Goal: Task Accomplishment & Management: Use online tool/utility

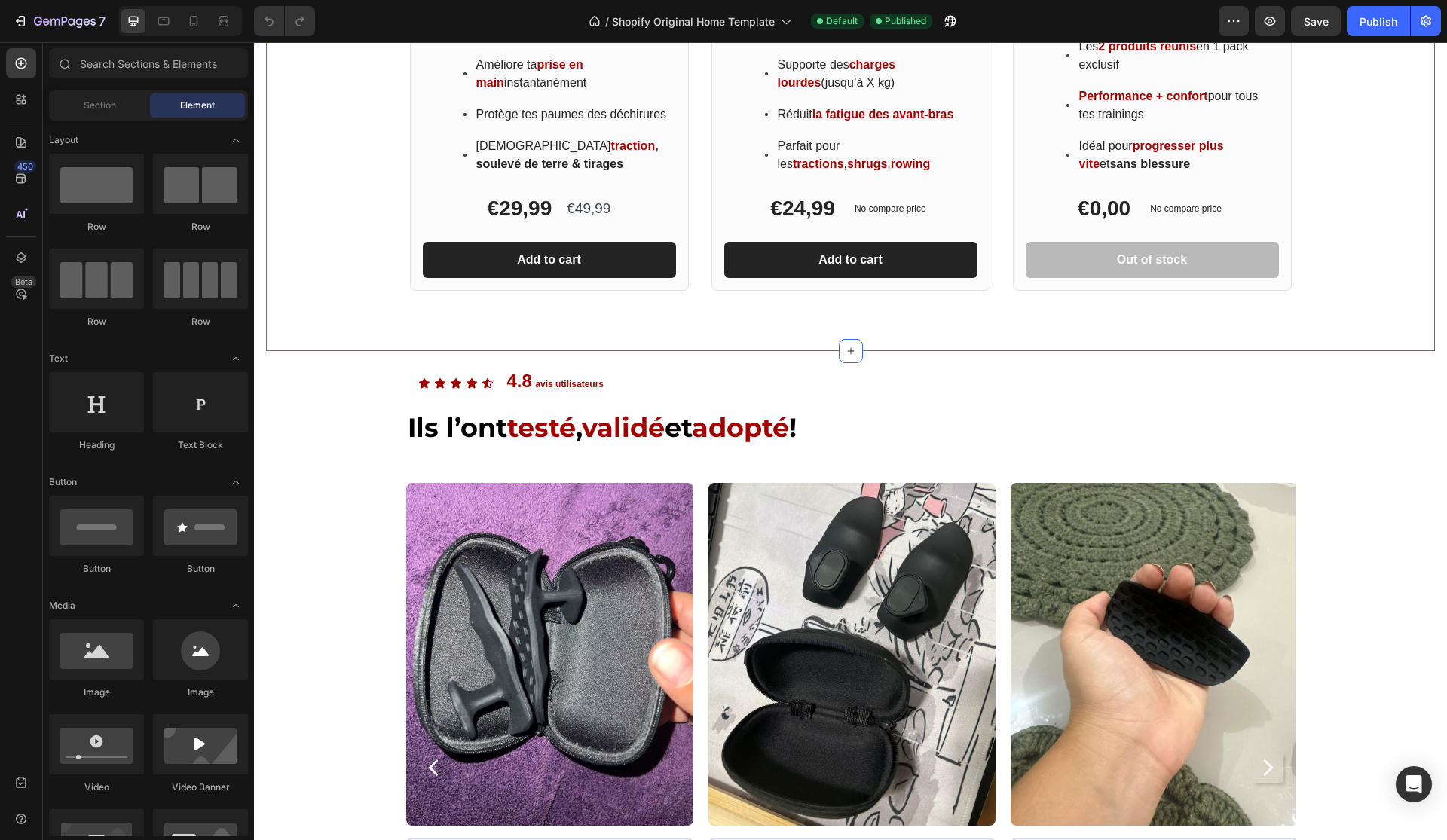
scroll to position [1282, 0]
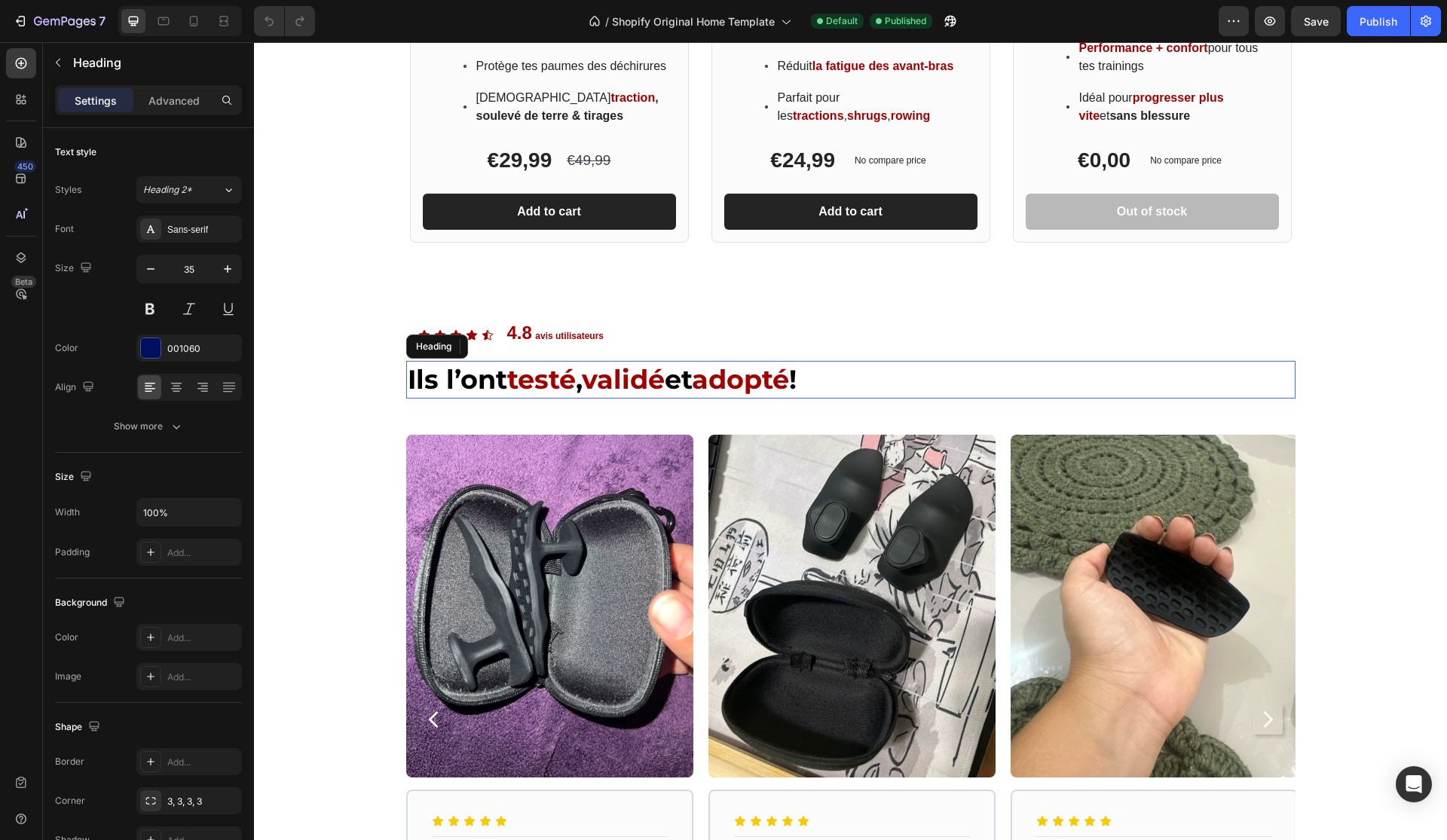
click at [953, 393] on h2 "Ils l’ont testé , validé et adopté !" at bounding box center [851, 379] width 889 height 38
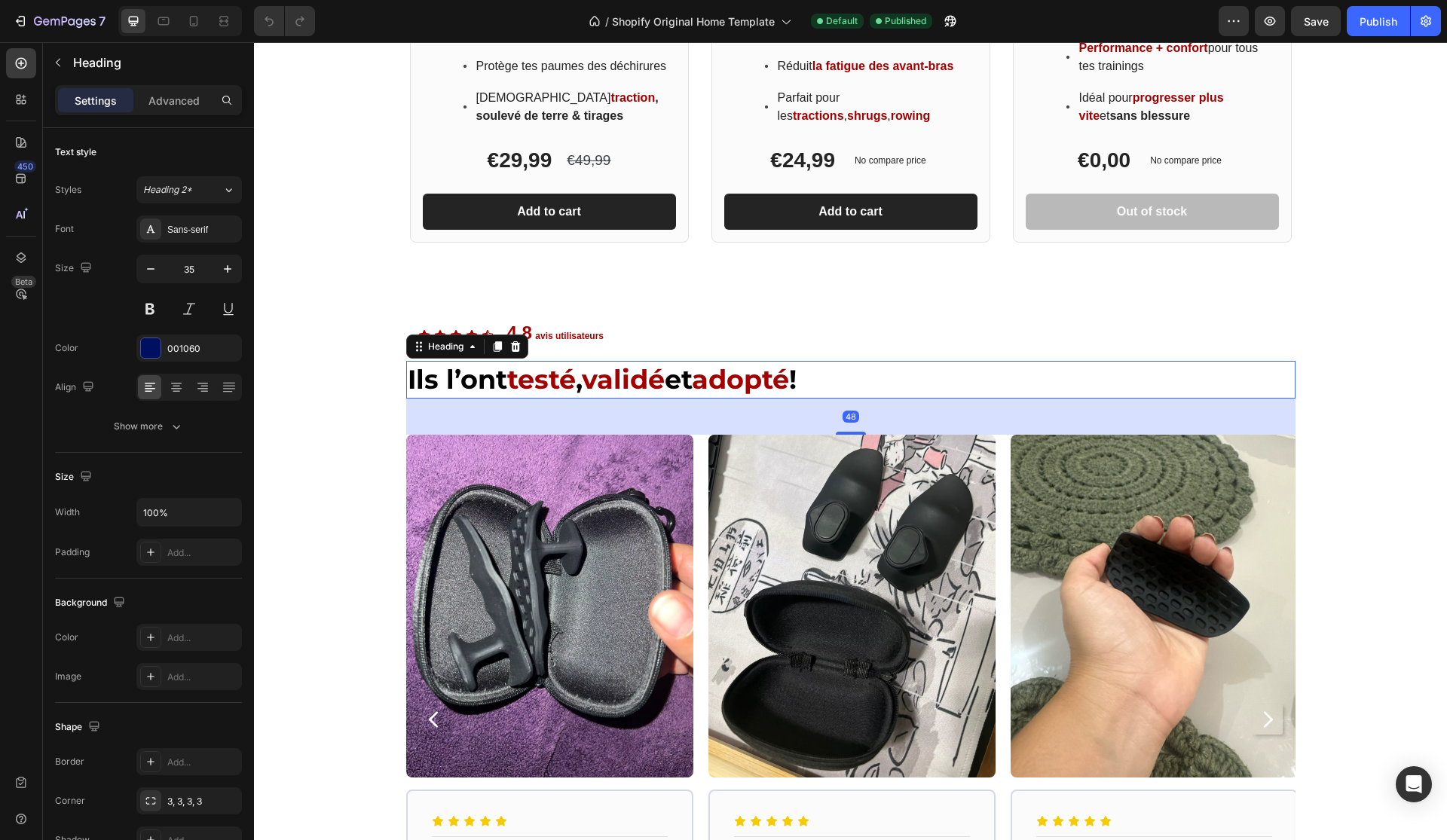
click at [948, 390] on h2 "Ils l’ont testé , validé et adopté !" at bounding box center [851, 379] width 889 height 38
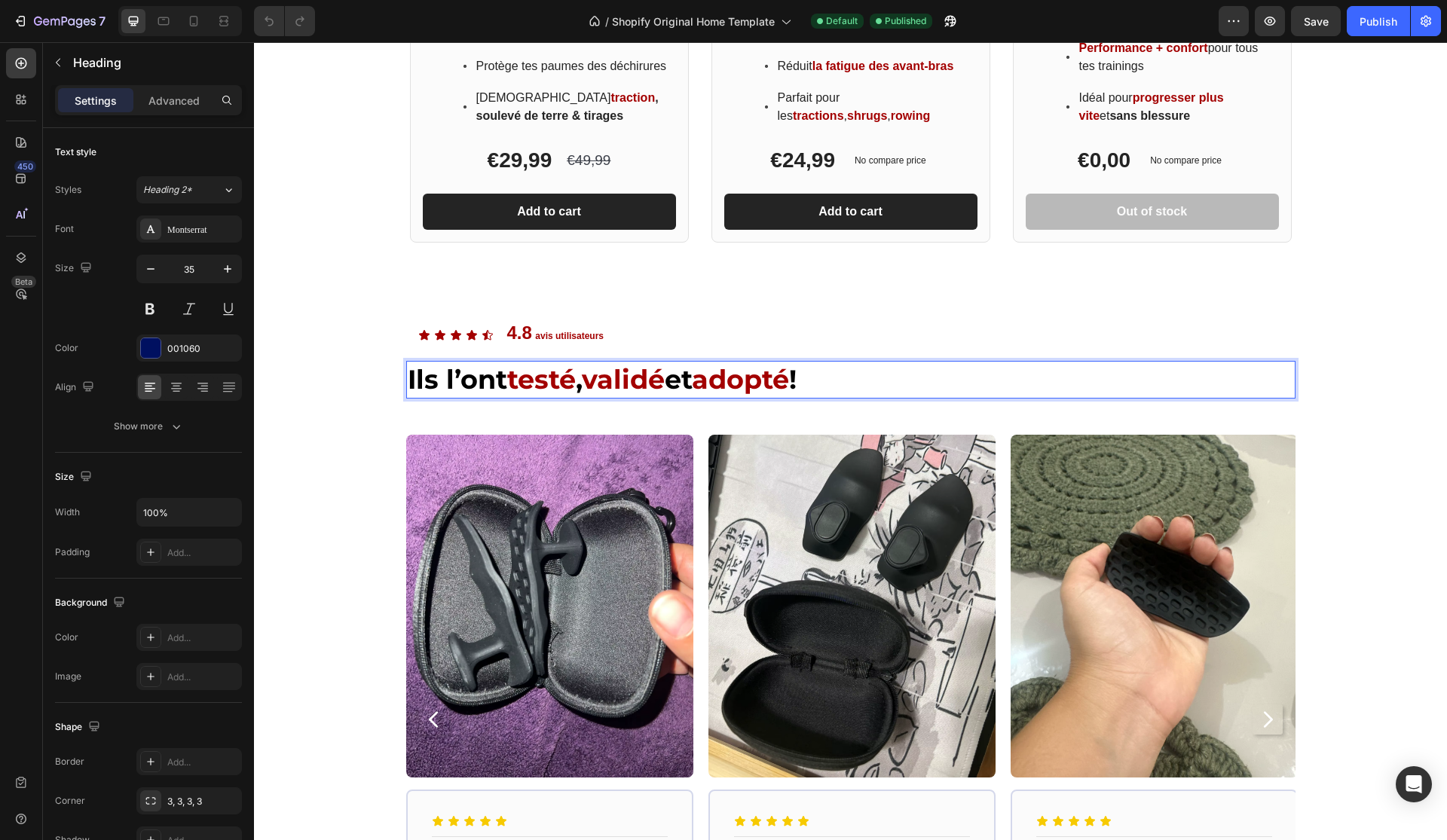
click at [770, 379] on span "adopté" at bounding box center [740, 379] width 97 height 32
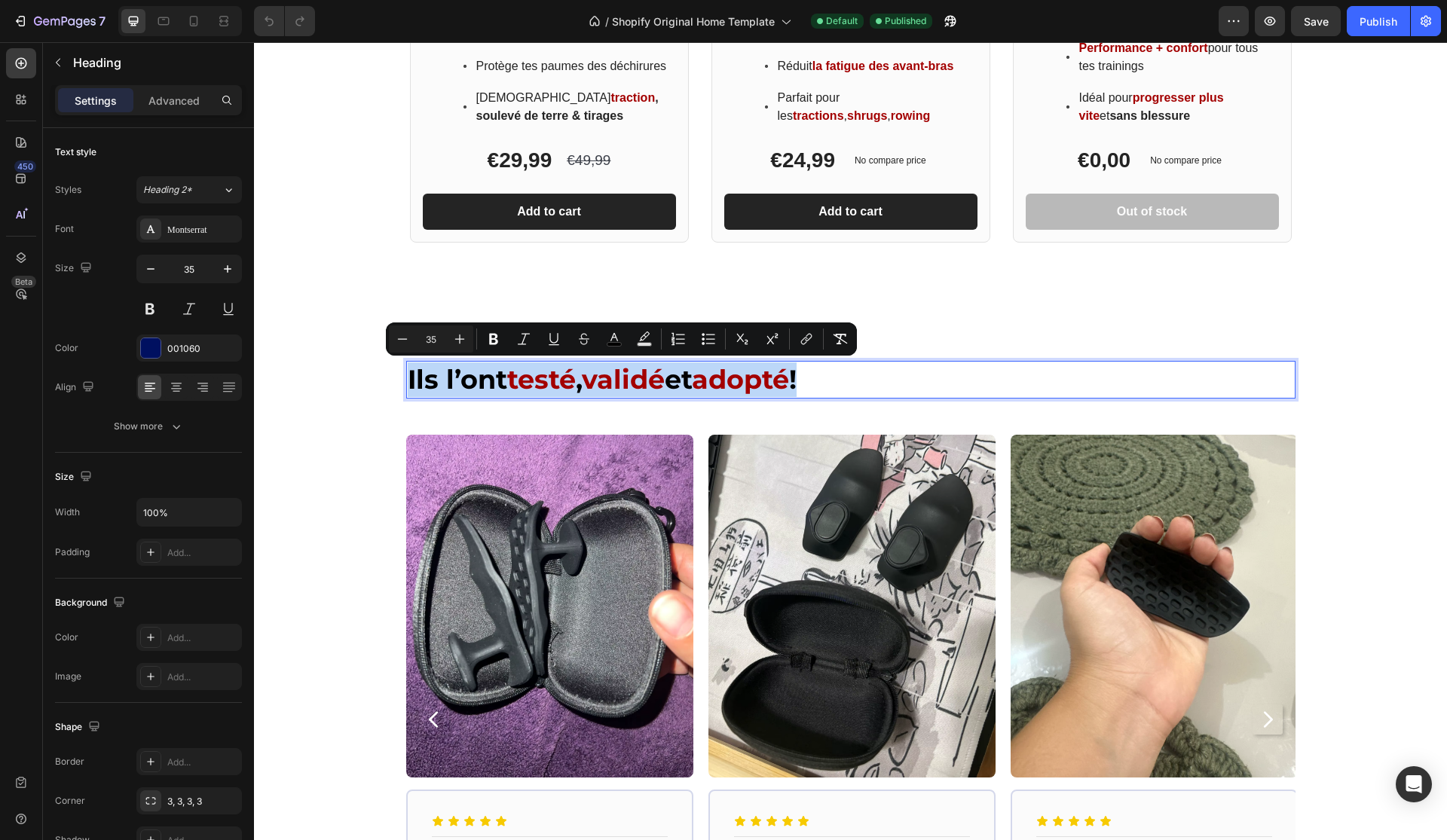
click at [770, 379] on span "adopté" at bounding box center [740, 379] width 97 height 32
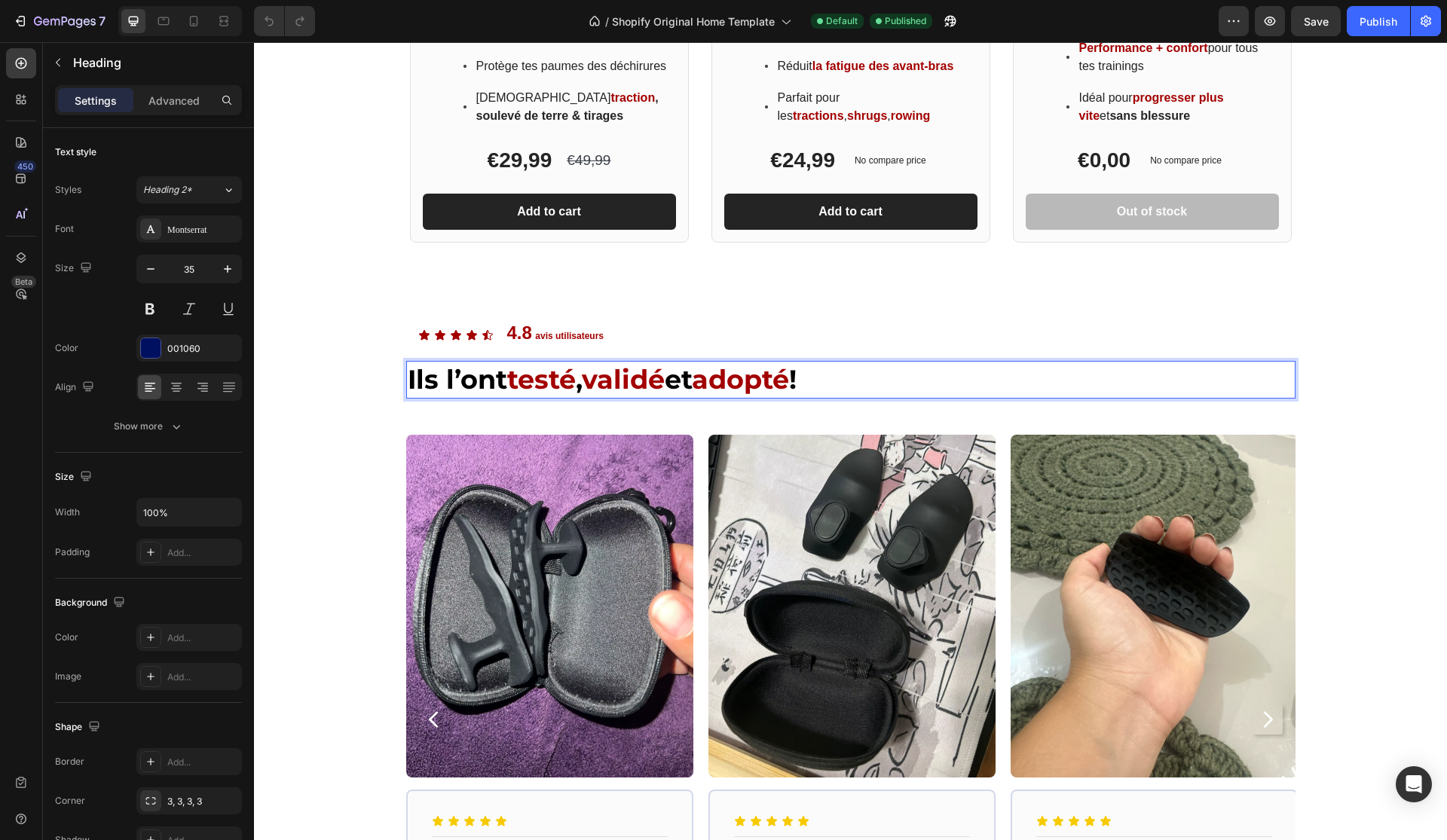
click at [770, 379] on span "adopté" at bounding box center [740, 379] width 97 height 32
click at [771, 381] on span "adopté" at bounding box center [740, 379] width 97 height 32
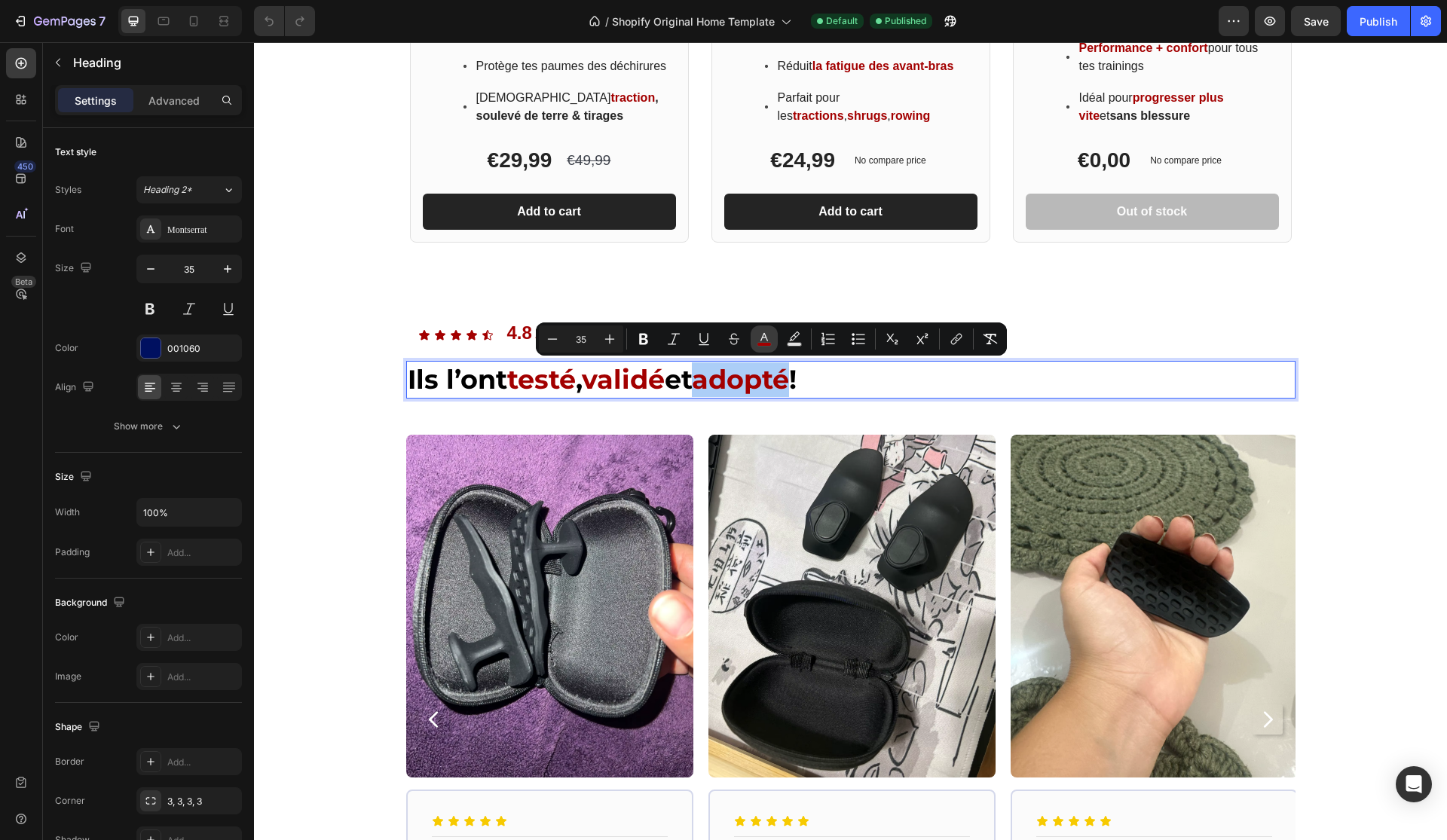
click at [755, 339] on button "color" at bounding box center [764, 339] width 27 height 27
type input "A30000"
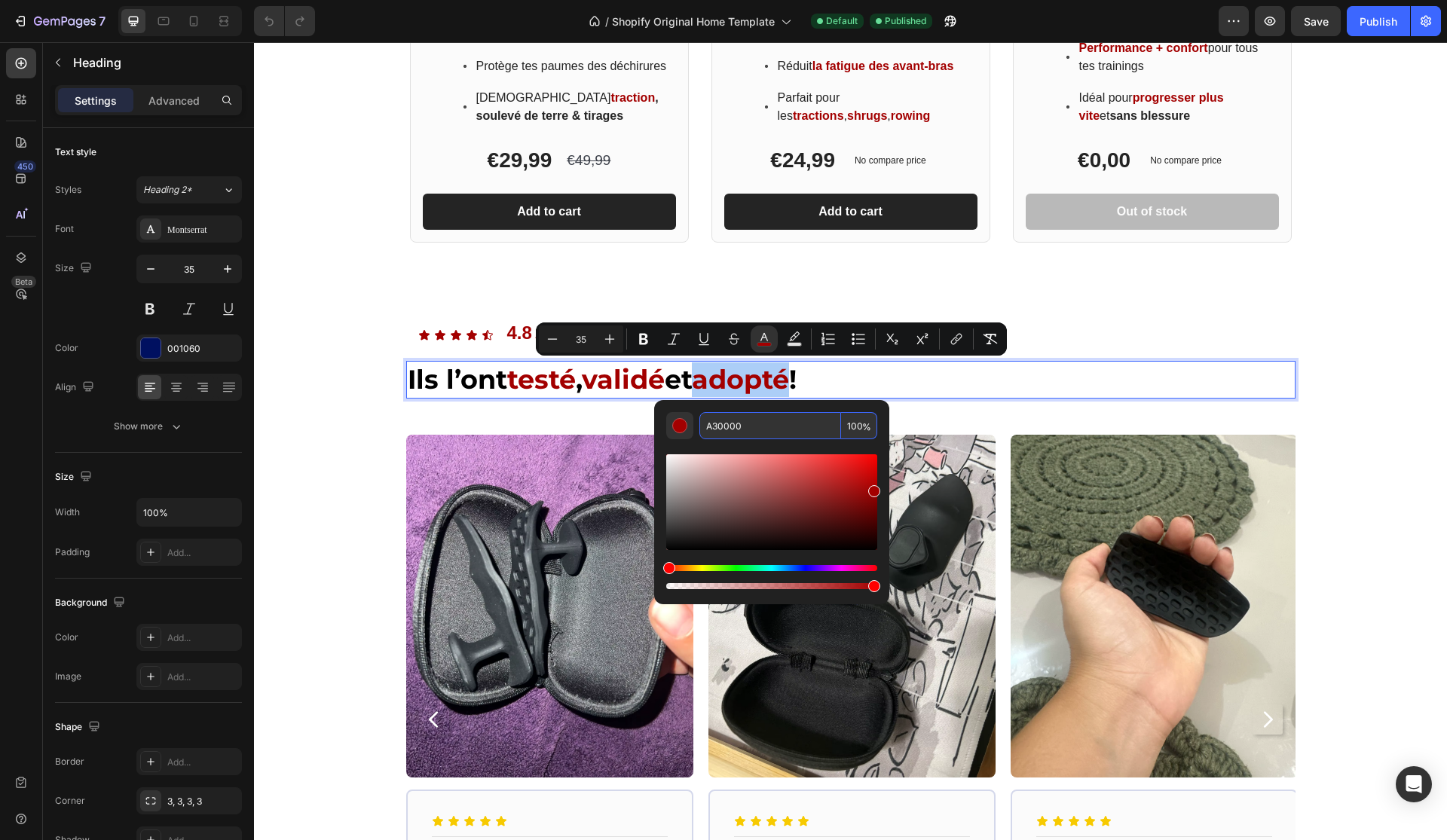
click at [763, 426] on input "A30000" at bounding box center [770, 426] width 142 height 27
paste input "561919"
type input "561919"
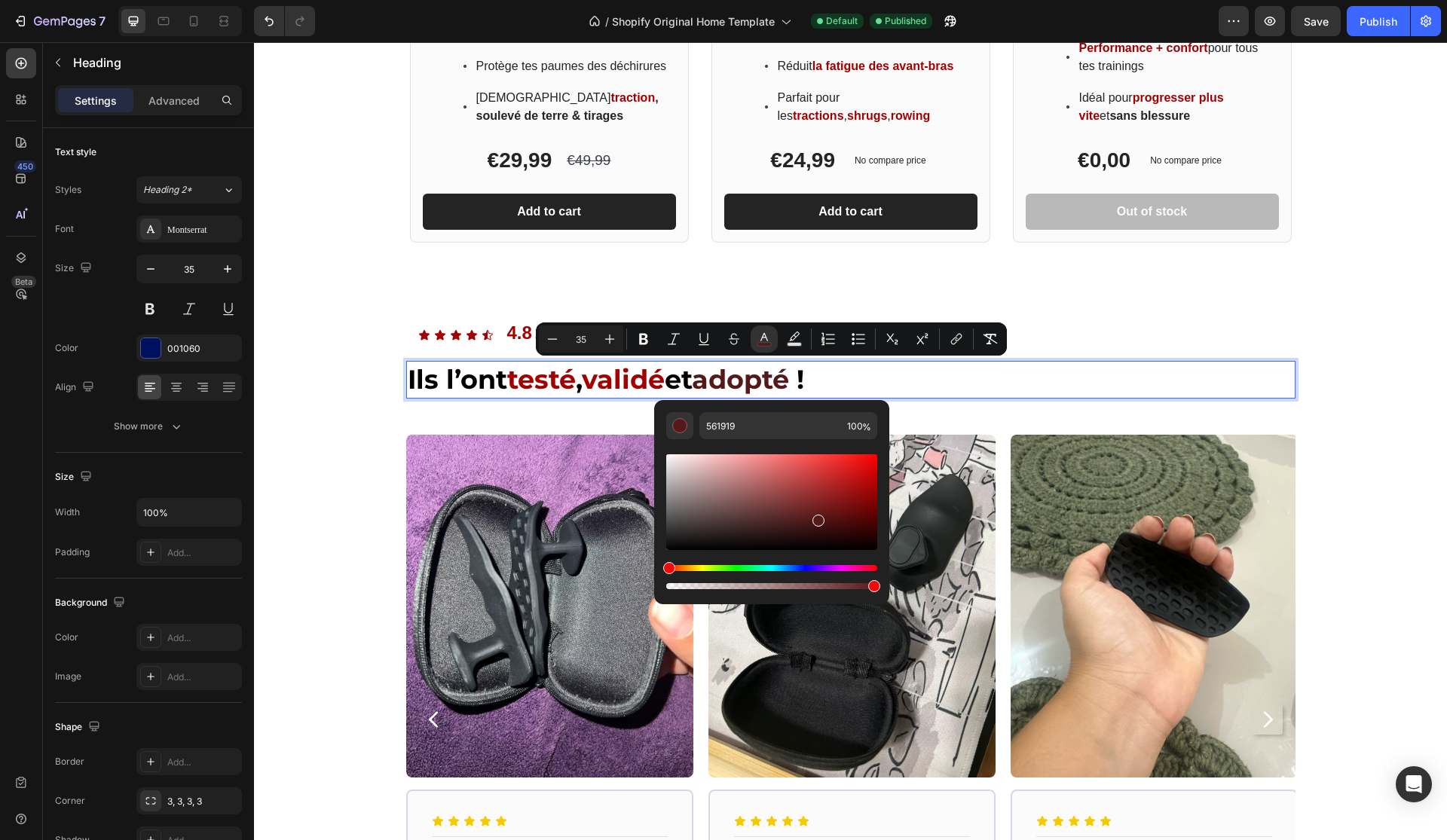
click at [628, 381] on span "validé" at bounding box center [623, 379] width 83 height 32
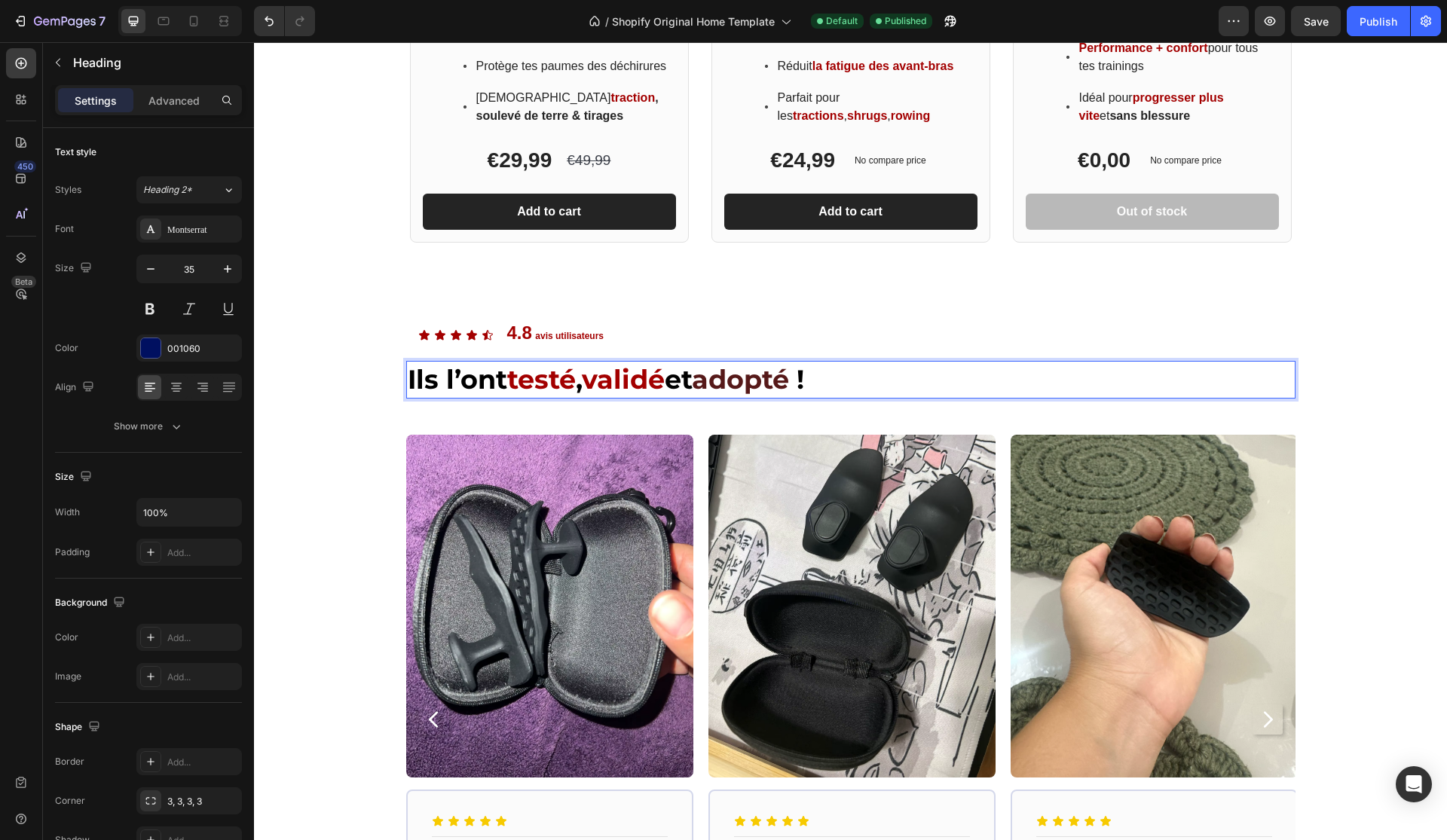
click at [628, 381] on span "validé" at bounding box center [623, 379] width 83 height 32
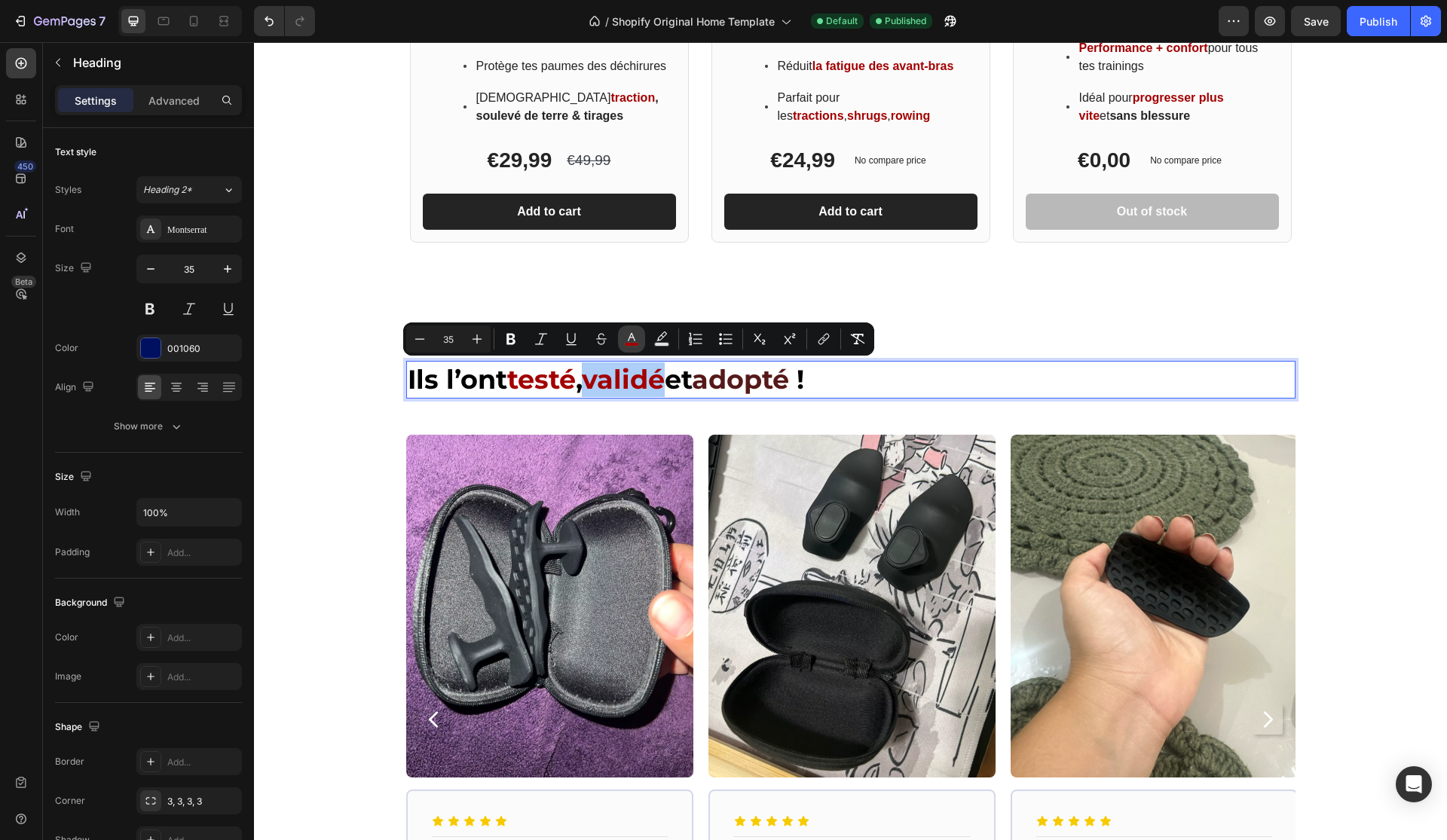
click at [636, 343] on rect "Editor contextual toolbar" at bounding box center [632, 344] width 14 height 4
type input "A30000"
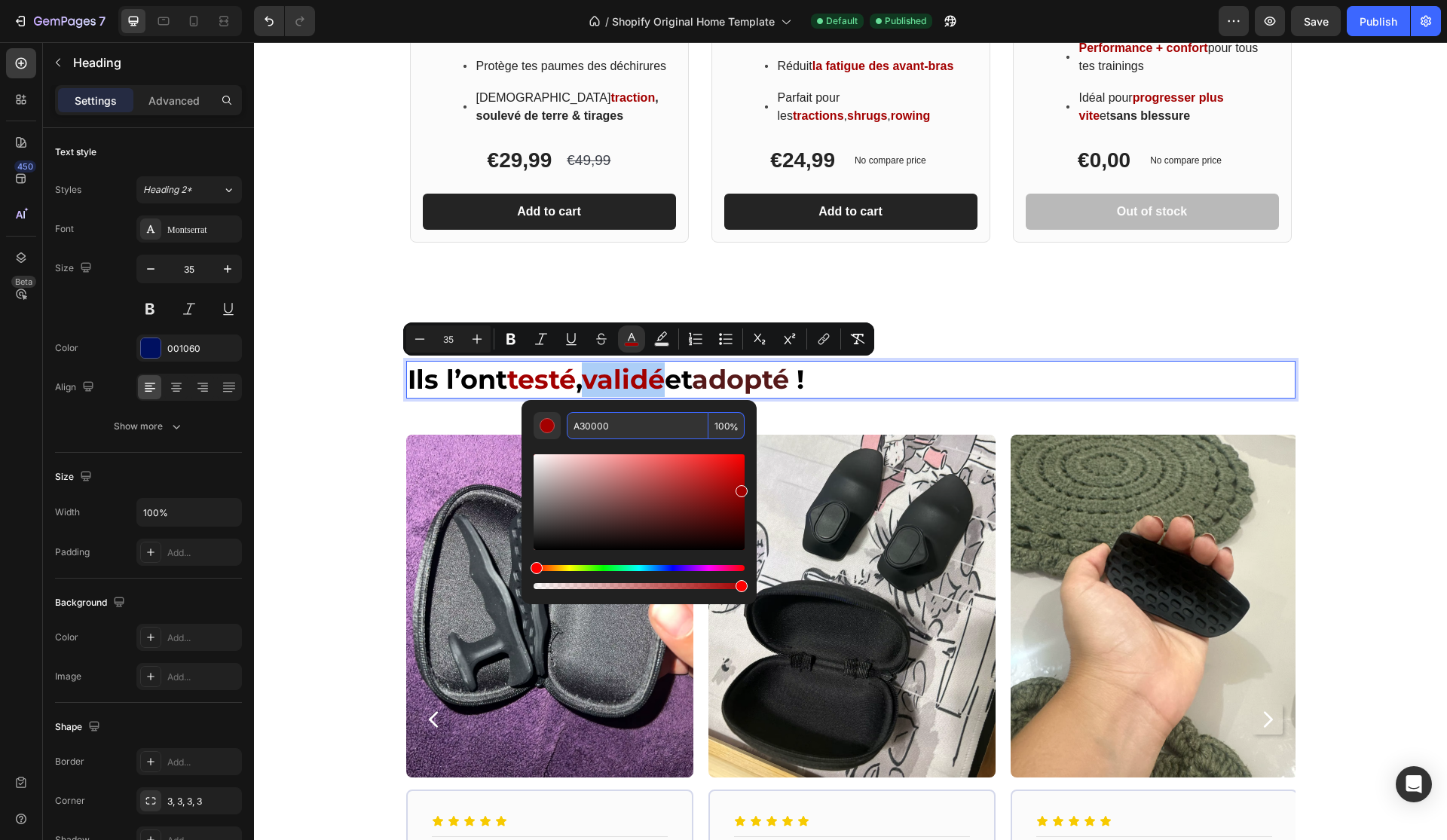
click at [636, 420] on input "A30000" at bounding box center [637, 426] width 142 height 27
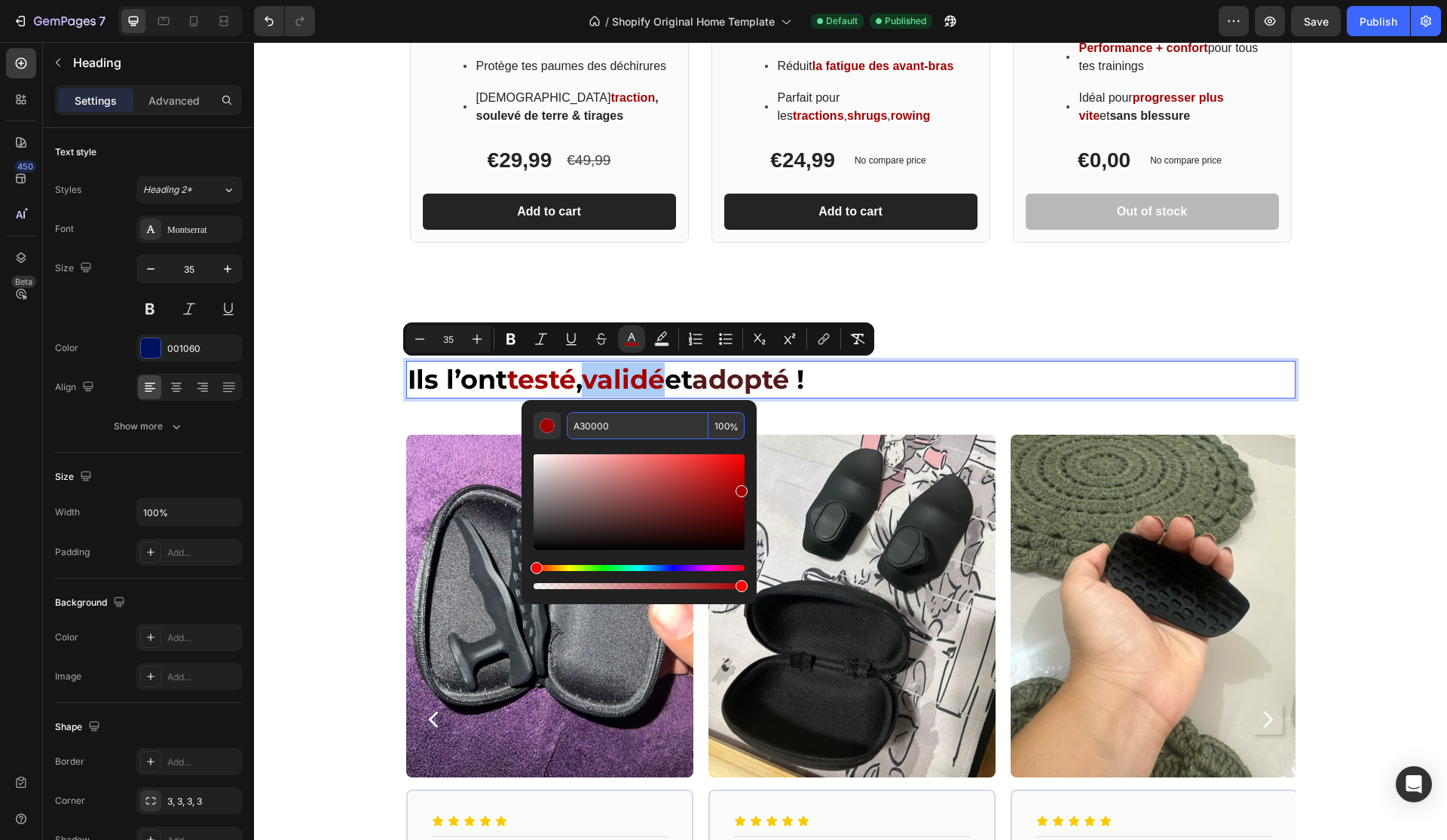
click at [636, 420] on input "A30000" at bounding box center [637, 426] width 142 height 27
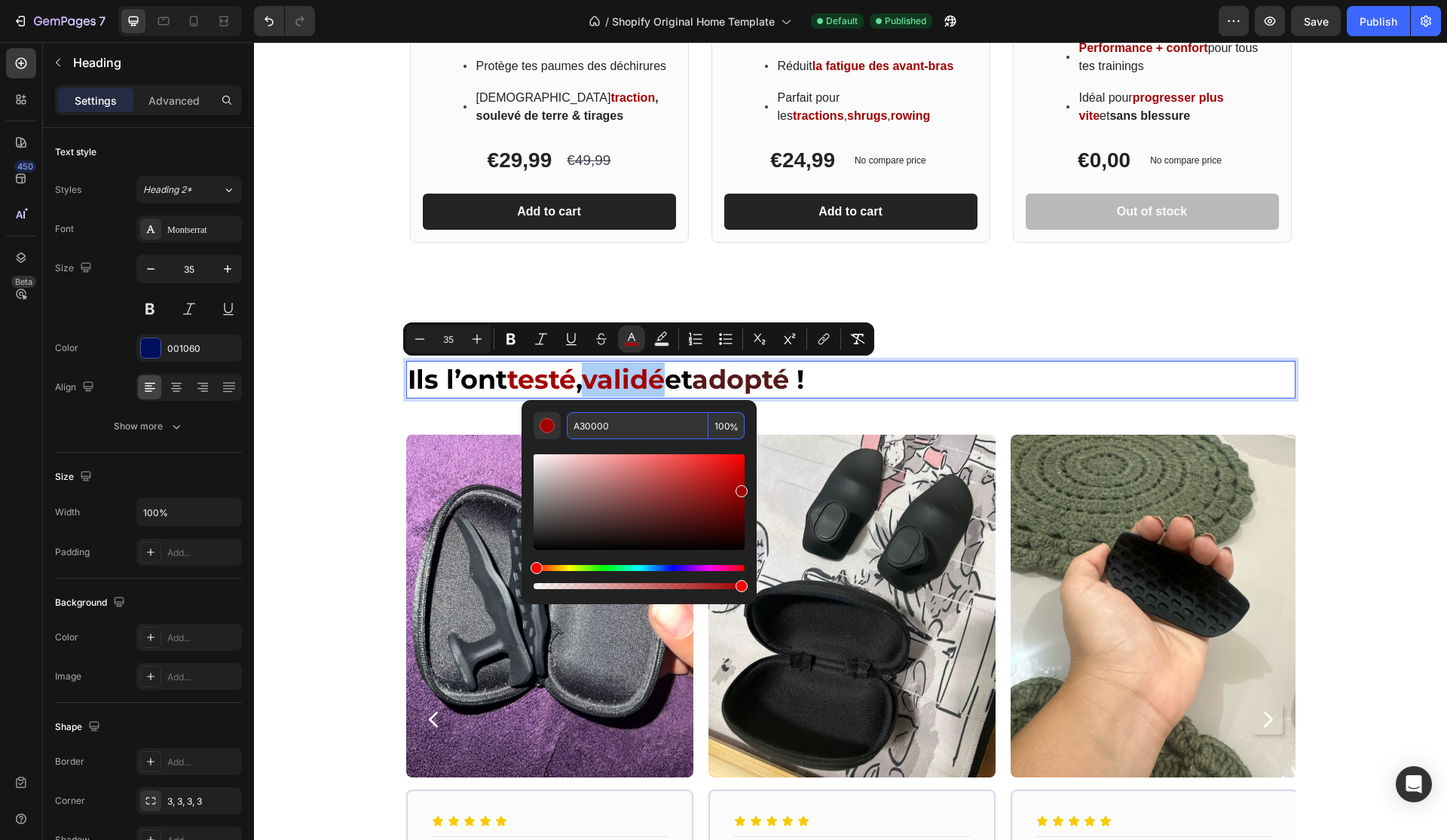
click at [636, 420] on input "A30000" at bounding box center [637, 426] width 142 height 27
paste input "561919"
type input "561919"
click at [537, 375] on span "testé" at bounding box center [541, 379] width 68 height 32
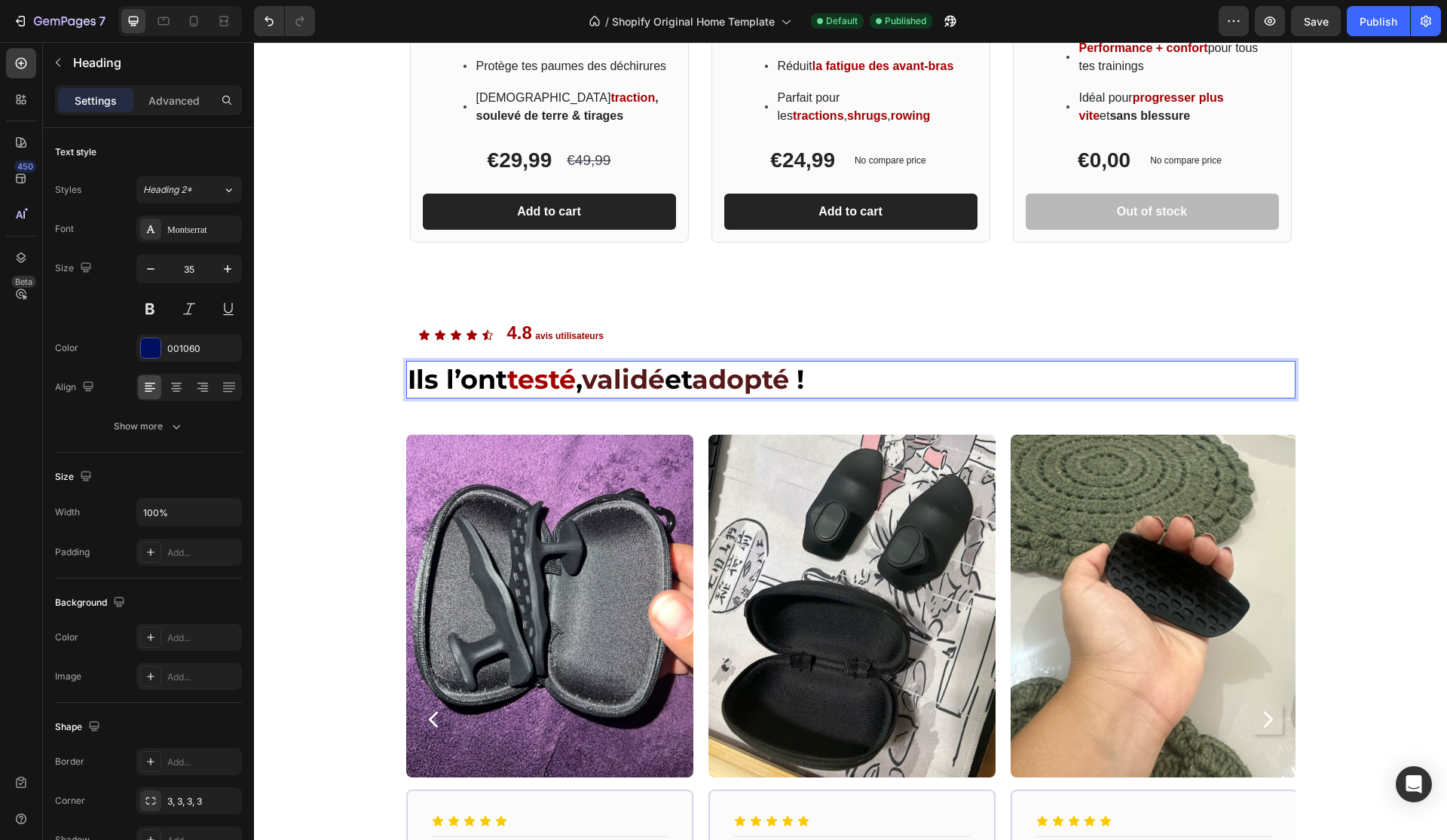
click at [537, 375] on span "testé" at bounding box center [541, 379] width 68 height 32
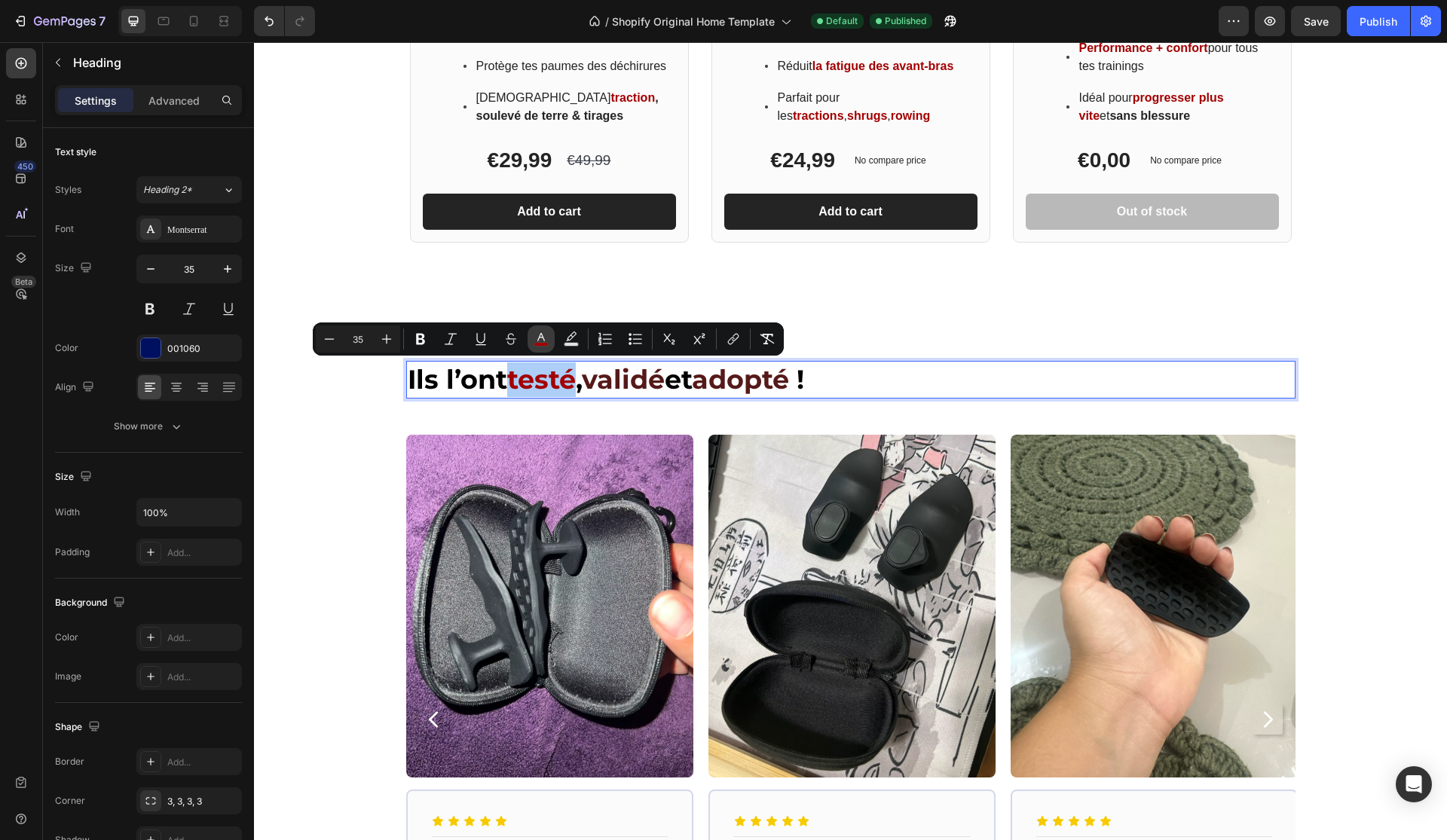
click at [538, 340] on icon "Editor contextual toolbar" at bounding box center [541, 337] width 7 height 8
type input "A30000"
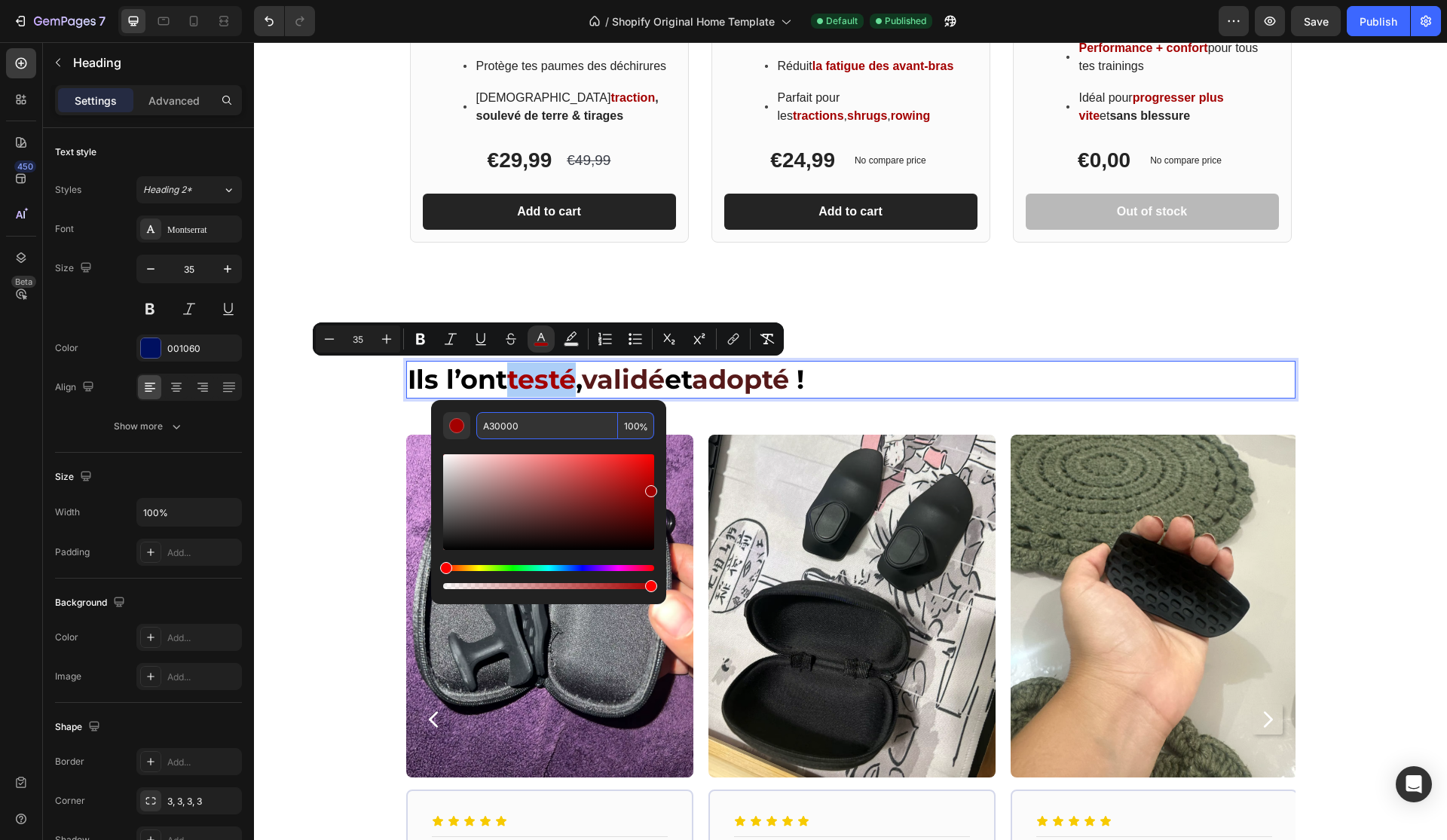
click at [552, 428] on input "A30000" at bounding box center [547, 426] width 142 height 27
paste input "561919"
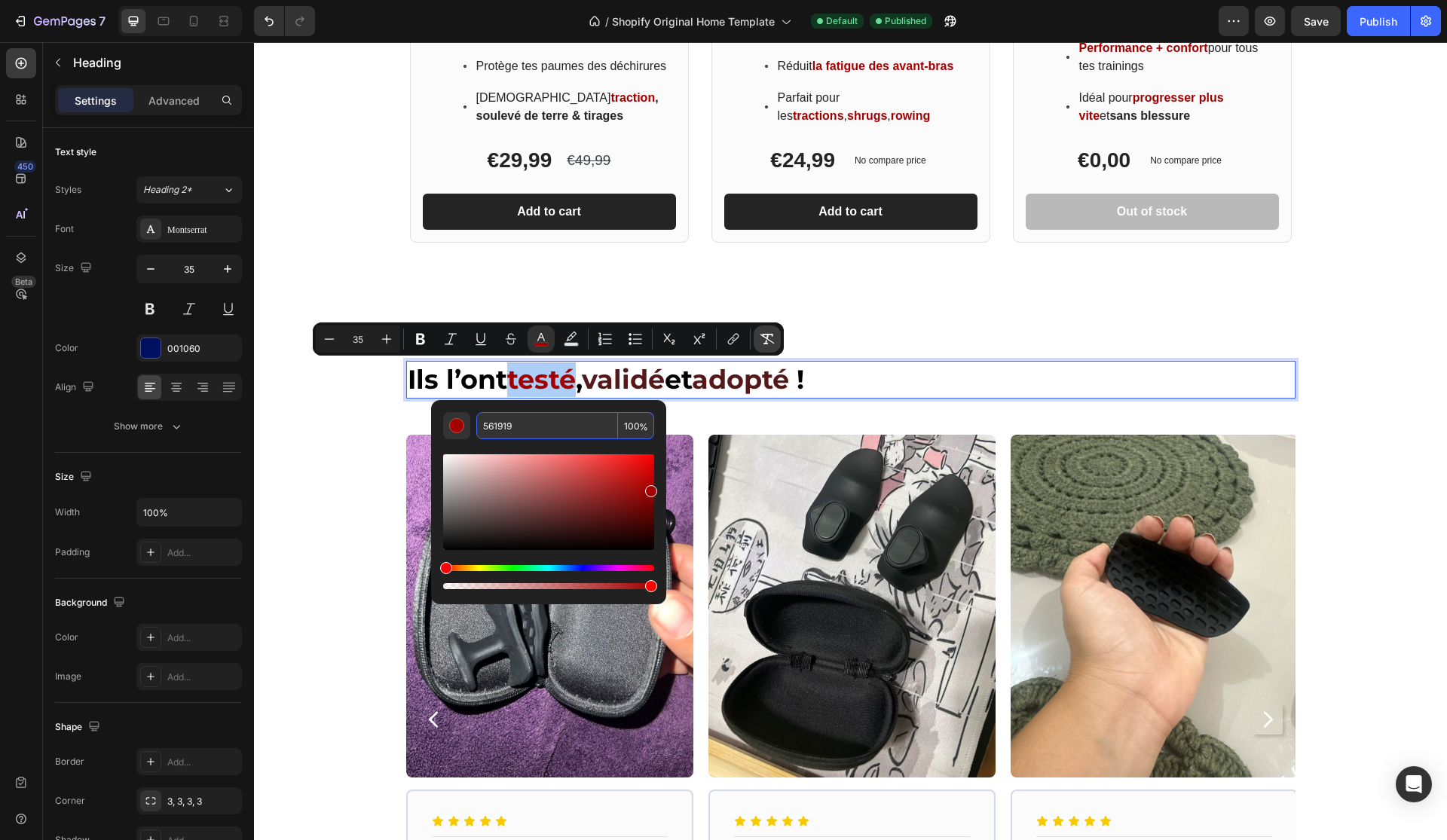
type input "561919"
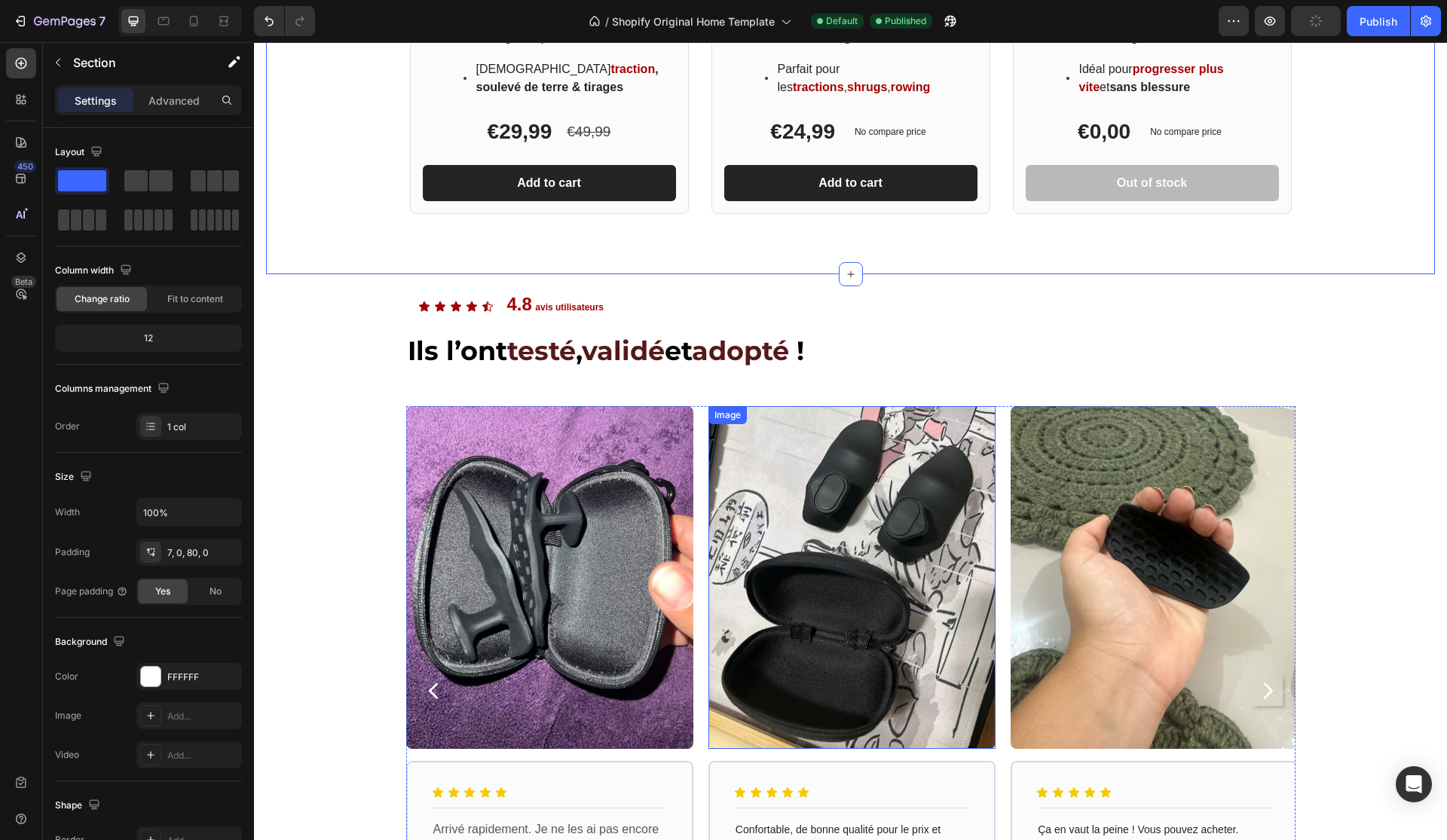
scroll to position [1335, 0]
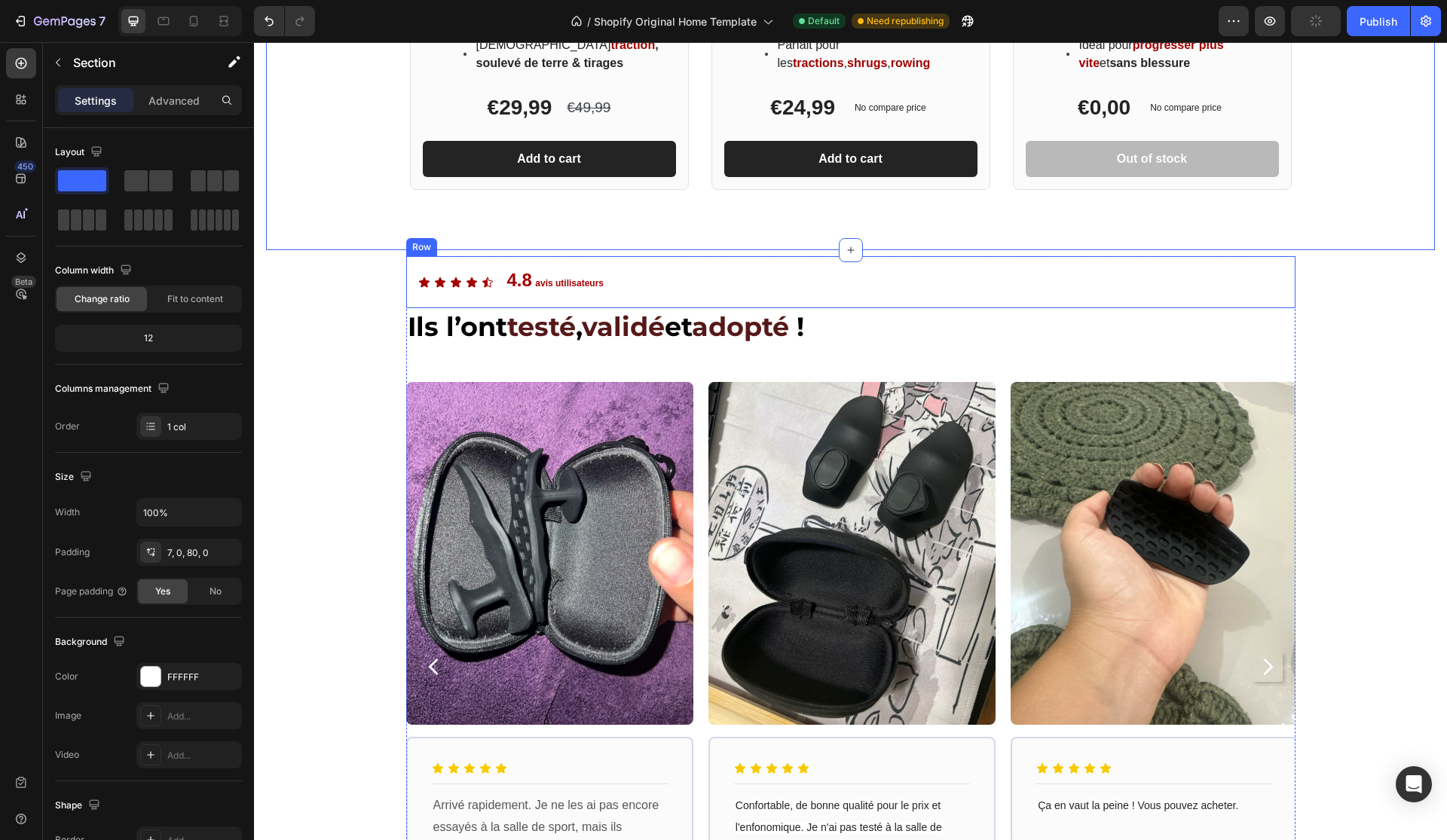
click at [608, 285] on div "Icon Icon Icon Icon Icon Icon List 4.8 avis utilisateurs Text Block Row" at bounding box center [851, 282] width 889 height 52
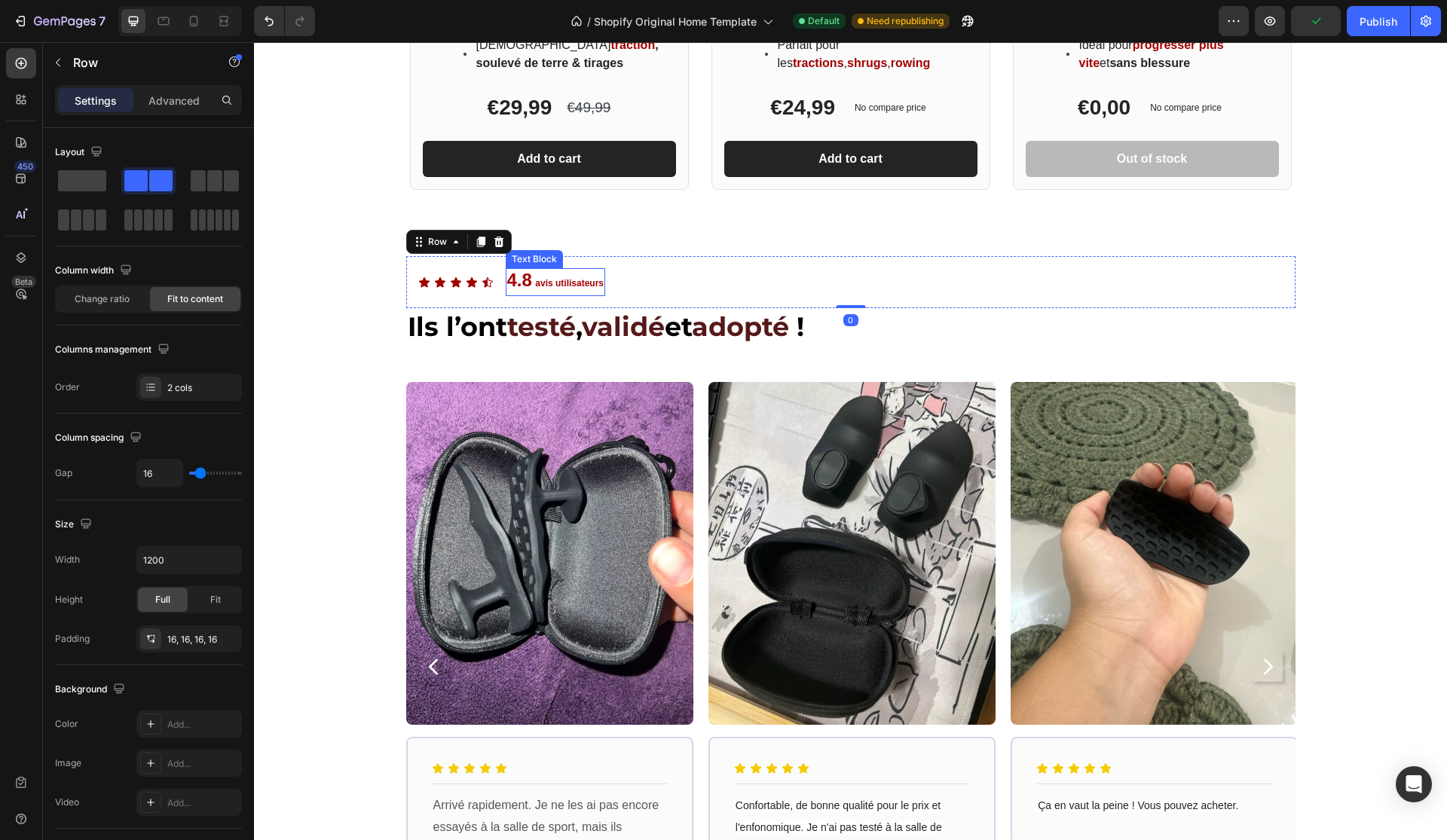
click at [600, 282] on strong "avis utilisateurs" at bounding box center [569, 282] width 68 height 10
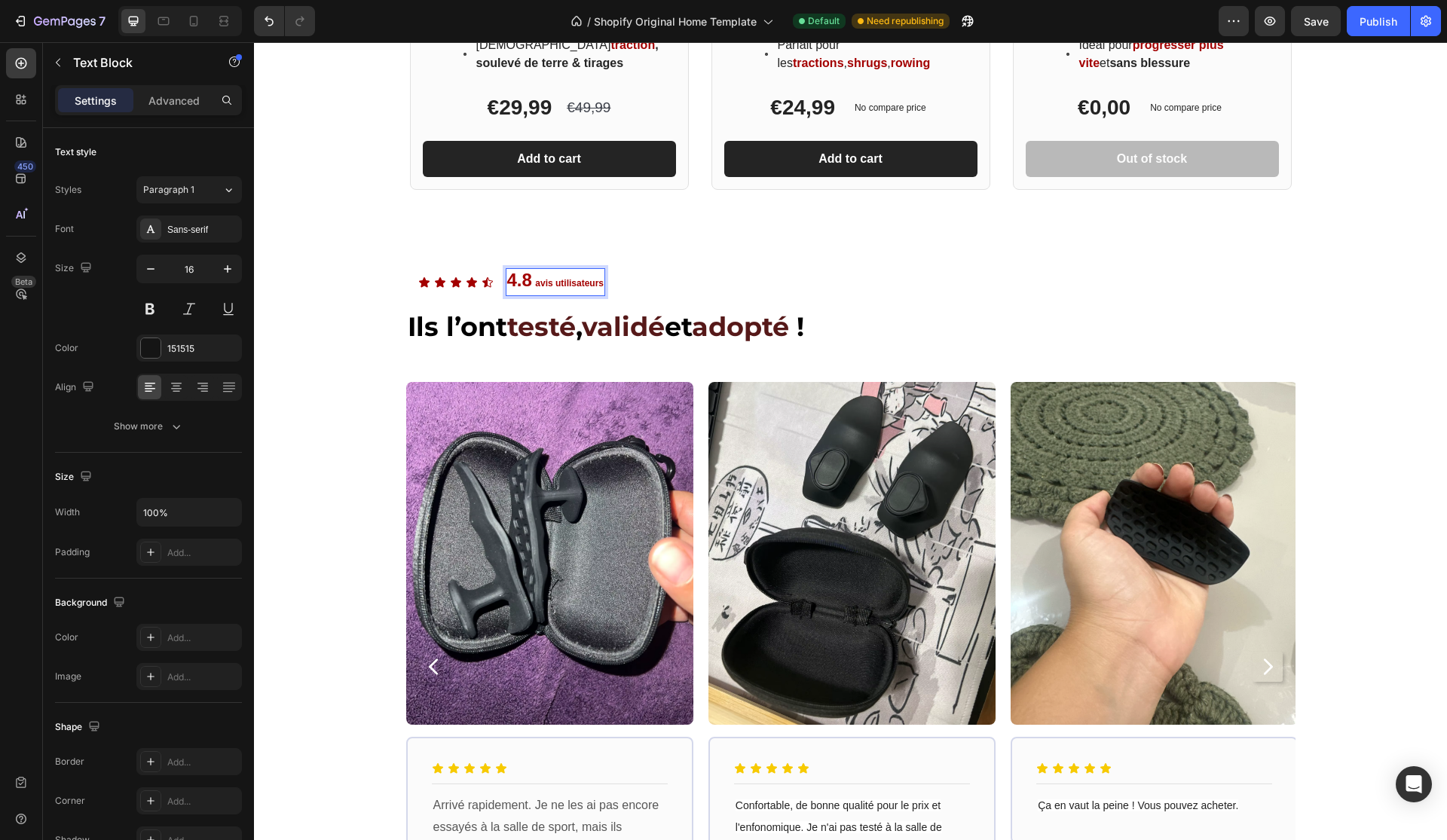
click at [570, 282] on strong "avis utilisateurs" at bounding box center [569, 282] width 68 height 10
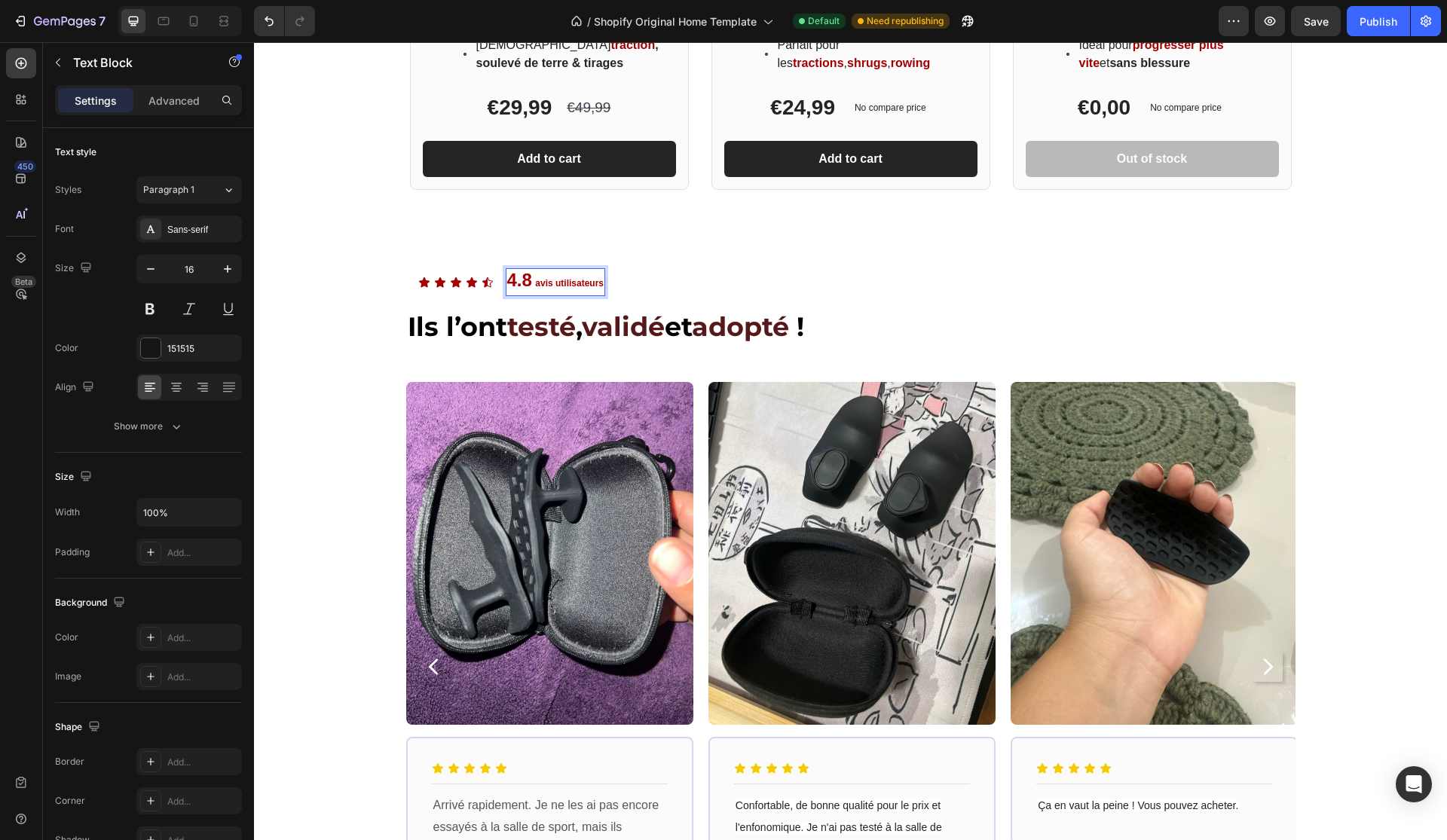
click at [570, 282] on strong "avis utilisateurs" at bounding box center [569, 282] width 68 height 10
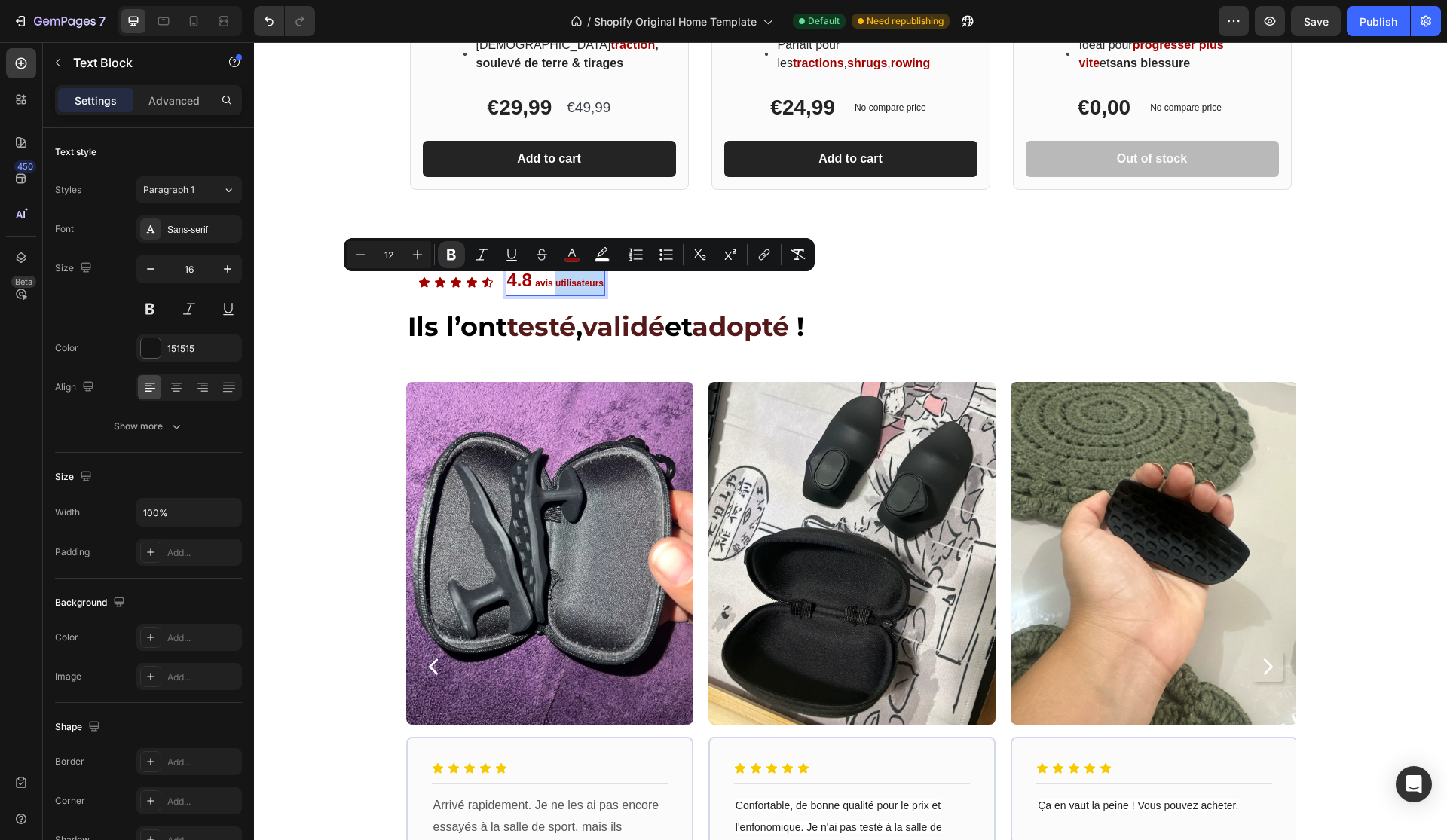
click at [570, 282] on strong "avis utilisateurs" at bounding box center [569, 282] width 68 height 10
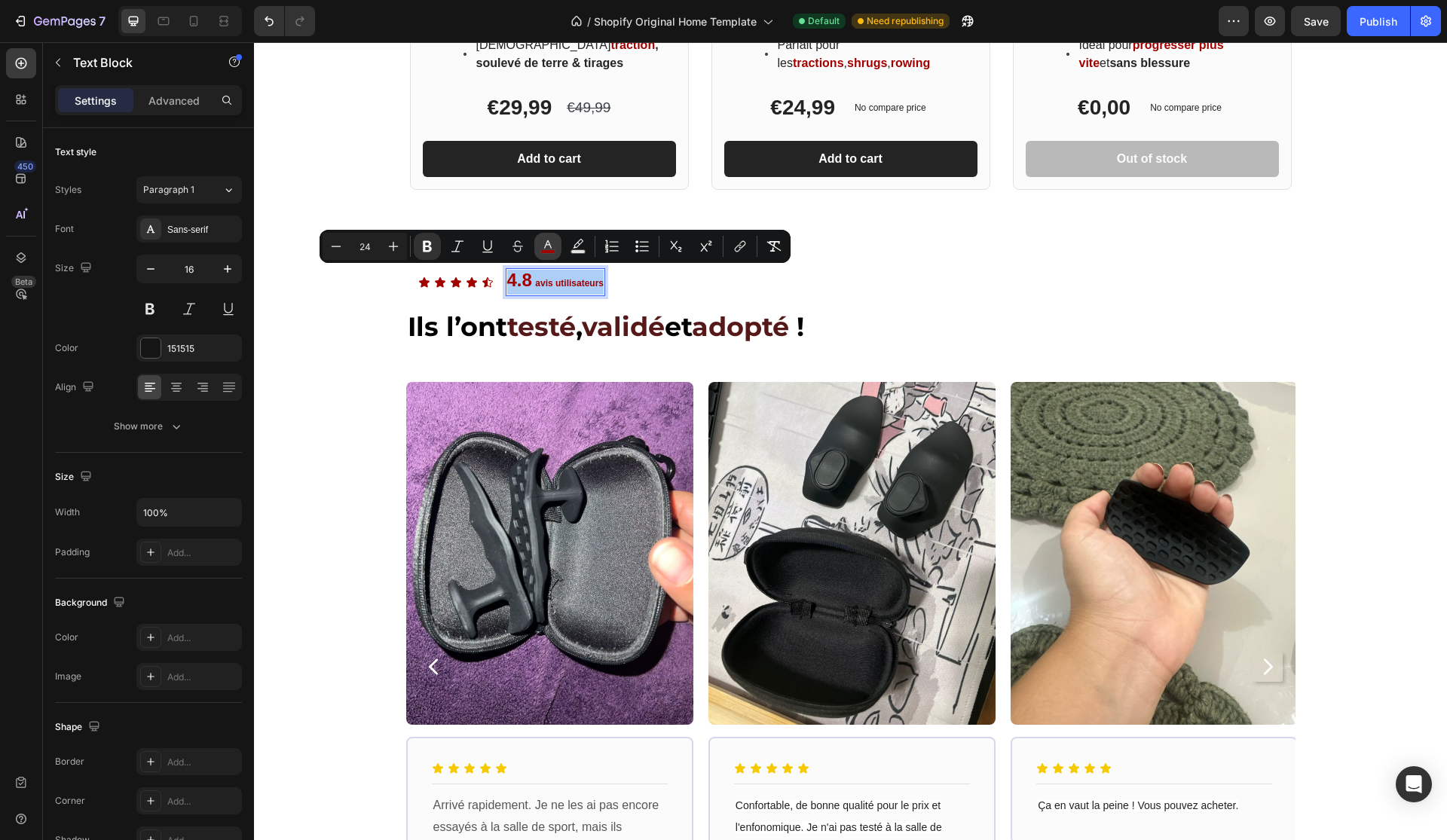
click at [553, 246] on icon "Editor contextual toolbar" at bounding box center [547, 246] width 15 height 15
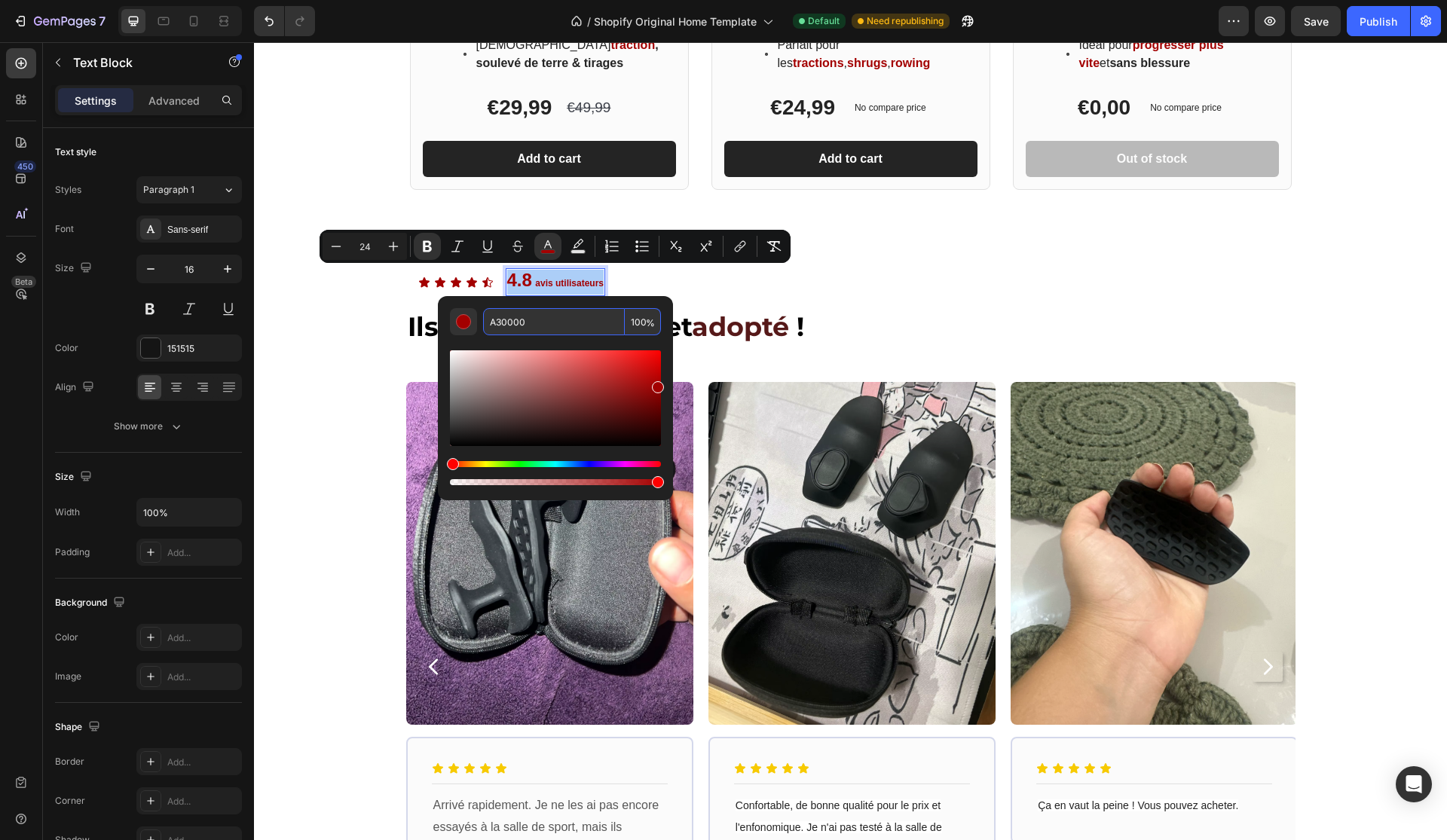
click at [538, 322] on input "A30000" at bounding box center [554, 322] width 142 height 27
paste input "561919"
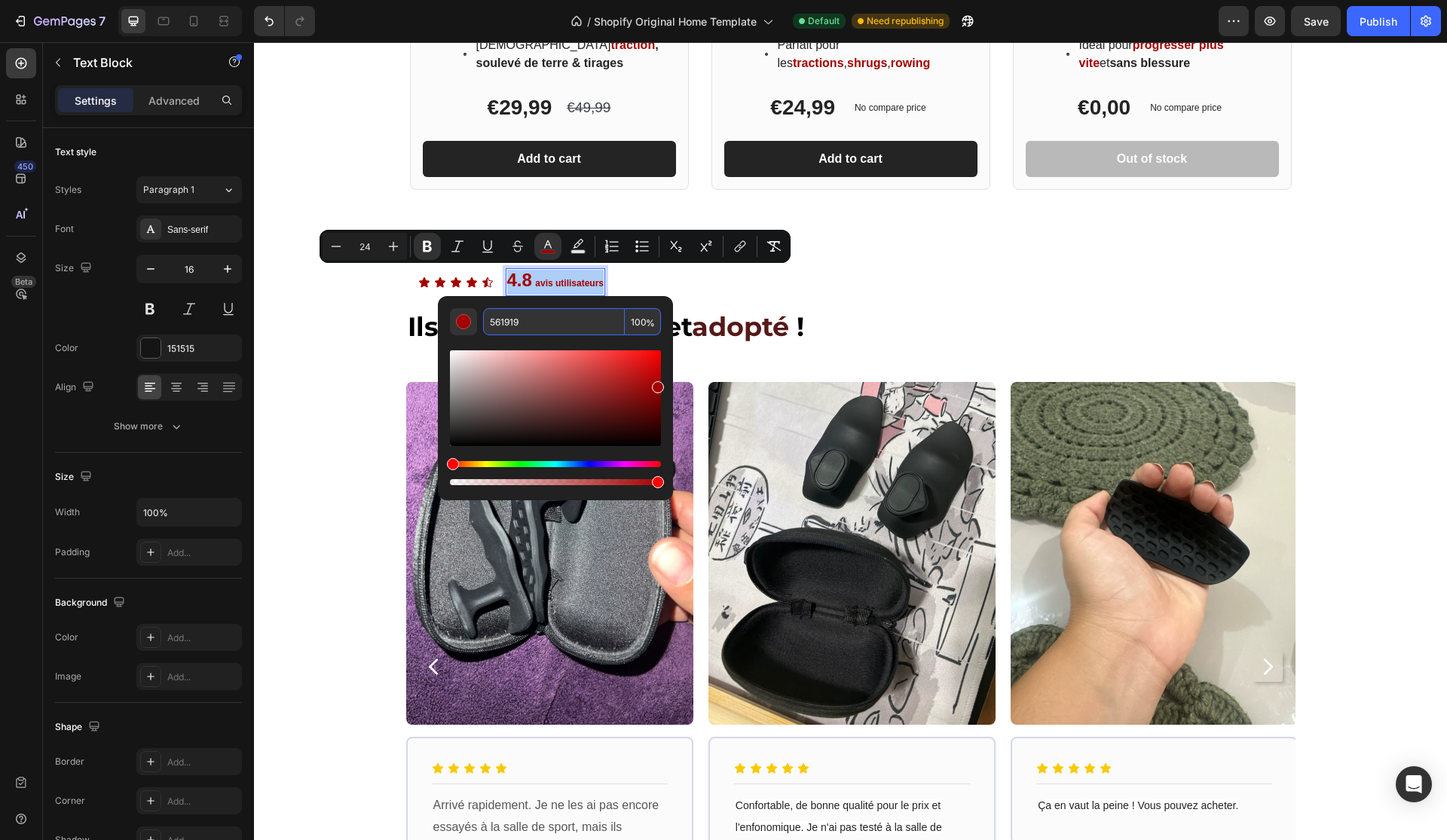
type input "561919"
click at [475, 283] on icon at bounding box center [471, 282] width 12 height 12
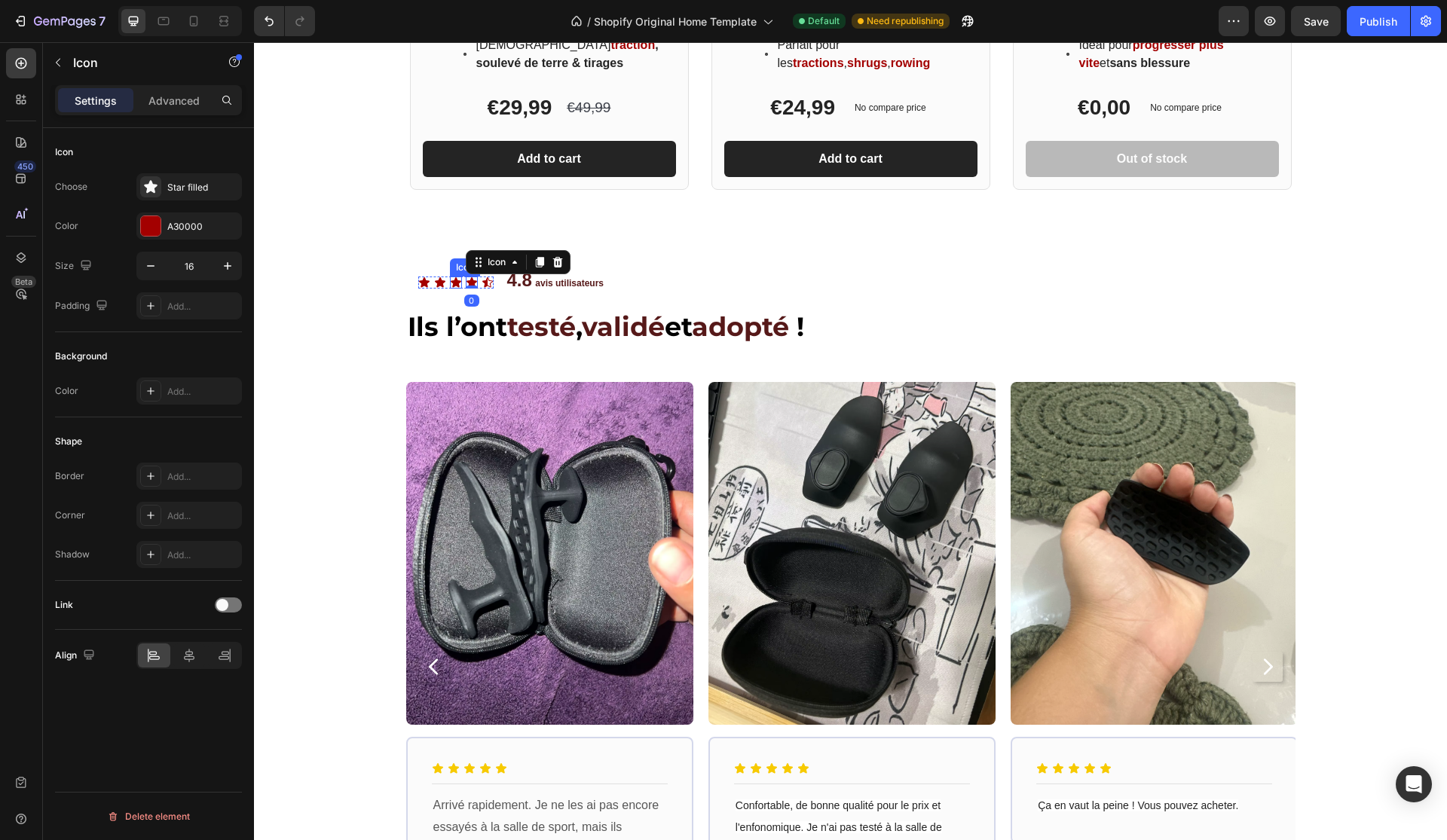
click at [449, 282] on div "Icon Icon Icon Icon 0 Icon" at bounding box center [456, 282] width 75 height 12
click at [418, 279] on icon at bounding box center [424, 282] width 12 height 12
click at [177, 227] on div "A30000" at bounding box center [189, 226] width 43 height 14
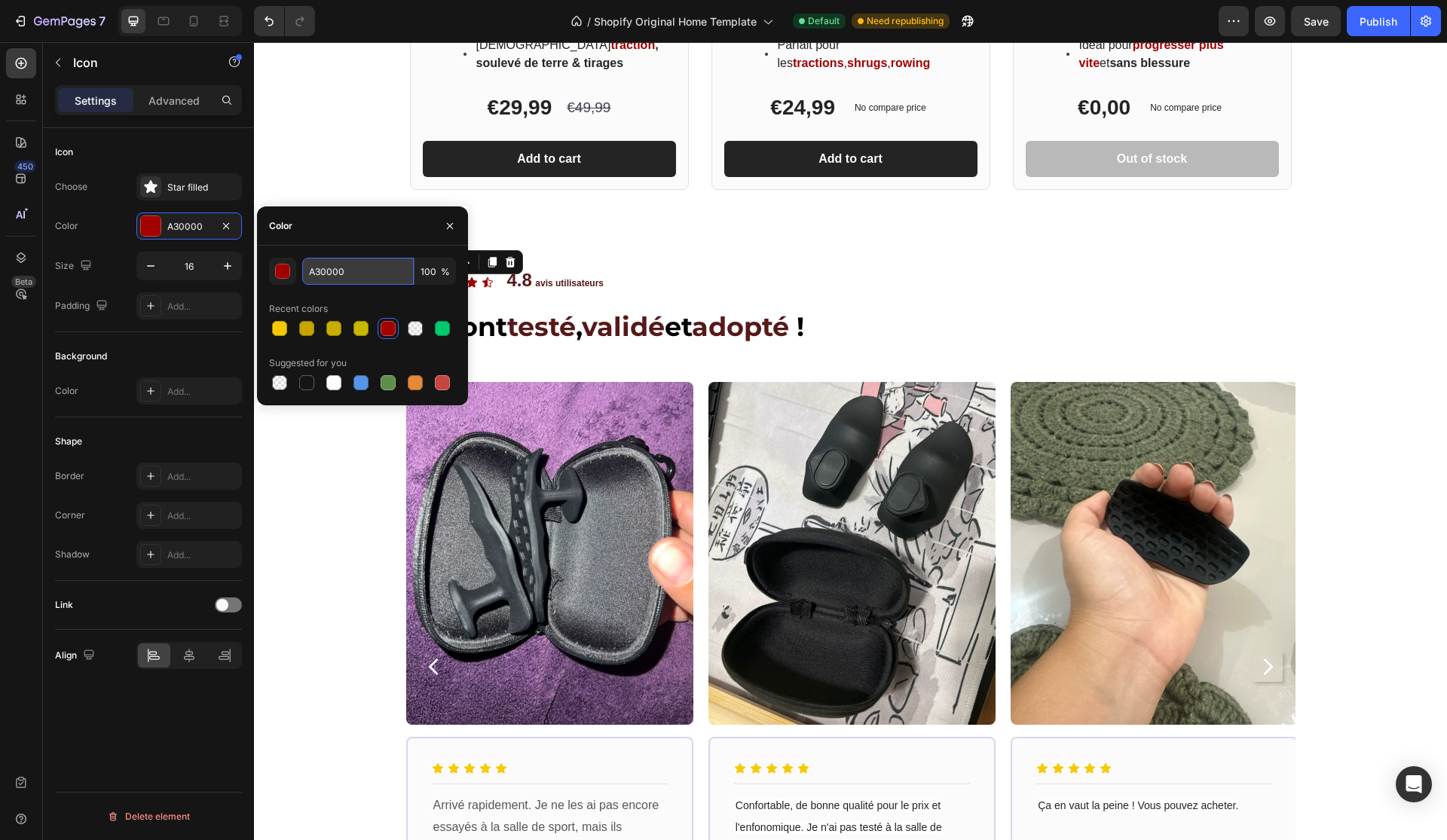
click at [337, 279] on input "A30000" at bounding box center [358, 271] width 112 height 27
paste input "561919"
type input "561919"
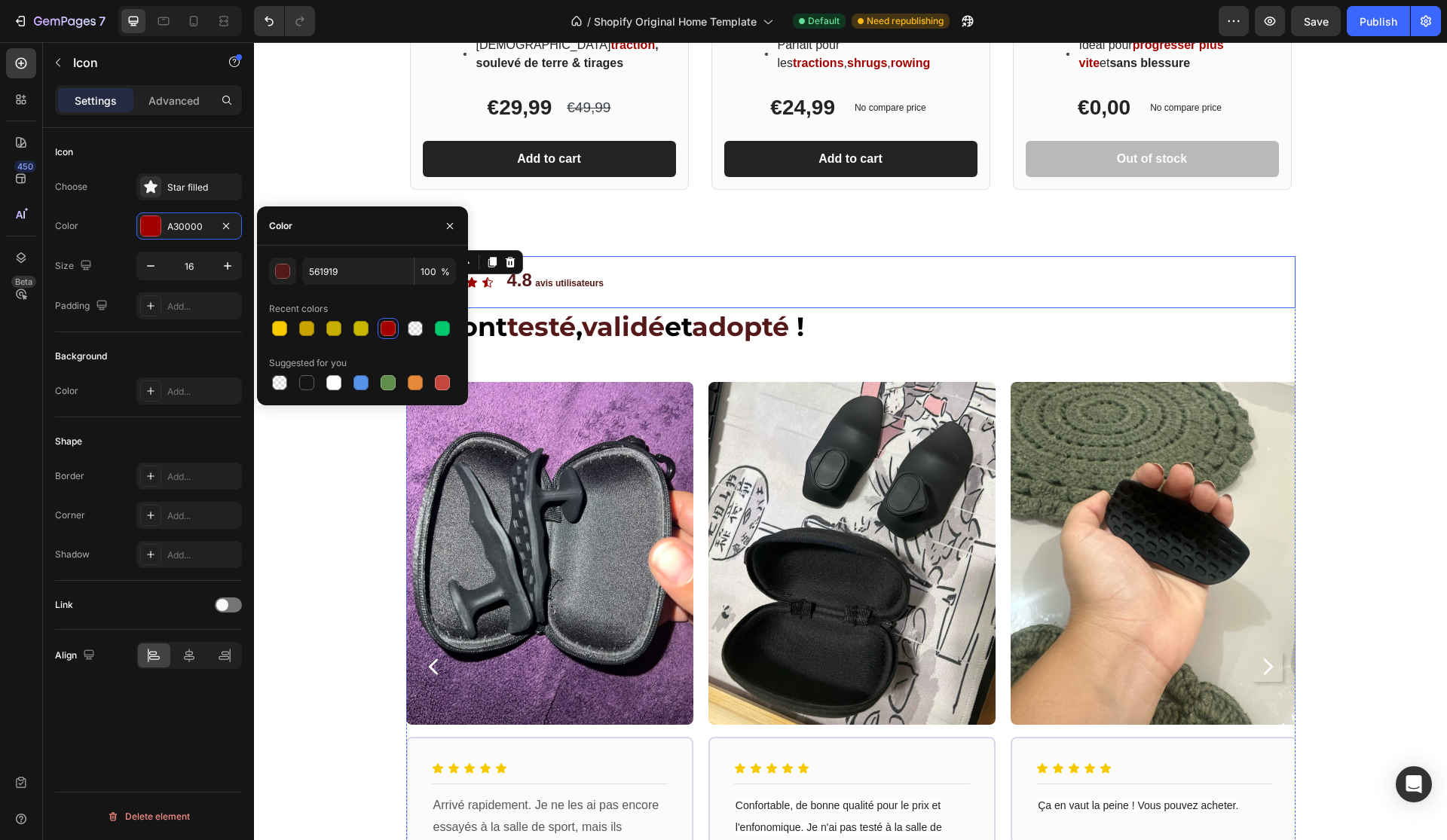
click at [484, 297] on div "Icon 0 Icon Icon Icon Icon Icon List 4.8 avis utilisateurs Text Block Row" at bounding box center [851, 282] width 889 height 52
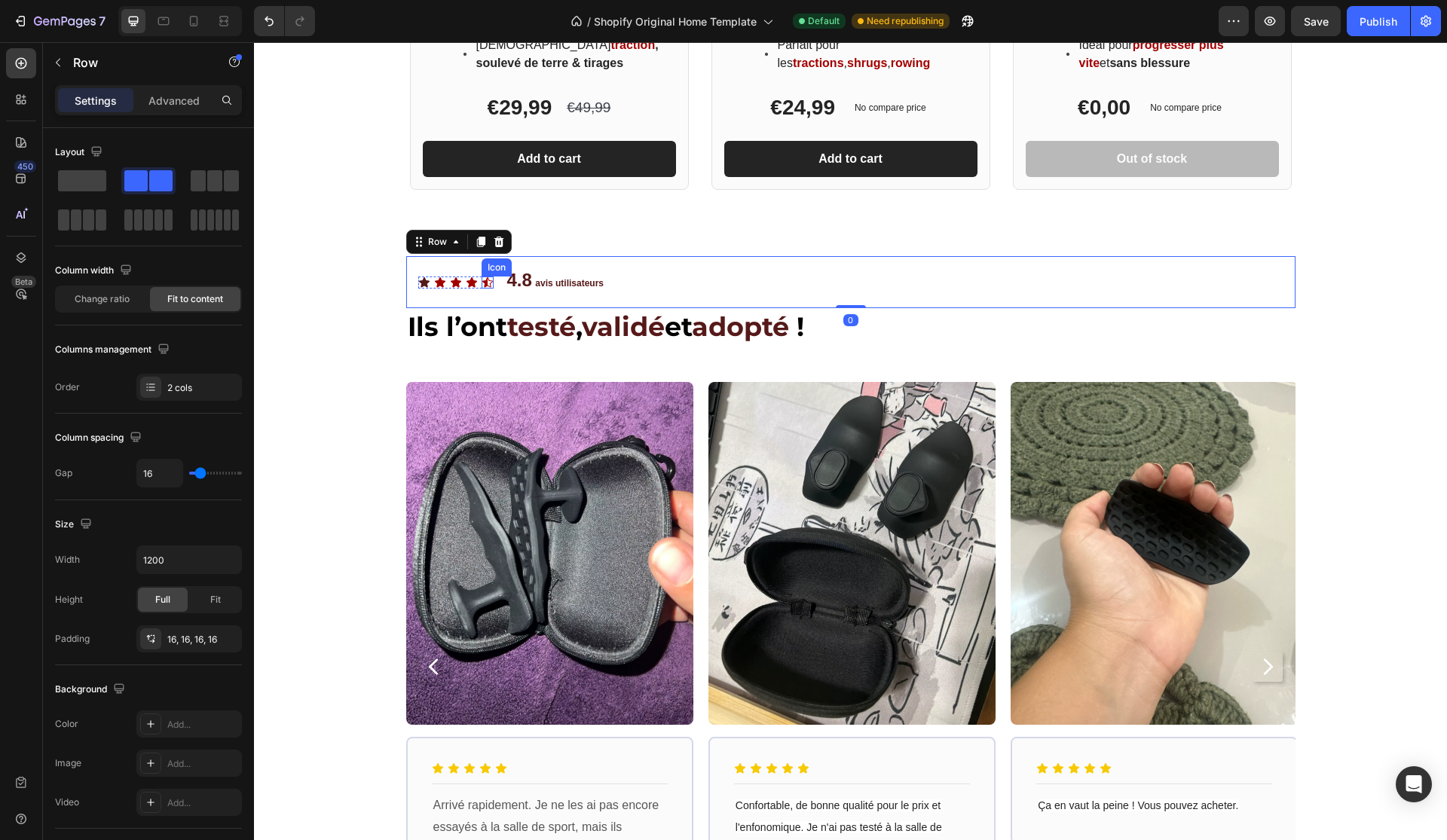
click at [487, 277] on div "Icon" at bounding box center [487, 282] width 12 height 12
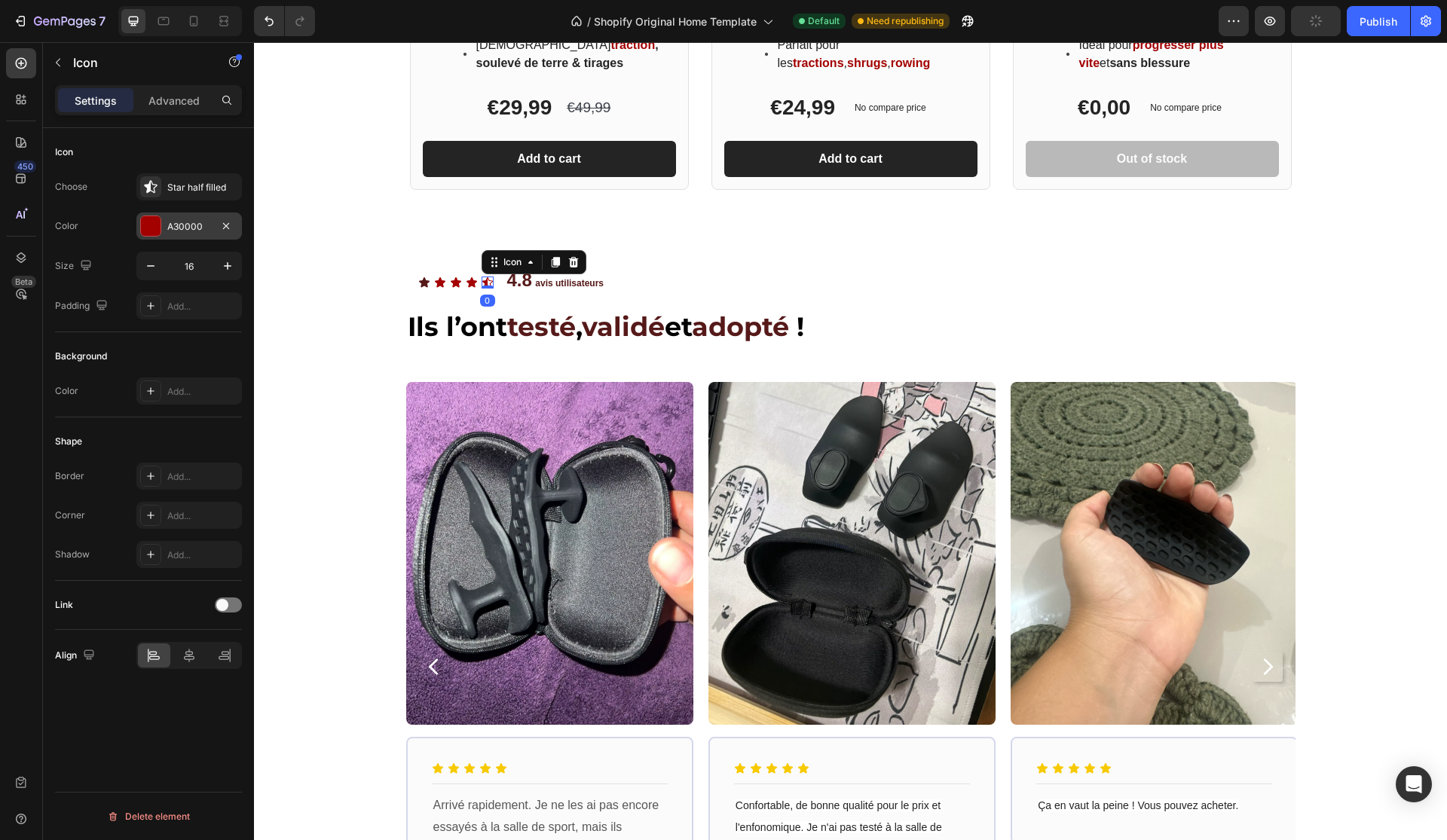
click at [240, 229] on div "A30000" at bounding box center [189, 226] width 105 height 27
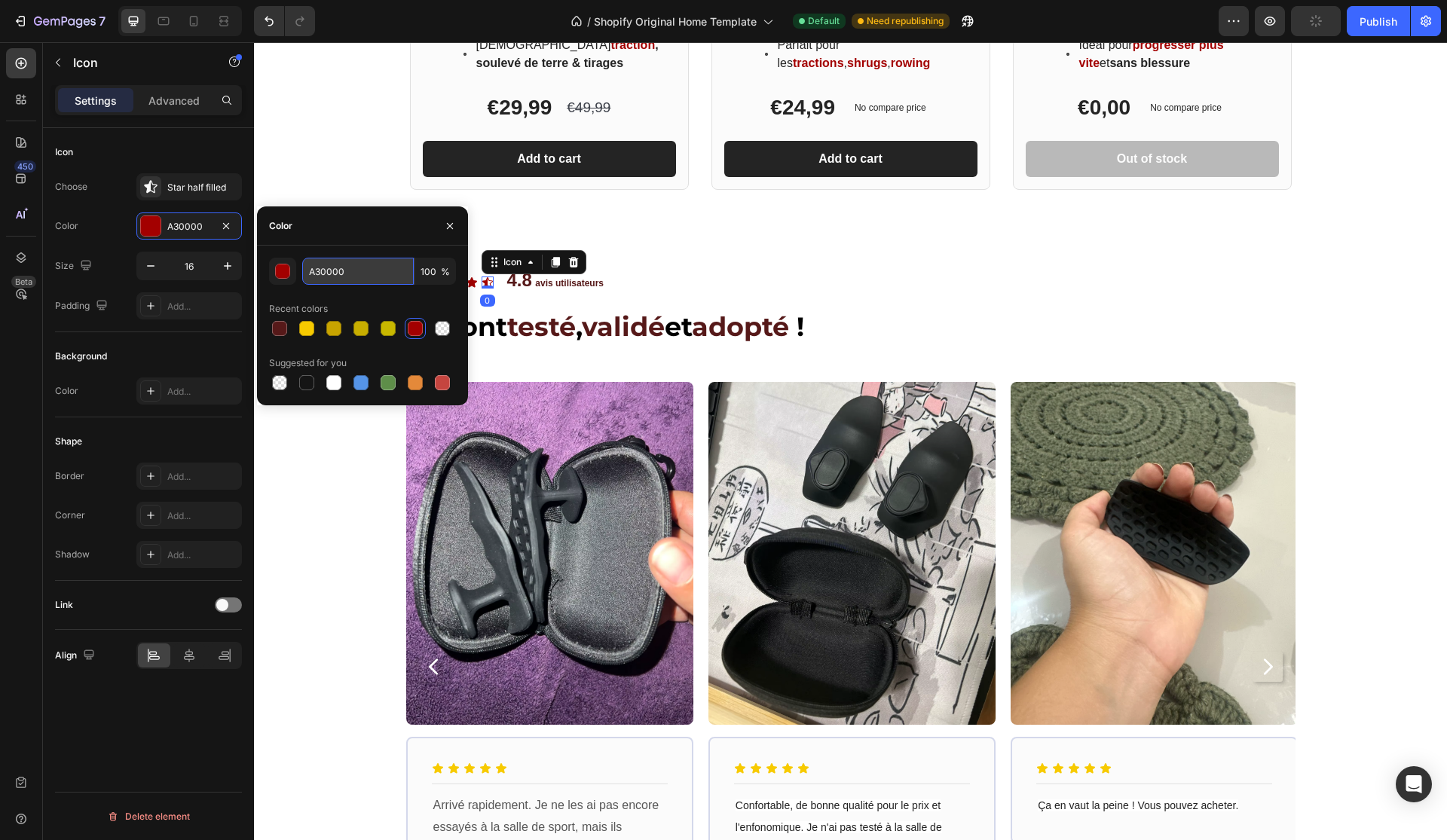
click at [336, 278] on input "A30000" at bounding box center [358, 271] width 112 height 27
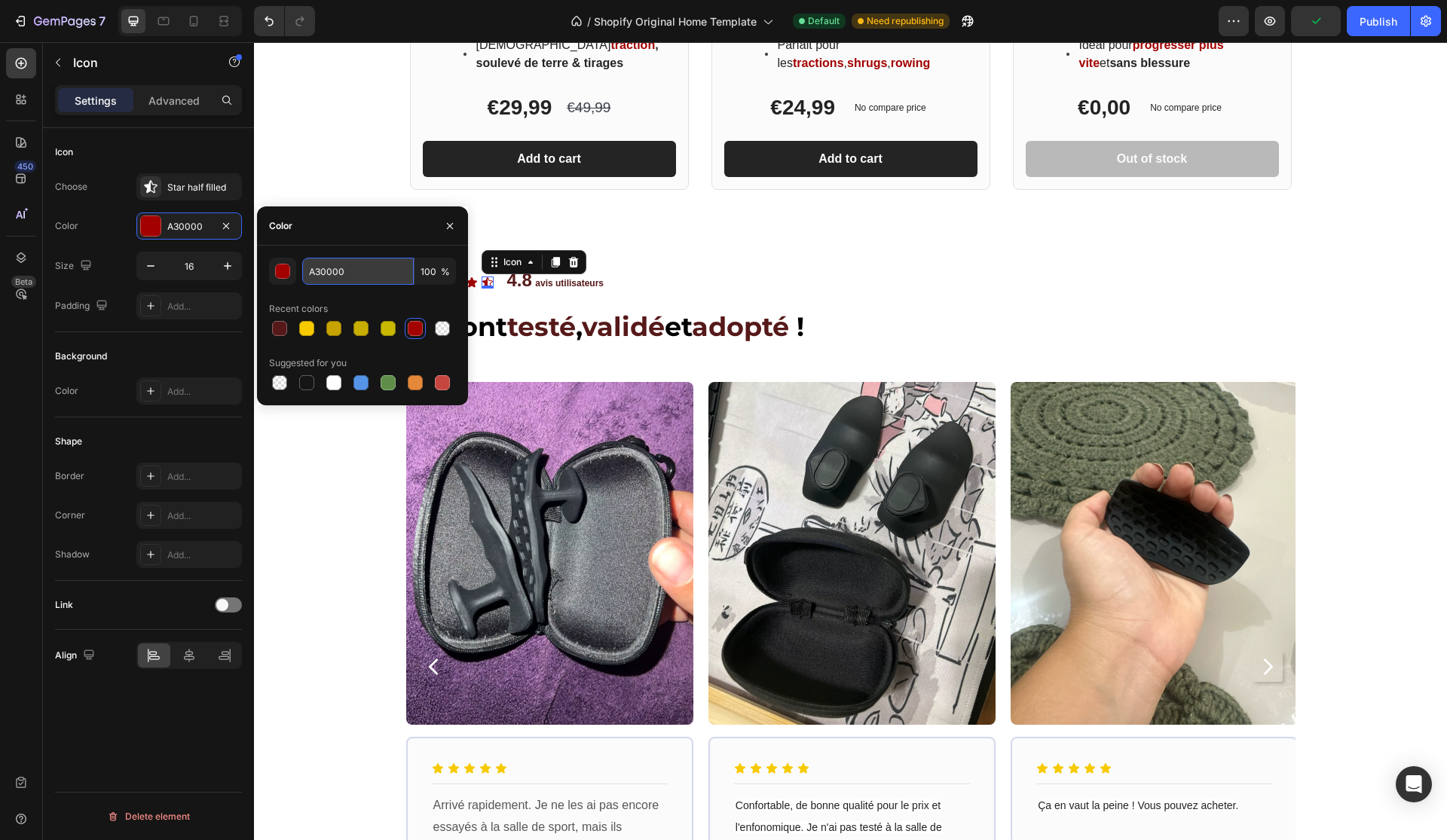
paste input "561919"
type input "561919"
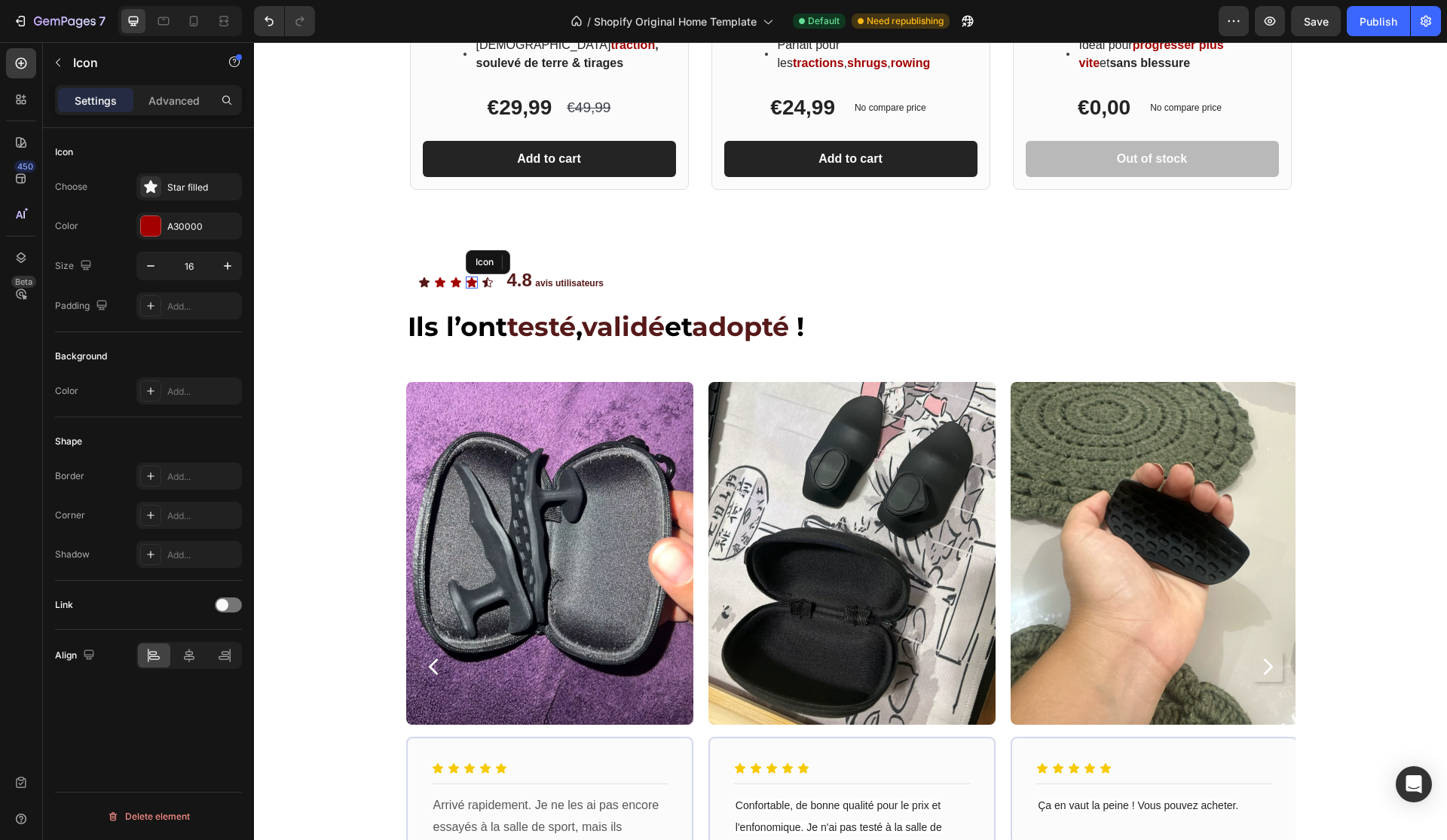
click at [470, 284] on div "Icon" at bounding box center [471, 282] width 12 height 12
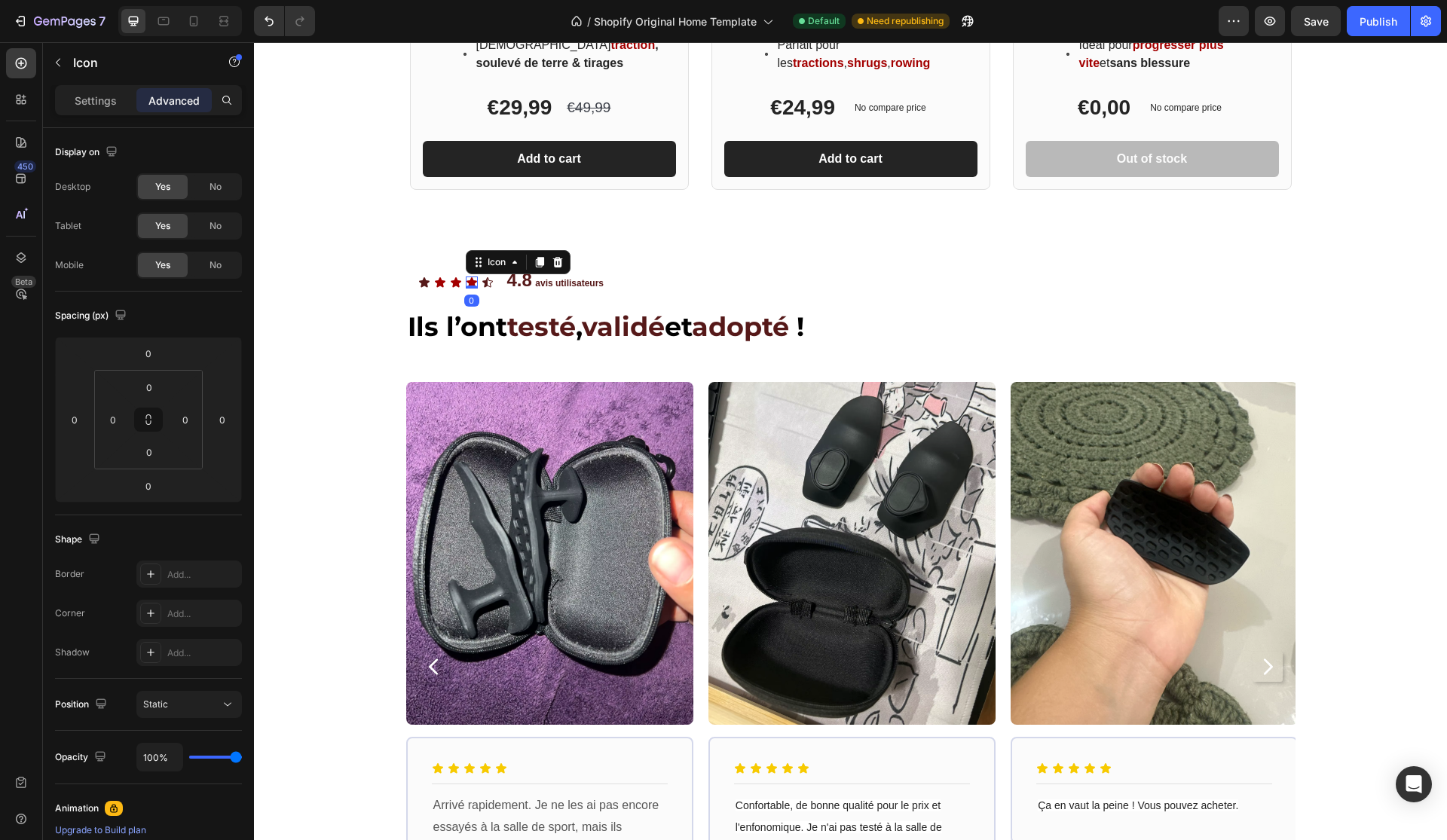
click at [473, 281] on icon at bounding box center [471, 282] width 10 height 10
click at [445, 284] on div "Icon" at bounding box center [440, 282] width 12 height 12
click at [449, 284] on div "Icon Icon 0 Icon Icon Icon Icon List" at bounding box center [456, 282] width 75 height 12
click at [474, 282] on icon at bounding box center [471, 282] width 10 height 10
click at [100, 104] on p "Settings" at bounding box center [96, 100] width 43 height 16
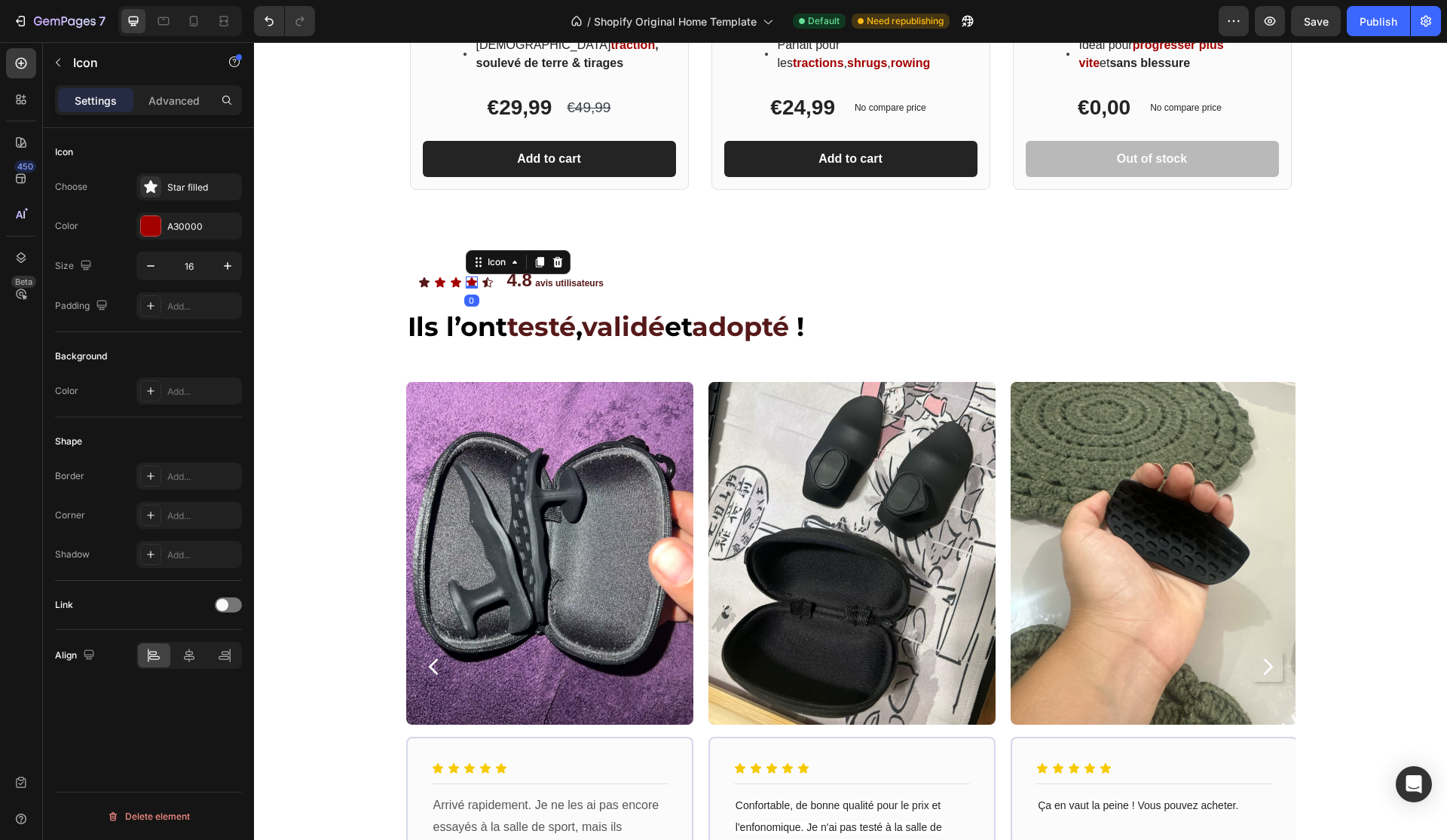
click at [168, 208] on div "Choose Star filled Color A30000 Size 16 Padding Add..." at bounding box center [148, 246] width 187 height 146
click at [171, 214] on div "A30000" at bounding box center [189, 226] width 105 height 27
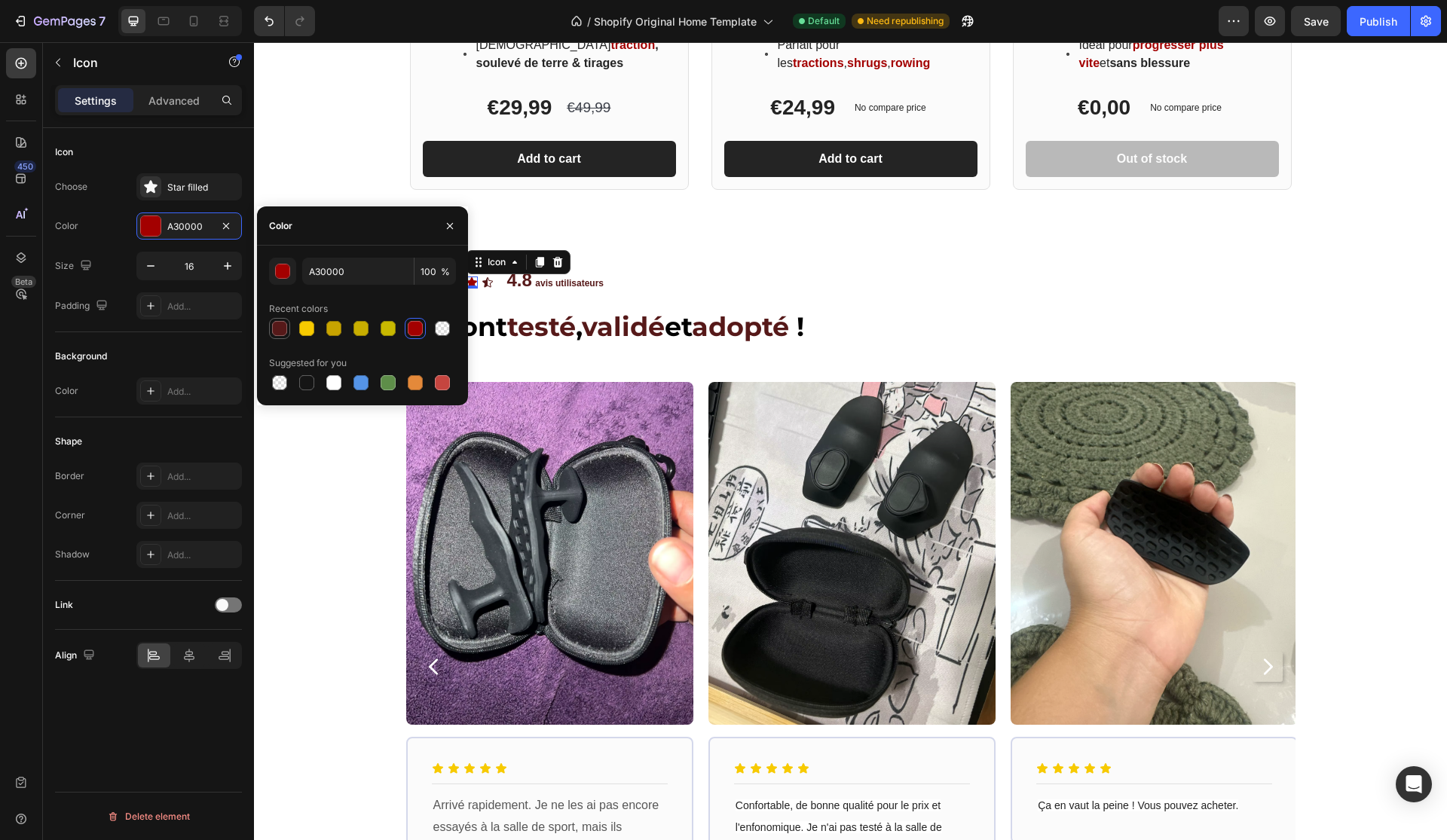
click at [287, 323] on div at bounding box center [279, 328] width 15 height 15
type input "561919"
click at [518, 308] on h2 "⁠⁠⁠⁠⁠⁠⁠ Ils l’ont testé , validé et adopté !" at bounding box center [851, 327] width 889 height 38
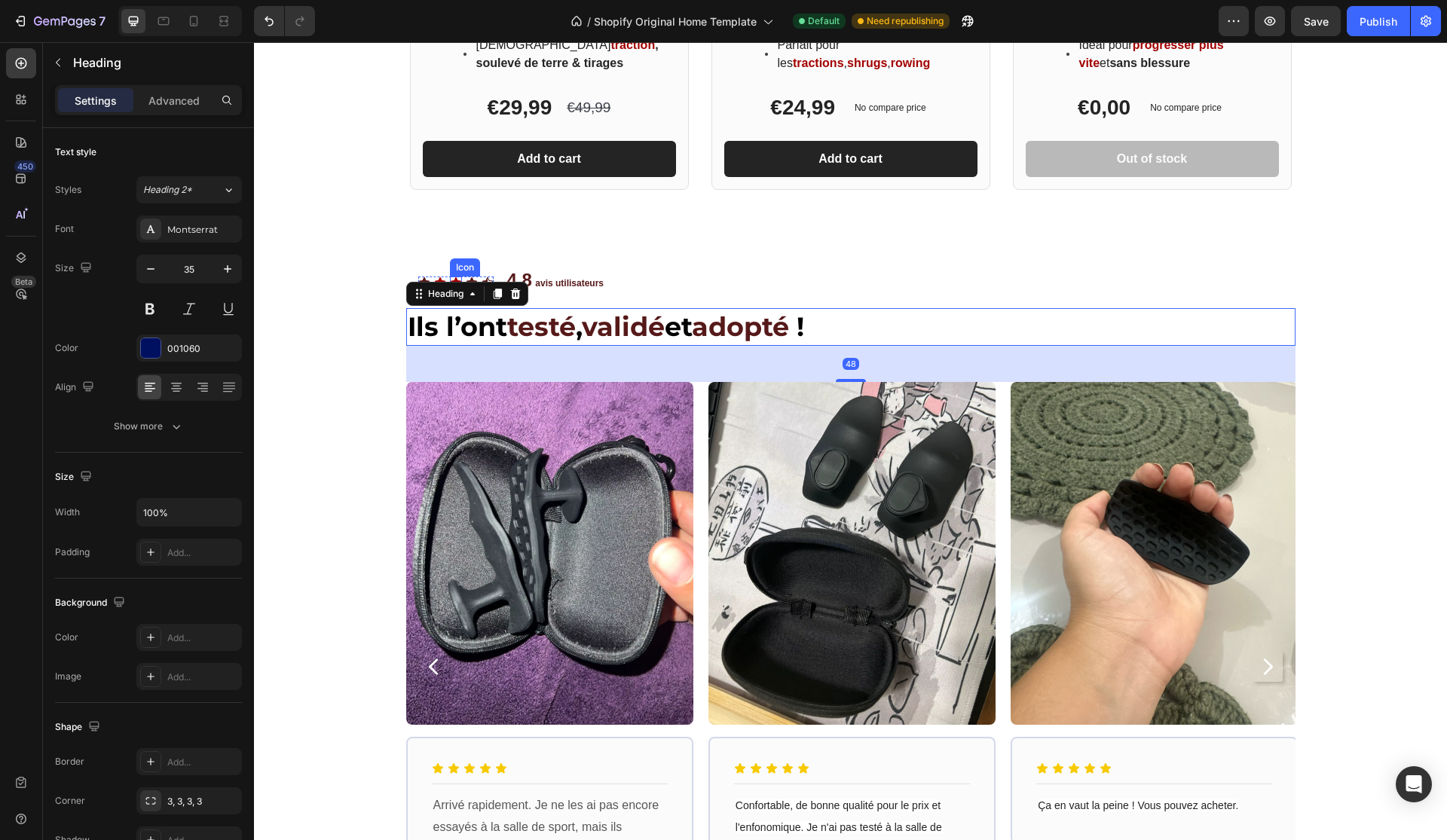
click at [457, 278] on icon at bounding box center [456, 282] width 10 height 10
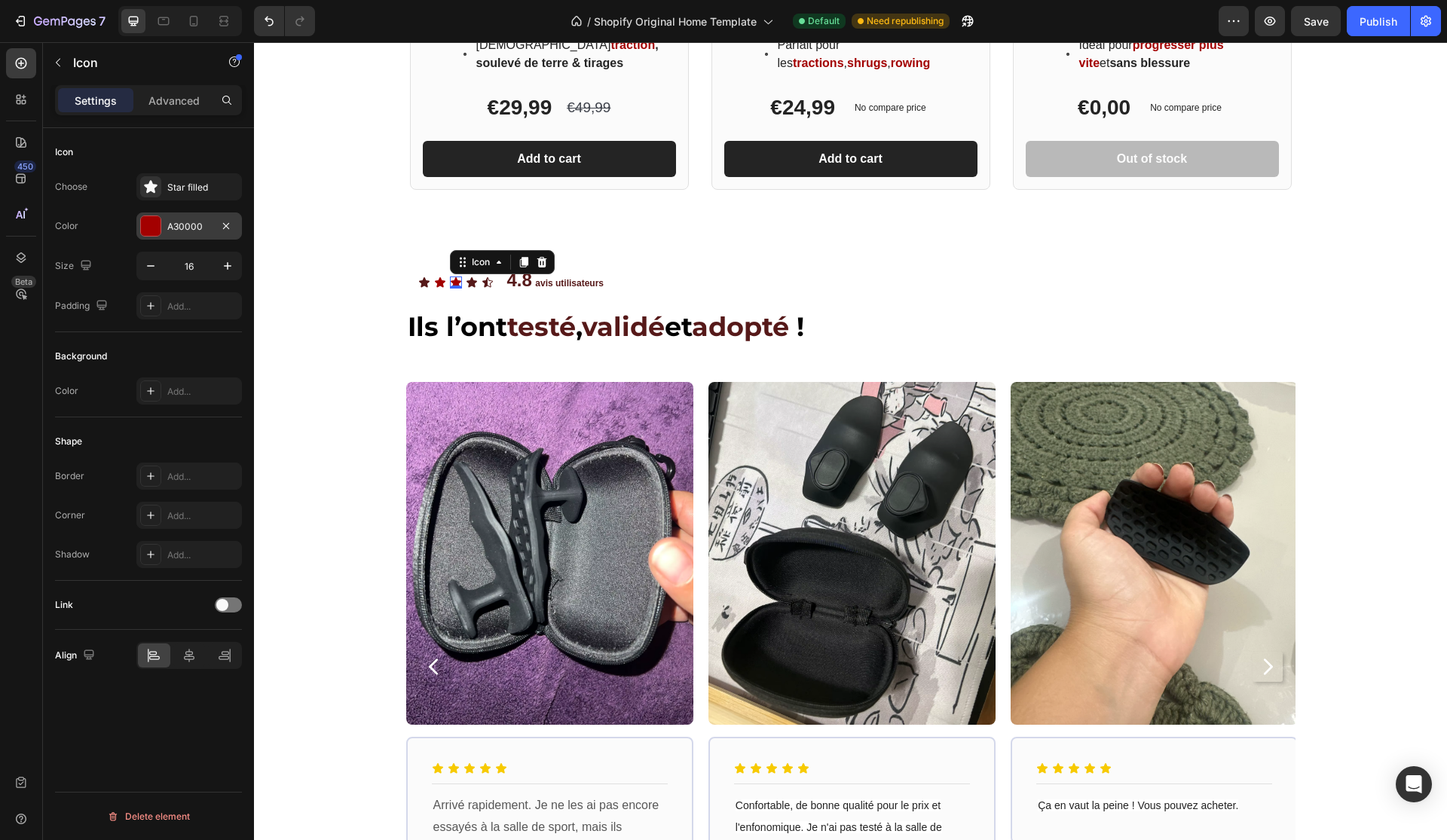
click at [198, 221] on div "A30000" at bounding box center [189, 226] width 43 height 14
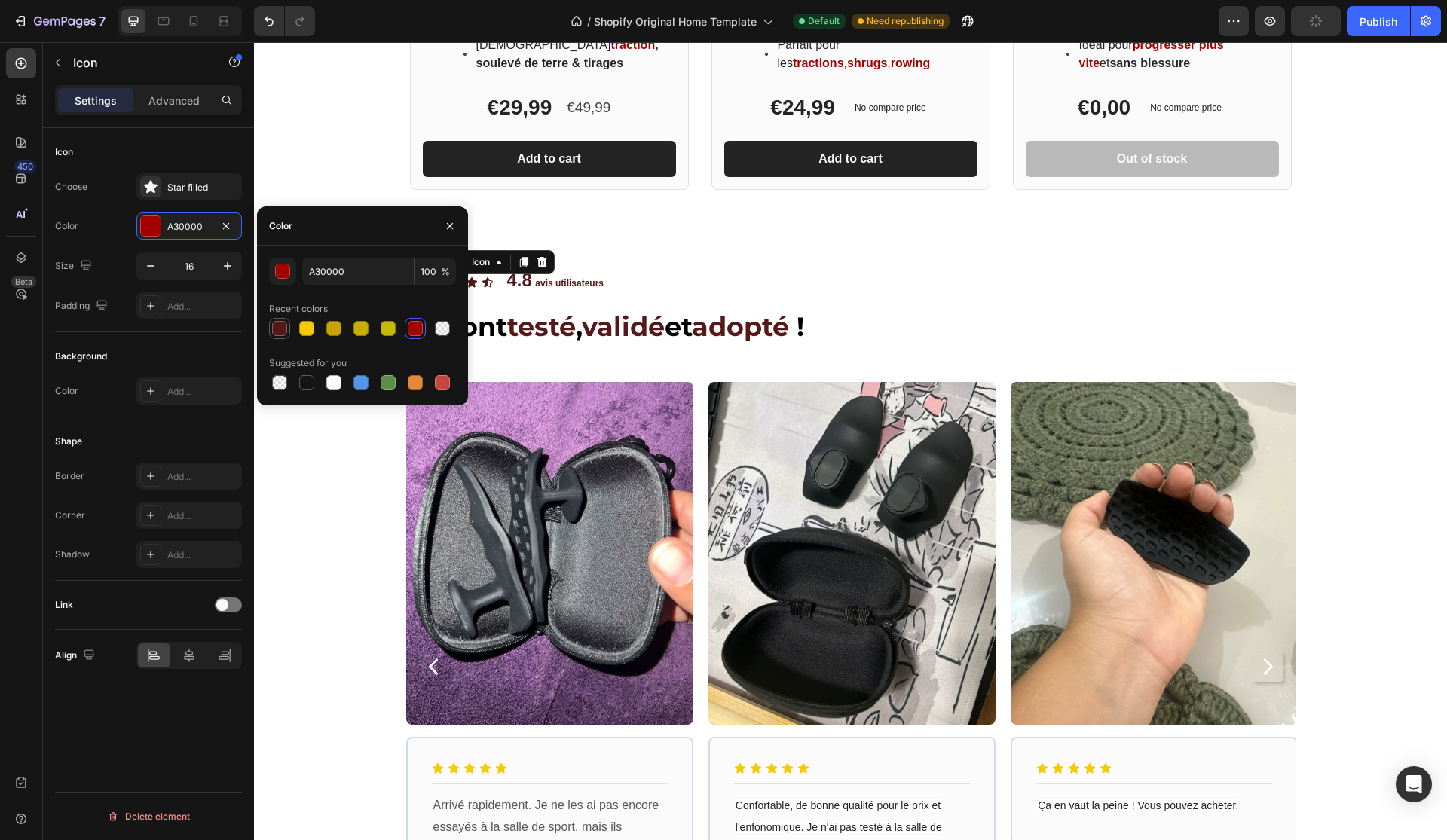
click at [286, 328] on div at bounding box center [279, 328] width 15 height 15
type input "561919"
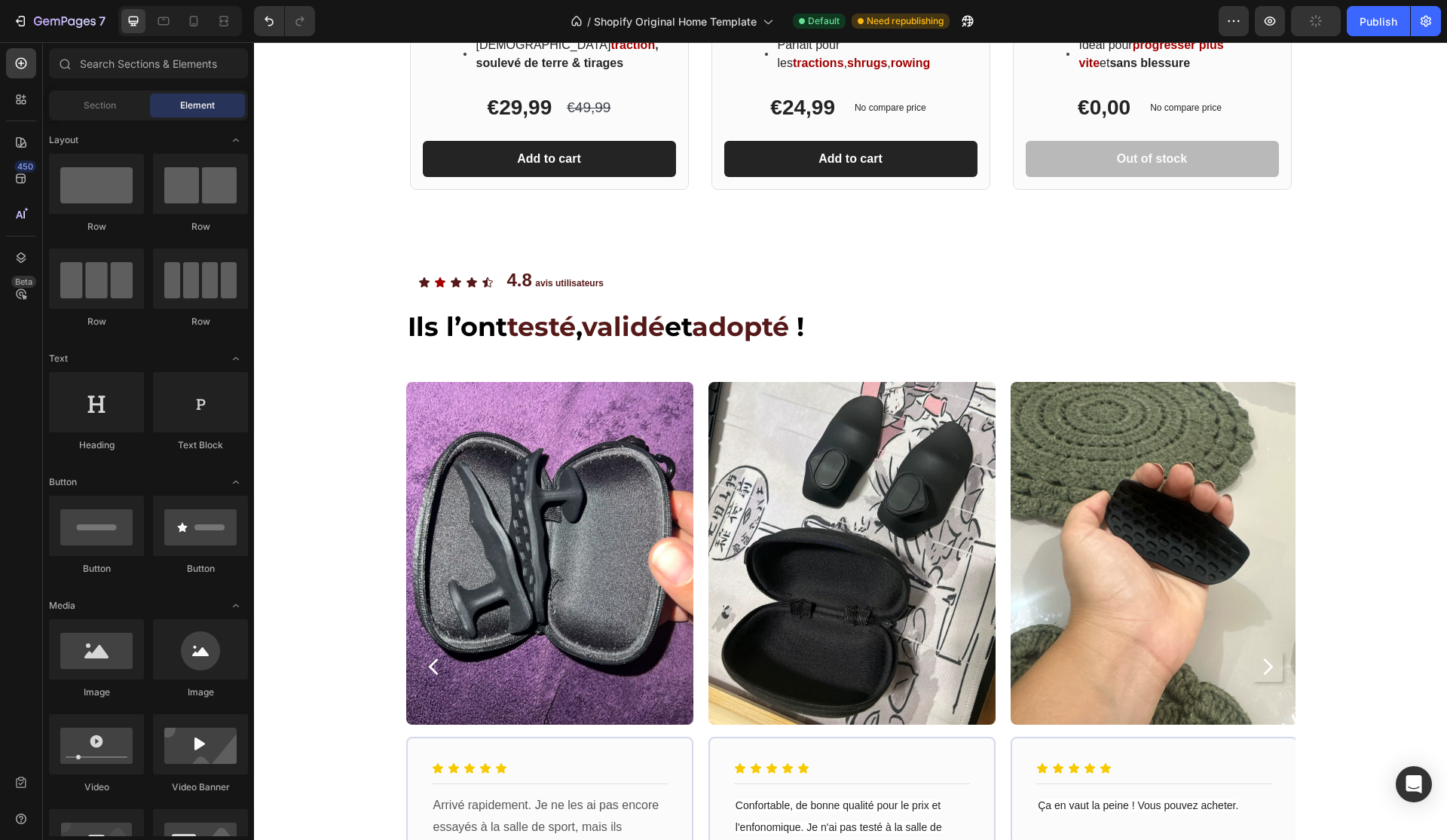
click at [325, 481] on div "Product Images BEST DEAL! Text Block Row Row Grip Master Pro™ Heading Améliore …" at bounding box center [850, 570] width 1193 height 3665
click at [441, 282] on div "Icon" at bounding box center [440, 282] width 12 height 12
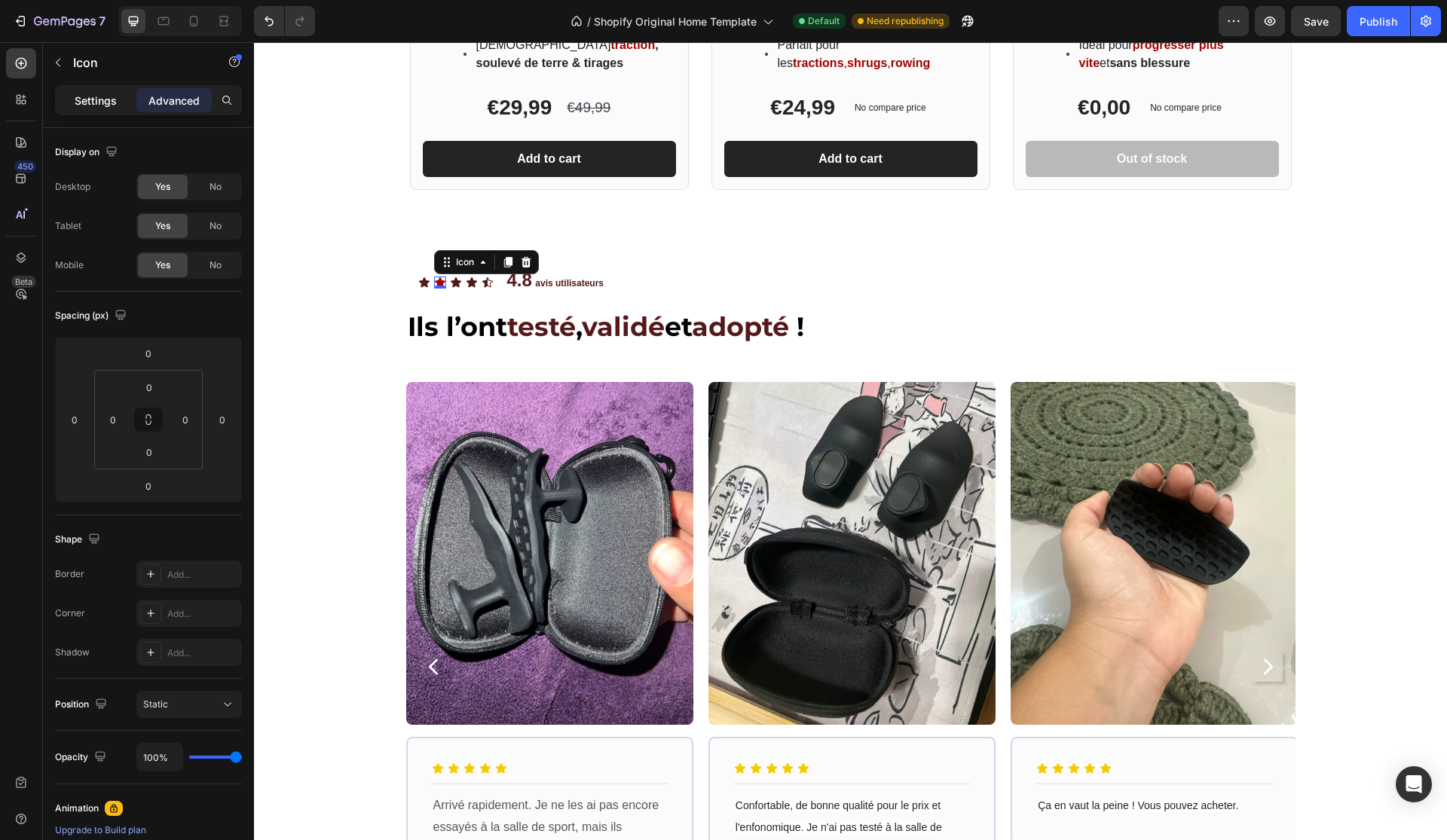
click at [115, 105] on p "Settings" at bounding box center [96, 100] width 43 height 16
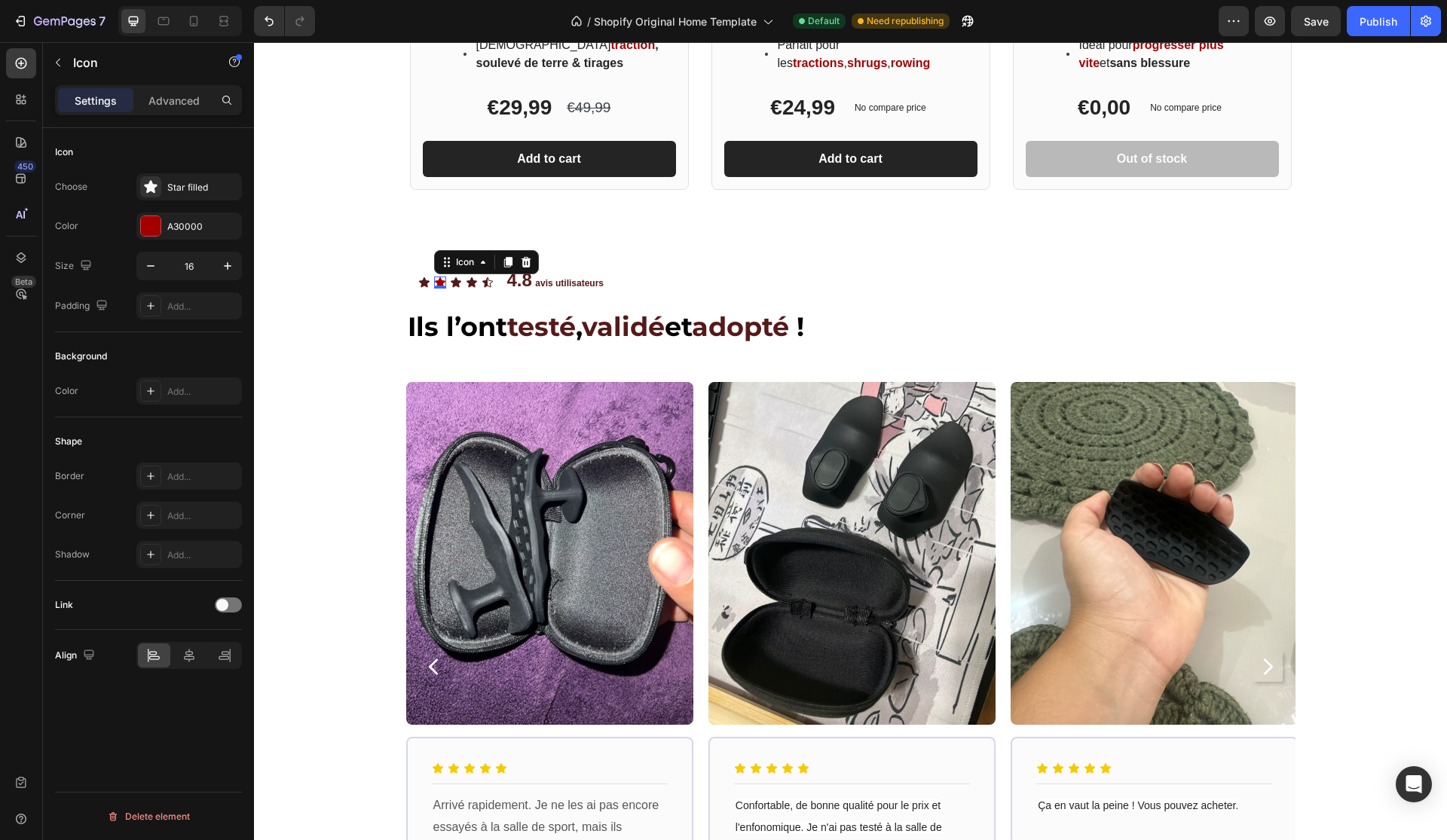
click at [186, 248] on div "Choose Star filled Color A30000 Size 16 Padding Add..." at bounding box center [148, 246] width 187 height 146
click at [194, 248] on div "Choose Star filled Color A30000 Size 16 Padding Add..." at bounding box center [148, 246] width 187 height 146
click at [206, 244] on div "Choose Star filled Color A30000 Size 16 Padding Add..." at bounding box center [148, 246] width 187 height 146
click at [206, 233] on div "A30000" at bounding box center [189, 226] width 105 height 27
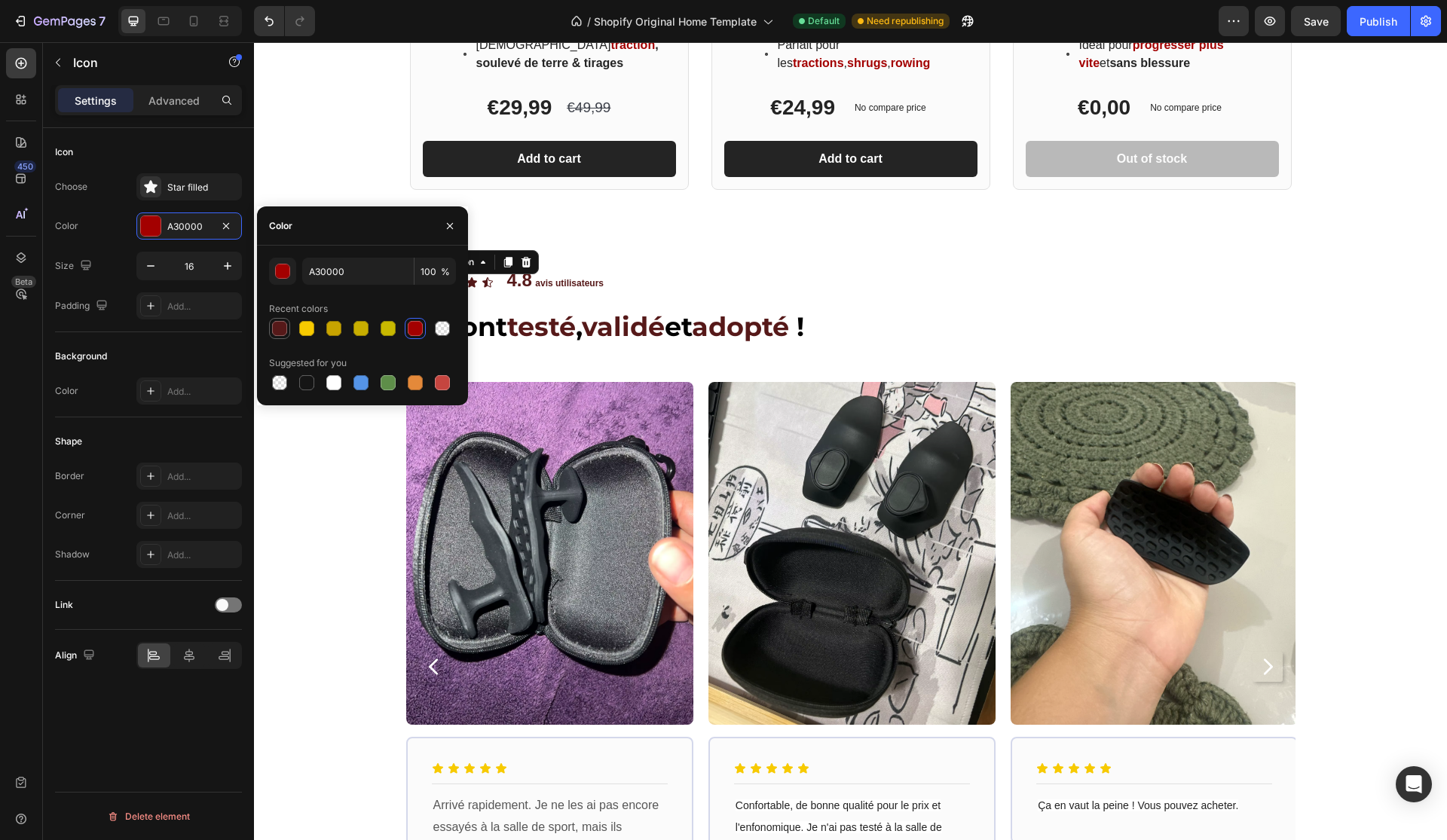
click at [280, 339] on div at bounding box center [279, 328] width 21 height 21
type input "561919"
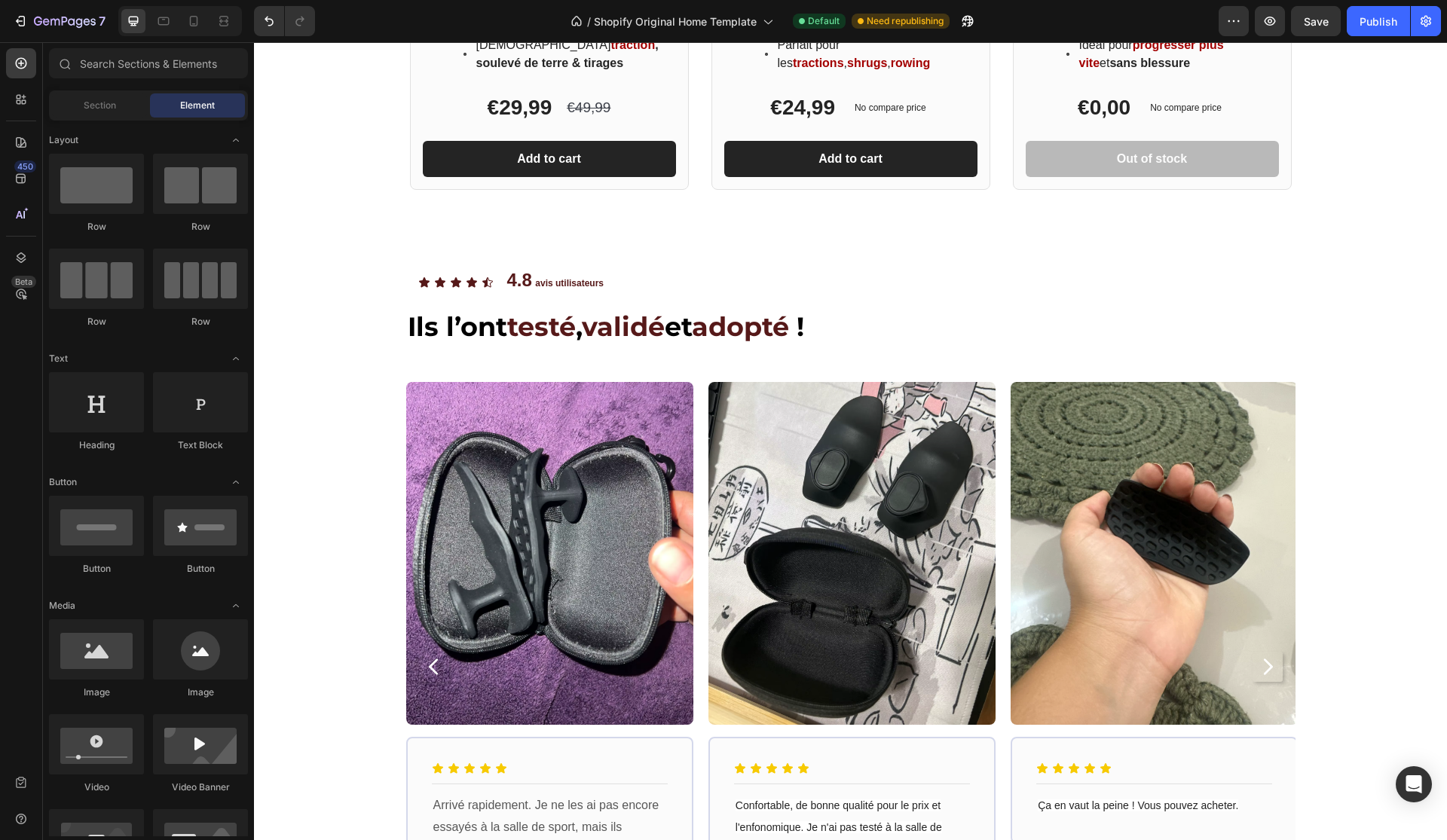
click at [338, 500] on div "Product Images BEST DEAL! Text Block Row Row Grip Master Pro™ Heading Améliore …" at bounding box center [850, 570] width 1193 height 3665
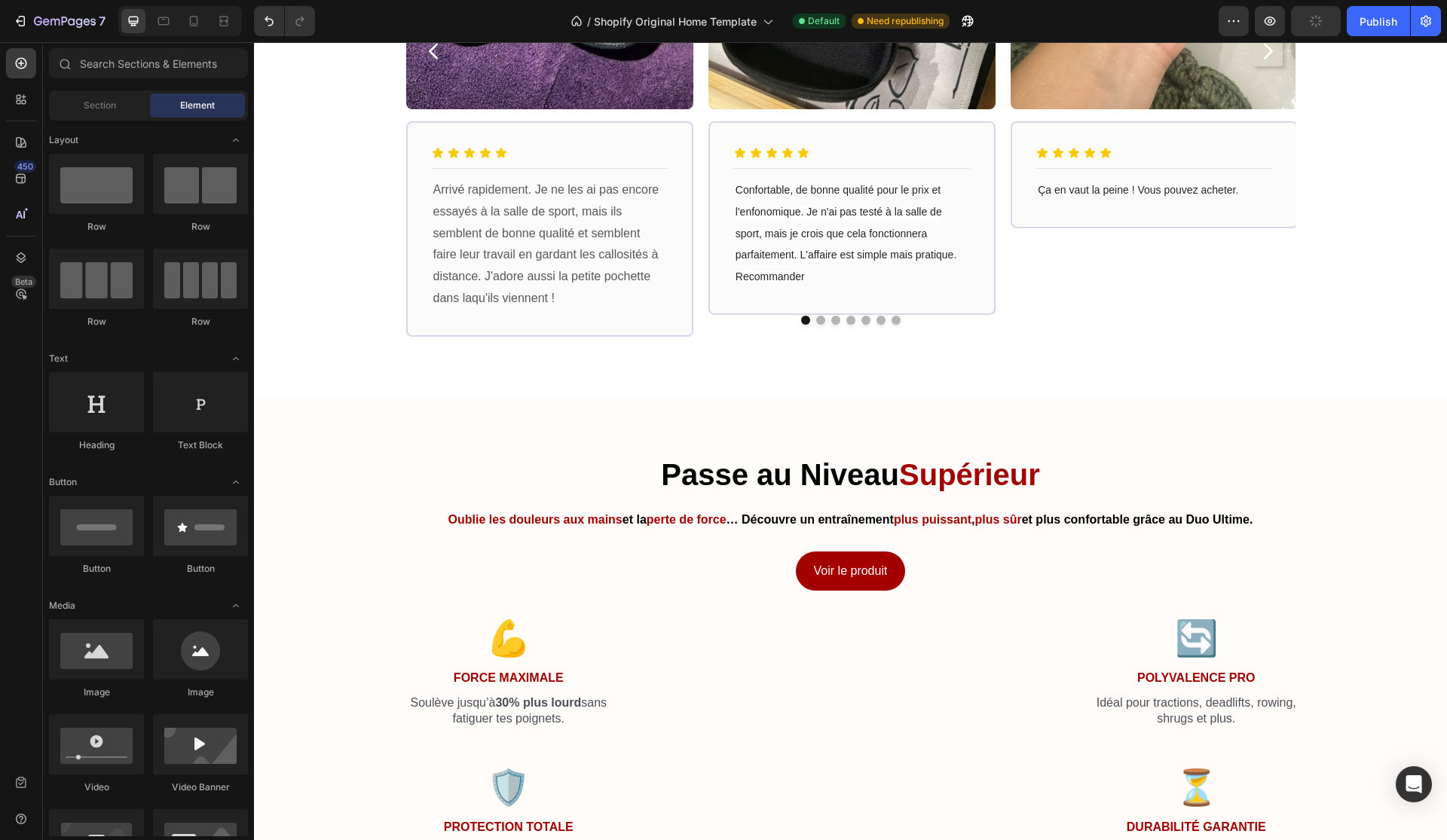
scroll to position [1987, 0]
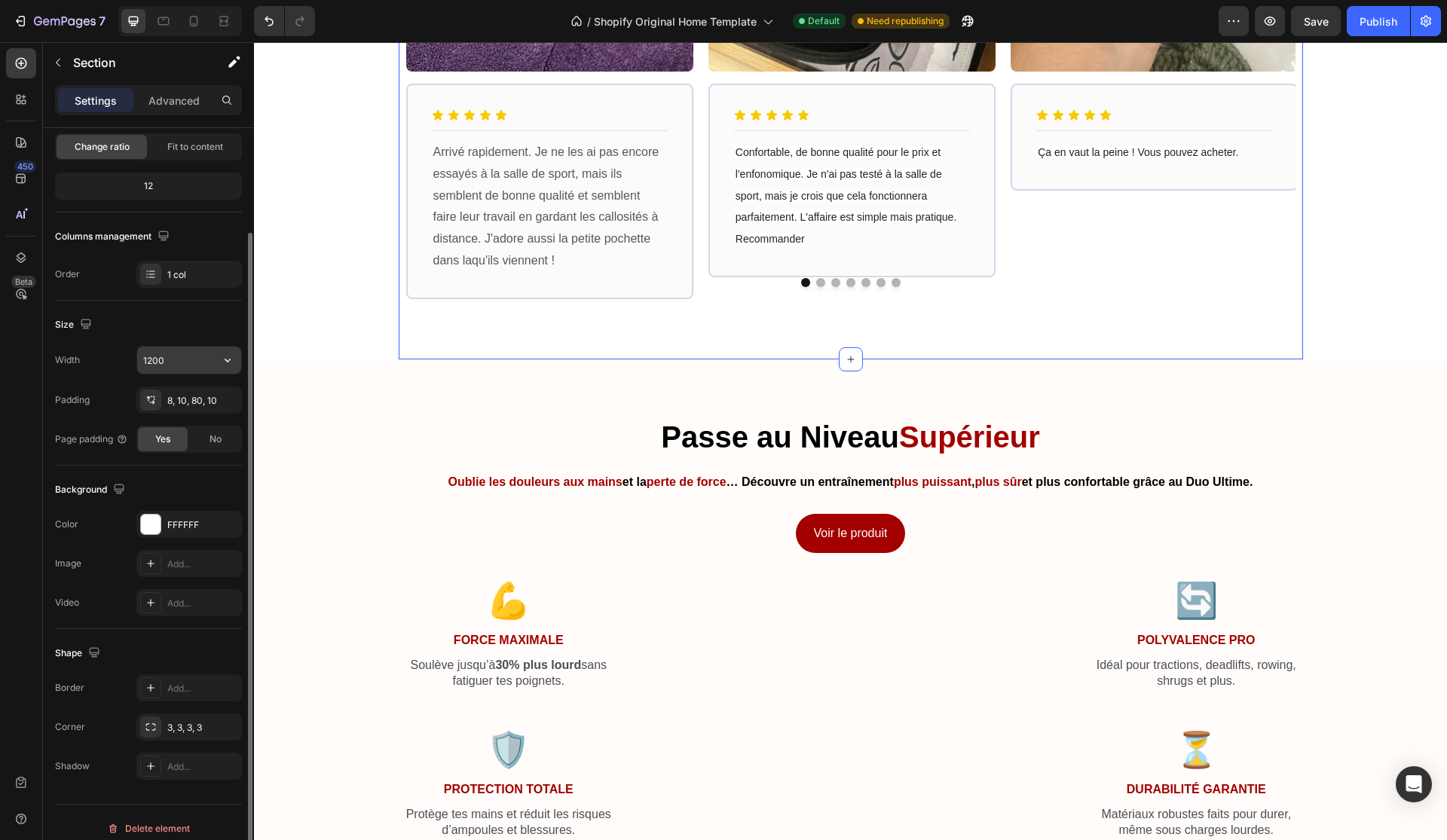
scroll to position [164, 0]
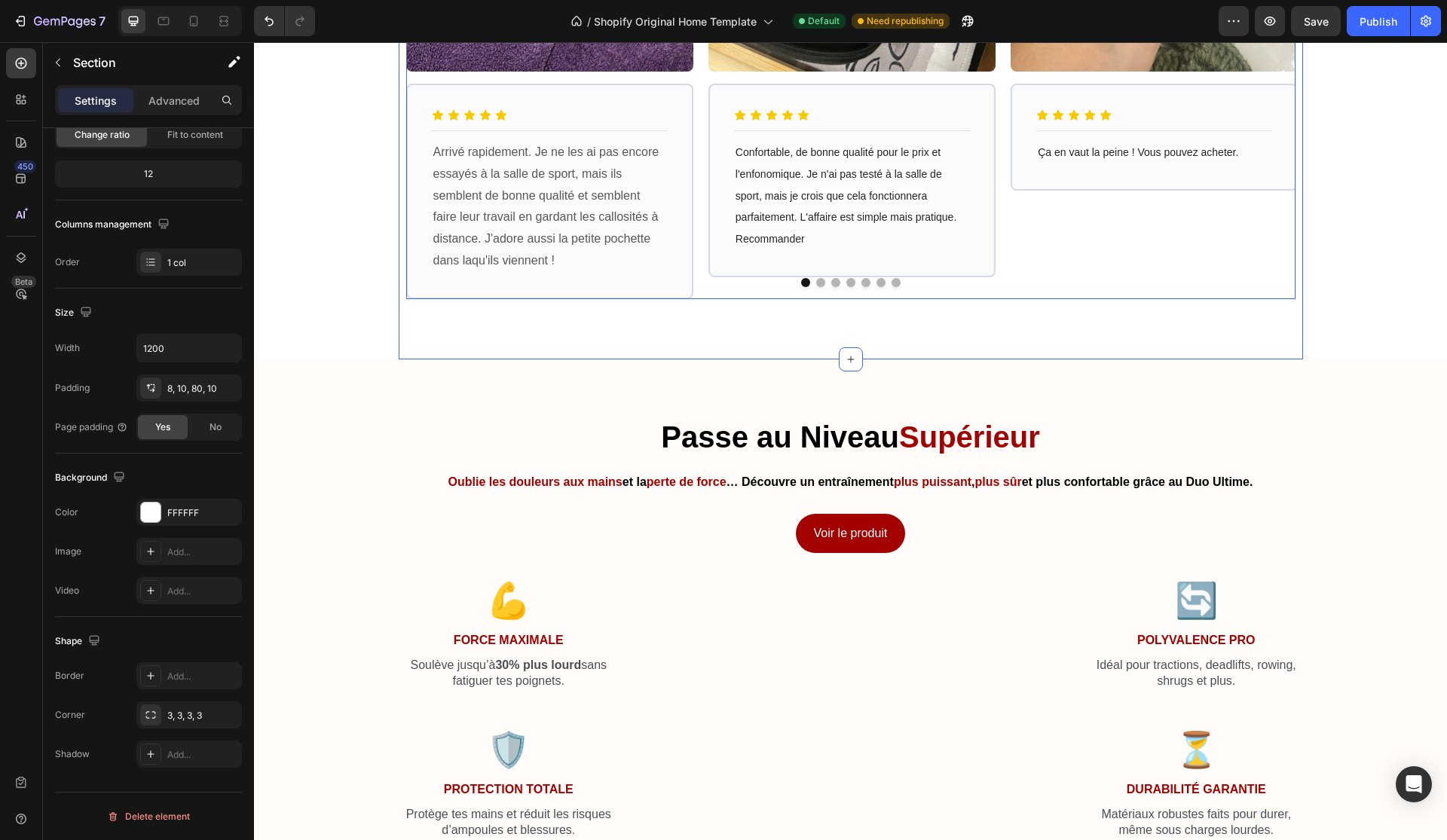
click at [717, 279] on div at bounding box center [851, 282] width 889 height 9
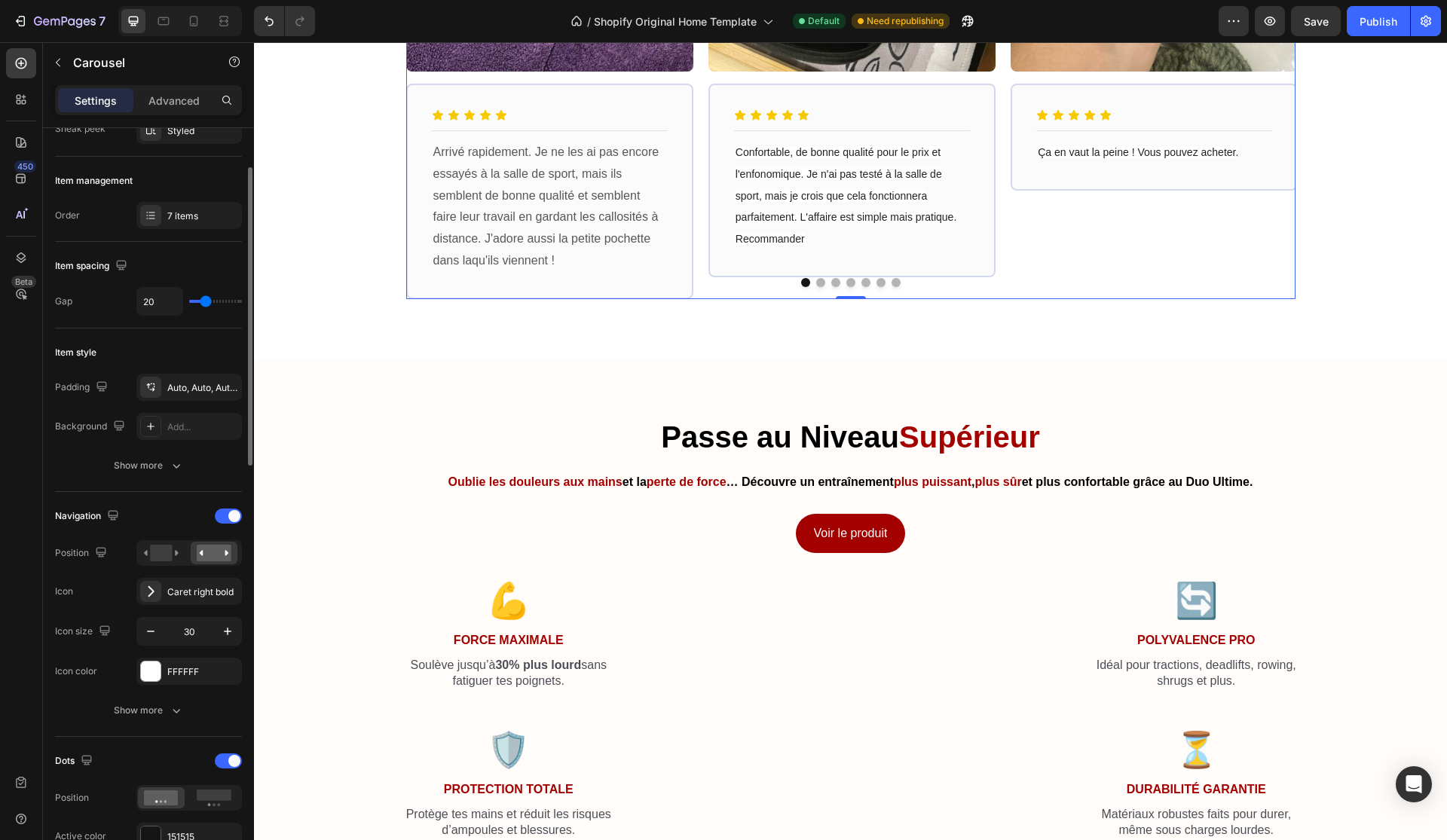
scroll to position [203, 0]
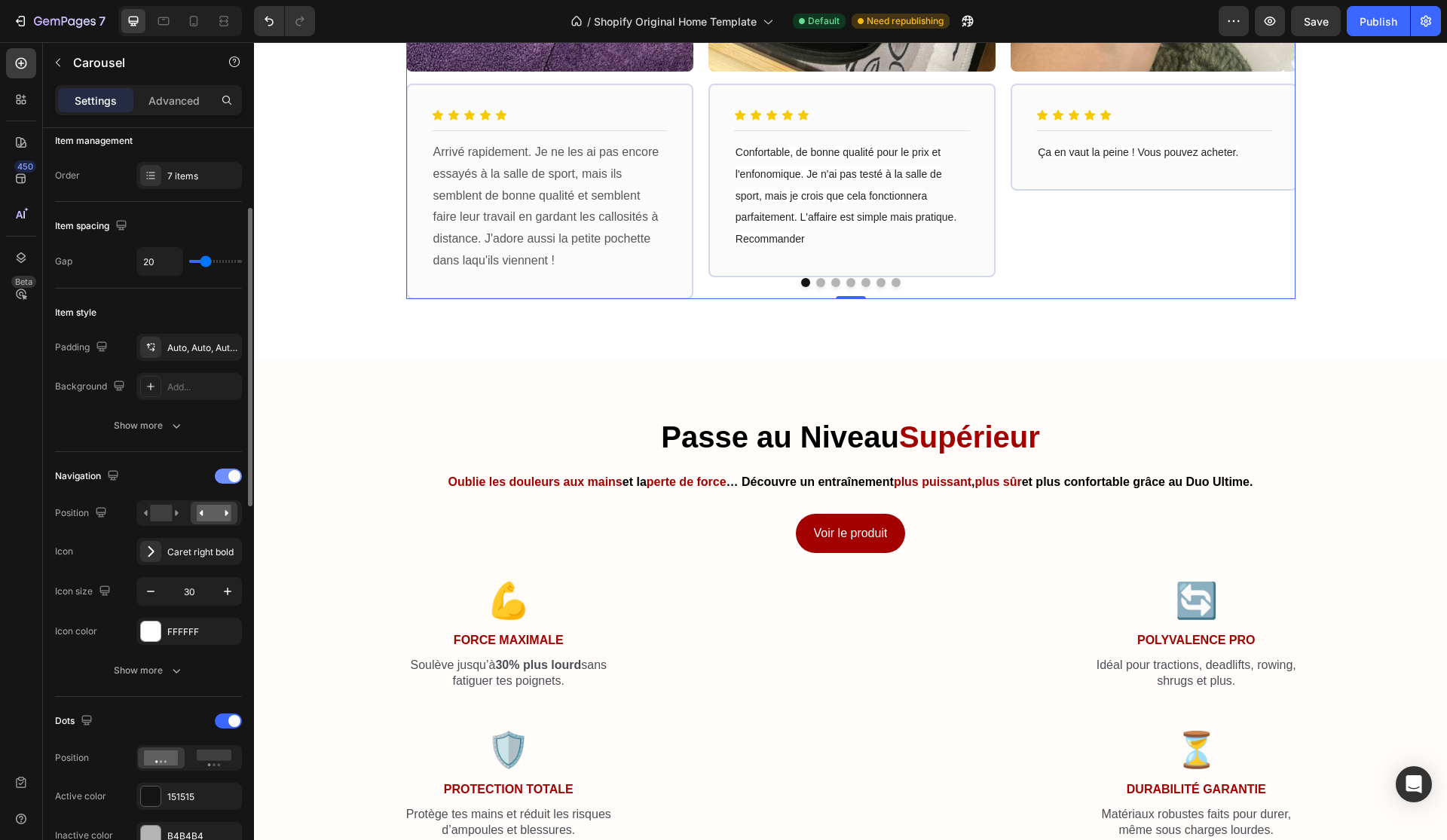
click at [223, 477] on div at bounding box center [229, 476] width 27 height 15
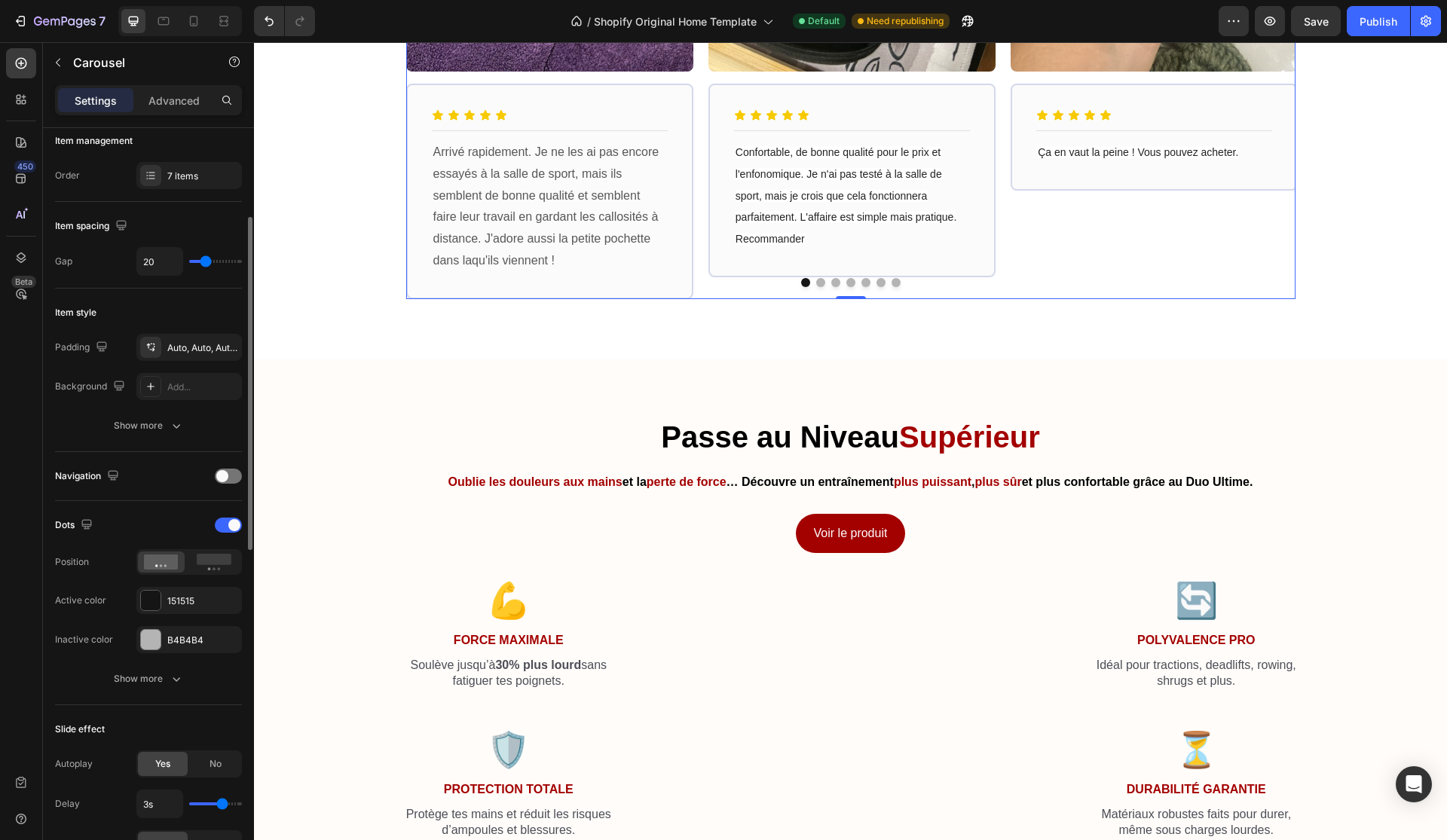
click at [224, 485] on div "Navigation" at bounding box center [148, 476] width 187 height 24
click at [229, 476] on div at bounding box center [229, 476] width 27 height 15
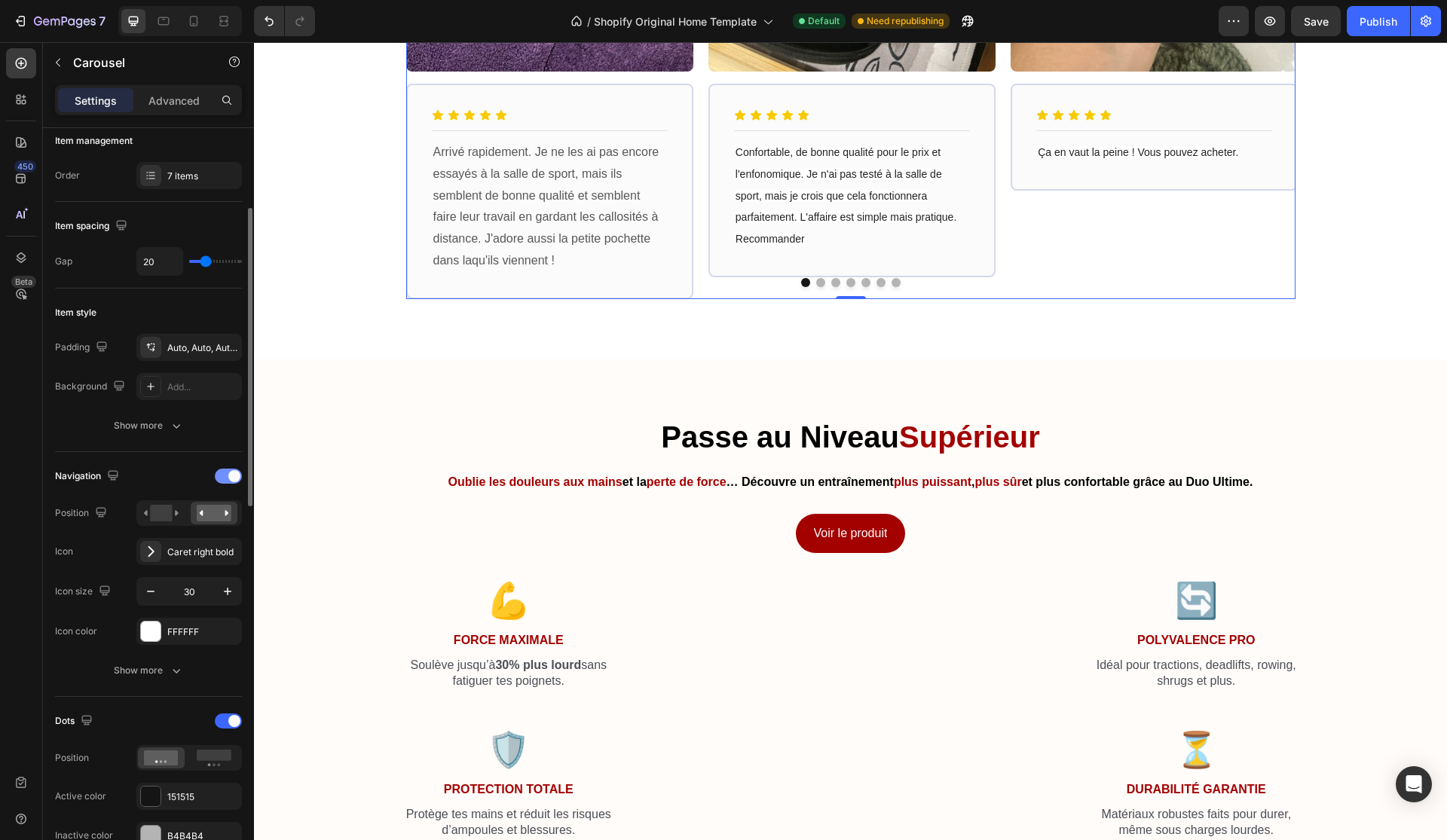
click at [229, 478] on span at bounding box center [234, 476] width 12 height 12
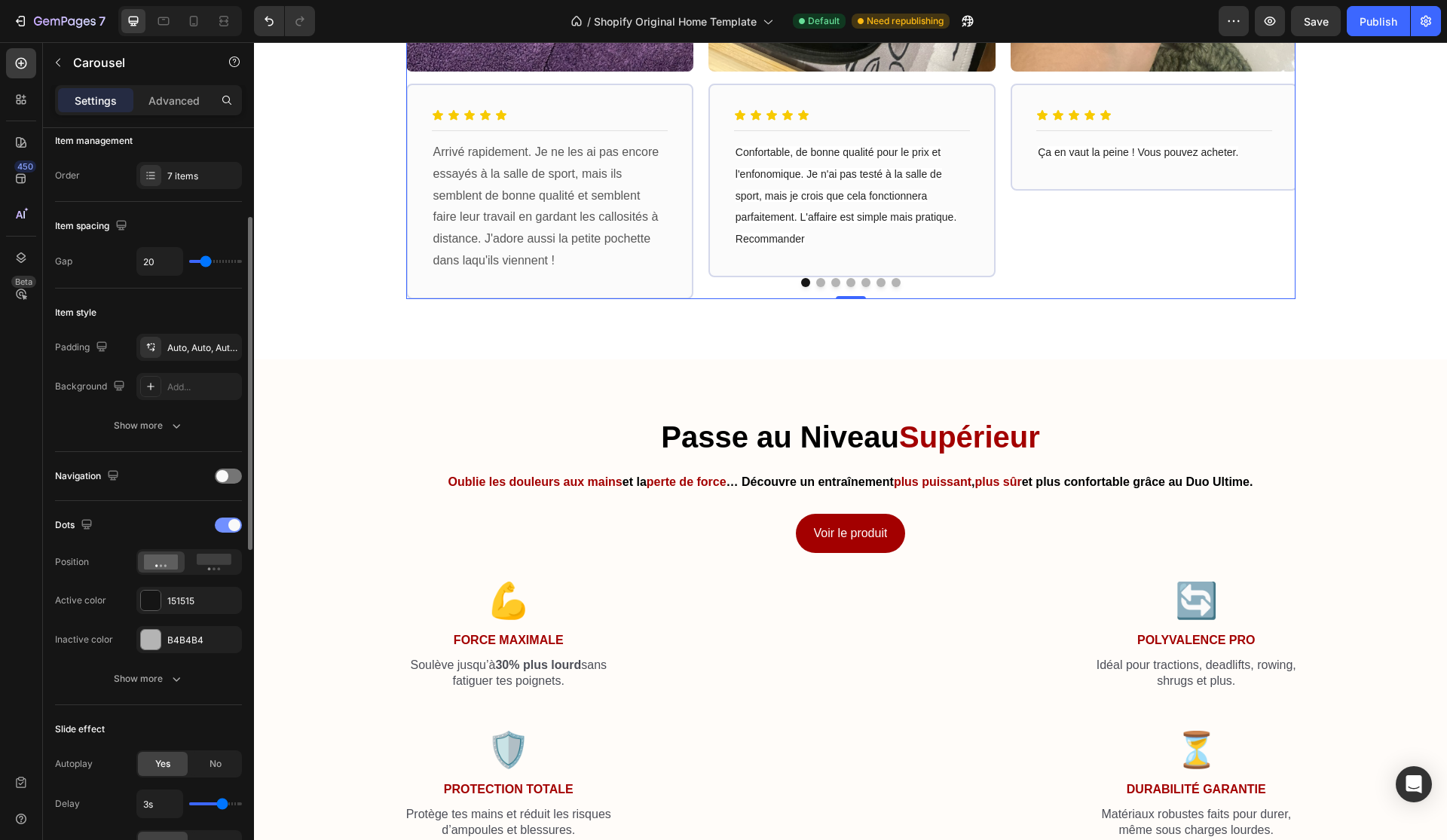
click at [229, 518] on div at bounding box center [229, 525] width 27 height 15
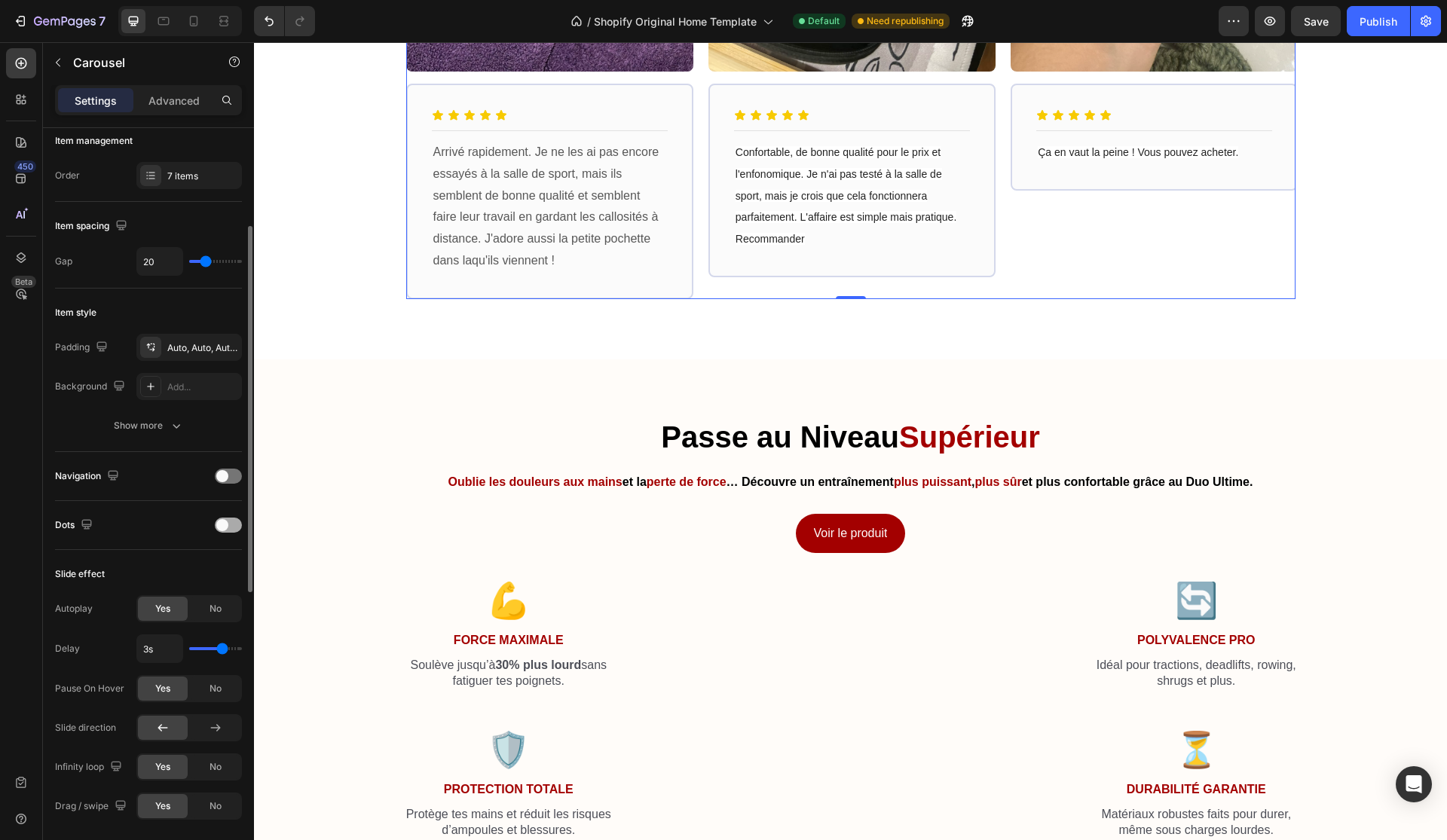
click at [229, 518] on div at bounding box center [229, 525] width 27 height 15
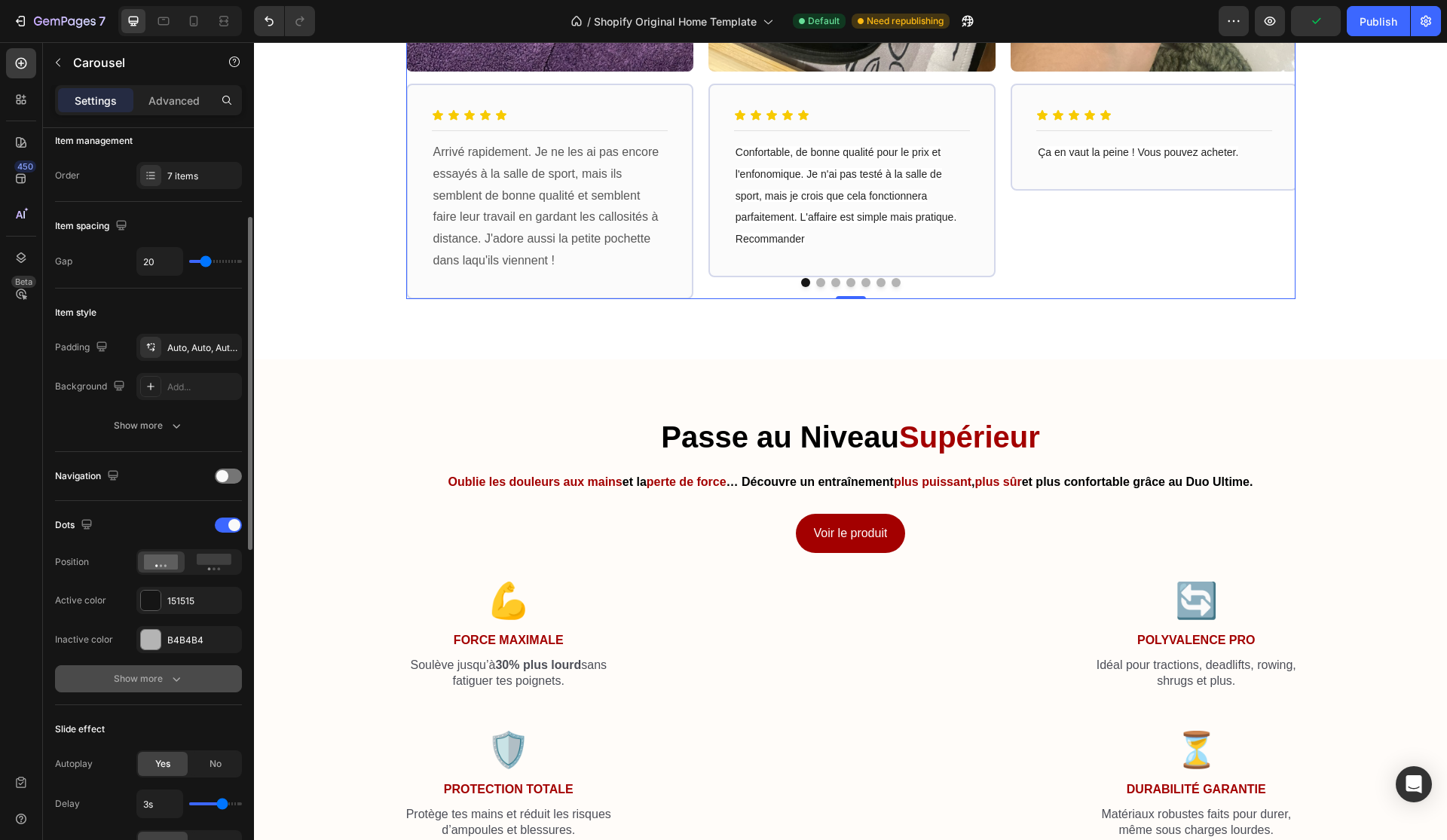
click at [169, 682] on icon "button" at bounding box center [176, 679] width 15 height 15
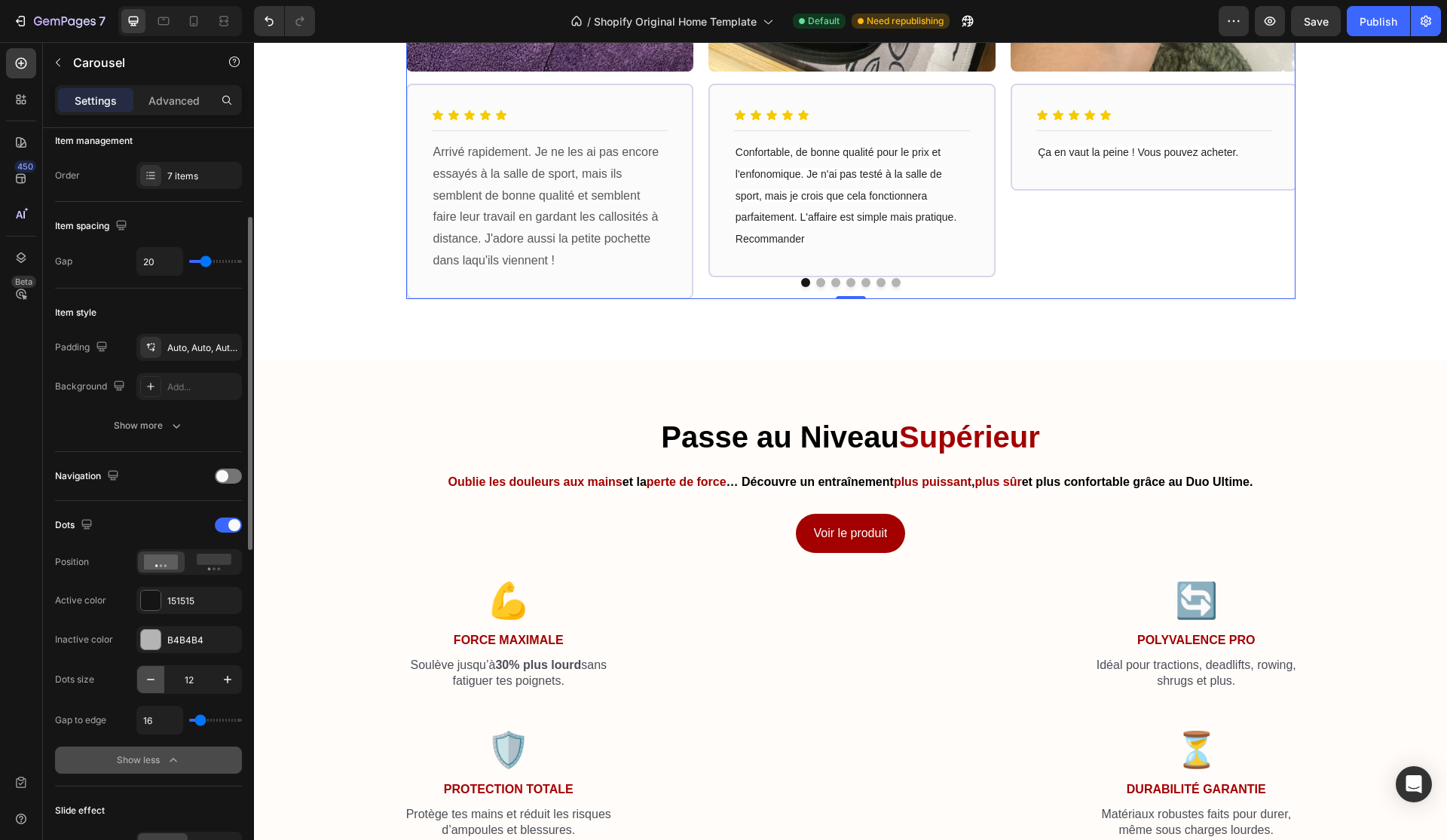
click at [154, 675] on icon "button" at bounding box center [150, 680] width 15 height 15
type input "11"
type input "25"
type input "27"
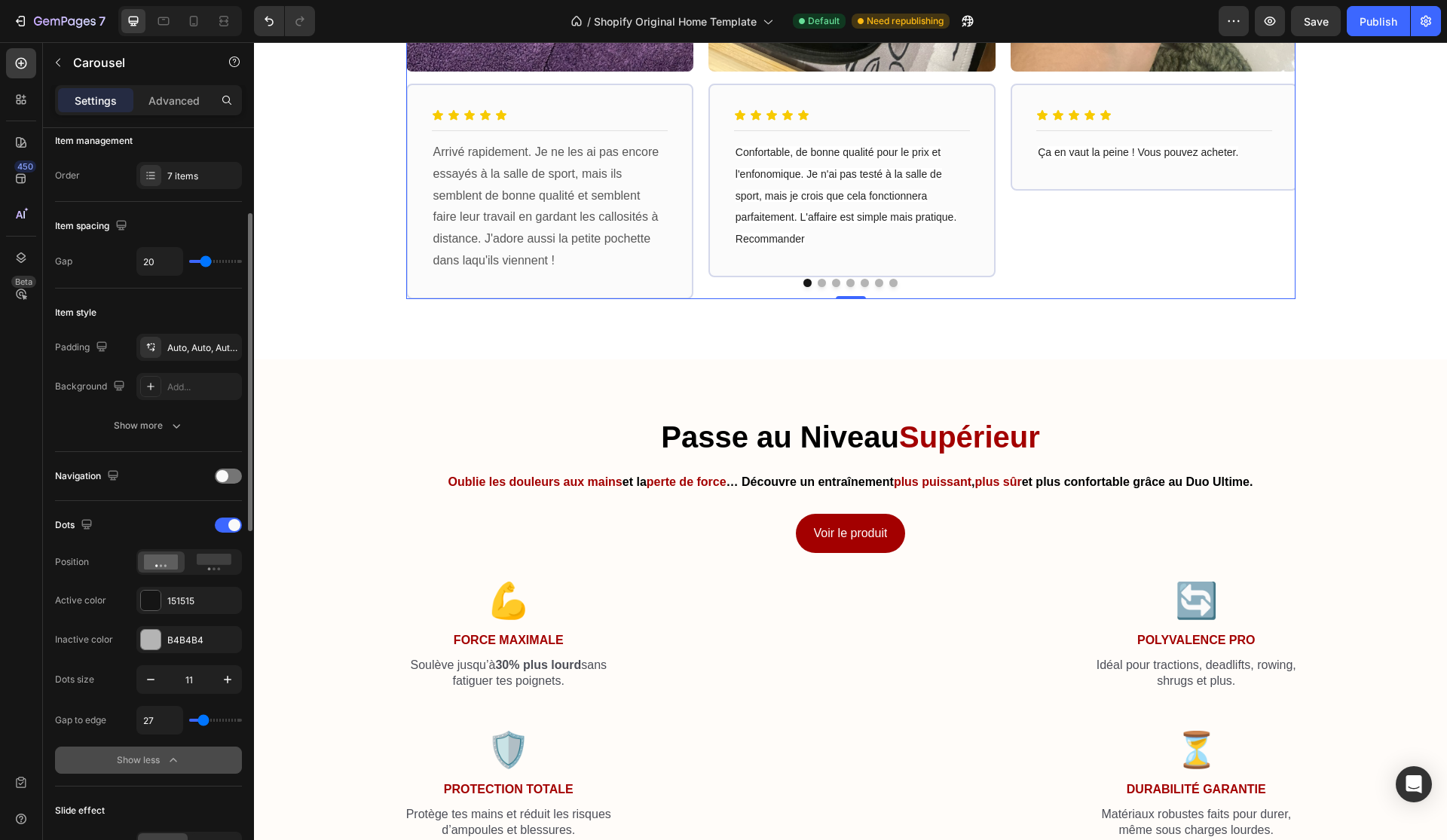
type input "27"
type input "29"
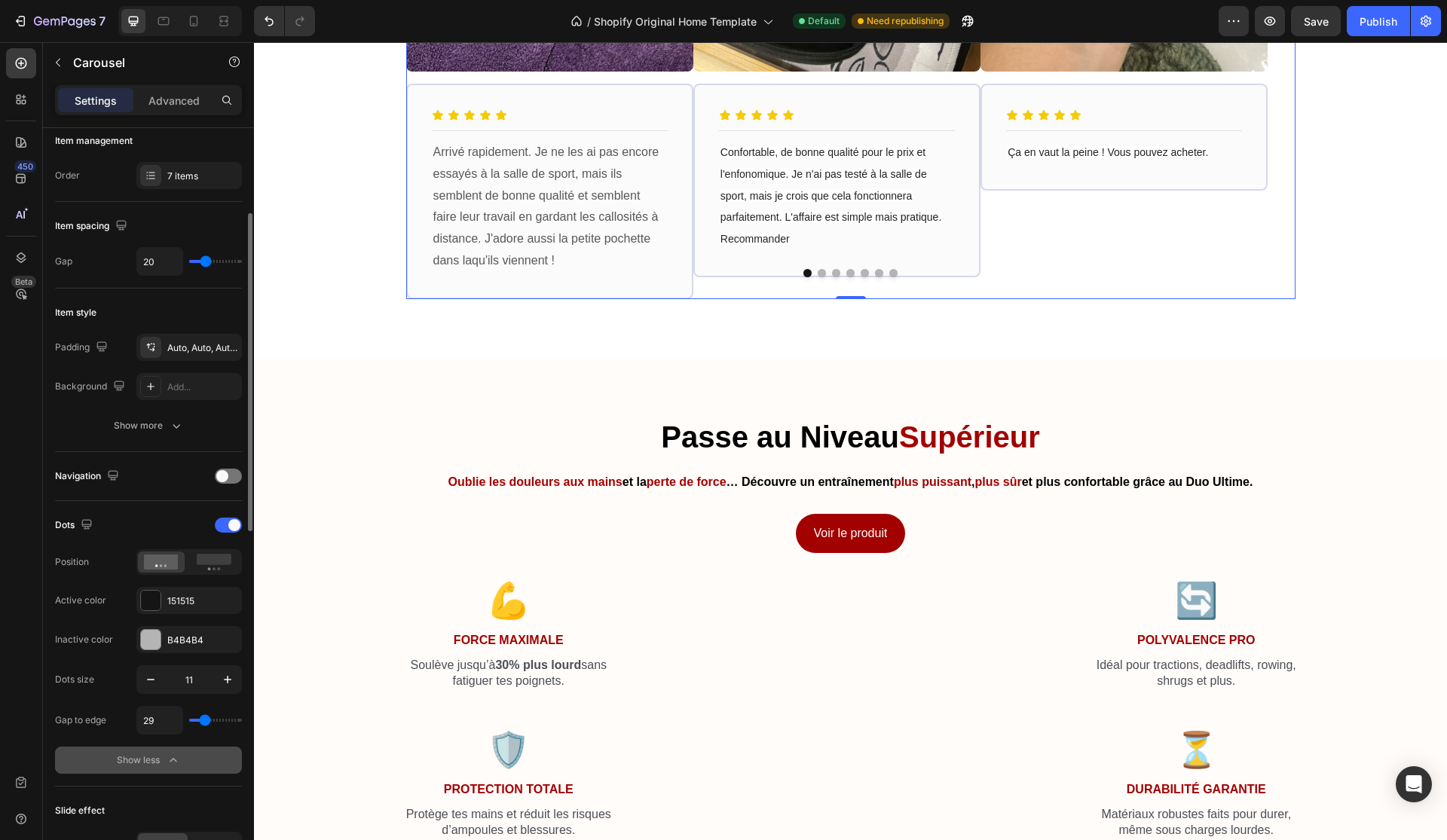
type input "31"
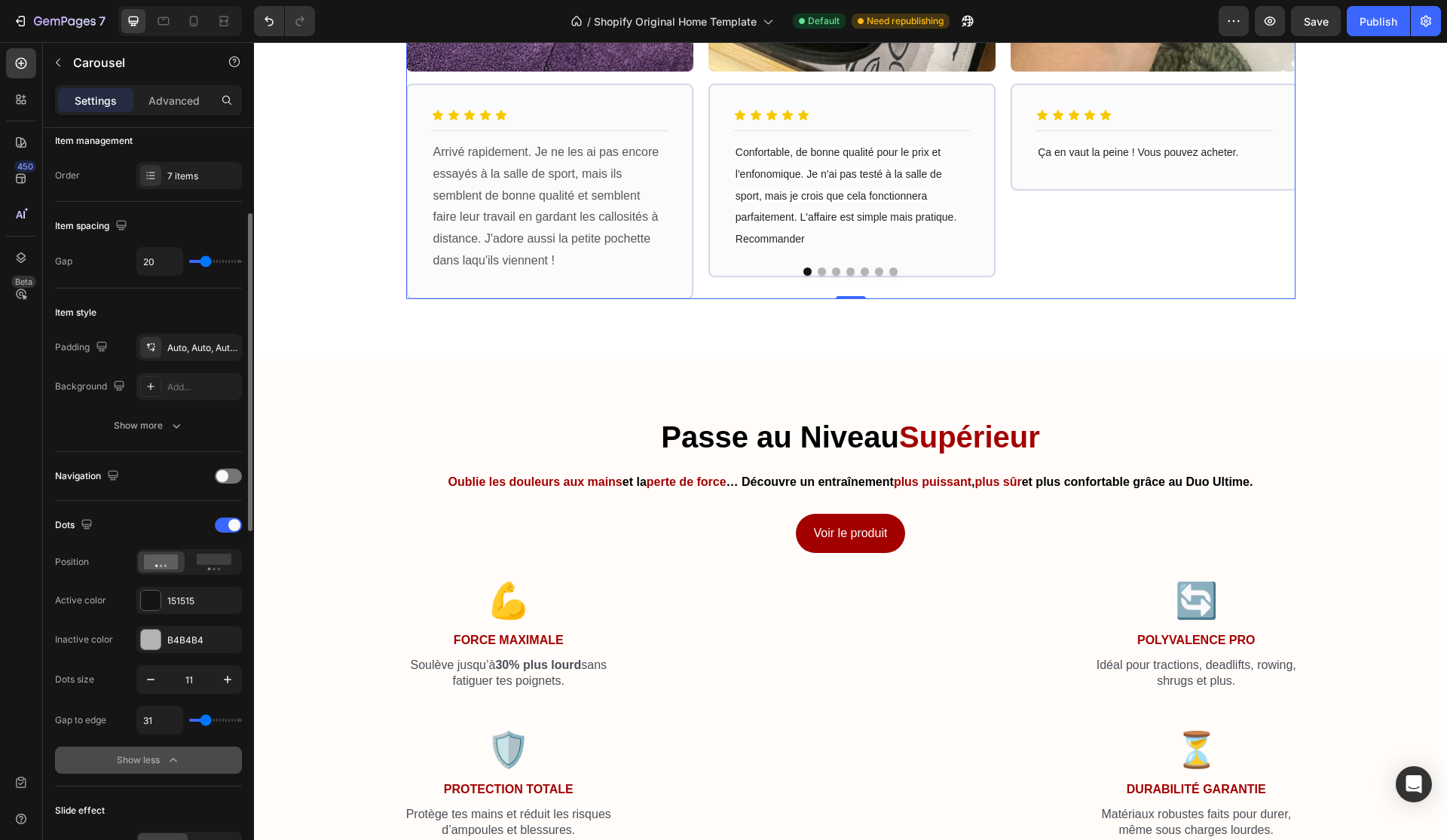
type input "29"
type input "27"
type input "23"
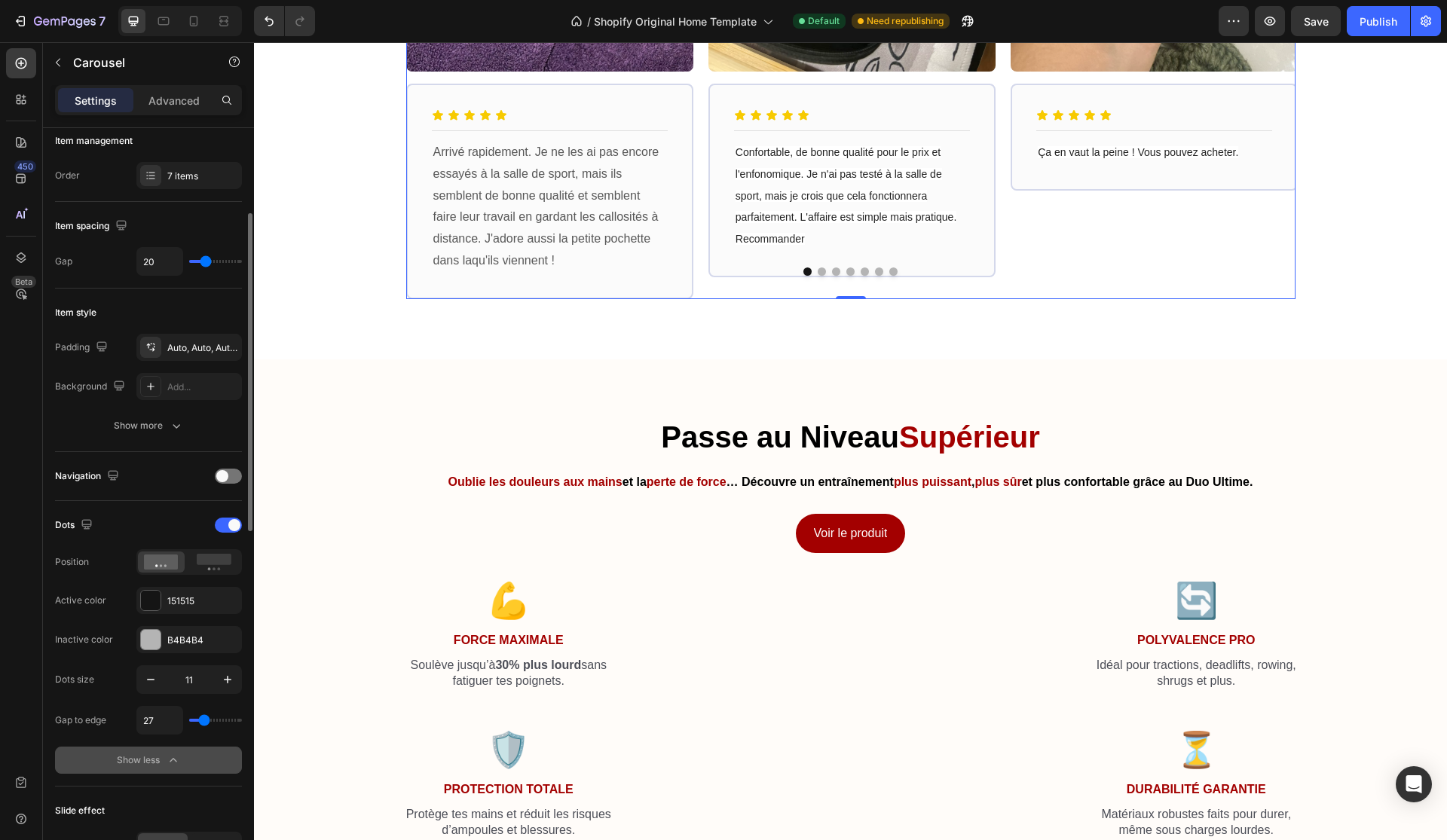
type input "23"
type input "19"
type input "14"
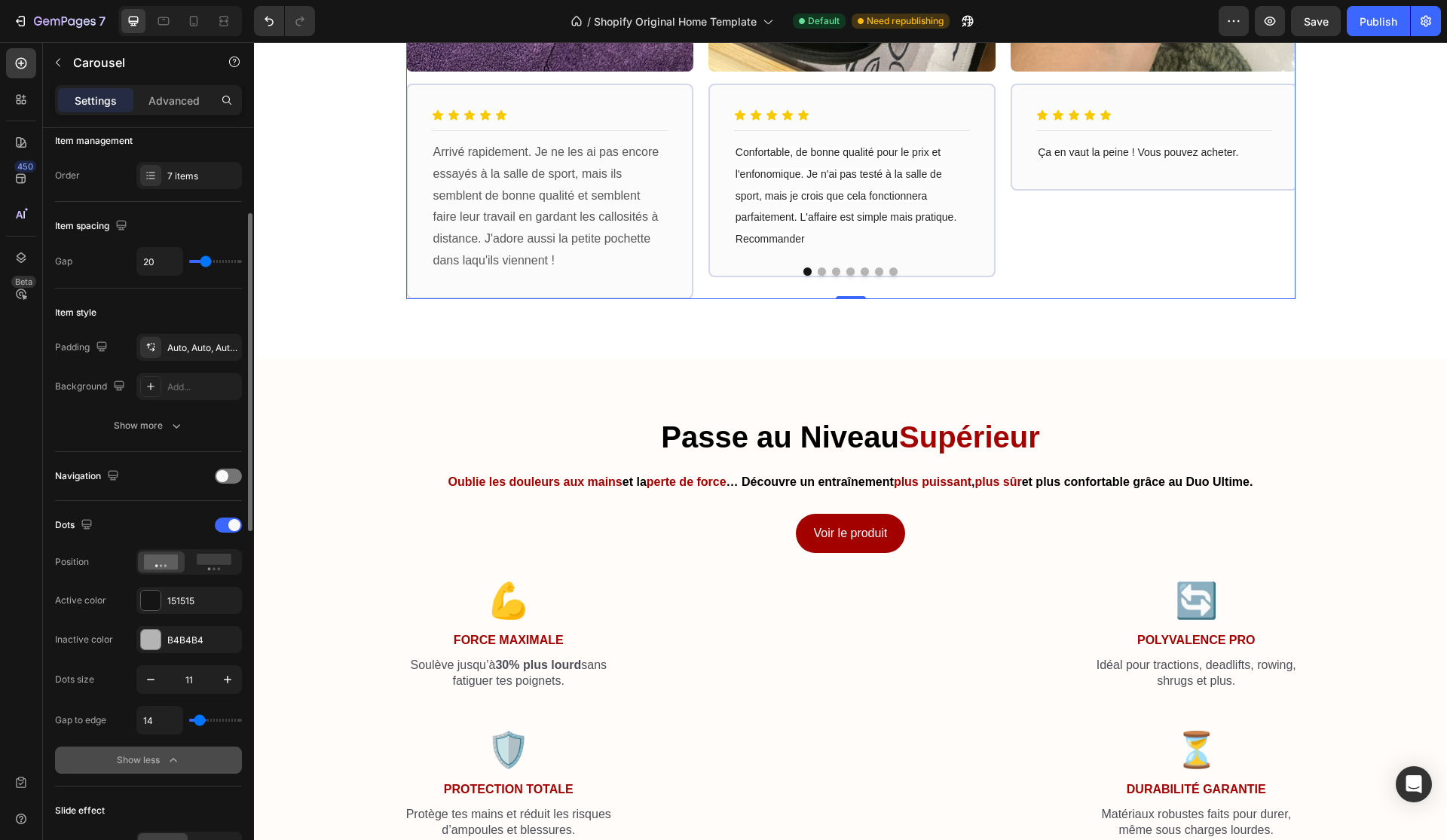
type input "12"
type input "10"
type input "8"
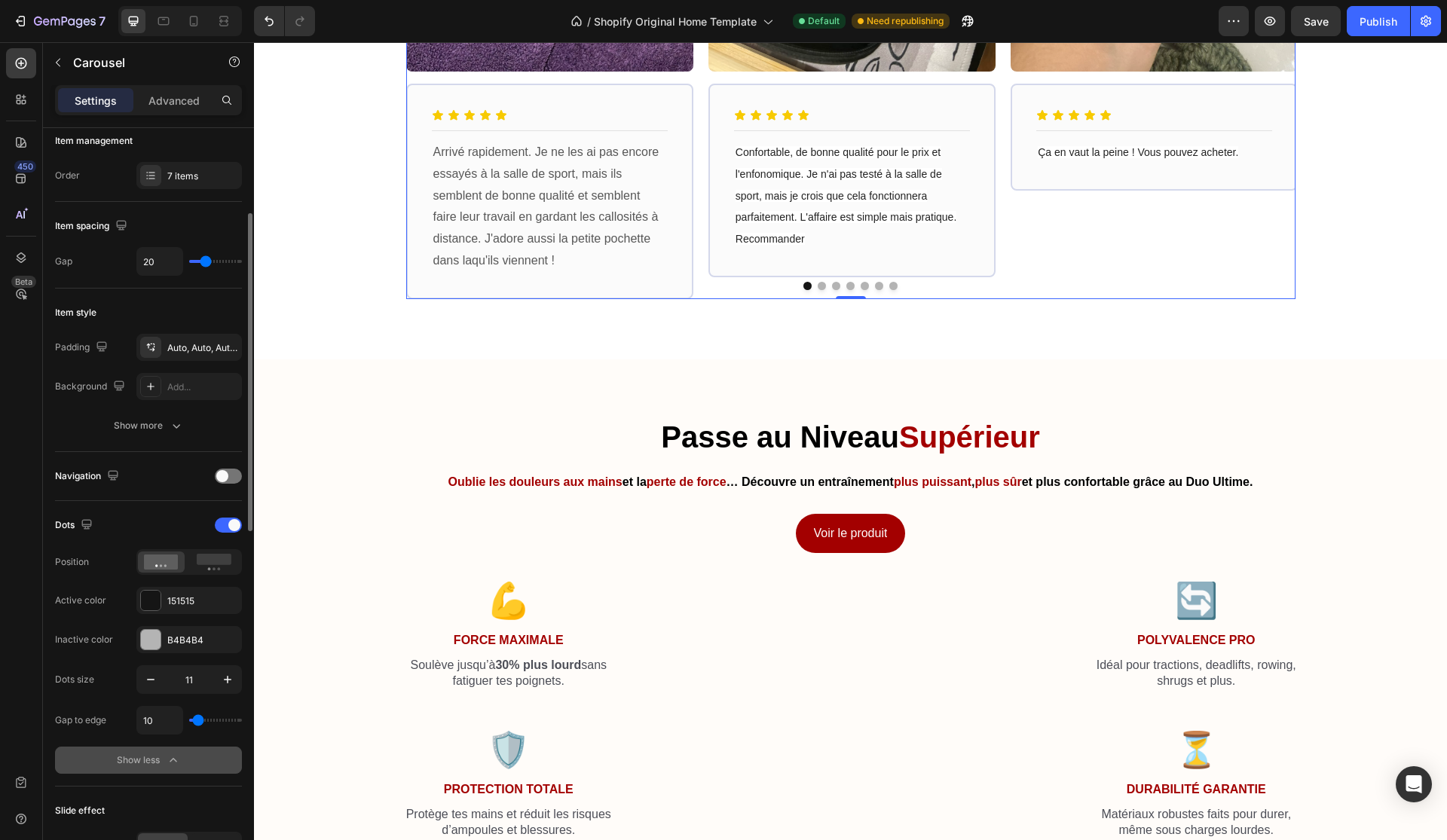
type input "8"
type input "6"
type input "4"
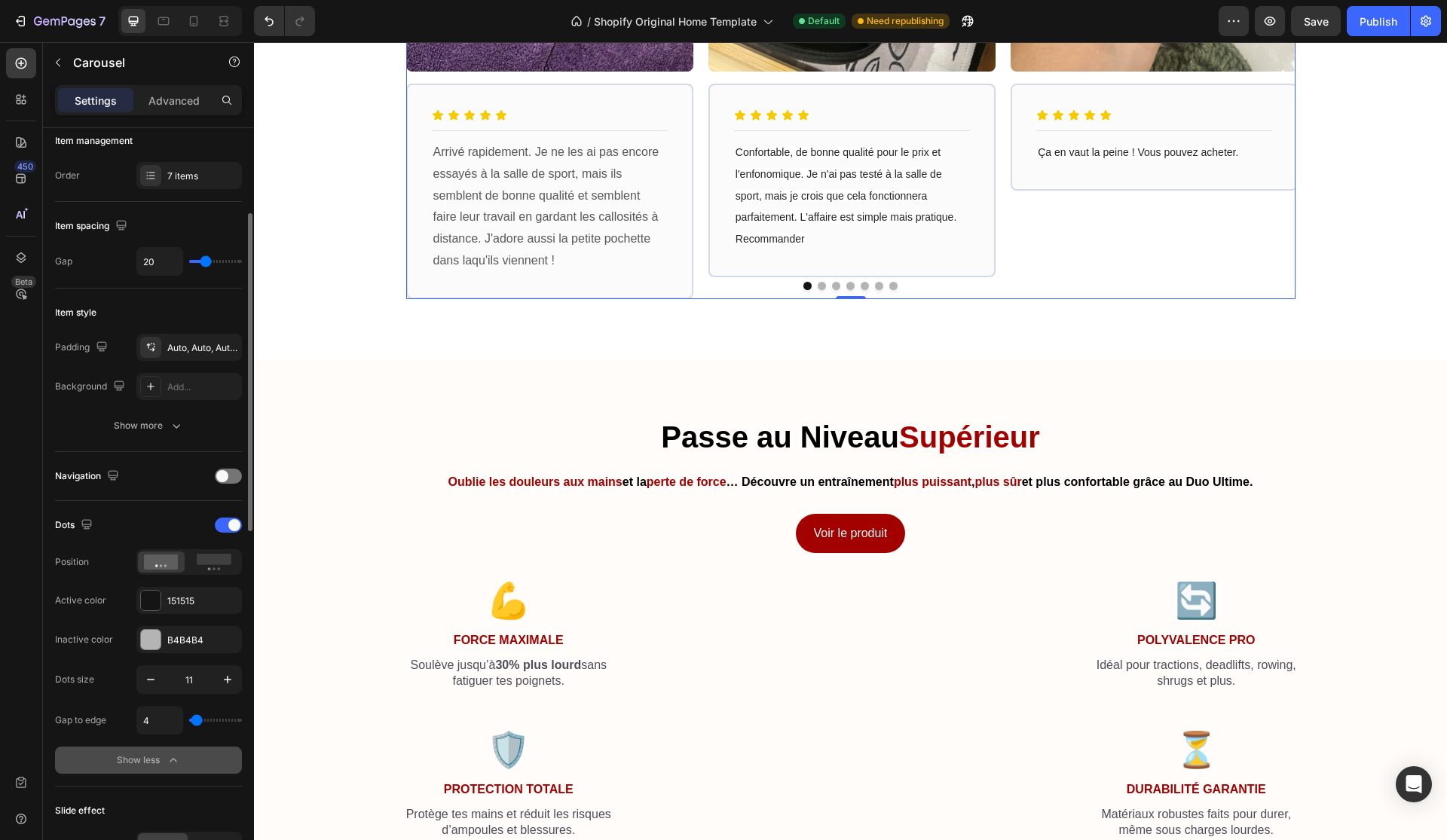
type input "0"
drag, startPoint x: 201, startPoint y: 716, endPoint x: 185, endPoint y: 716, distance: 16.0
type input "0"
click at [185, 716] on div "0" at bounding box center [189, 720] width 105 height 29
click at [183, 755] on button "Show less" at bounding box center [148, 761] width 187 height 27
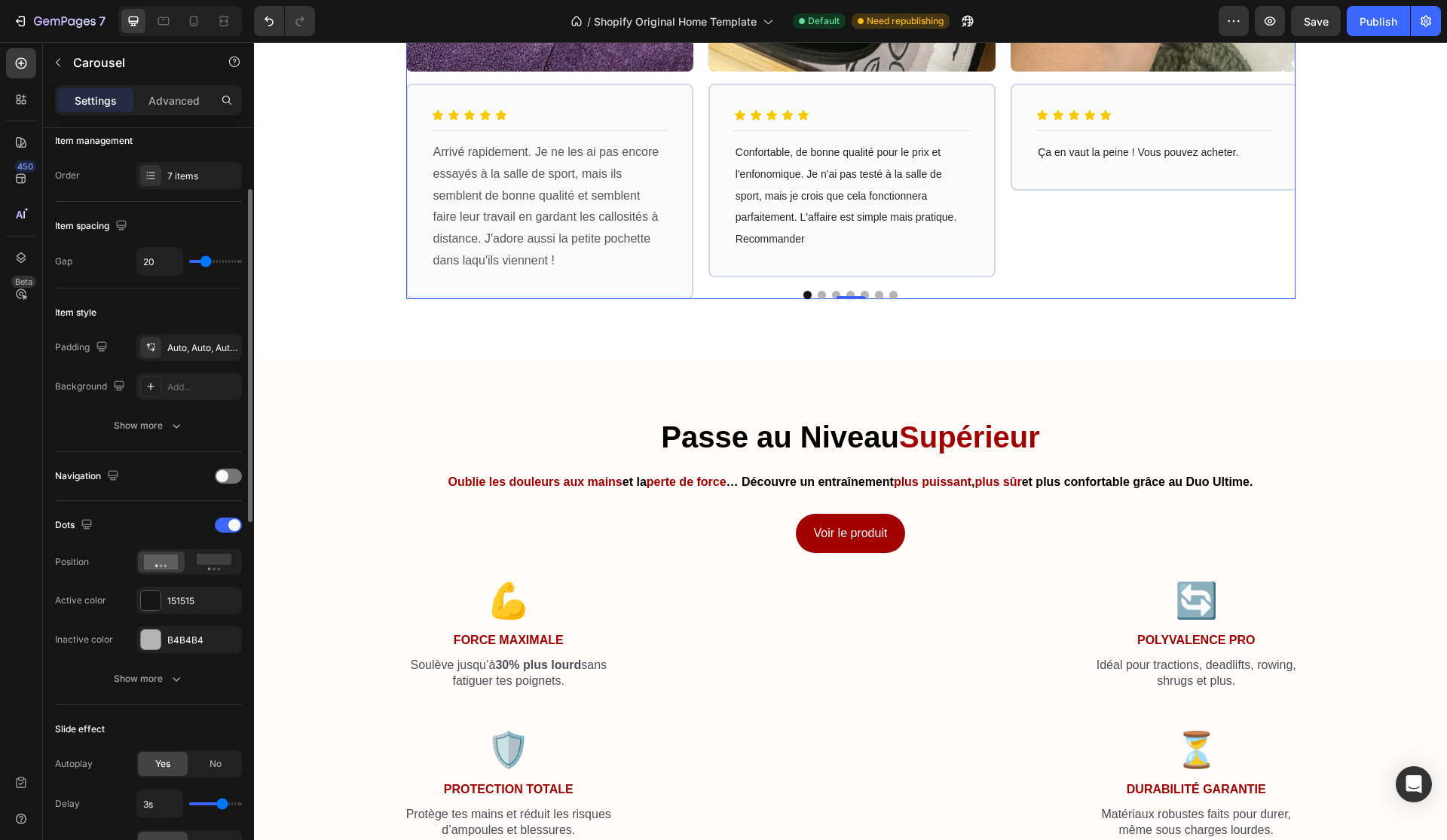
scroll to position [0, 0]
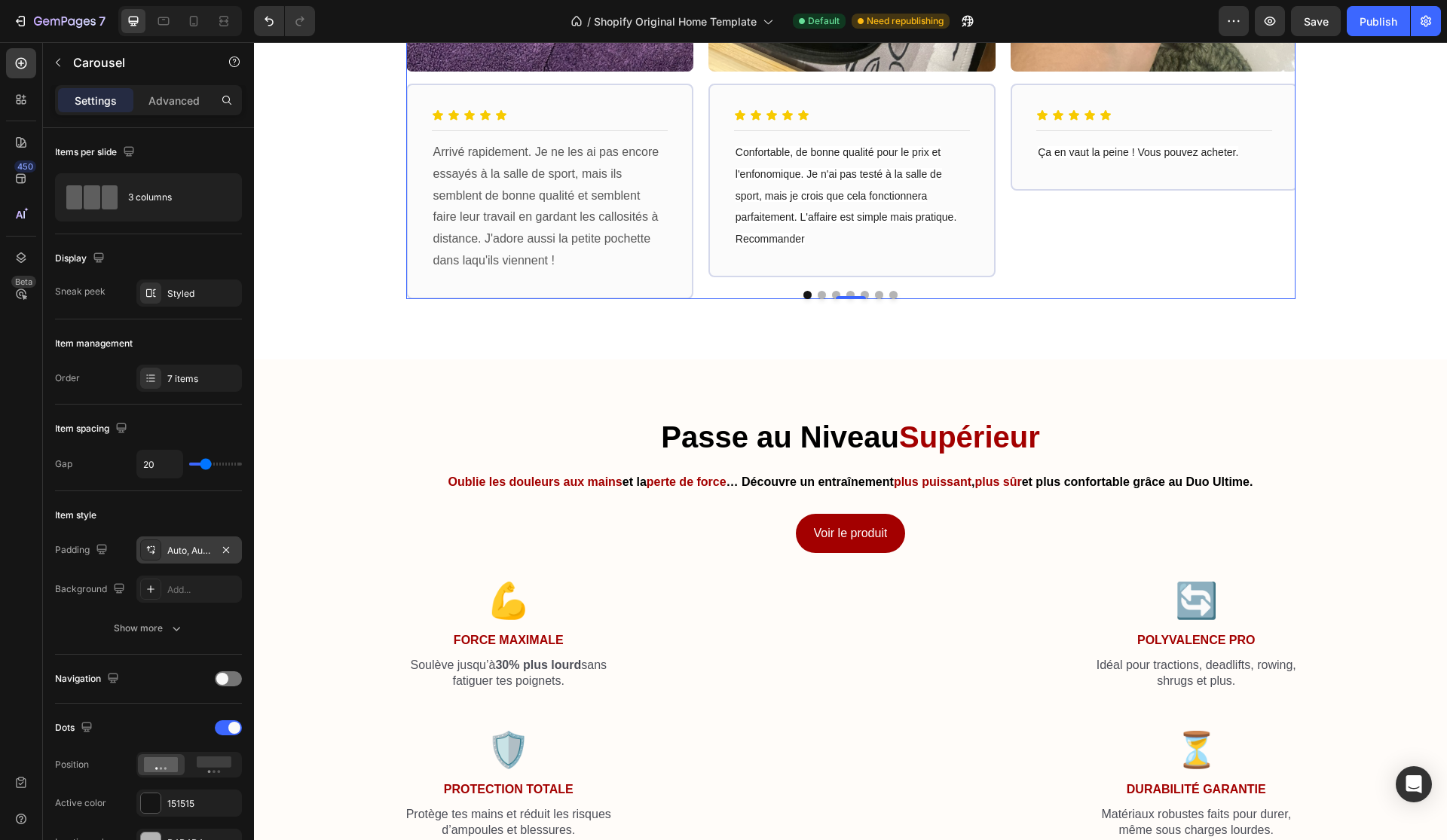
click at [189, 554] on div "Auto, Auto, Auto, Auto" at bounding box center [189, 550] width 43 height 14
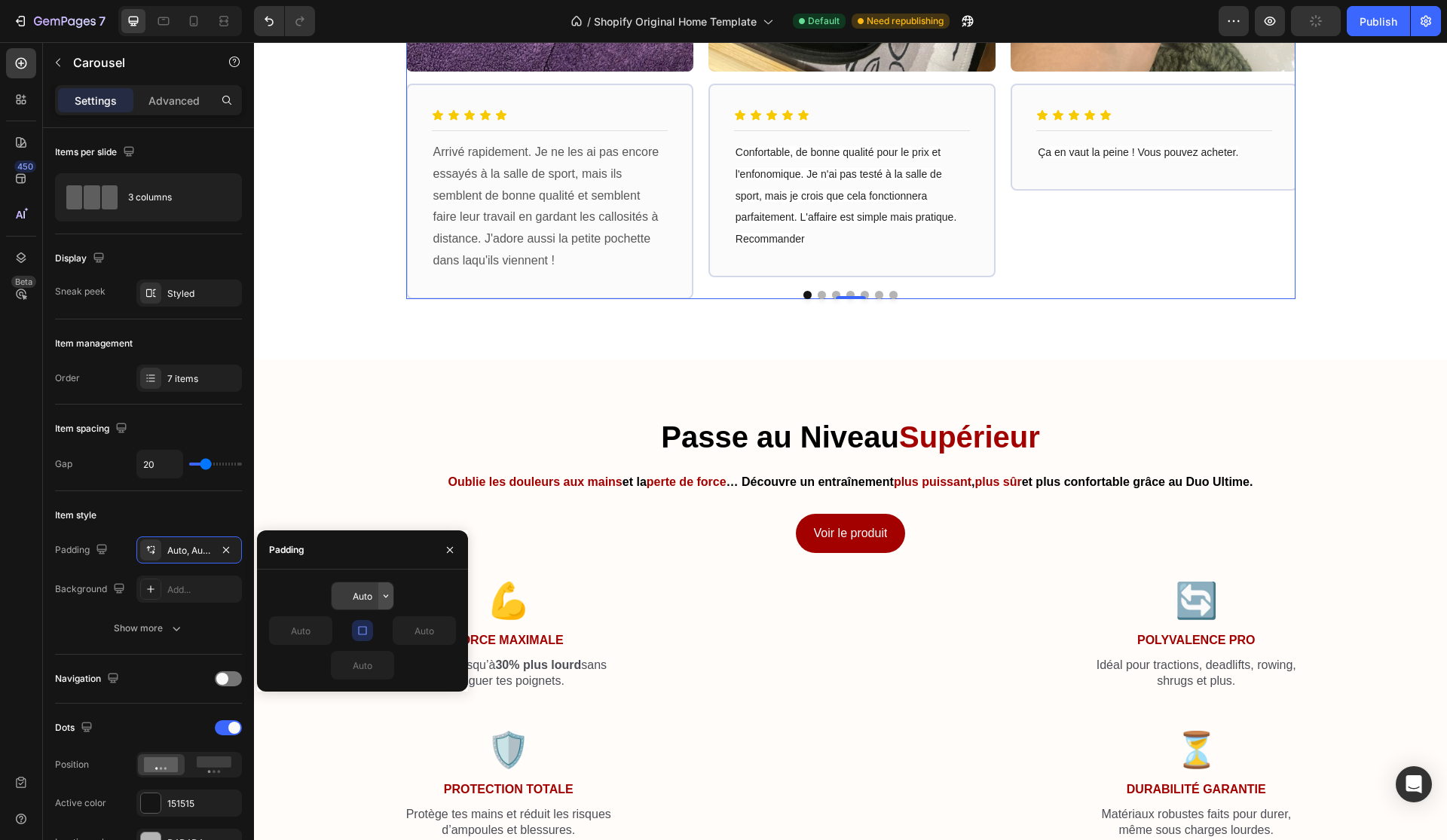
click at [390, 591] on icon "button" at bounding box center [385, 595] width 12 height 12
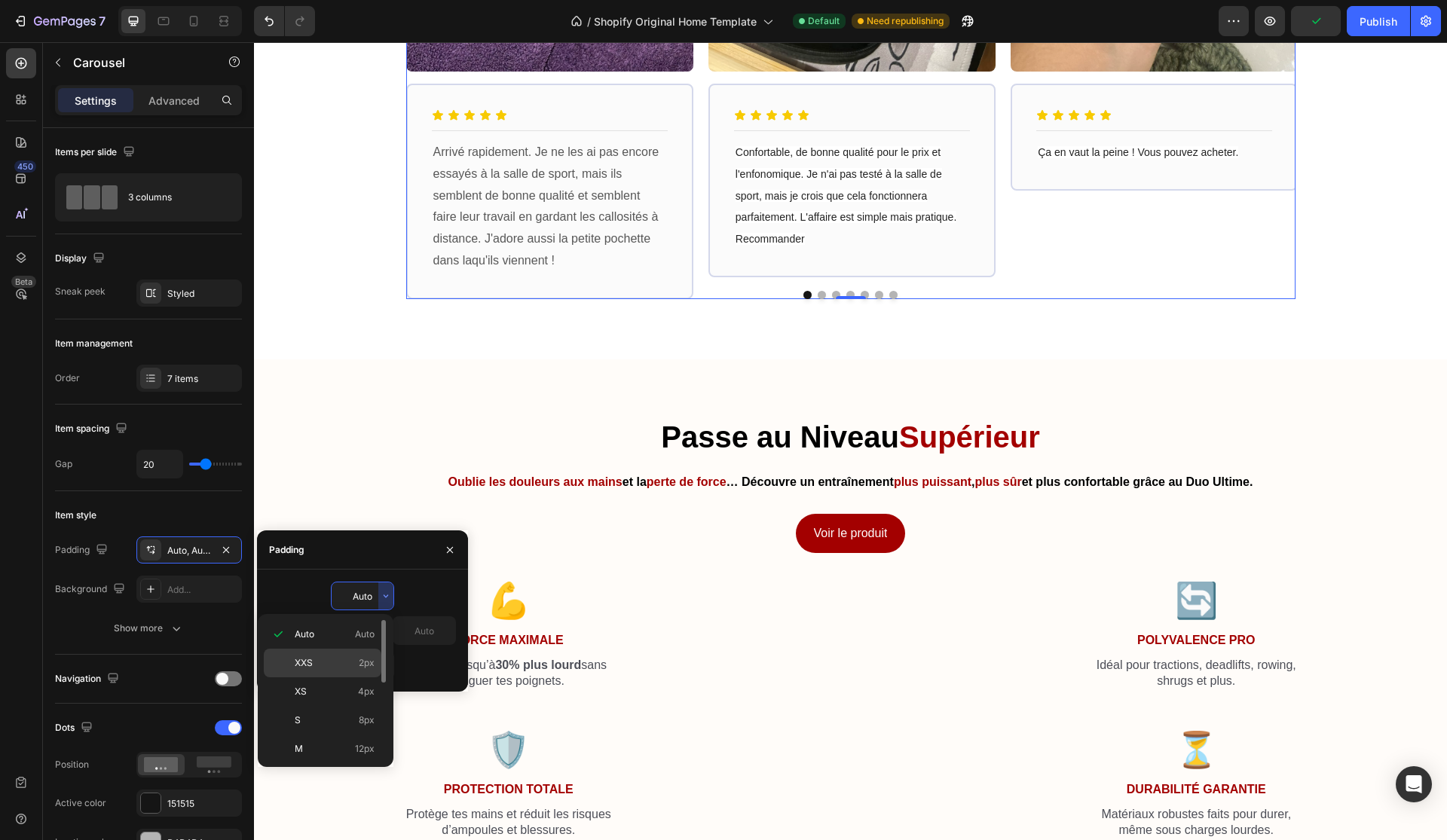
click at [360, 652] on div "XXS 2px" at bounding box center [323, 663] width 117 height 29
type input "2"
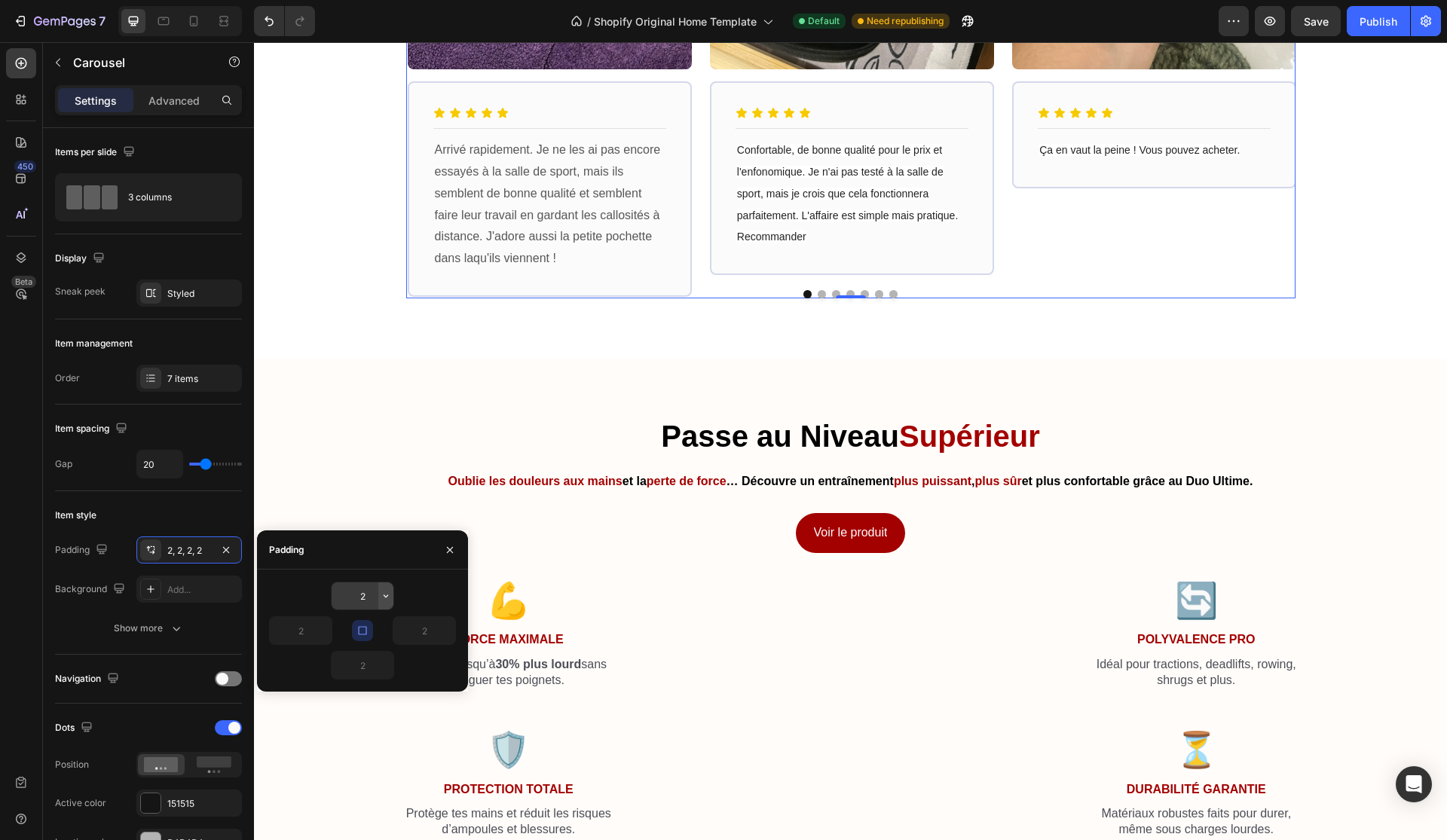
click at [384, 598] on icon "button" at bounding box center [385, 595] width 12 height 12
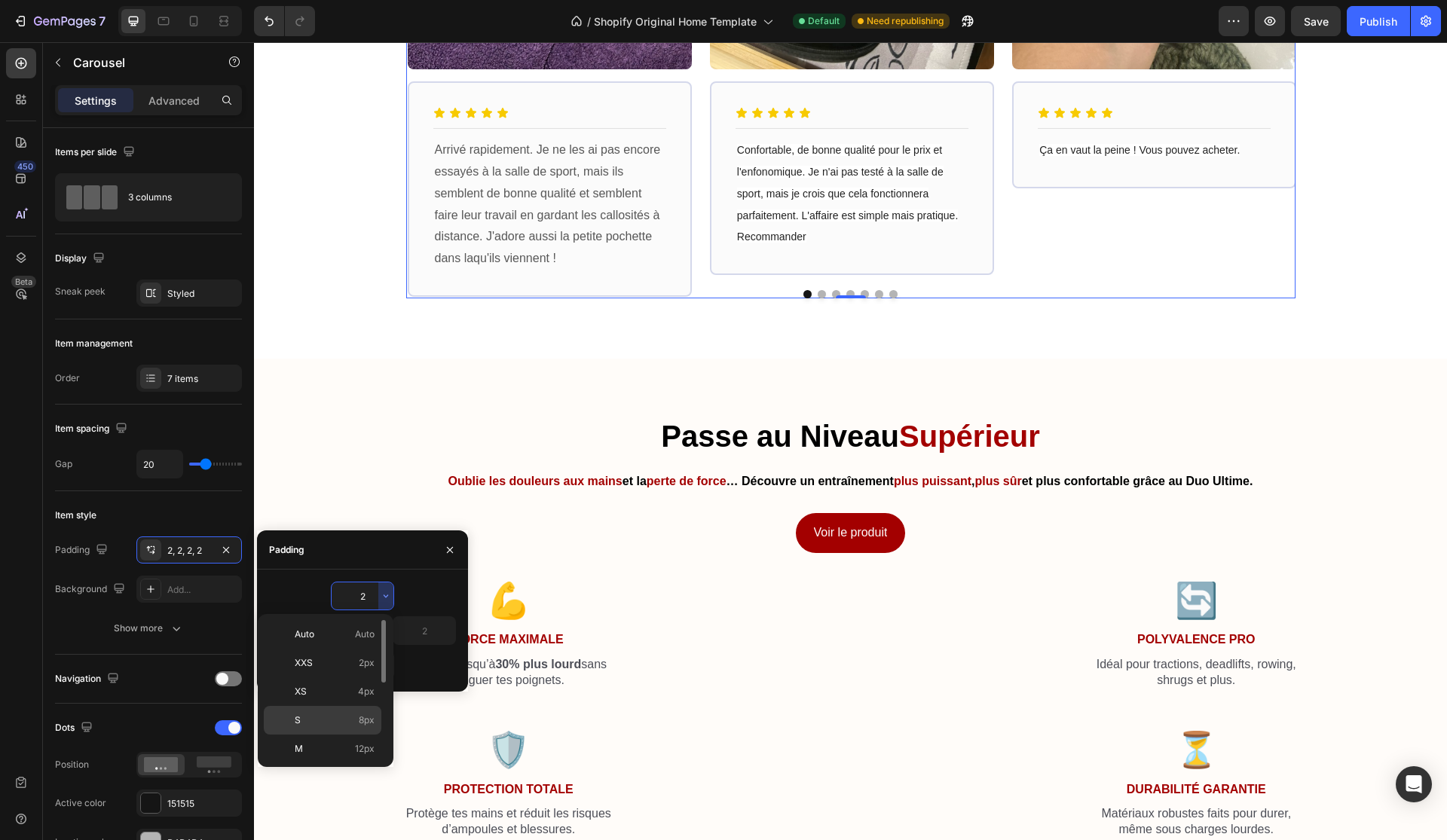
scroll to position [174, 0]
click at [352, 720] on p "4XL 80px" at bounding box center [335, 717] width 80 height 14
type input "80"
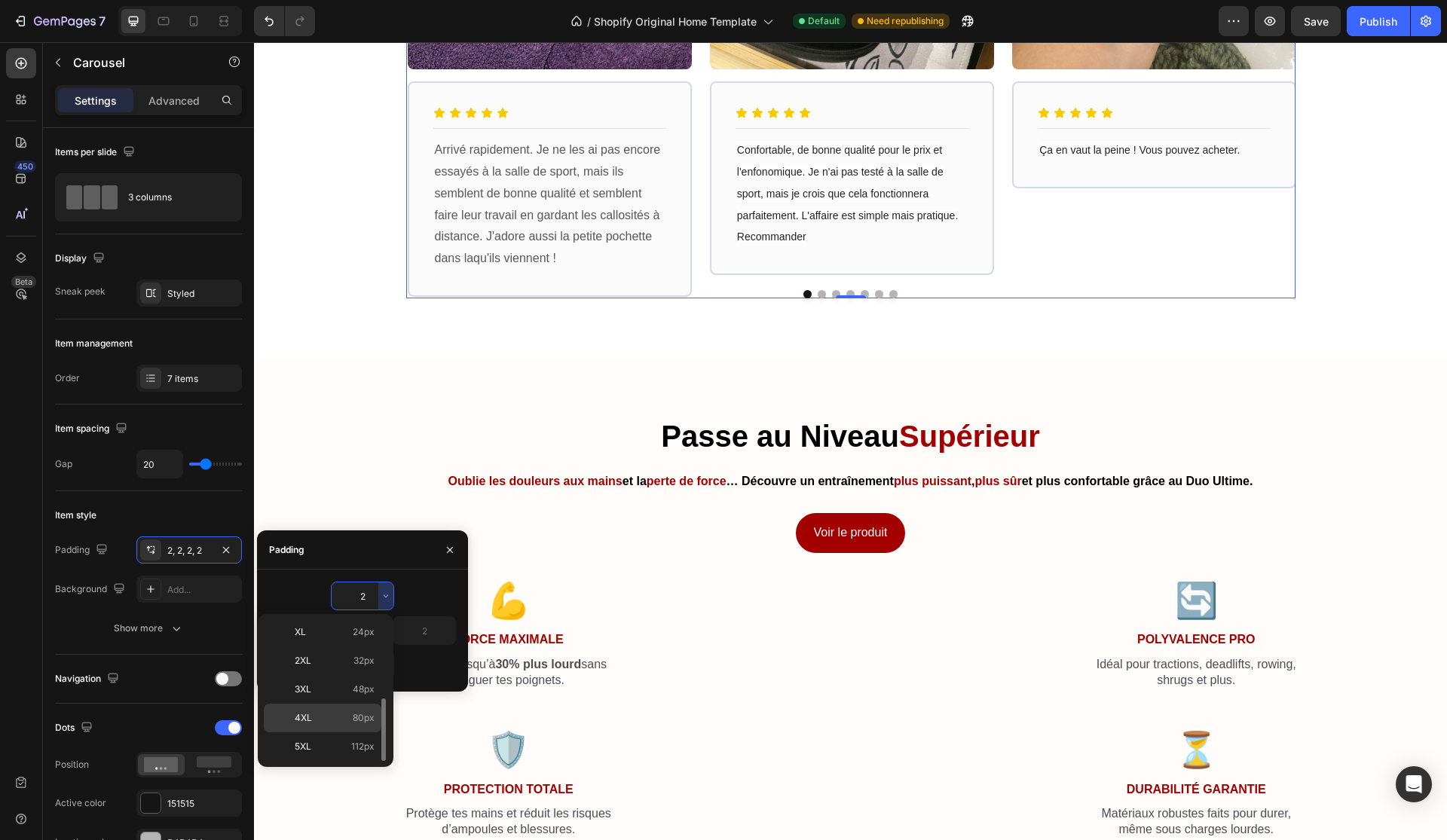
type input "80"
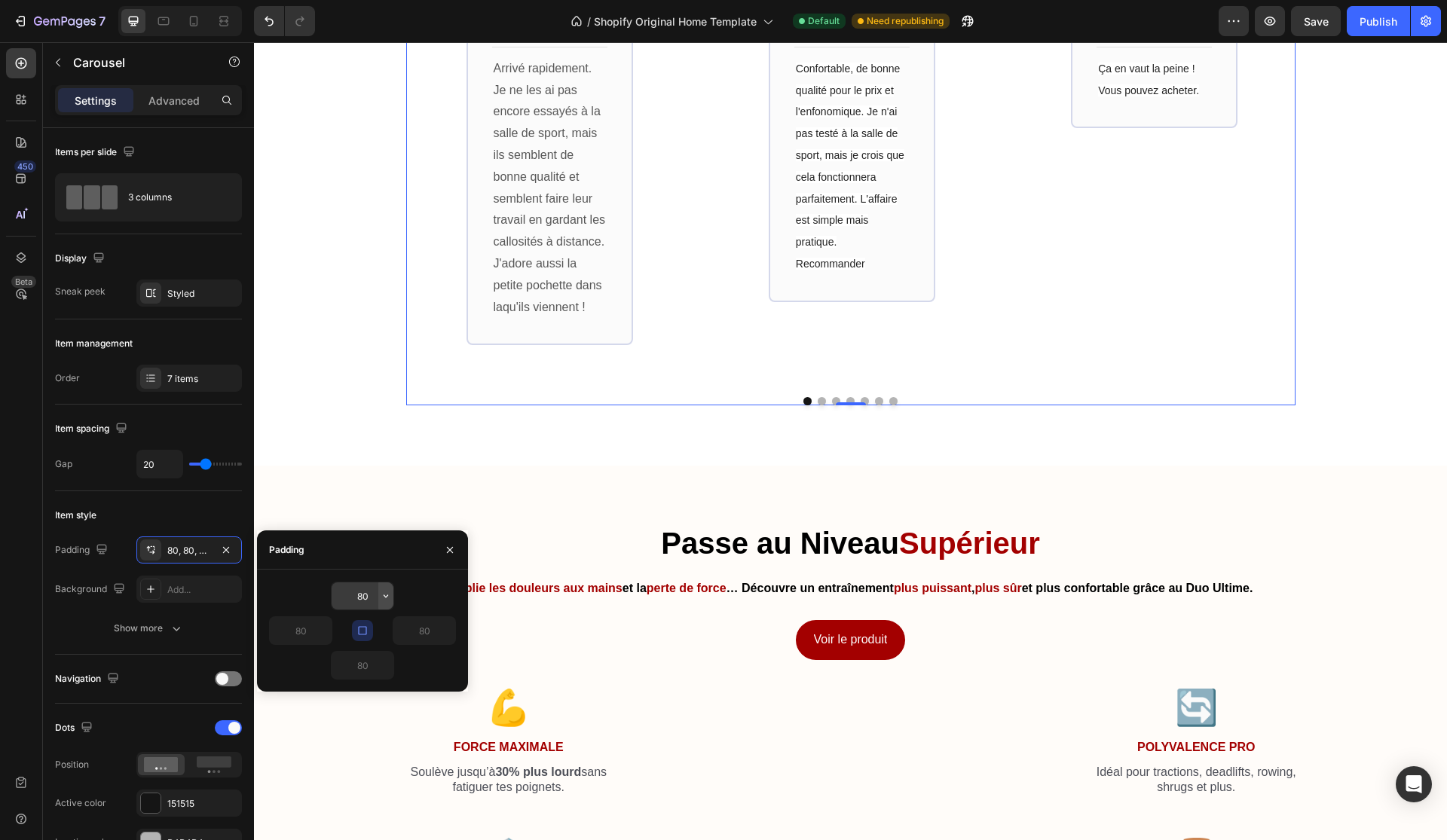
click at [384, 598] on icon "button" at bounding box center [385, 595] width 12 height 12
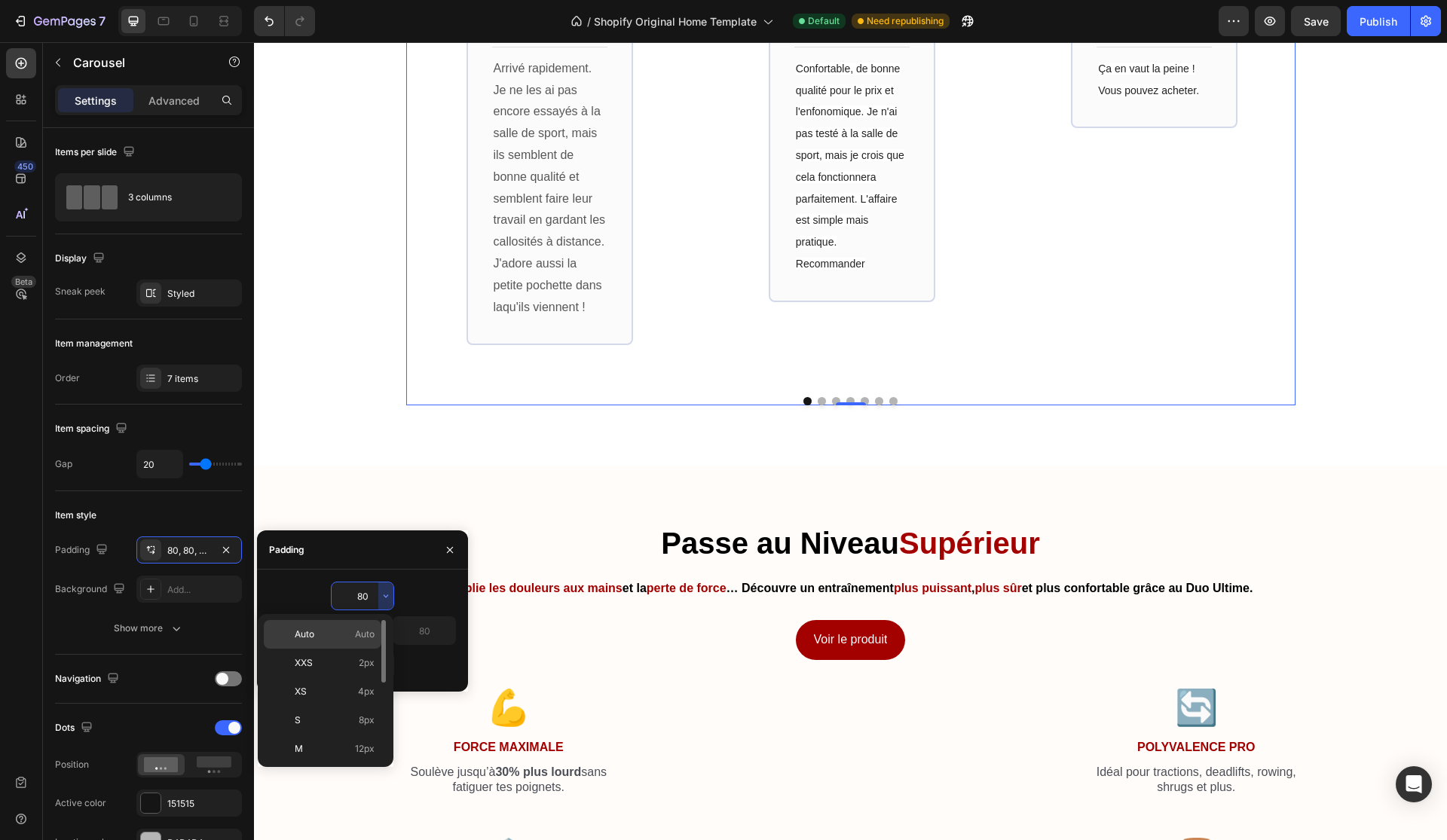
click at [356, 634] on span "Auto" at bounding box center [364, 634] width 19 height 14
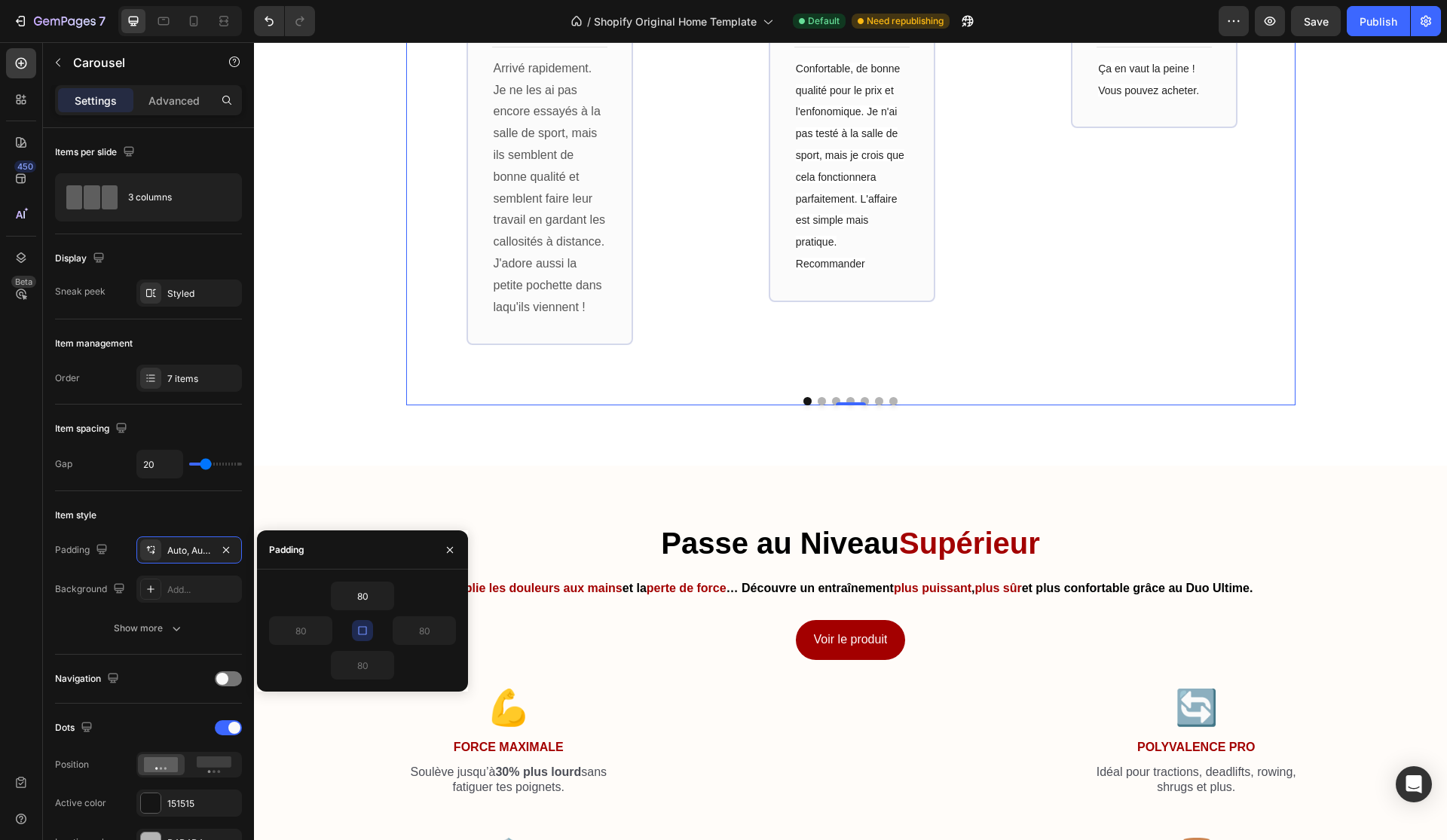
type input "Auto"
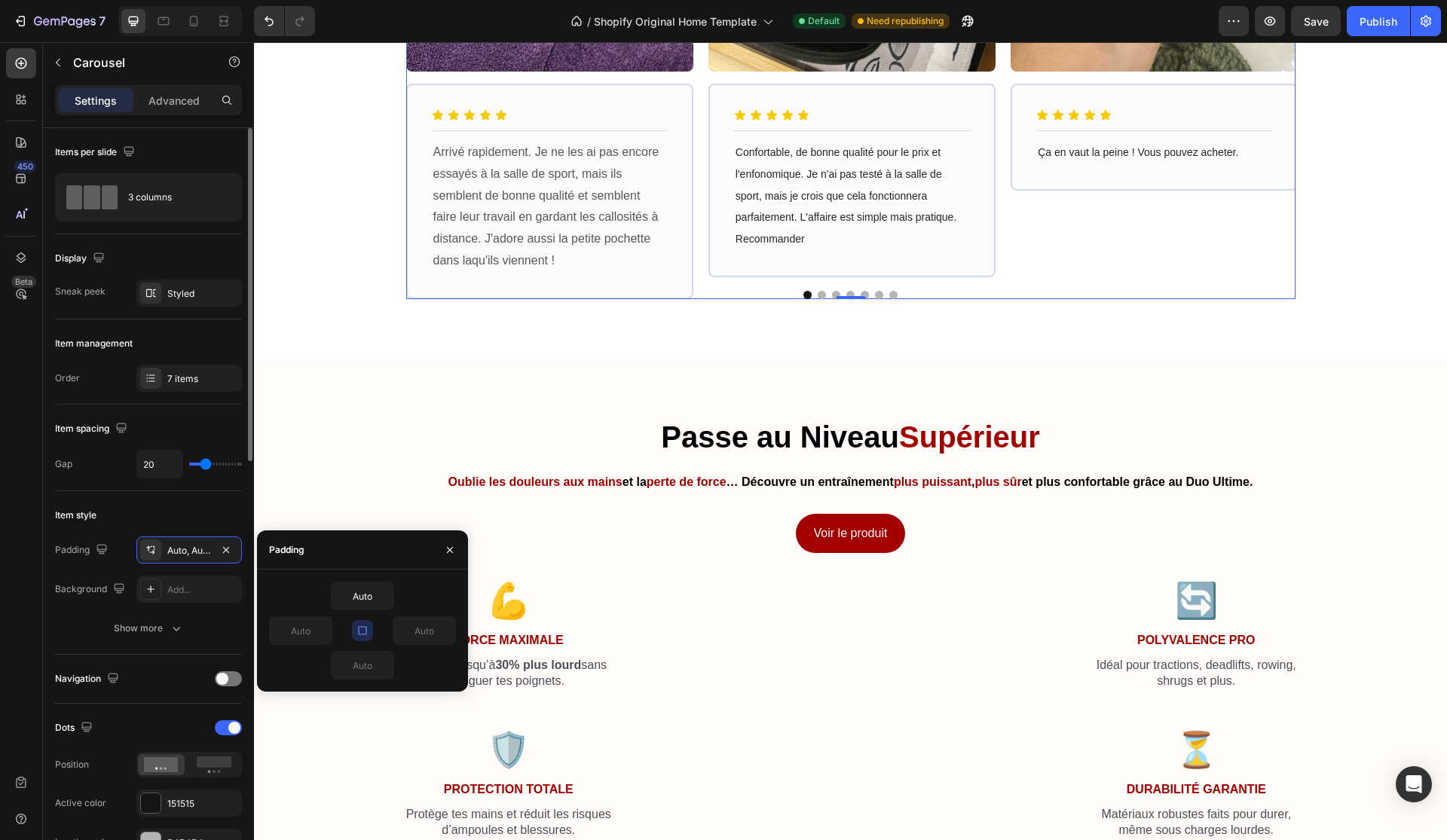
click at [152, 672] on div "Navigation" at bounding box center [148, 679] width 187 height 24
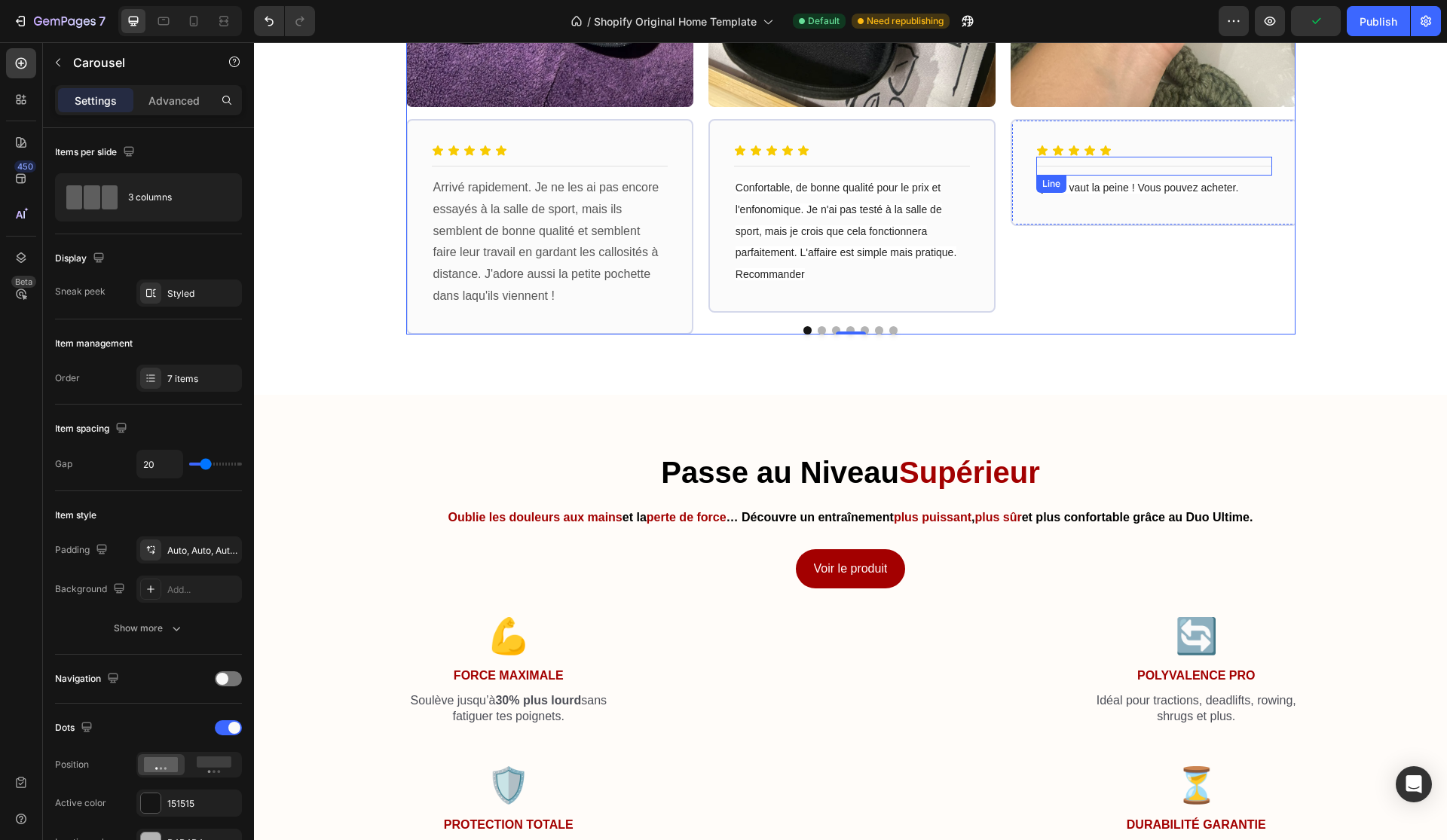
scroll to position [1994, 0]
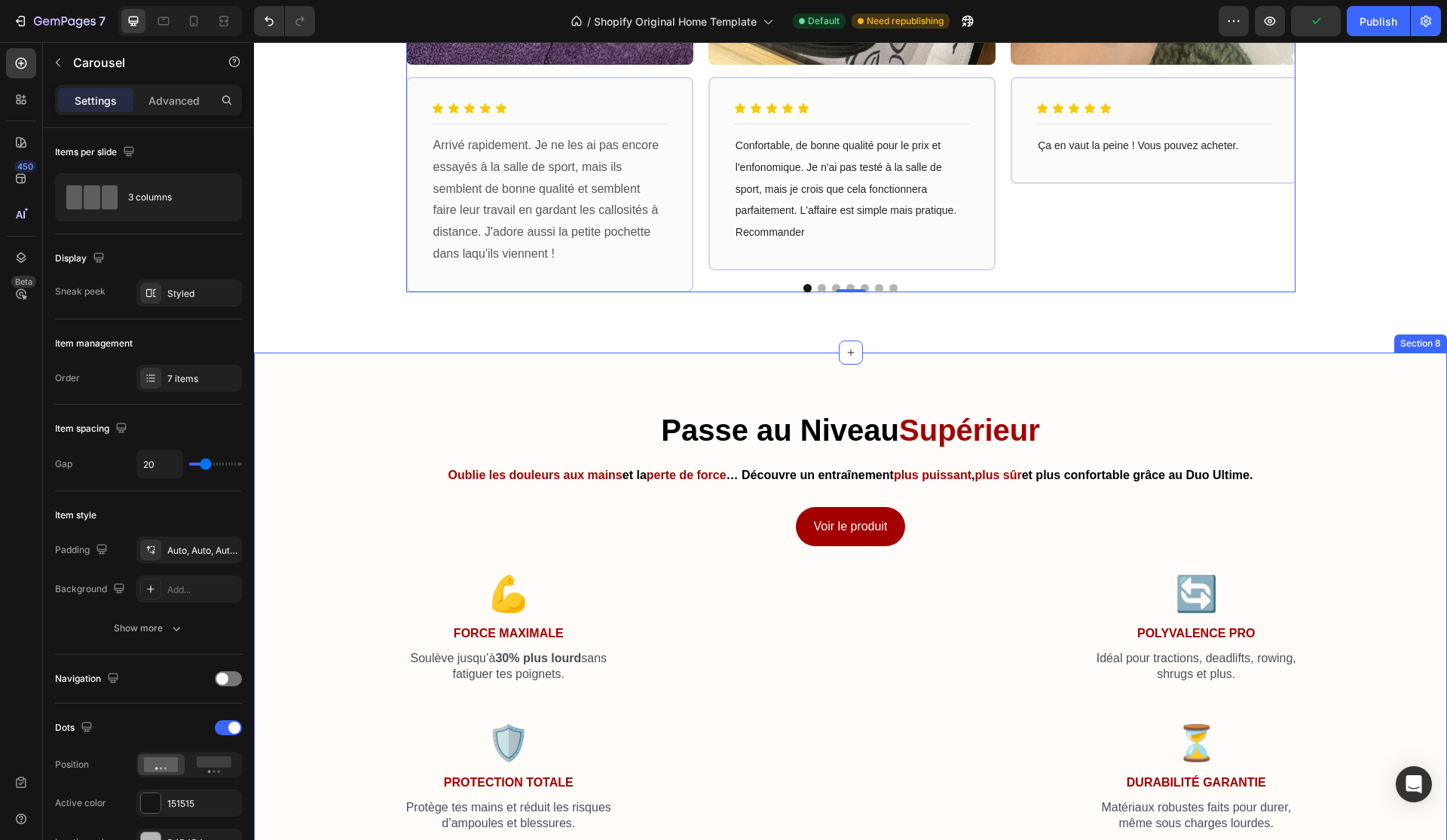
click at [1021, 366] on div "Passe au Niveau Supérieur Heading Oublie les douleurs aux mains et la perte de …" at bounding box center [850, 695] width 1193 height 686
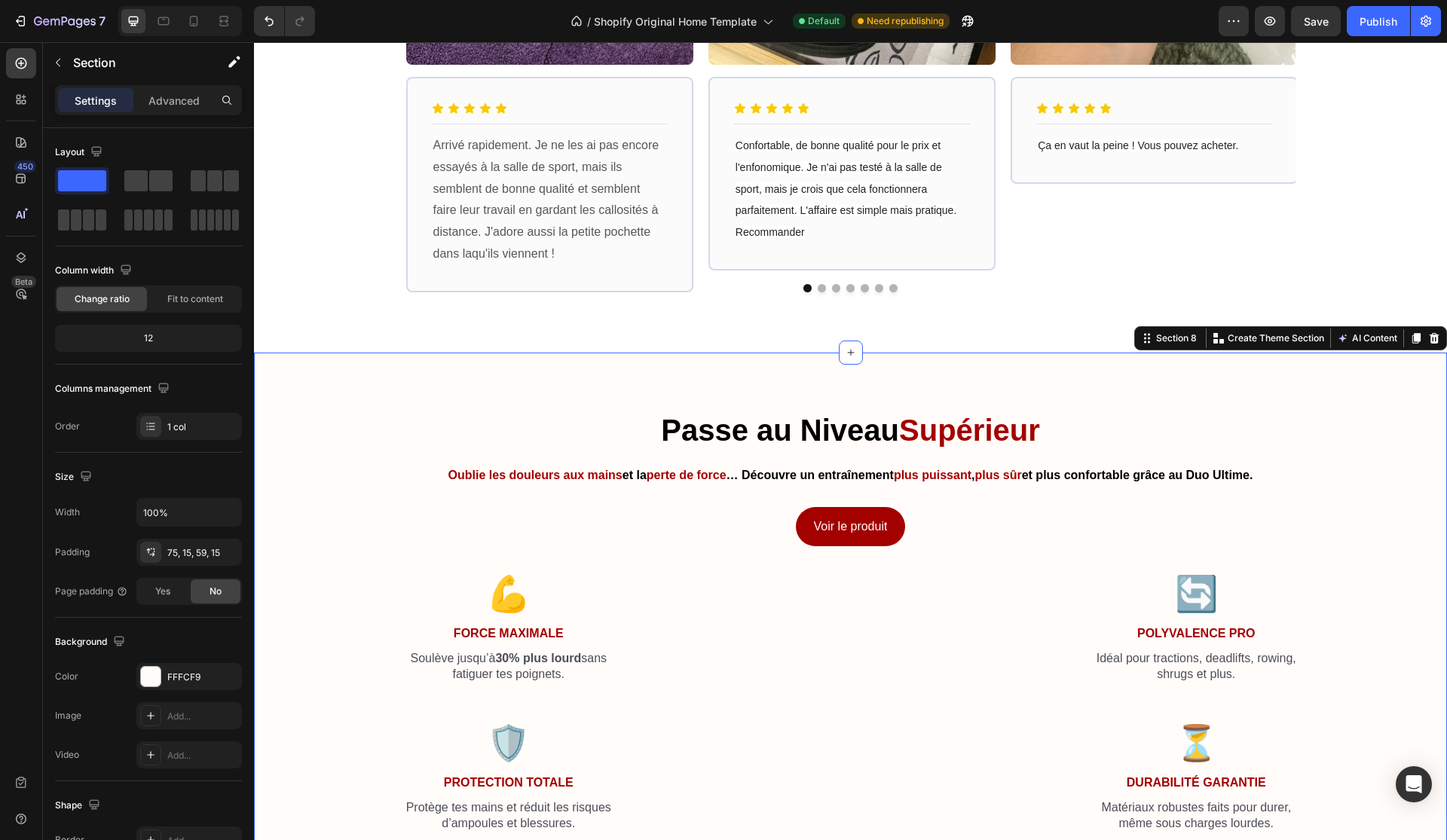
scroll to position [2143, 0]
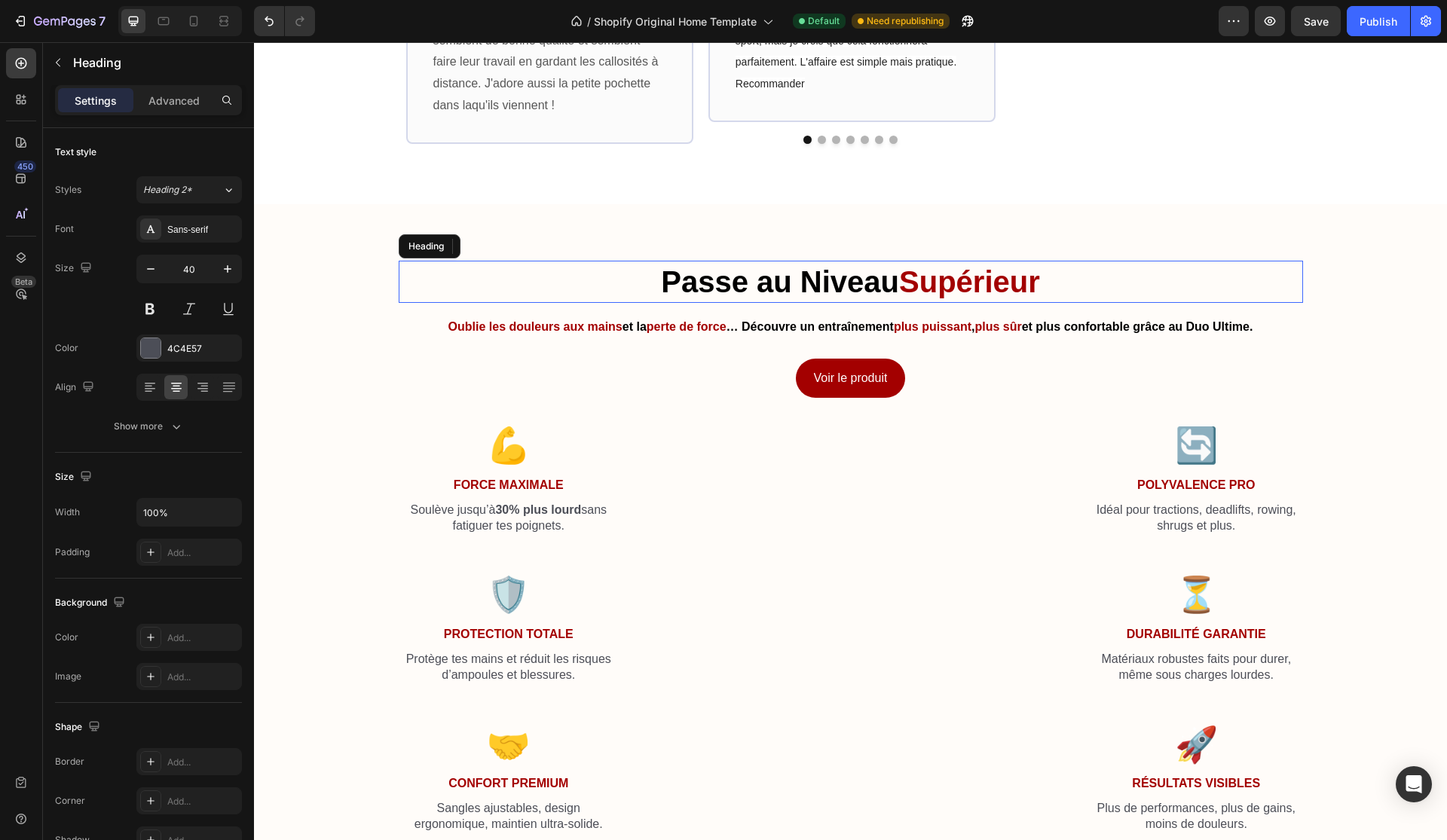
click at [974, 266] on strong "Supérieur" at bounding box center [969, 282] width 141 height 33
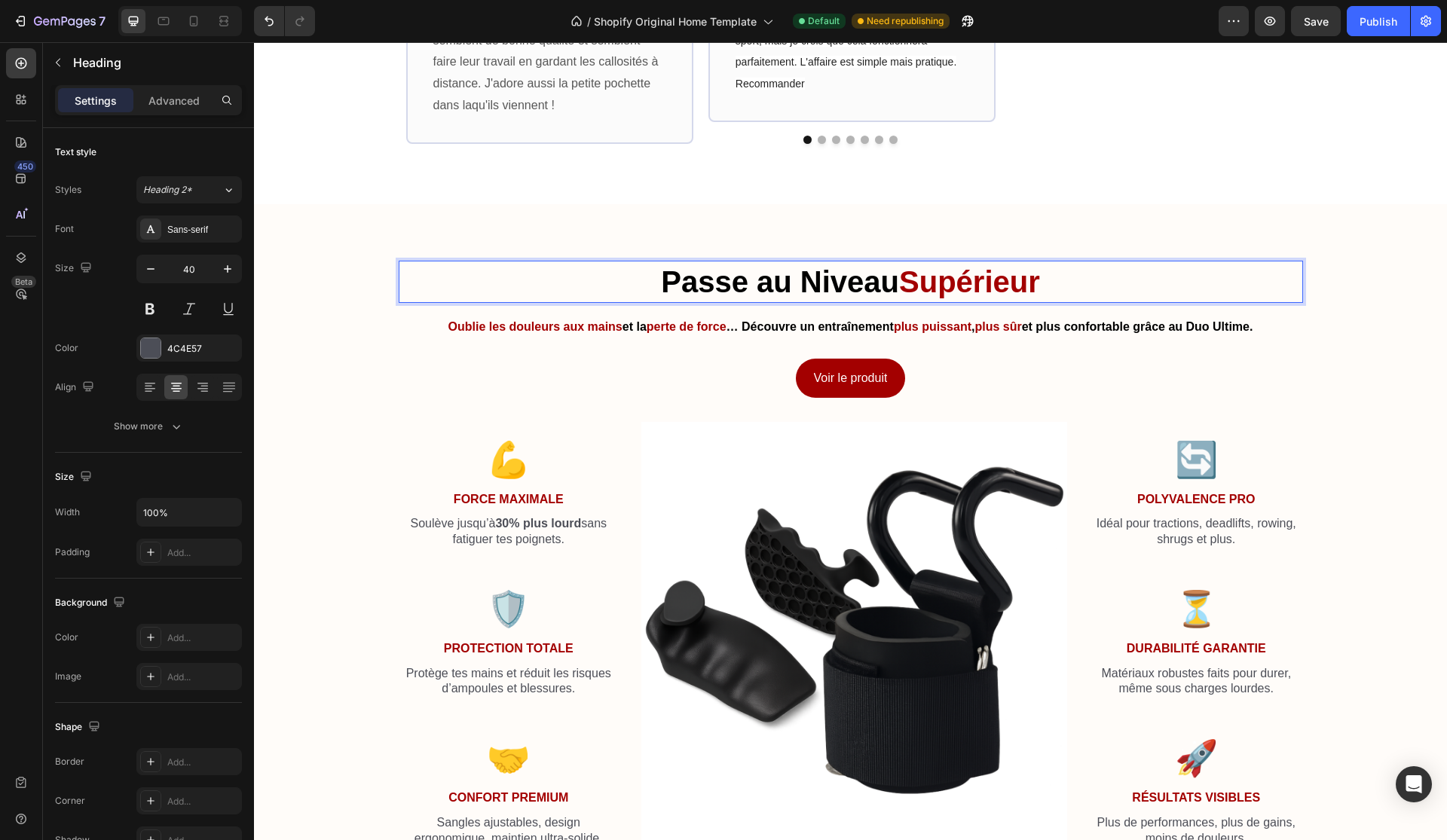
click at [974, 266] on strong "Supérieur" at bounding box center [969, 282] width 141 height 33
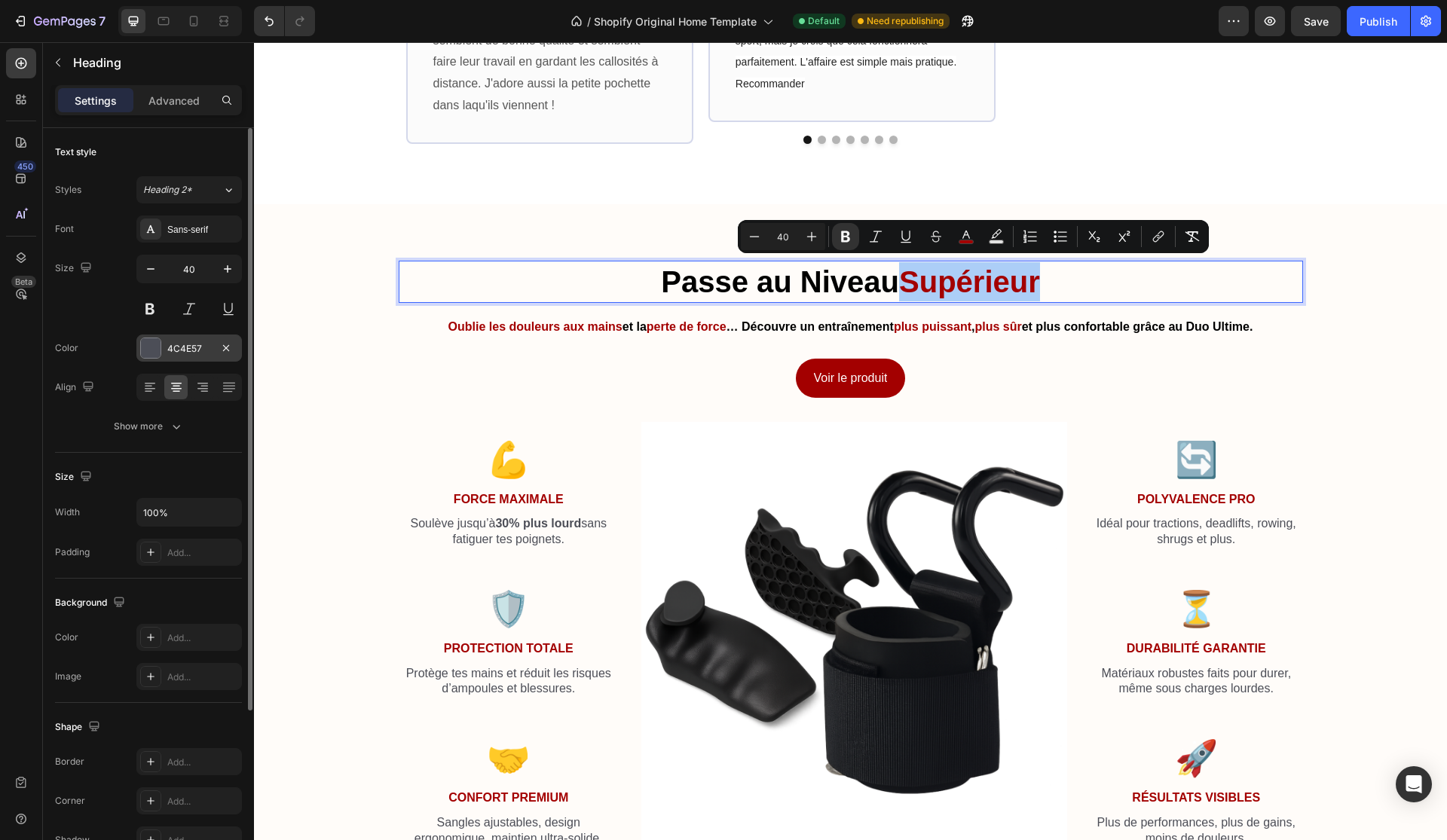
click at [185, 347] on div "4C4E57" at bounding box center [189, 348] width 43 height 14
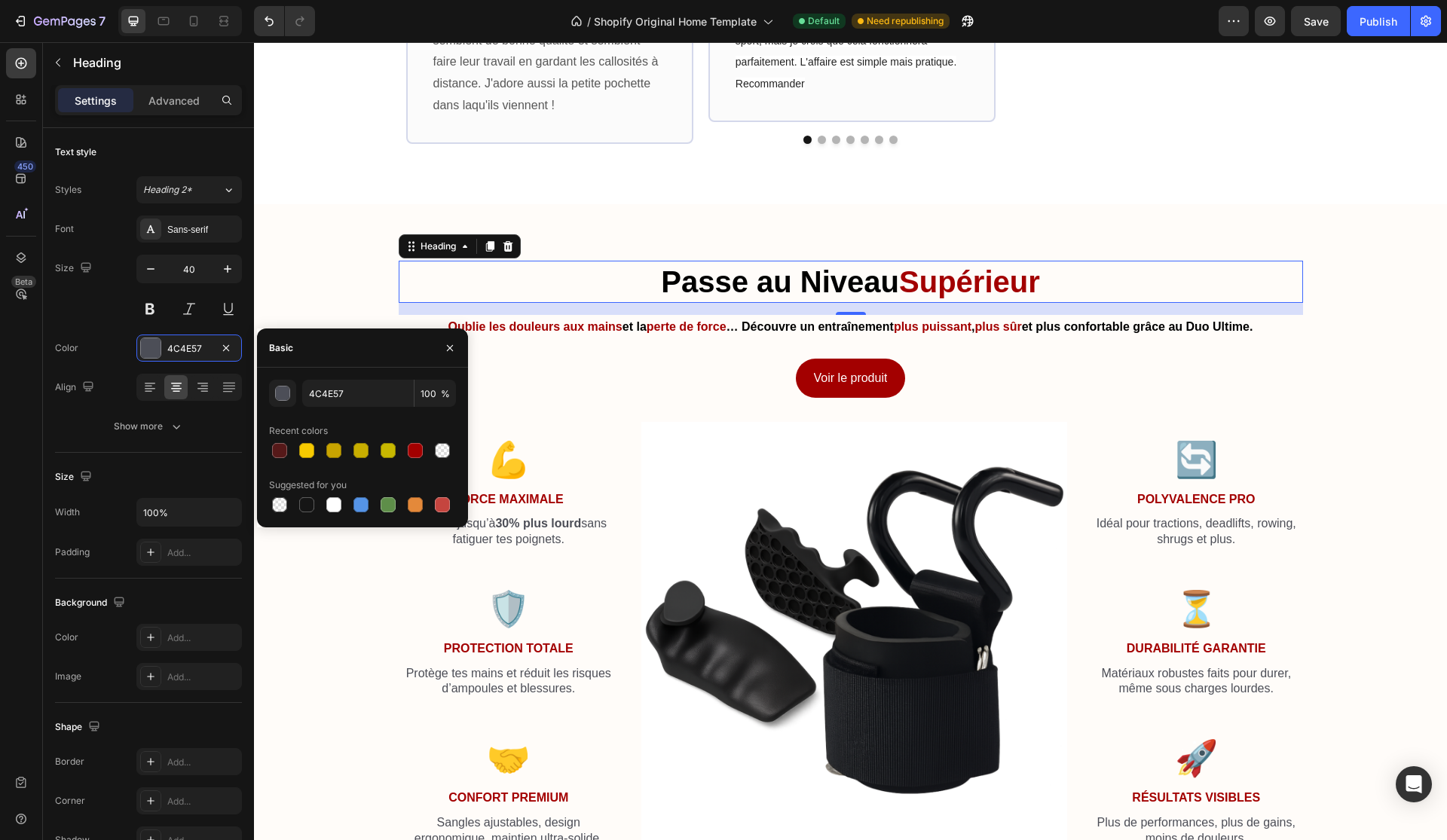
click at [268, 449] on div "4C4E57 100 % Recent colors Suggested for you" at bounding box center [362, 447] width 211 height 136
click at [273, 449] on div at bounding box center [279, 450] width 15 height 15
type input "561919"
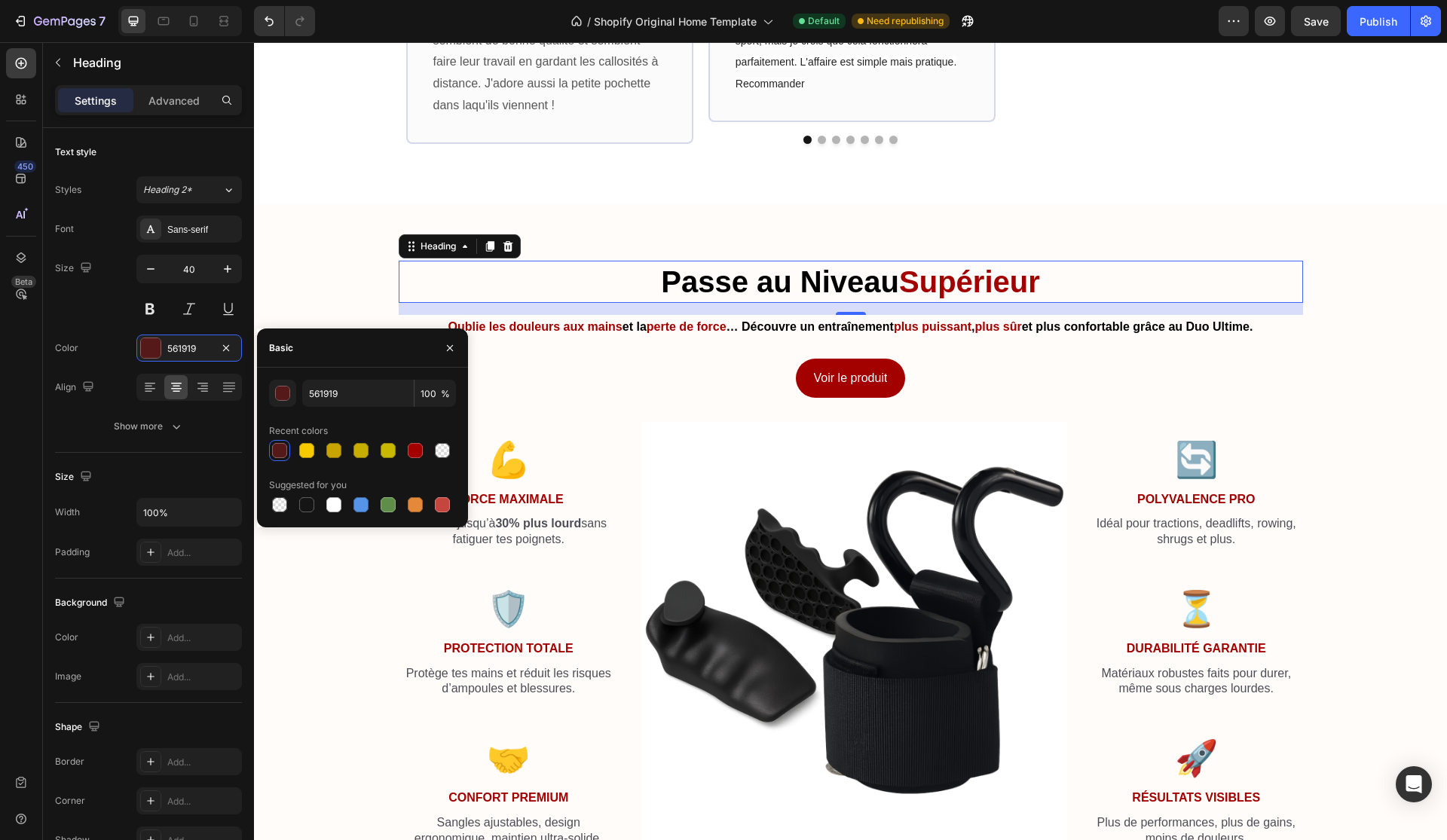
click at [280, 450] on div at bounding box center [279, 450] width 15 height 15
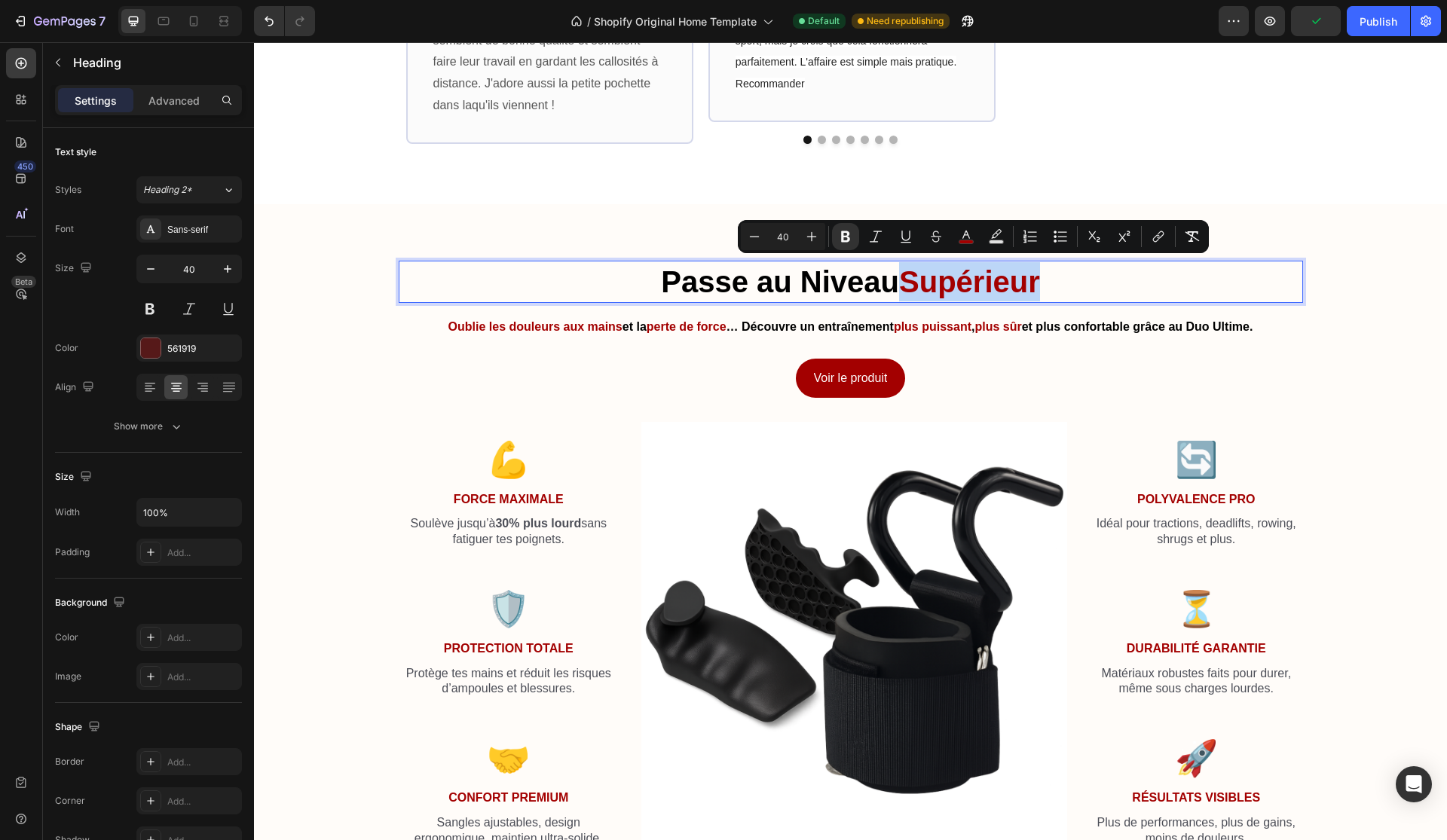
click at [946, 278] on strong "Supérieur" at bounding box center [969, 282] width 141 height 33
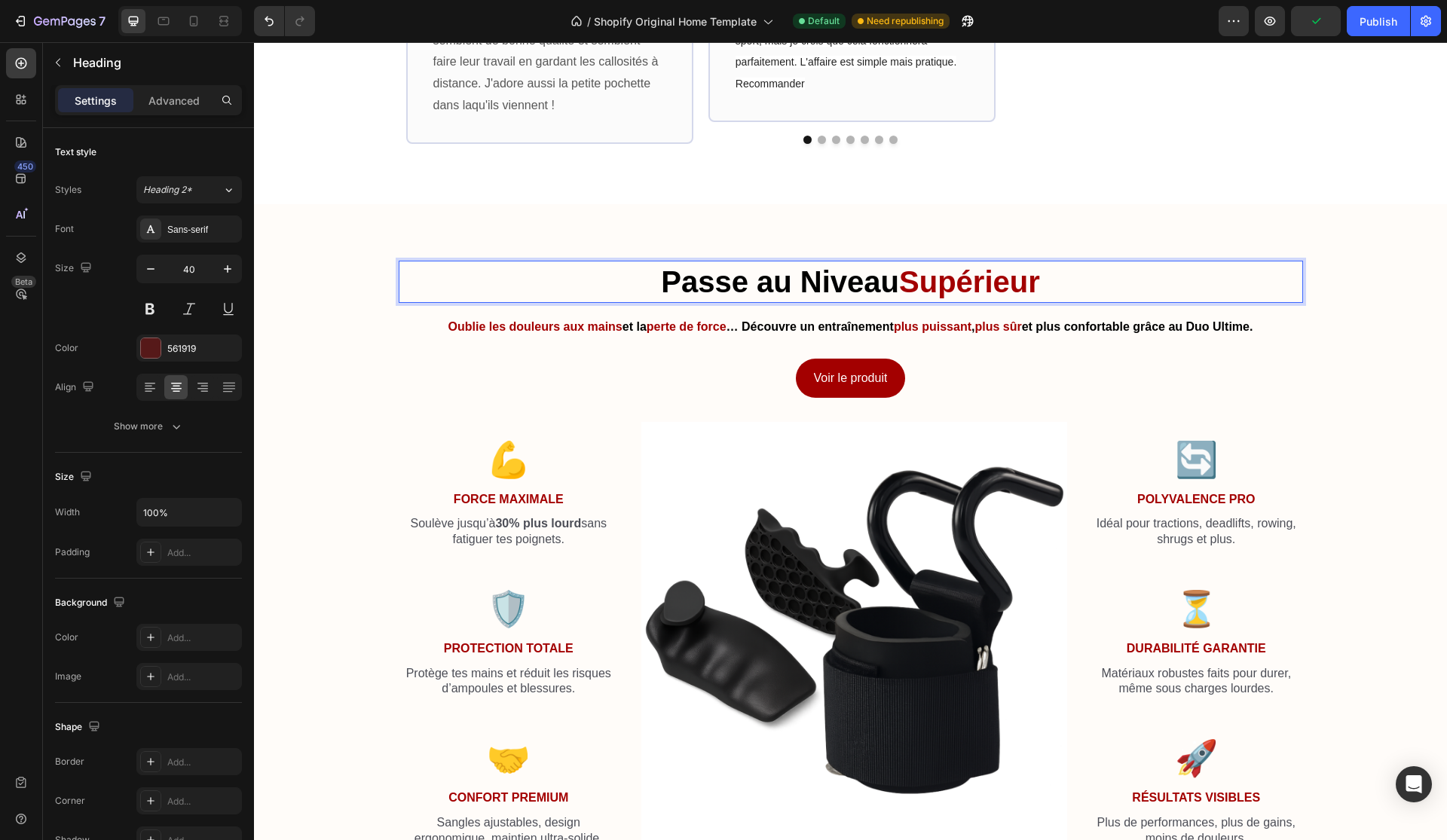
click at [945, 278] on strong "Supérieur" at bounding box center [969, 282] width 141 height 33
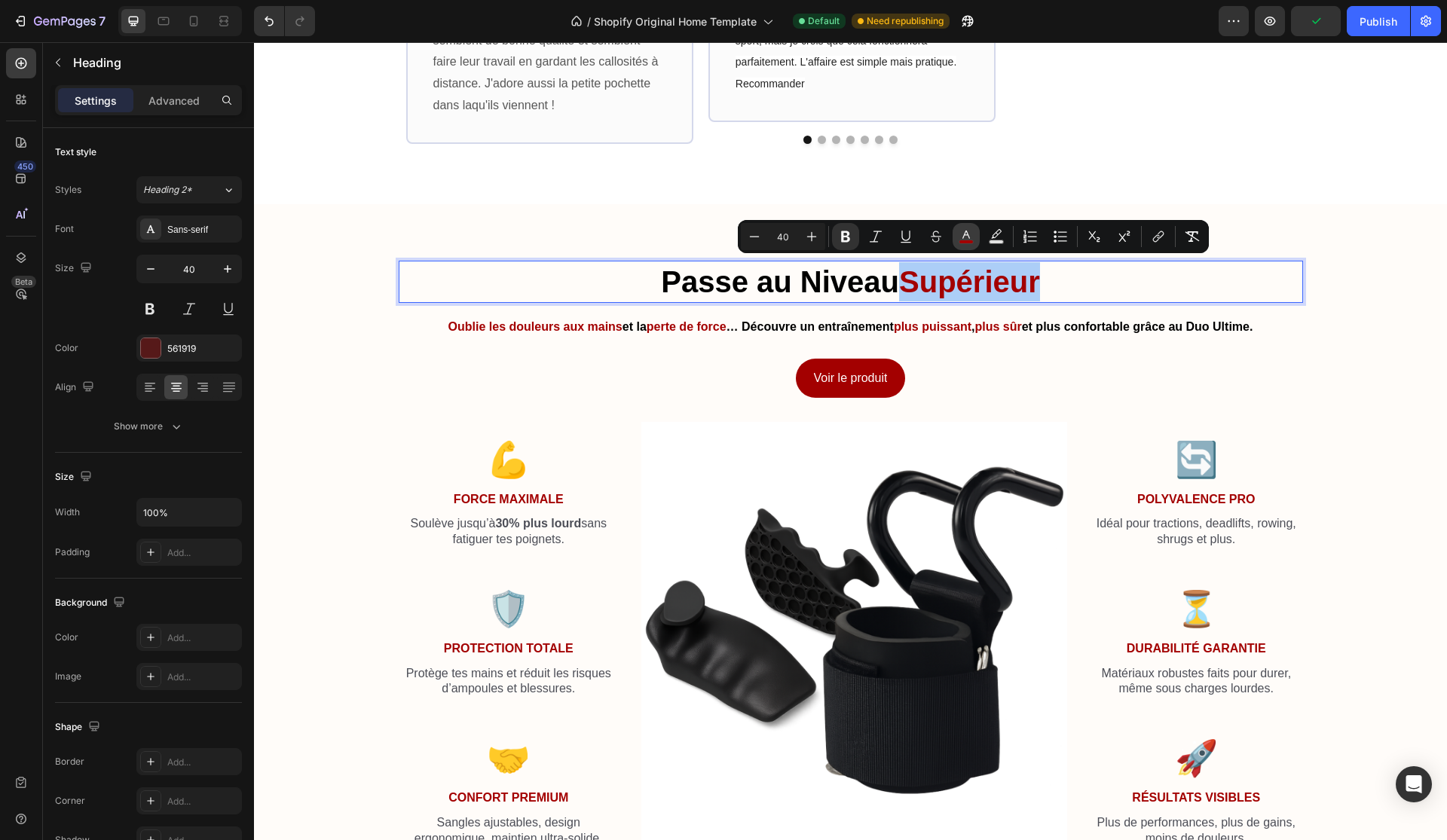
click at [967, 241] on rect "Editor contextual toolbar" at bounding box center [966, 242] width 14 height 4
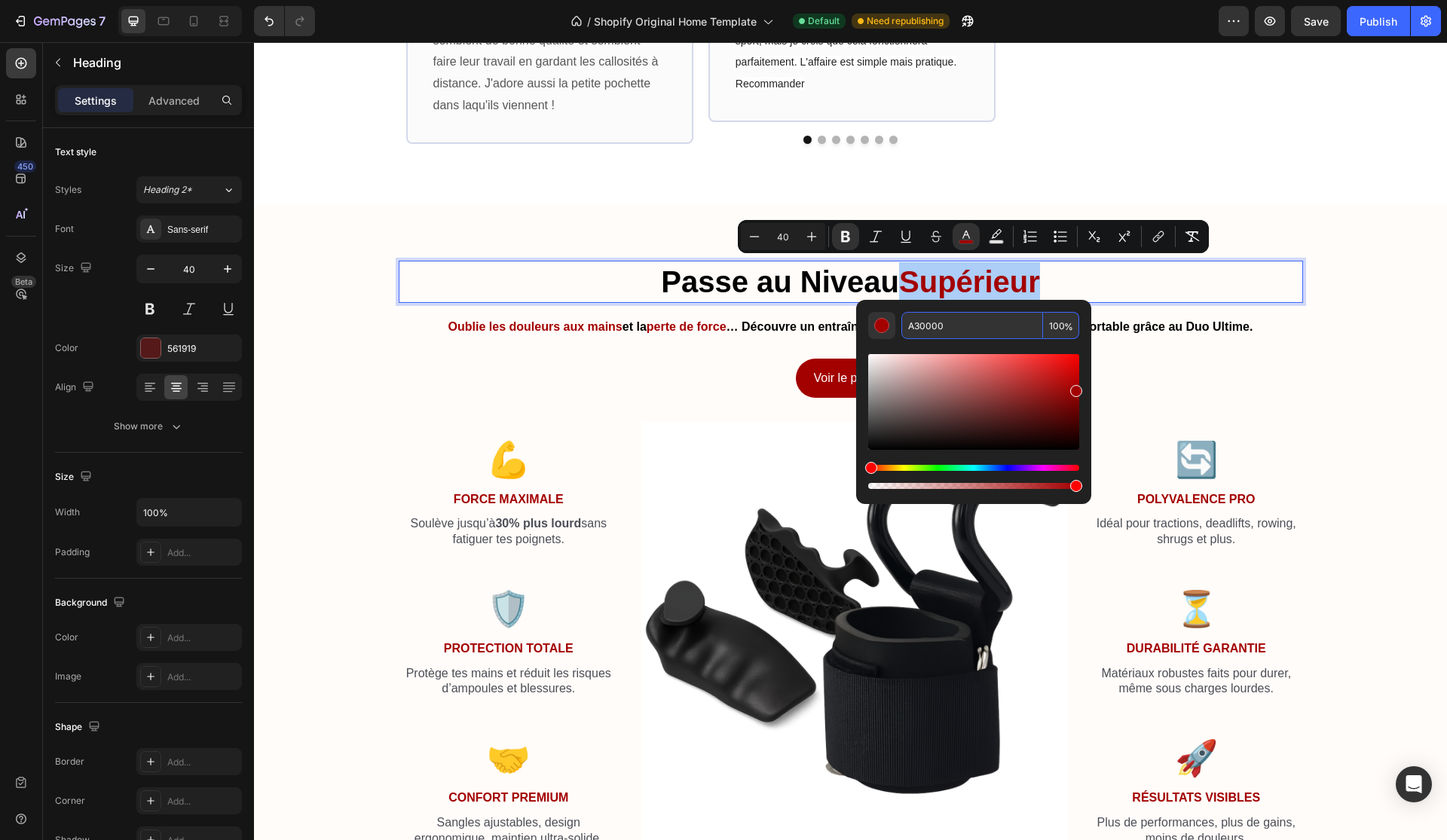
click at [961, 327] on input "A30000" at bounding box center [972, 326] width 142 height 27
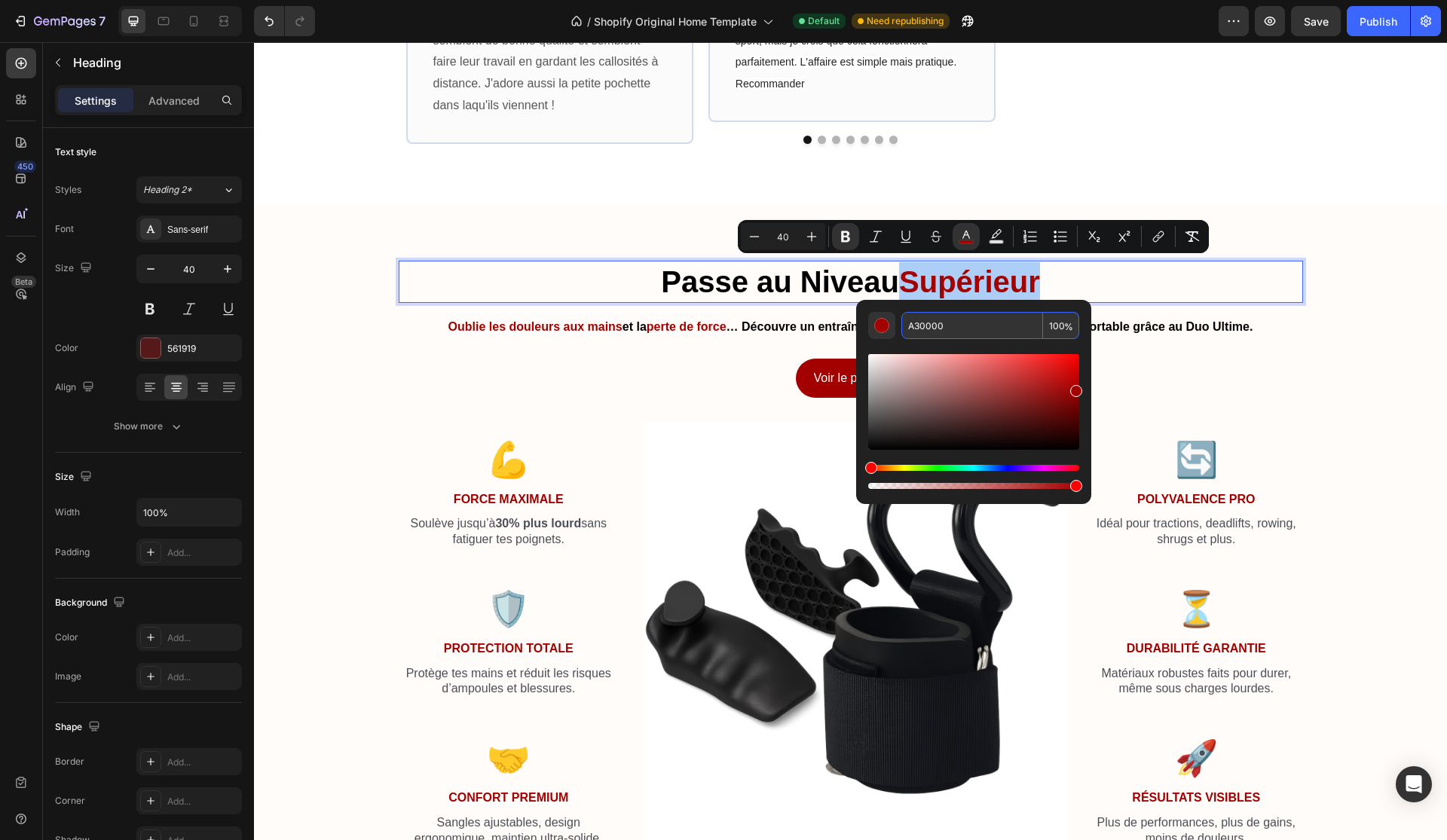
click at [961, 327] on input "A30000" at bounding box center [972, 326] width 142 height 27
paste input "561919"
type input "561919"
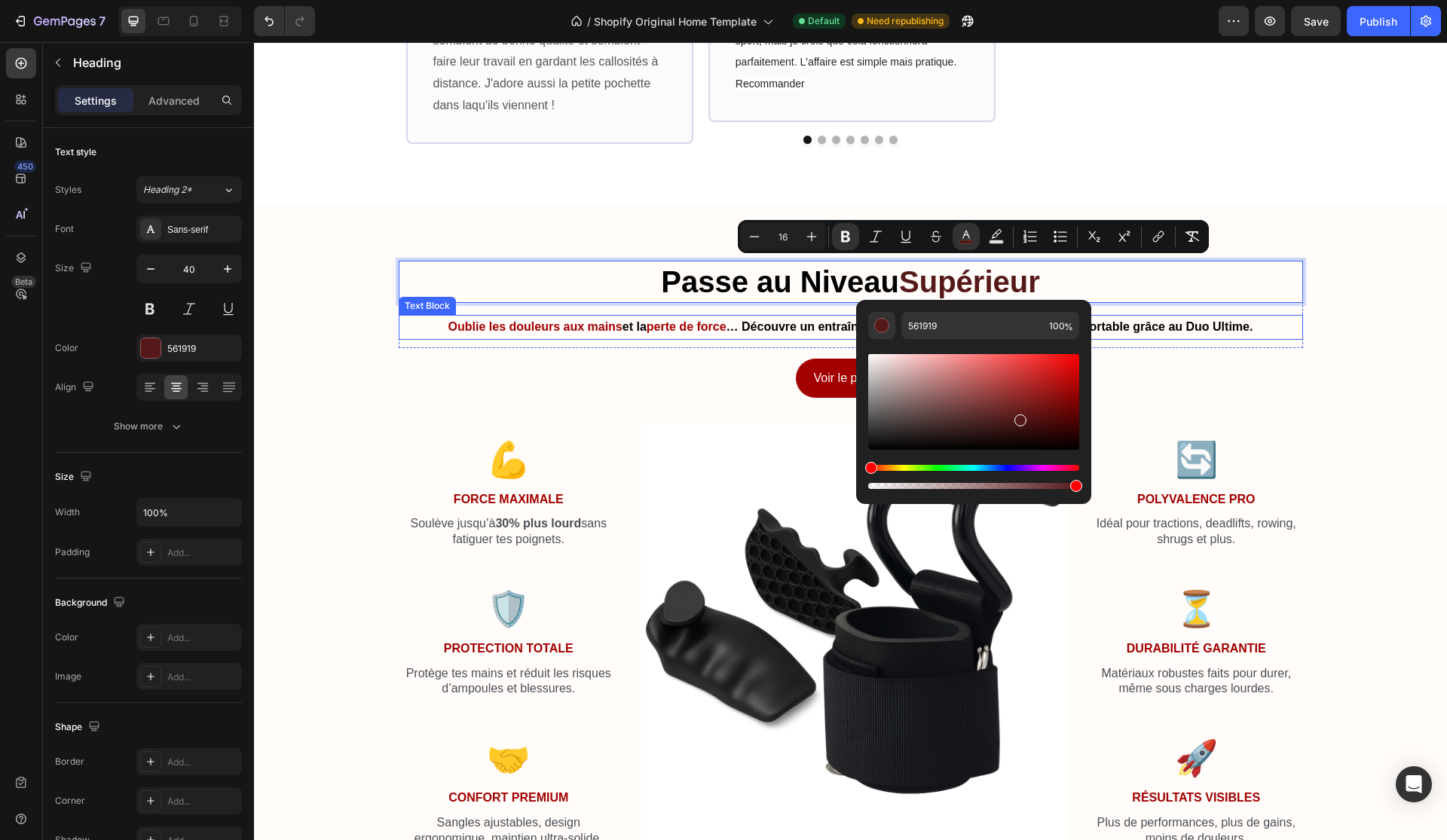
click at [571, 320] on strong "Oublie les douleurs aux mains" at bounding box center [535, 327] width 174 height 13
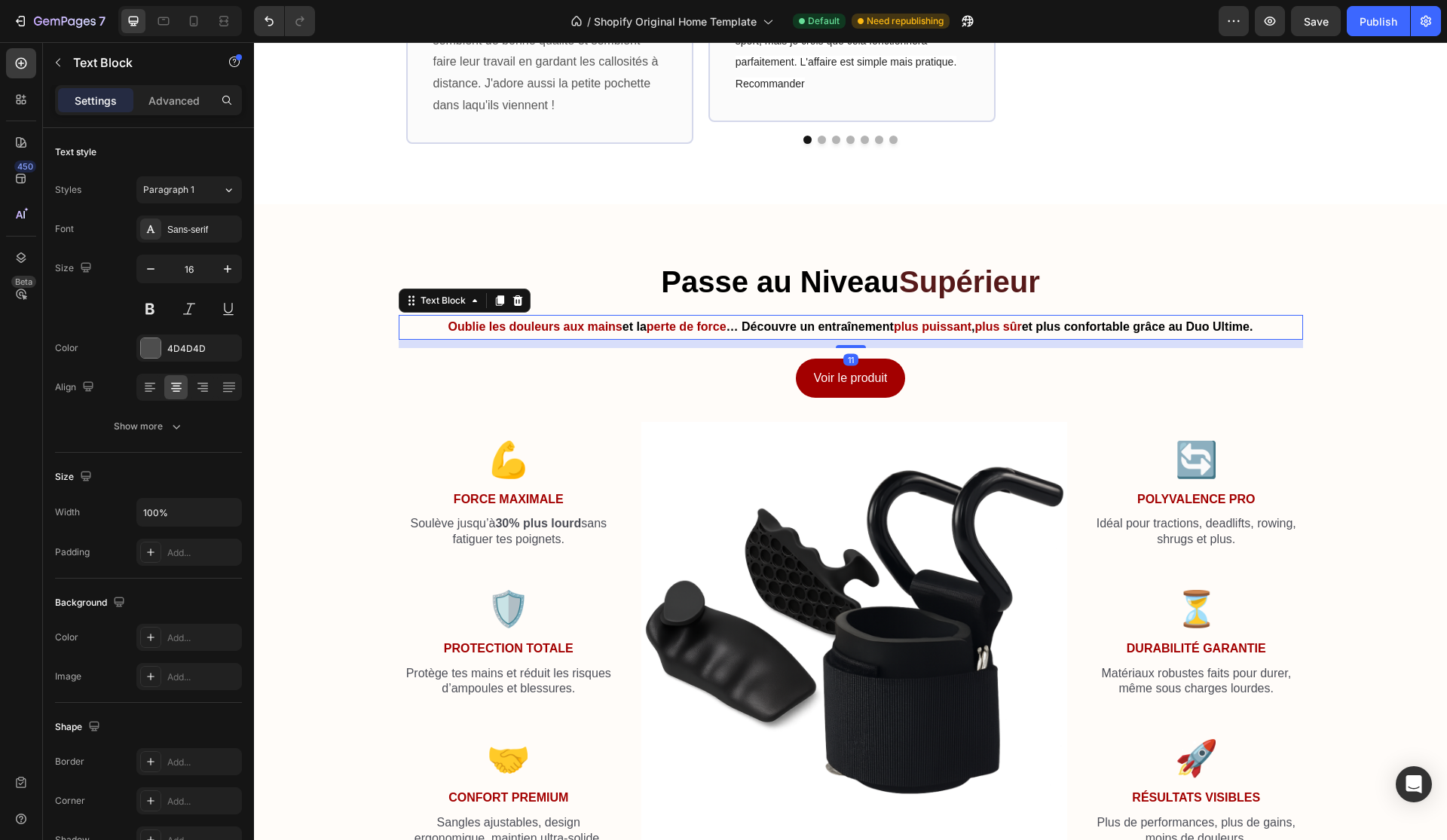
click at [461, 316] on p "Oublie les douleurs aux mains et la perte de force … Découvre un entraînement p…" at bounding box center [851, 327] width 901 height 22
click at [449, 323] on strong "Oublie les douleurs aux mains" at bounding box center [535, 327] width 174 height 13
click at [449, 322] on strong "Oublie les douleurs aux mains" at bounding box center [535, 327] width 174 height 13
click at [437, 318] on p "Oublie les douleurs aux mains et la perte de force … Découvre un entraînement p…" at bounding box center [851, 327] width 901 height 22
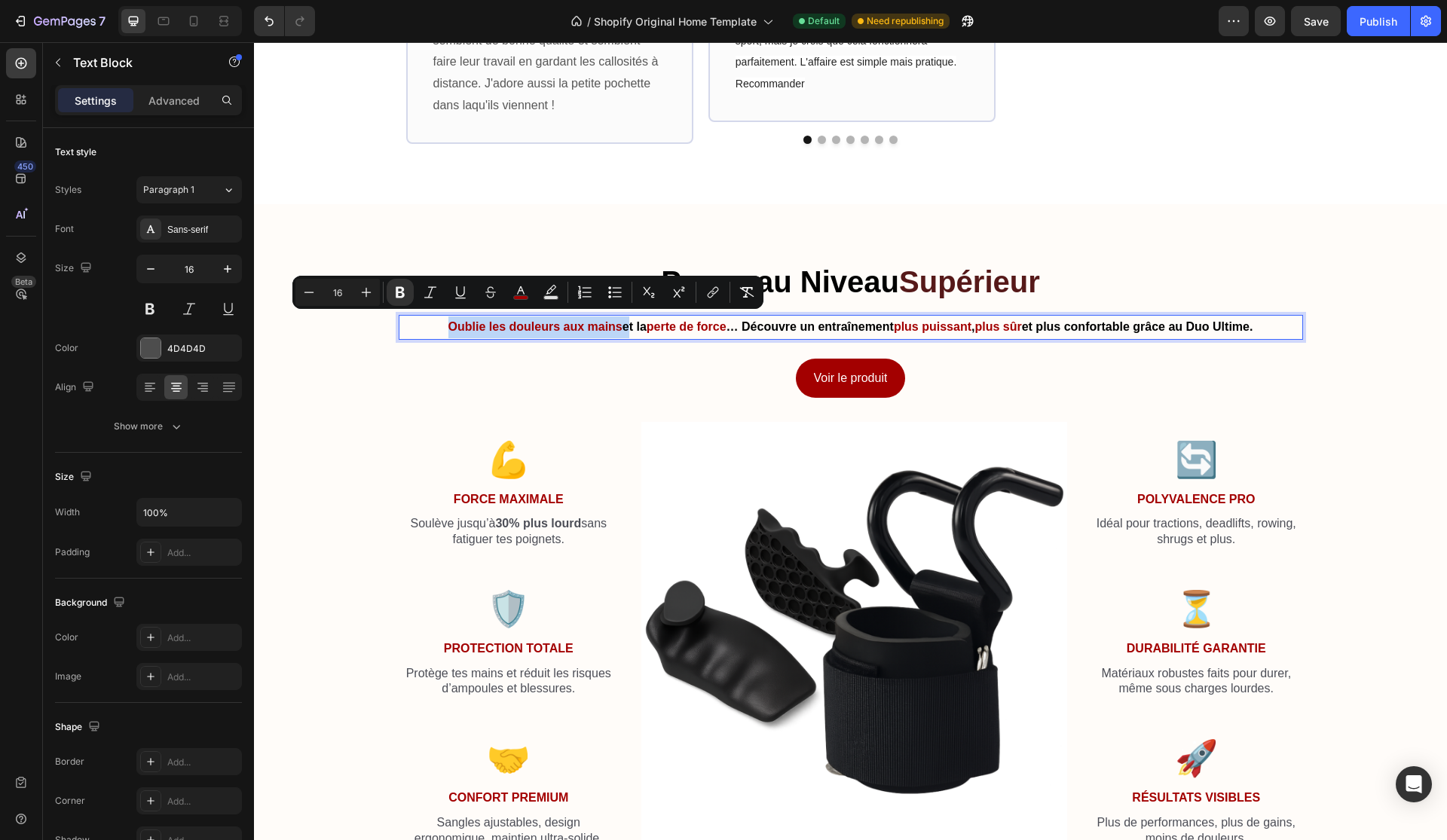
drag, startPoint x: 436, startPoint y: 318, endPoint x: 616, endPoint y: 322, distance: 180.0
click at [616, 322] on p "Oublie les douleurs aux mains et la perte de force … Découvre un entraînement p…" at bounding box center [851, 327] width 901 height 22
click at [517, 279] on button "color" at bounding box center [521, 292] width 27 height 27
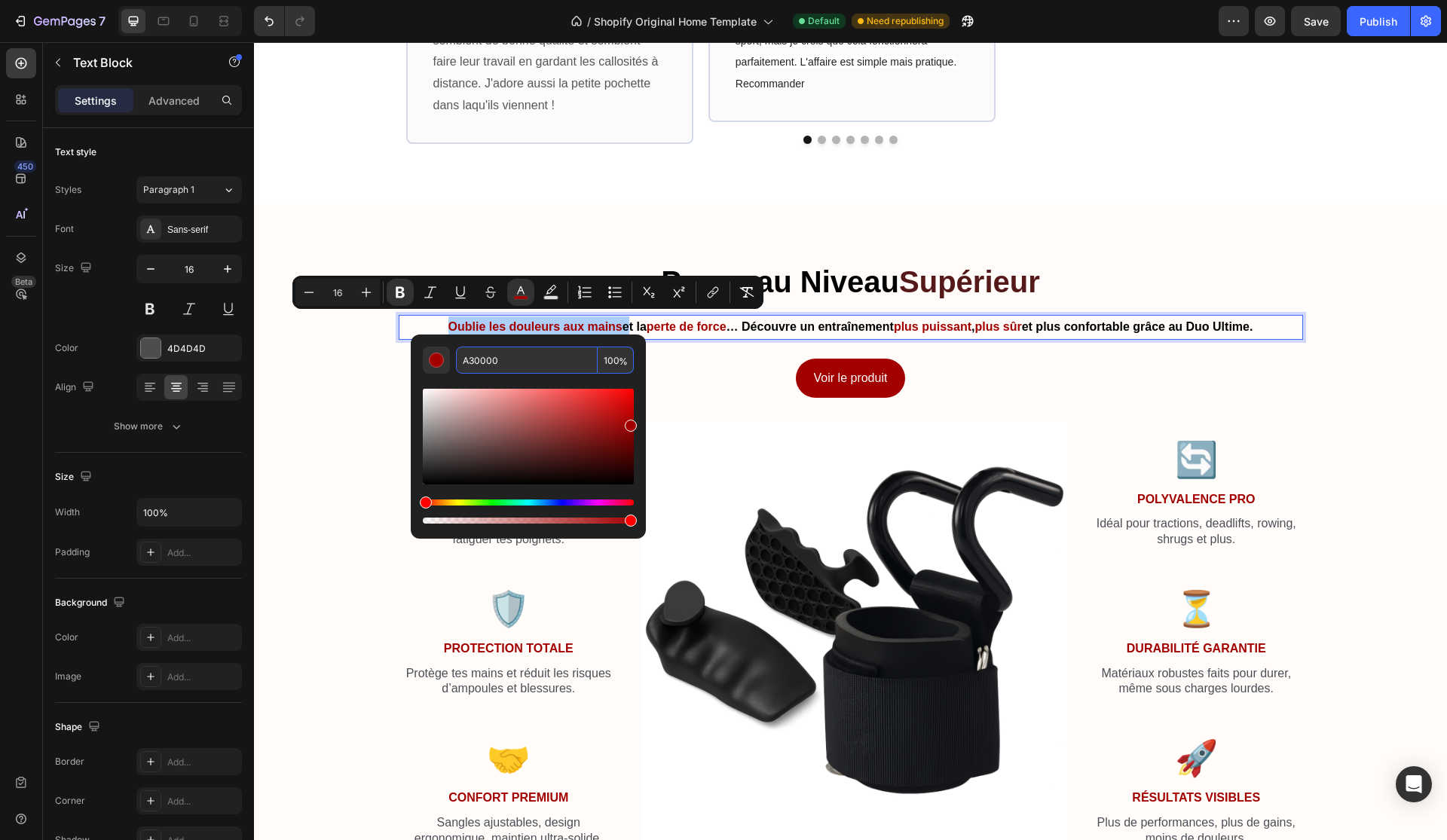
click at [528, 359] on input "A30000" at bounding box center [526, 360] width 142 height 27
click at [527, 356] on input "A30000" at bounding box center [526, 360] width 142 height 27
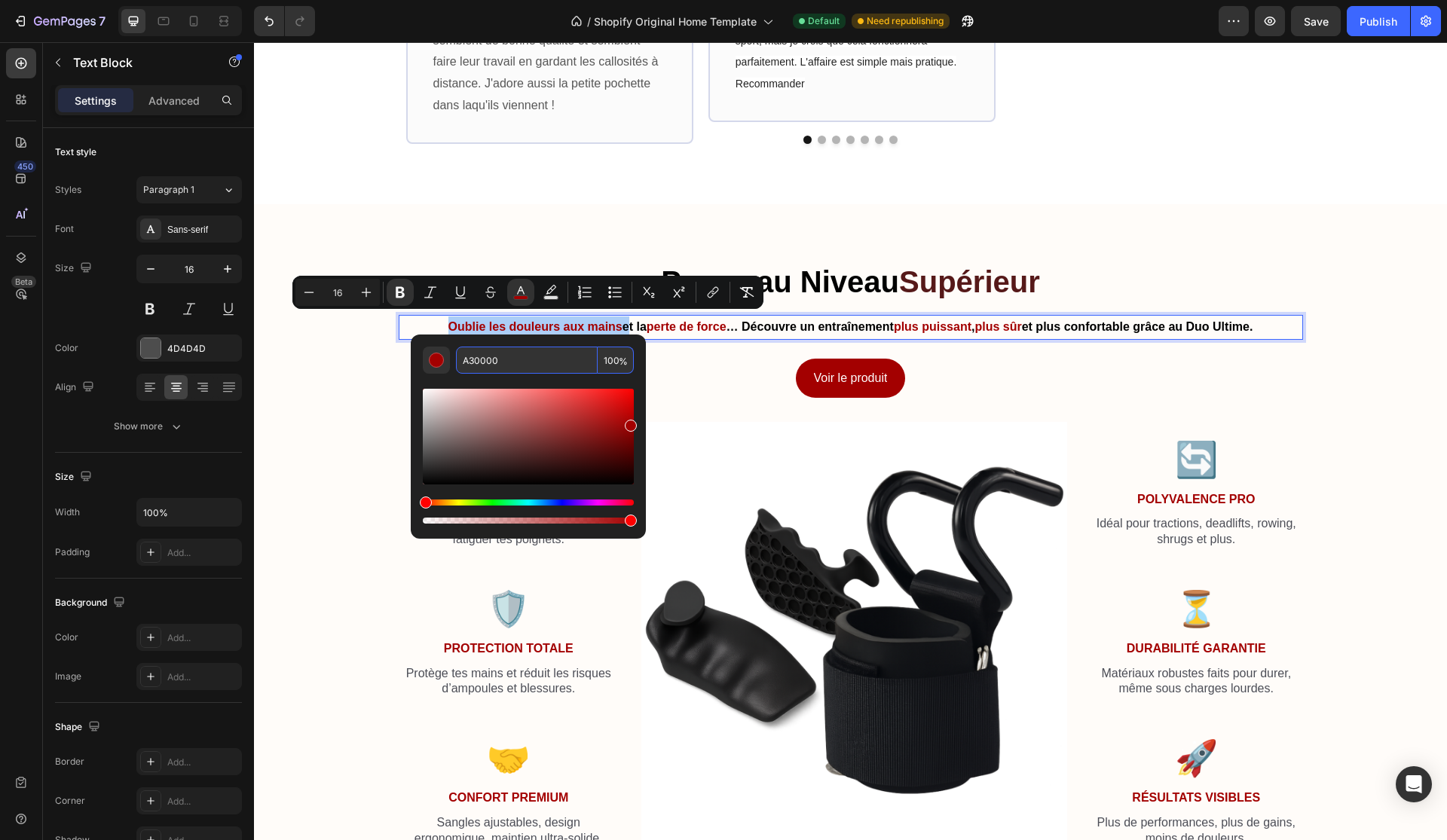
click at [527, 356] on input "A30000" at bounding box center [526, 360] width 142 height 27
paste input "561919"
click at [681, 307] on div "Minus 16 Plus Bold Italic Underline Strikethrough color Text Background Color N…" at bounding box center [527, 292] width 471 height 33
click at [500, 357] on input "A30000 561919" at bounding box center [526, 360] width 142 height 27
type input "561919"
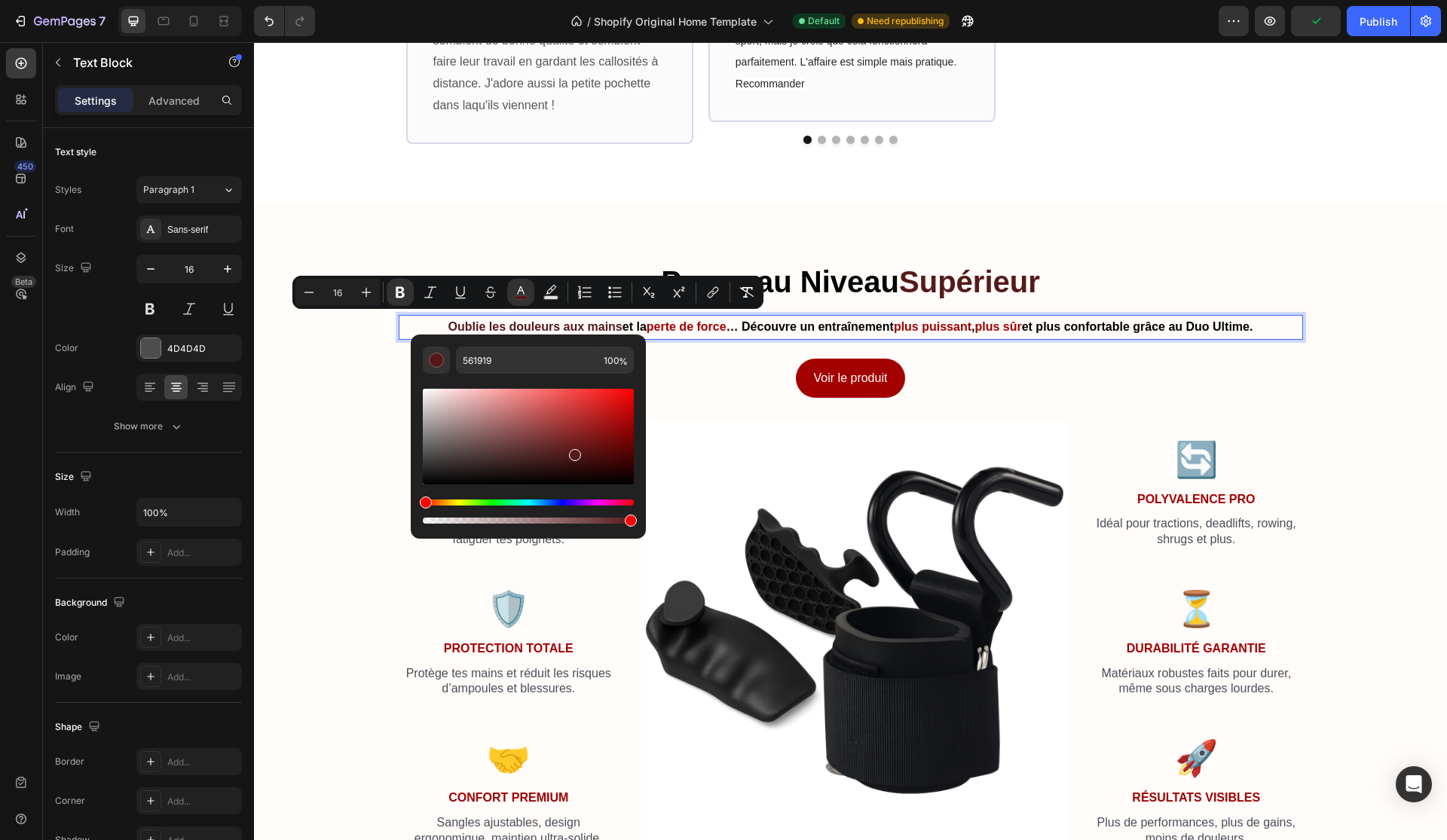
click at [706, 323] on strong "perte de force" at bounding box center [687, 327] width 80 height 13
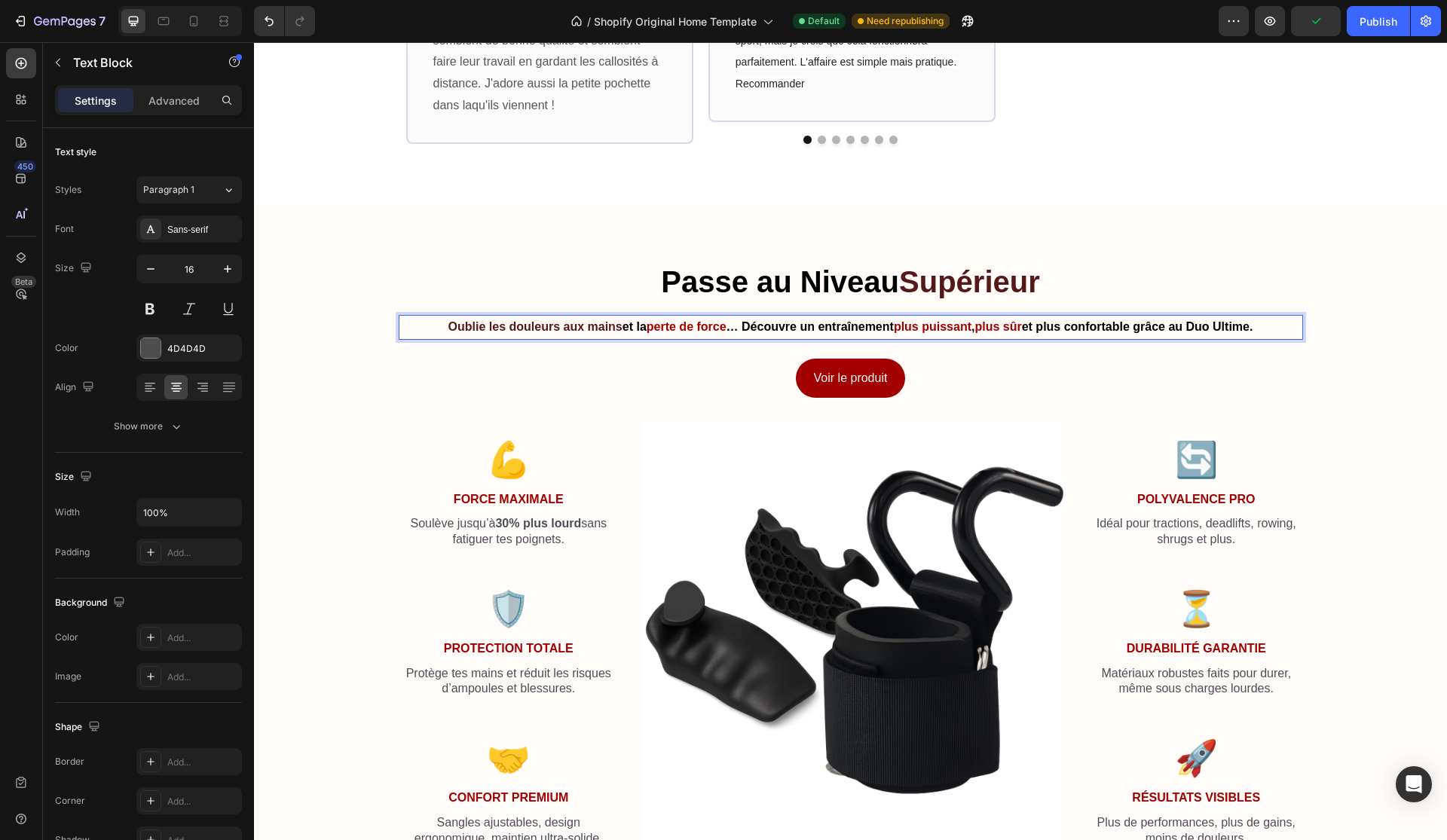
click at [659, 323] on strong "perte de force" at bounding box center [687, 327] width 80 height 13
drag, startPoint x: 644, startPoint y: 323, endPoint x: 722, endPoint y: 326, distance: 78.1
click at [722, 326] on p "Oublie les douleurs aux mains et la perte de force … Découvre un entraînement p…" at bounding box center [851, 327] width 901 height 22
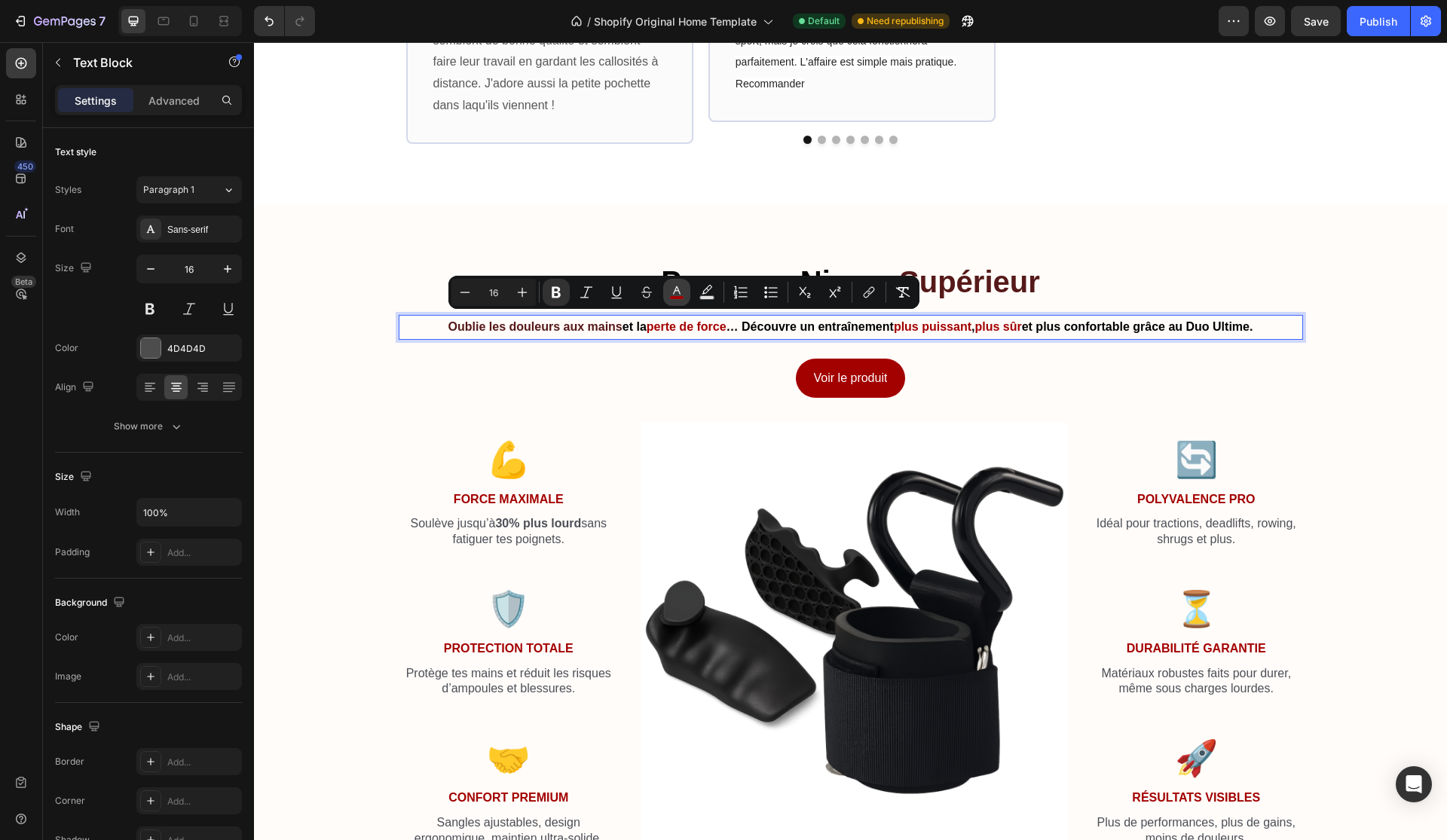
click at [673, 293] on icon "Editor contextual toolbar" at bounding box center [677, 292] width 15 height 15
type input "A30000"
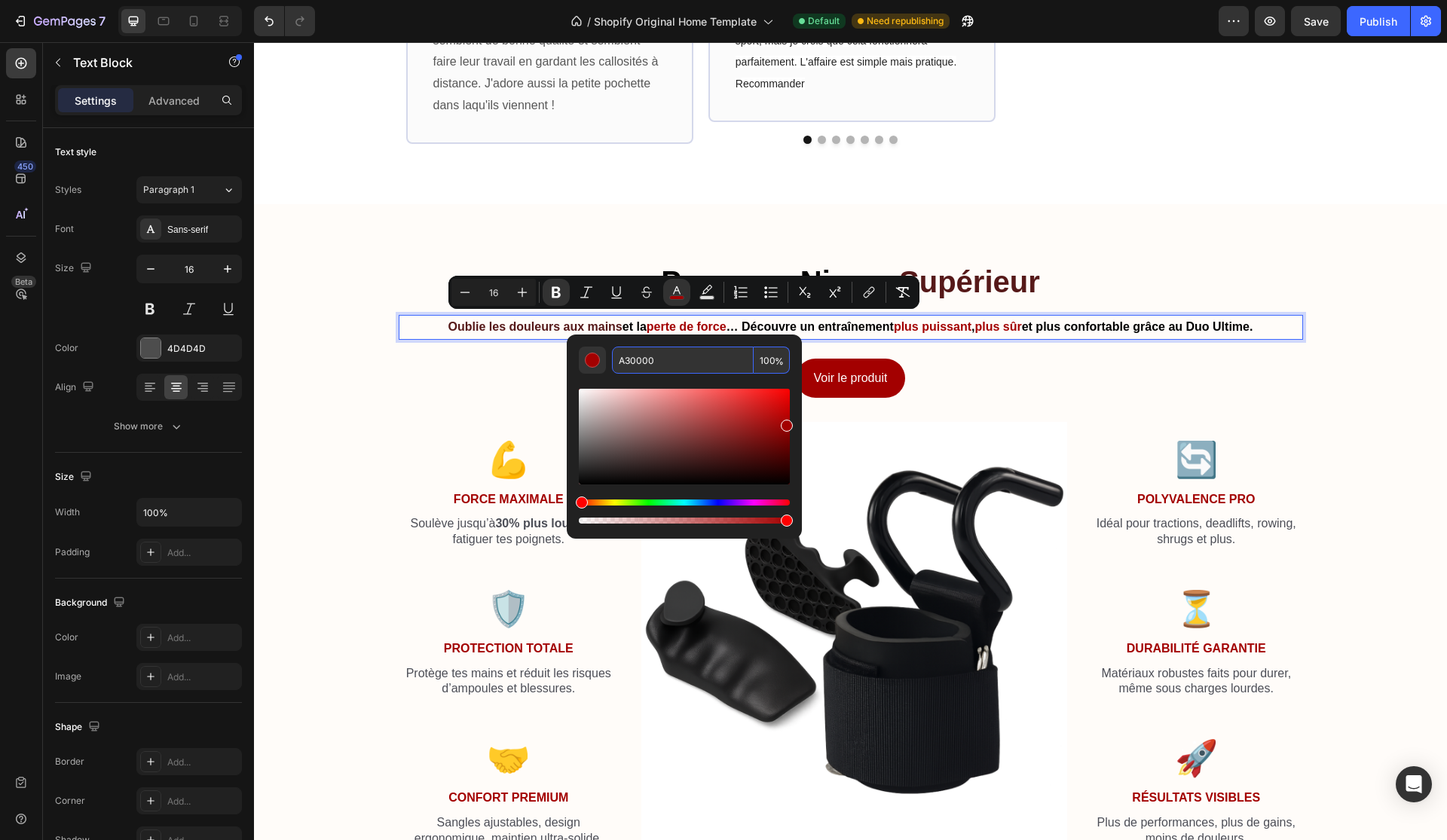
click at [648, 352] on input "A30000" at bounding box center [682, 360] width 142 height 27
paste input "561919"
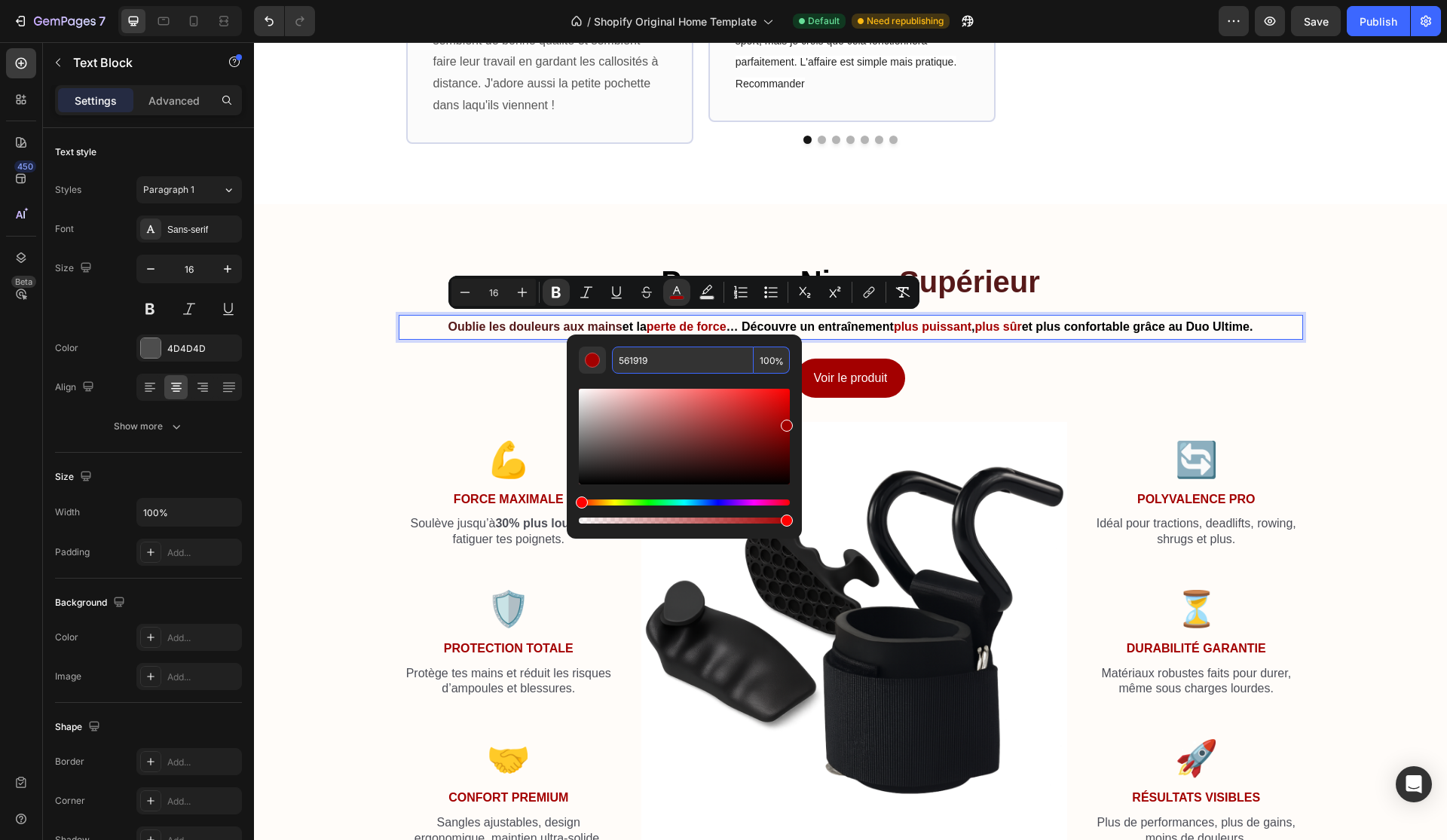
type input "561919"
click at [904, 321] on strong "plus puissant" at bounding box center [933, 327] width 78 height 13
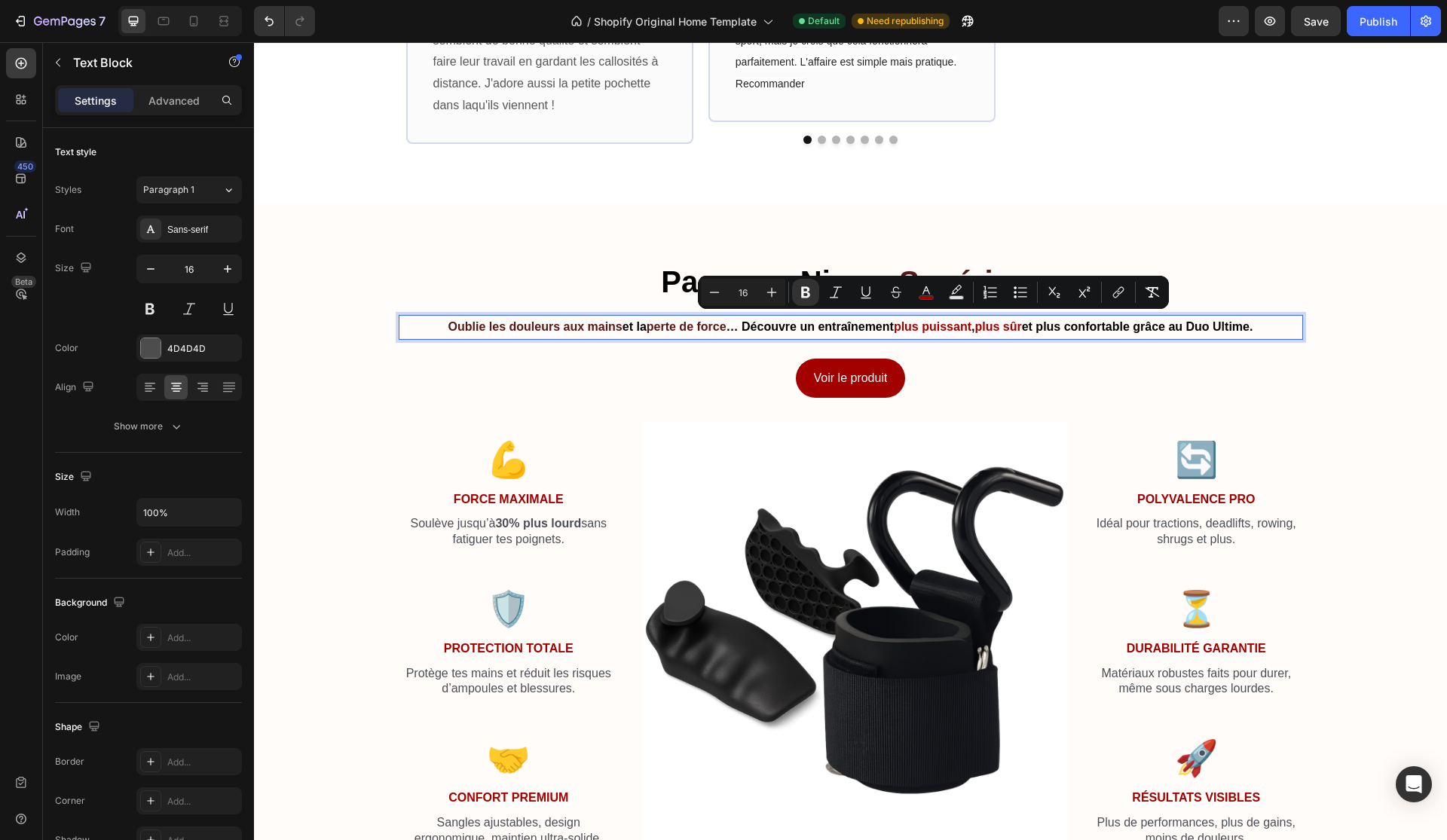
drag, startPoint x: 896, startPoint y: 321, endPoint x: 972, endPoint y: 321, distance: 76.0
click at [971, 321] on strong "plus puissant" at bounding box center [933, 327] width 78 height 13
click at [928, 286] on icon "Editor contextual toolbar" at bounding box center [926, 292] width 15 height 15
type input "A30000"
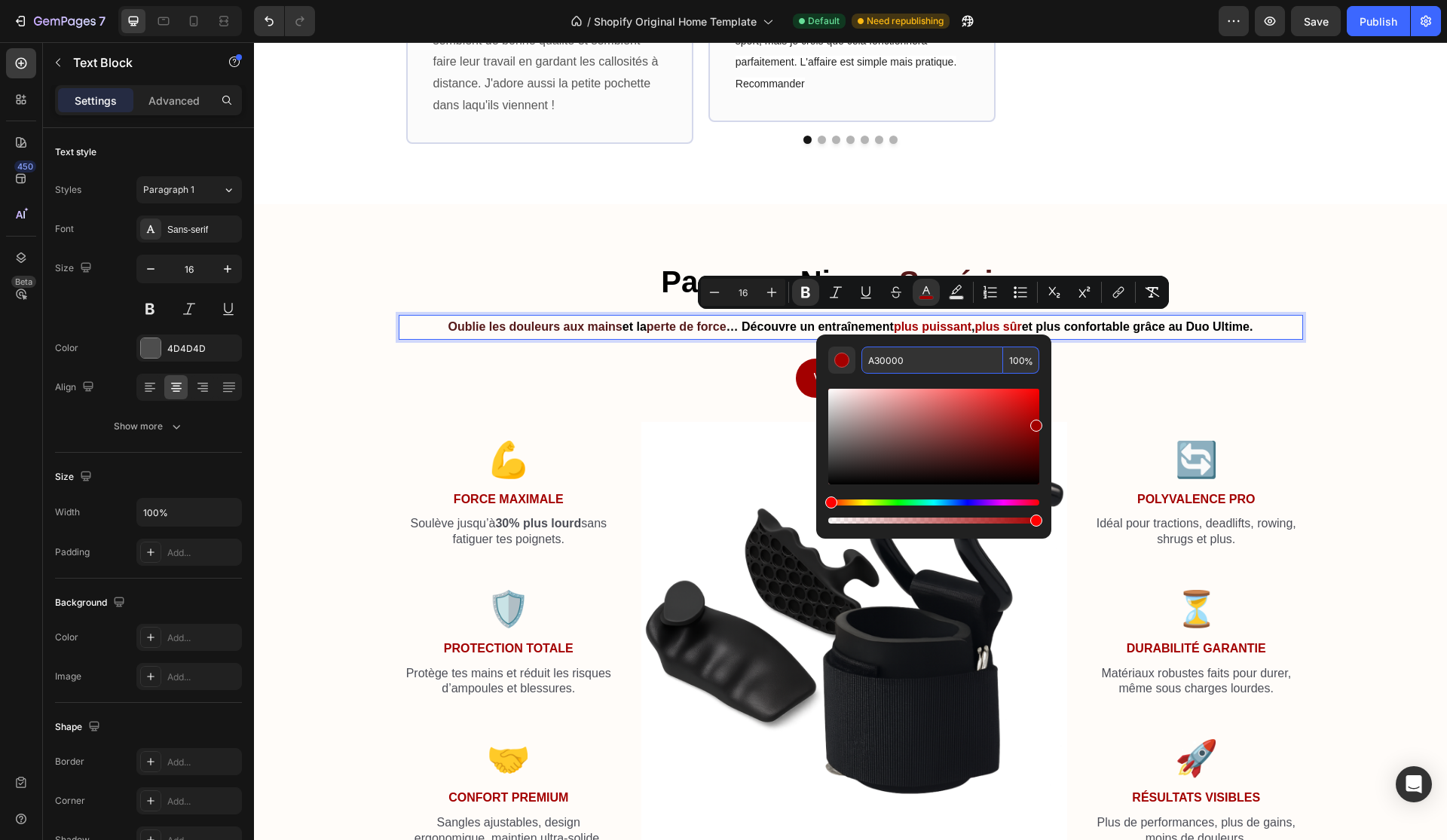
click at [920, 360] on input "A30000" at bounding box center [932, 360] width 142 height 27
paste input "561919"
type input "561919"
click at [994, 316] on p "Oublie les douleurs aux mains et la perte de force … Découvre un entraînement p…" at bounding box center [851, 327] width 901 height 22
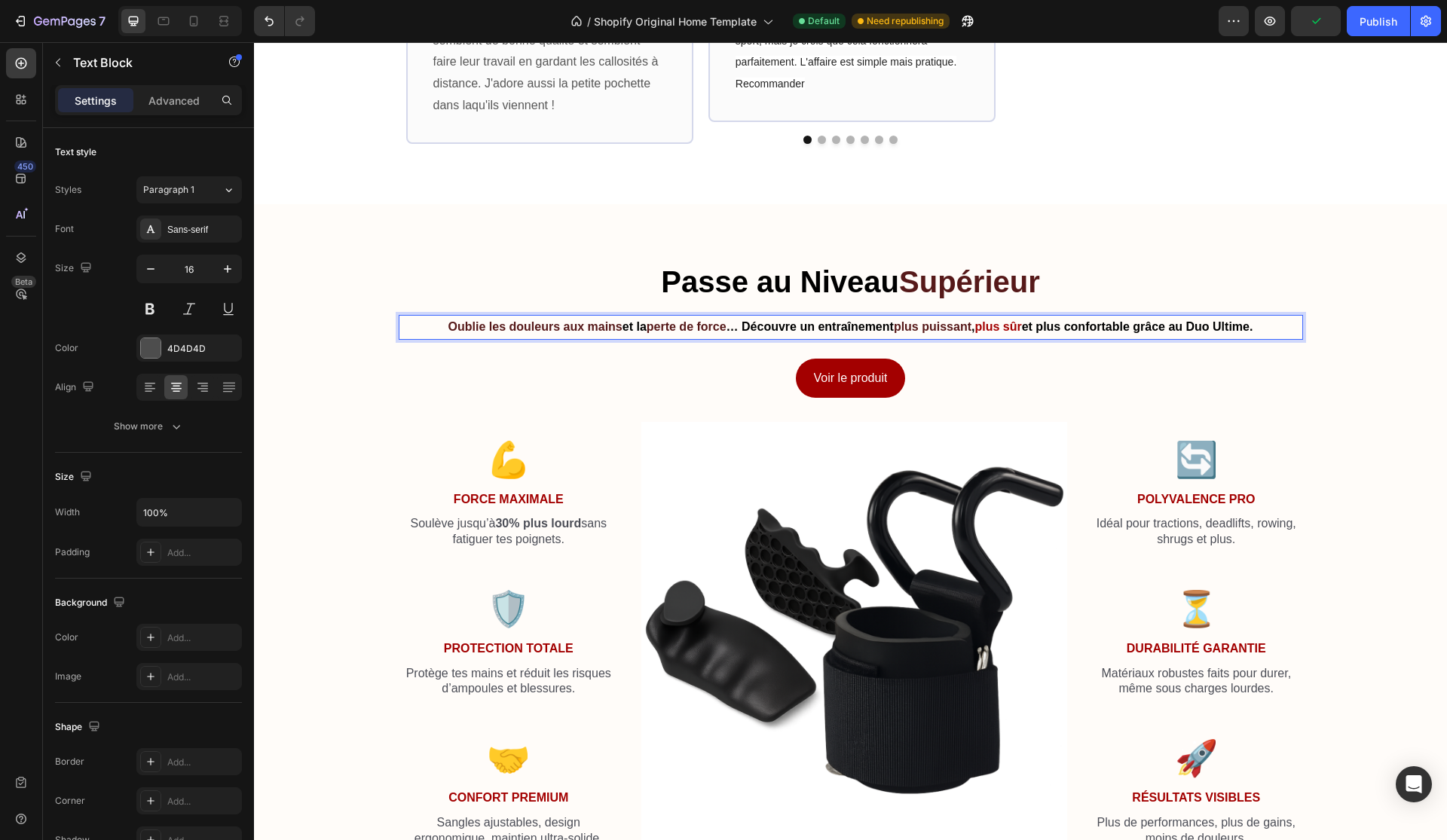
drag, startPoint x: 979, startPoint y: 313, endPoint x: 1028, endPoint y: 321, distance: 49.6
click at [1028, 321] on p "Oublie les douleurs aux mains et la perte de force … Découvre un entraînement p…" at bounding box center [851, 327] width 901 height 22
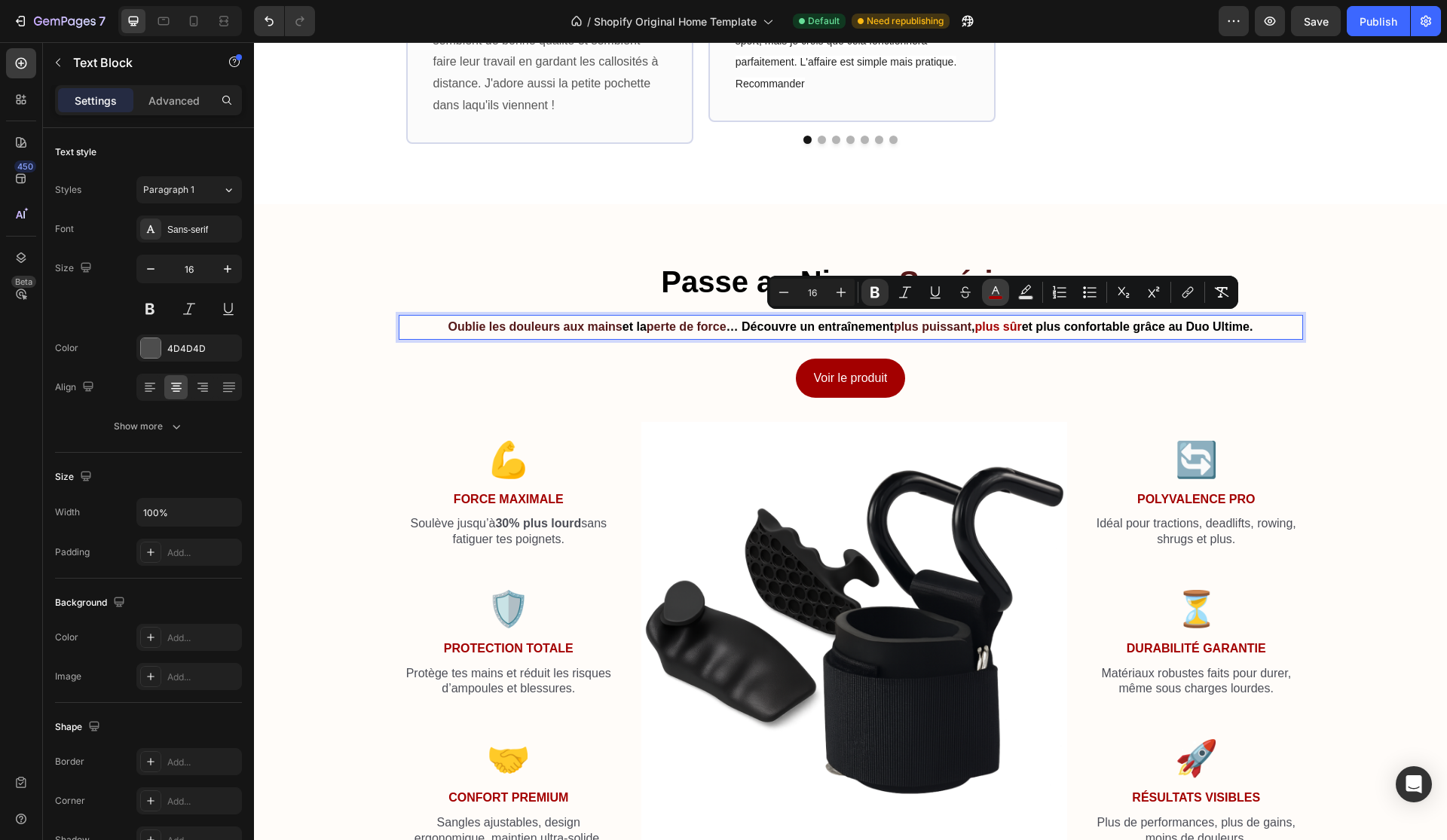
click at [992, 294] on icon "Editor contextual toolbar" at bounding box center [995, 292] width 15 height 15
type input "A30000"
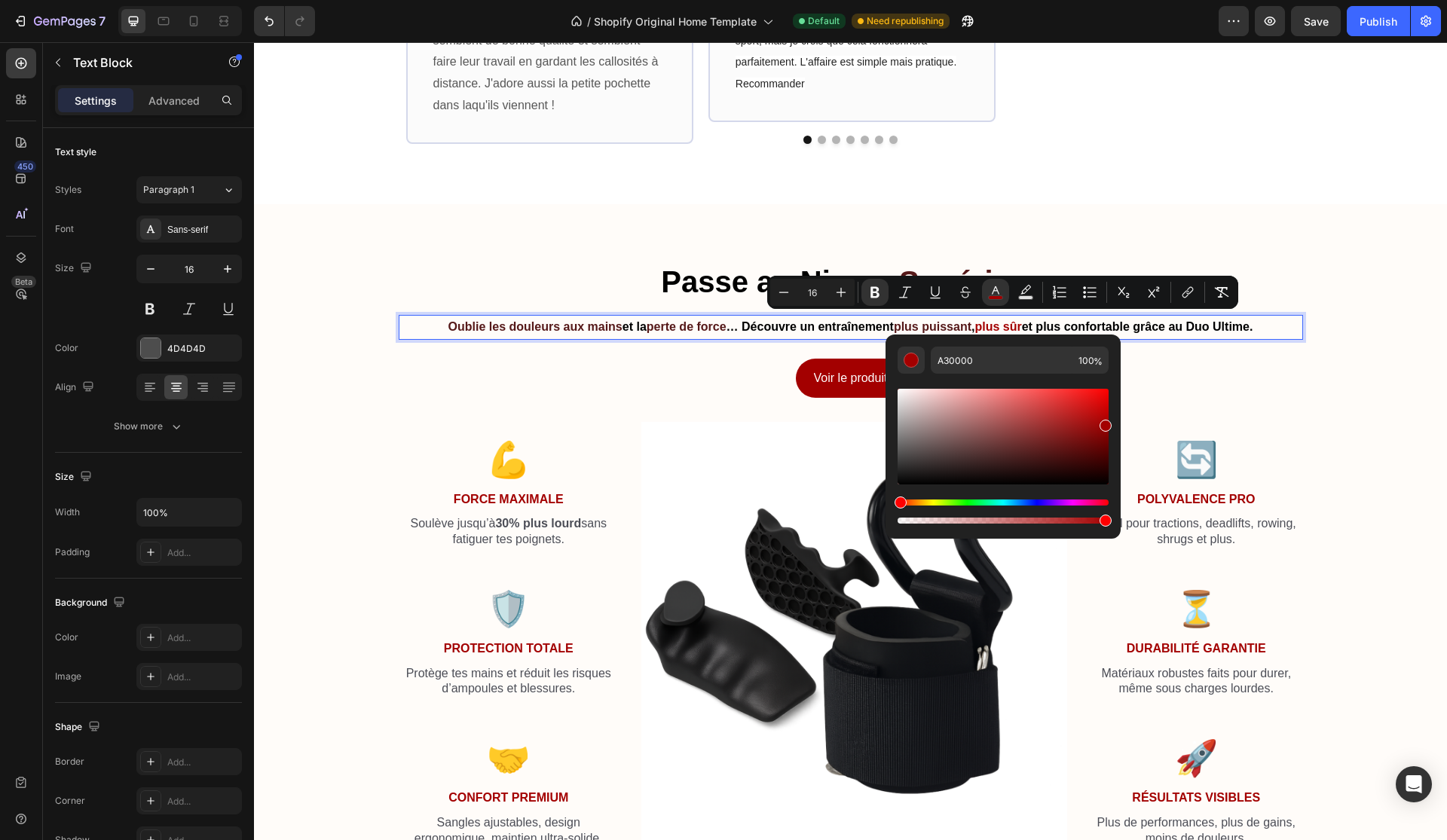
click at [982, 375] on div "Editor contextual toolbar" at bounding box center [1002, 450] width 211 height 153
click at [996, 369] on input "A30000" at bounding box center [1002, 360] width 142 height 27
paste input "561919"
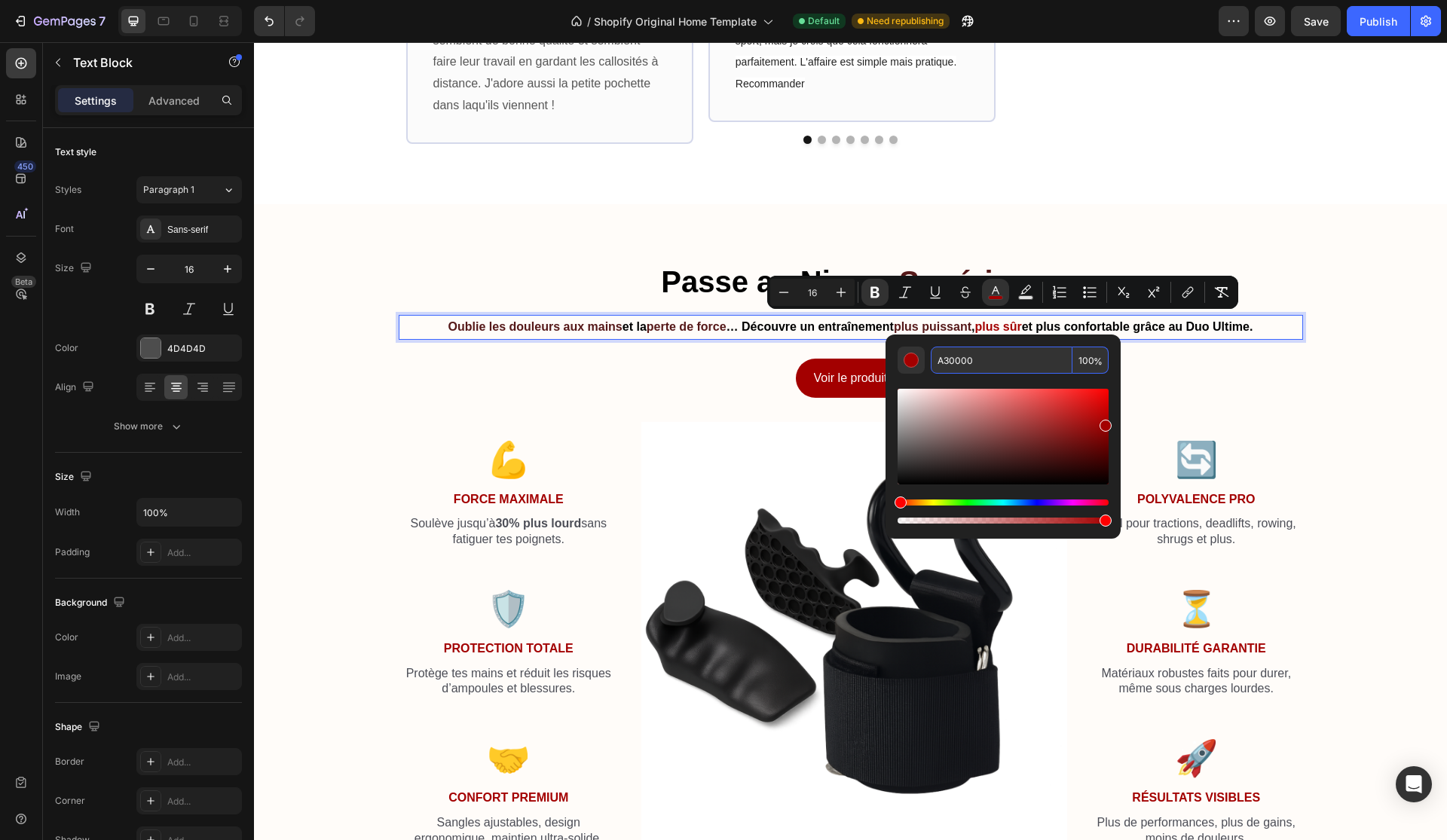
type input "561919"
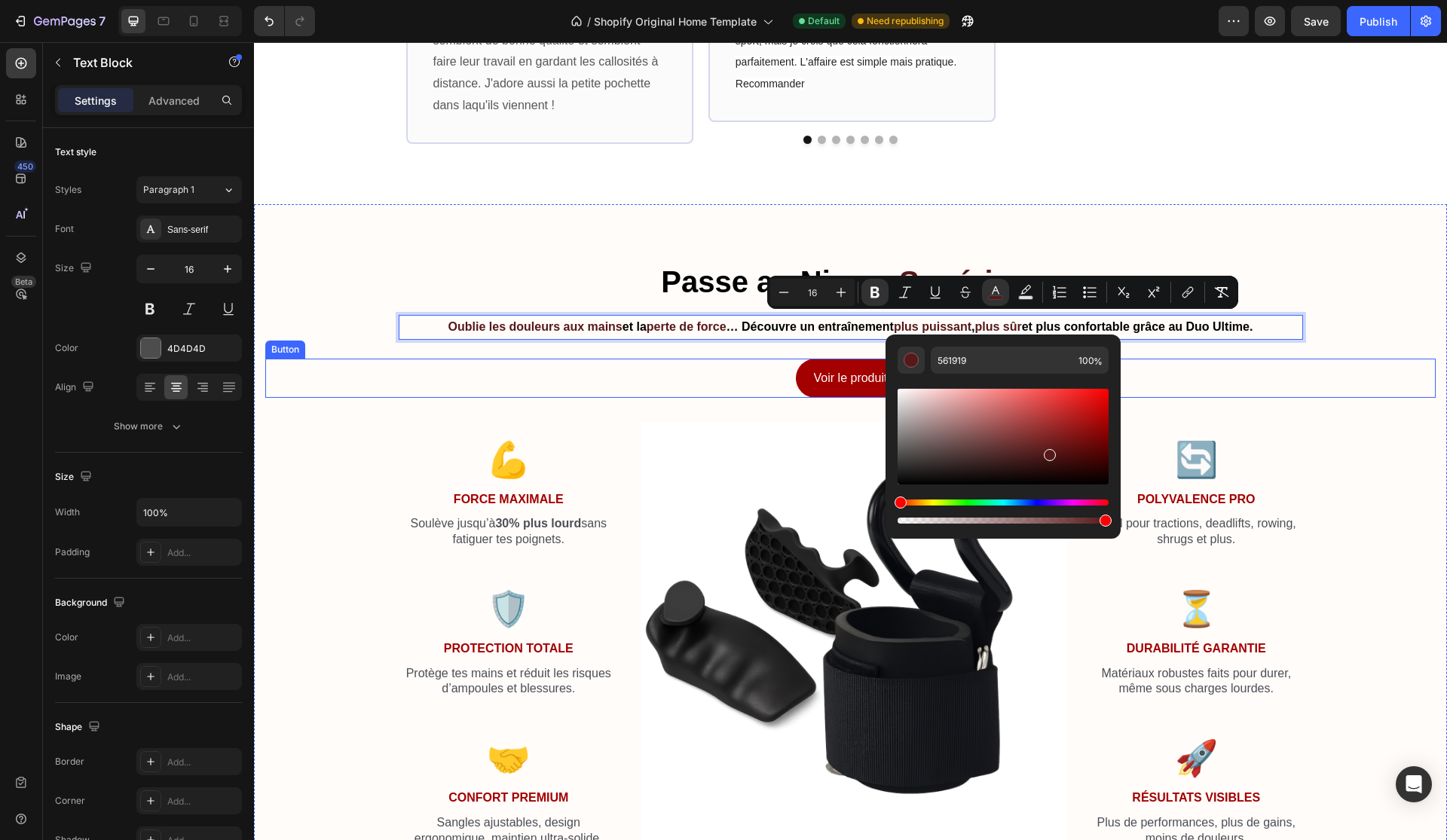
drag, startPoint x: 1182, startPoint y: 378, endPoint x: 1174, endPoint y: 378, distance: 8.0
click at [1183, 378] on div "Voir le produit Button" at bounding box center [851, 379] width 1170 height 40
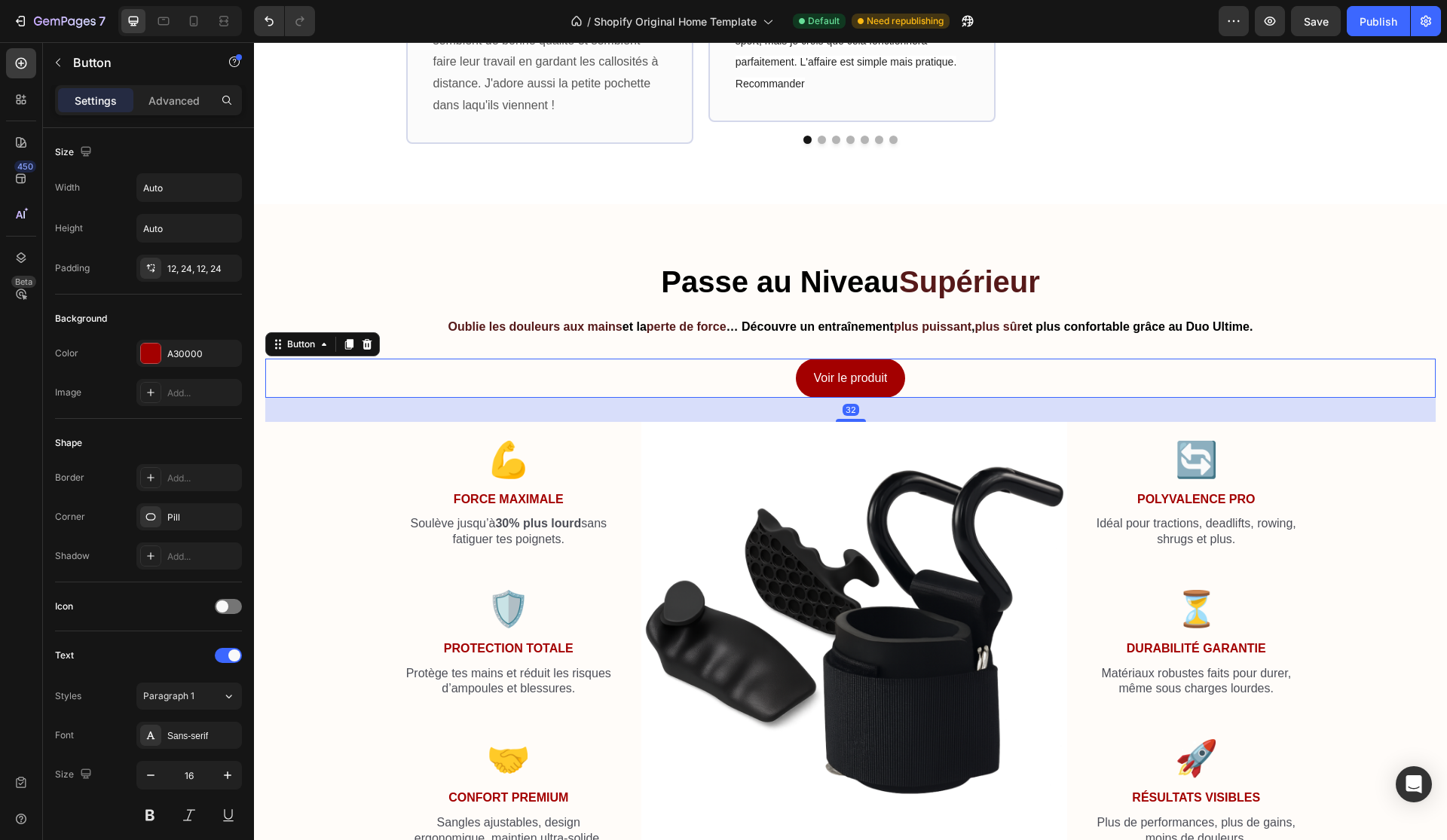
click at [990, 368] on div "Voir le produit Button 32" at bounding box center [851, 379] width 1170 height 40
click at [157, 354] on div at bounding box center [151, 353] width 19 height 19
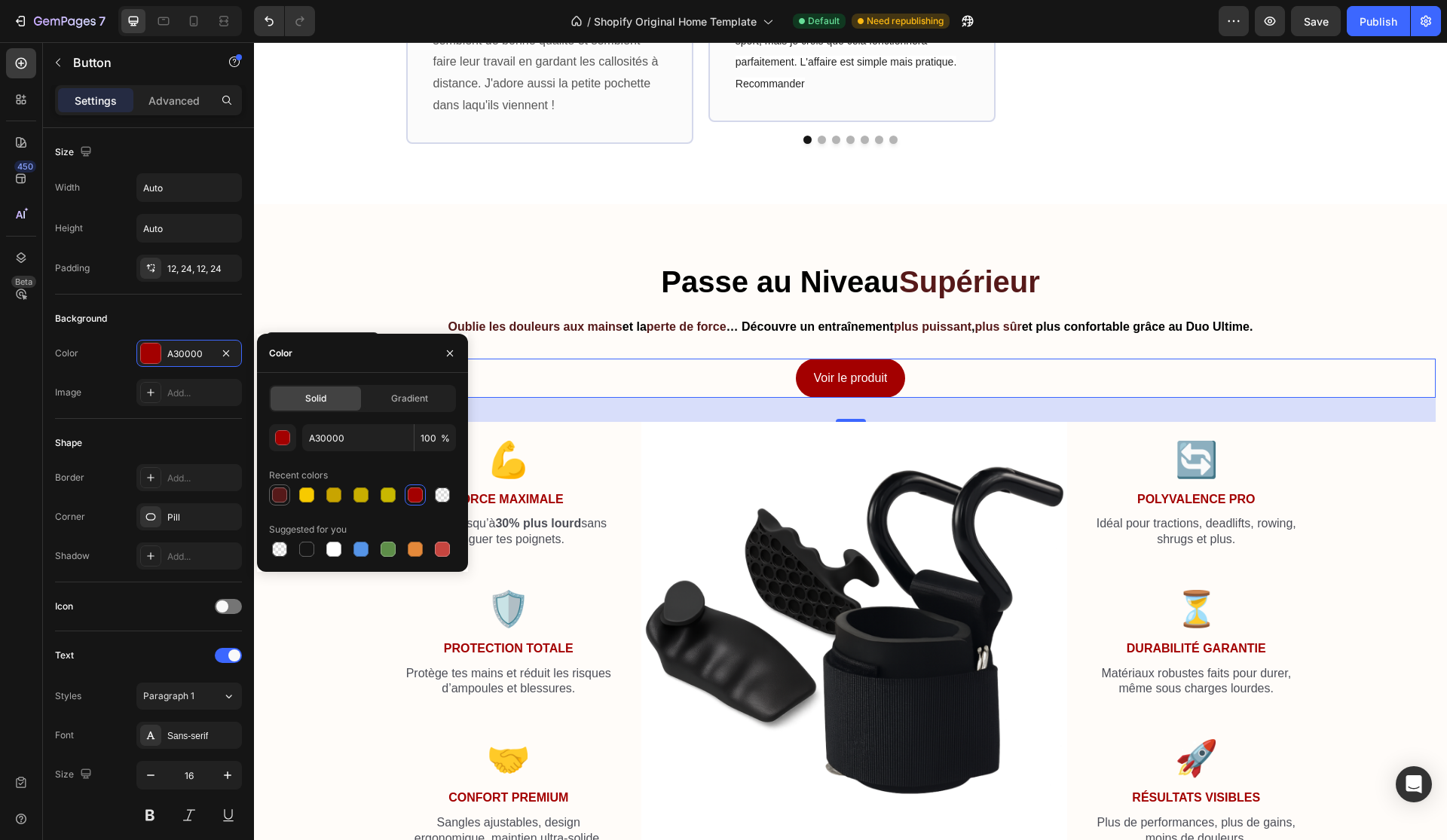
click at [277, 485] on div at bounding box center [279, 495] width 21 height 21
type input "561919"
click at [501, 511] on div "💪 Heading Force Maximale Text Block Soulève jusqu’à 30% plus lourd sans fatigue…" at bounding box center [509, 635] width 221 height 426
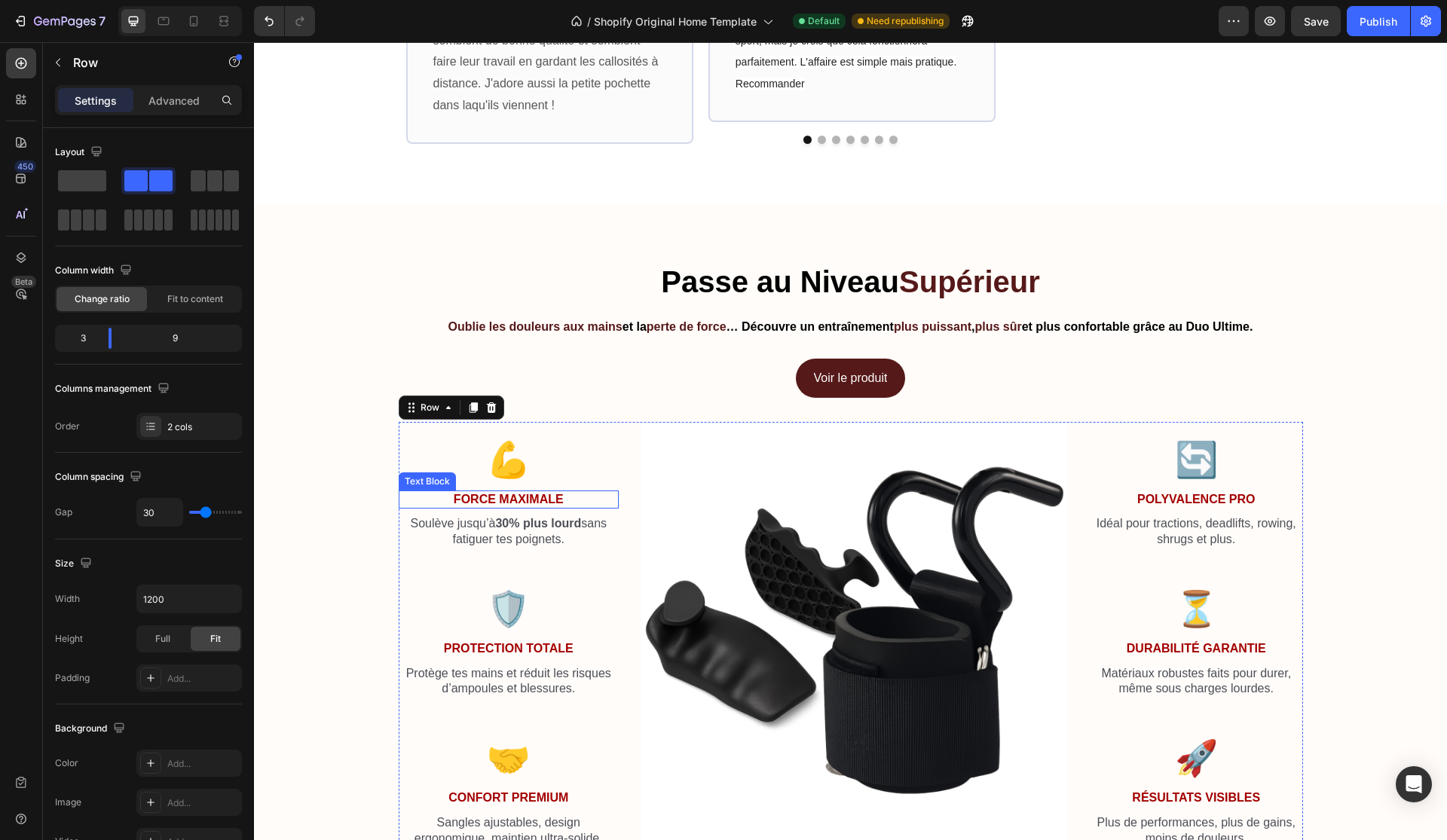
click at [531, 494] on strong "Force Maximale" at bounding box center [508, 499] width 110 height 13
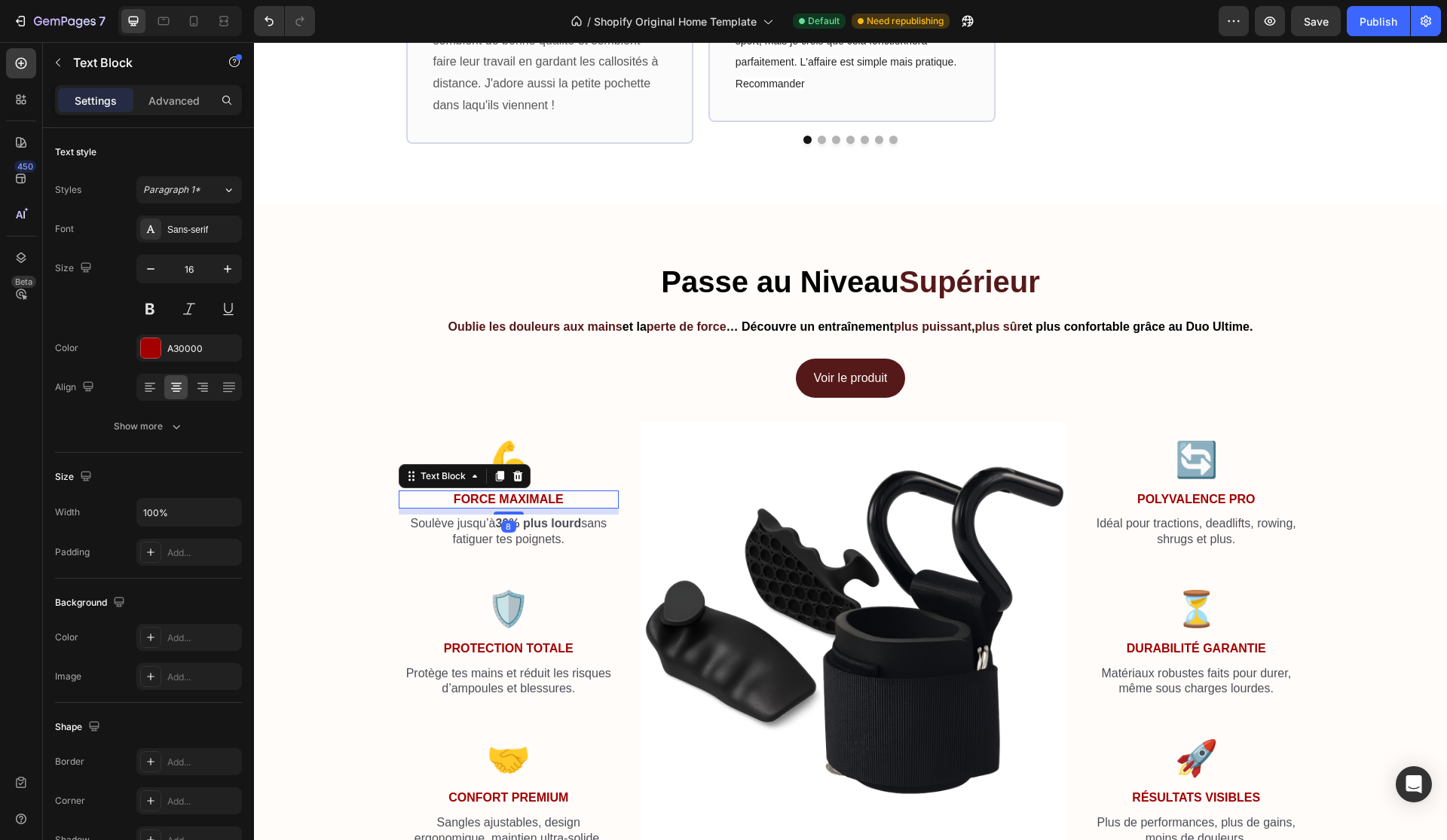
click at [529, 494] on strong "Force Maximale" at bounding box center [508, 499] width 110 height 13
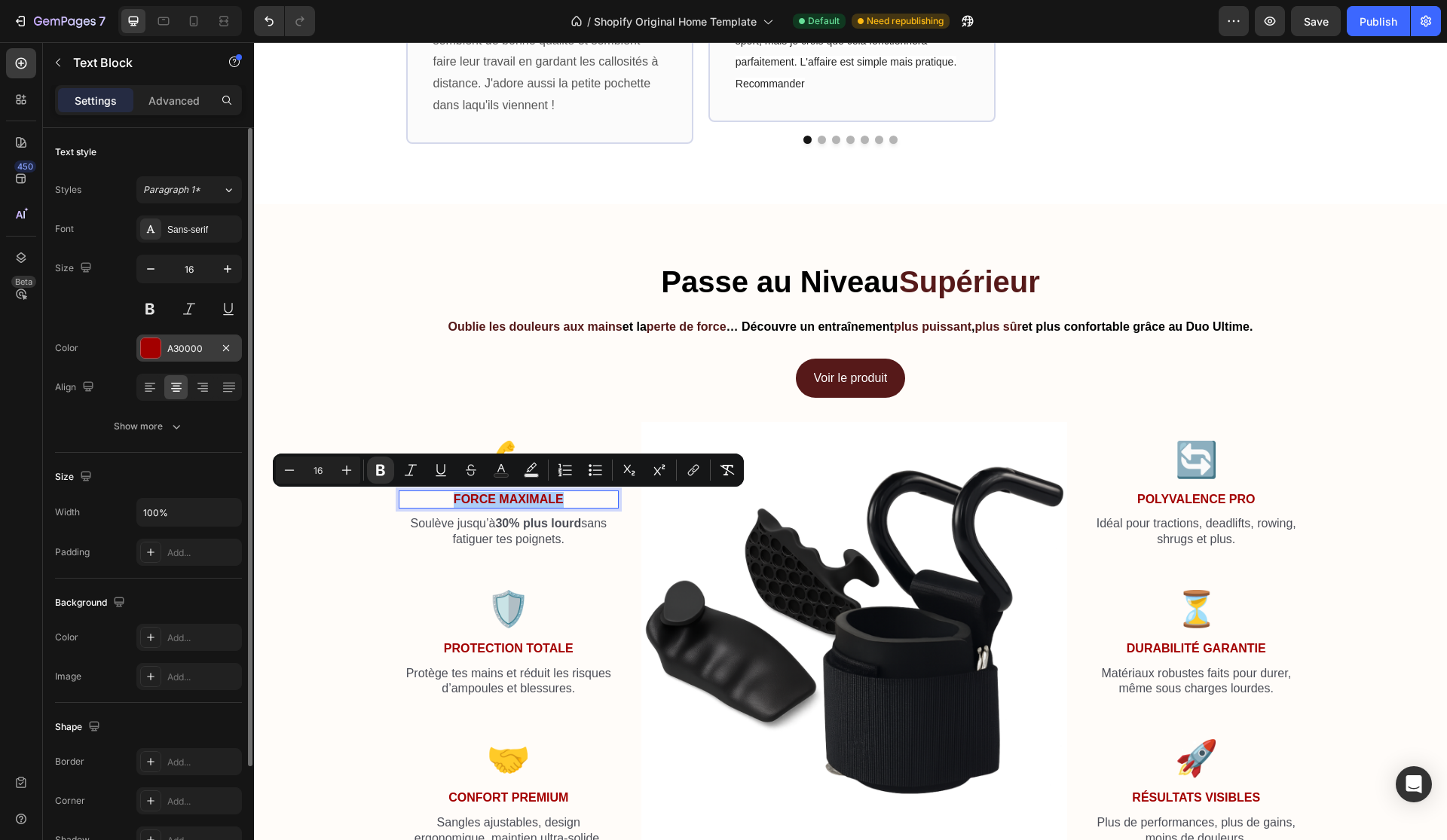
click at [170, 354] on div "A30000" at bounding box center [189, 348] width 43 height 14
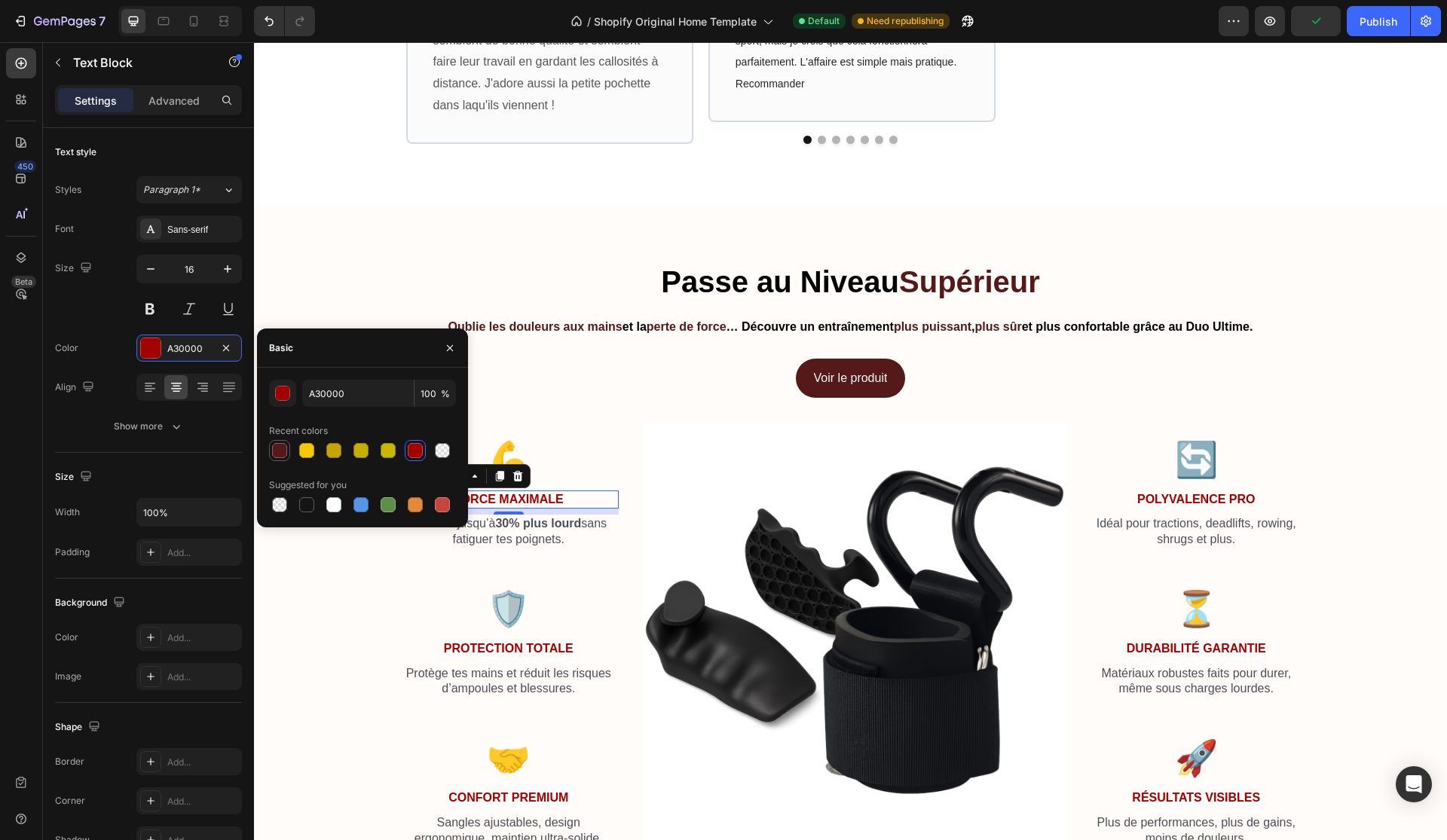
click at [282, 443] on div at bounding box center [279, 450] width 15 height 15
type input "561919"
click at [468, 647] on strong "Protection Totale" at bounding box center [509, 648] width 130 height 13
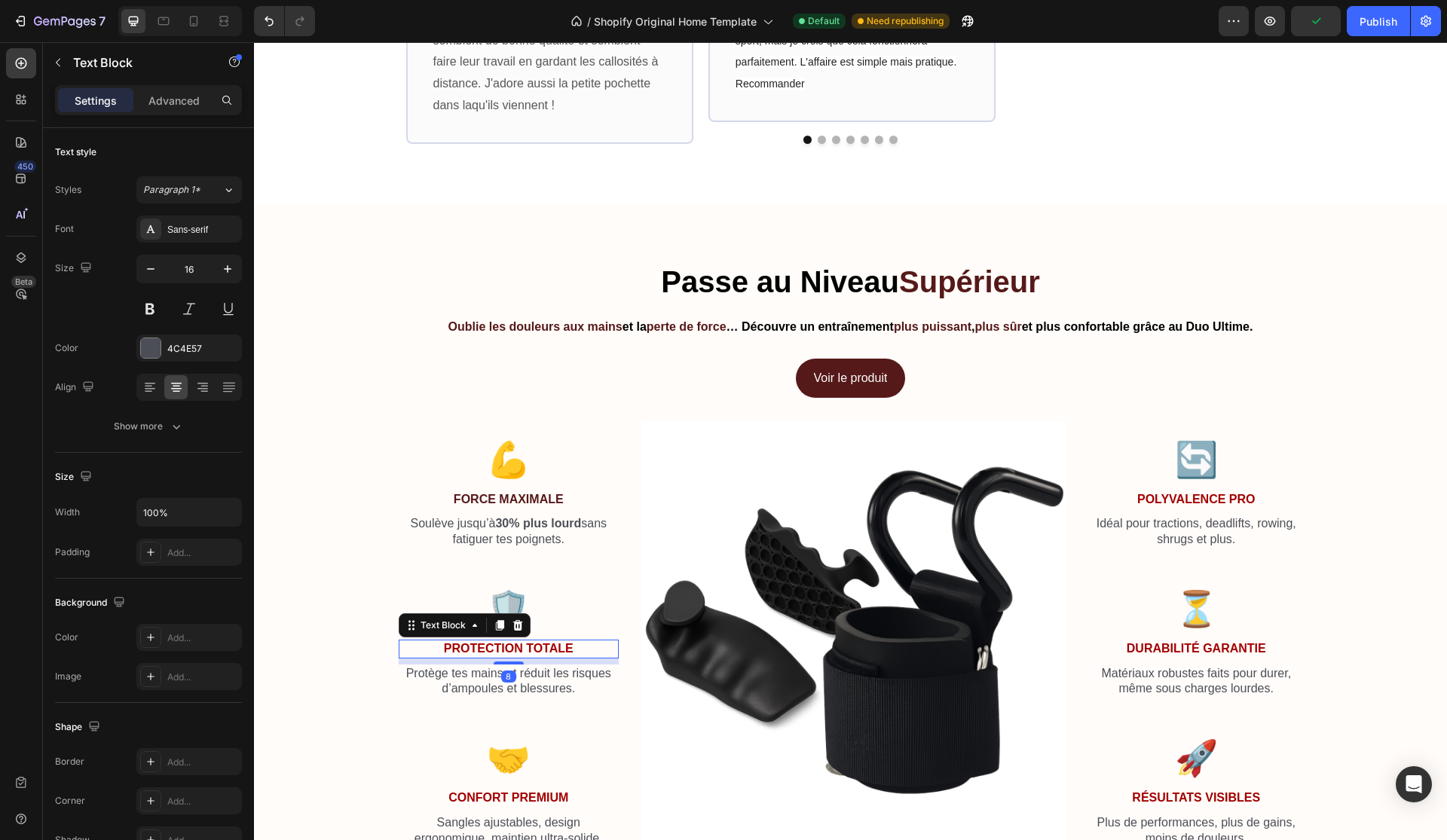
click at [468, 647] on strong "Protection Totale" at bounding box center [509, 648] width 130 height 13
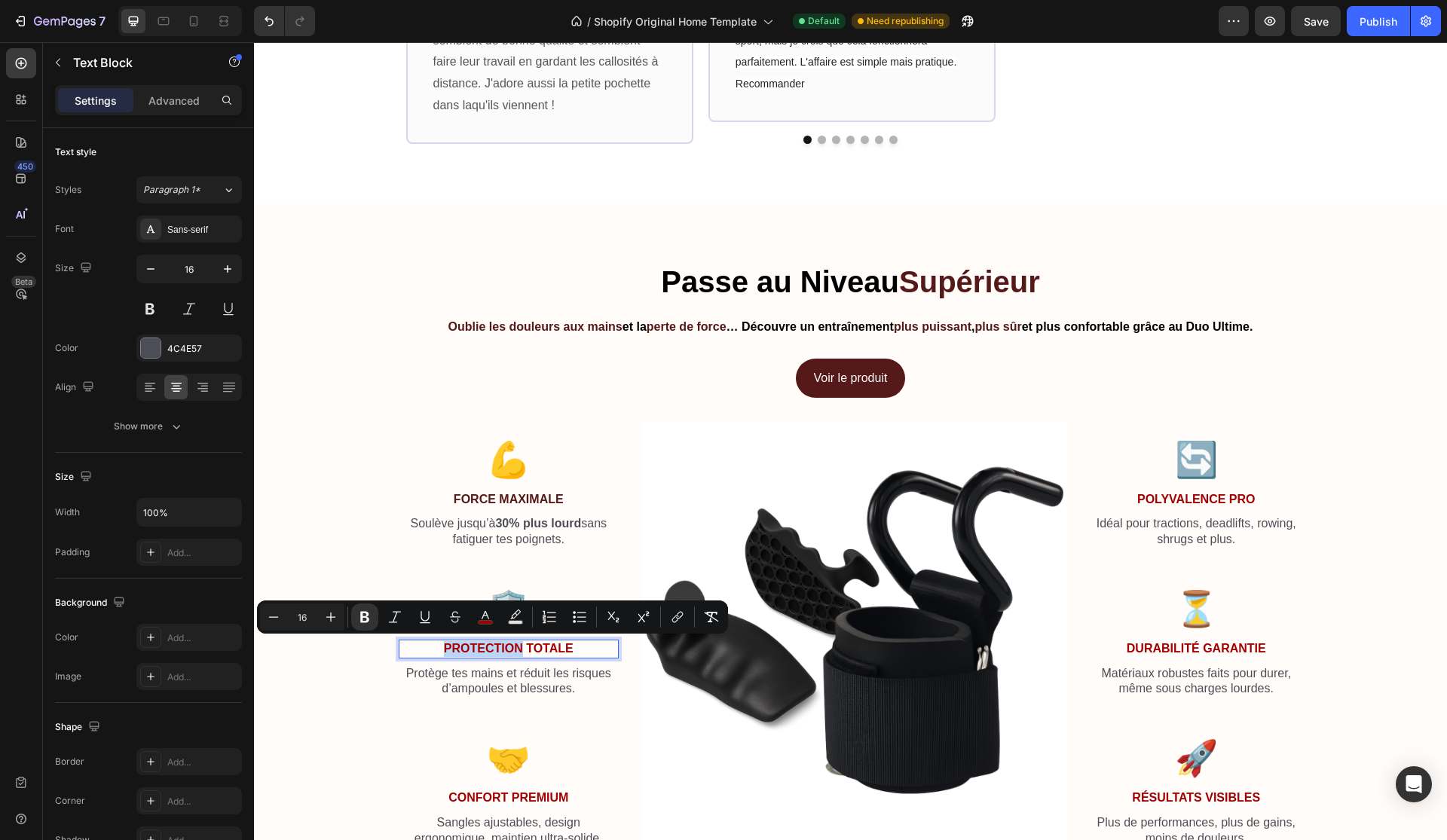
click at [468, 647] on strong "Protection Totale" at bounding box center [509, 648] width 130 height 13
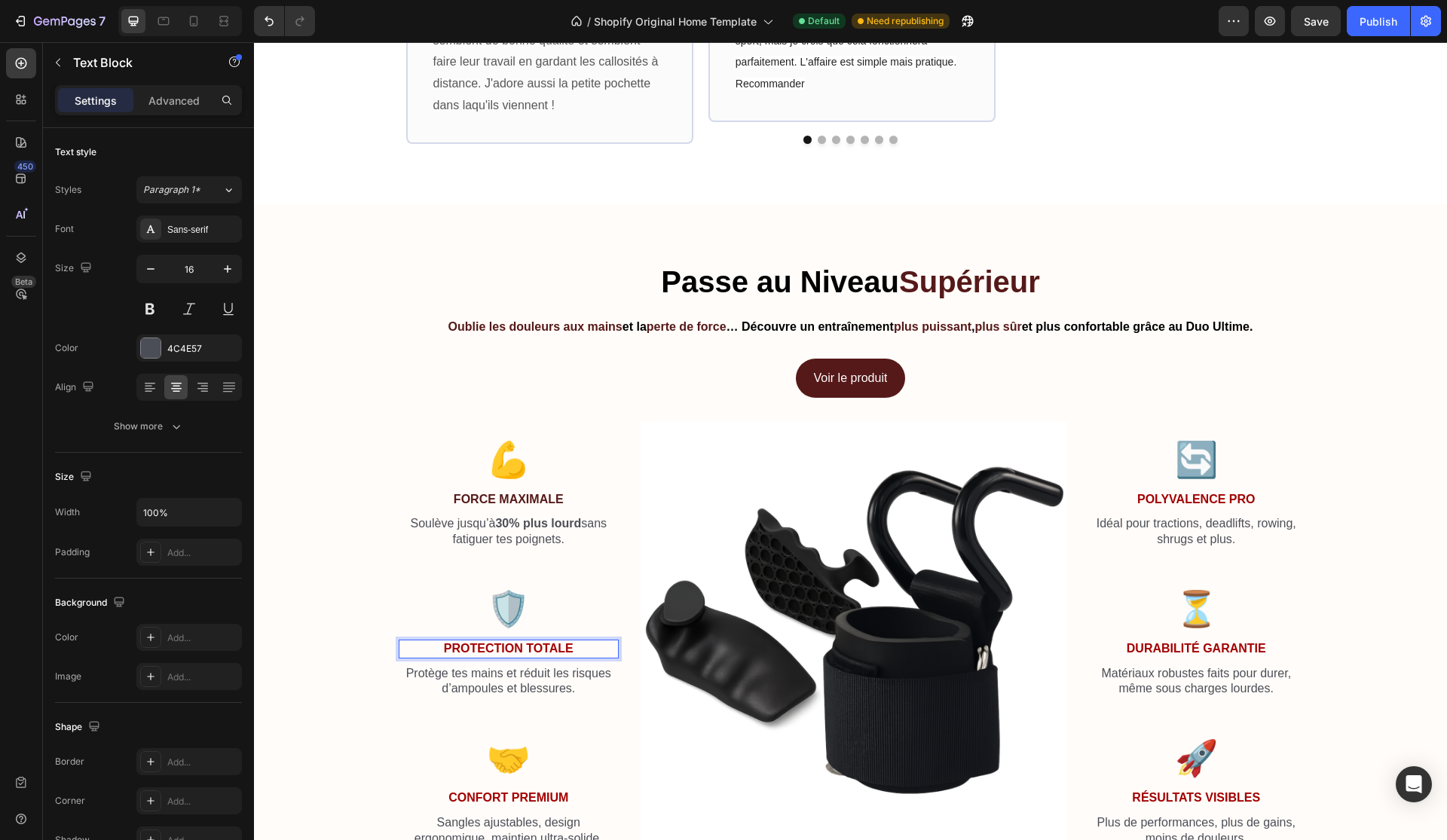
click at [468, 647] on strong "Protection Totale" at bounding box center [509, 648] width 130 height 13
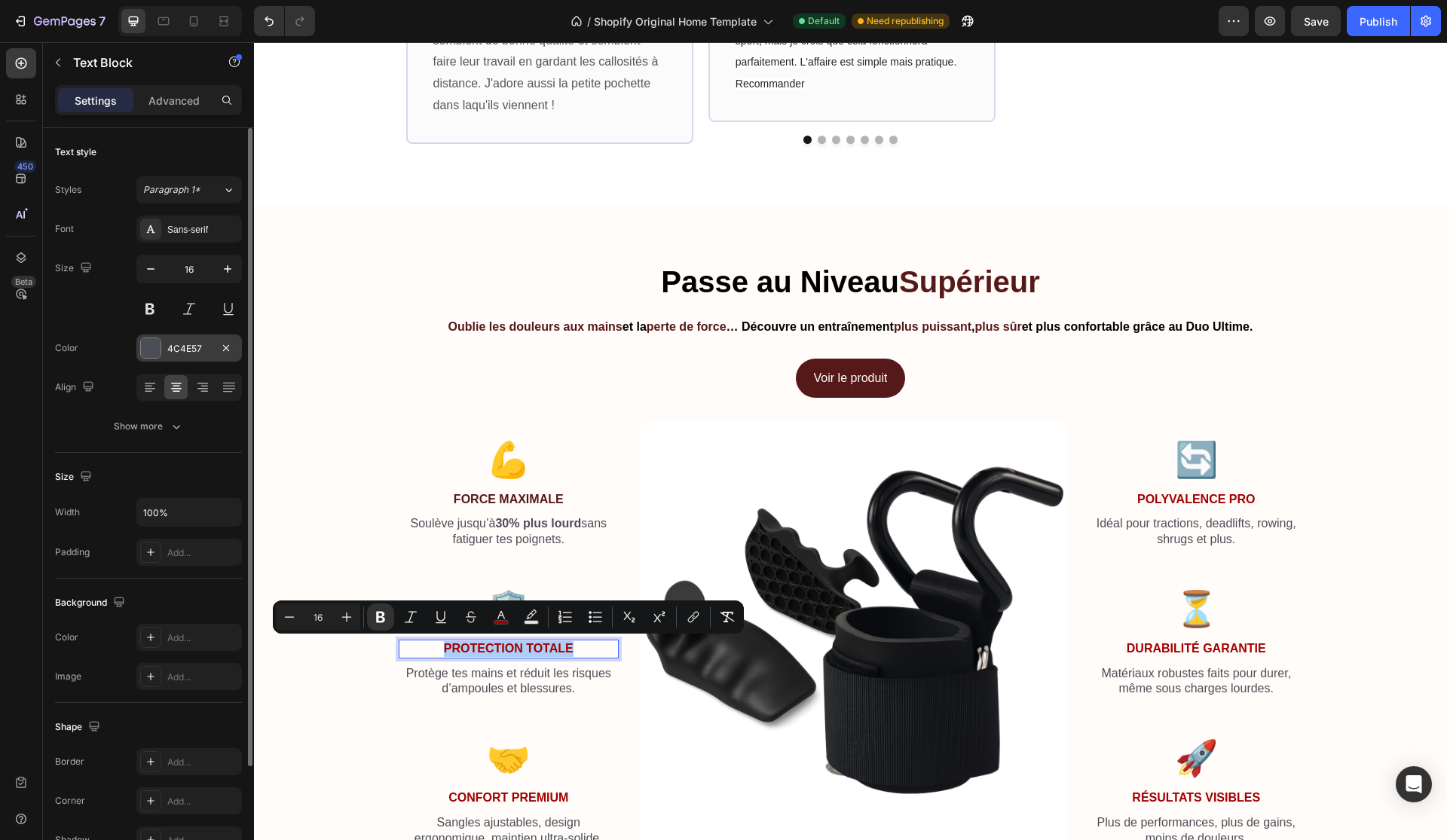
click at [203, 344] on div "4C4E57" at bounding box center [189, 348] width 43 height 14
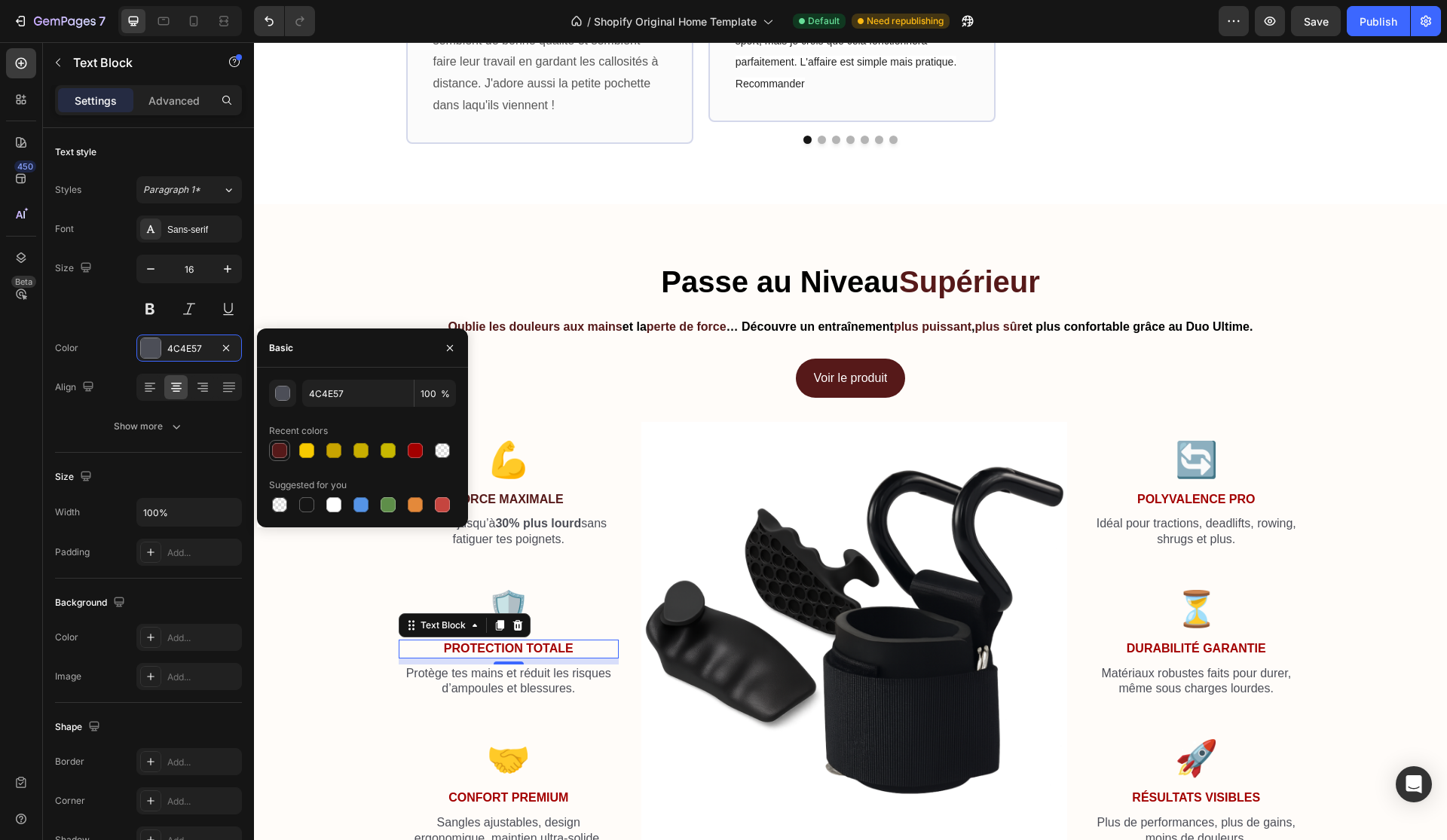
click at [281, 452] on div at bounding box center [279, 450] width 15 height 15
type input "561919"
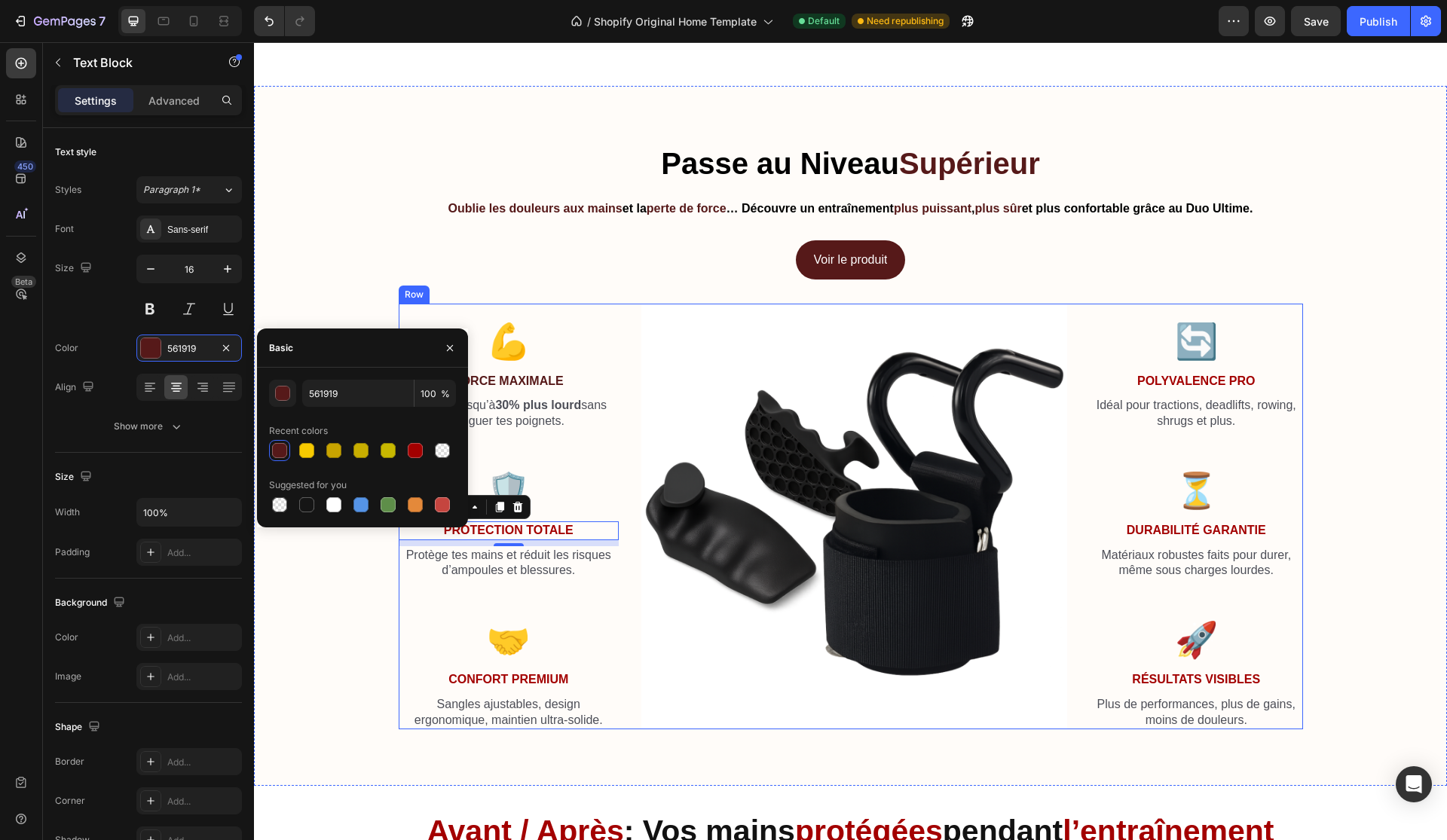
scroll to position [2262, 0]
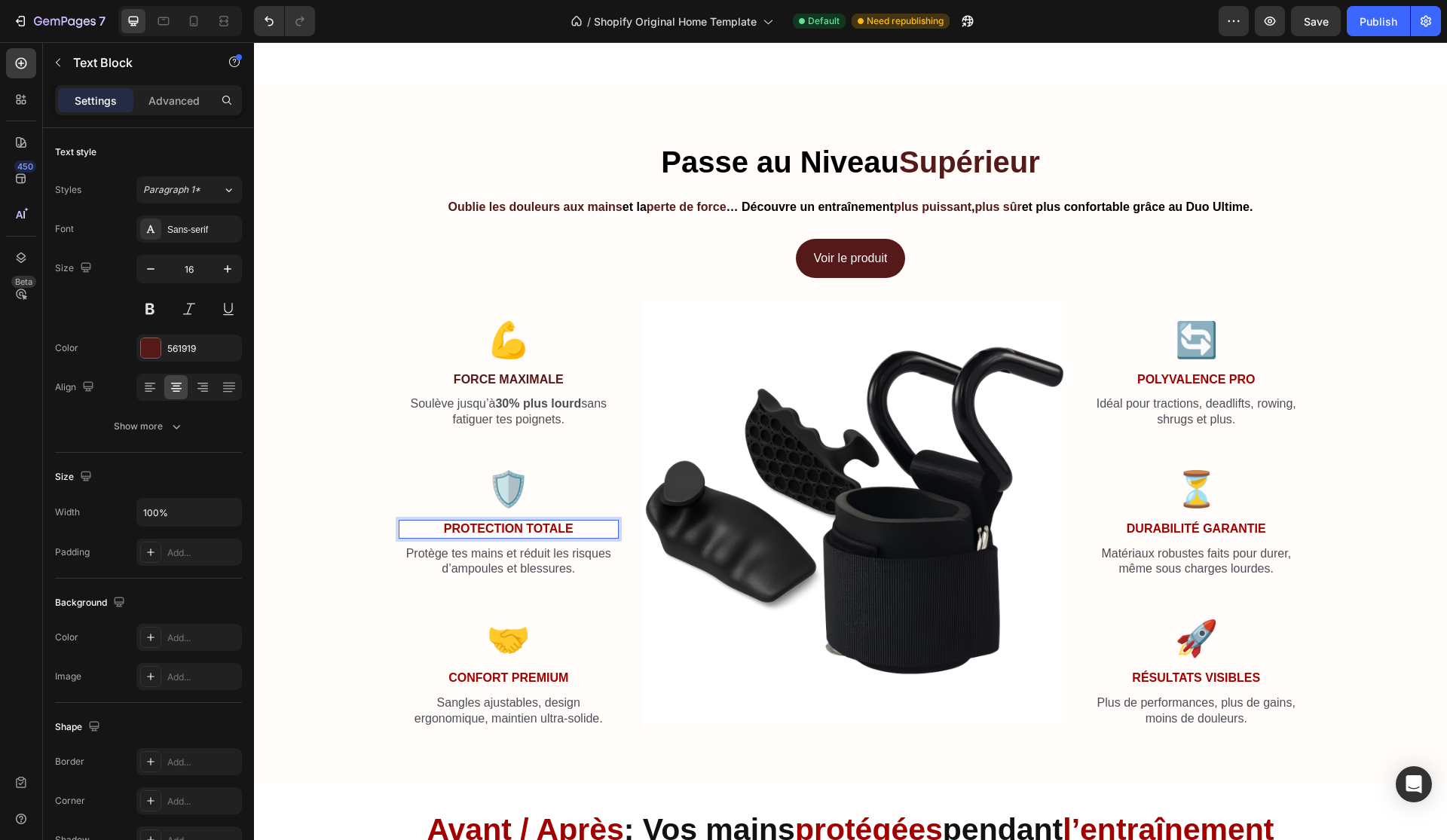
click at [539, 527] on strong "Protection Totale" at bounding box center [509, 529] width 130 height 13
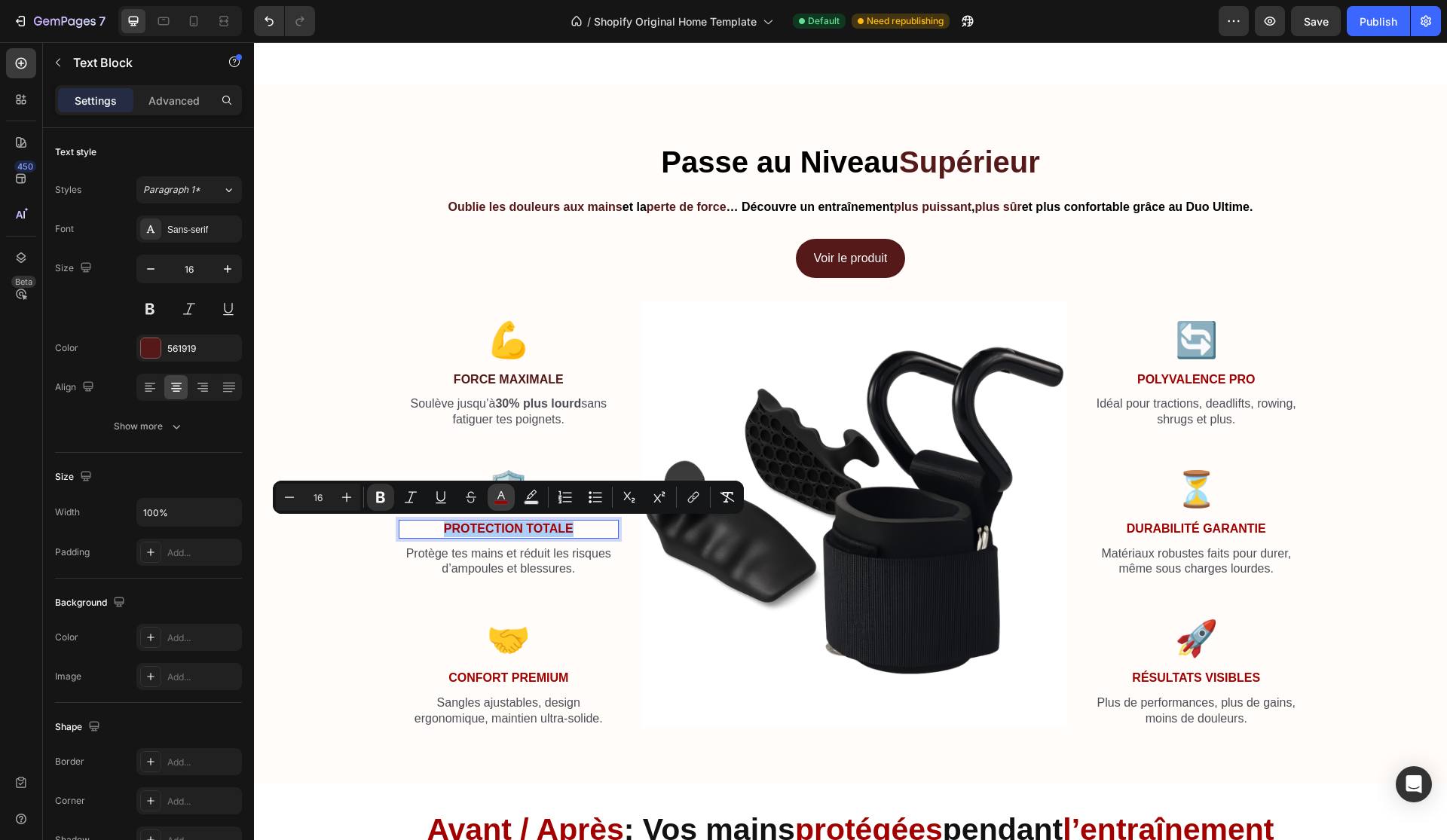
click at [502, 494] on icon "Editor contextual toolbar" at bounding box center [501, 497] width 15 height 15
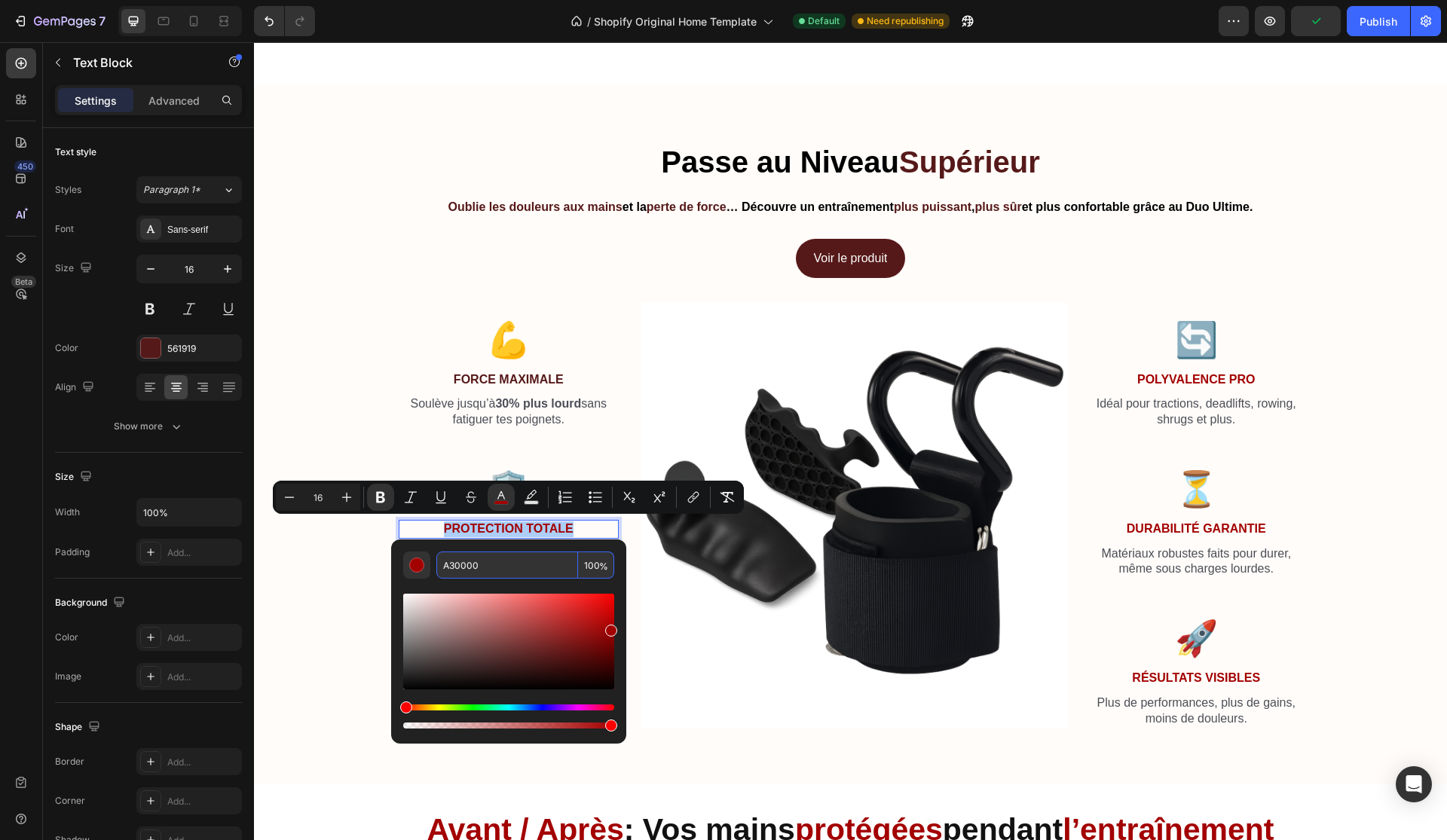
click at [519, 571] on input "A30000" at bounding box center [507, 565] width 142 height 27
paste input "561919"
type input "561919"
click at [689, 583] on img at bounding box center [854, 515] width 426 height 426
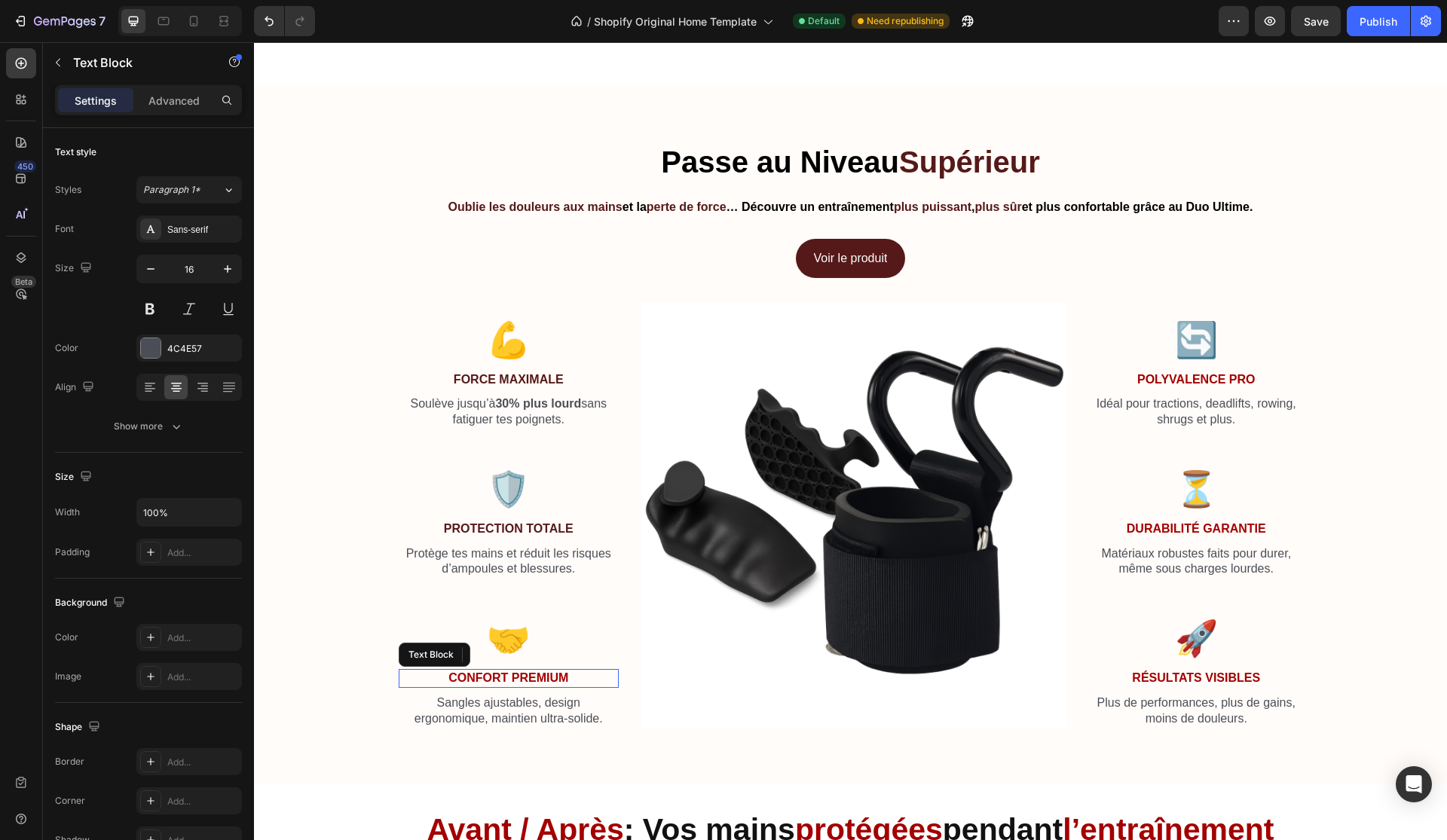
click at [543, 672] on strong "Confort Premium" at bounding box center [508, 678] width 120 height 13
click at [538, 672] on strong "Confort Premium" at bounding box center [508, 678] width 120 height 13
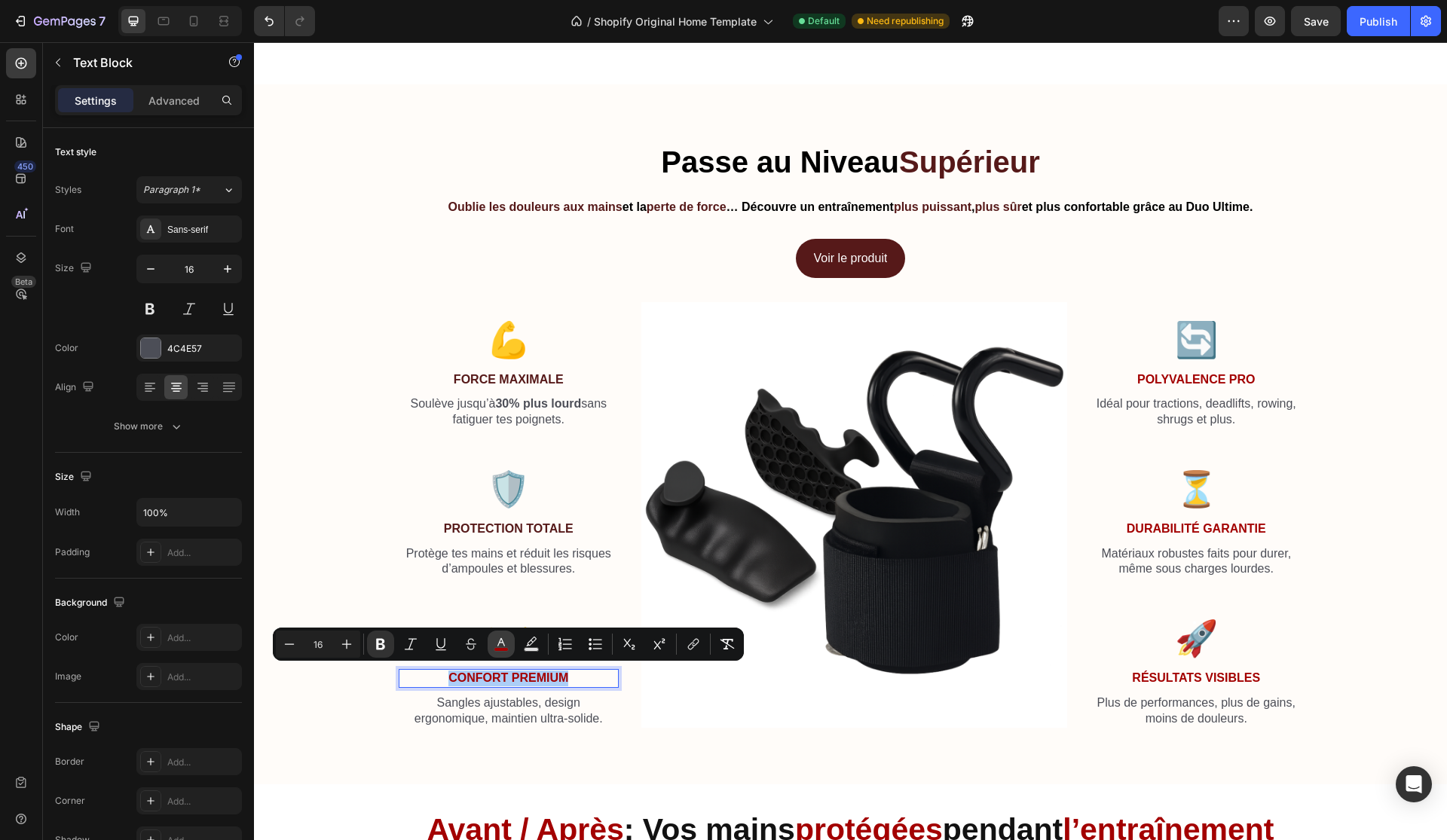
click at [504, 639] on icon "Editor contextual toolbar" at bounding box center [501, 643] width 15 height 15
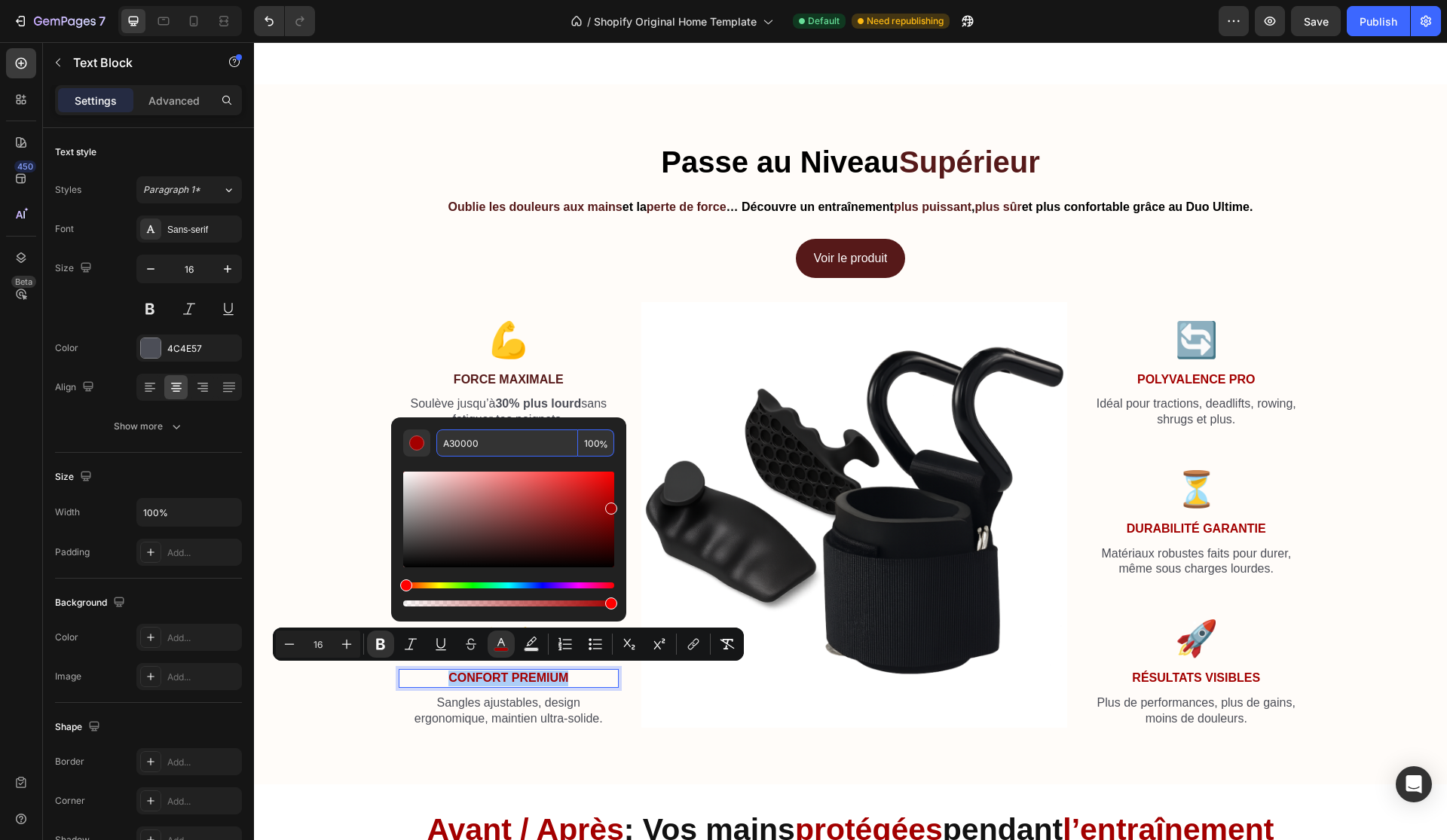
click at [517, 451] on input "A30000" at bounding box center [507, 443] width 142 height 27
paste input "561919"
type input "561919"
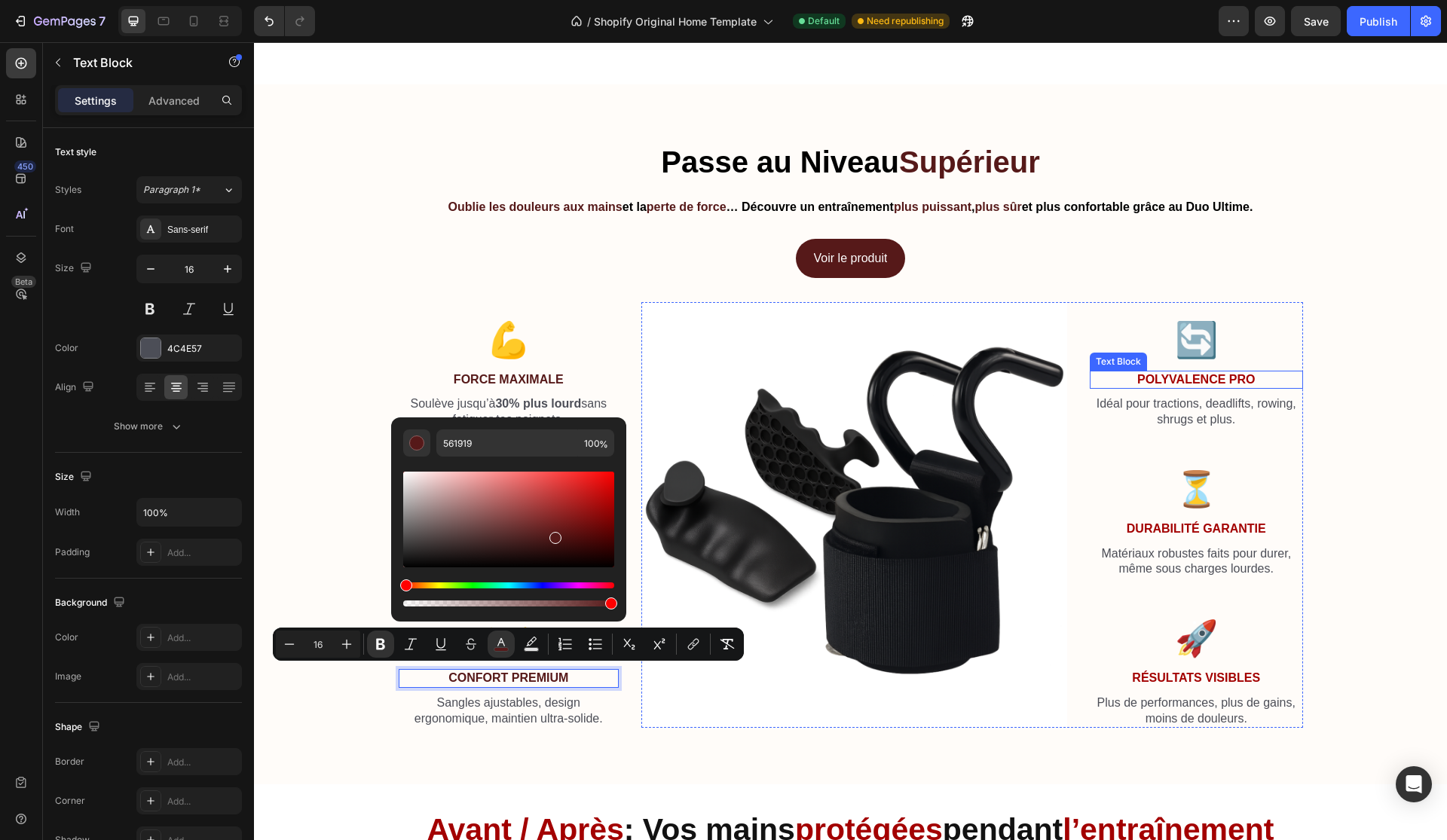
click at [1230, 373] on strong "Polyvalence Pro" at bounding box center [1196, 379] width 117 height 13
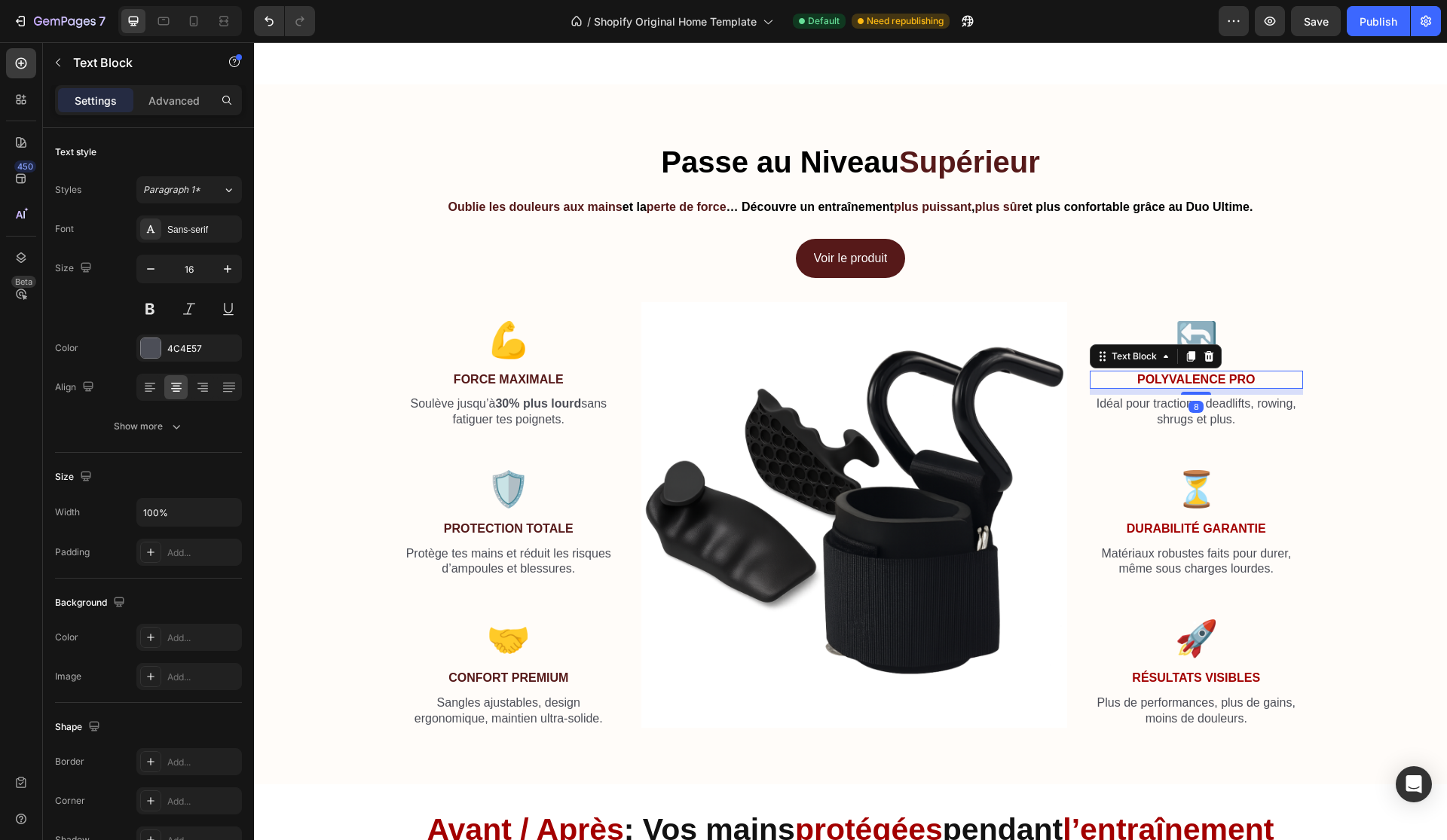
click at [1230, 373] on strong "Polyvalence Pro" at bounding box center [1196, 379] width 117 height 13
click at [1230, 374] on strong "Polyvalence Pro" at bounding box center [1196, 379] width 117 height 13
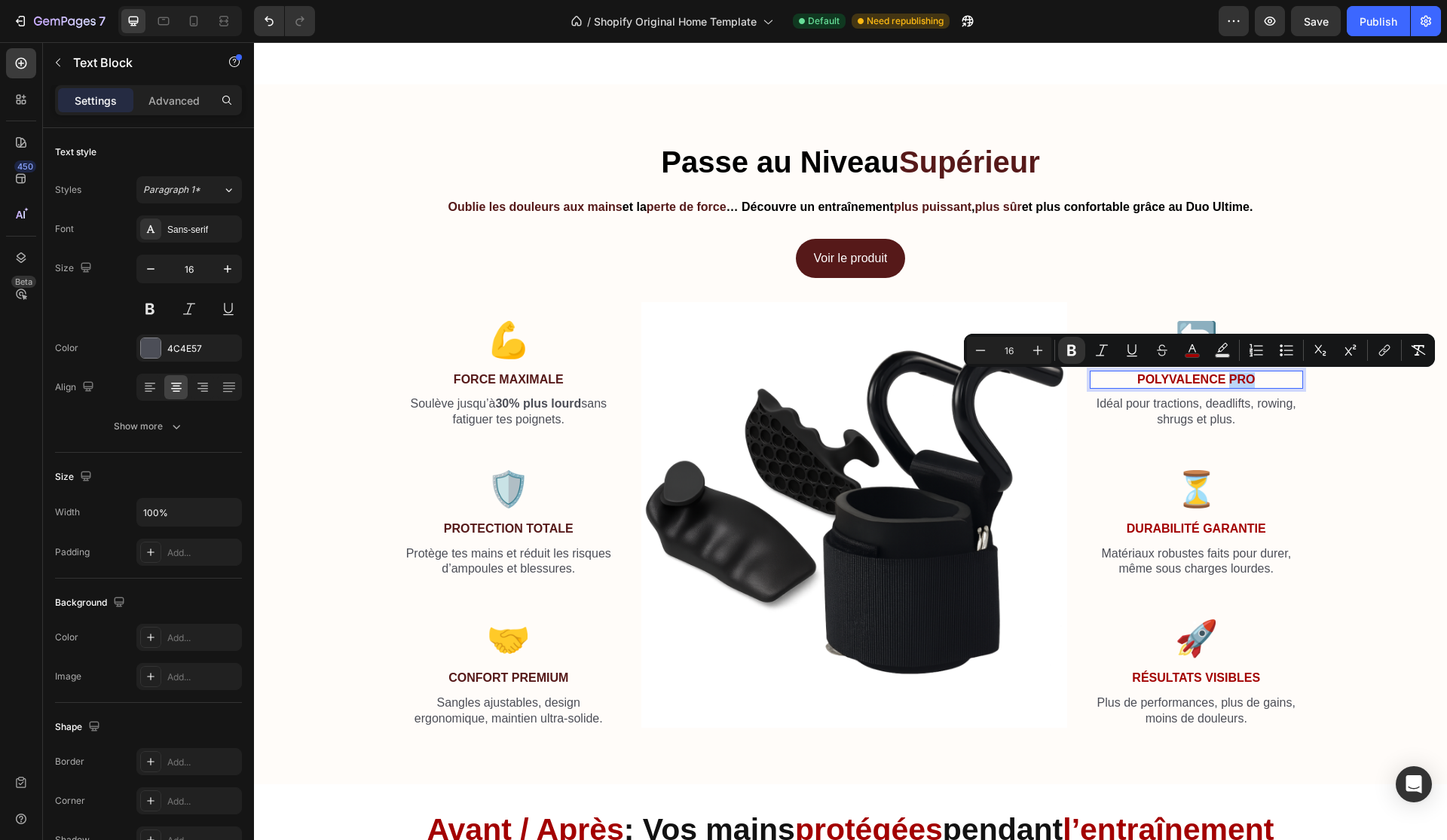
click at [1230, 374] on strong "Polyvalence Pro" at bounding box center [1196, 379] width 117 height 13
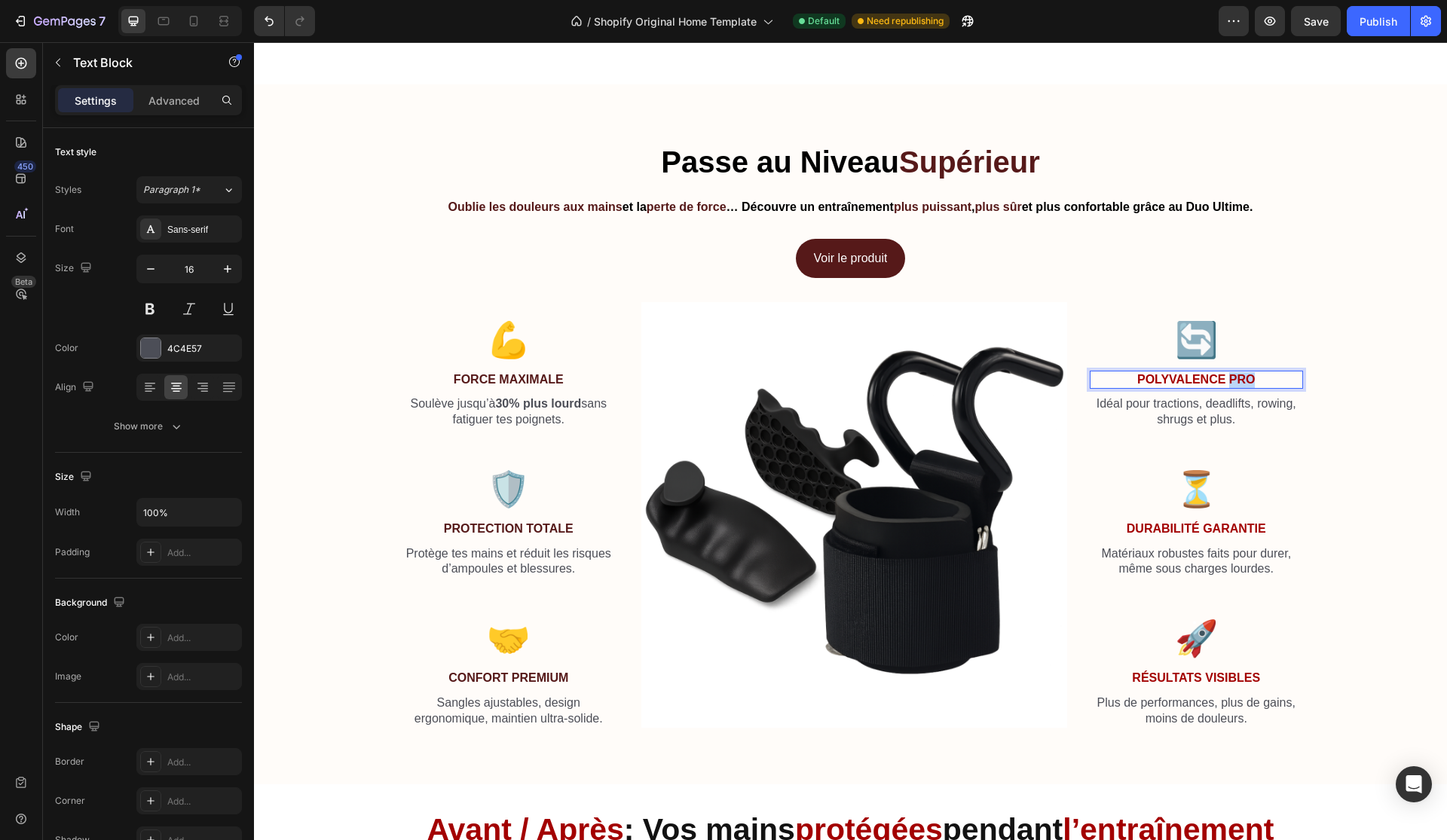
click at [1230, 374] on strong "Polyvalence Pro" at bounding box center [1196, 379] width 117 height 13
click at [1227, 374] on strong "Polyvalence Pro" at bounding box center [1196, 379] width 117 height 13
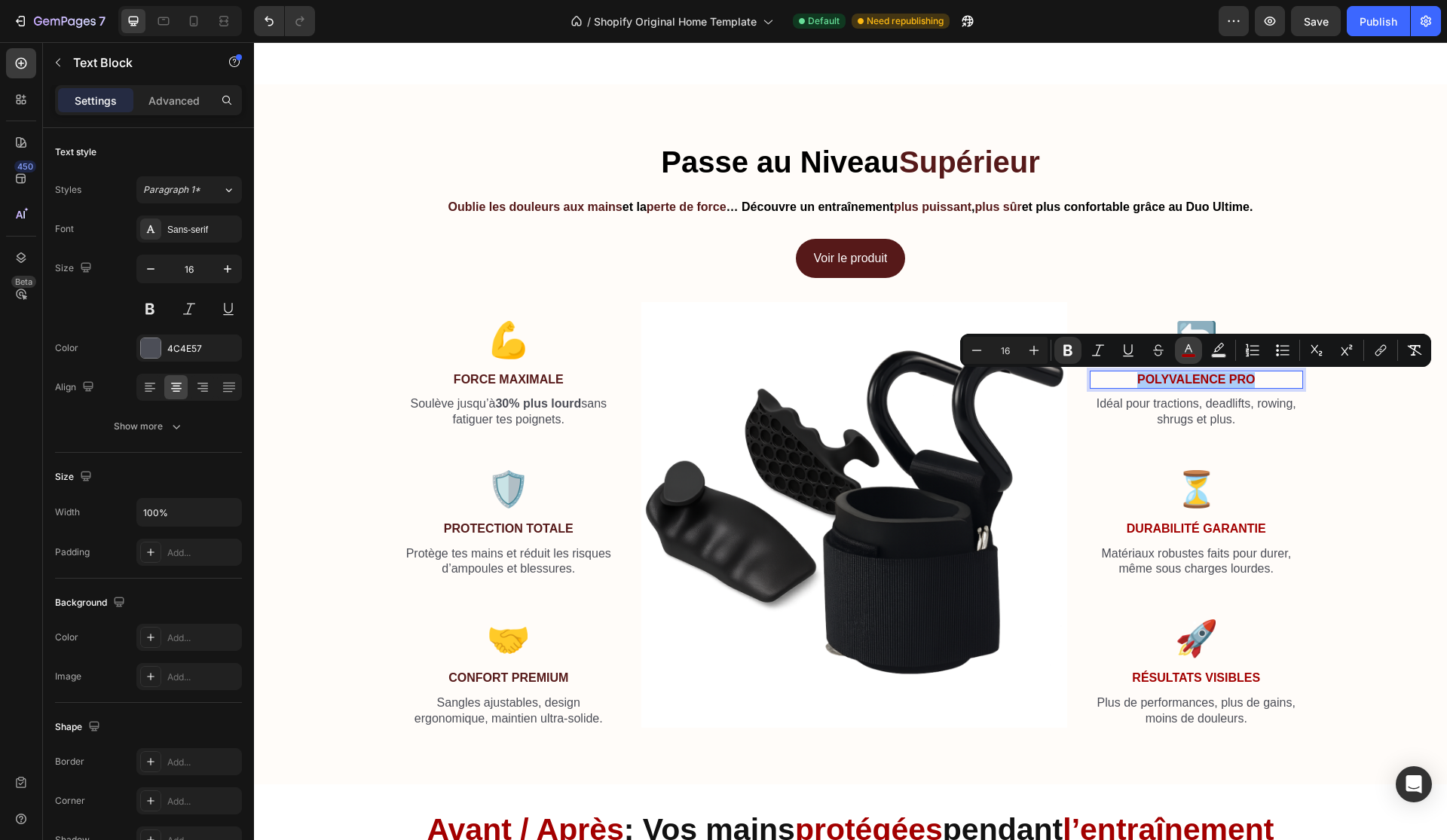
click at [1180, 351] on button "color" at bounding box center [1189, 351] width 27 height 27
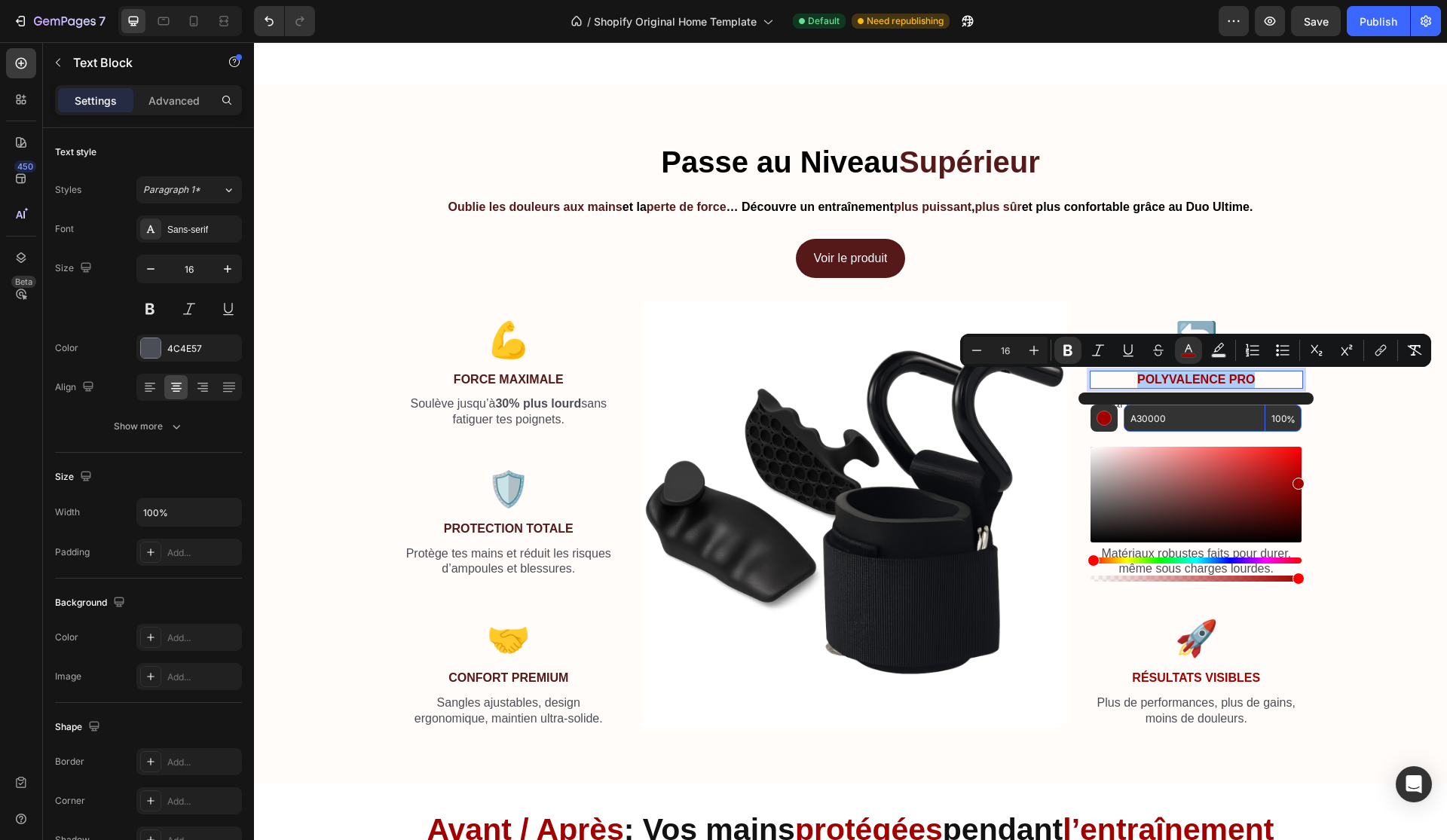
click at [1187, 404] on input "A30000" at bounding box center [1194, 418] width 142 height 27
paste input "561919"
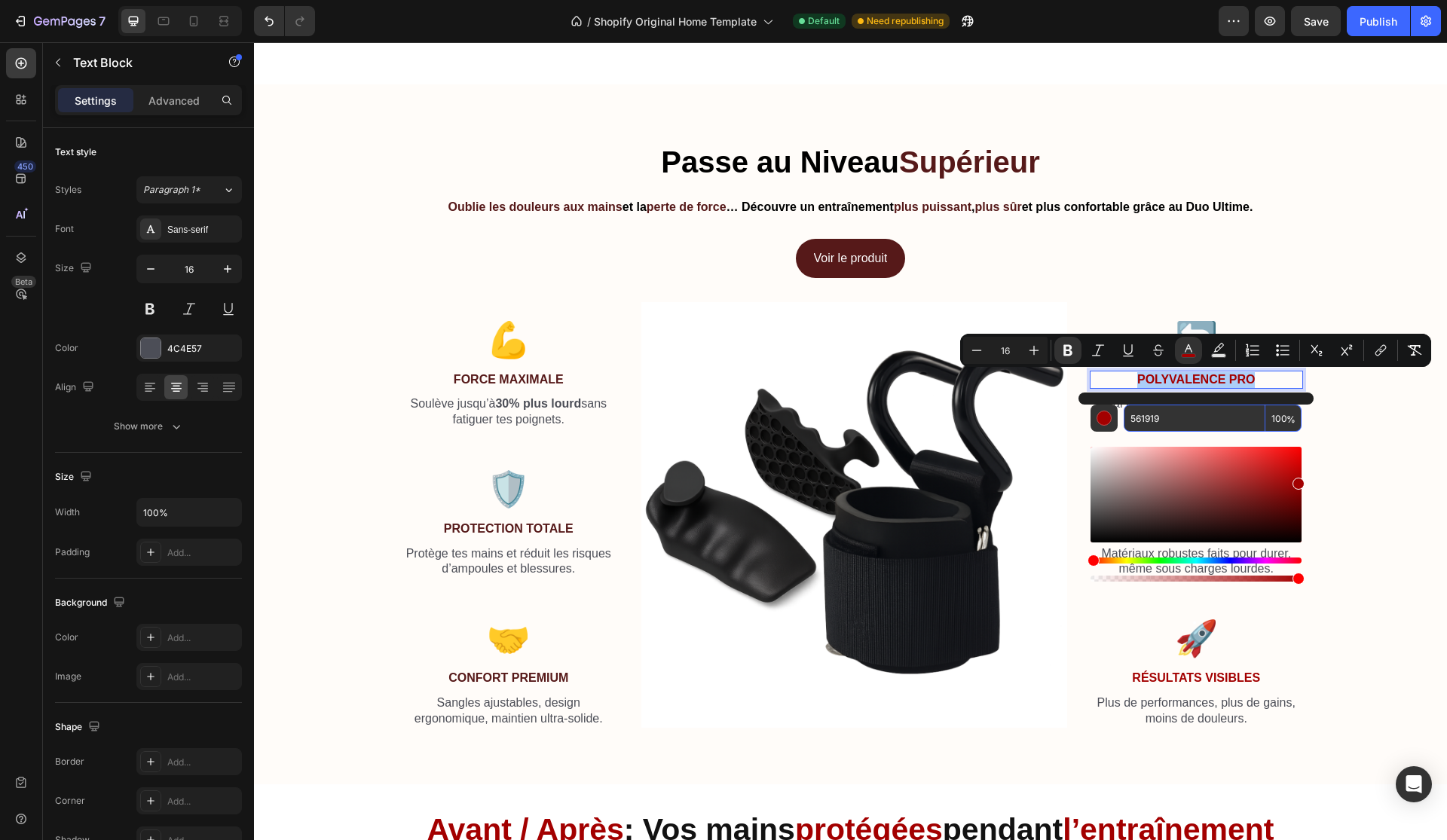
type input "561919"
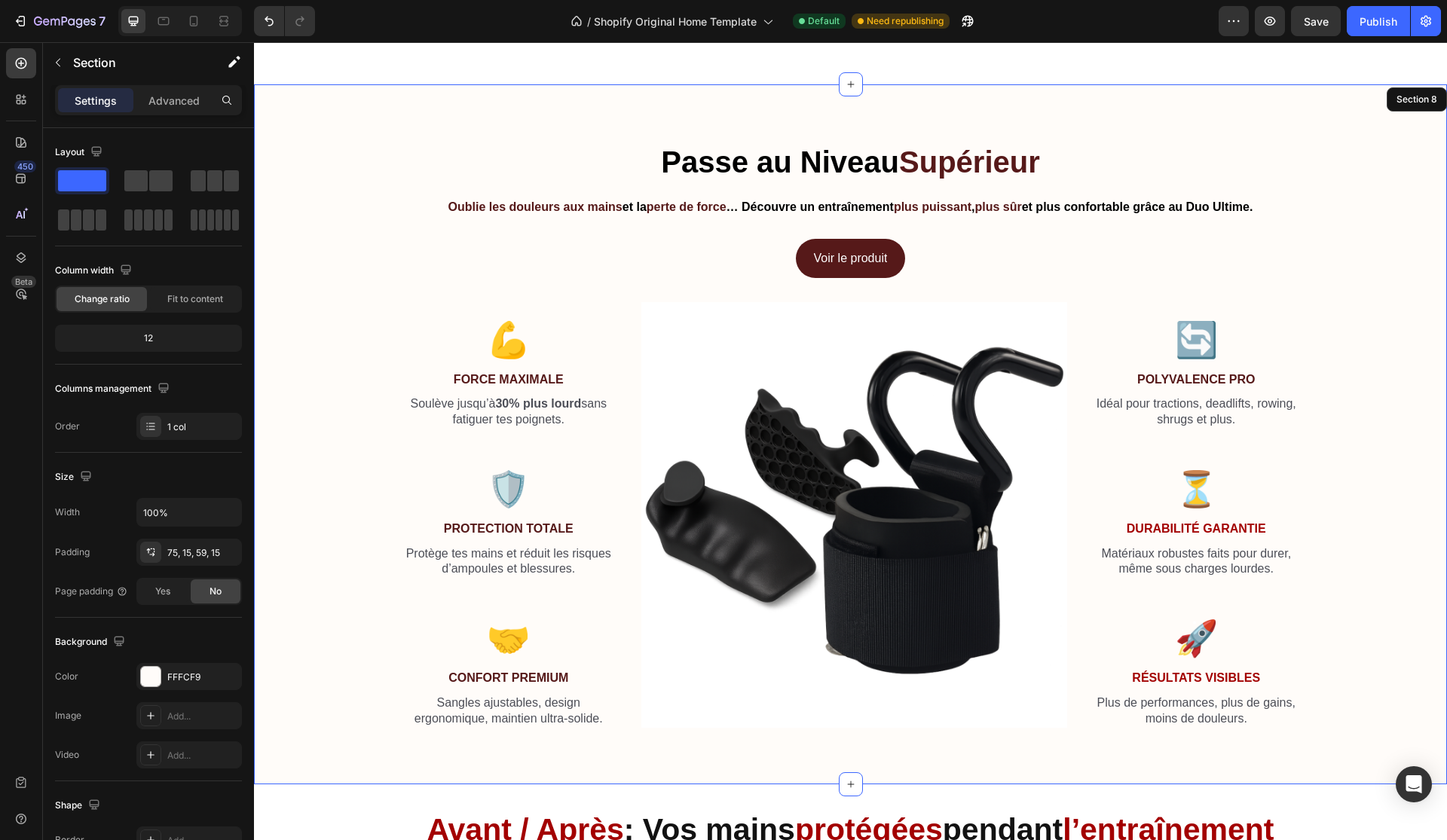
drag, startPoint x: 1372, startPoint y: 440, endPoint x: 1359, endPoint y: 444, distance: 13.6
click at [1372, 440] on div "⁠⁠⁠⁠⁠⁠⁠ Passe au Niveau Supérieur Heading Oublie les douleurs aux mains et la p…" at bounding box center [851, 440] width 1170 height 599
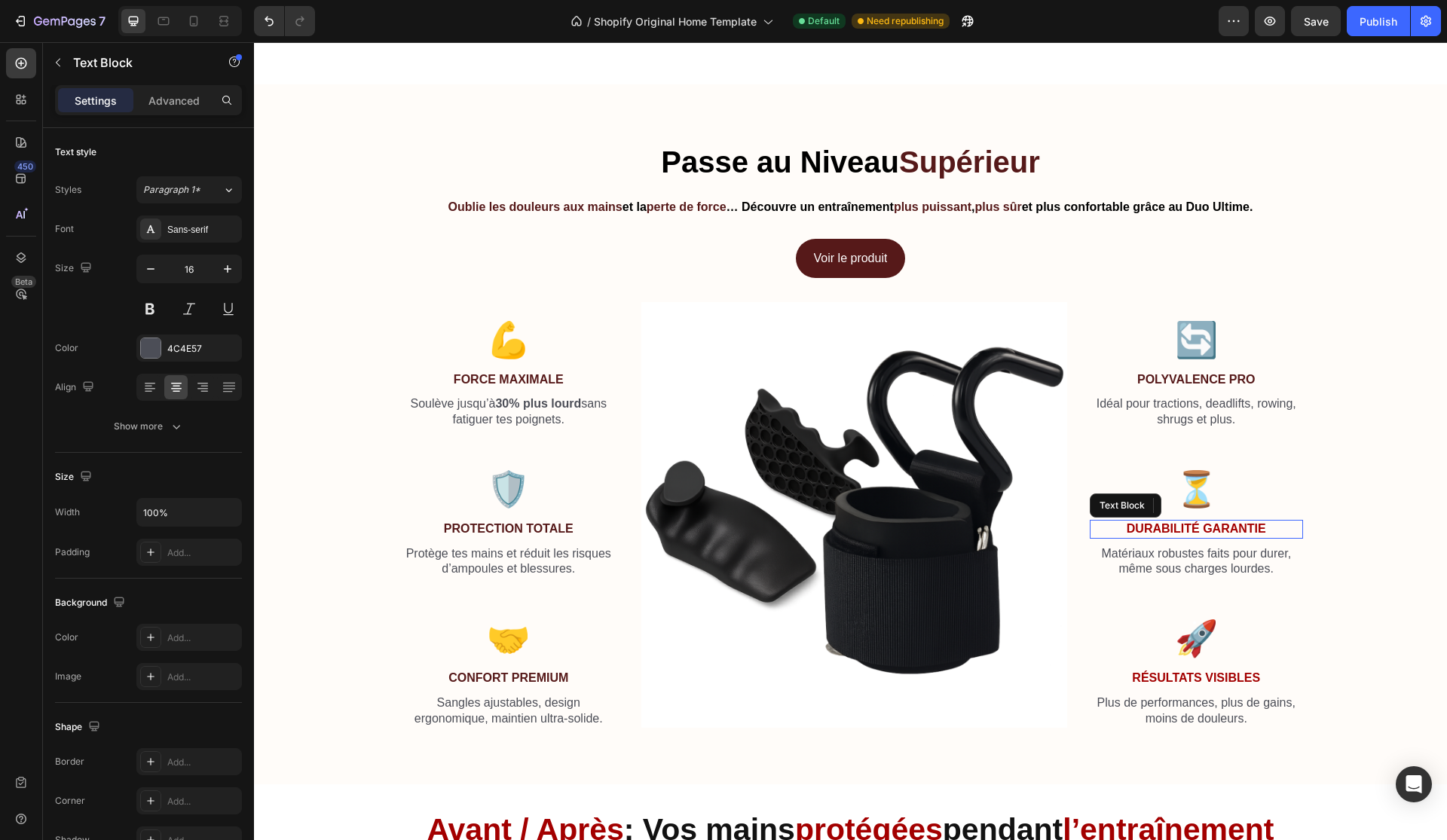
click at [1210, 526] on strong "Durabilité Garantie" at bounding box center [1197, 529] width 140 height 13
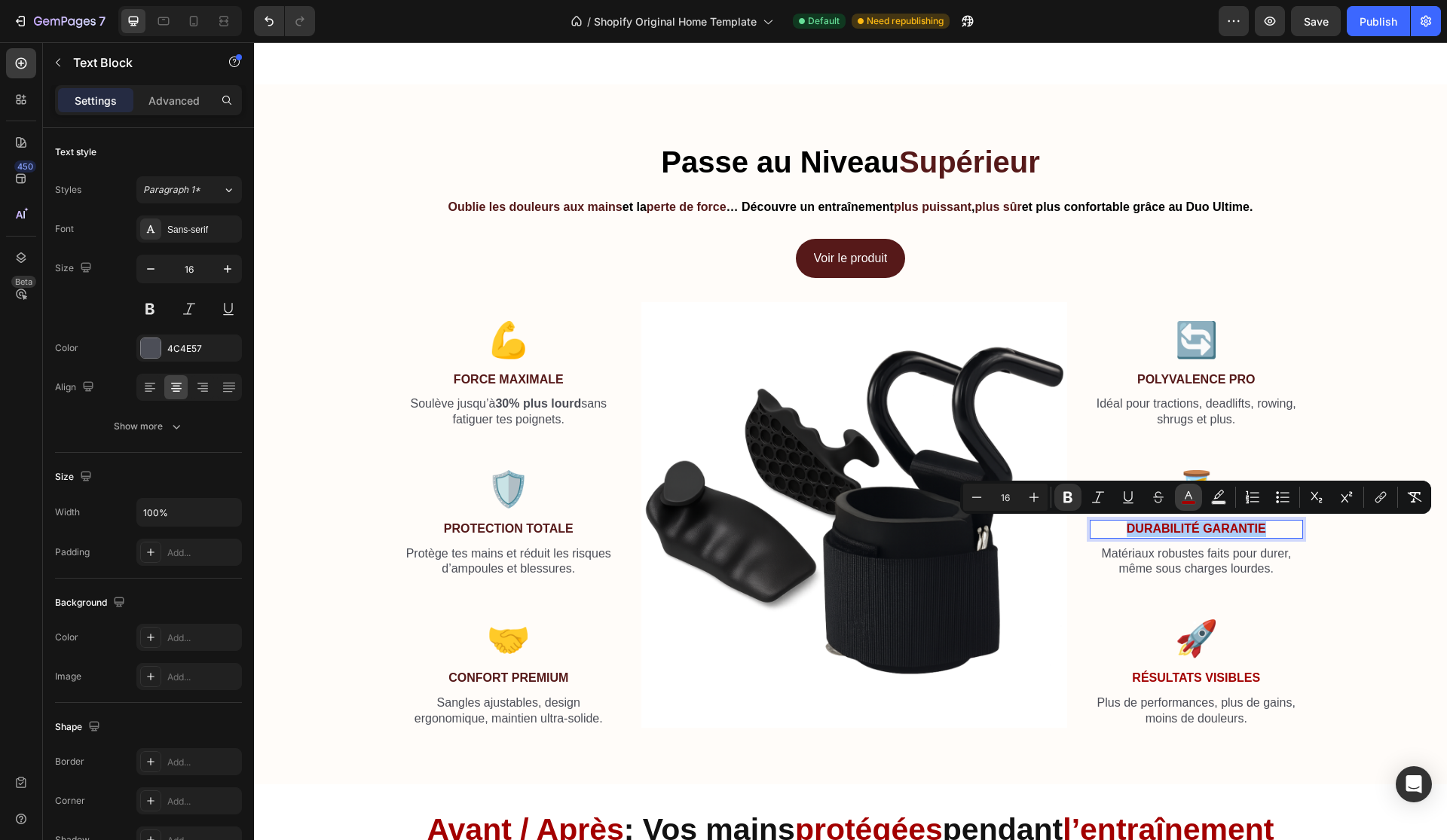
click at [1190, 503] on rect "Editor contextual toolbar" at bounding box center [1189, 502] width 14 height 4
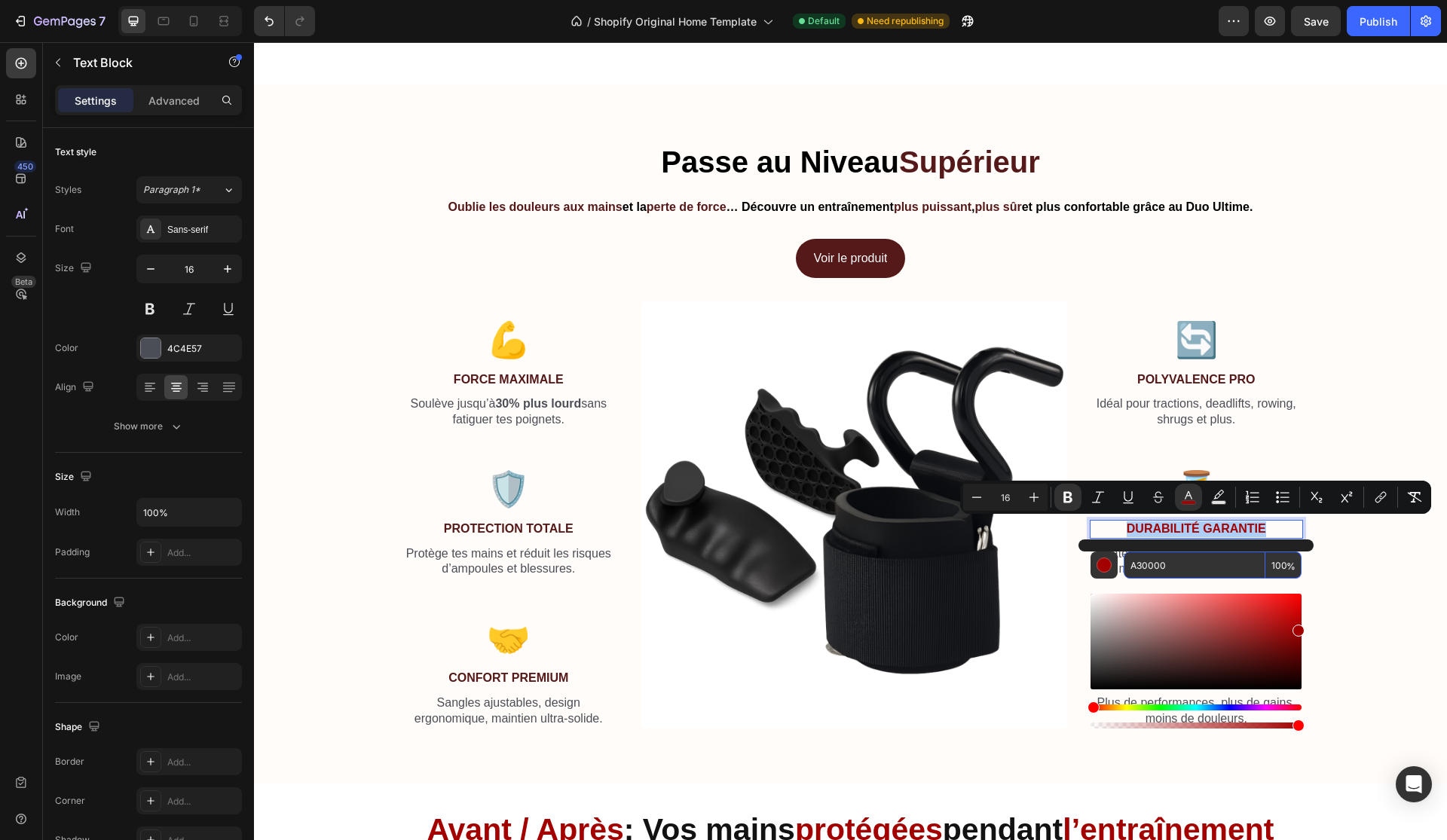
click at [1180, 561] on input "A30000" at bounding box center [1194, 565] width 142 height 27
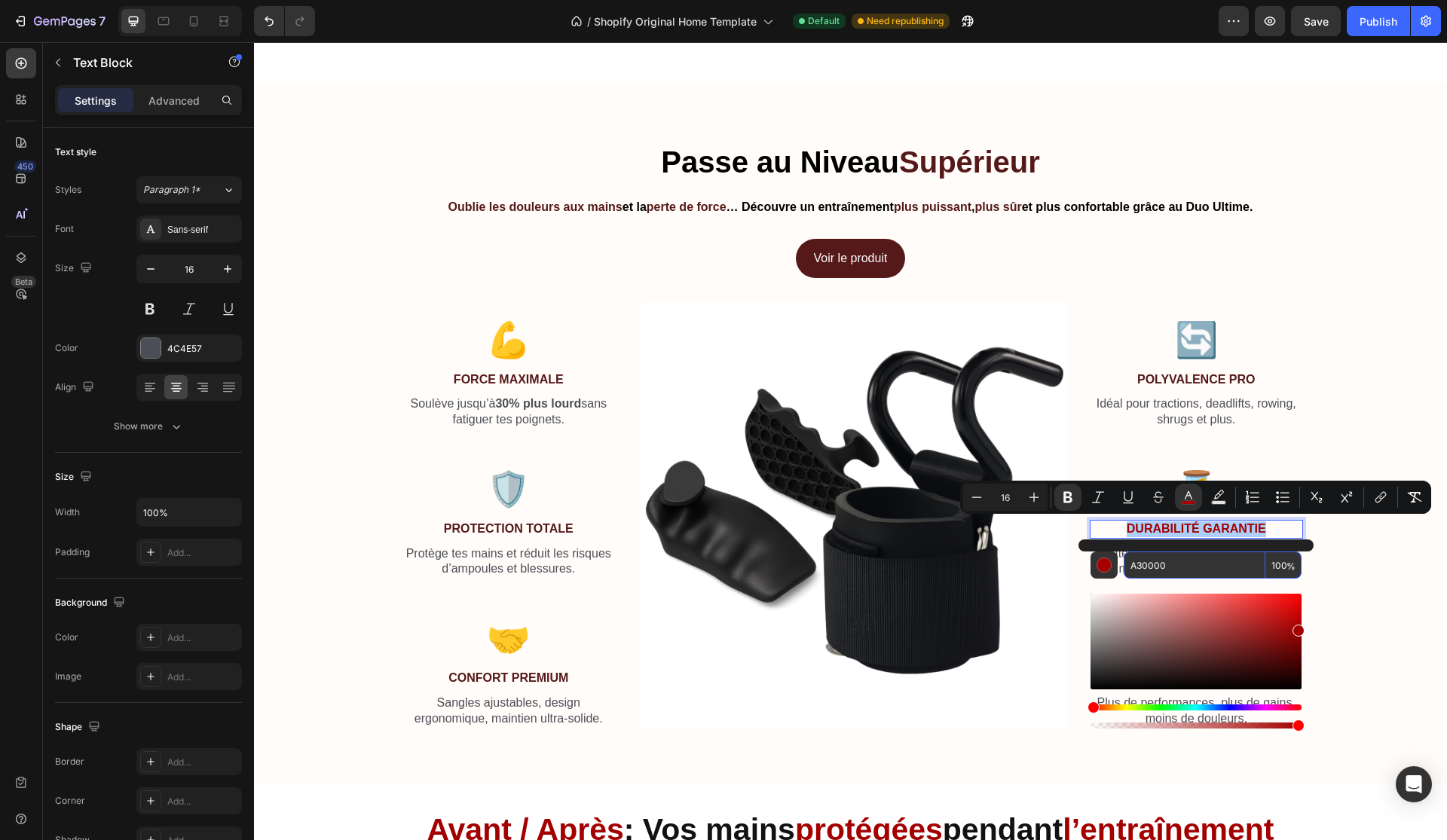
paste input "561919"
type input "561919"
click at [1353, 578] on div "⁠⁠⁠⁠⁠⁠⁠ Passe au Niveau Supérieur Heading Oublie les douleurs aux mains et la p…" at bounding box center [851, 440] width 1170 height 599
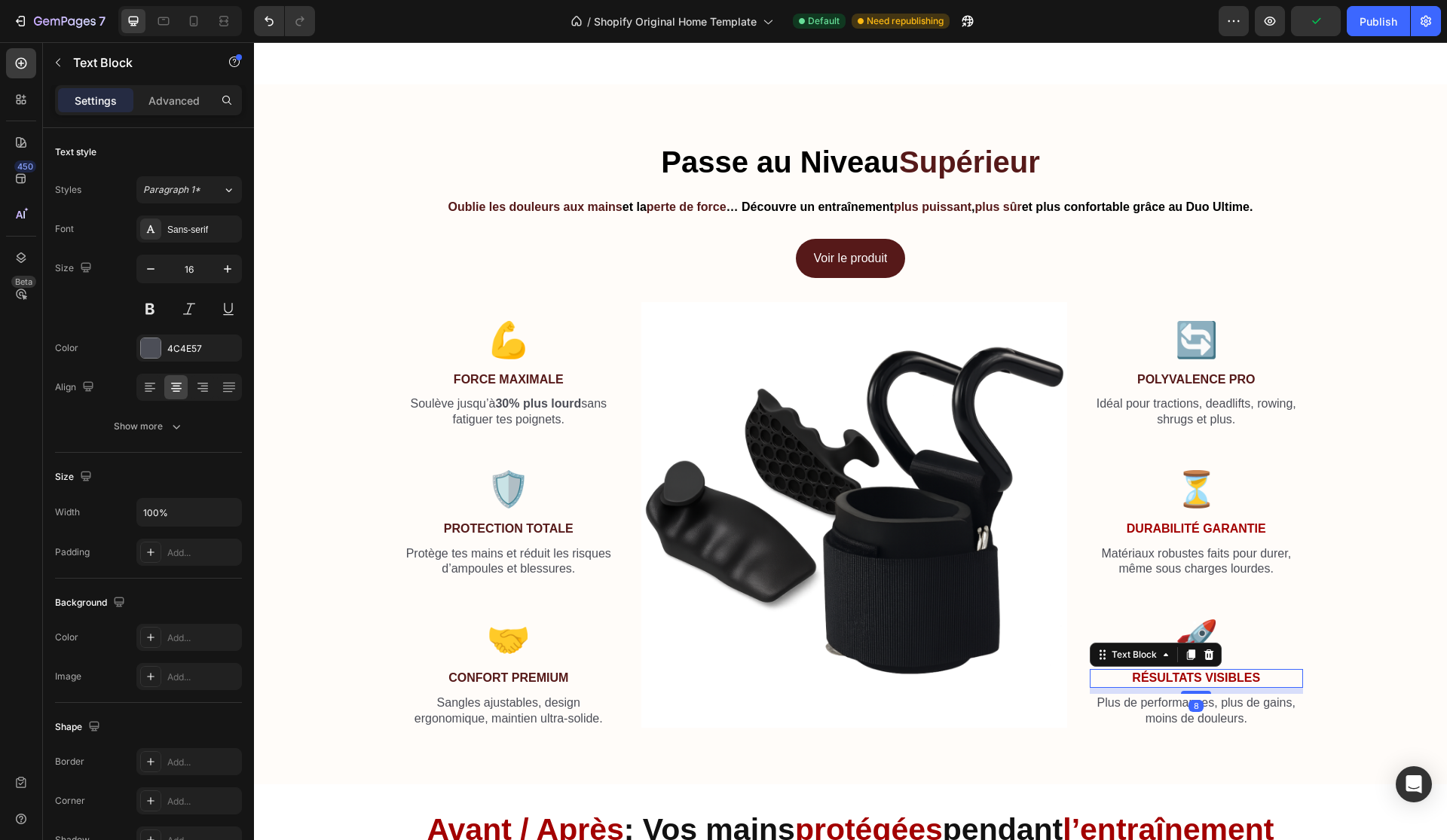
click at [1209, 672] on strong "Résultats Visibles" at bounding box center [1196, 678] width 128 height 13
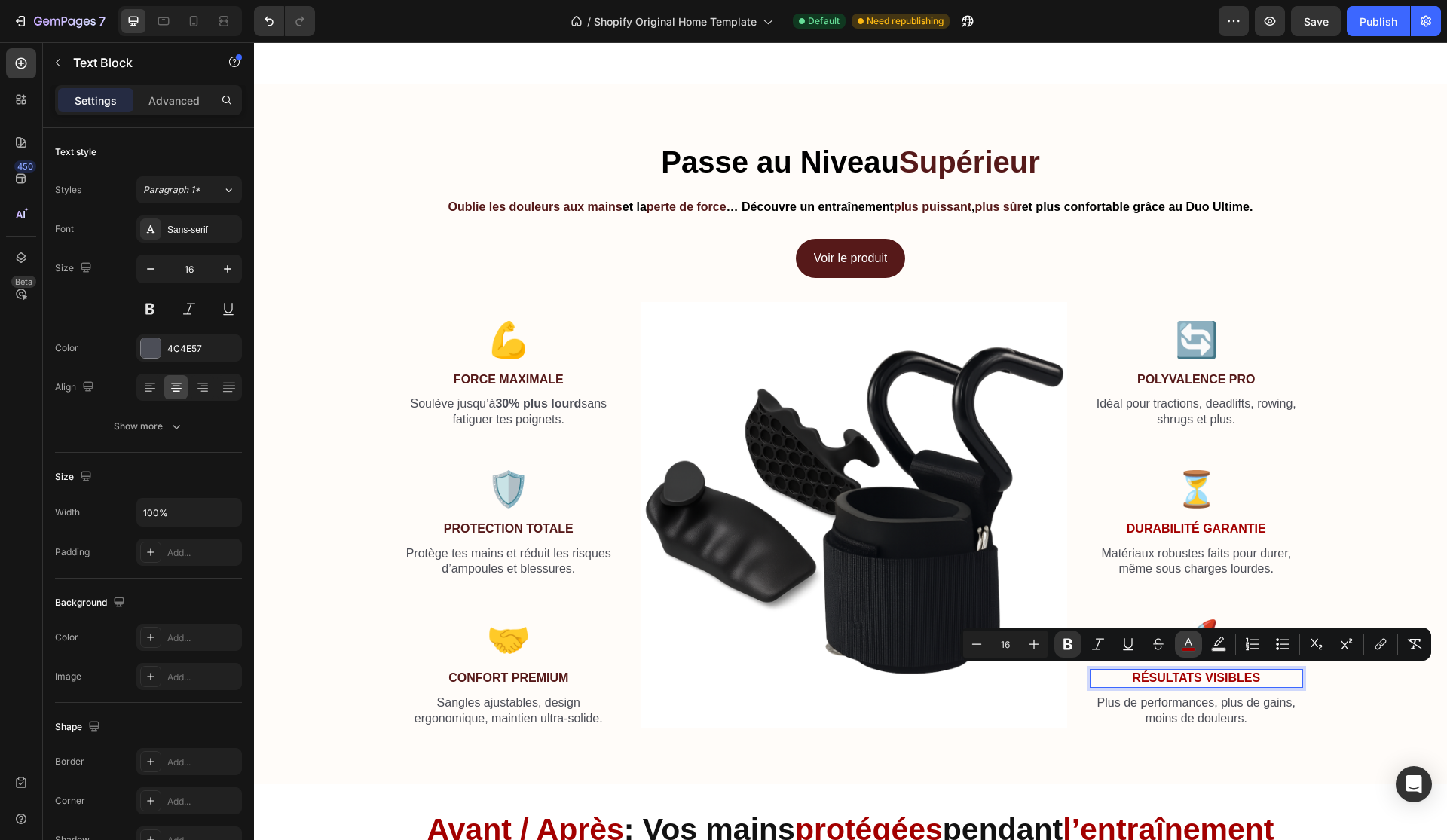
click at [1186, 648] on rect "Editor contextual toolbar" at bounding box center [1189, 650] width 14 height 4
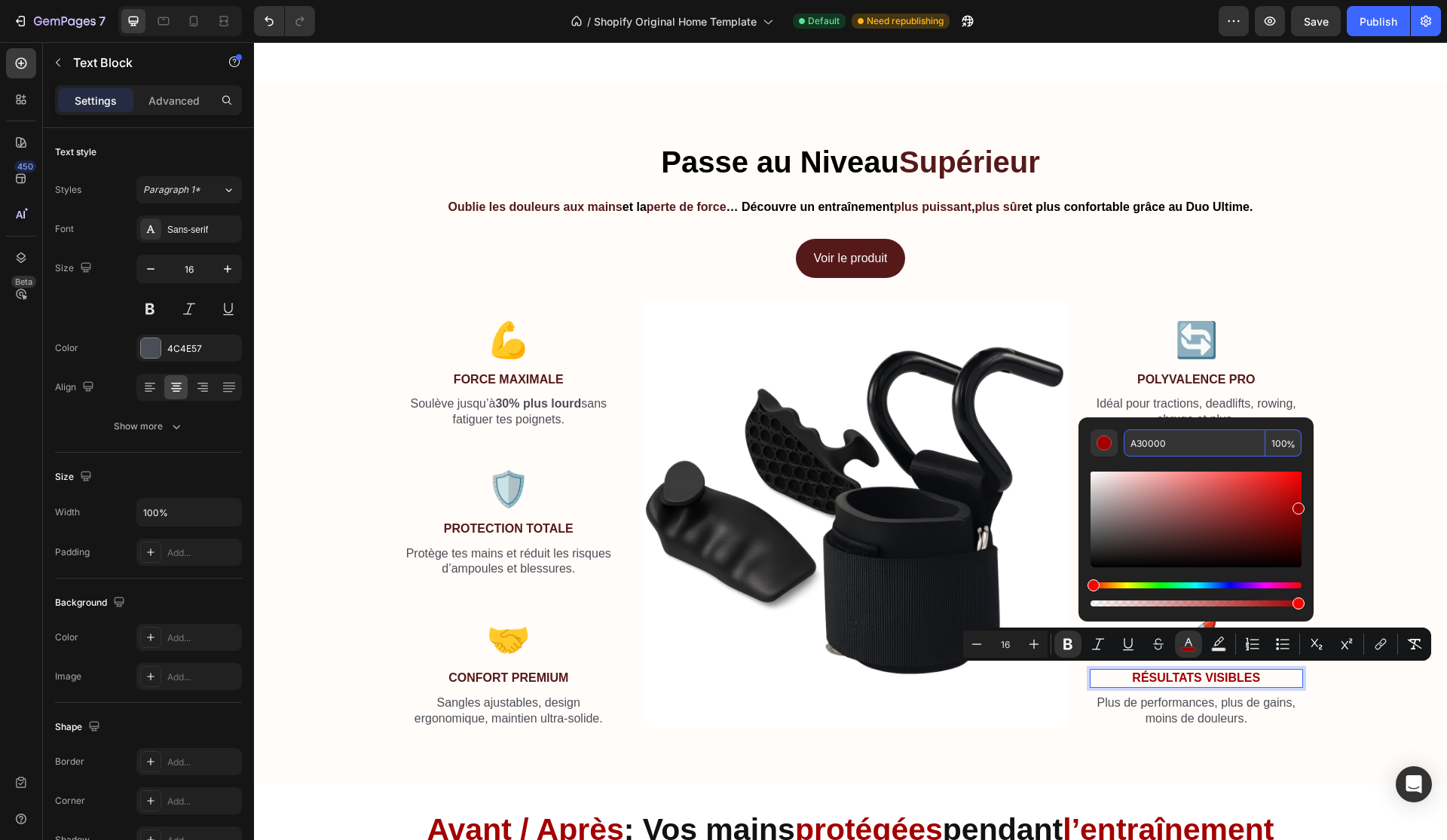
click at [1187, 447] on input "A30000" at bounding box center [1194, 443] width 142 height 27
paste input "561919"
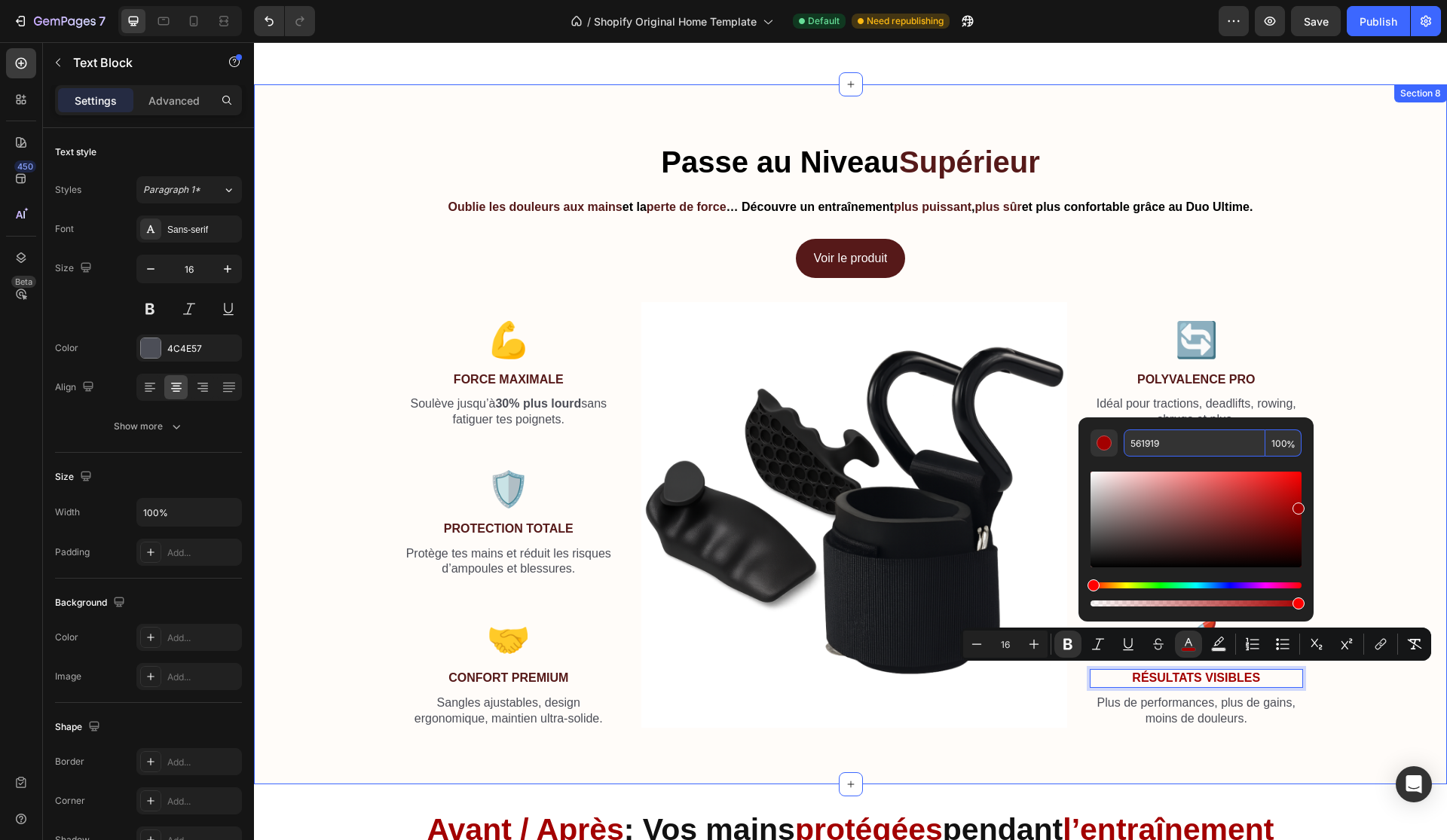
type input "561919"
click at [1379, 382] on div "⁠⁠⁠⁠⁠⁠⁠ Passe au Niveau Supérieur Heading Oublie les douleurs aux mains et la p…" at bounding box center [851, 440] width 1170 height 599
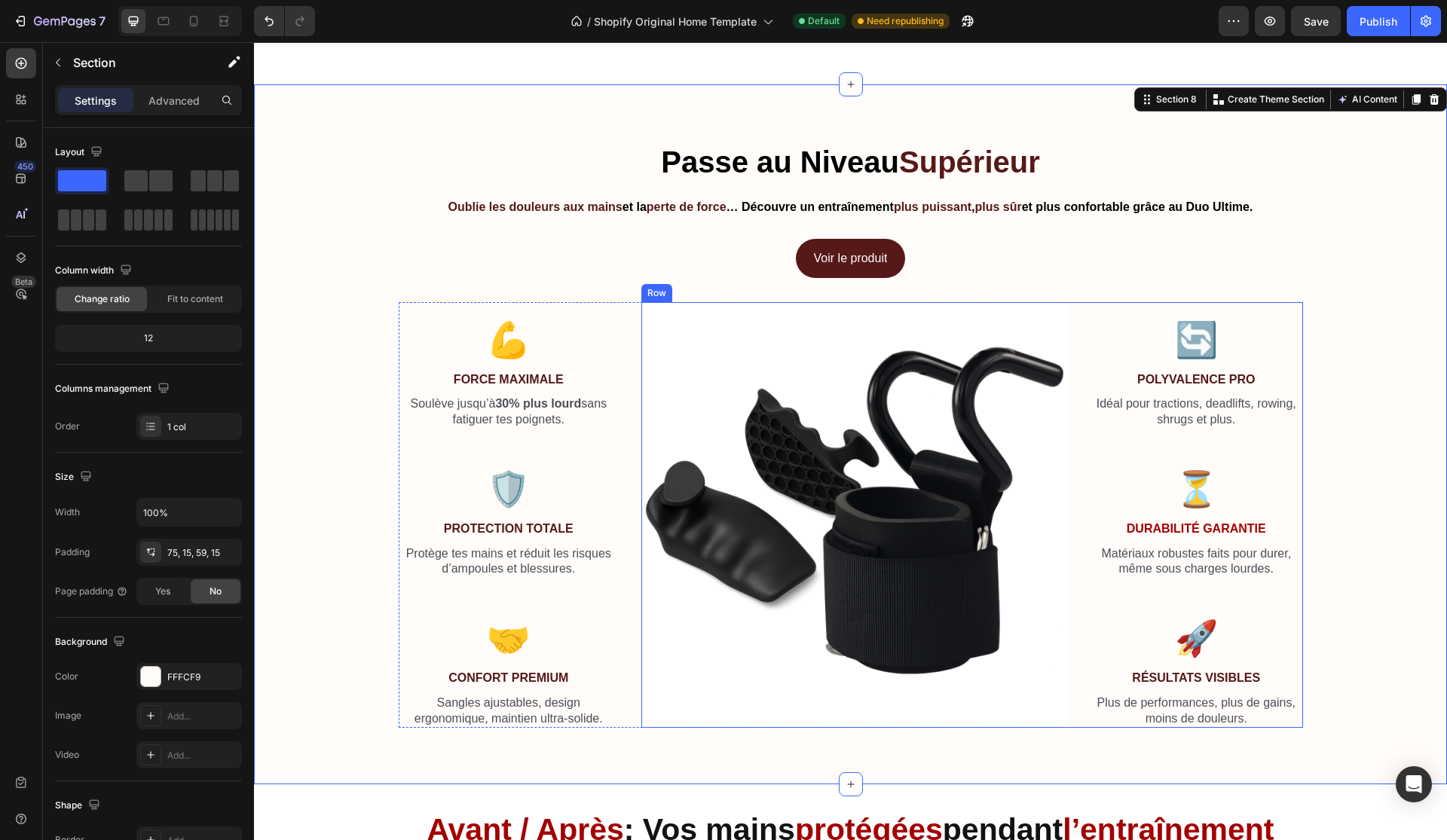
click at [1232, 514] on div "🔄 Heading Polyvalence Pro Text Block Idéal pour tractions, deadlifts, rowing, s…" at bounding box center [1197, 515] width 213 height 426
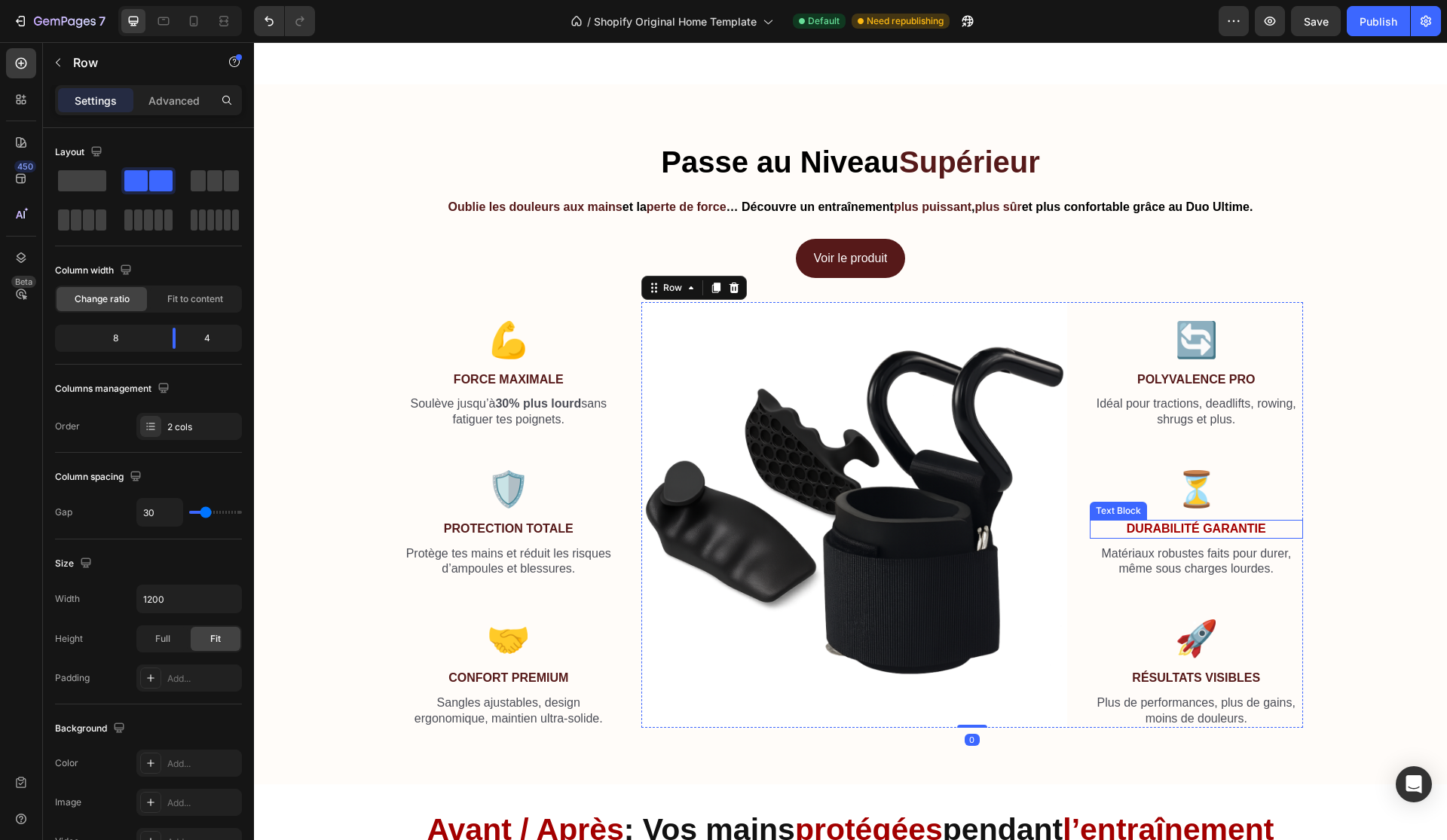
click at [1225, 534] on strong "Durabilité Garantie" at bounding box center [1197, 529] width 140 height 13
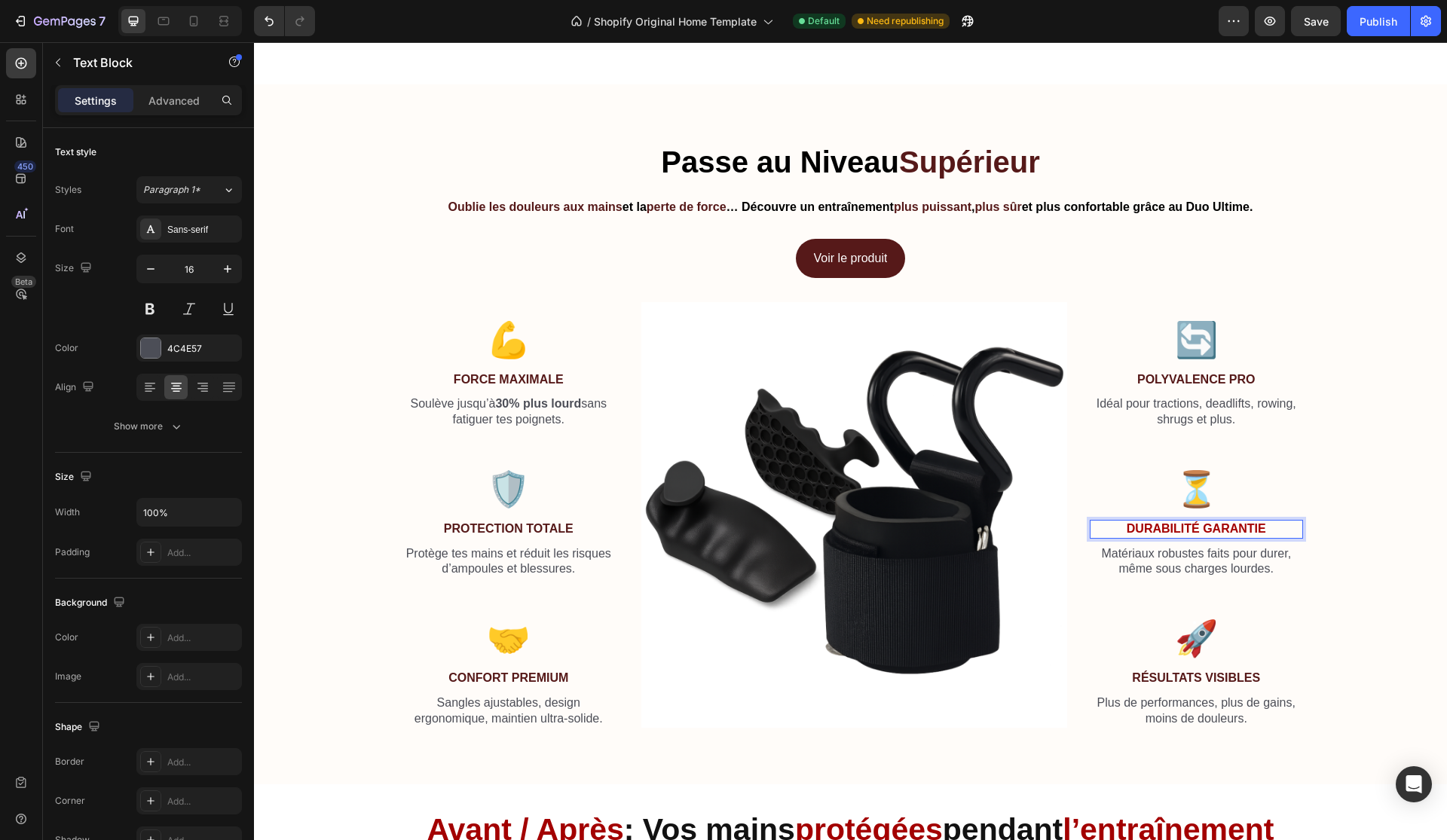
click at [1235, 523] on strong "Durabilité Garantie" at bounding box center [1197, 529] width 140 height 13
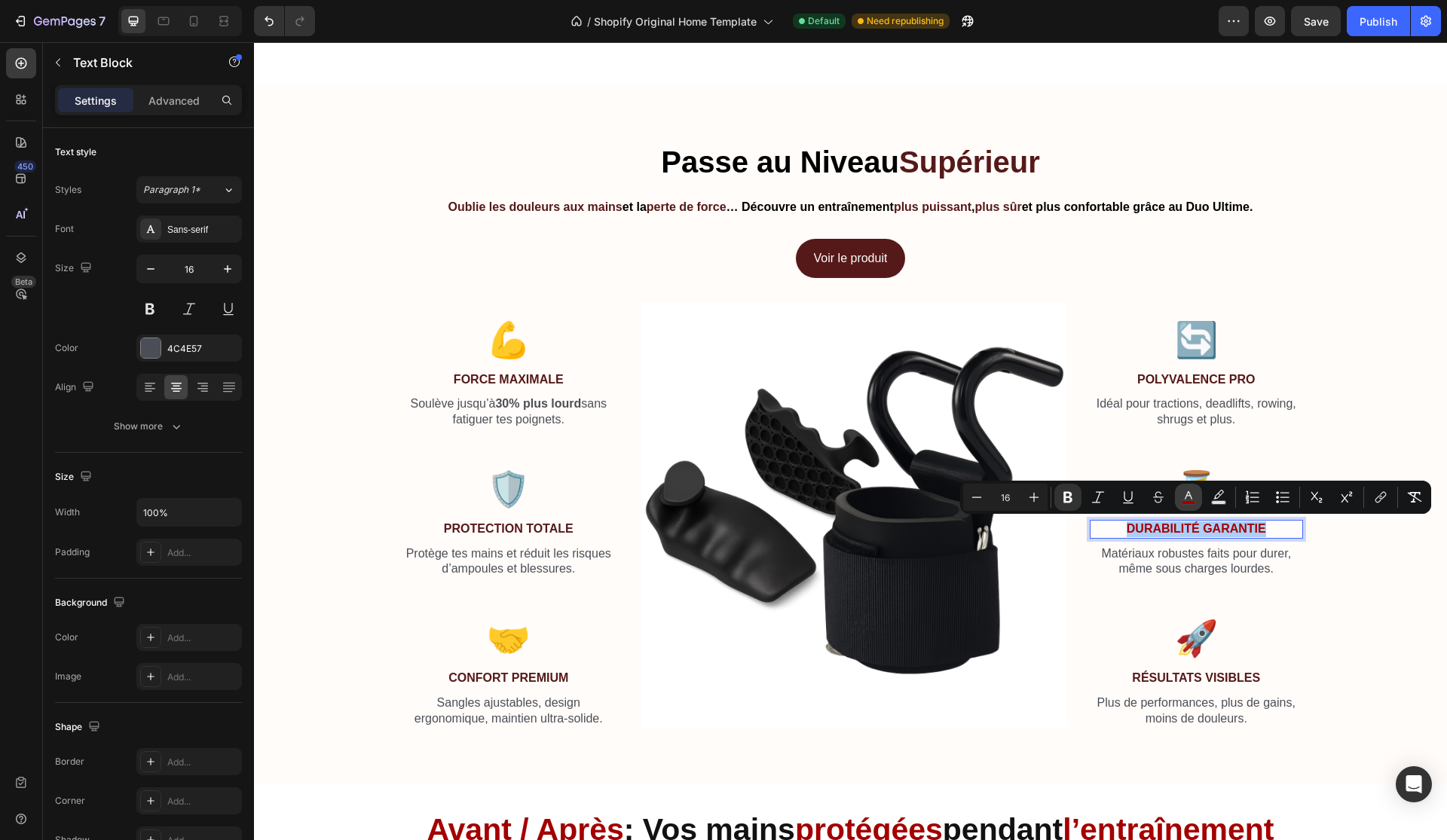
click at [1183, 501] on rect "Editor contextual toolbar" at bounding box center [1189, 502] width 14 height 4
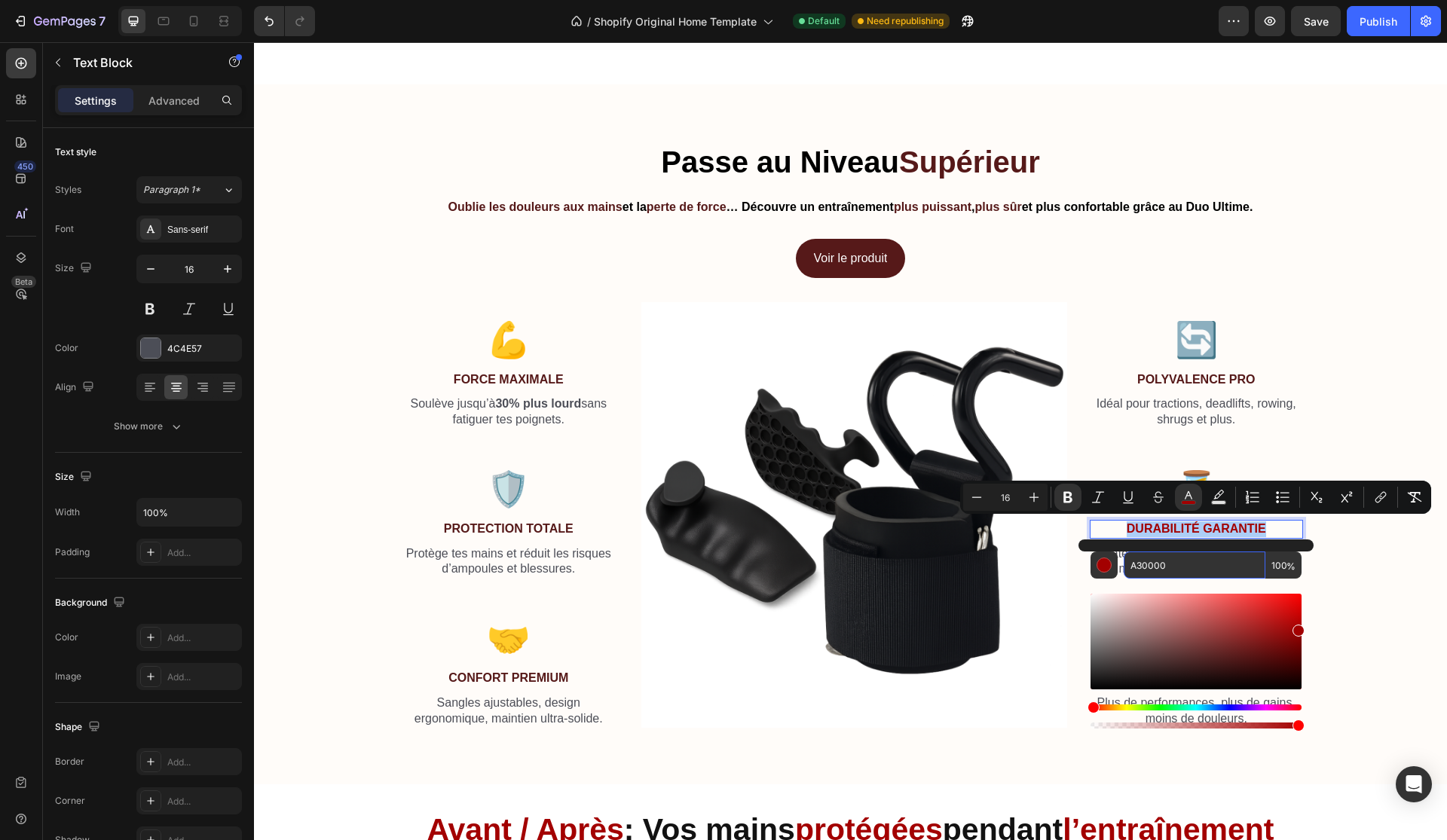
click at [1187, 551] on input "A30000" at bounding box center [1194, 565] width 142 height 27
paste input "561919"
type input "561919"
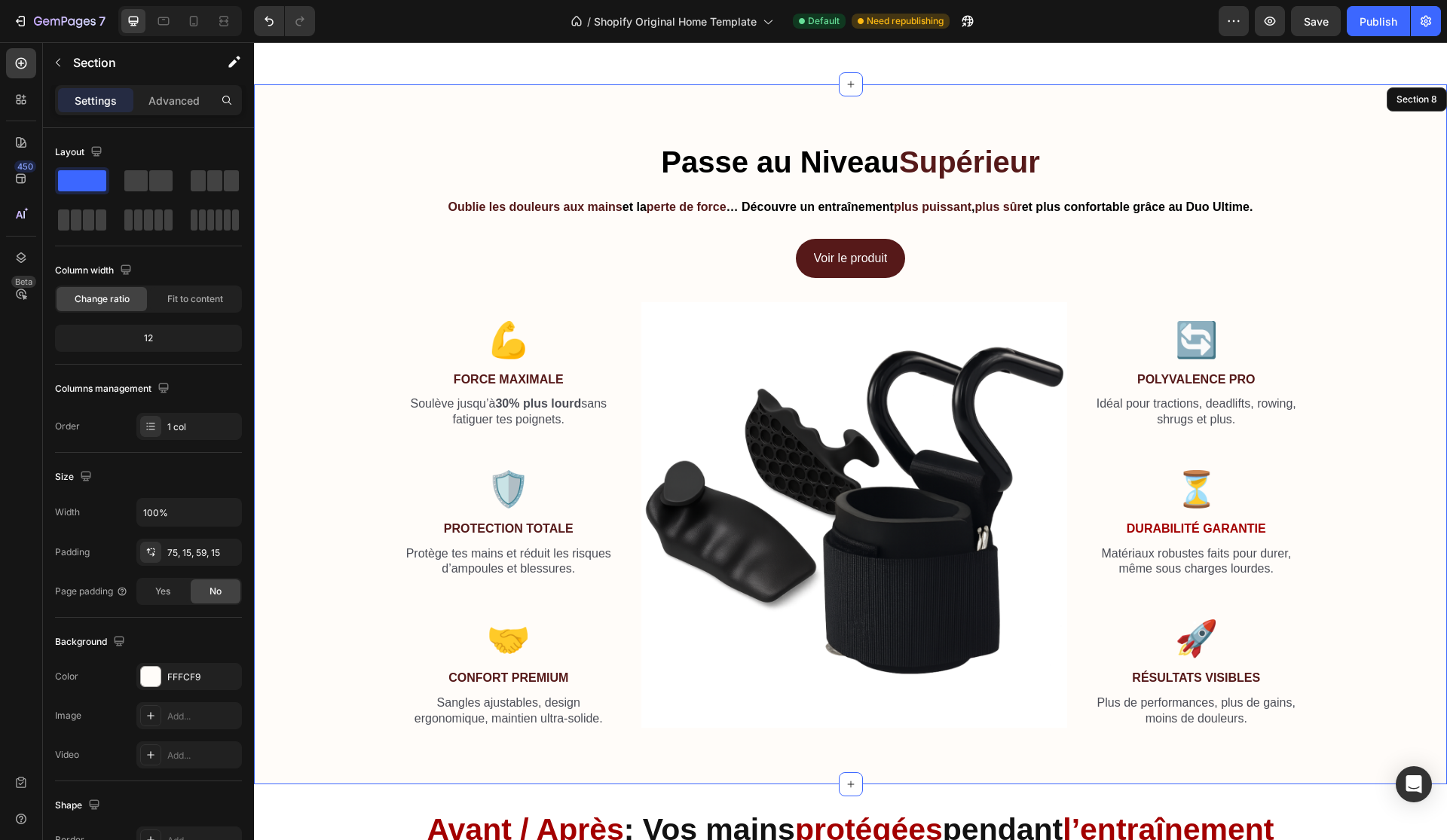
click at [1327, 602] on div "⁠⁠⁠⁠⁠⁠⁠ Passe au Niveau Supérieur Heading Oublie les douleurs aux mains et la p…" at bounding box center [851, 440] width 1170 height 599
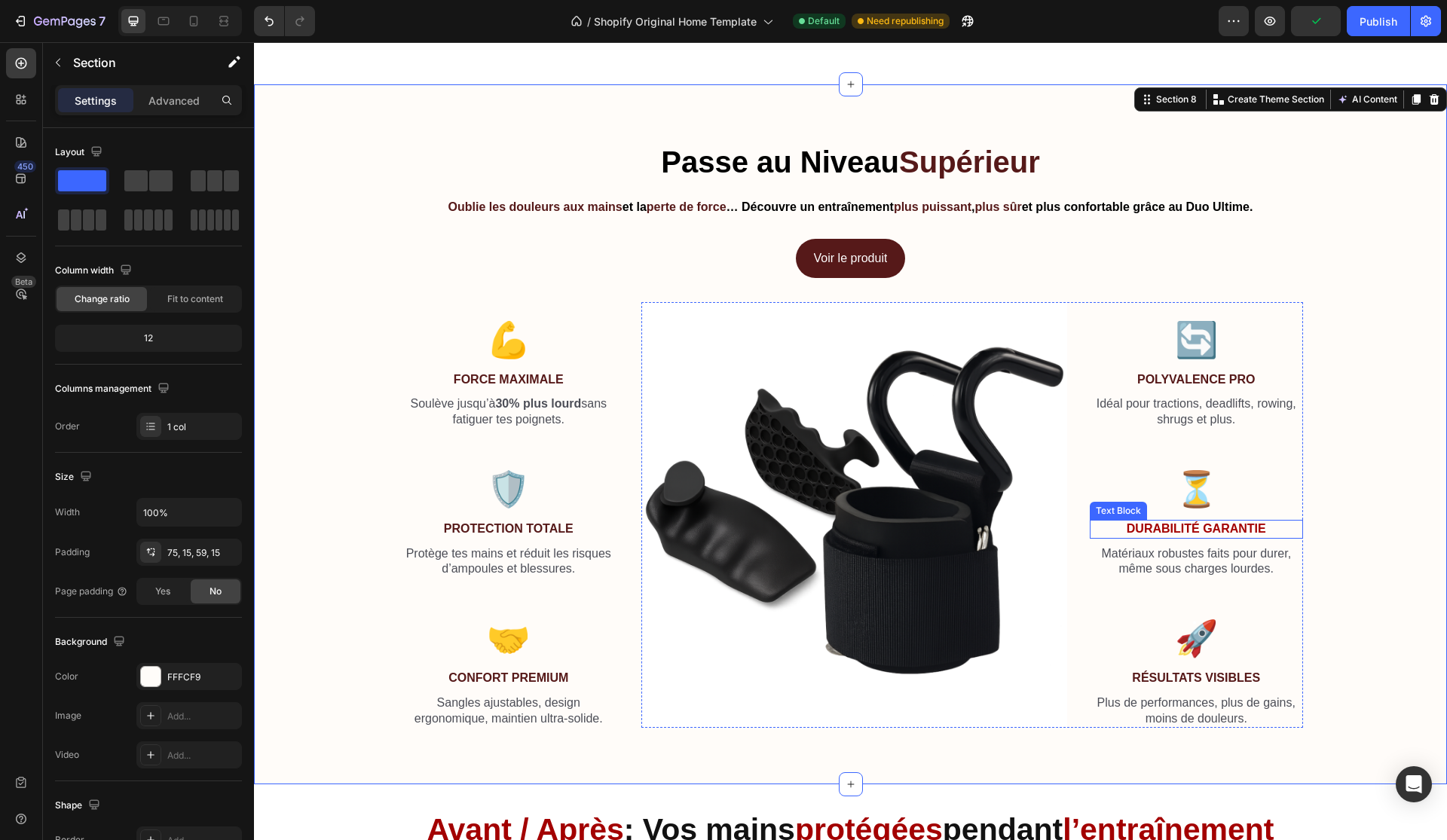
click at [1246, 522] on strong "Durabilité Garantie" at bounding box center [1197, 529] width 140 height 13
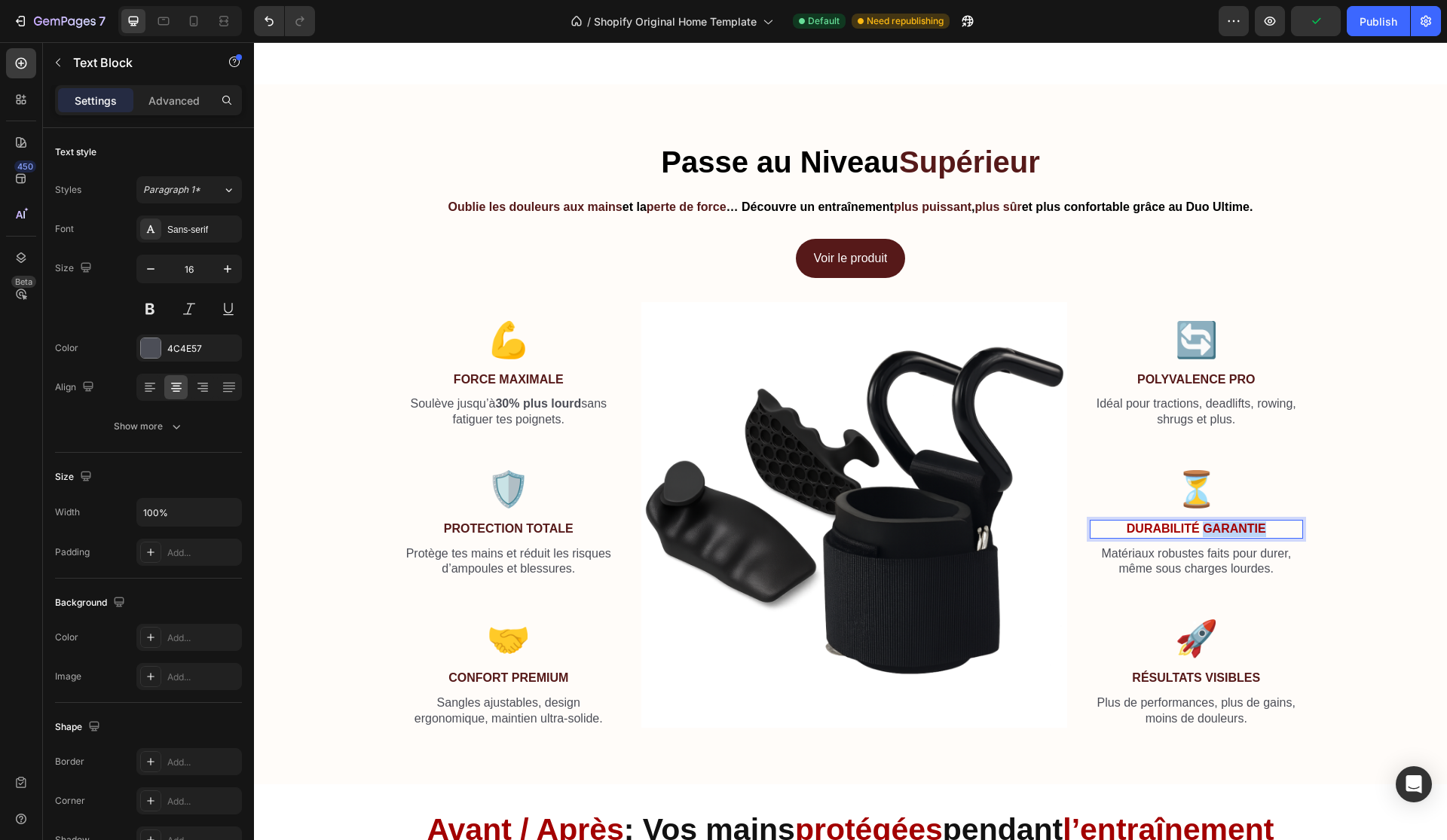
click at [1246, 522] on strong "Durabilité Garantie" at bounding box center [1197, 529] width 140 height 13
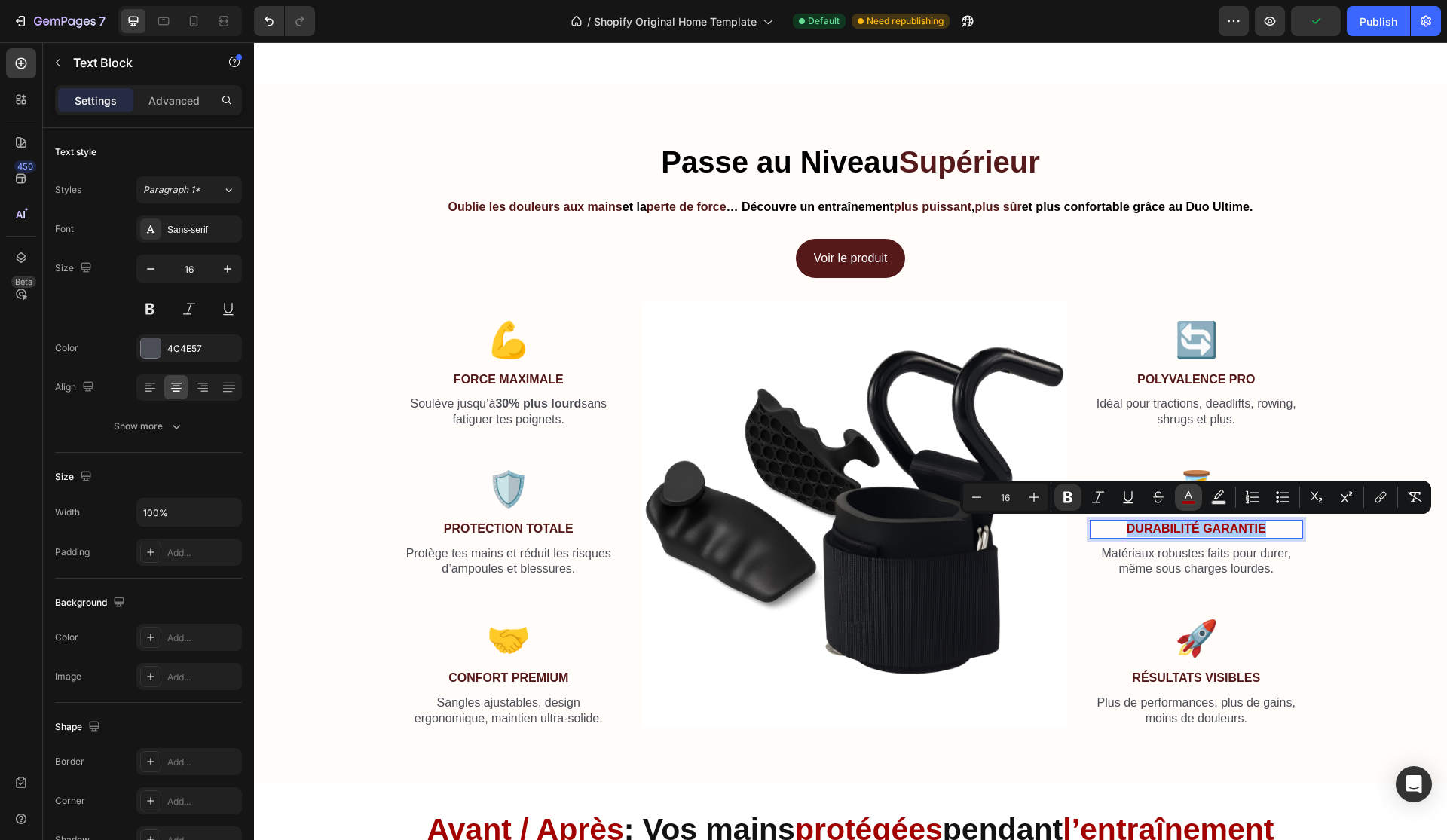
click at [1177, 501] on button "color" at bounding box center [1189, 497] width 27 height 27
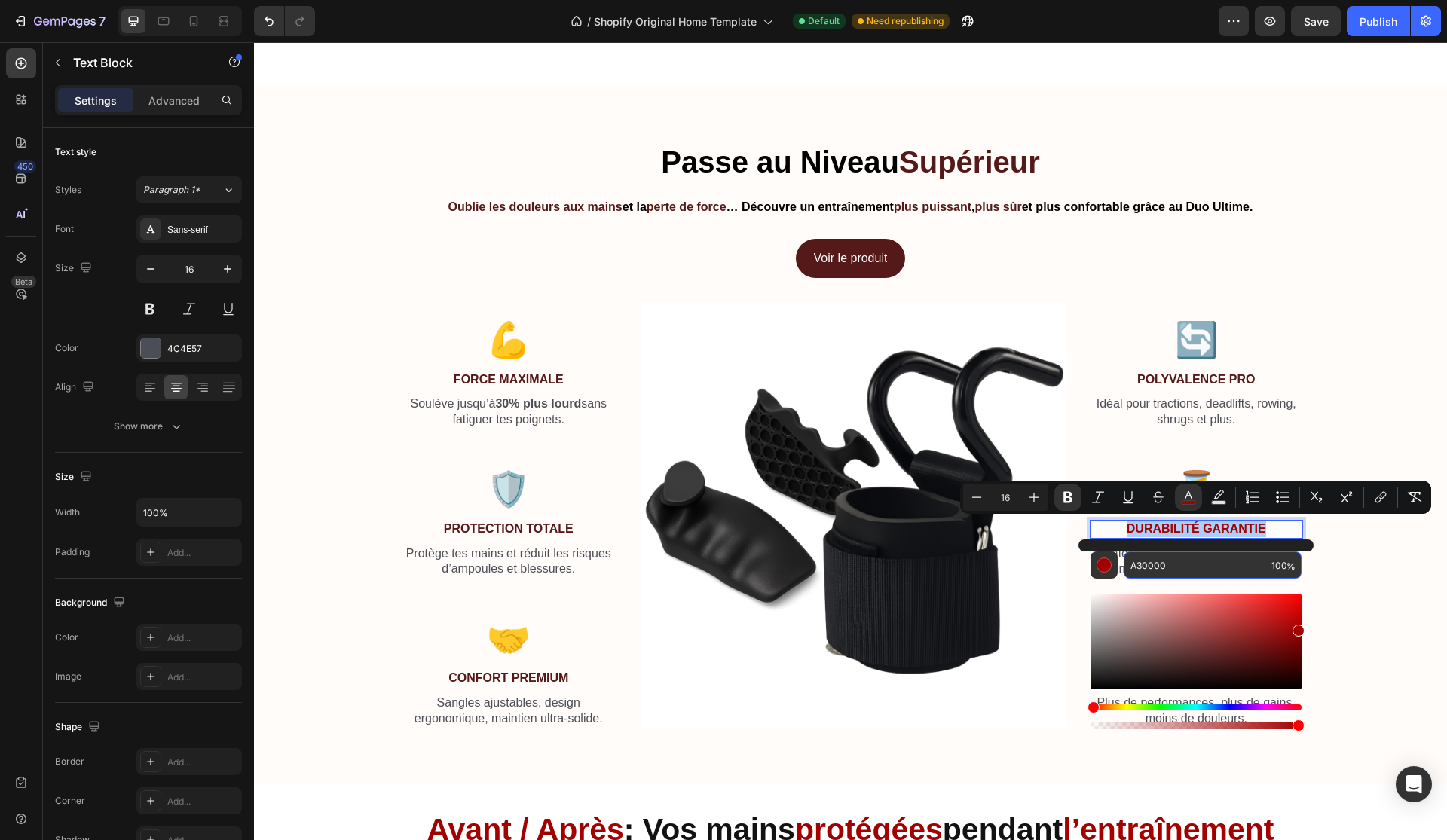
click at [1195, 553] on input "A30000" at bounding box center [1194, 565] width 142 height 27
paste input "561919"
type input "561919"
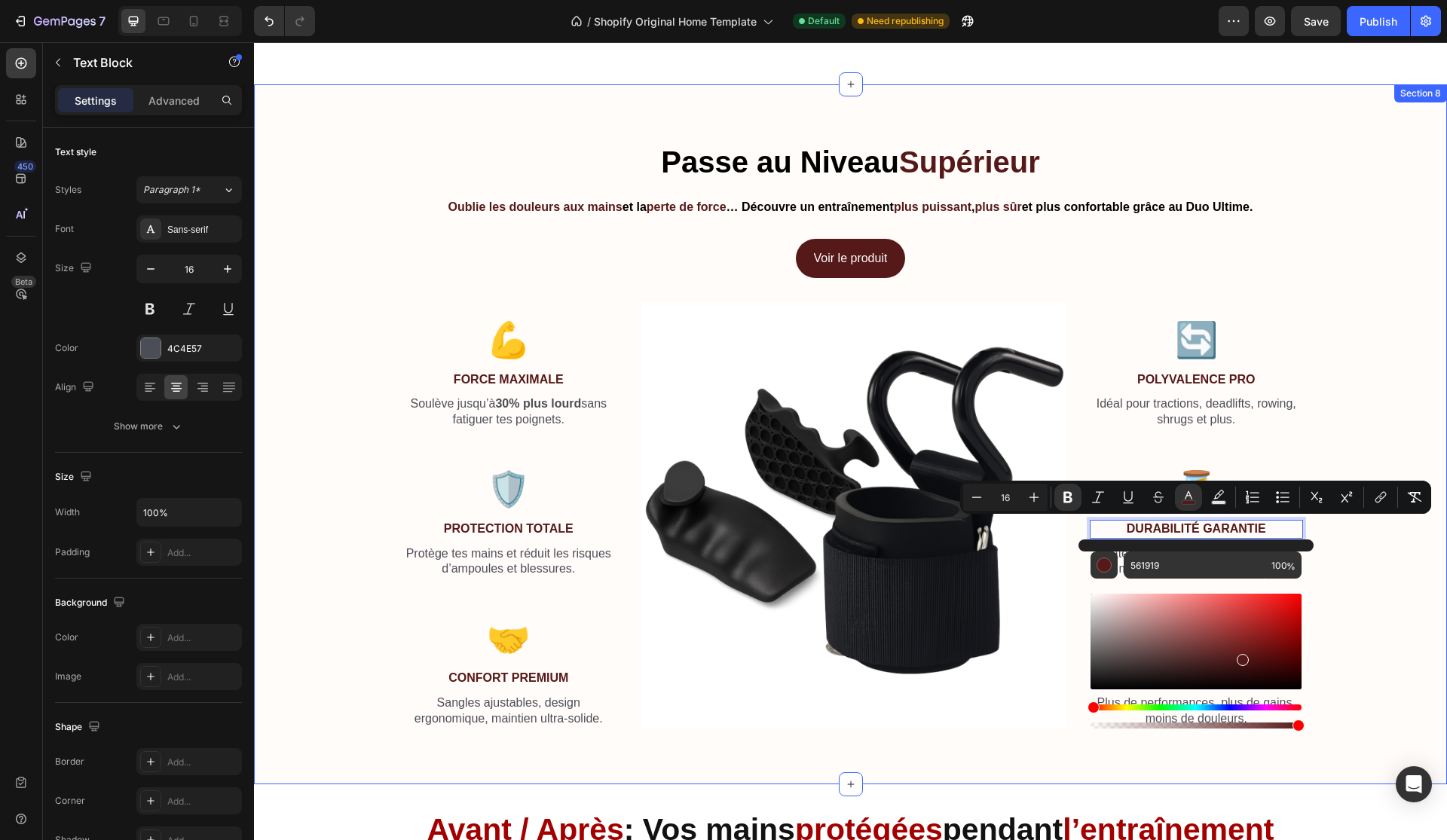
click at [1355, 557] on div "⁠⁠⁠⁠⁠⁠⁠ Passe au Niveau Supérieur Heading Oublie les douleurs aux mains et la p…" at bounding box center [851, 440] width 1170 height 599
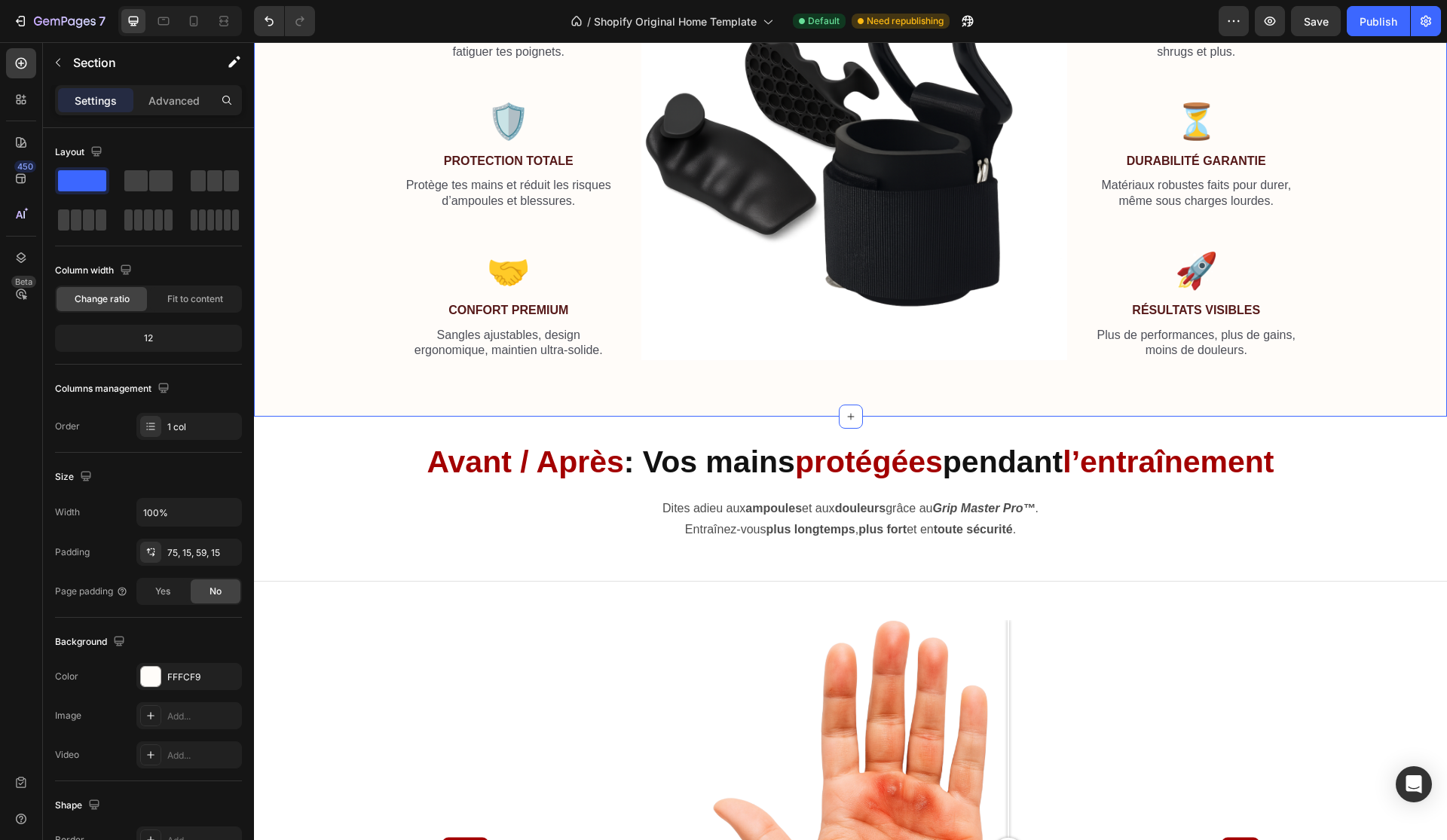
scroll to position [2638, 0]
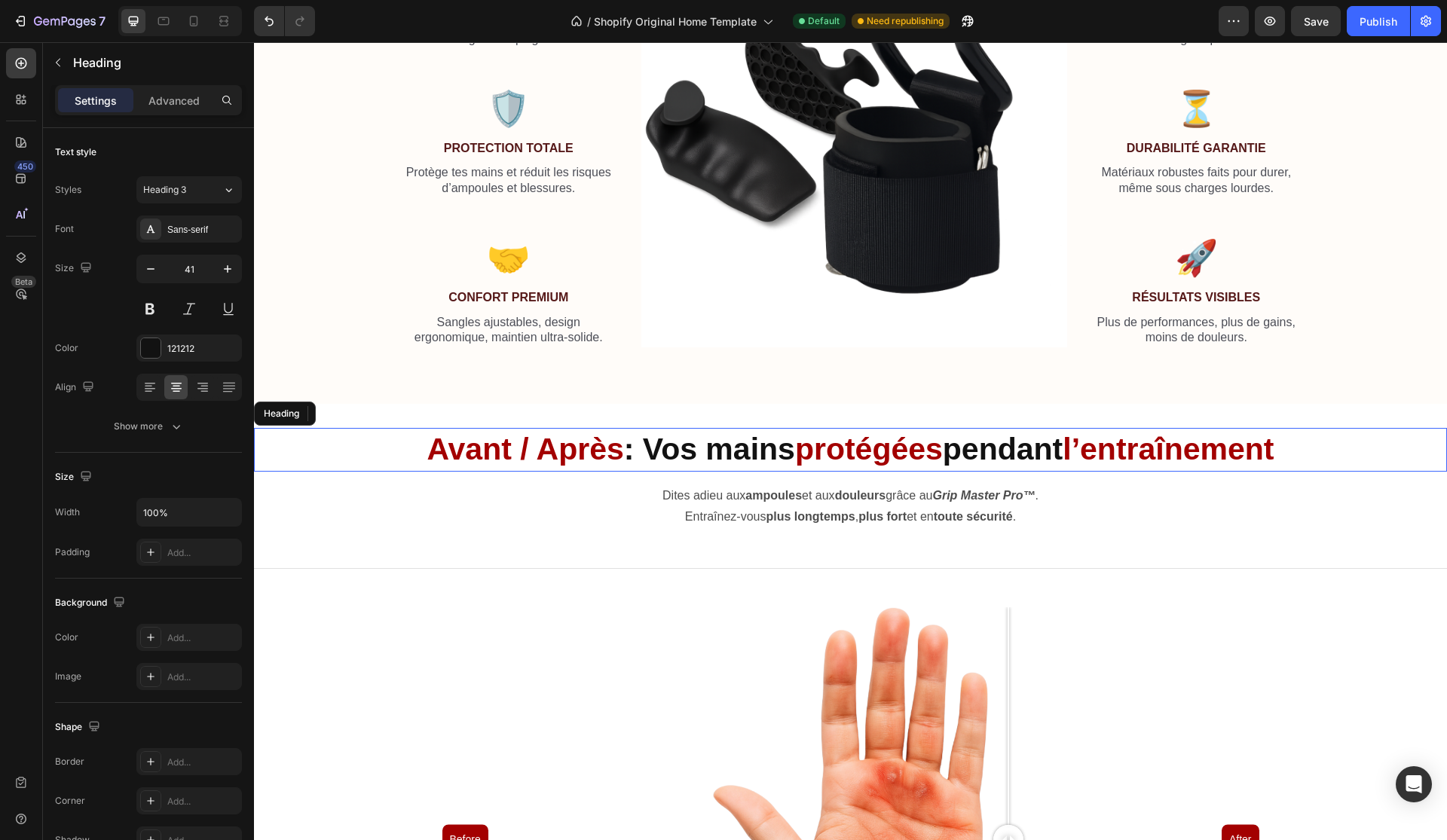
click at [1219, 458] on strong "l’entraînement" at bounding box center [1168, 448] width 211 height 34
click at [1217, 451] on strong "l’entraînement" at bounding box center [1168, 448] width 211 height 34
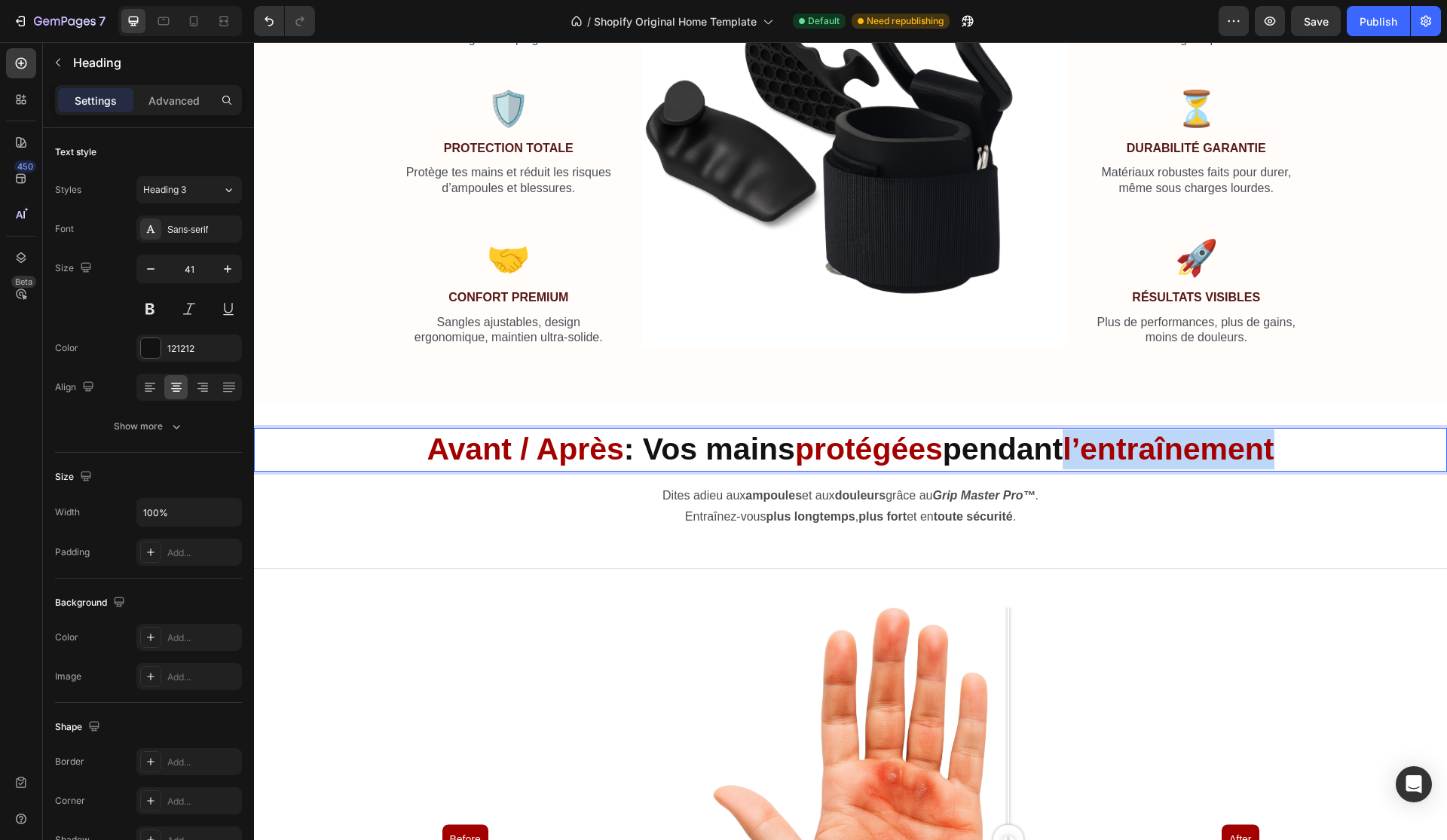
click at [1217, 451] on strong "l’entraînement" at bounding box center [1168, 448] width 211 height 34
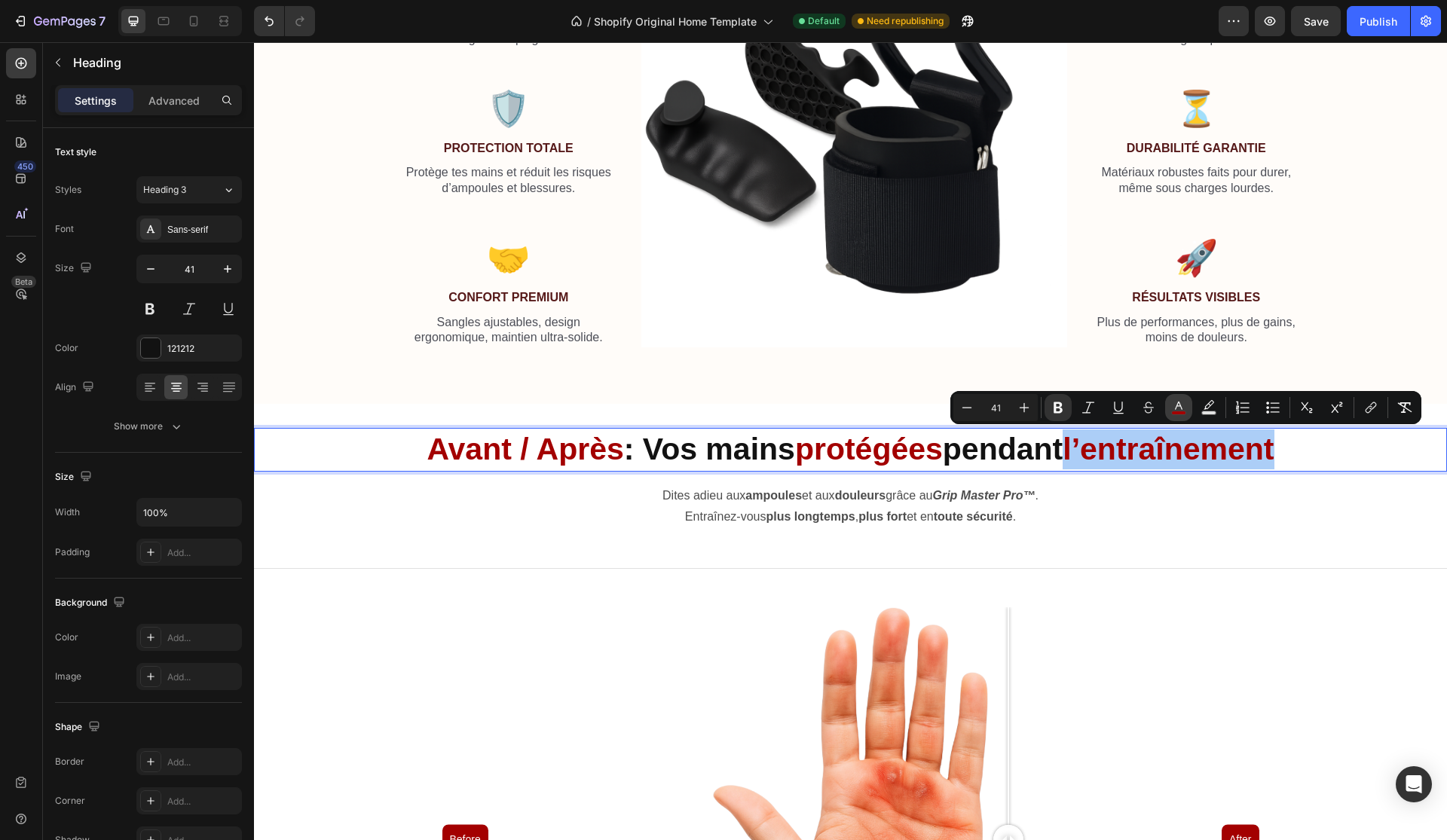
click at [1174, 404] on icon "Editor contextual toolbar" at bounding box center [1178, 408] width 15 height 15
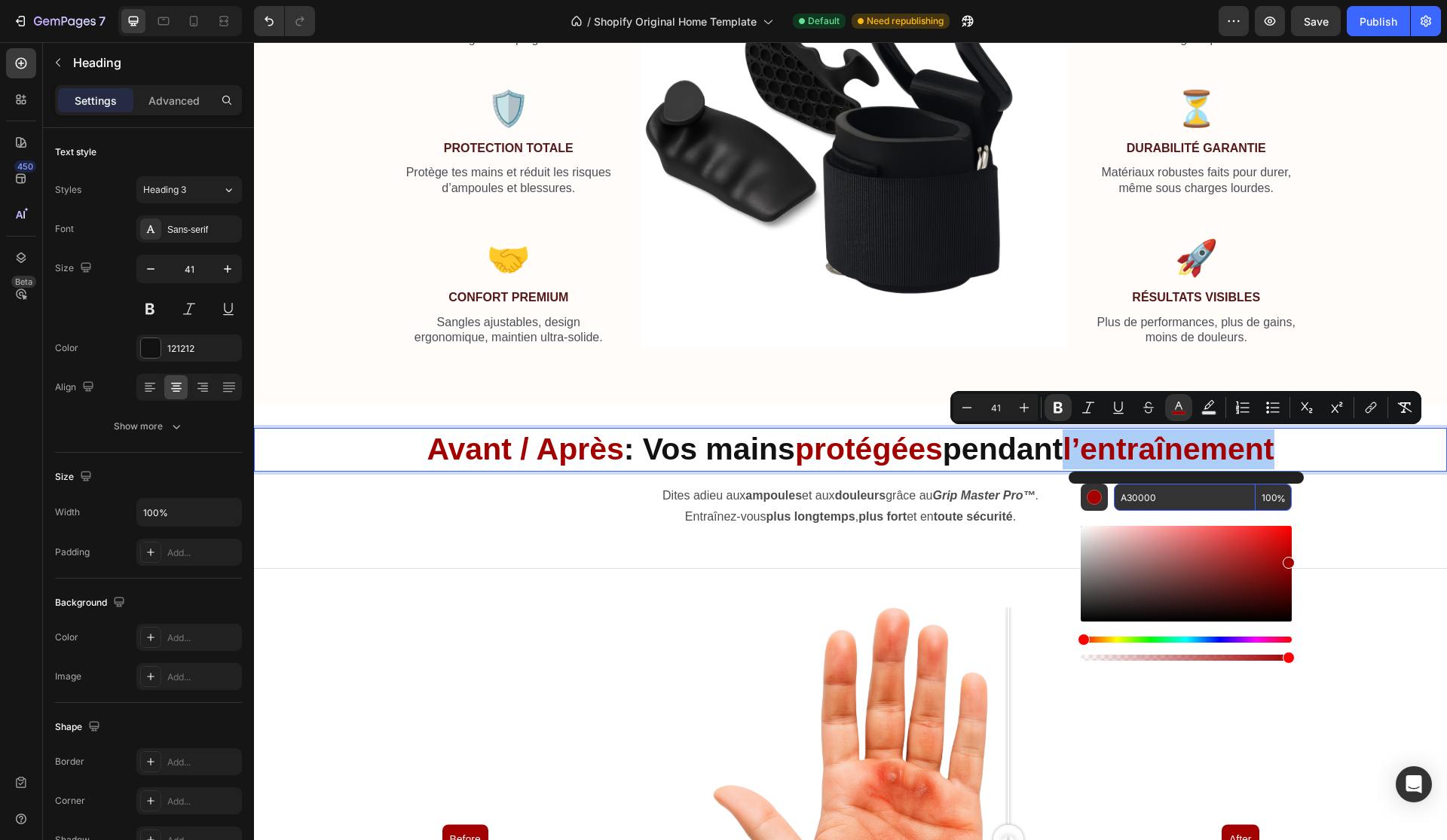
click at [1169, 502] on input "A30000" at bounding box center [1185, 497] width 142 height 27
click at [1164, 500] on input "A30000" at bounding box center [1185, 497] width 142 height 27
paste input "561919"
type input "561919"
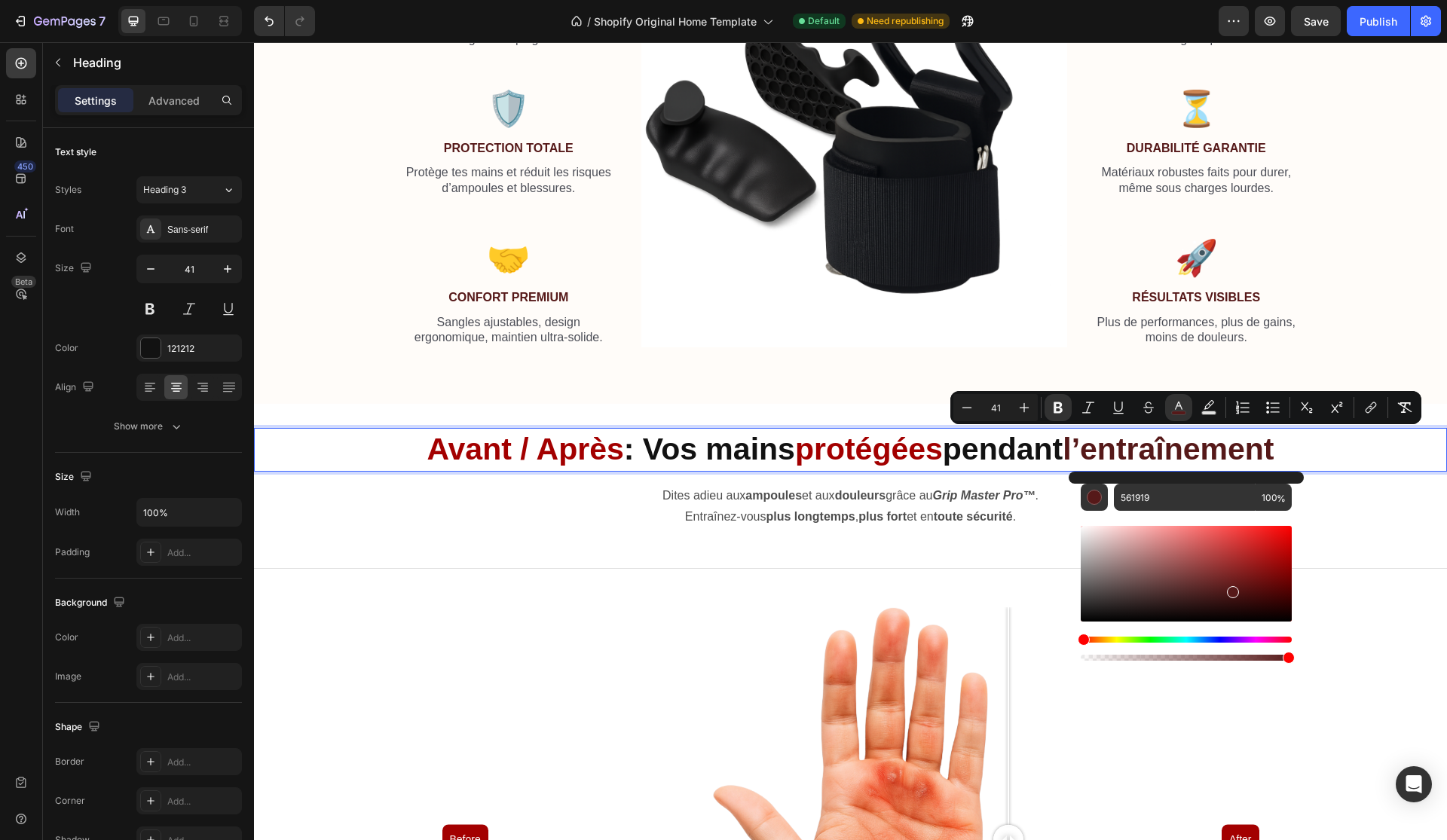
click at [873, 439] on strong "protégées" at bounding box center [869, 448] width 148 height 34
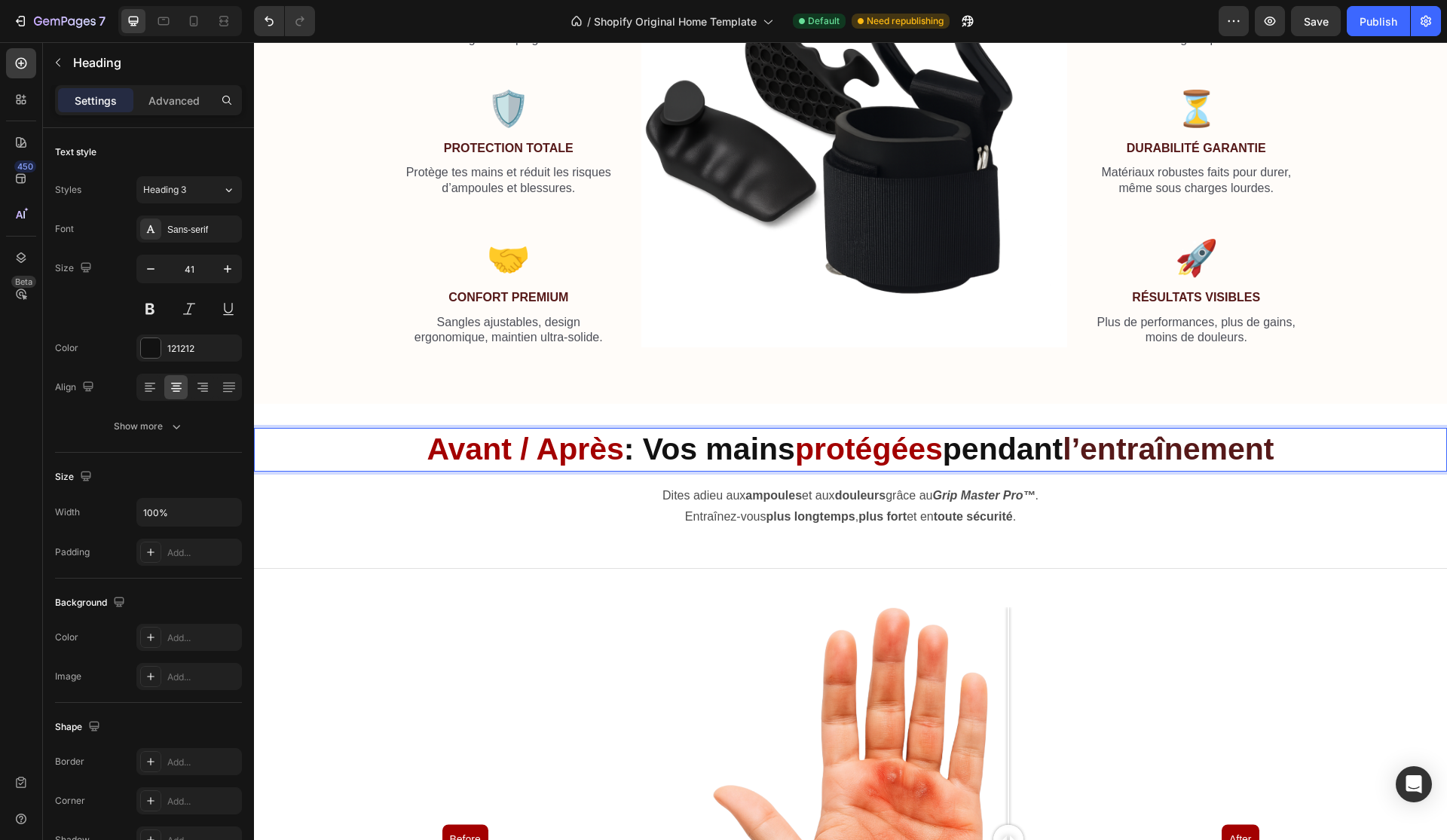
drag, startPoint x: 791, startPoint y: 443, endPoint x: 947, endPoint y: 444, distance: 156.0
click at [947, 444] on p "Avant / Après : Vos mains protégées pendant l’entraînement" at bounding box center [850, 449] width 1190 height 40
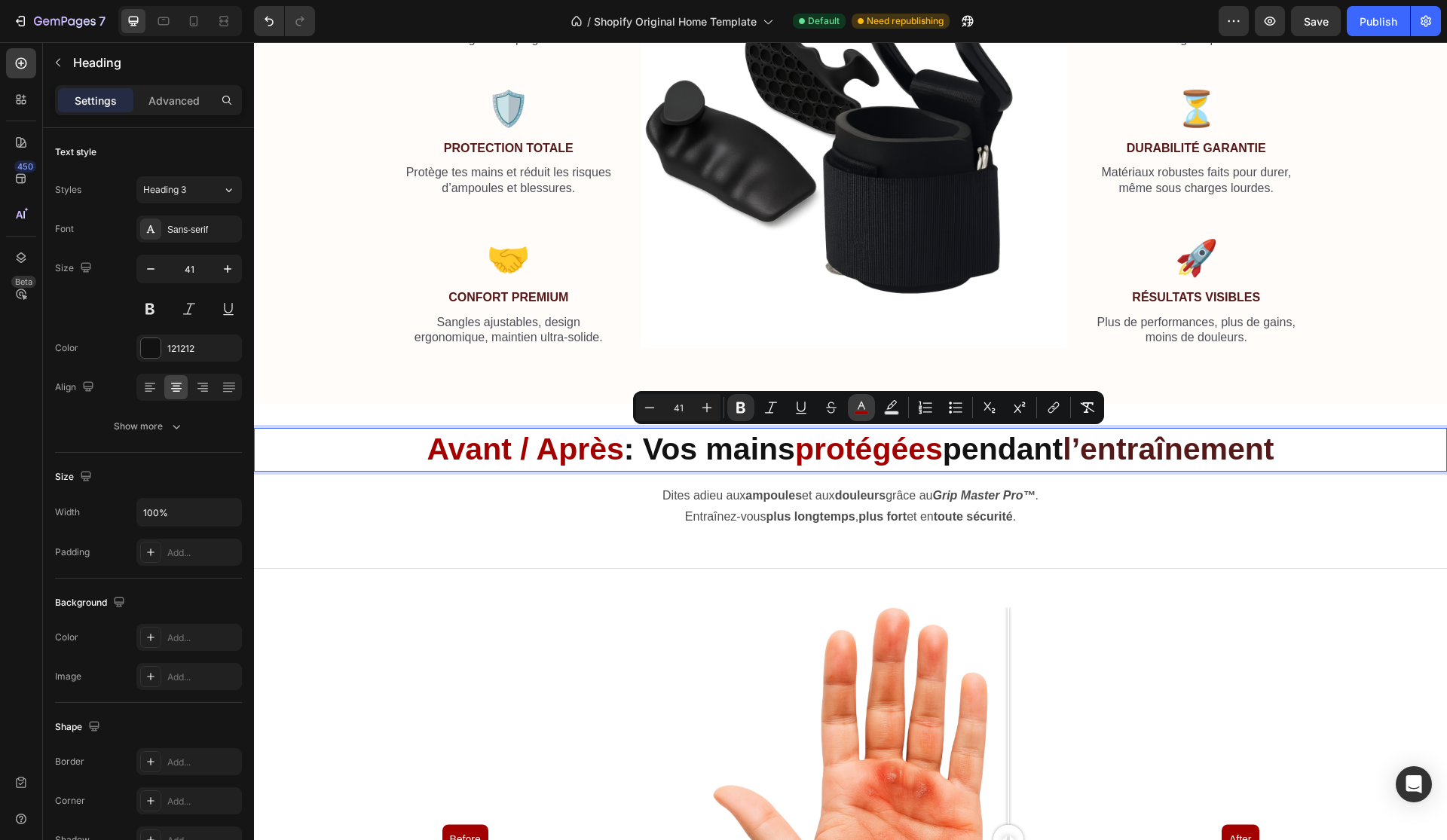
click at [857, 401] on icon "Editor contextual toolbar" at bounding box center [861, 408] width 15 height 15
type input "A30000"
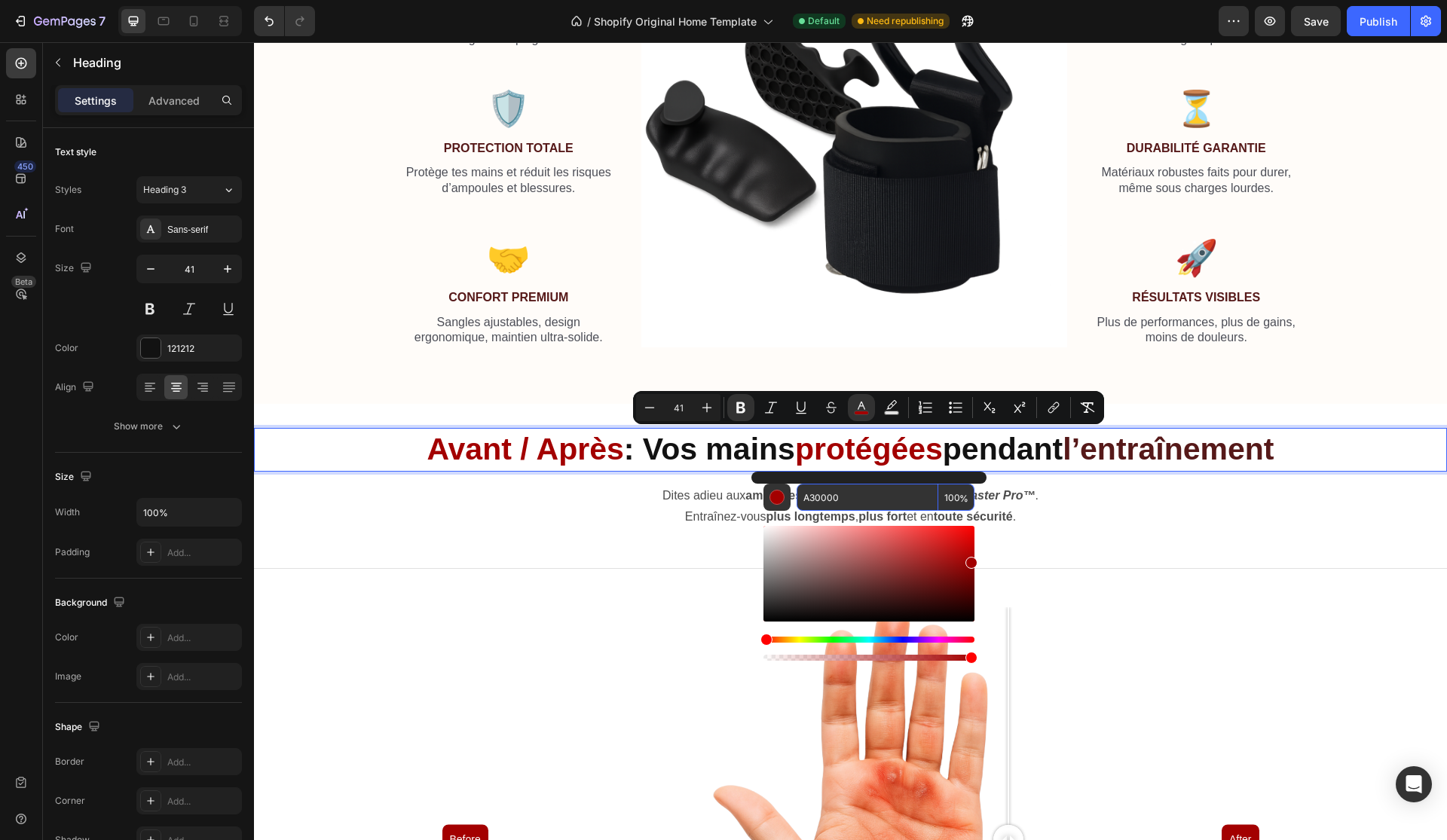
click at [863, 486] on input "A30000" at bounding box center [868, 497] width 142 height 27
paste input "561919"
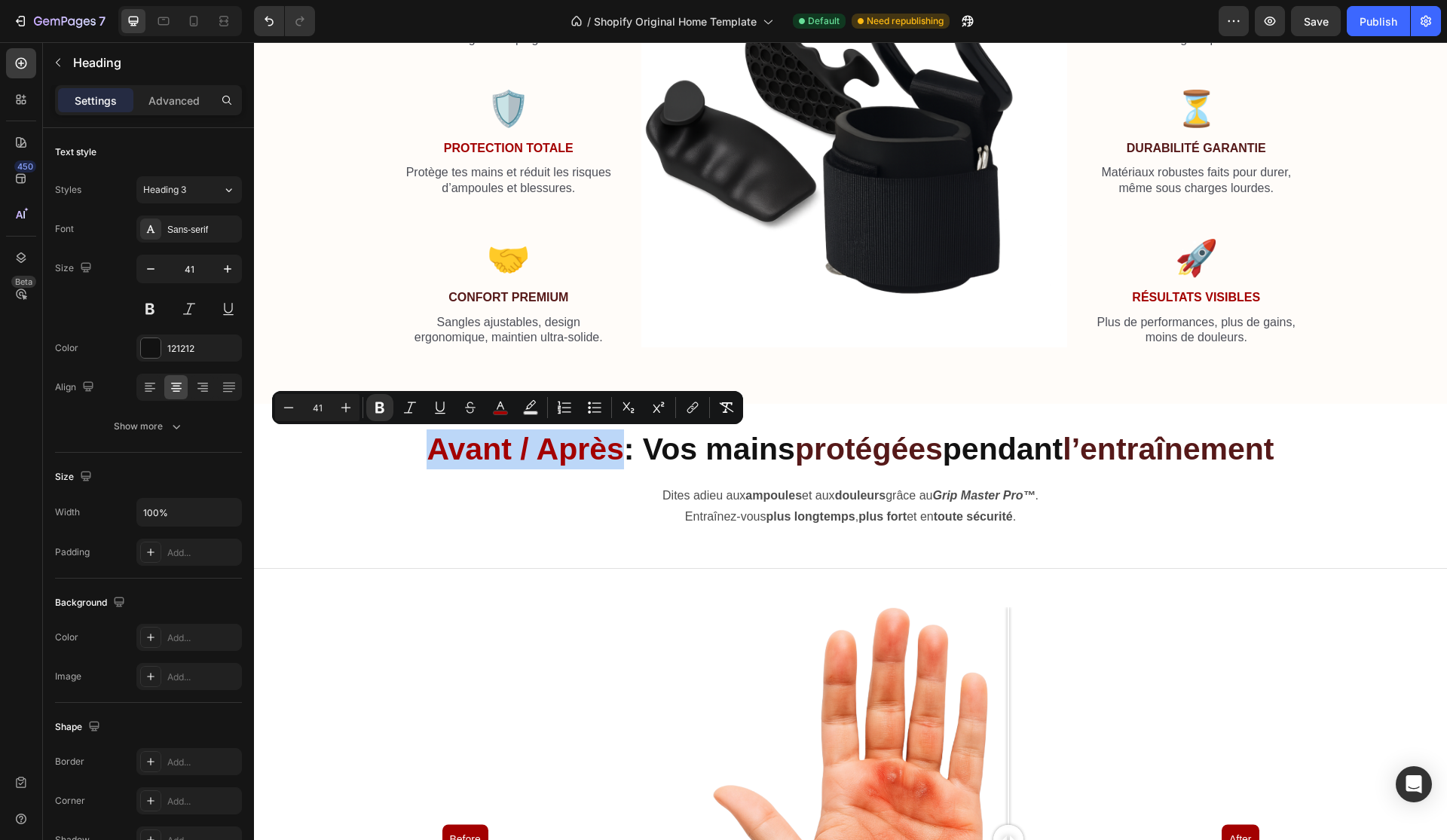
drag, startPoint x: 407, startPoint y: 440, endPoint x: 604, endPoint y: 441, distance: 197.0
click at [604, 441] on p "Avant / Après : Vos mains protégées pendant l’entraînement" at bounding box center [850, 449] width 1190 height 40
click at [505, 406] on icon "Editor contextual toolbar" at bounding box center [500, 408] width 15 height 15
type input "A30000"
click at [496, 405] on icon "Editor contextual toolbar" at bounding box center [500, 408] width 15 height 15
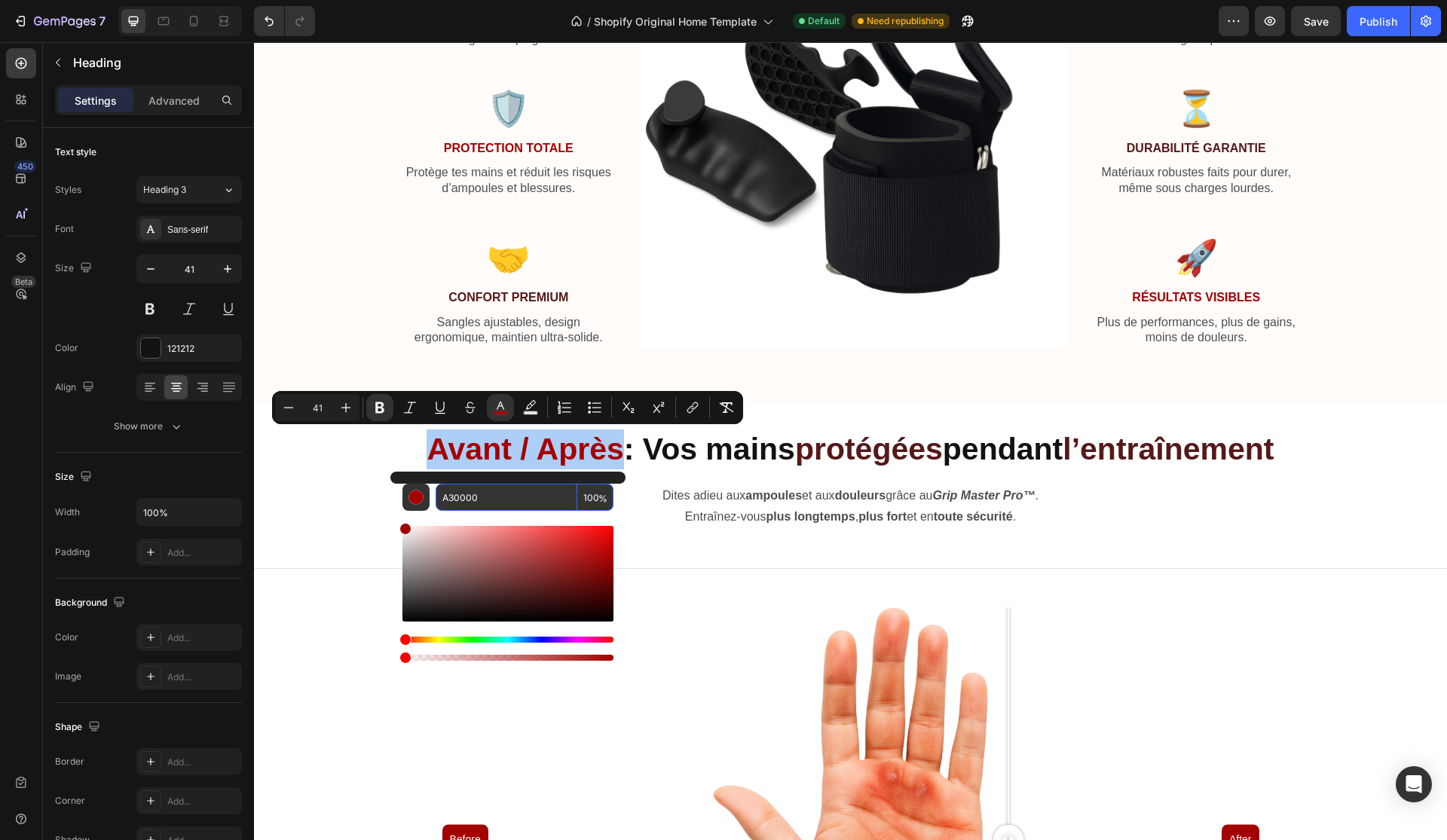
click at [499, 493] on input "A30000" at bounding box center [506, 497] width 142 height 27
paste input "561919"
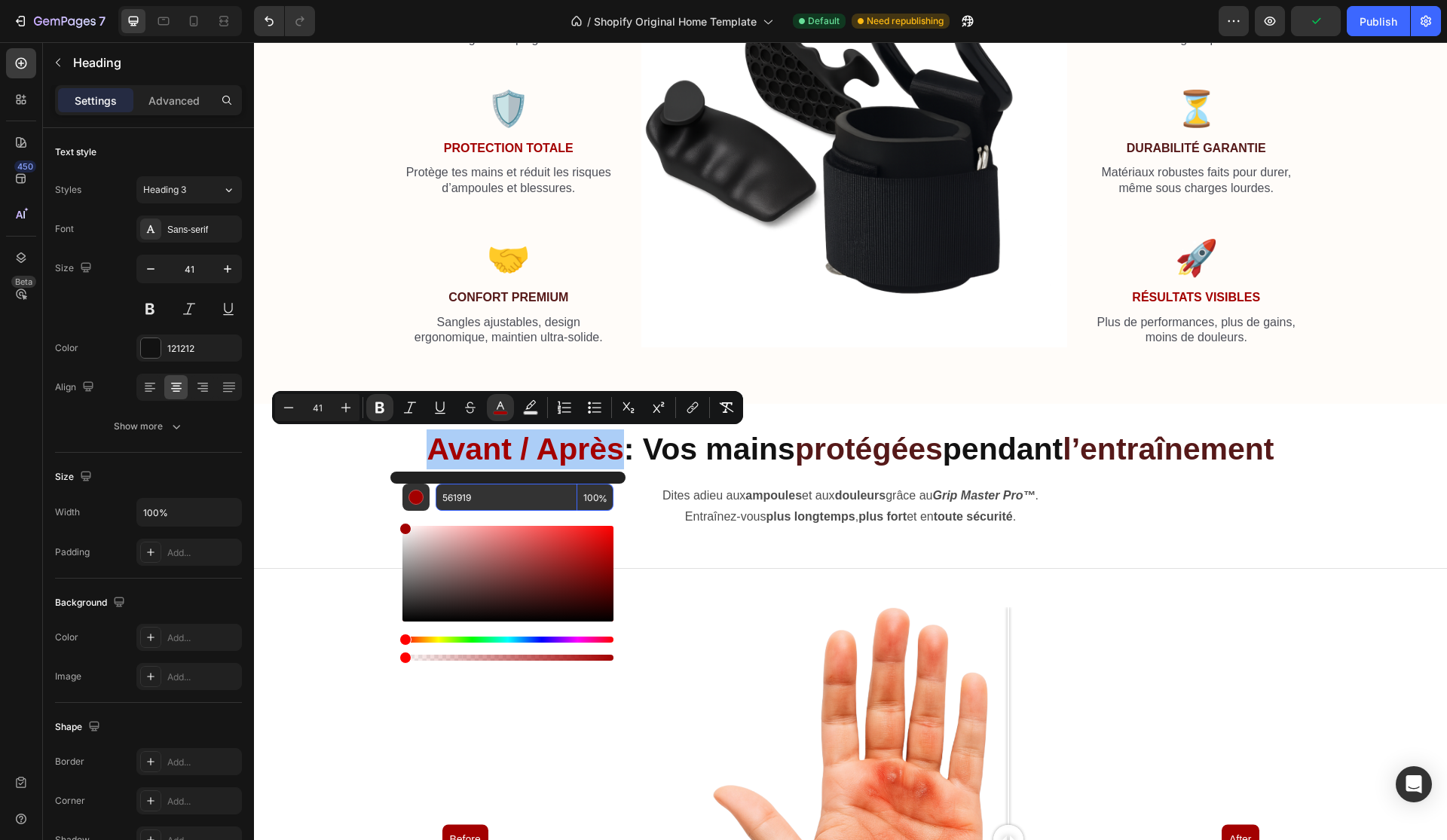
type input "561919"
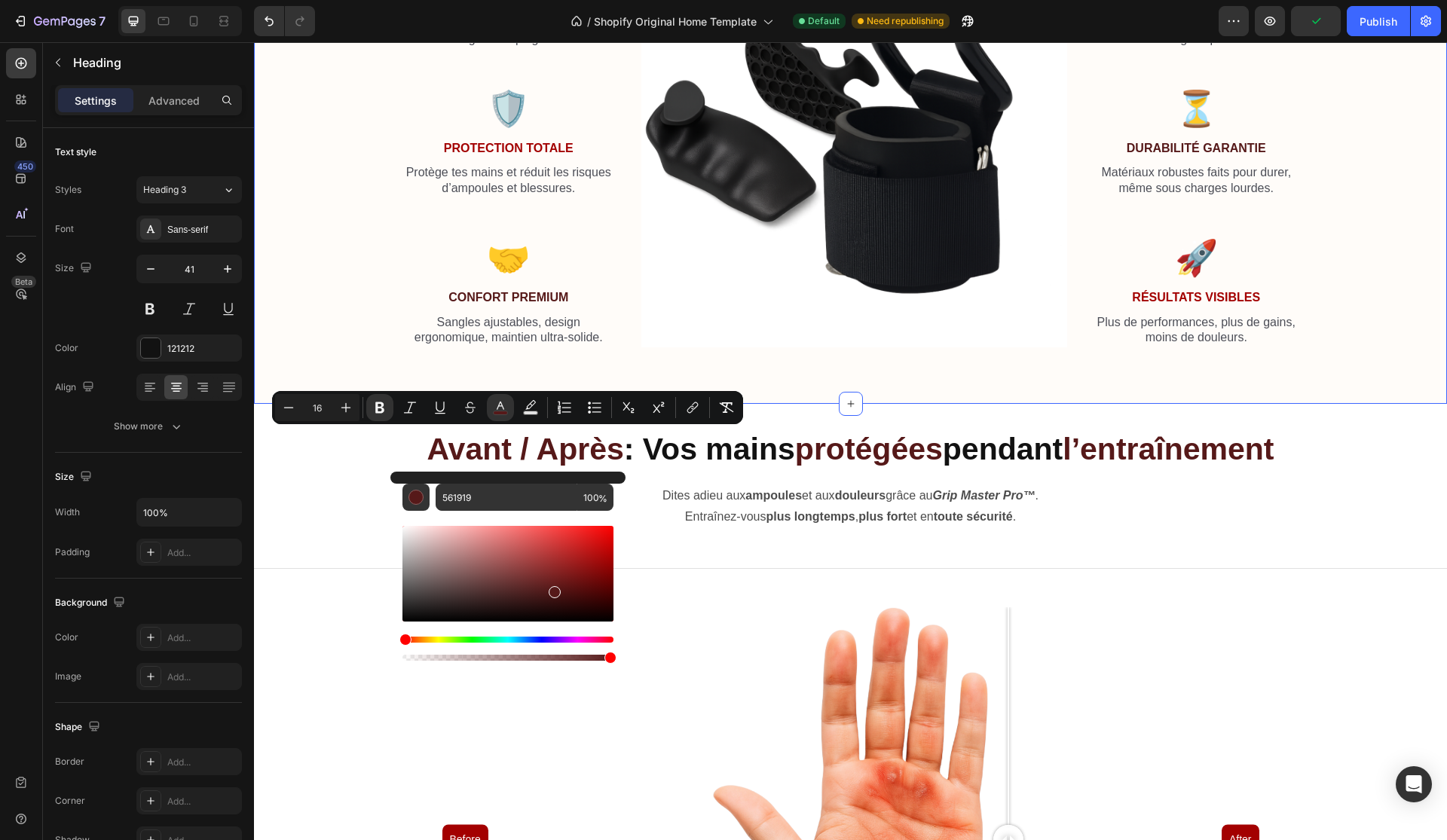
click at [822, 370] on div "Passe au Niveau Supérieur Heading Oublie les douleurs aux mains et la perte de …" at bounding box center [850, 54] width 1193 height 700
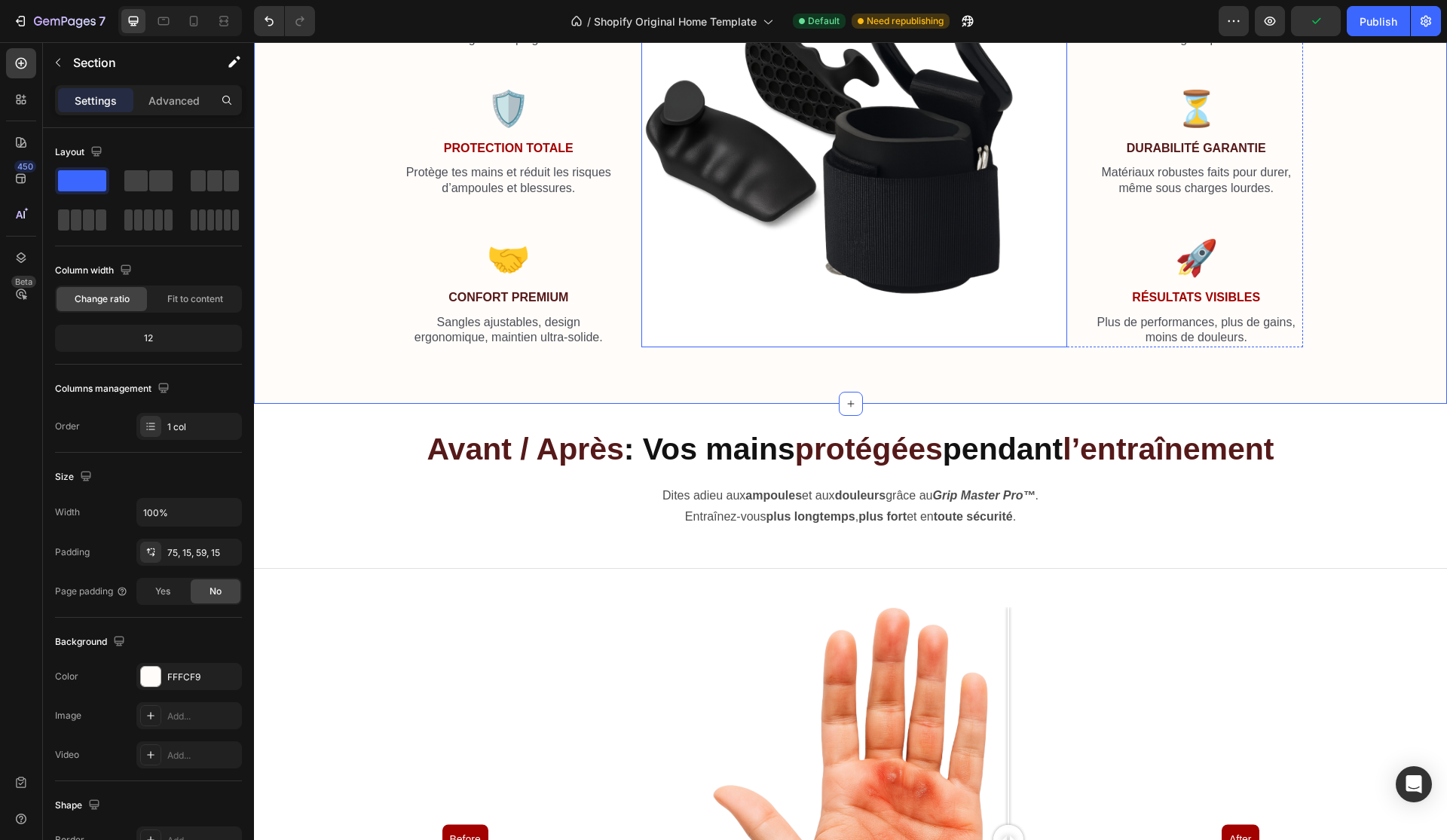
click at [770, 325] on img at bounding box center [854, 134] width 426 height 426
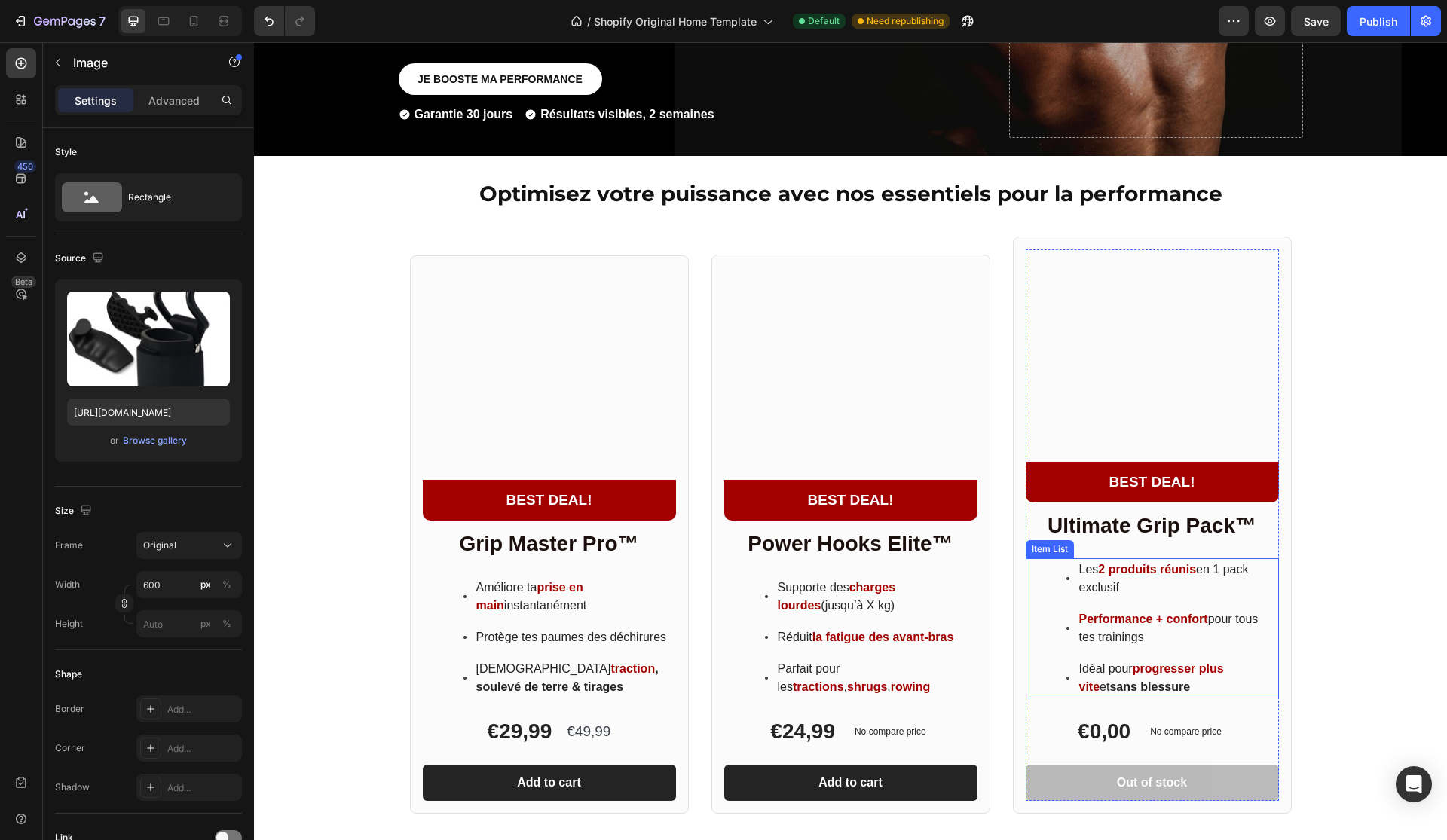
scroll to position [895, 0]
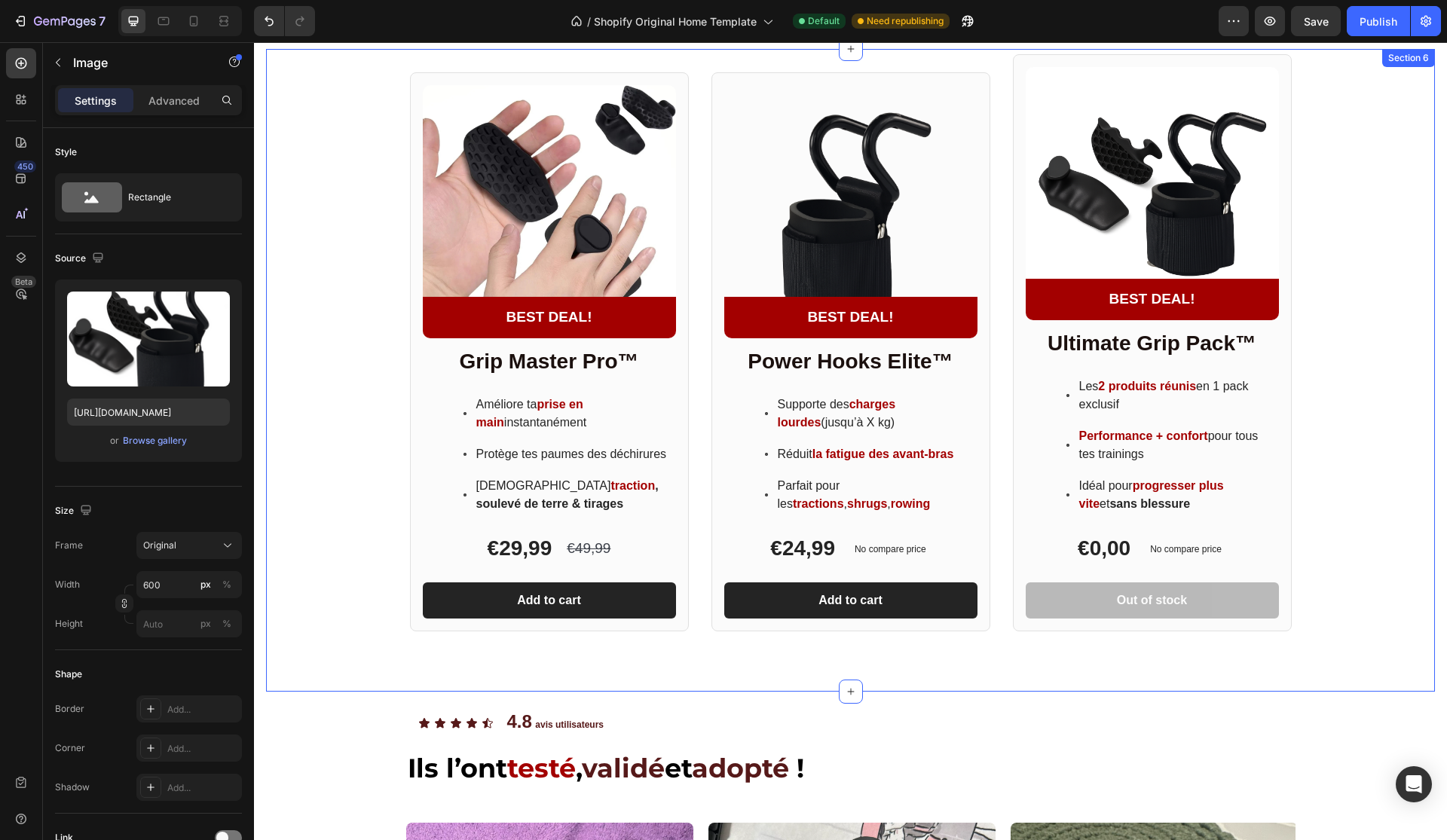
click at [1363, 346] on div "Product Images BEST DEAL! Text Block Row Row Grip Master Pro™ Heading Améliore …" at bounding box center [850, 343] width 1169 height 577
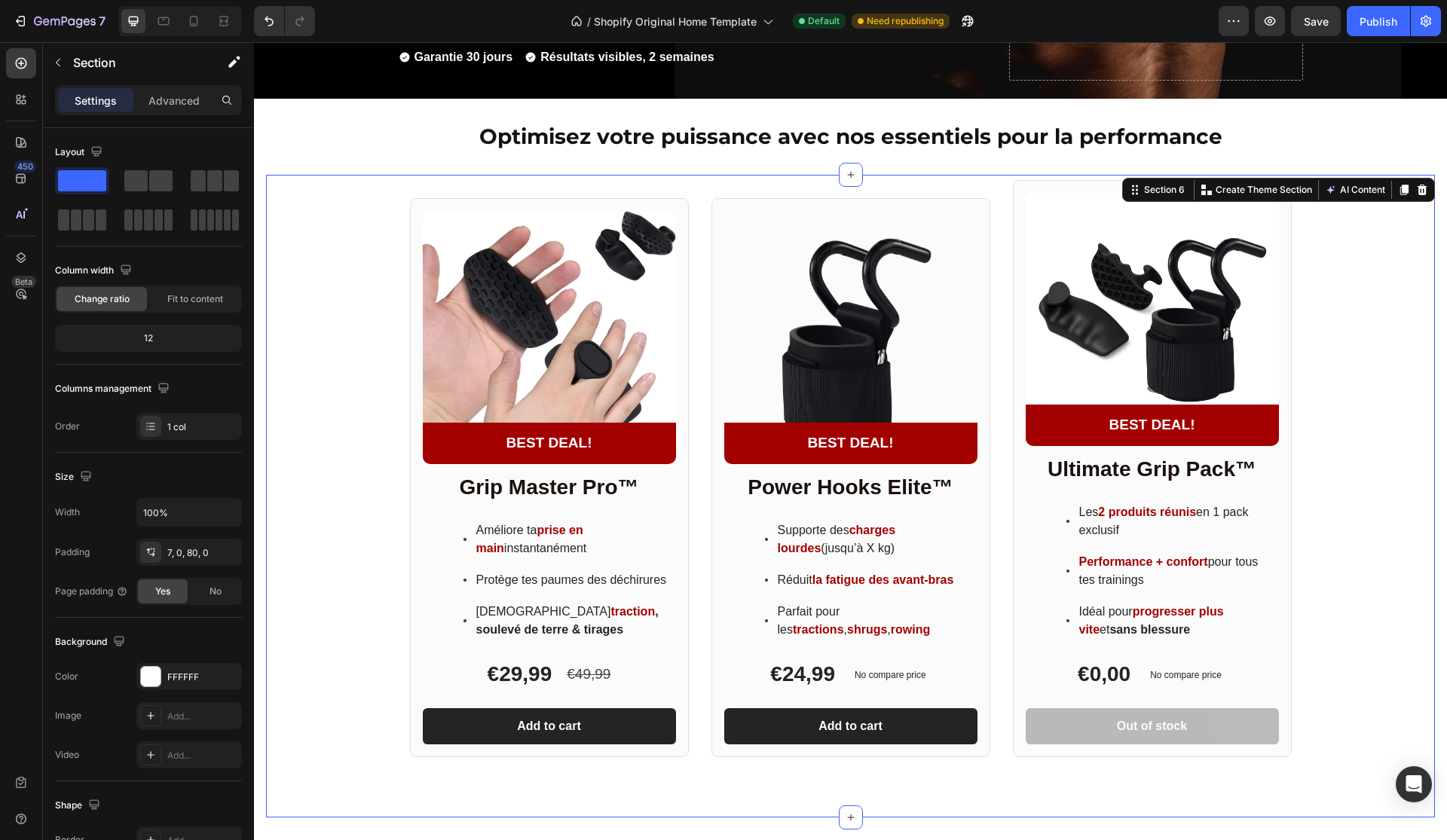
scroll to position [760, 0]
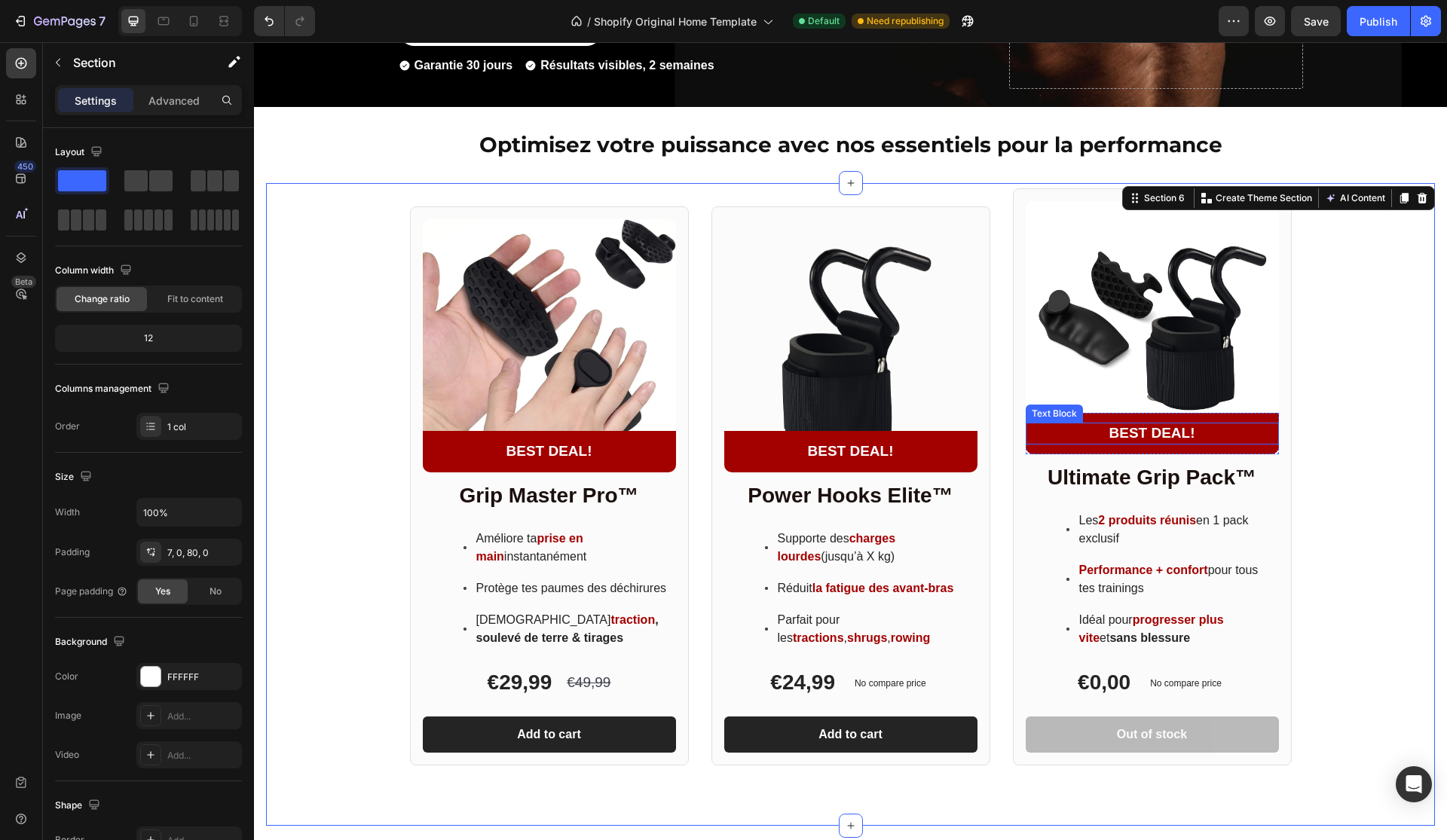
click at [1249, 428] on p "BEST DEAL!" at bounding box center [1152, 433] width 250 height 18
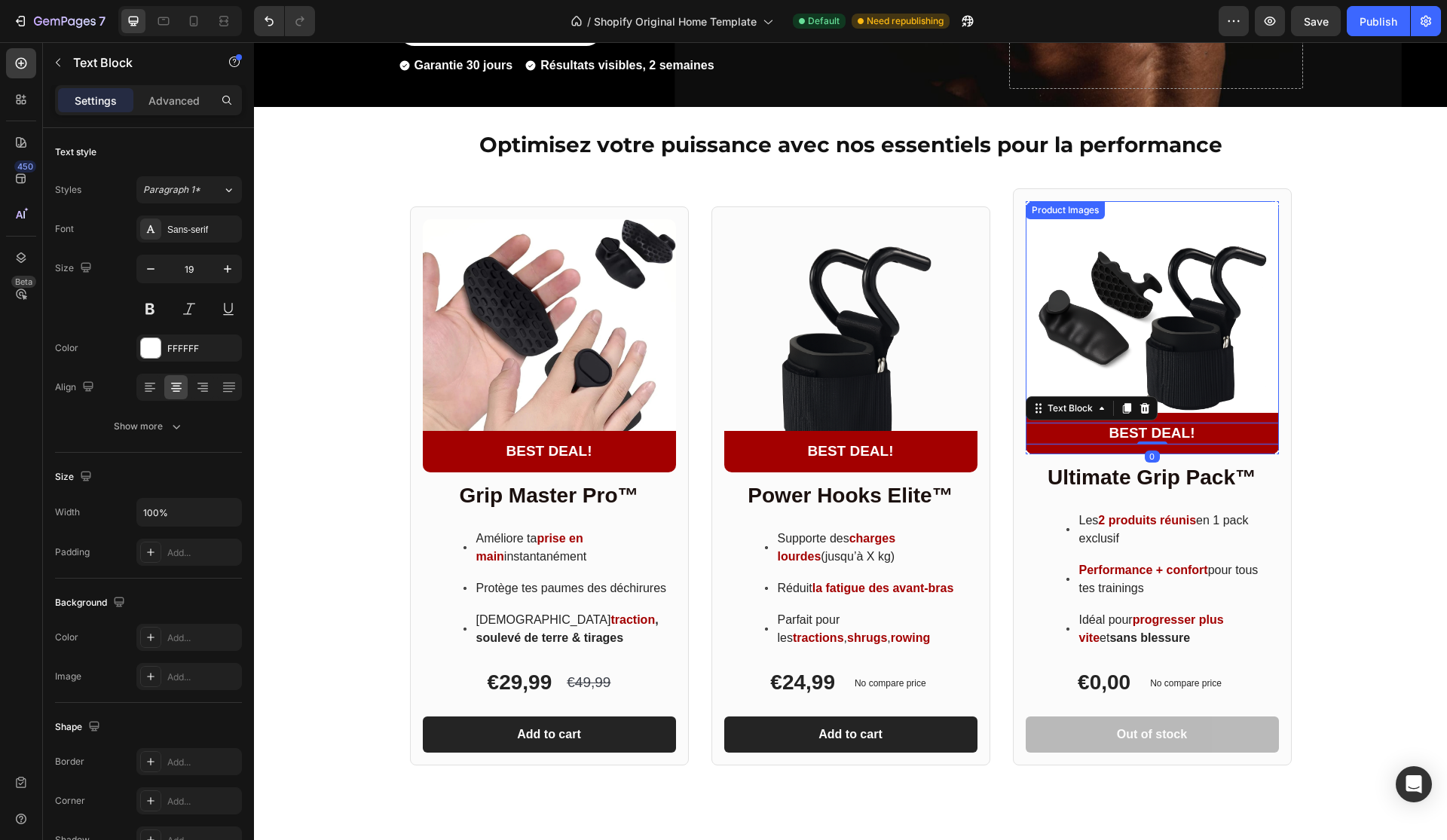
click at [1256, 411] on img at bounding box center [1152, 328] width 254 height 254
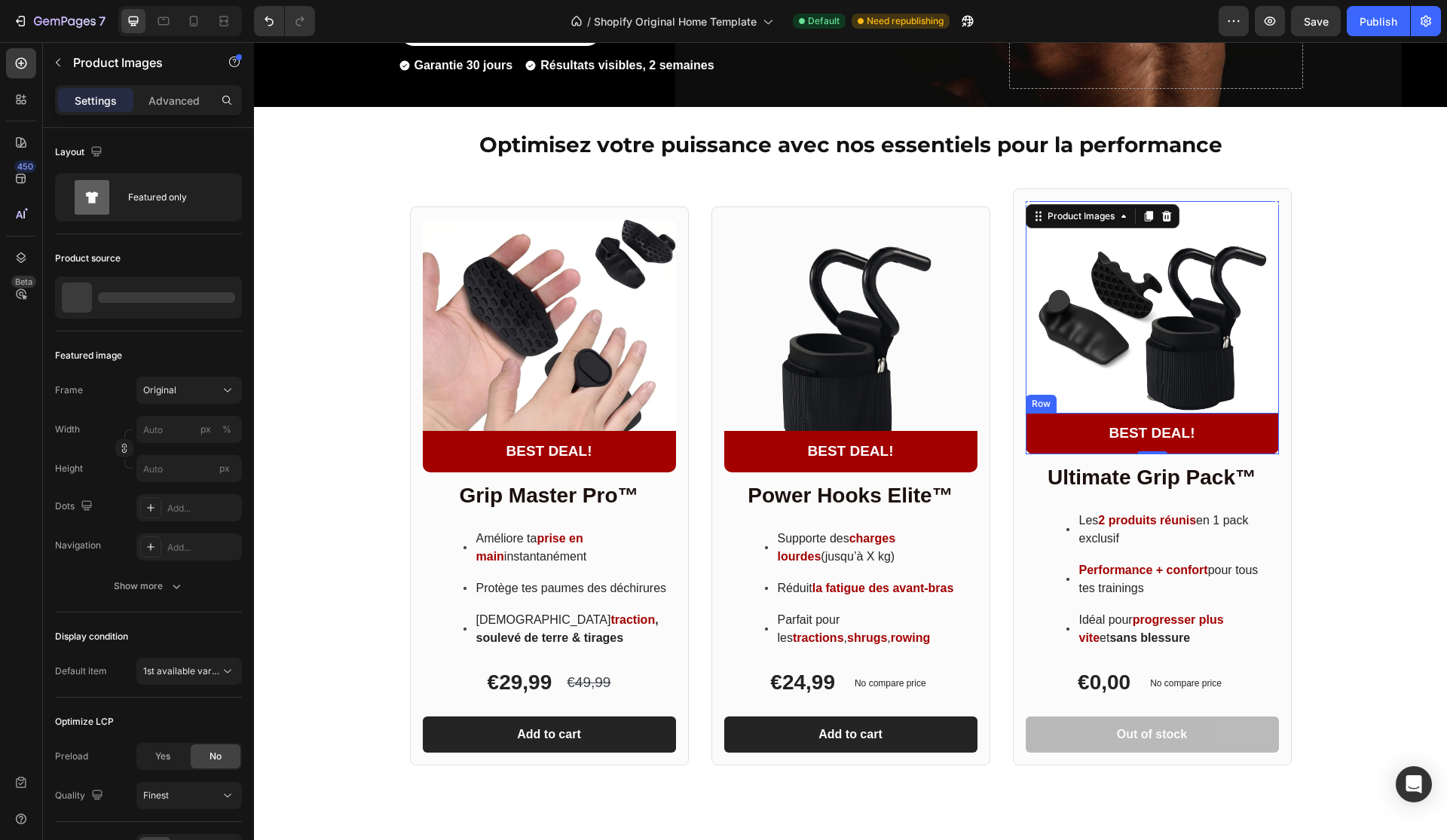
click at [1255, 416] on div "BEST DEAL! Text Block Row" at bounding box center [1152, 434] width 254 height 42
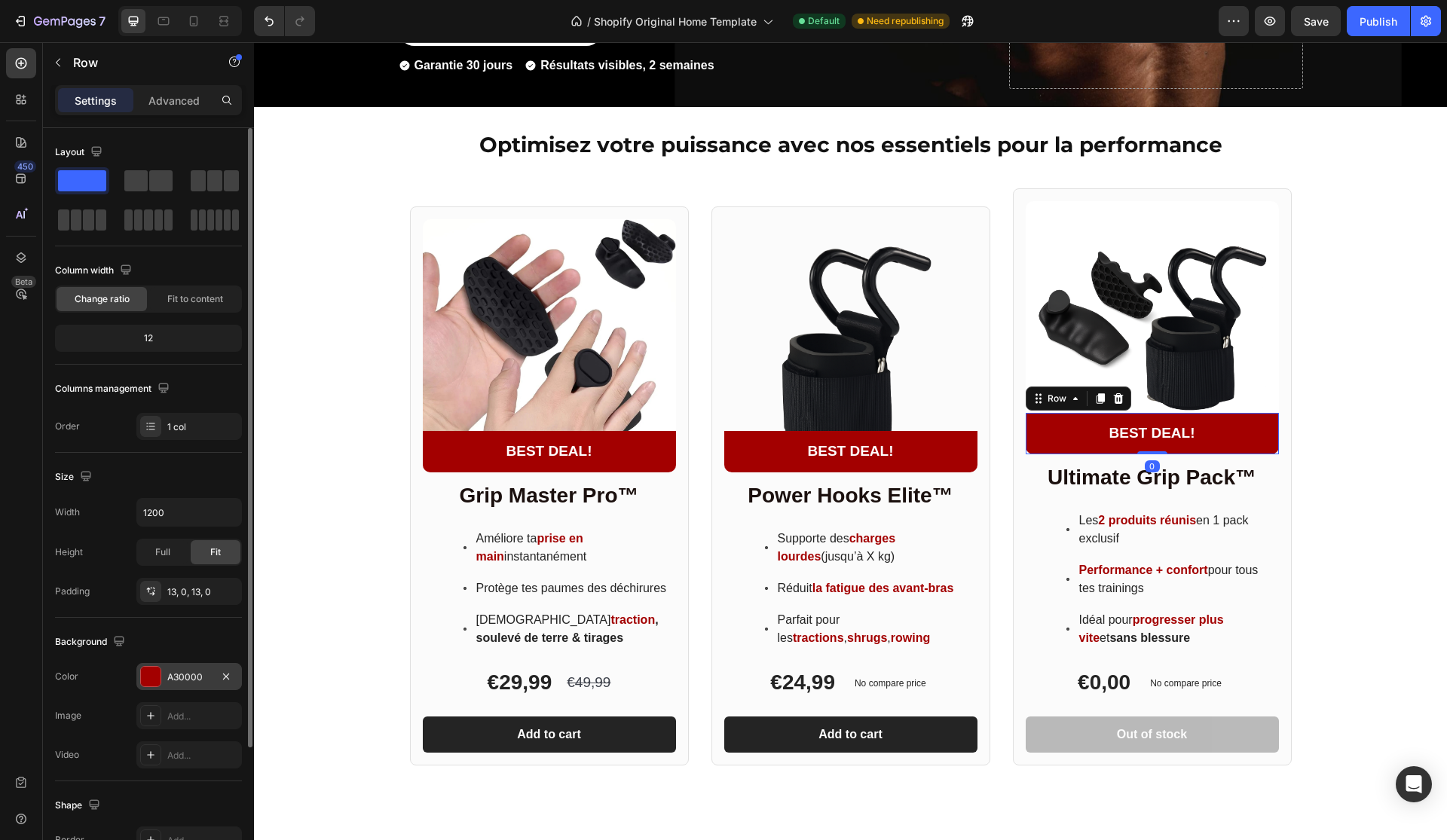
click at [164, 672] on div "A30000" at bounding box center [189, 676] width 105 height 27
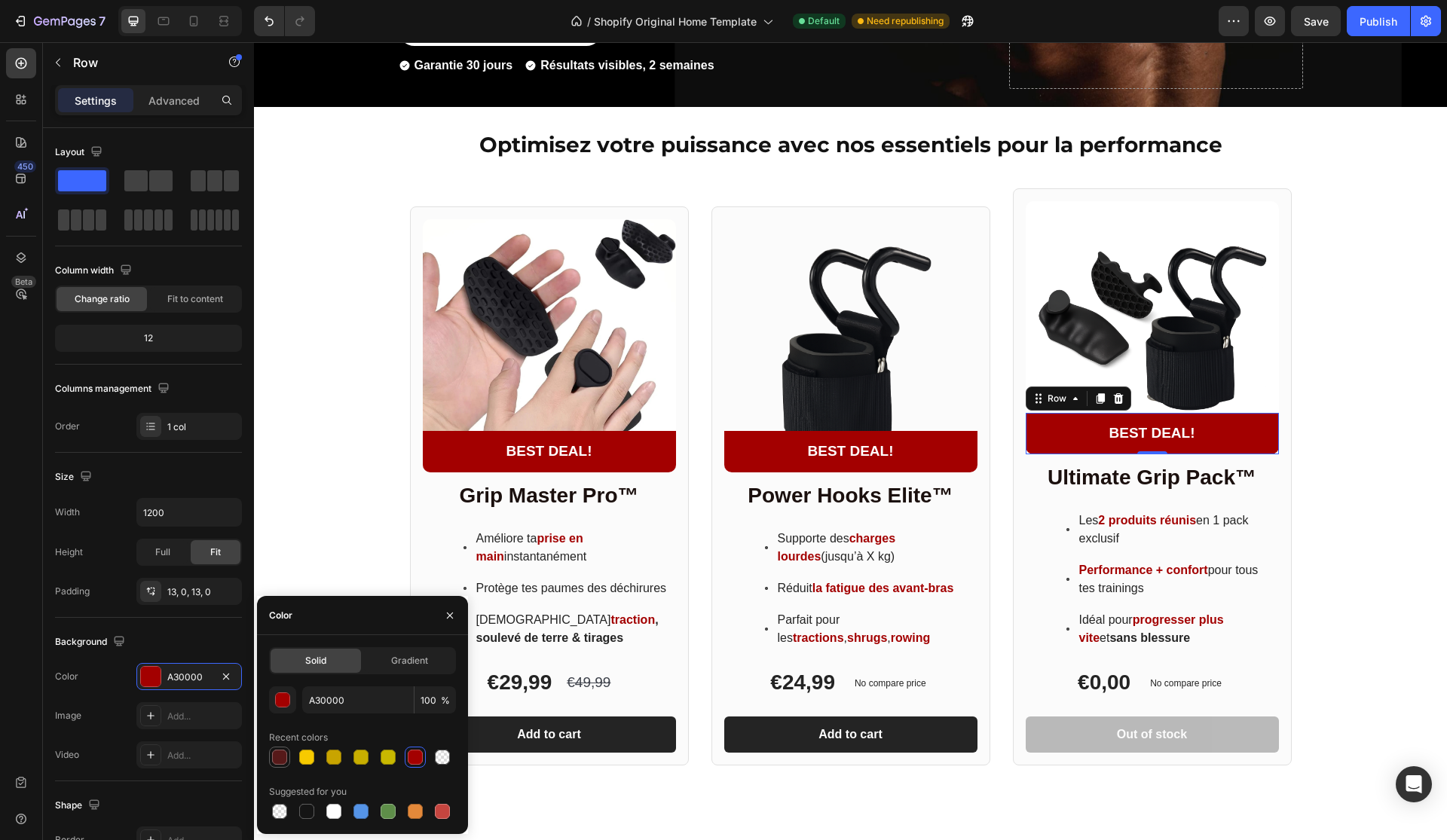
click at [282, 759] on div at bounding box center [279, 757] width 15 height 15
type input "561919"
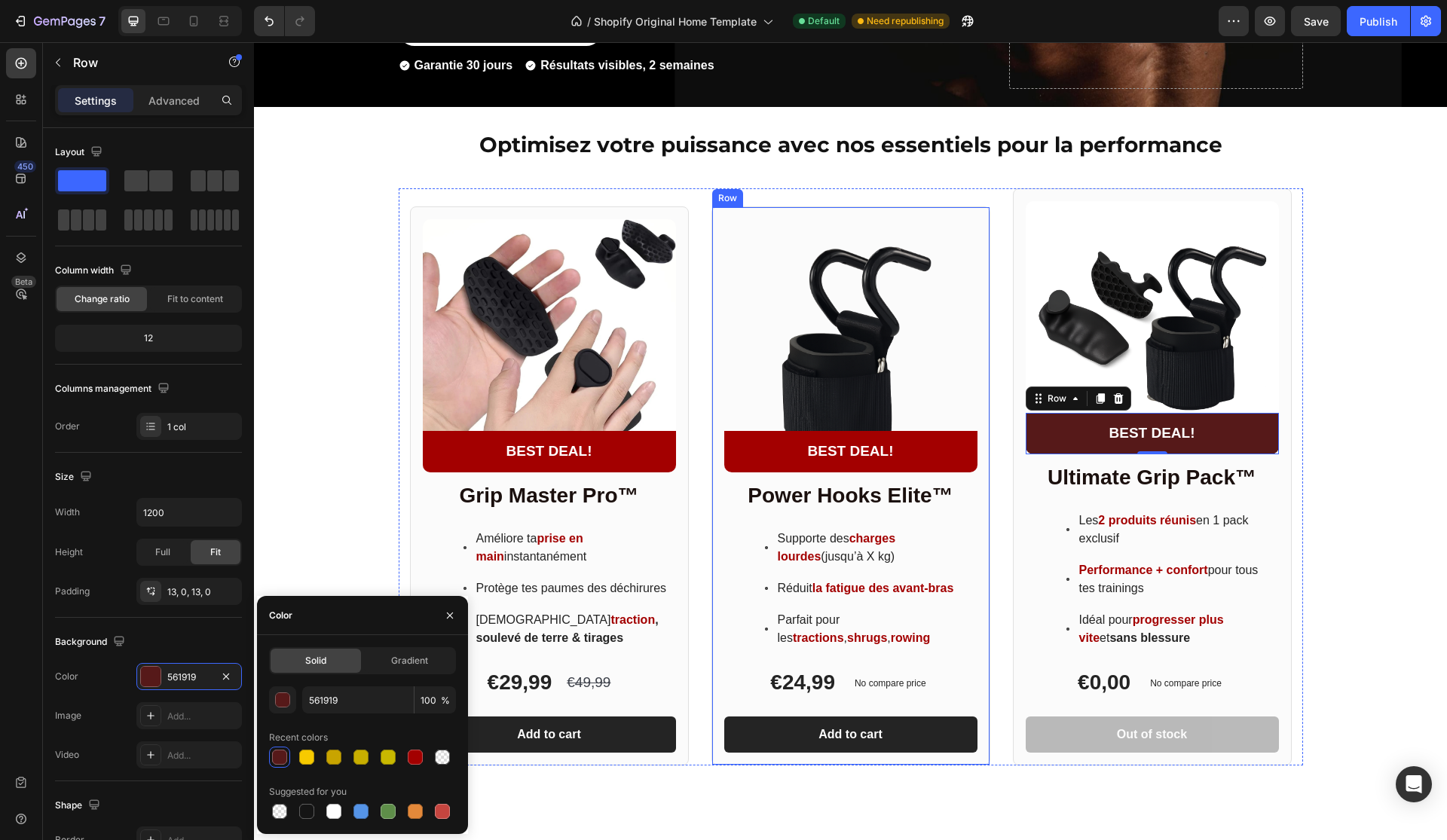
click at [735, 437] on div "Text Block" at bounding box center [753, 432] width 59 height 18
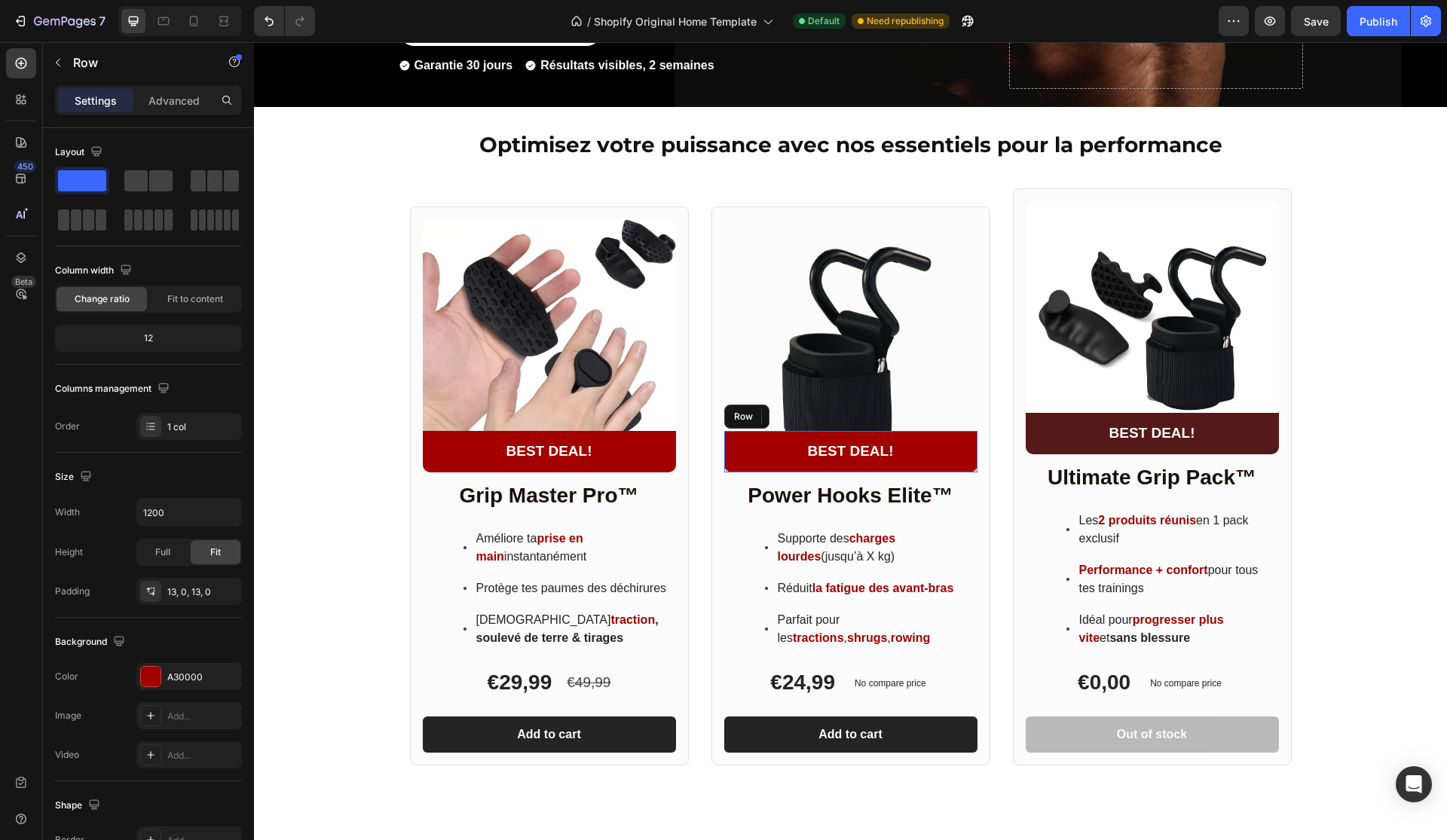
click at [741, 466] on div "BEST DEAL! Text Block 0 Row" at bounding box center [851, 452] width 254 height 42
click at [201, 673] on div "A30000" at bounding box center [189, 677] width 43 height 14
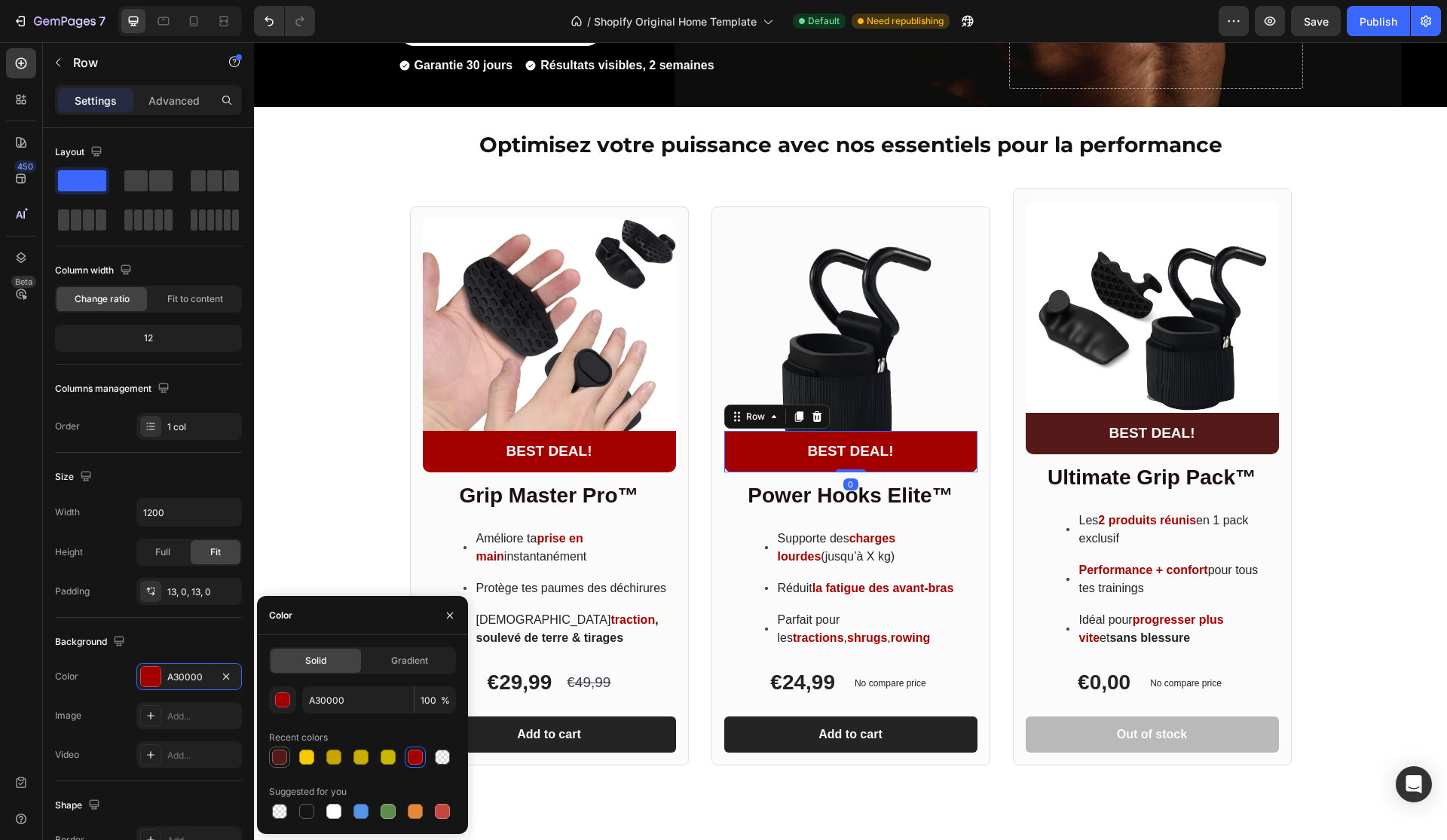
click at [282, 760] on div at bounding box center [279, 757] width 15 height 15
type input "561919"
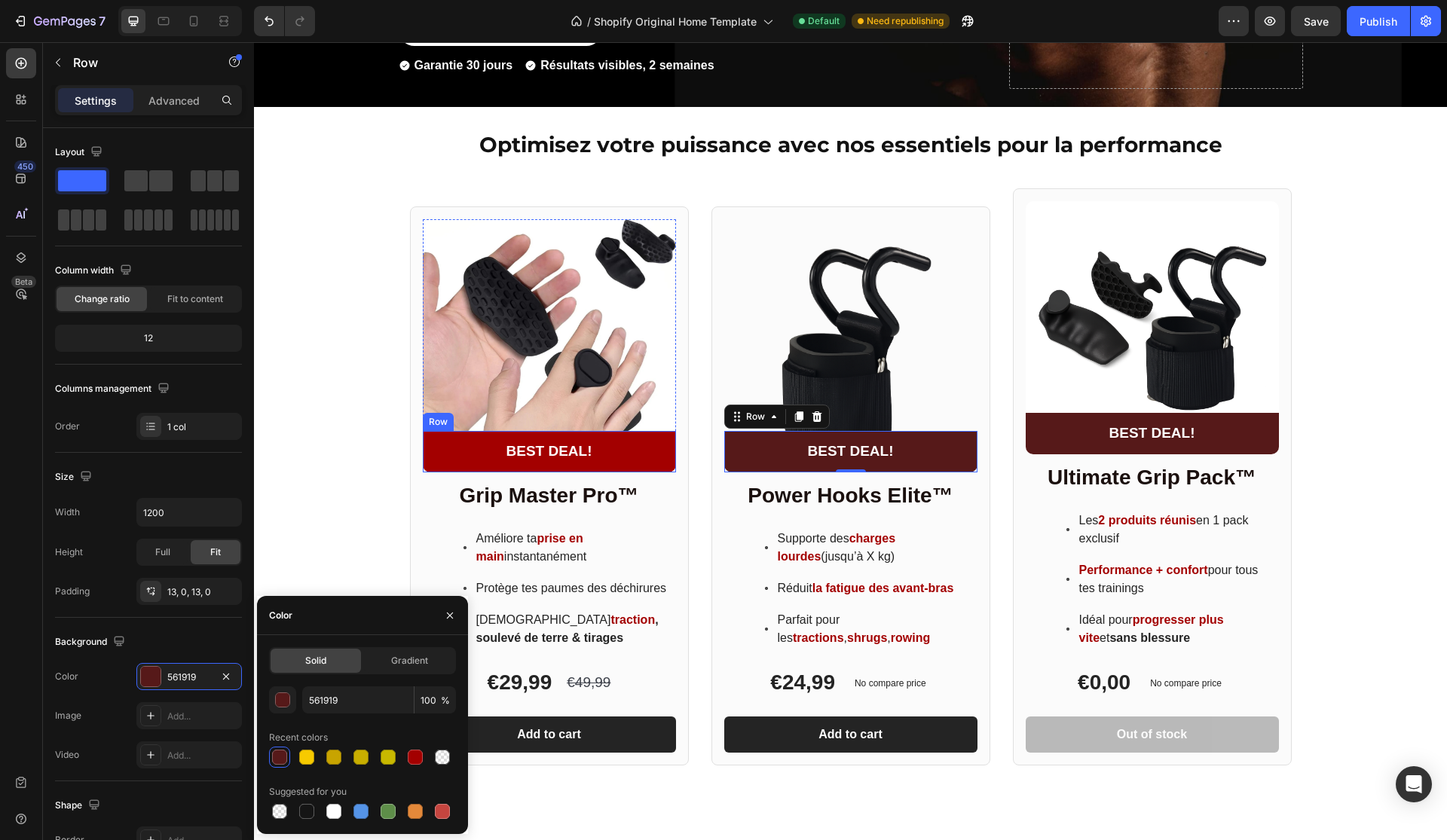
click at [446, 469] on div "BEST DEAL! Text Block Row" at bounding box center [550, 452] width 254 height 42
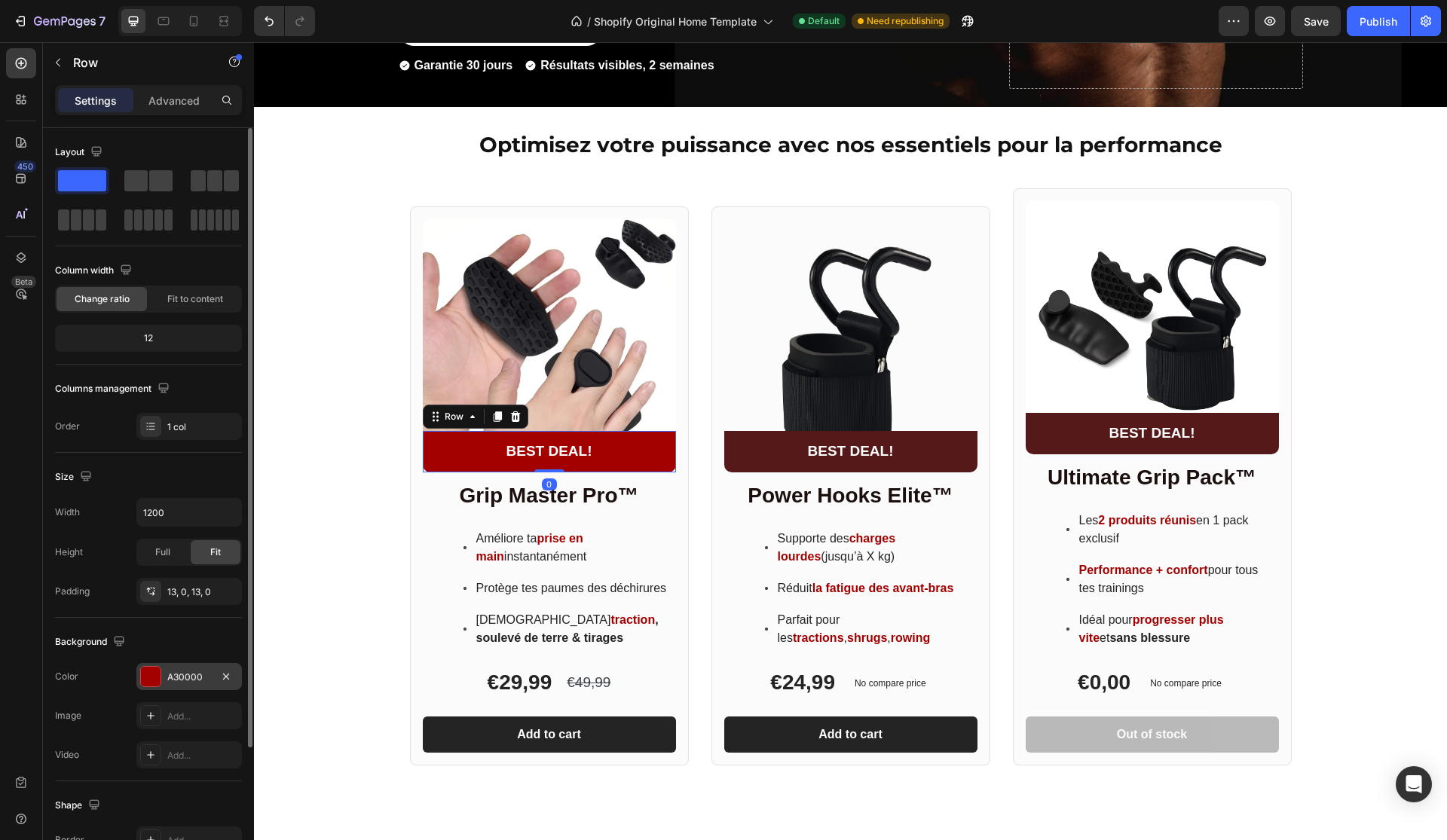
click at [181, 681] on div "A30000" at bounding box center [189, 677] width 43 height 14
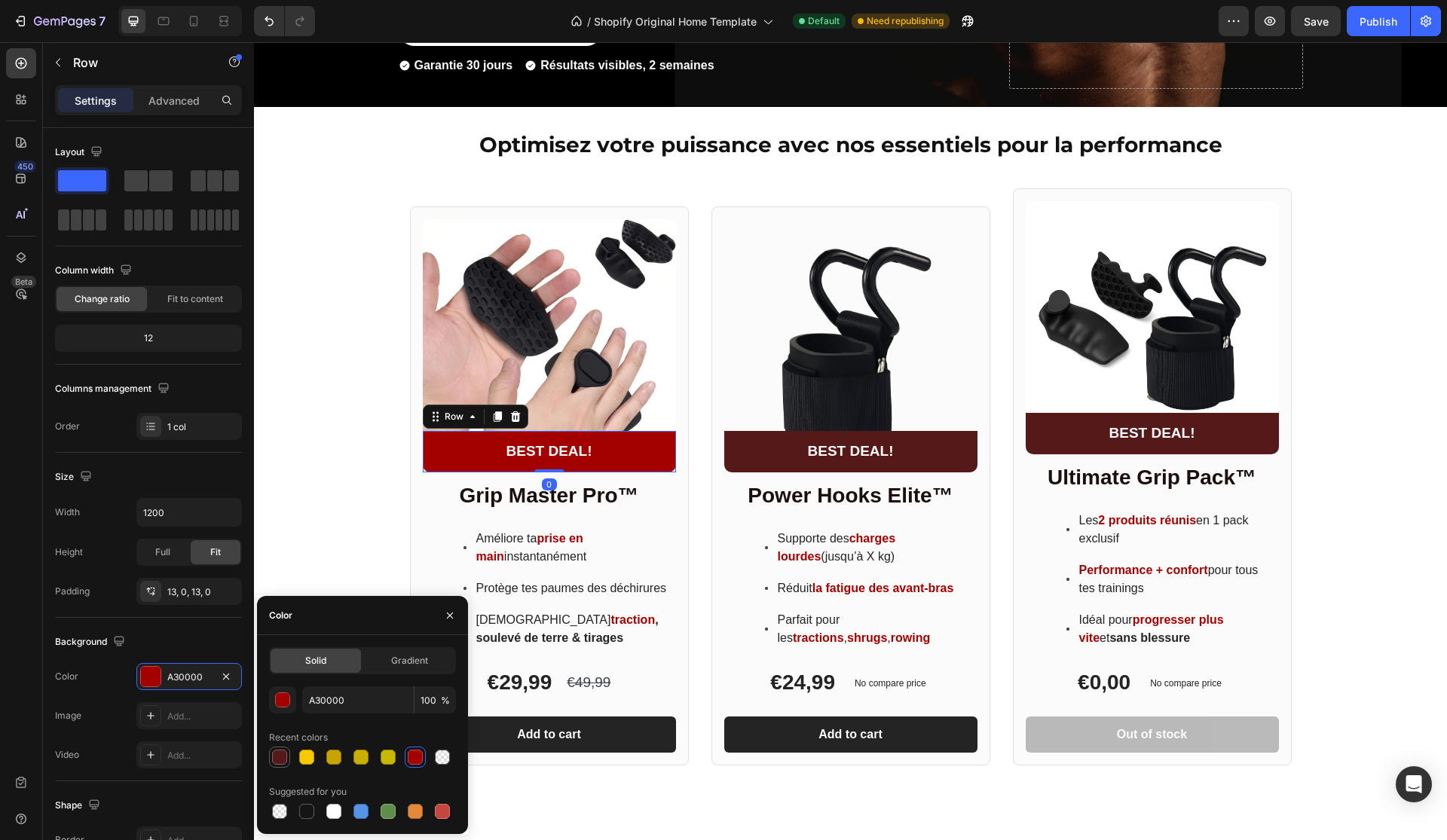
click at [277, 749] on div at bounding box center [279, 757] width 18 height 18
type input "561919"
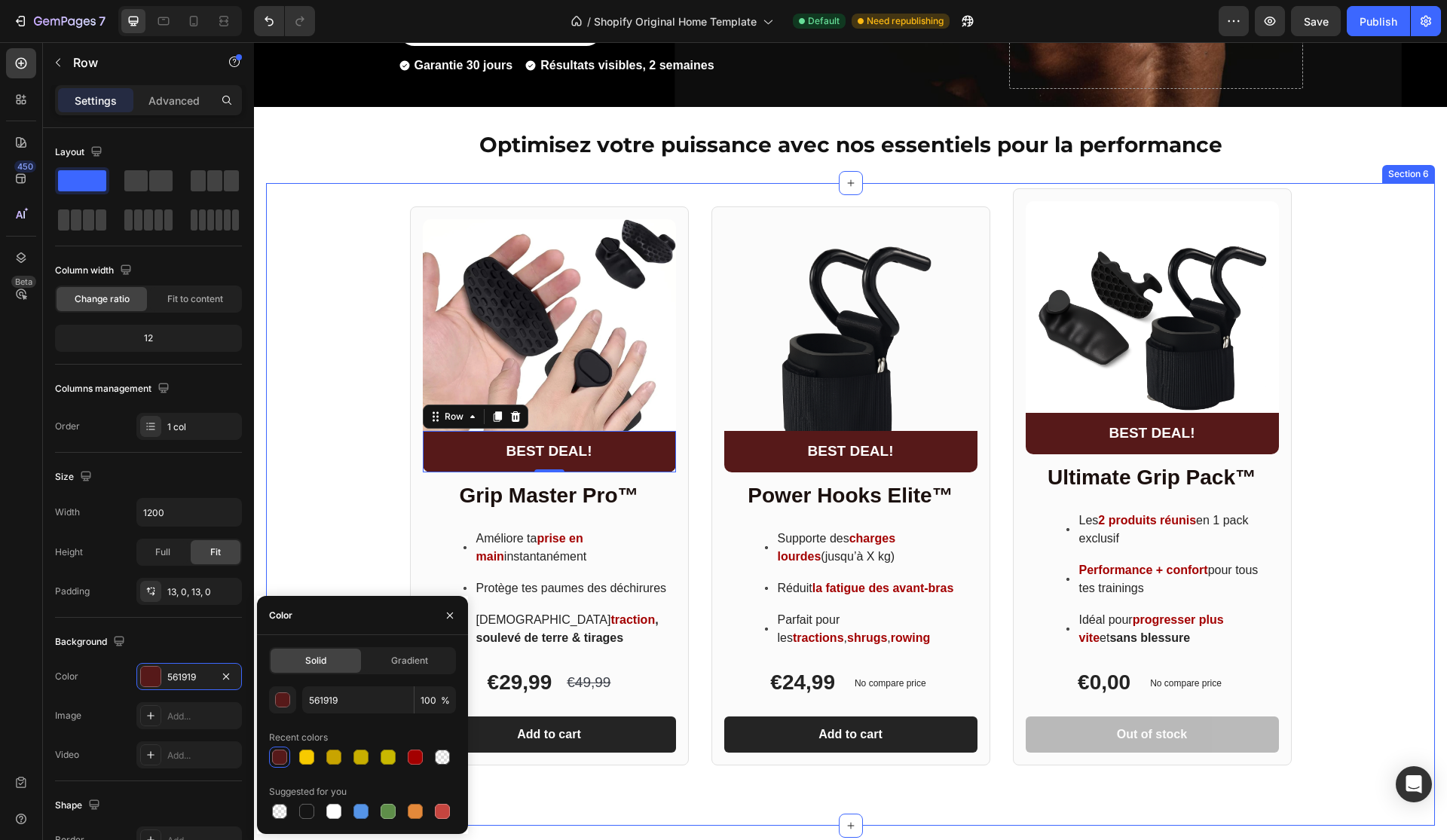
click at [312, 294] on div "Product Images BEST DEAL! Text Block Row 0 Row Grip Master Pro™ Heading Amélior…" at bounding box center [850, 477] width 1169 height 577
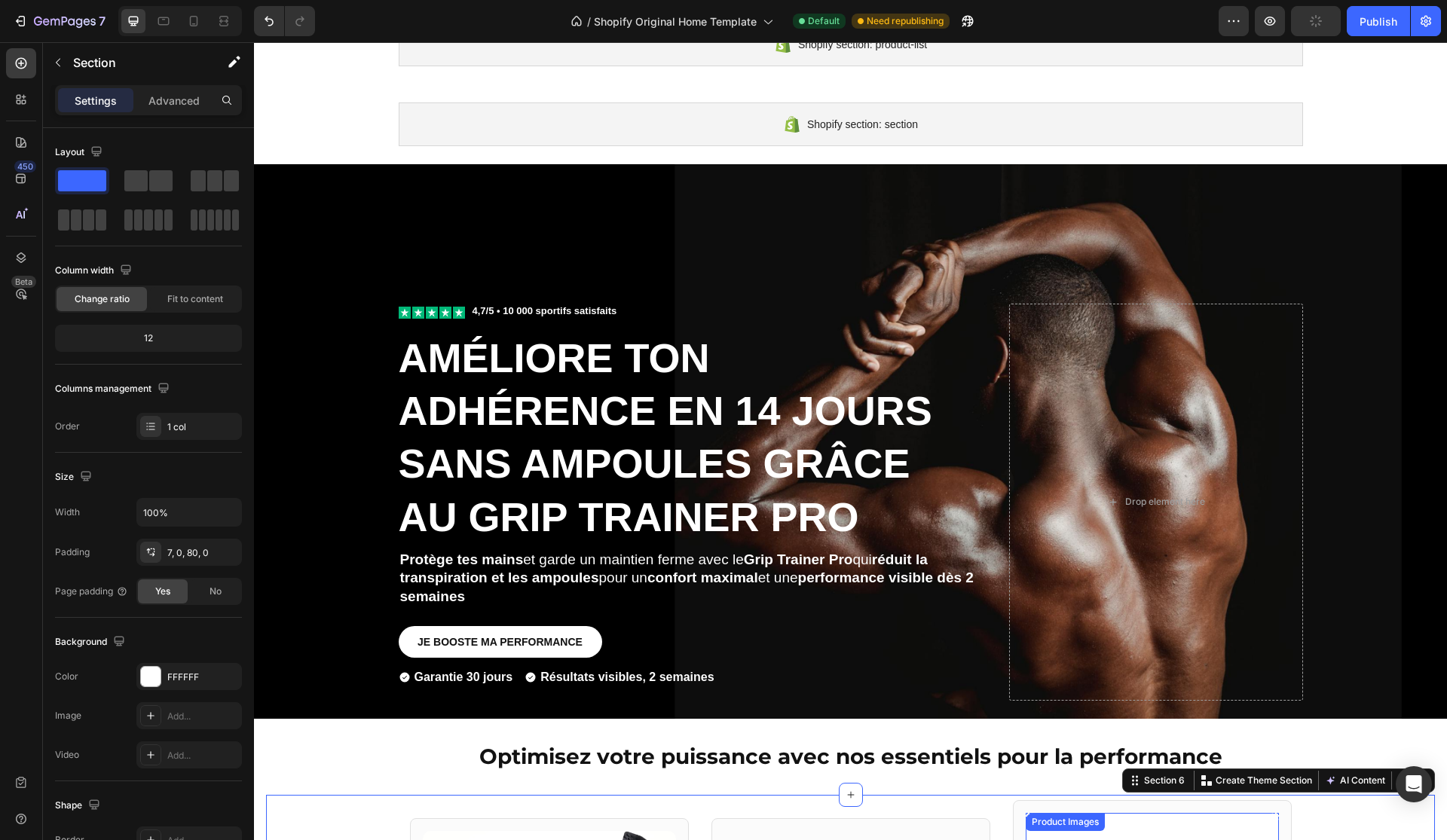
scroll to position [142, 0]
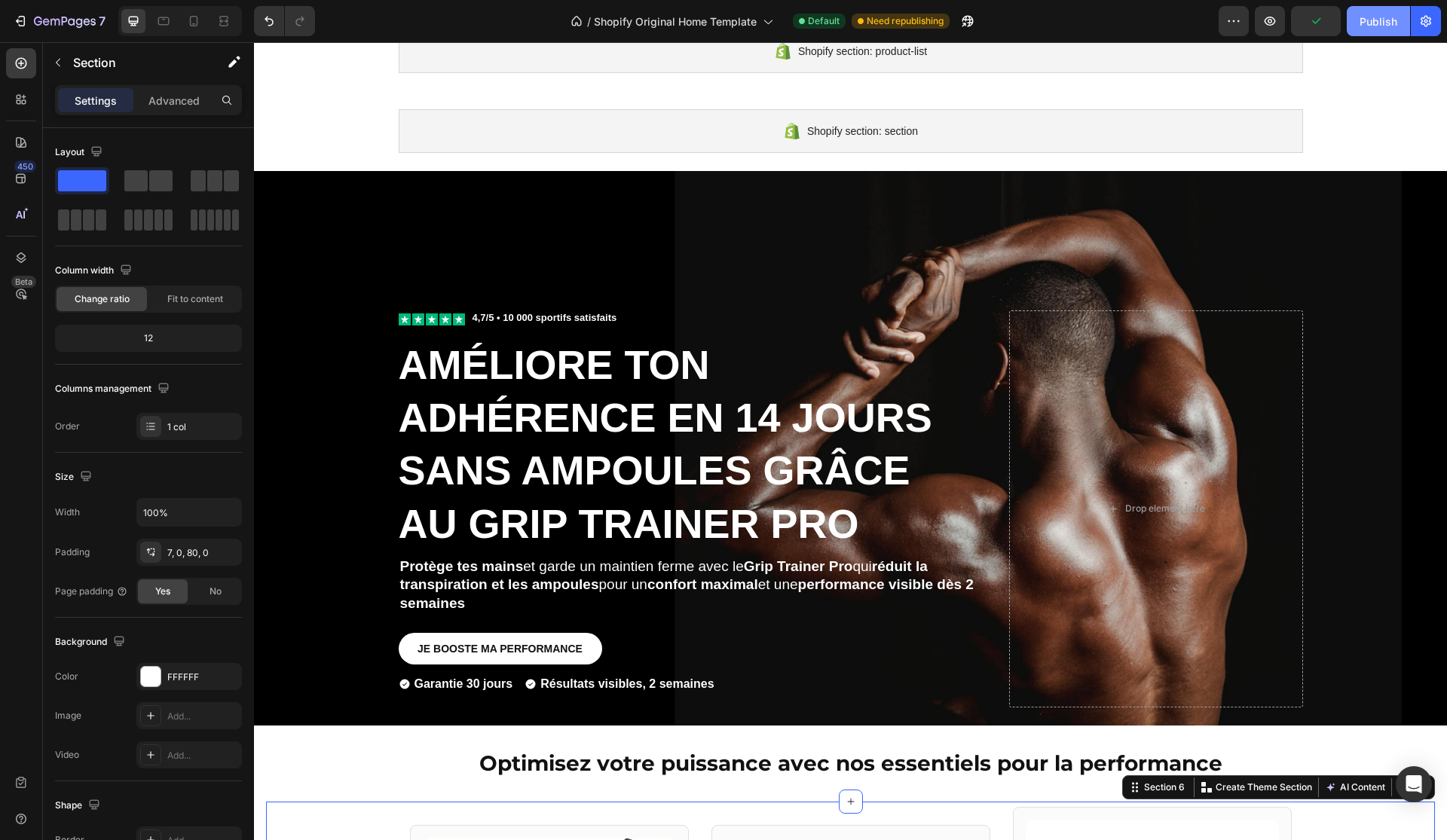
click at [1378, 17] on div "Publish" at bounding box center [1378, 22] width 38 height 16
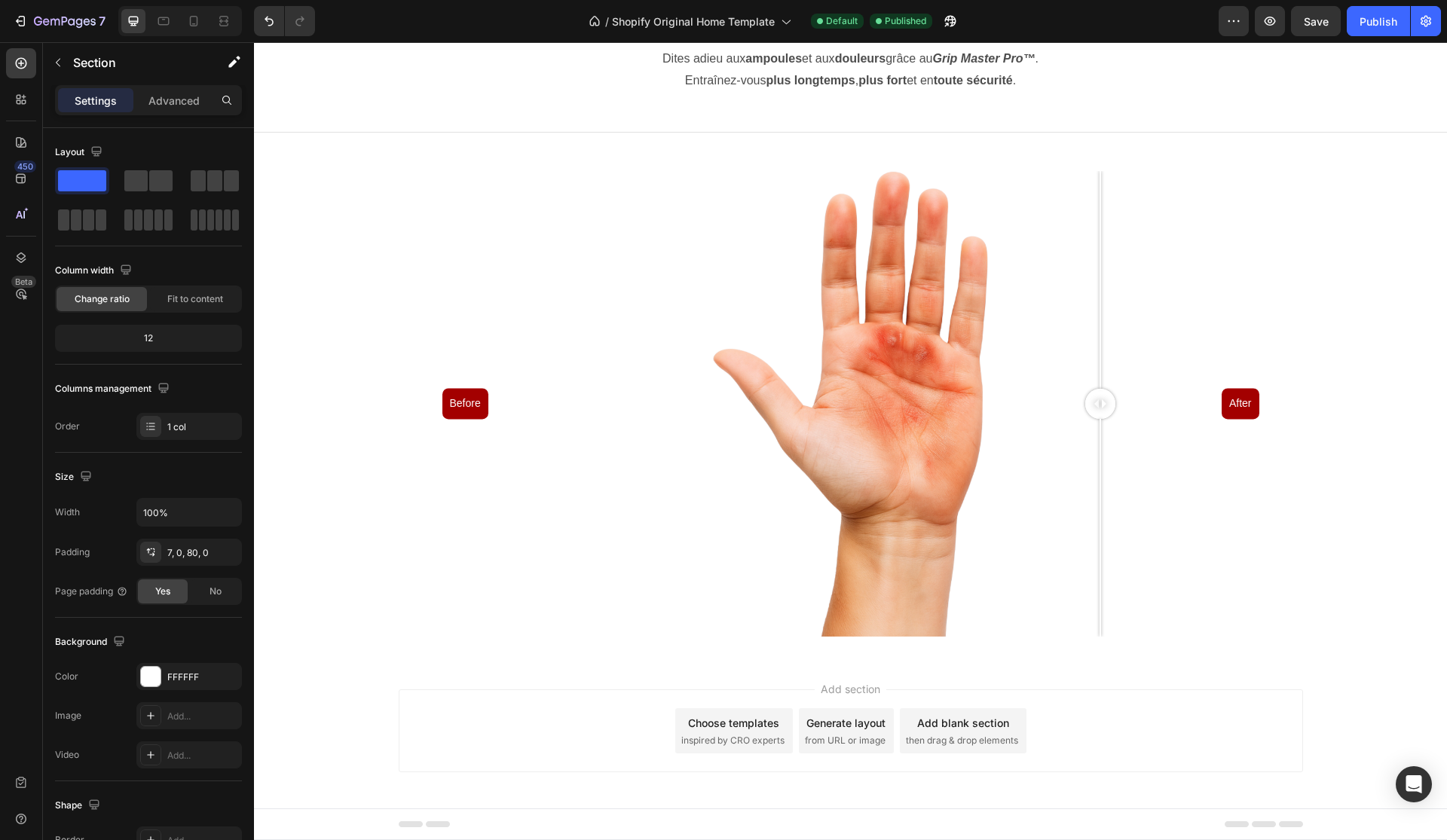
scroll to position [3074, 0]
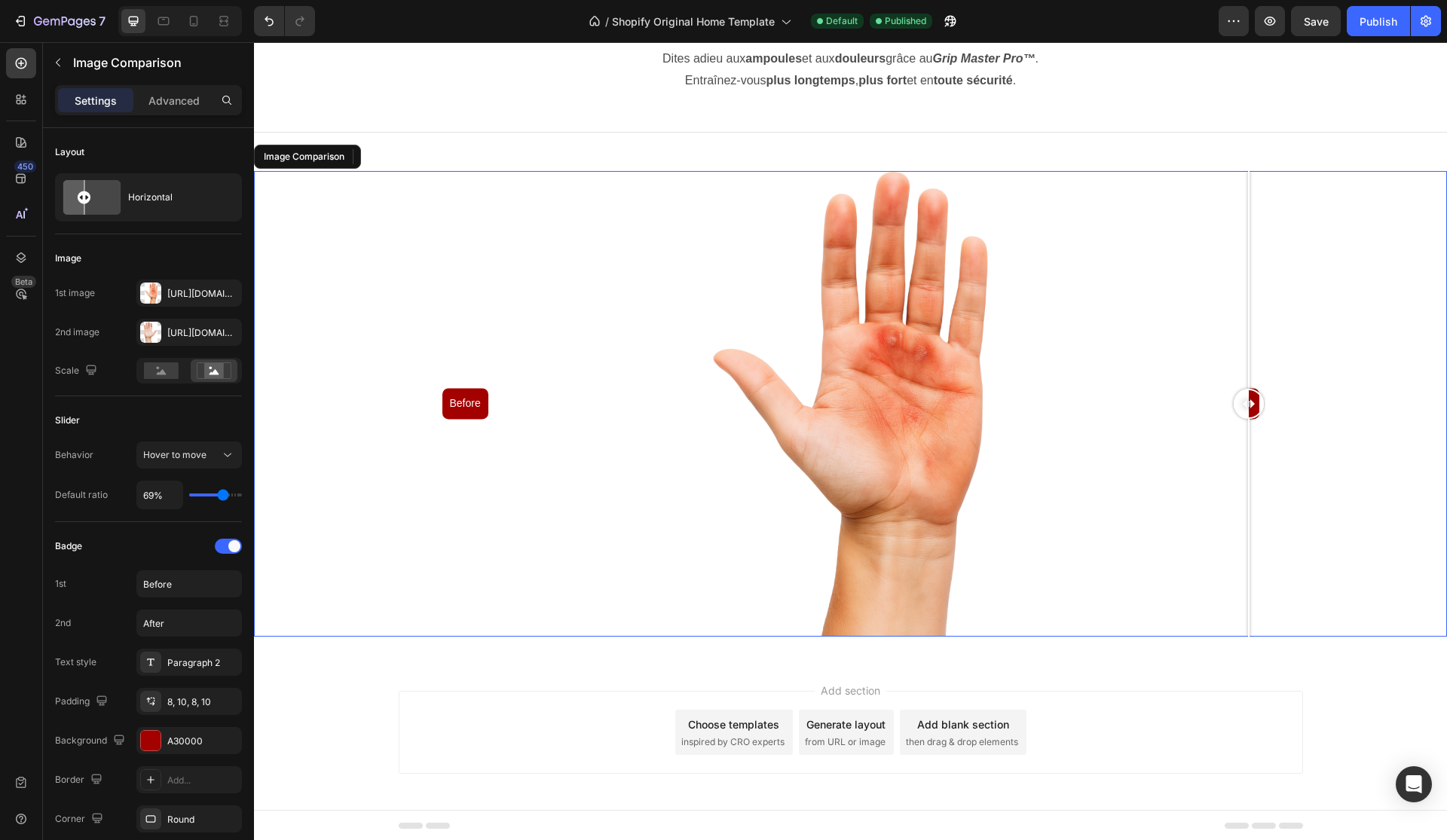
click at [1259, 401] on div at bounding box center [1249, 404] width 30 height 30
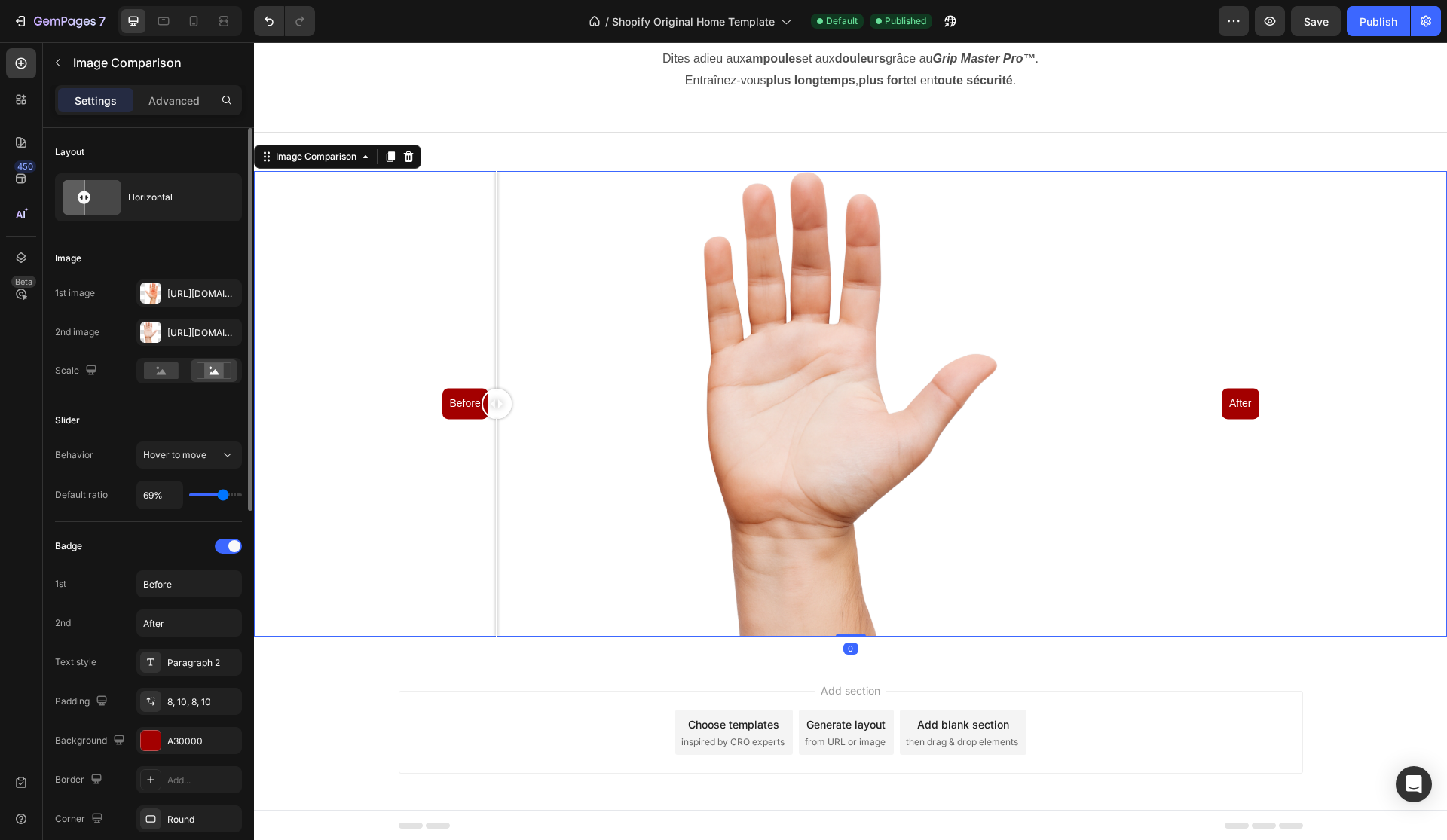
click at [181, 726] on div "Badge 1st Before 2nd After Text style Paragraph 2 Padding 8, 10, 8, 10 Backgrou…" at bounding box center [148, 722] width 187 height 376
click at [183, 733] on div "A30000" at bounding box center [189, 741] width 105 height 27
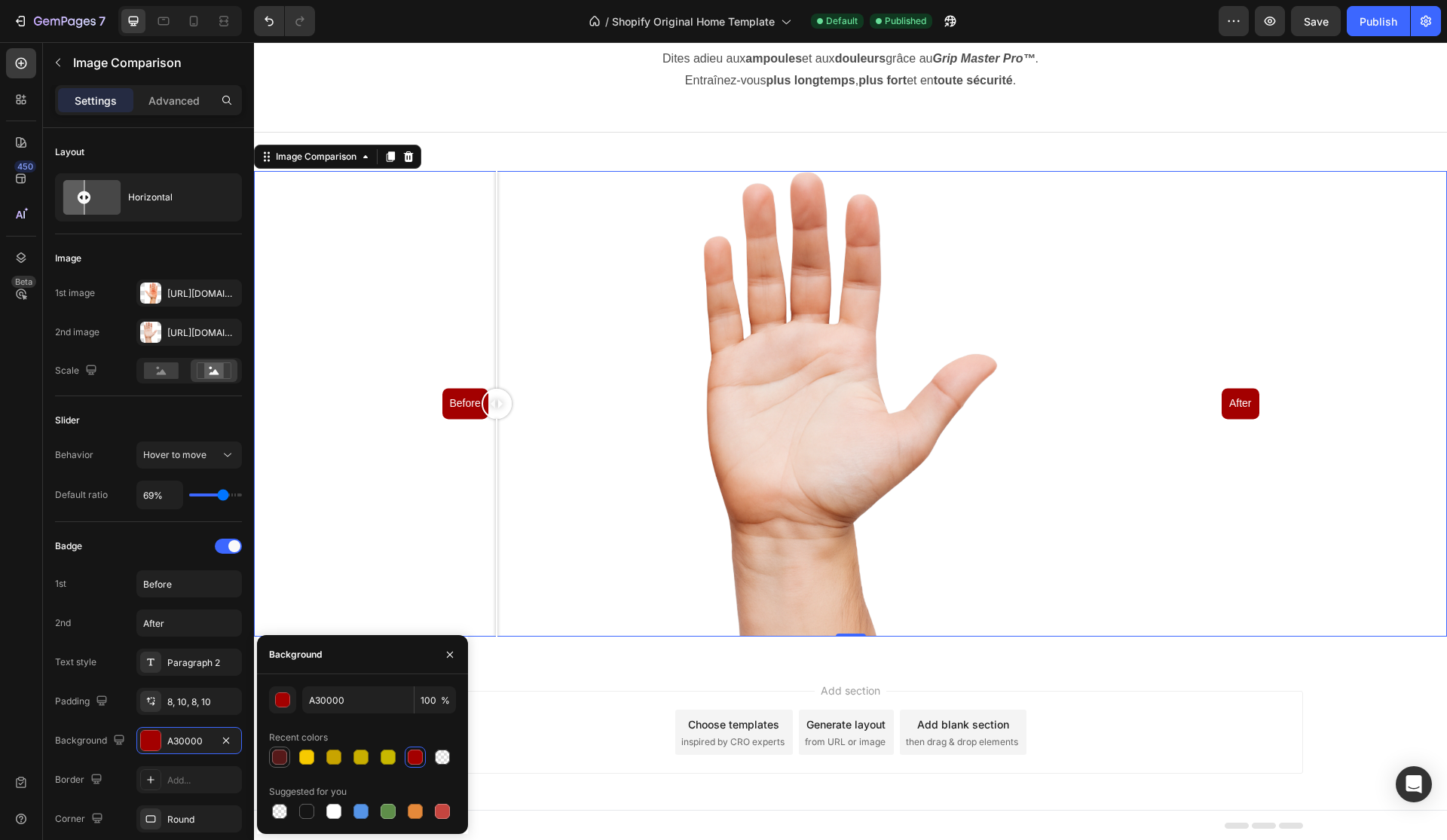
click at [277, 750] on div at bounding box center [279, 757] width 15 height 15
type input "561919"
click at [202, 386] on div "Image 1st image [URL][DOMAIN_NAME] 2nd image [URL][DOMAIN_NAME] Scale" at bounding box center [148, 315] width 187 height 162
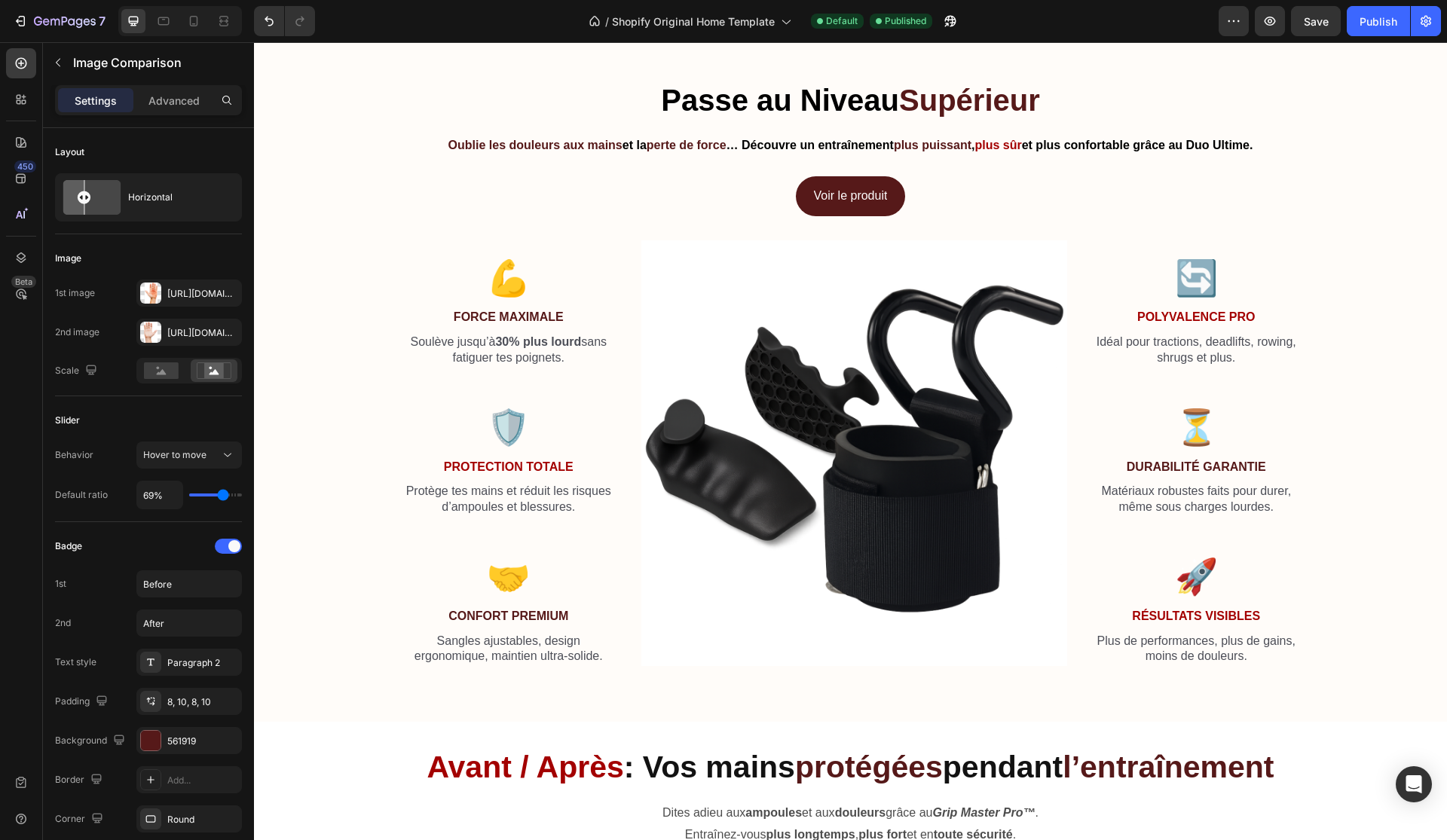
scroll to position [2307, 0]
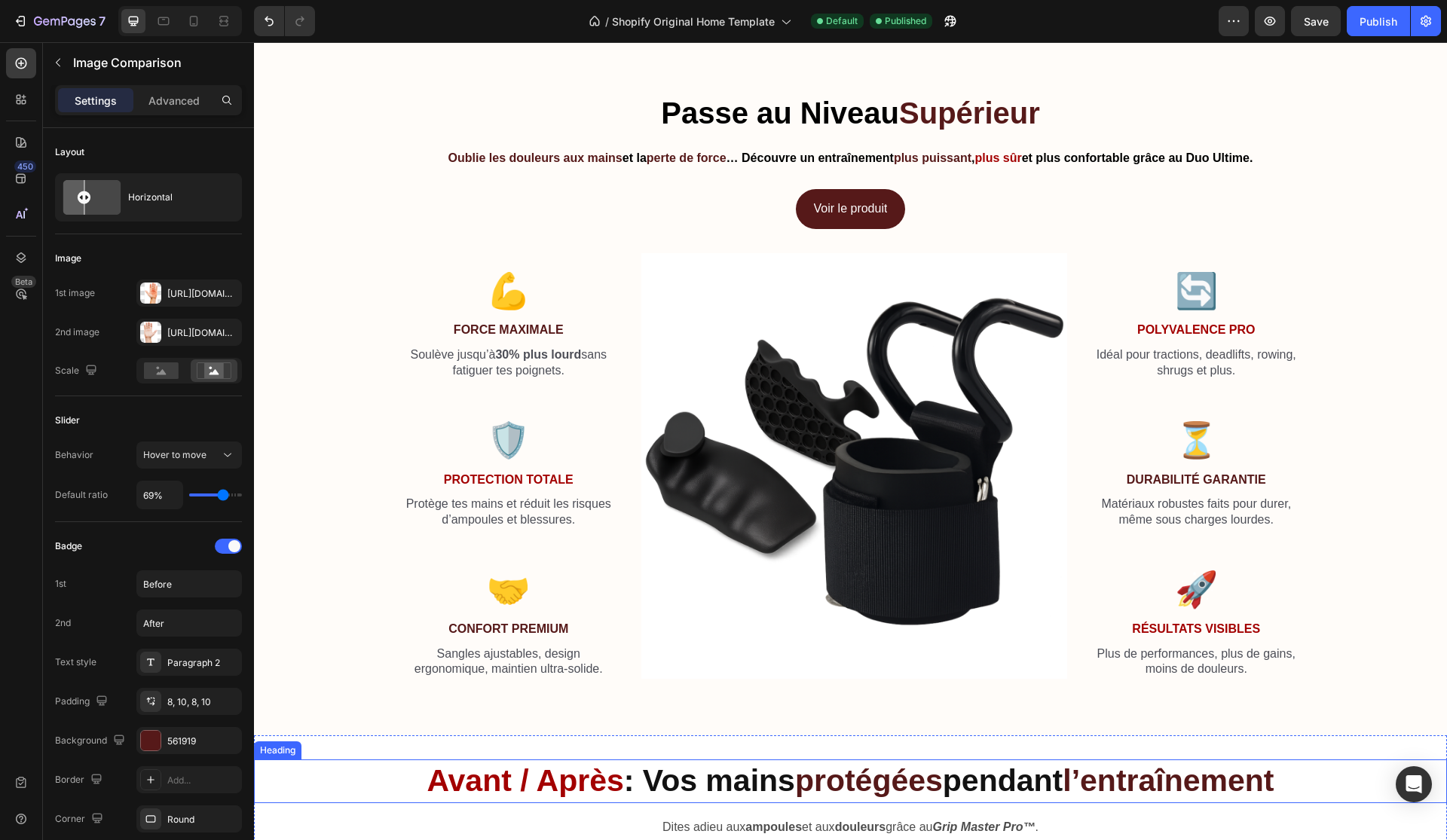
click at [537, 768] on strong "Après" at bounding box center [580, 780] width 87 height 34
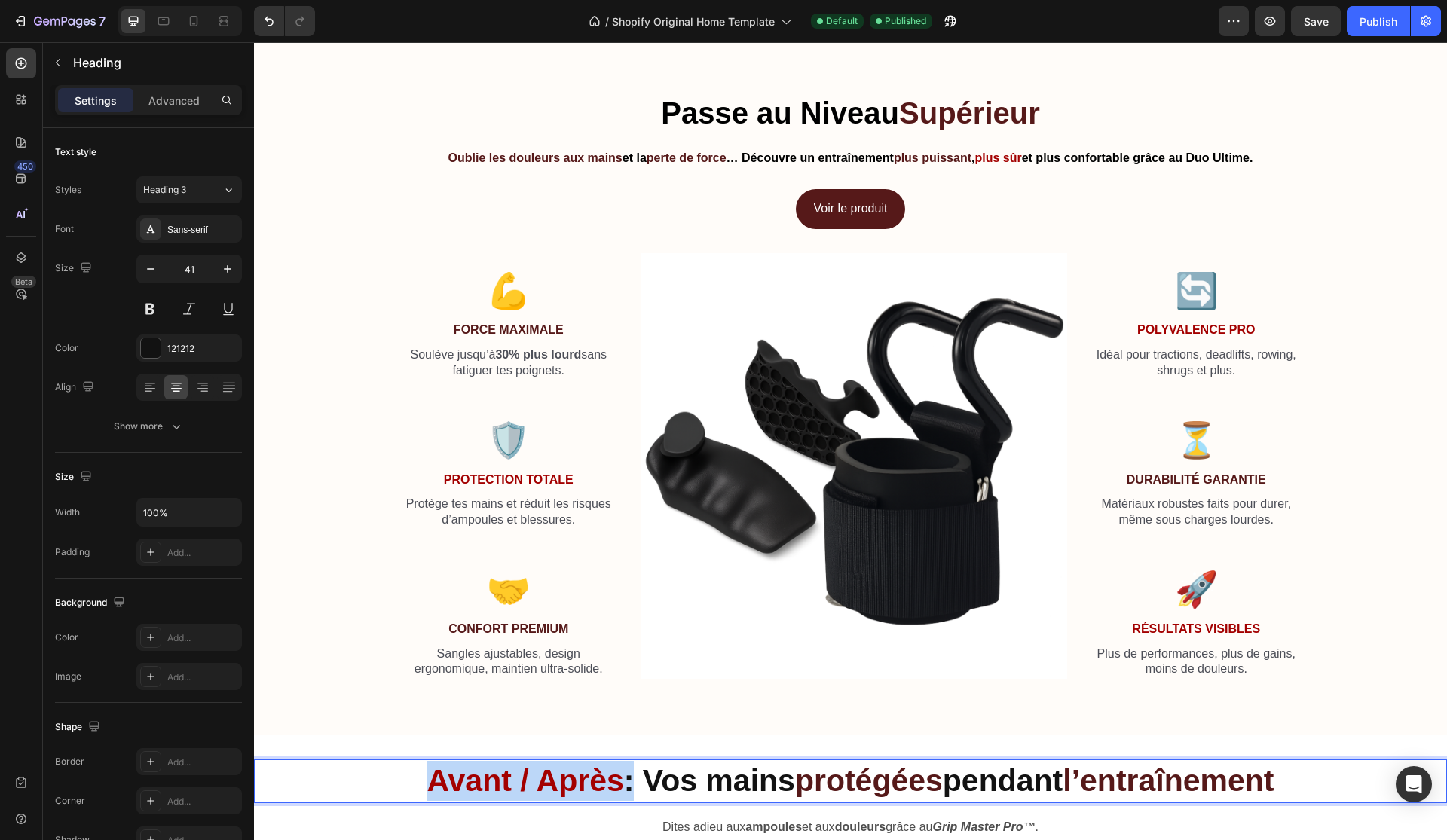
drag, startPoint x: 403, startPoint y: 783, endPoint x: 619, endPoint y: 781, distance: 216.0
click at [619, 781] on p "Avant / Après : Vos mains protégées pendant l’entraînement" at bounding box center [850, 781] width 1190 height 40
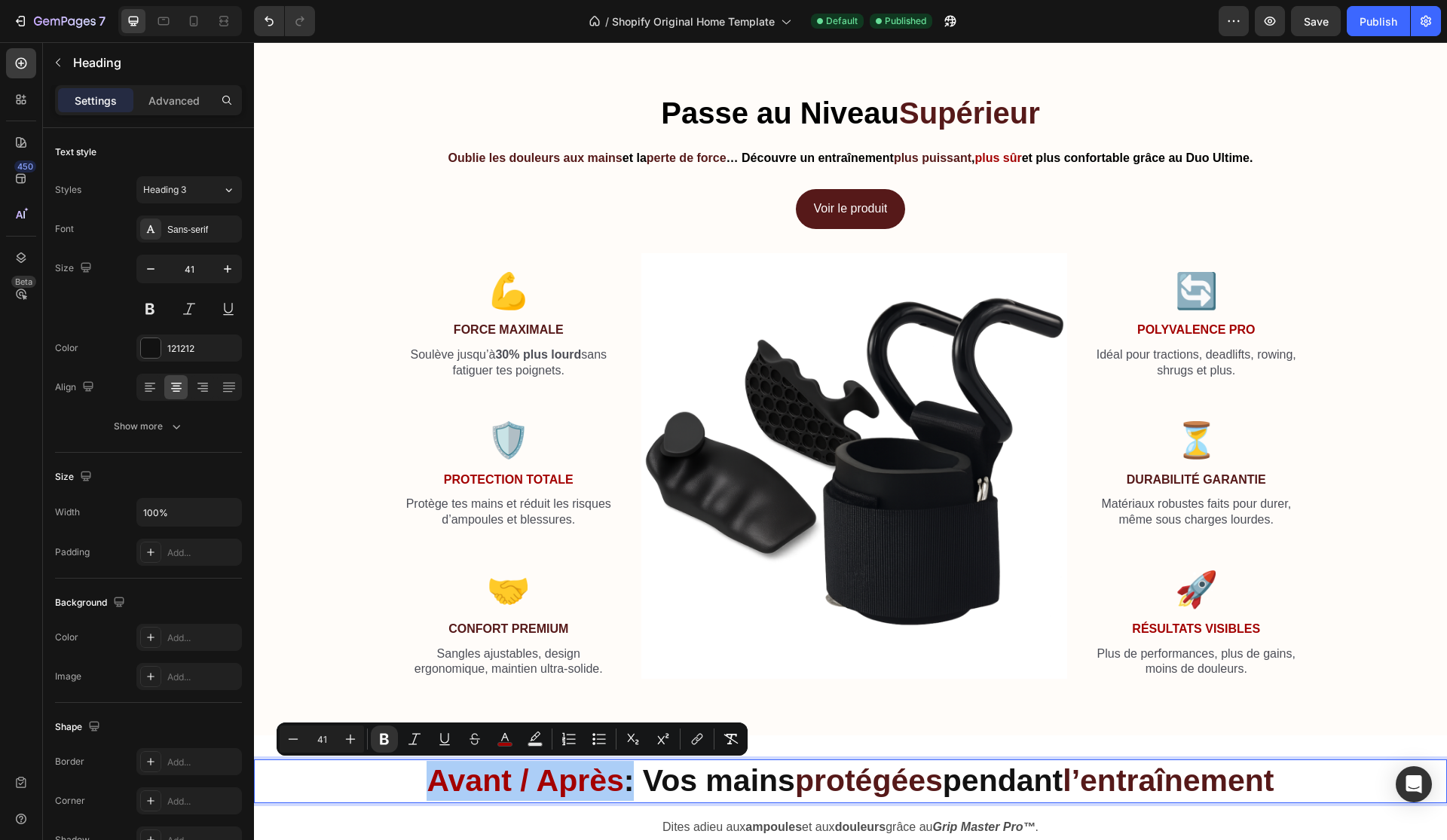
click at [490, 736] on div "Minus 41 Plus Bold Italic Underline Strikethrough color Text Background Color N…" at bounding box center [511, 739] width 465 height 27
click at [502, 736] on icon "Editor contextual toolbar" at bounding box center [505, 739] width 15 height 15
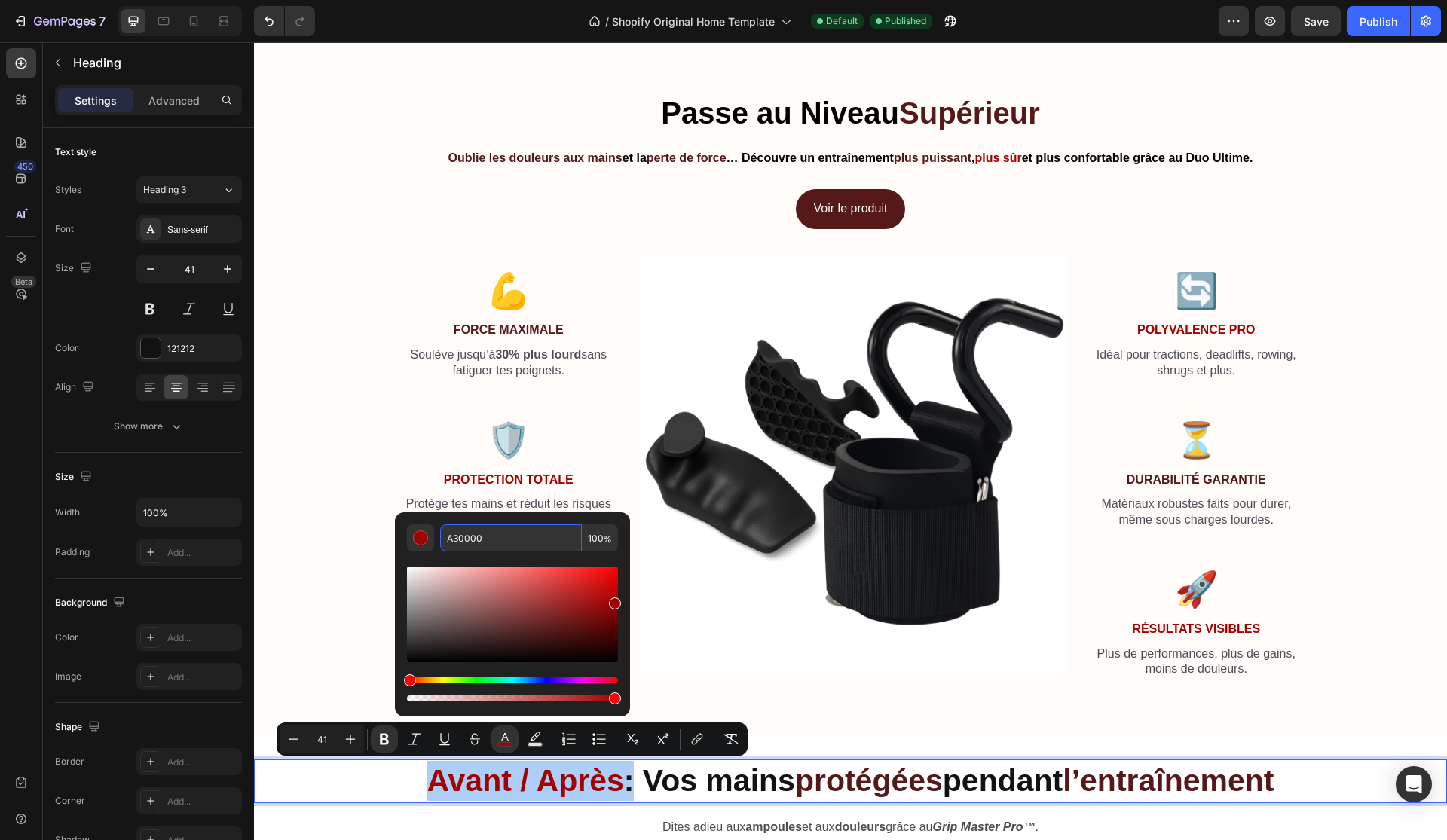
click at [500, 542] on input "A30000" at bounding box center [510, 538] width 142 height 27
paste input "Create a professional rectangular wide banner (16:9 ratio) with a clean black b…"
type input "Create a professional rectangular wide banner (16:9 ratio) with a clean black b…"
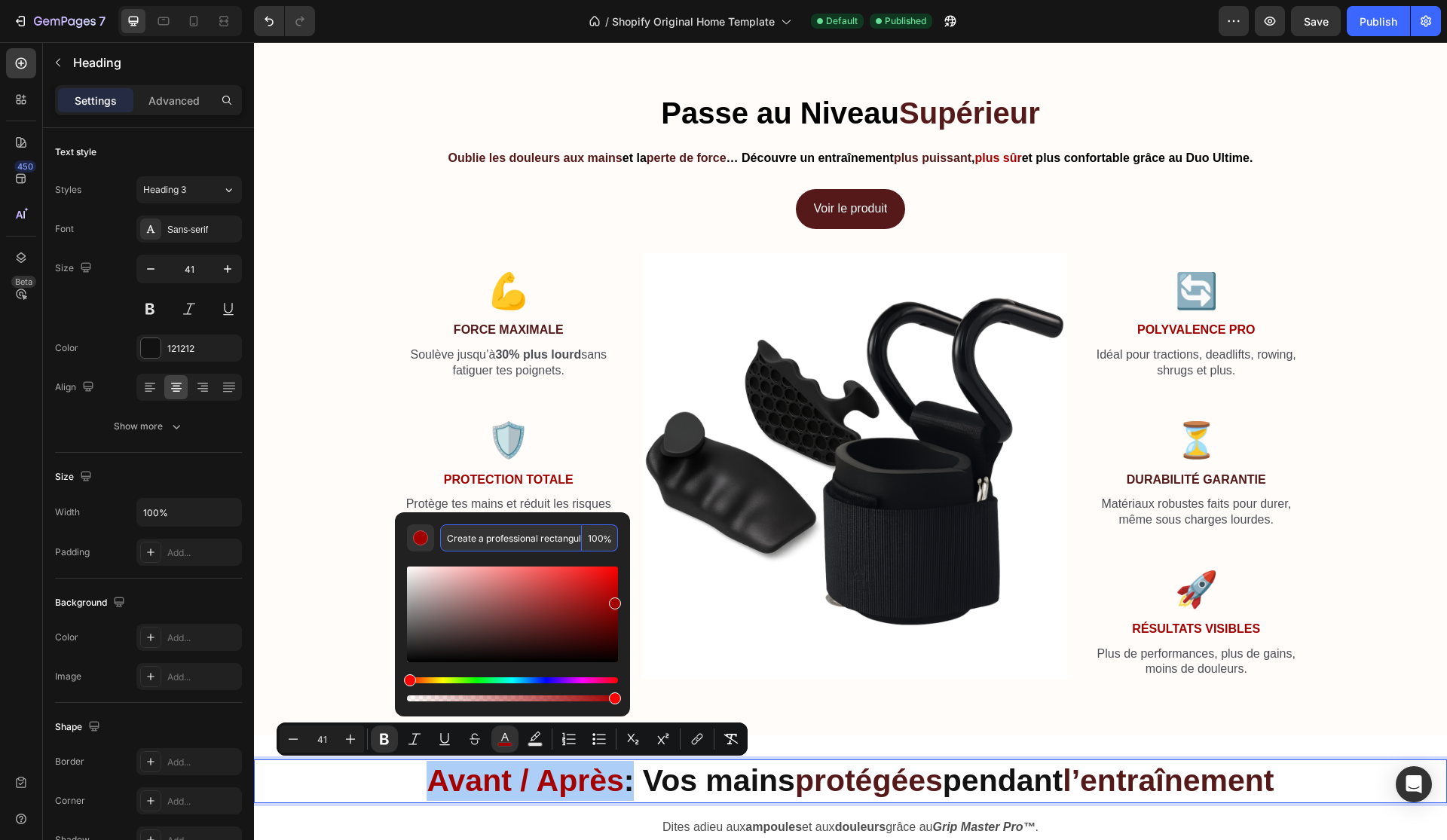
click at [500, 542] on input "Create a professional rectangular wide banner (16:9 ratio) with a clean black b…" at bounding box center [510, 538] width 142 height 27
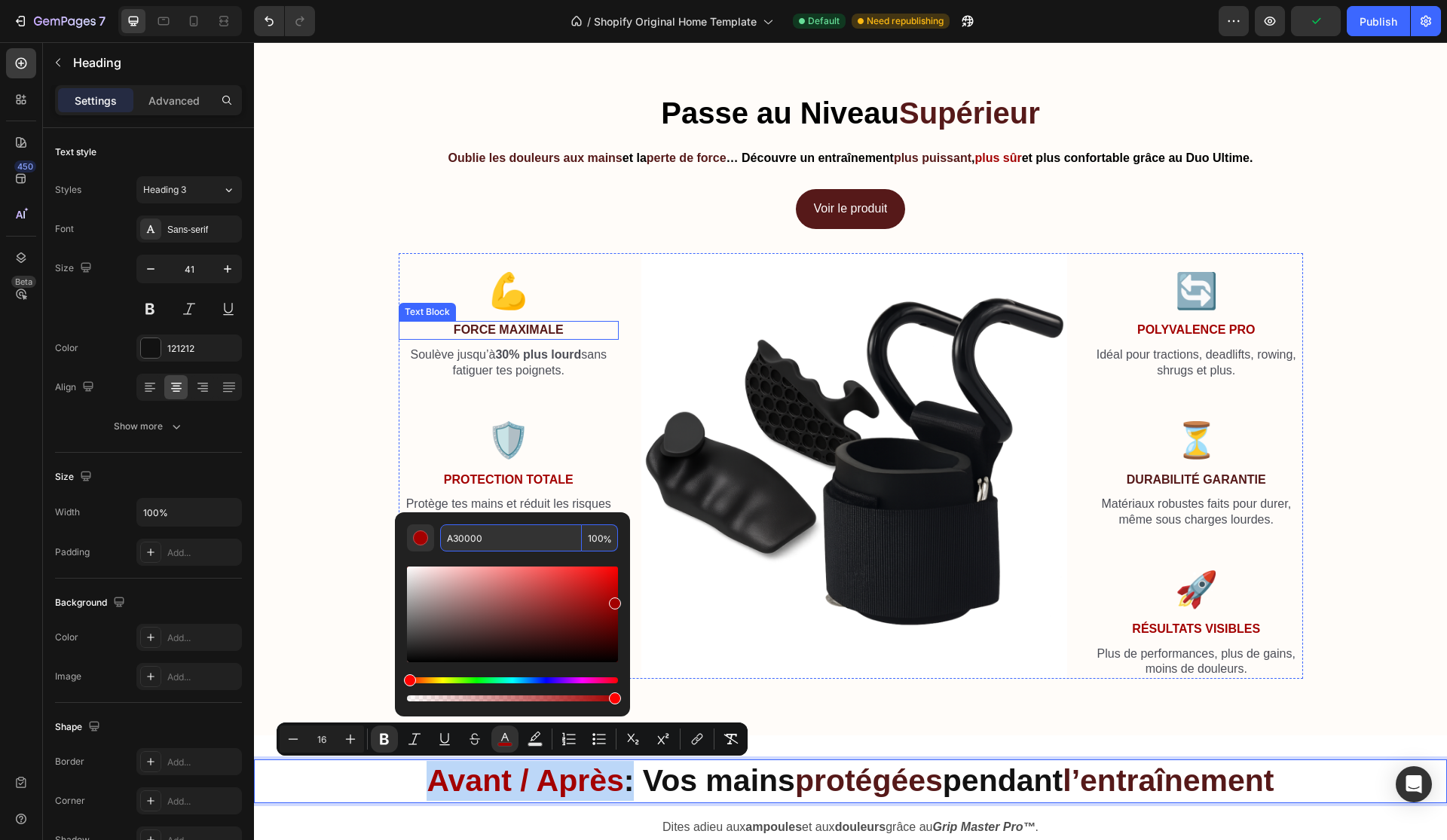
click at [509, 333] on strong "Force Maximale" at bounding box center [508, 330] width 110 height 13
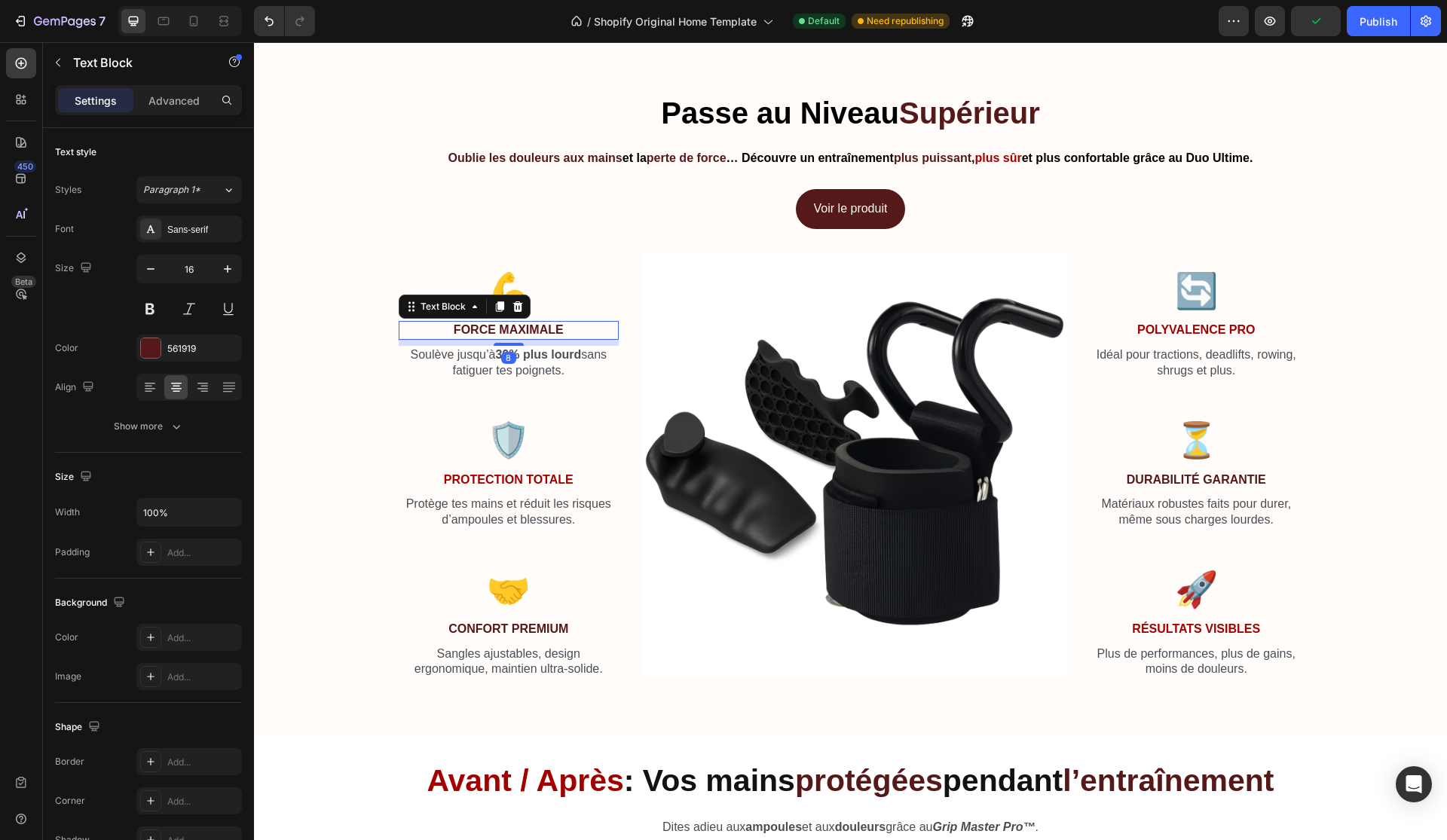
click at [509, 333] on strong "Force Maximale" at bounding box center [508, 330] width 110 height 13
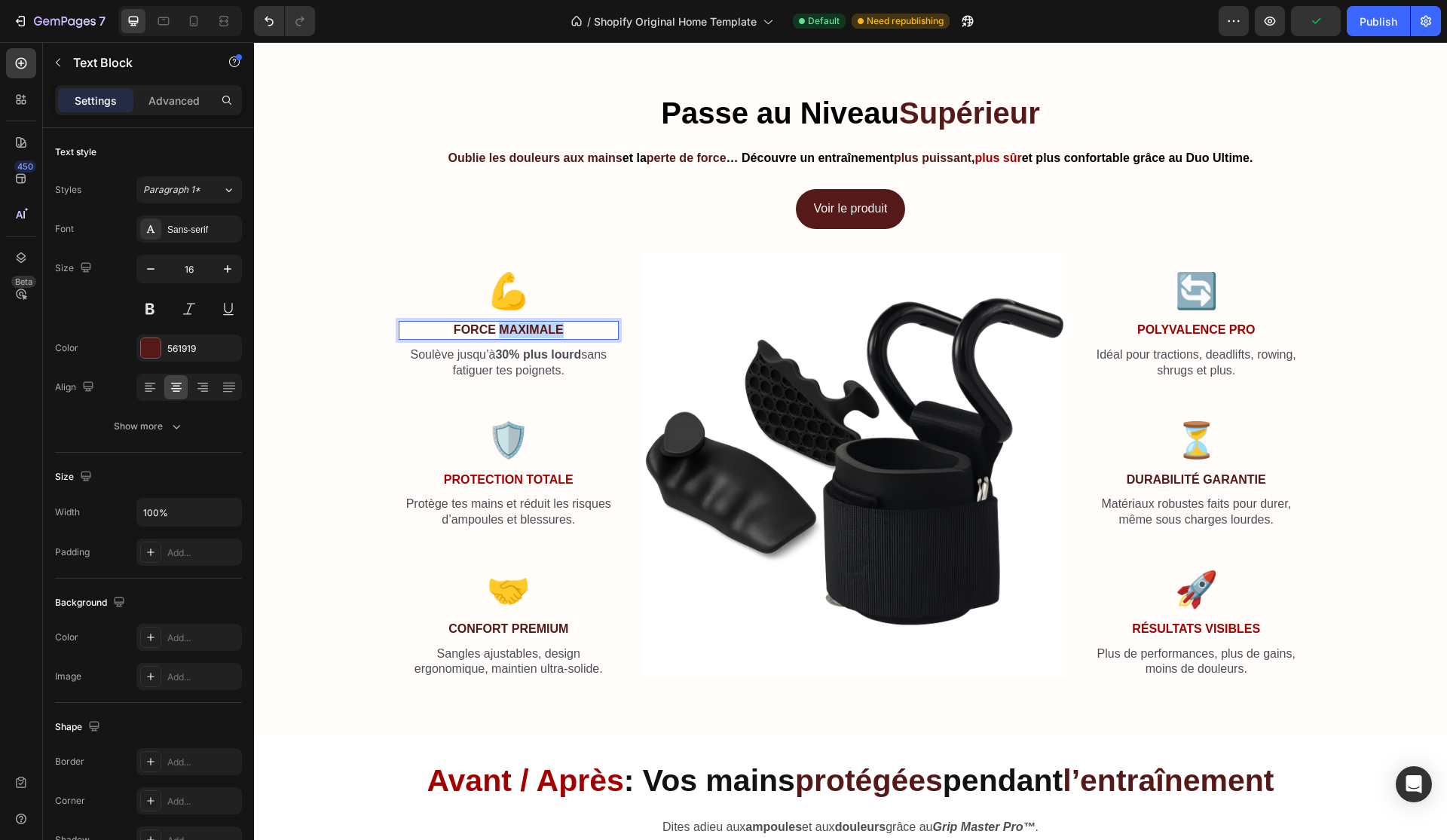
click at [509, 333] on strong "Force Maximale" at bounding box center [508, 330] width 110 height 13
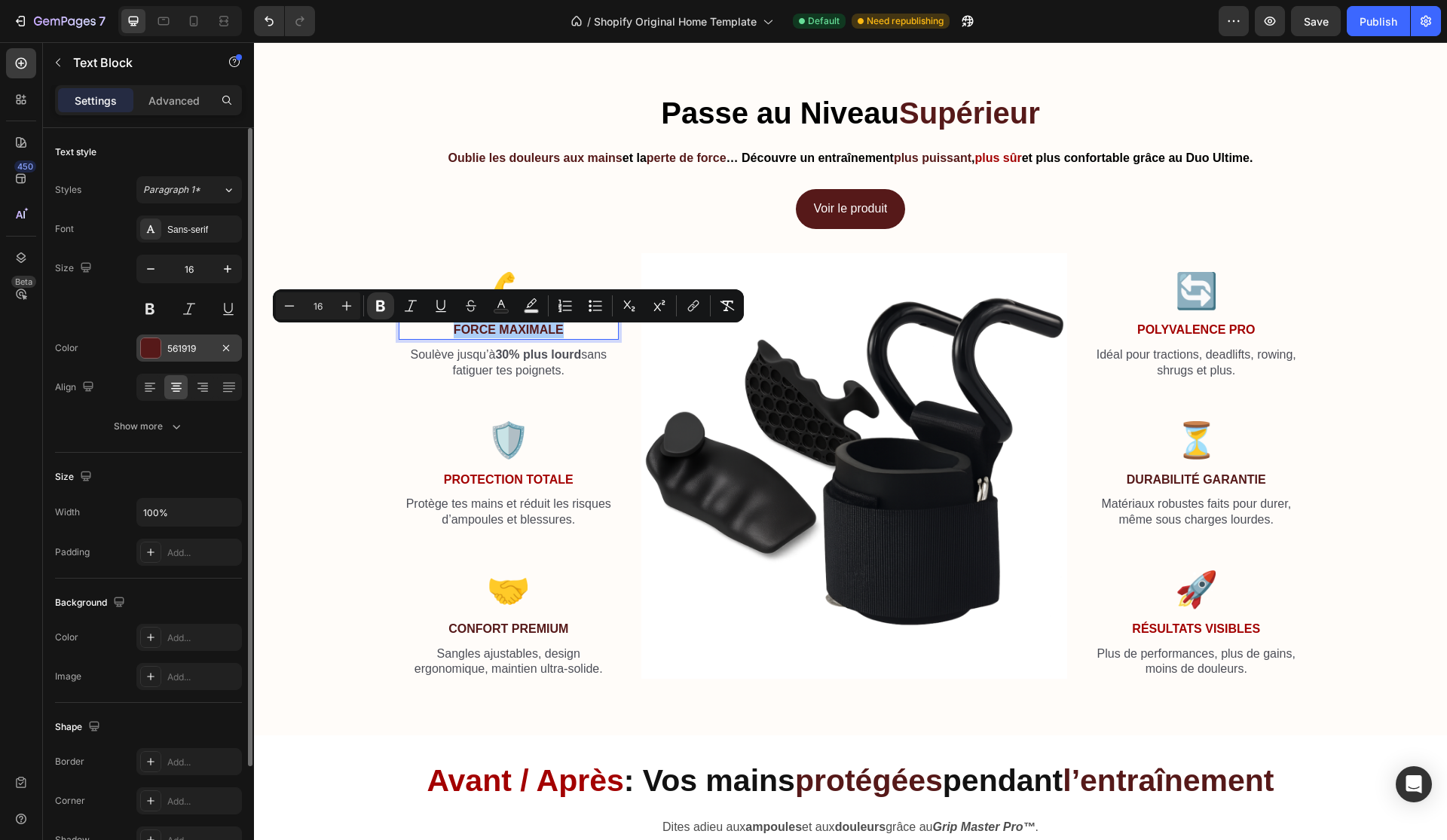
click at [165, 342] on div "561919" at bounding box center [189, 348] width 105 height 27
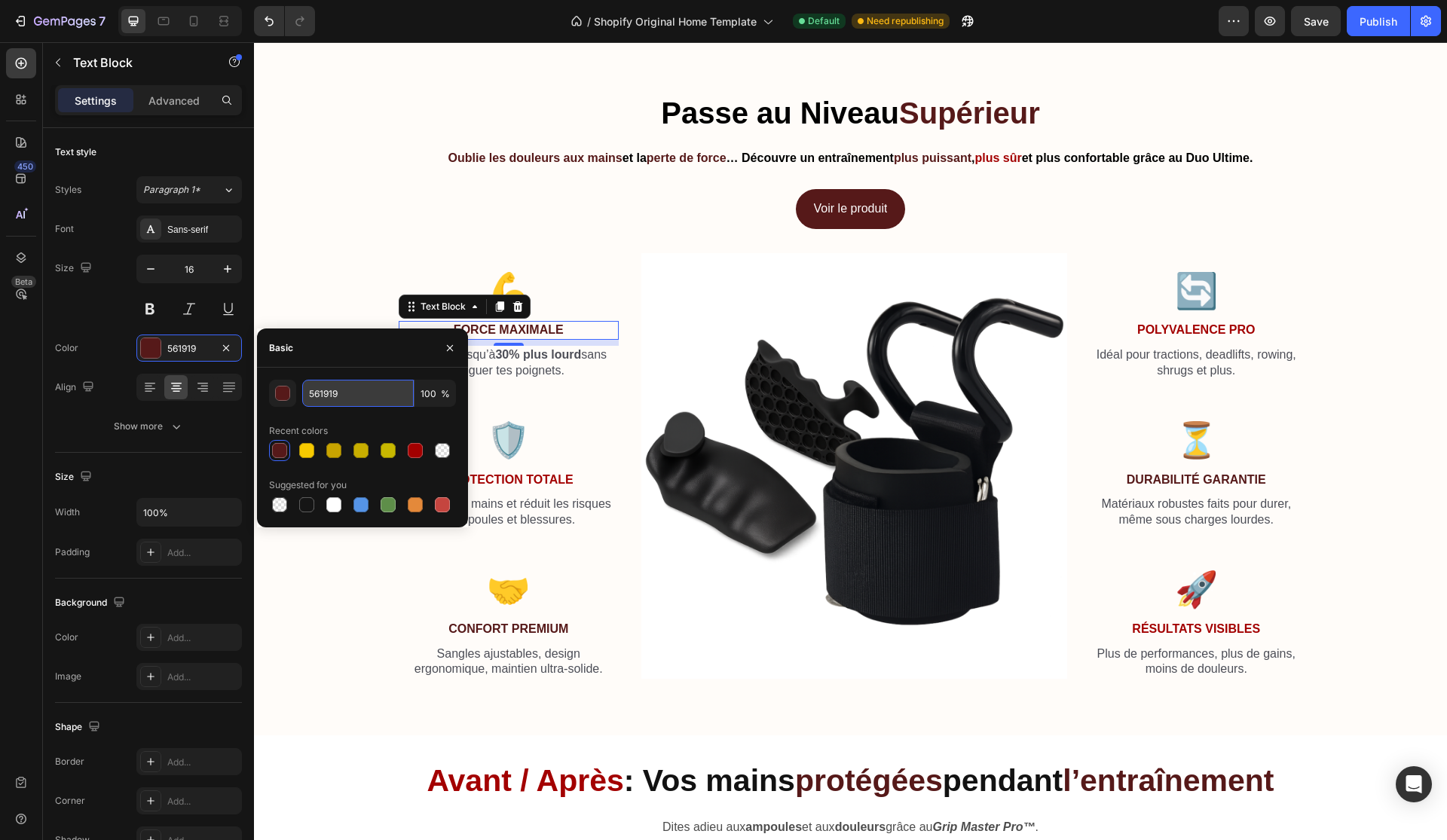
click at [343, 392] on input "561919" at bounding box center [358, 393] width 112 height 27
click at [527, 481] on strong "Protection Totale" at bounding box center [509, 480] width 130 height 13
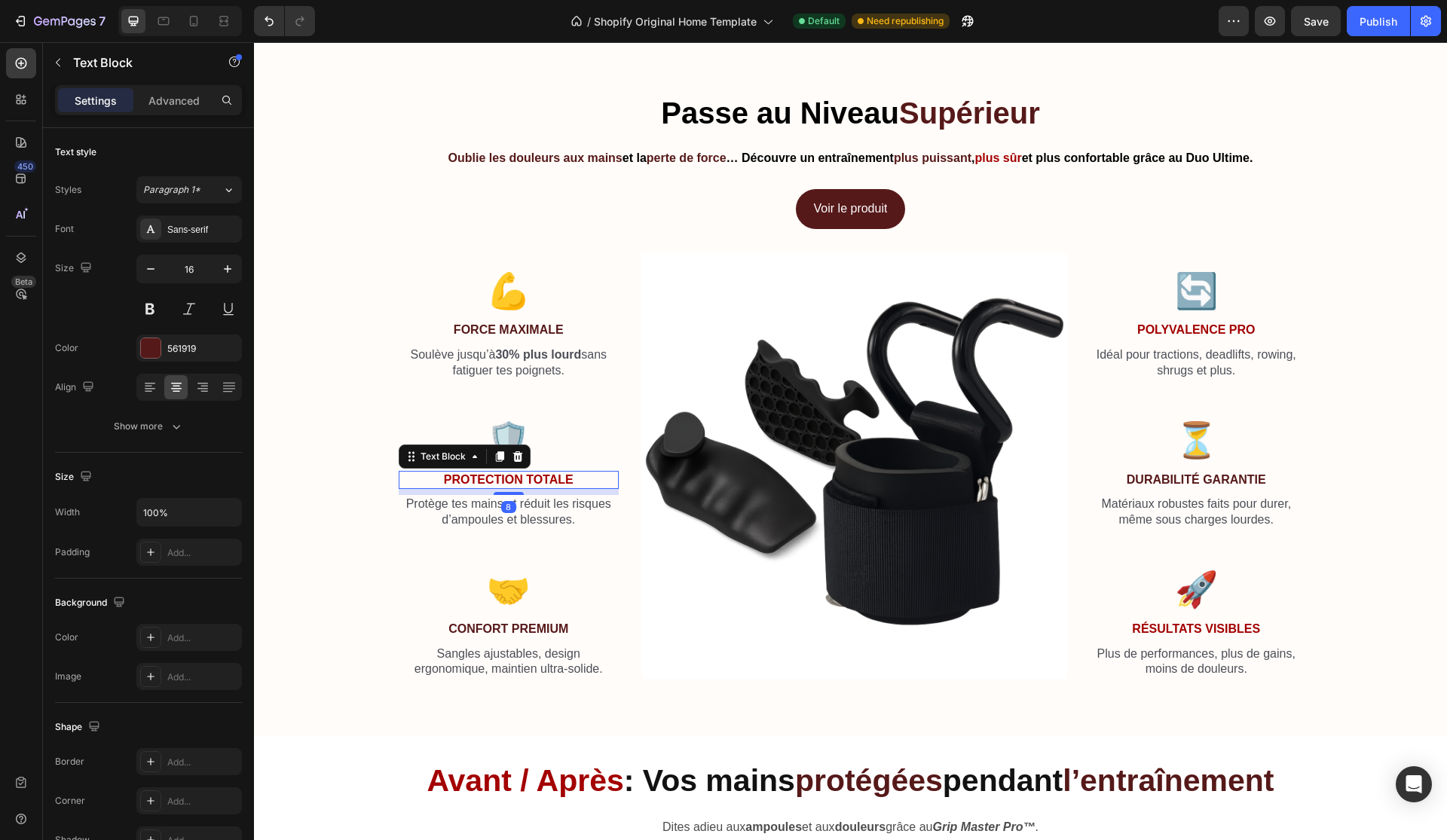
click at [555, 479] on strong "Protection Totale" at bounding box center [509, 480] width 130 height 13
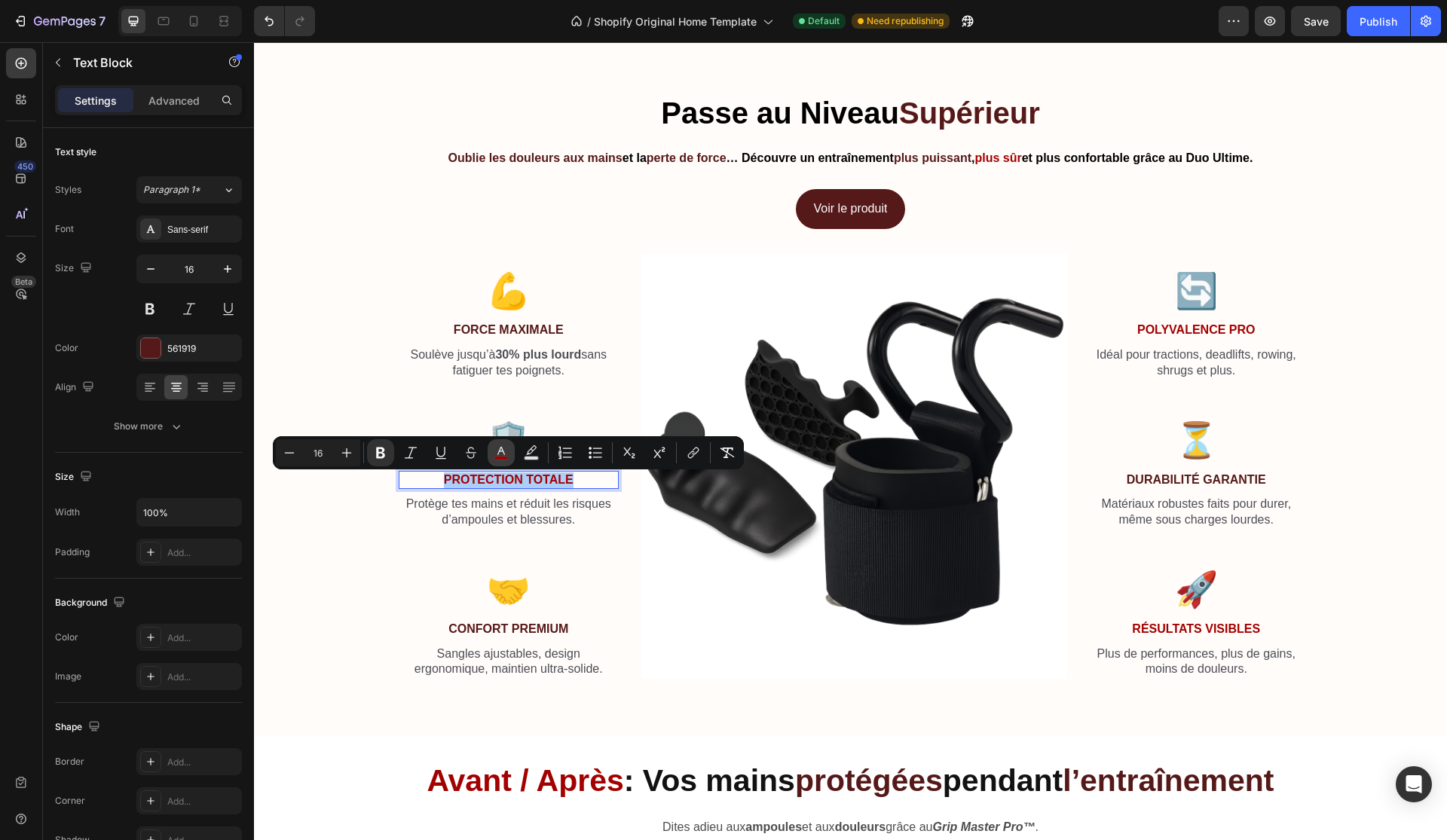
click at [502, 451] on icon "Editor contextual toolbar" at bounding box center [501, 451] width 7 height 8
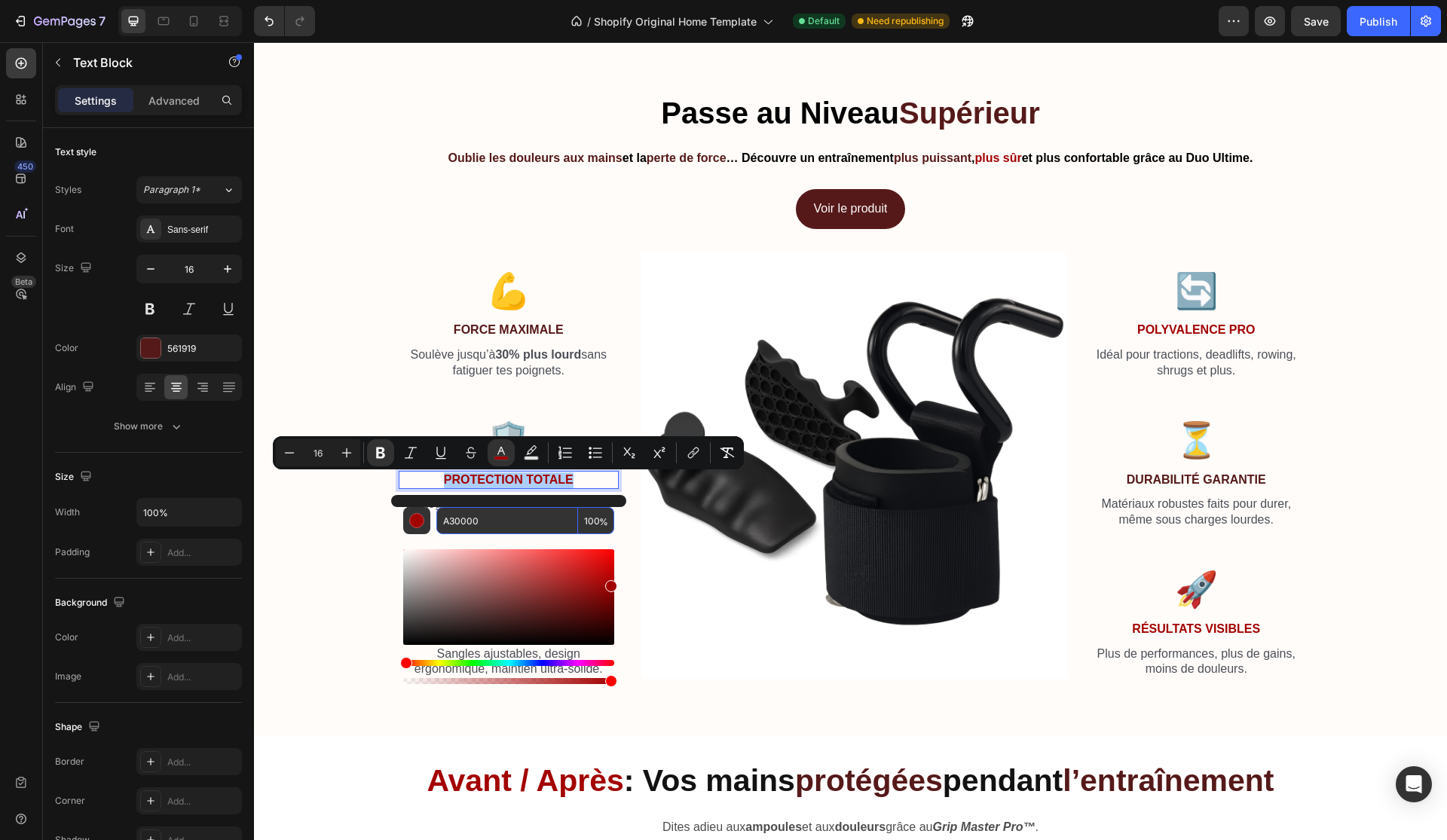
click at [504, 526] on input "A30000" at bounding box center [507, 521] width 142 height 27
paste input "561919"
type input "561919"
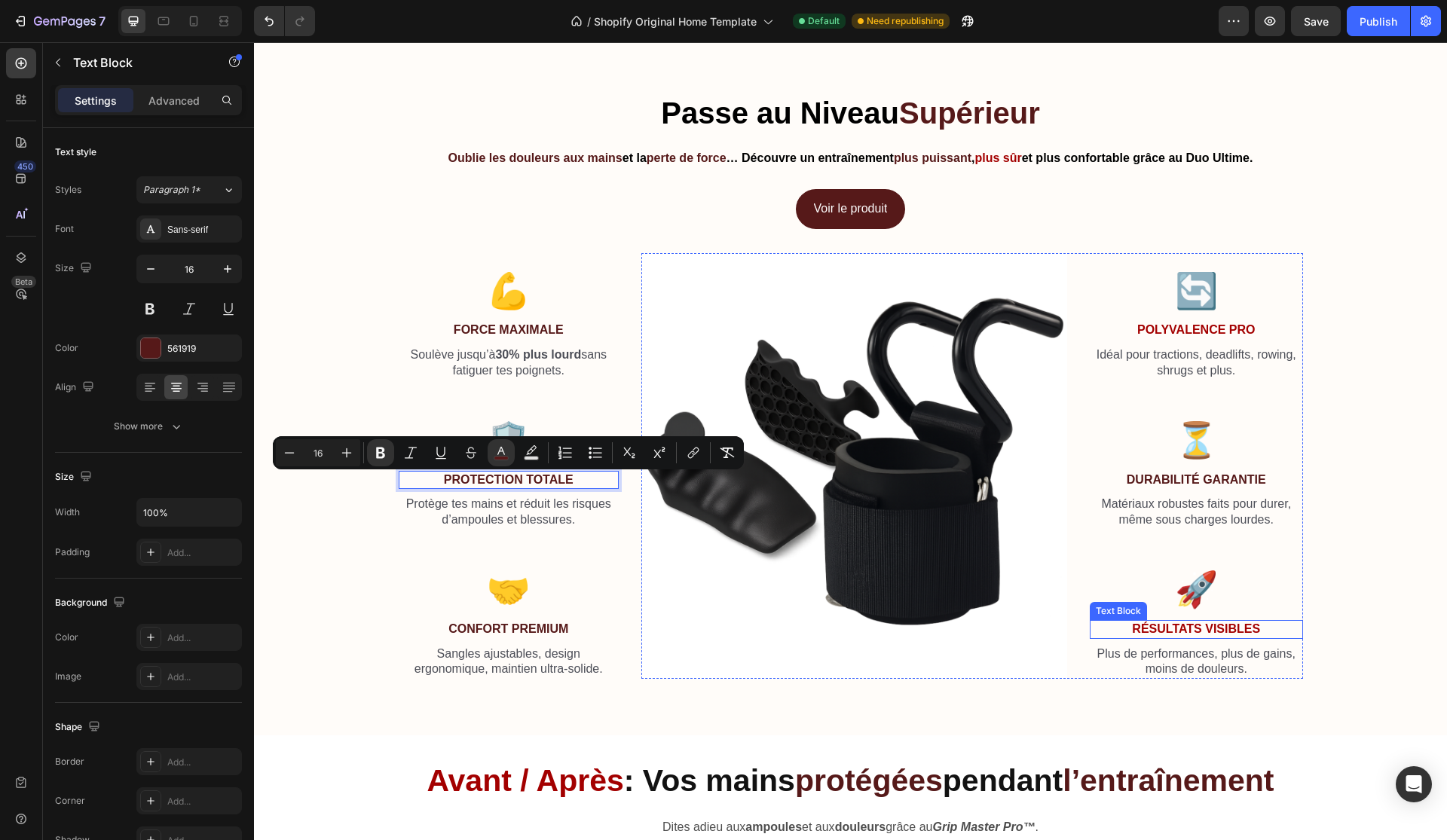
click at [1195, 623] on strong "Résultats Visibles" at bounding box center [1196, 629] width 128 height 13
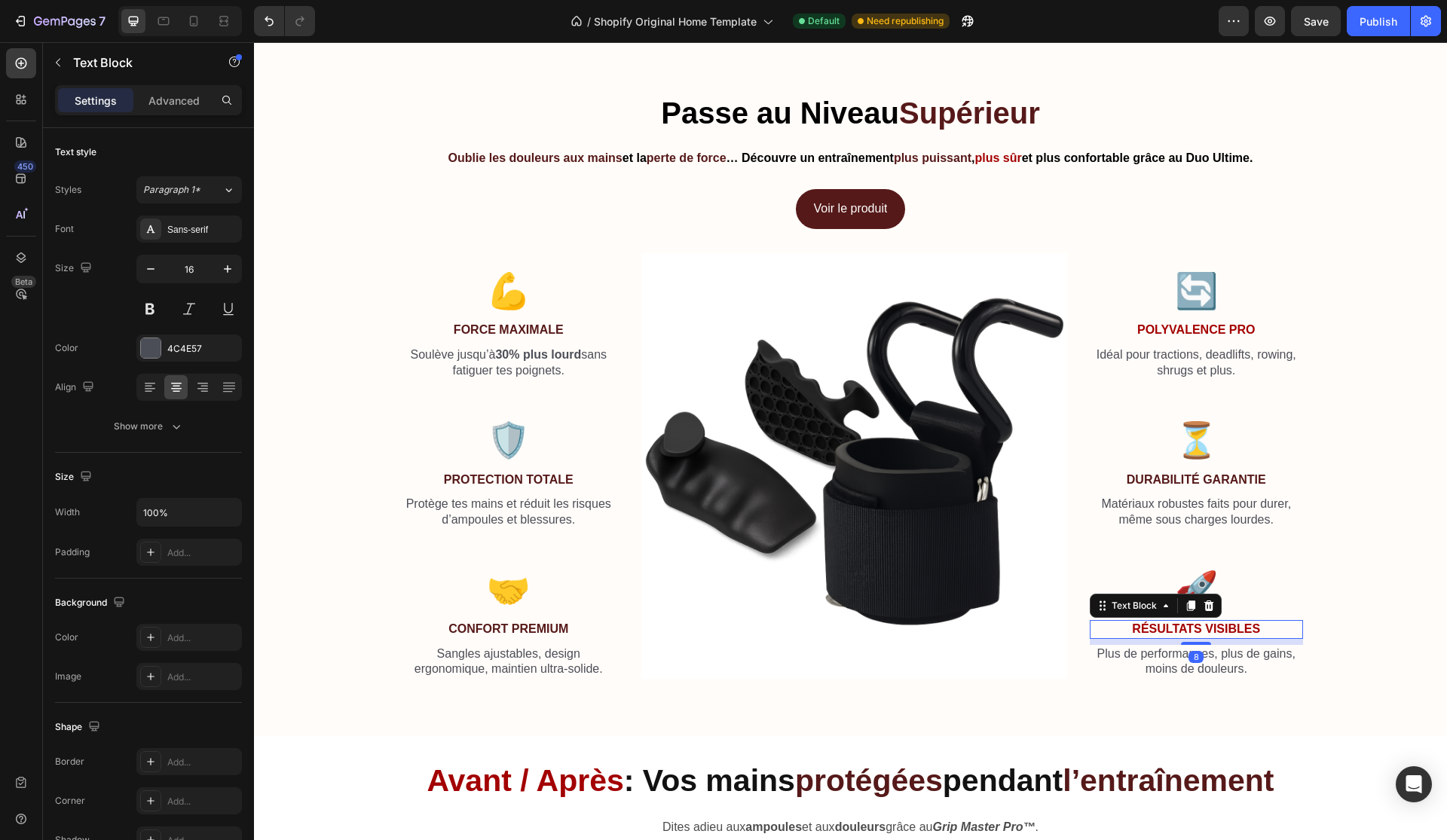
click at [1170, 623] on strong "Résultats Visibles" at bounding box center [1196, 629] width 128 height 13
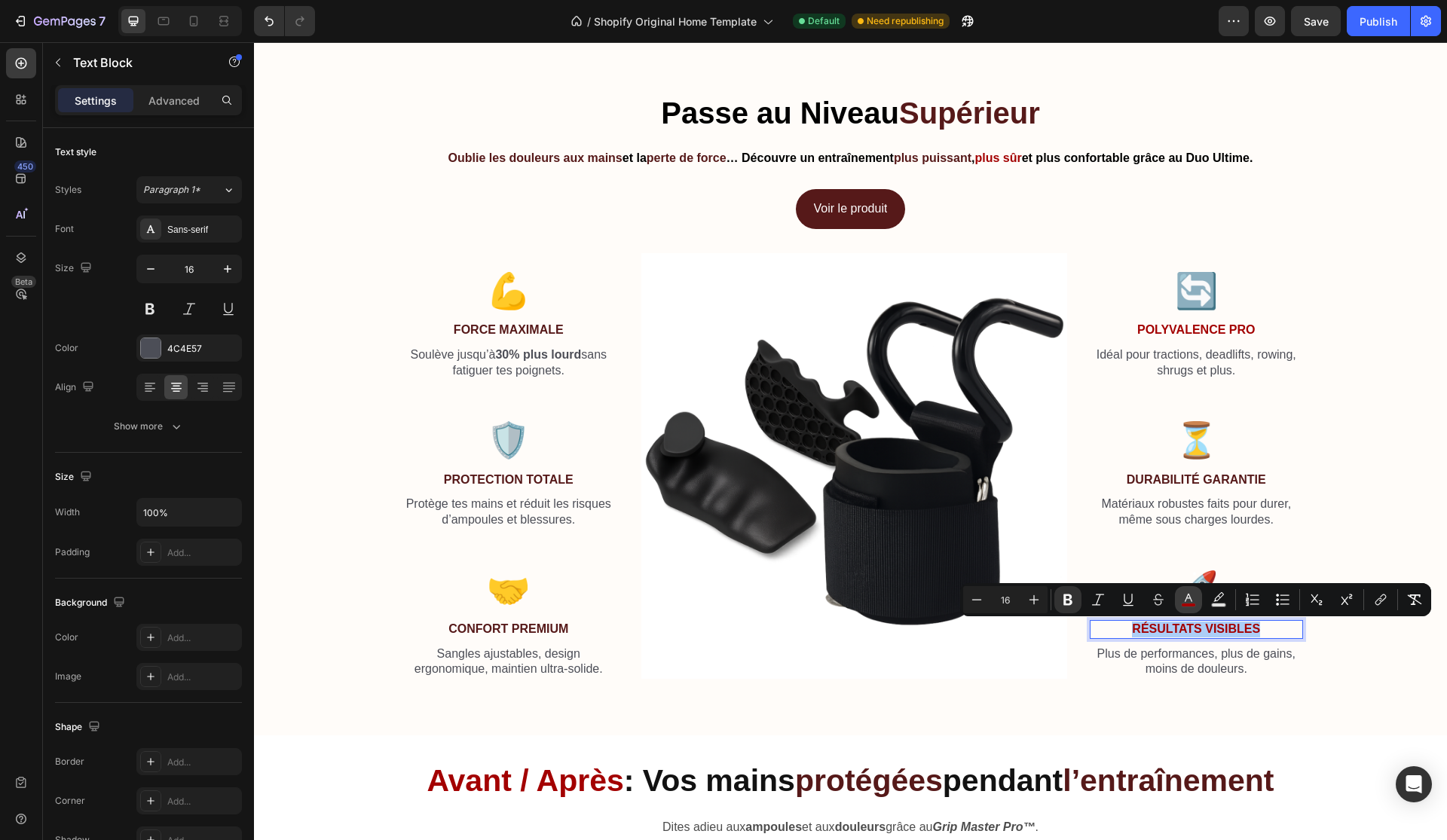
click at [1195, 599] on icon "Editor contextual toolbar" at bounding box center [1188, 599] width 15 height 15
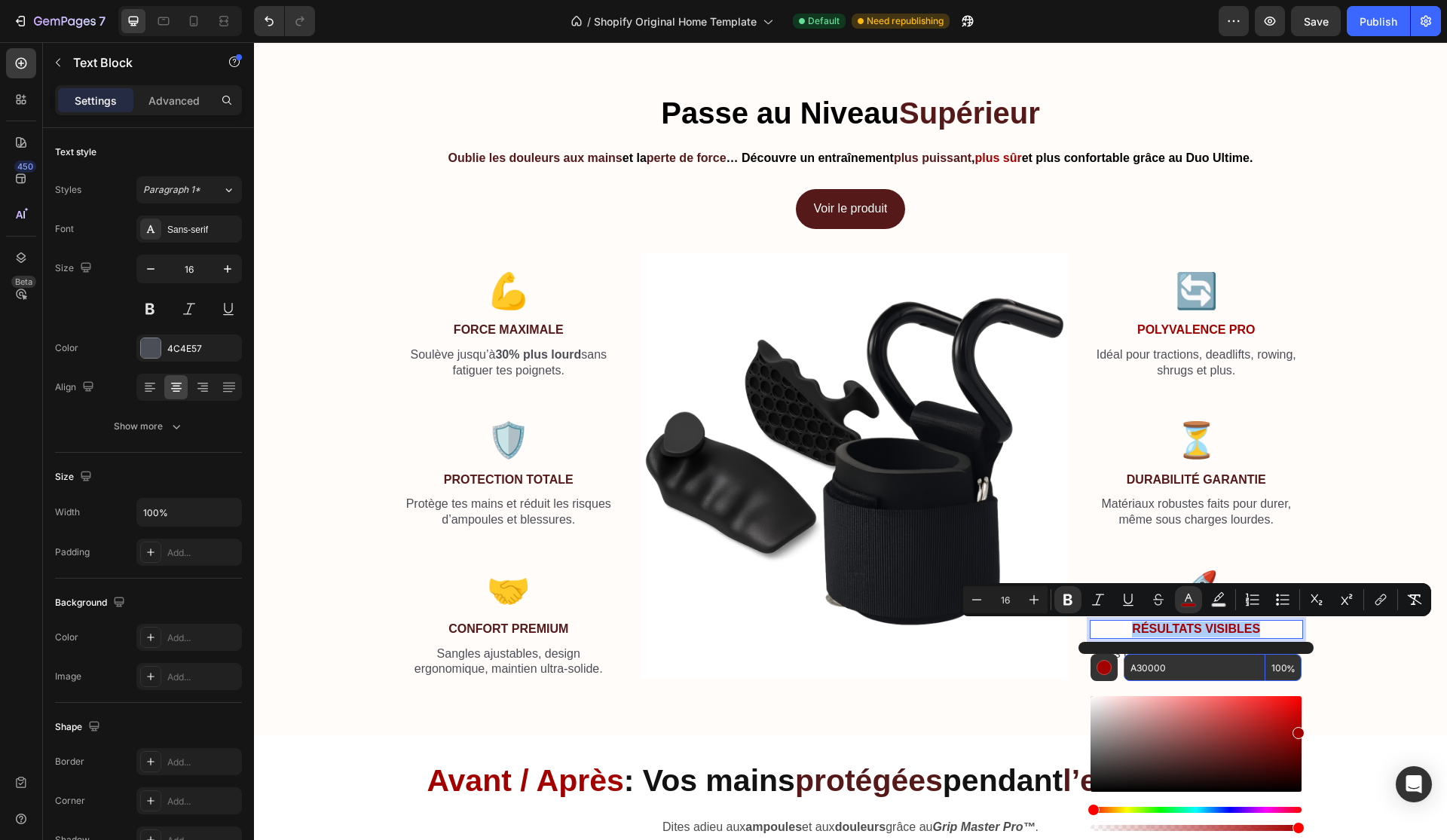
click at [1165, 678] on input "A30000" at bounding box center [1194, 668] width 142 height 27
paste input "561919"
type input "561919"
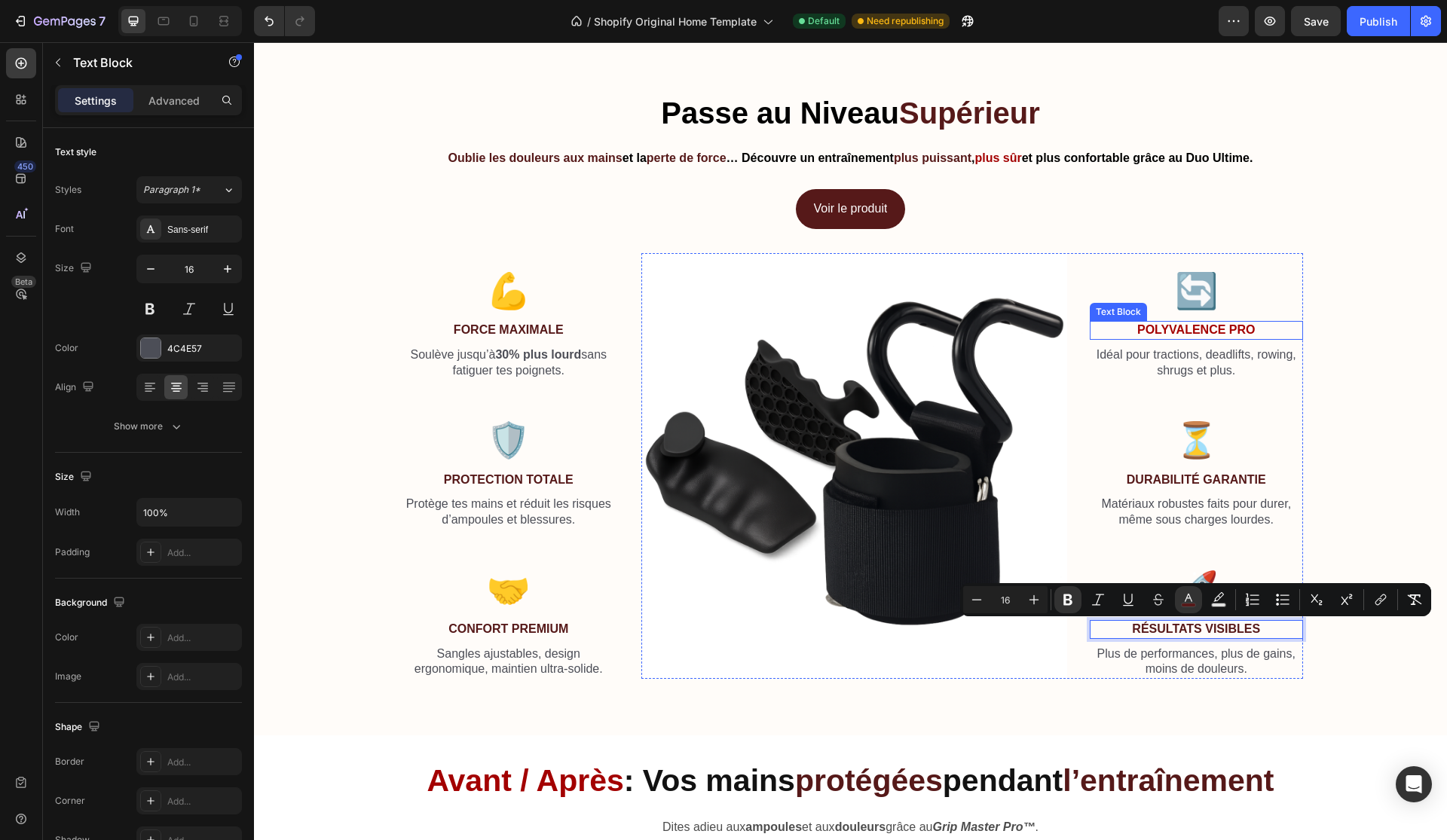
click at [1182, 335] on strong "Polyvalence Pro" at bounding box center [1196, 330] width 117 height 13
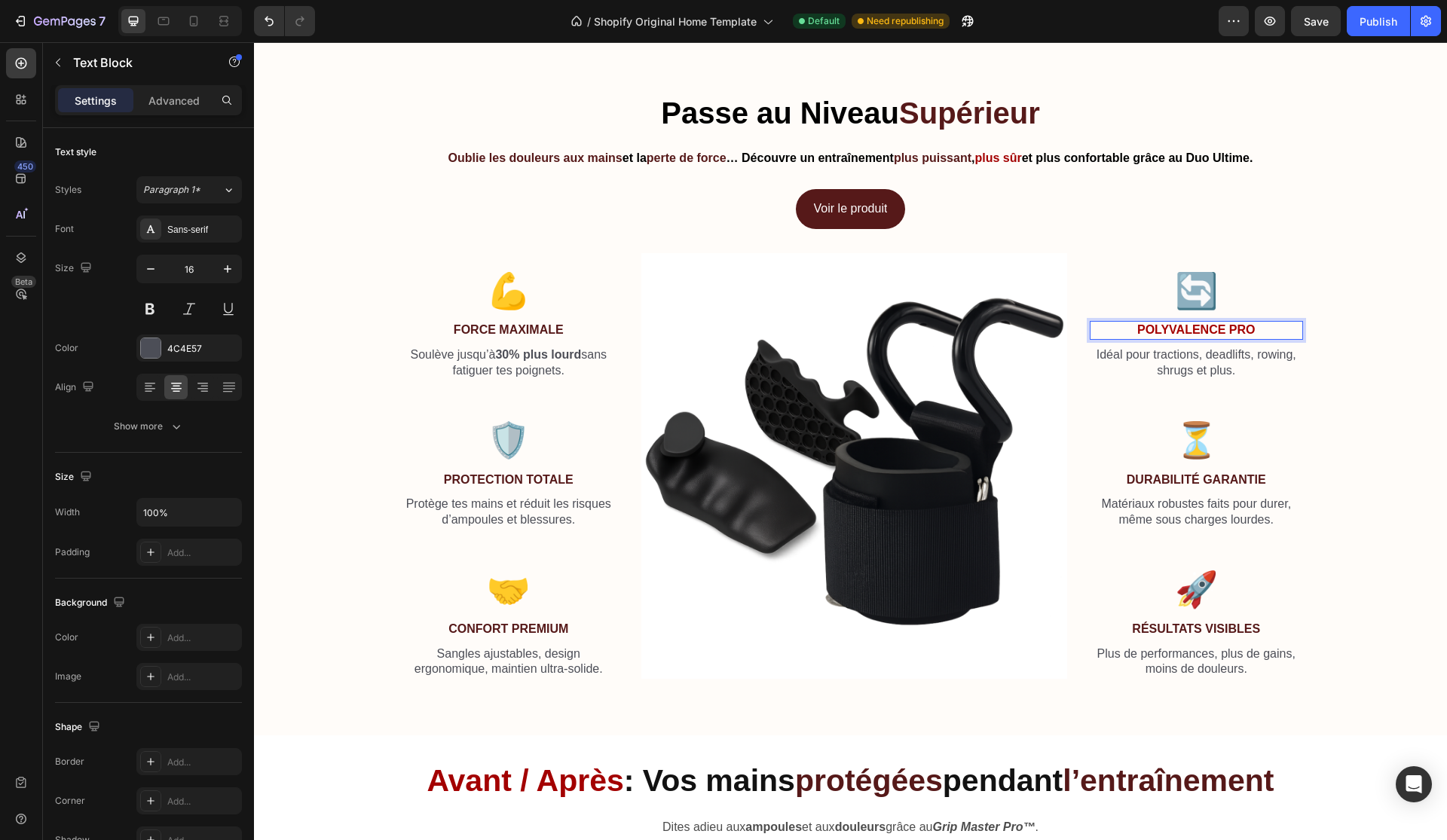
click at [1182, 335] on strong "Polyvalence Pro" at bounding box center [1196, 330] width 117 height 13
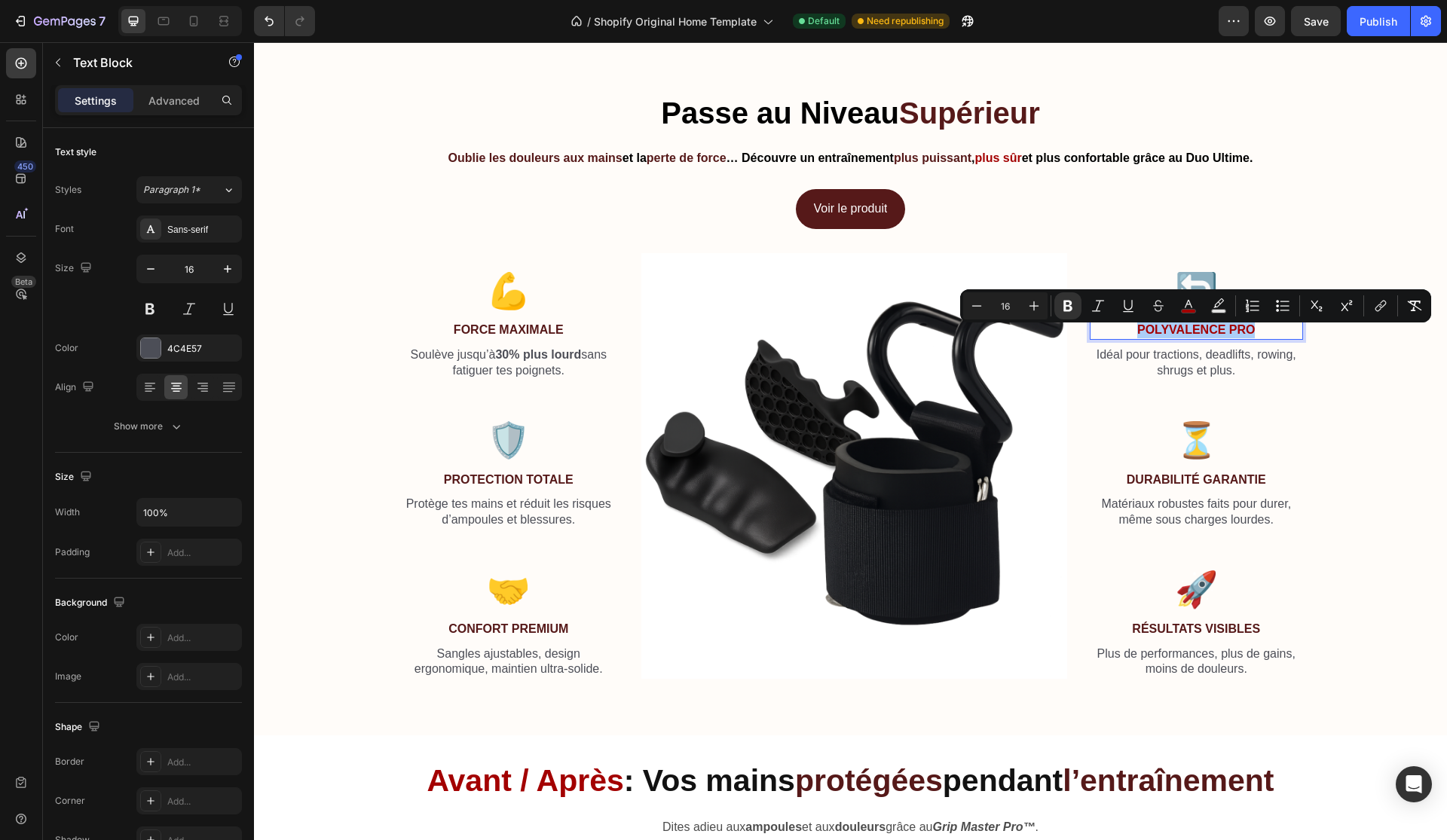
click at [1174, 301] on div "Minus 16 Plus Bold Italic Underline Strikethrough color Text Background Color N…" at bounding box center [1195, 306] width 465 height 27
click at [1175, 302] on button "color" at bounding box center [1189, 306] width 27 height 27
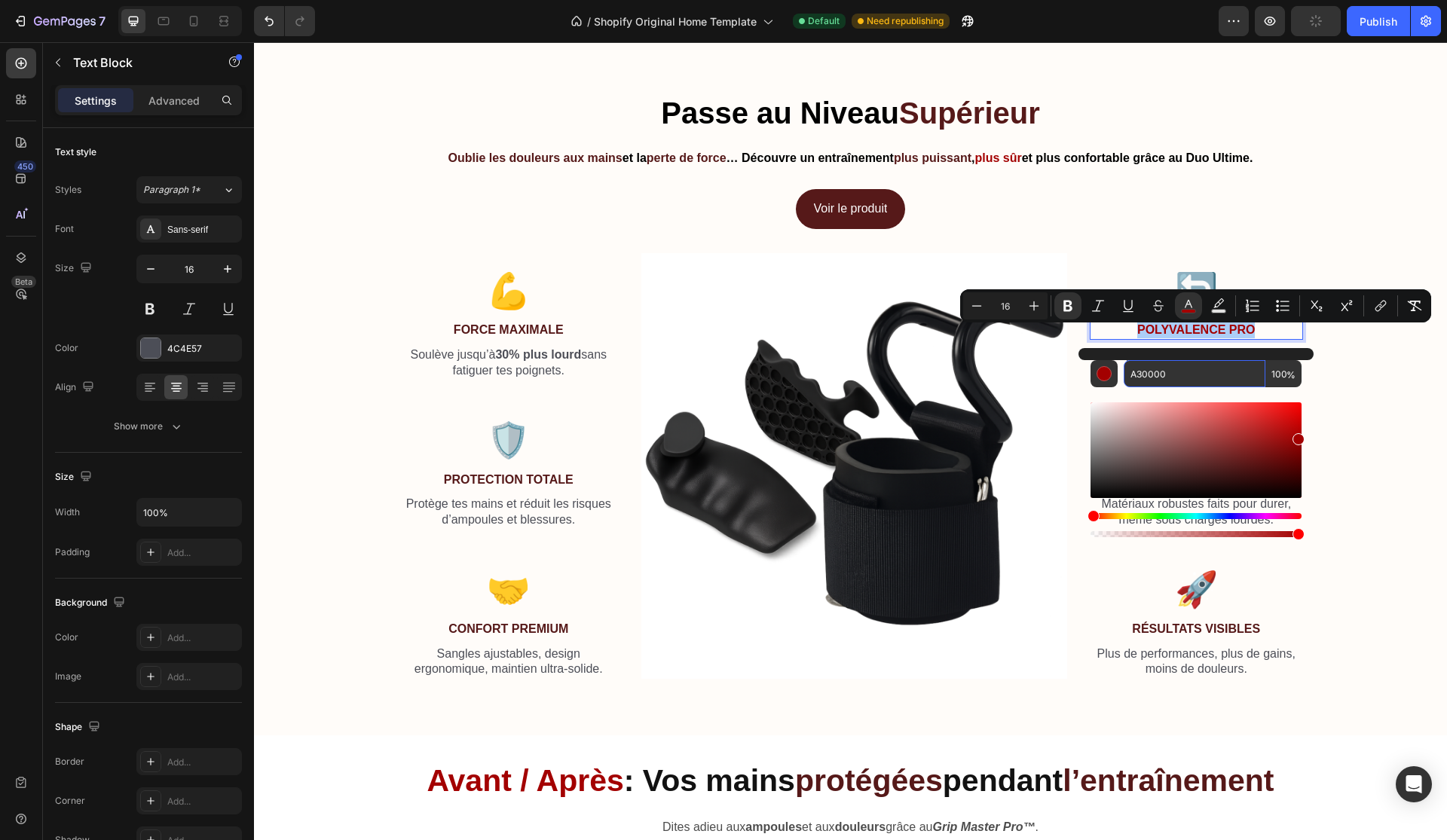
click at [1185, 363] on input "A30000" at bounding box center [1194, 374] width 142 height 27
paste input "561919"
type input "561919"
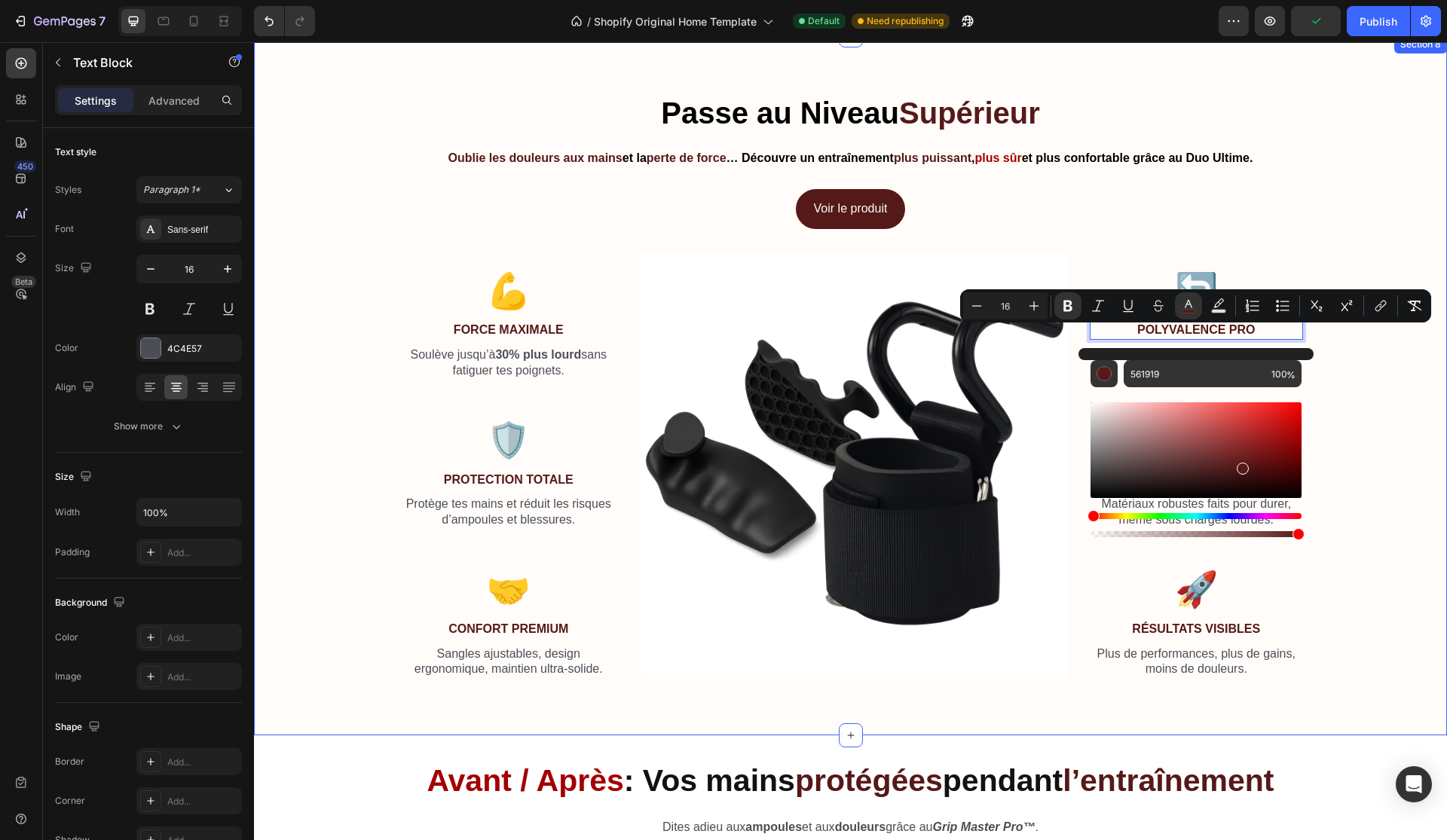
click at [1383, 379] on div "Passe au Niveau Supérieur Heading Oublie les douleurs aux mains et la perte de …" at bounding box center [851, 392] width 1170 height 599
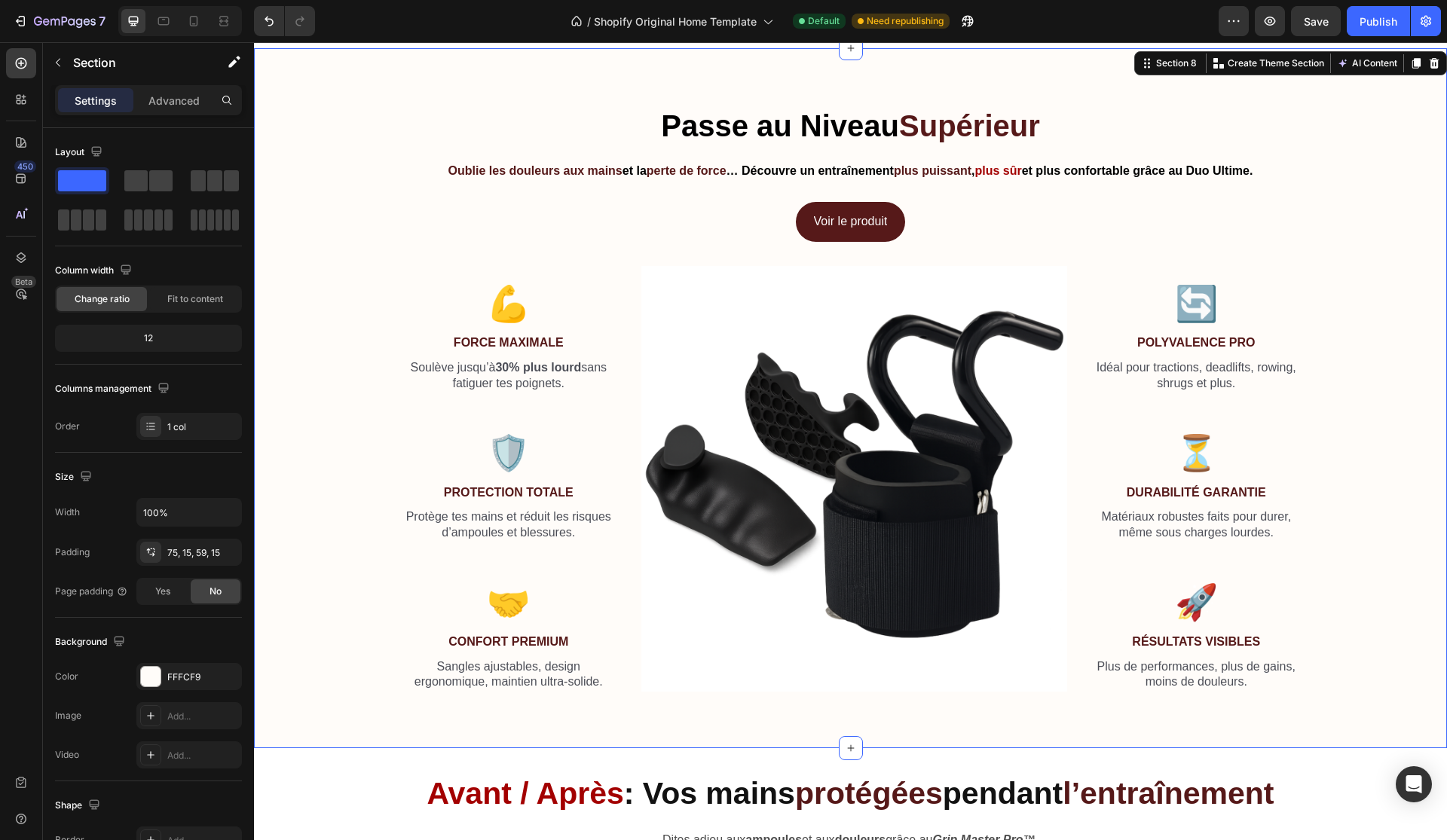
scroll to position [2894, 0]
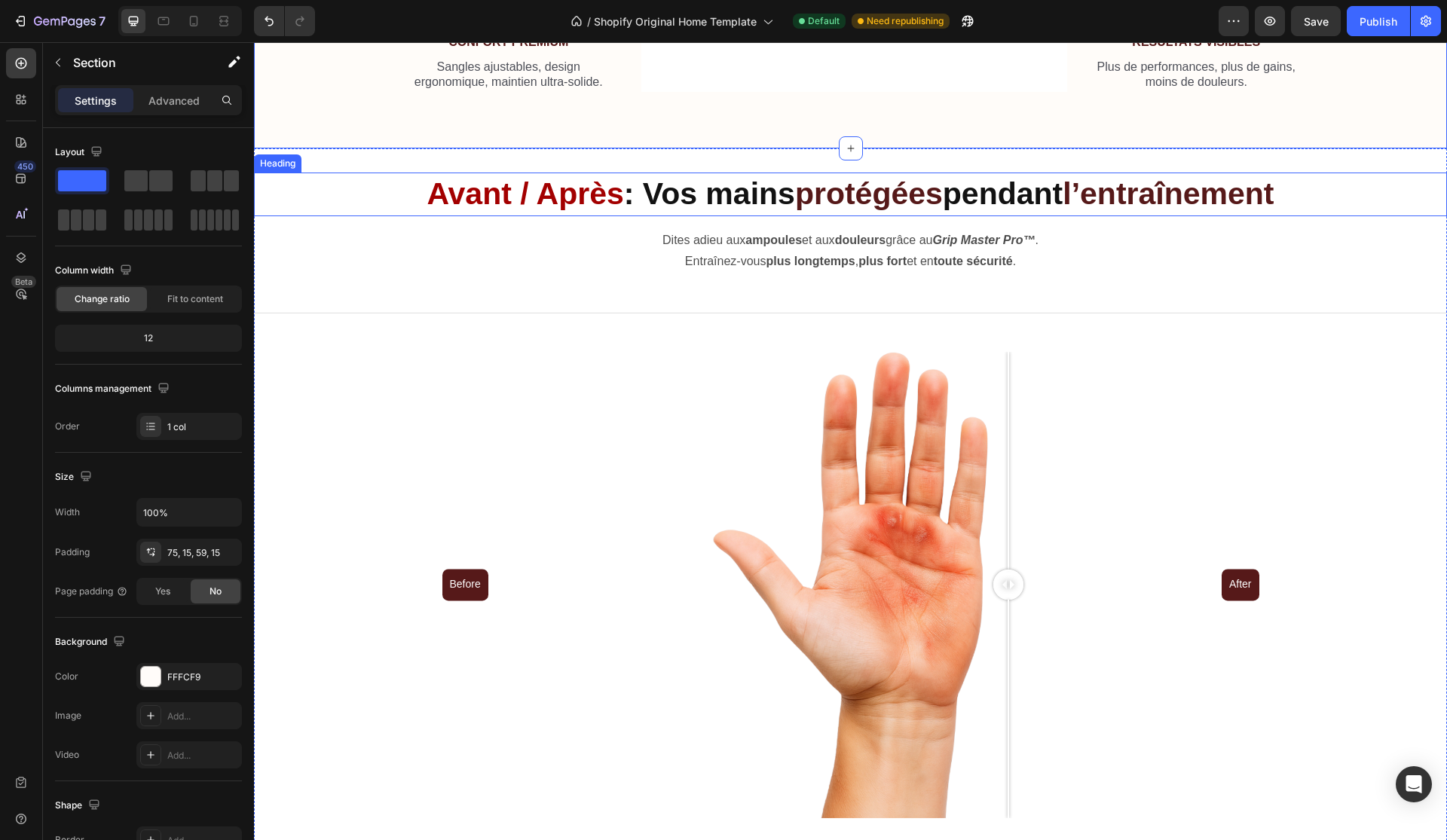
click at [478, 186] on strong "Avant" at bounding box center [468, 193] width 84 height 34
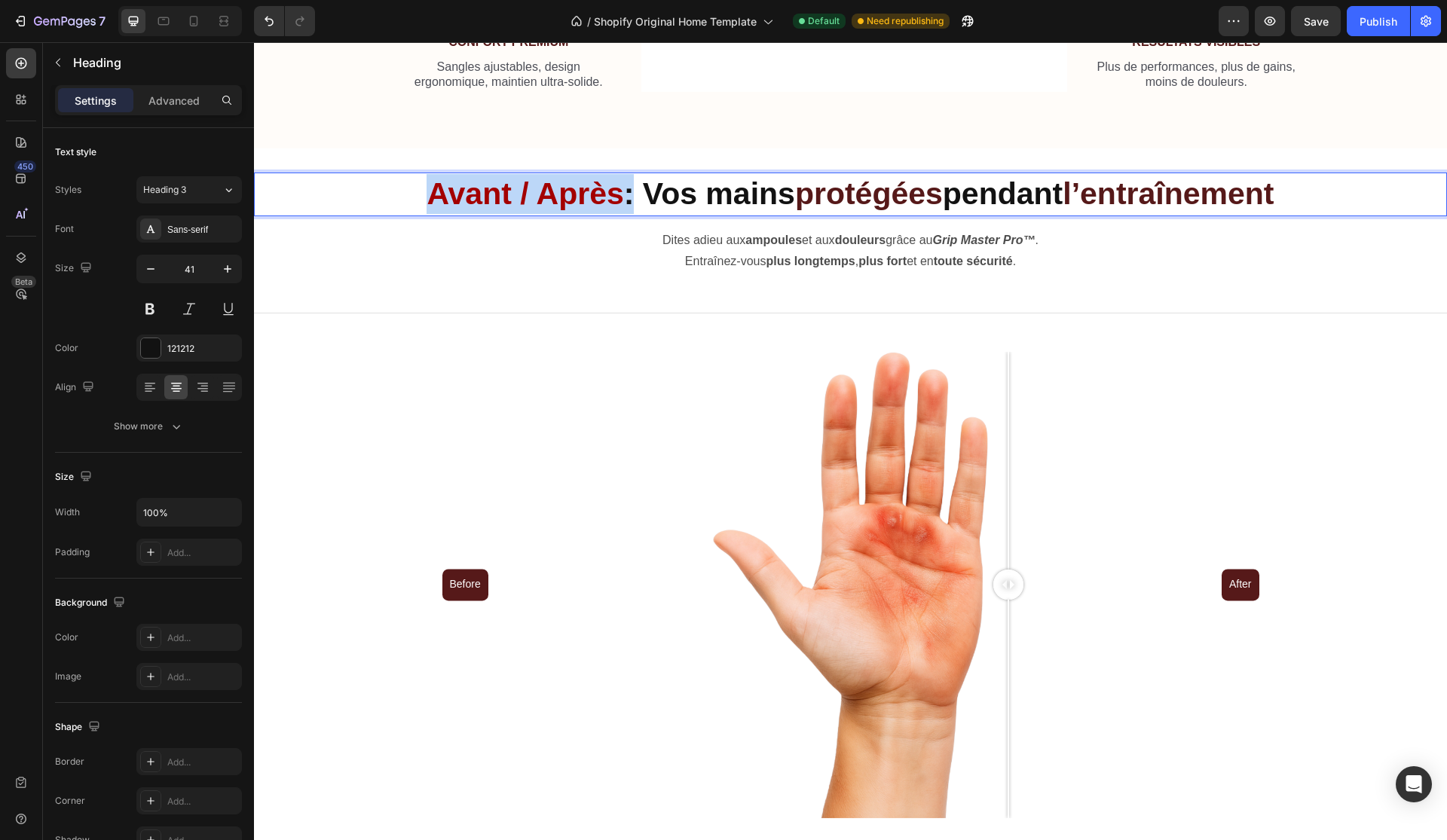
drag, startPoint x: 408, startPoint y: 181, endPoint x: 612, endPoint y: 196, distance: 204.6
click at [612, 196] on p "Avant / Après : Vos mains protégées pendant l’entraînement" at bounding box center [850, 194] width 1190 height 40
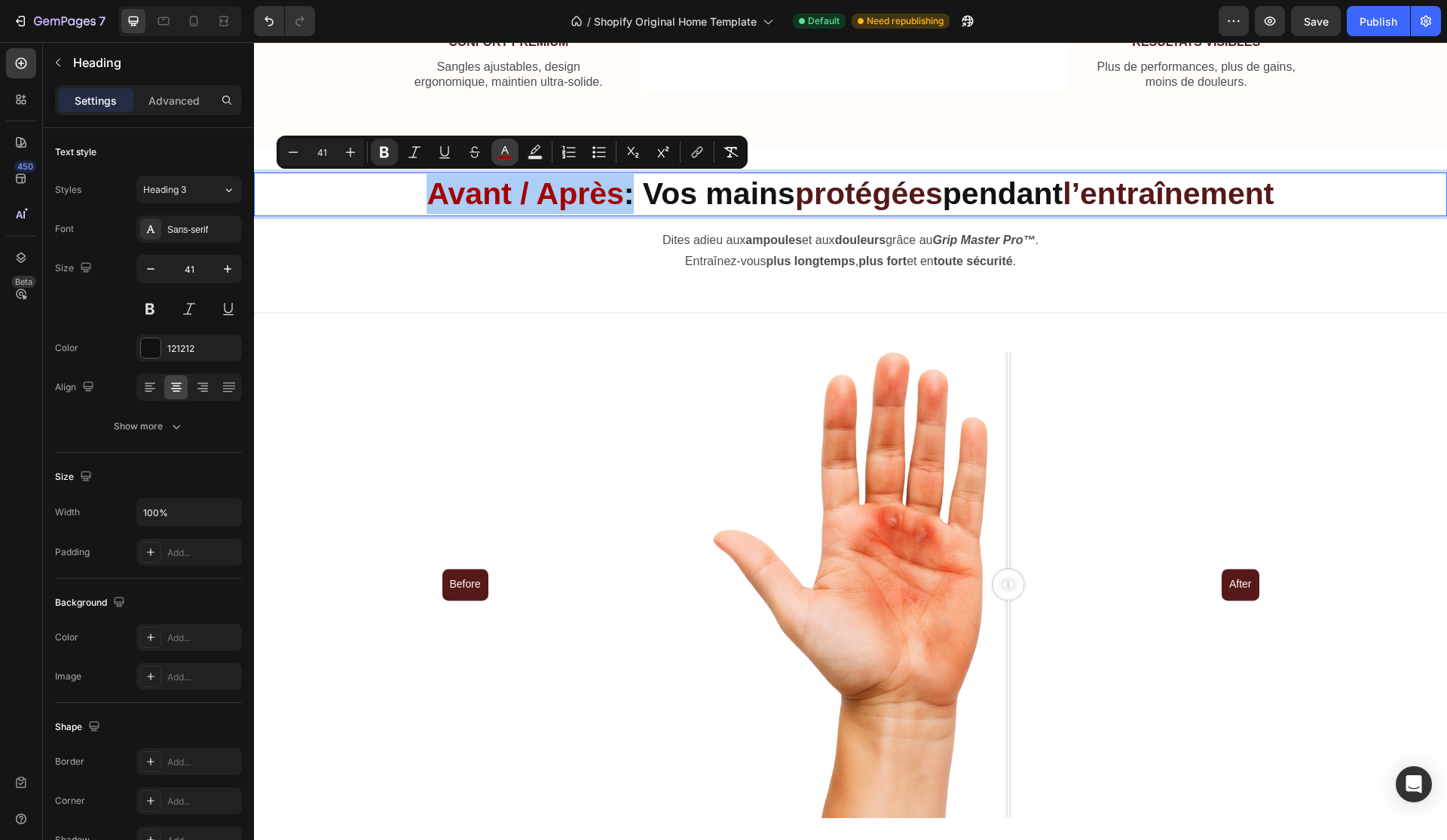
click at [498, 147] on icon "Editor contextual toolbar" at bounding box center [505, 152] width 15 height 15
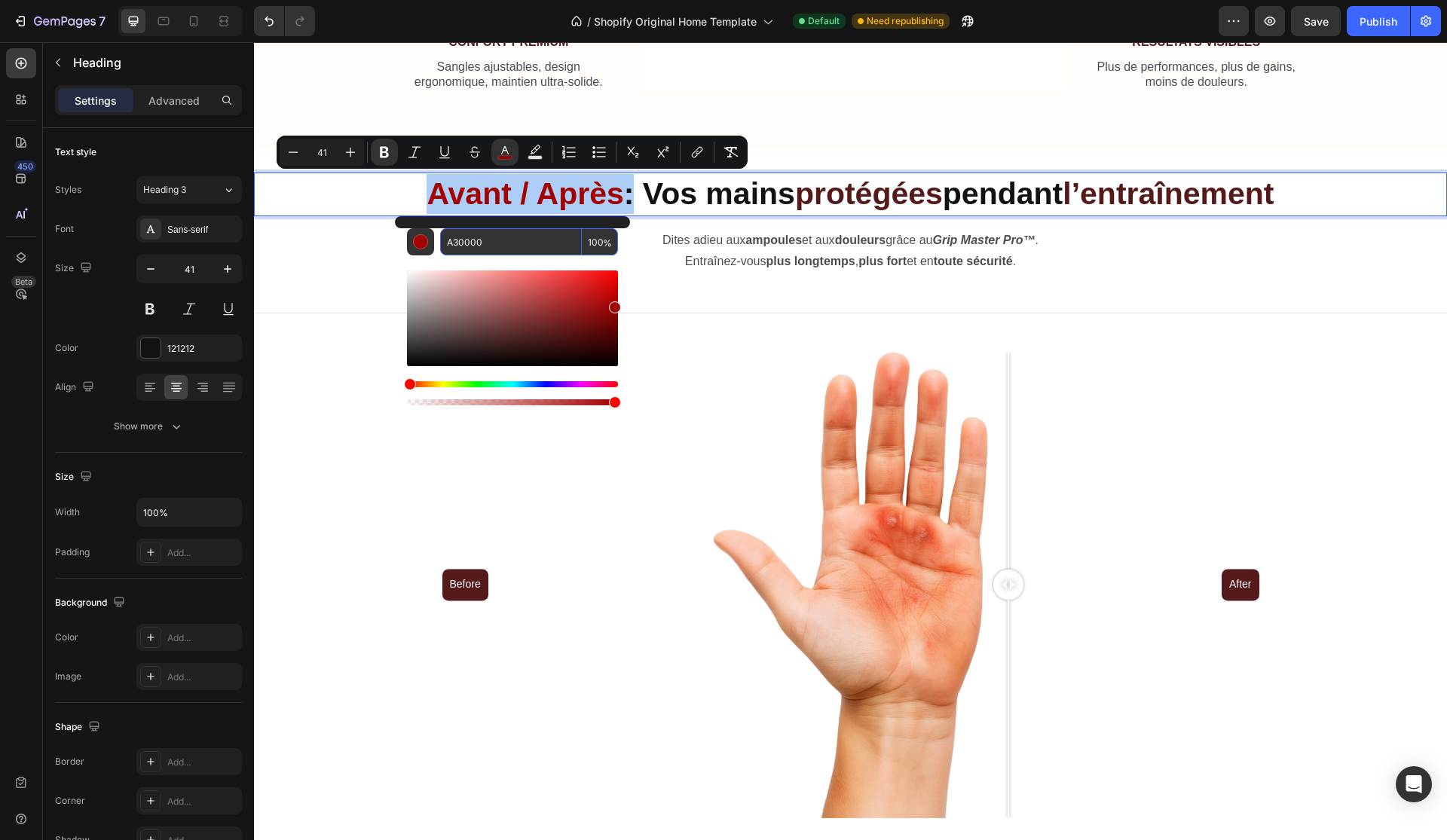
click at [539, 250] on input "A30000" at bounding box center [510, 242] width 142 height 27
paste input "561919"
type input "561919"
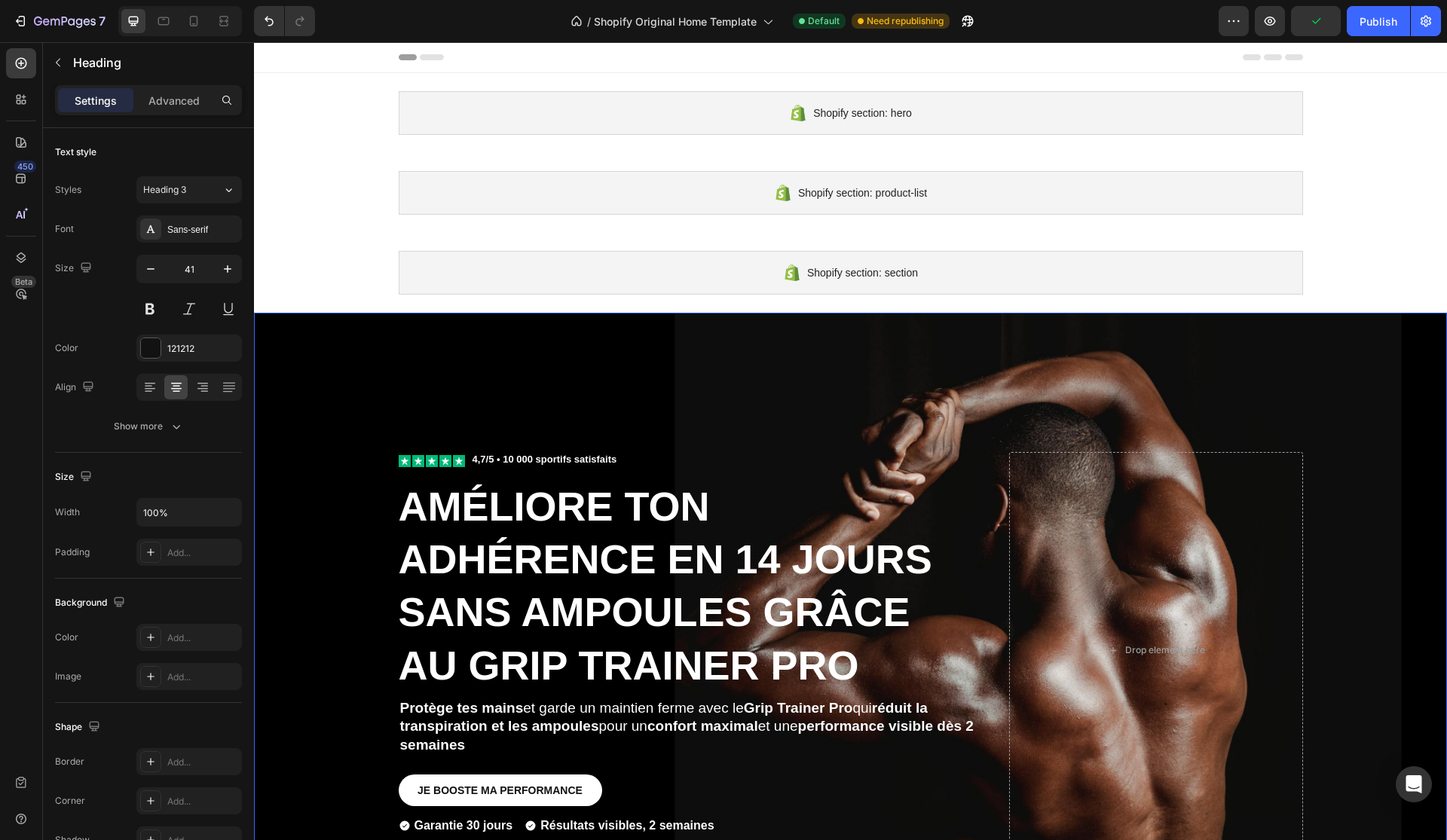
scroll to position [0, 0]
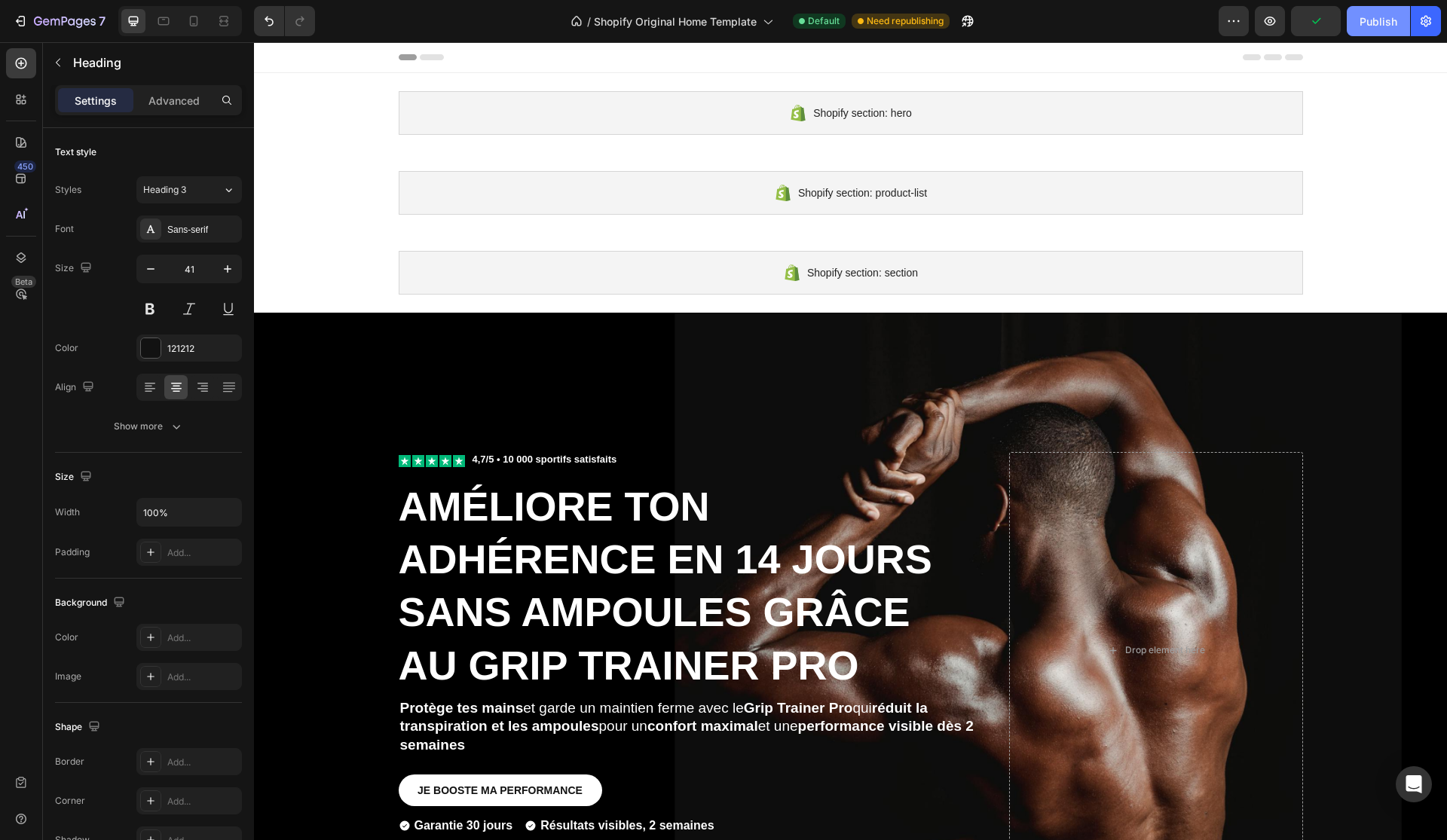
click at [1386, 23] on div "Publish" at bounding box center [1378, 22] width 38 height 16
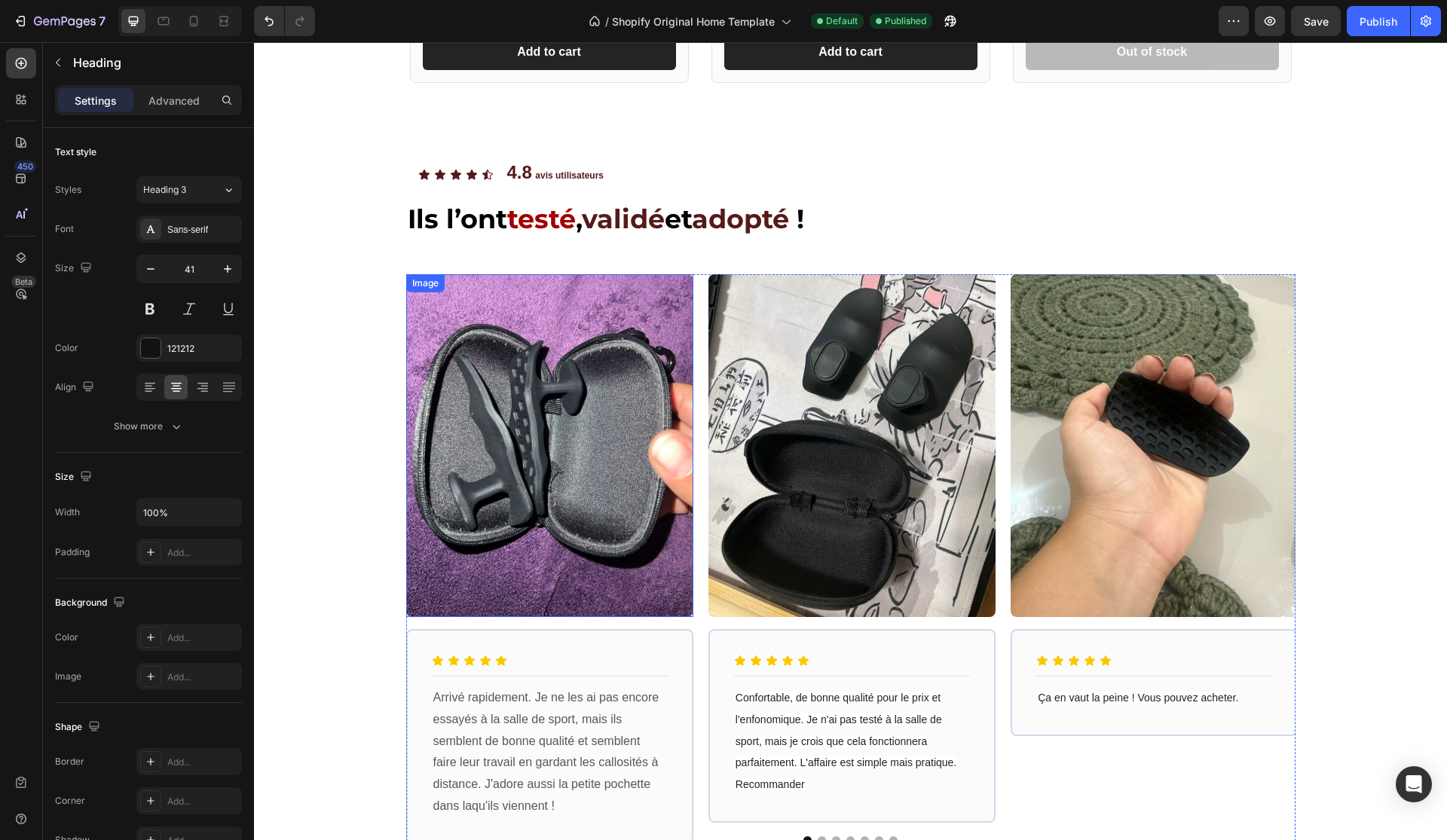
scroll to position [1460, 0]
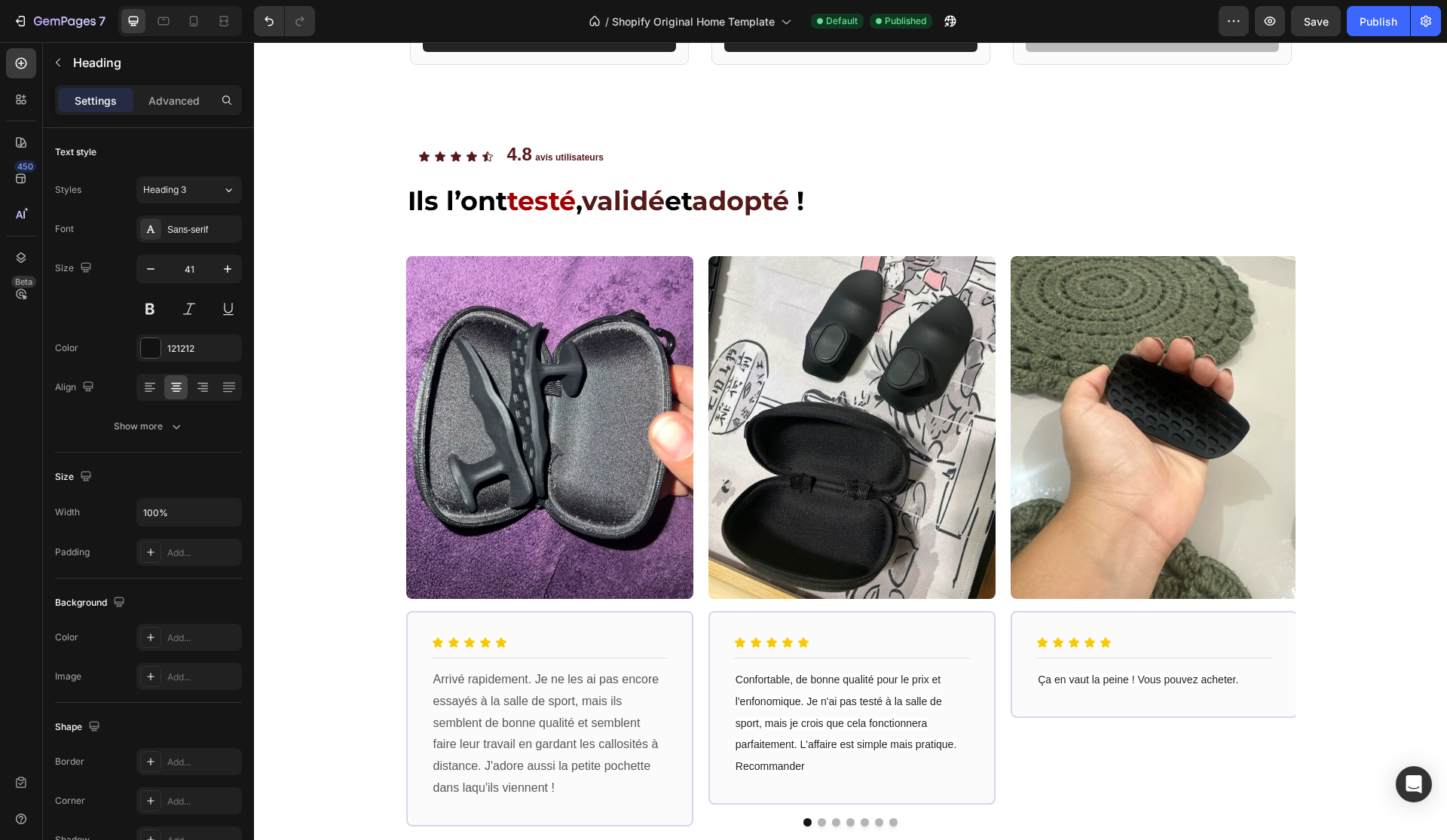
click at [360, 465] on div "Product Images BEST DEAL! Text Block Row Row Grip Master Pro™ Heading Améliore …" at bounding box center [850, 443] width 1193 height 3660
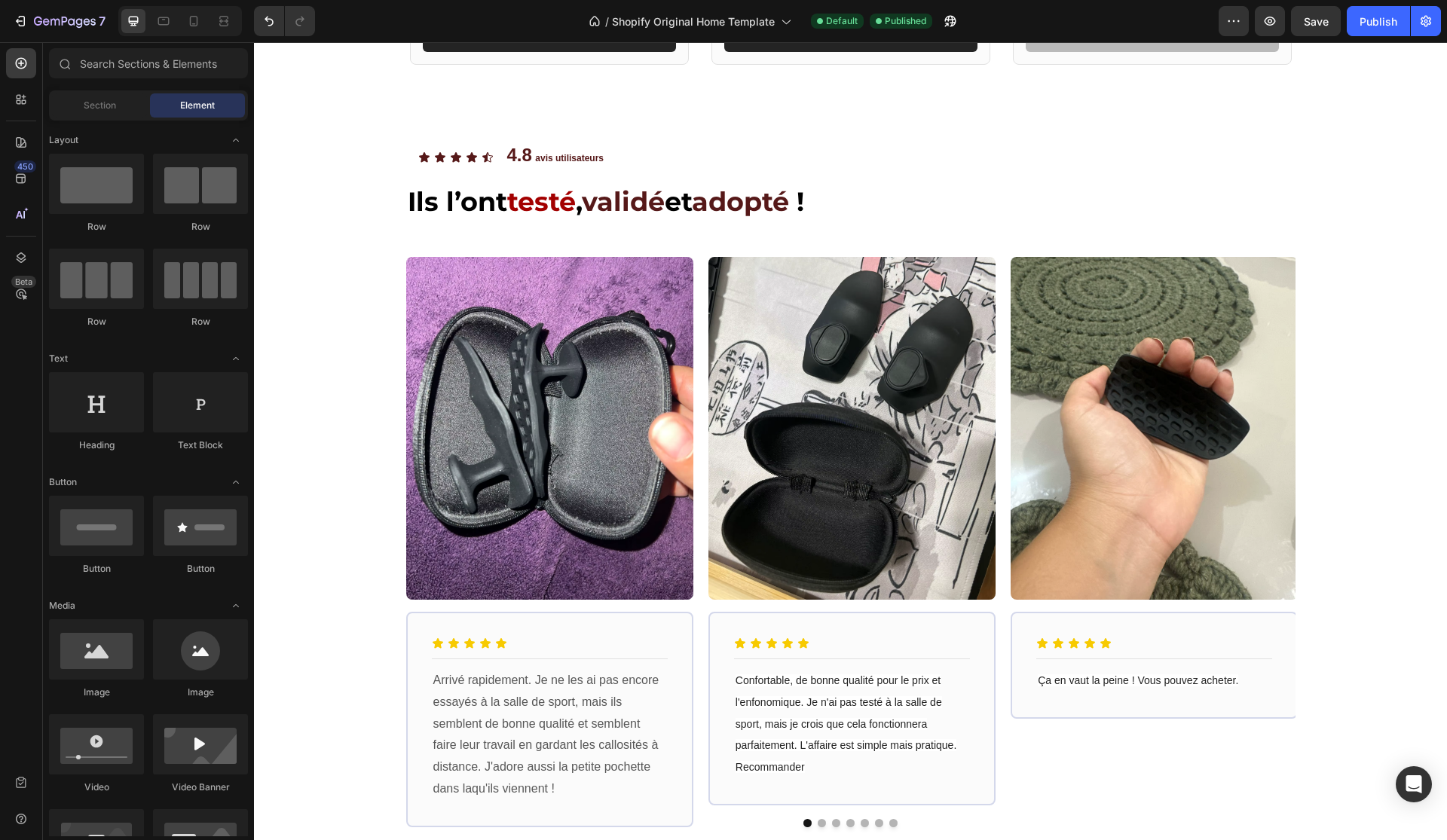
click at [338, 425] on div "Product Images BEST DEAL! Text Block Row Row Grip Master Pro™ Heading Améliore …" at bounding box center [850, 445] width 1193 height 3665
click at [947, 212] on h2 "Ils l’ont testé , validé et adopté !" at bounding box center [851, 201] width 889 height 38
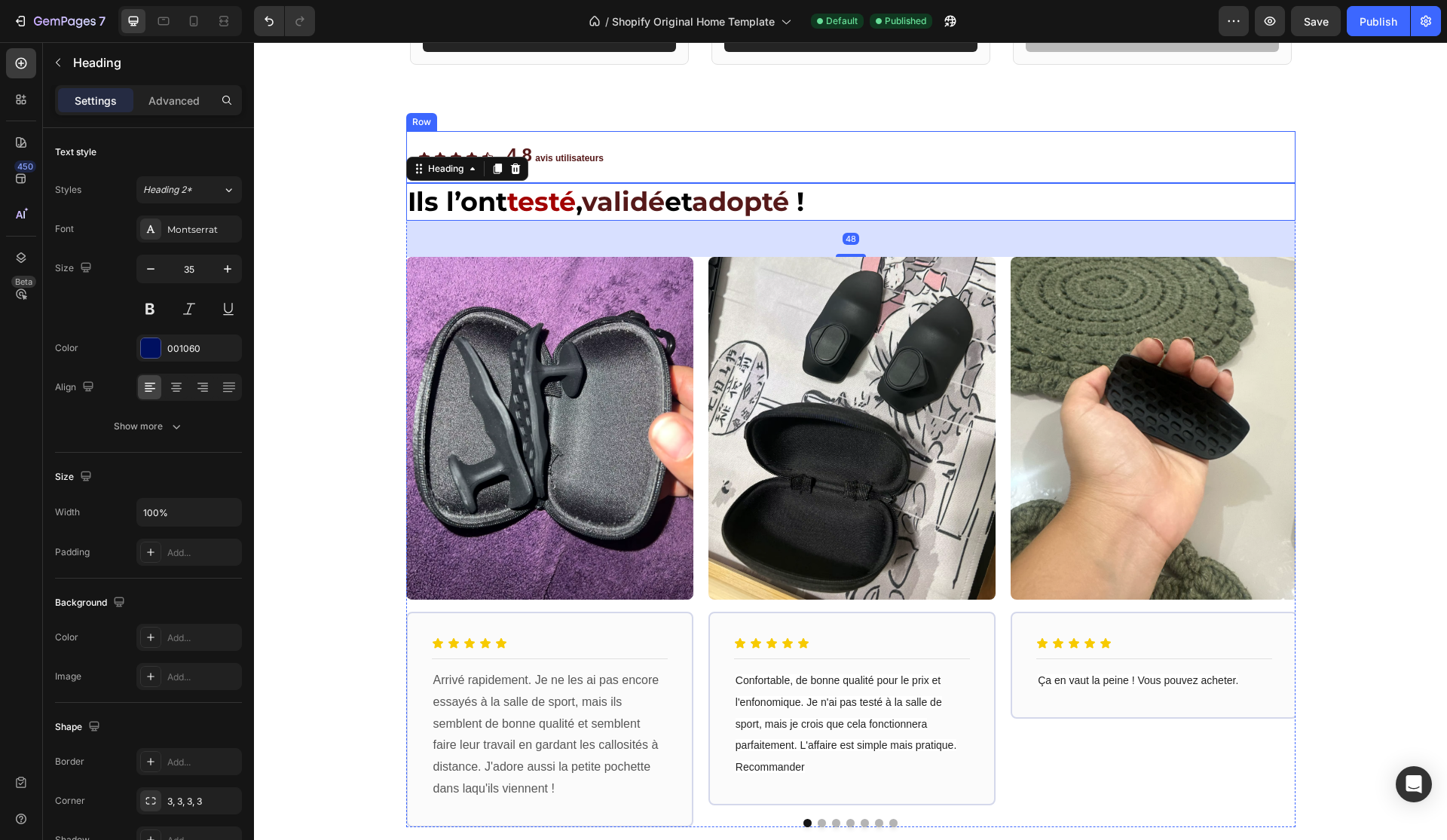
click at [953, 164] on div "Icon Icon Icon Icon Icon Icon List 4.8 avis utilisateurs Text Block Row" at bounding box center [851, 156] width 889 height 52
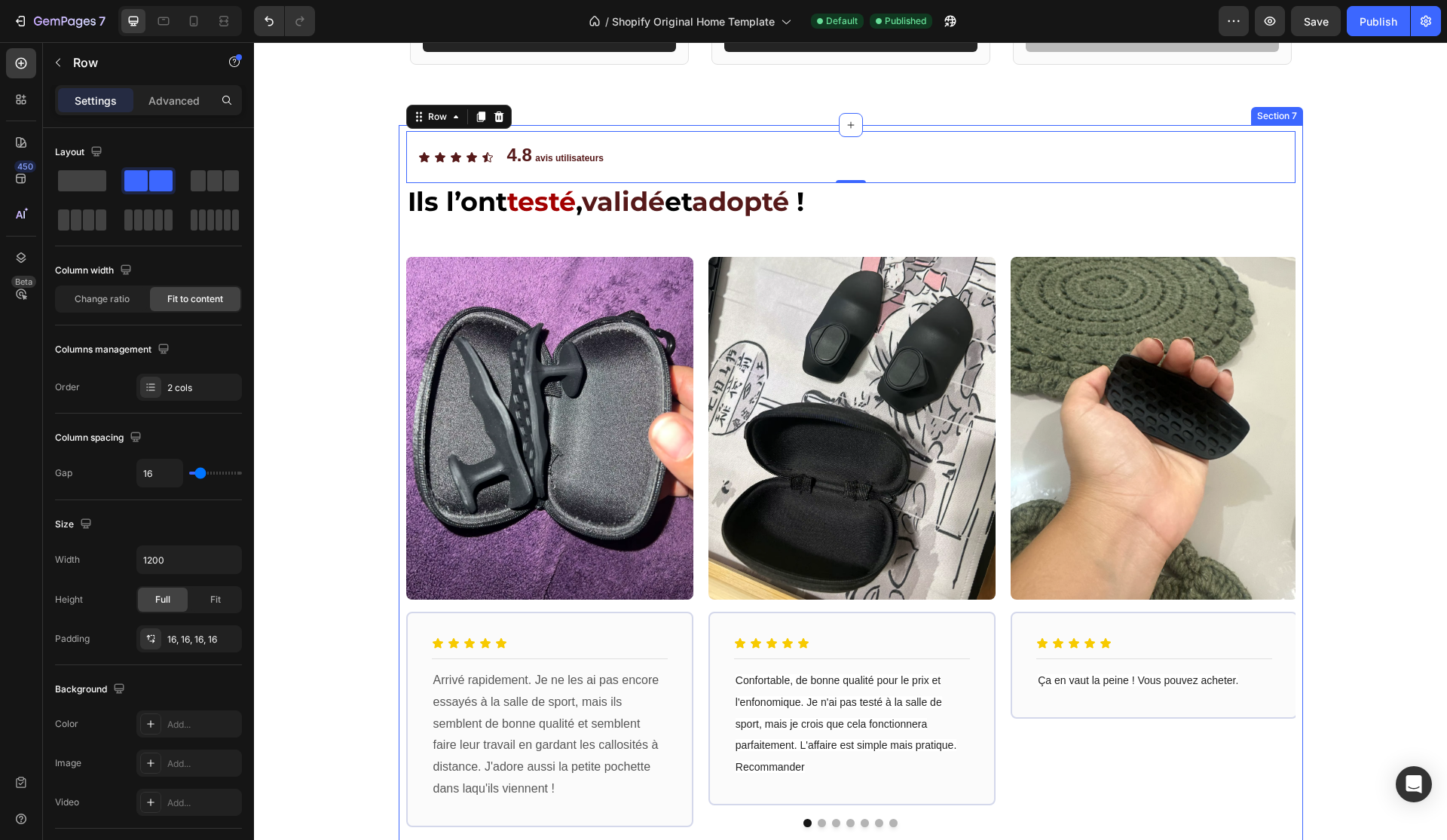
click at [1296, 198] on div "Icon Icon Icon Icon Icon Icon List 4.8 avis utilisateurs Text Block Row 0 Ils l…" at bounding box center [851, 505] width 904 height 761
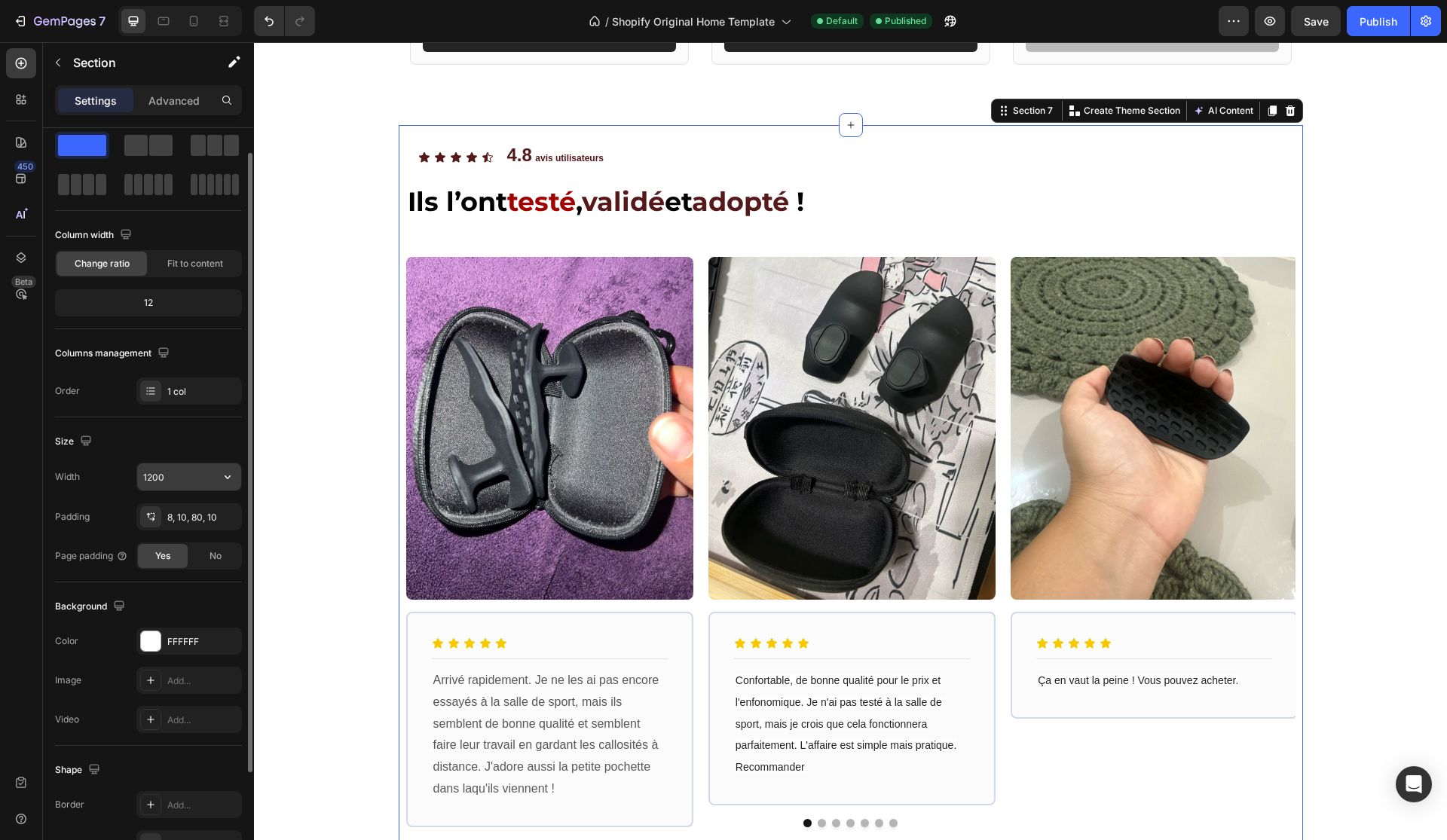
scroll to position [36, 0]
click at [235, 476] on button "button" at bounding box center [228, 477] width 27 height 27
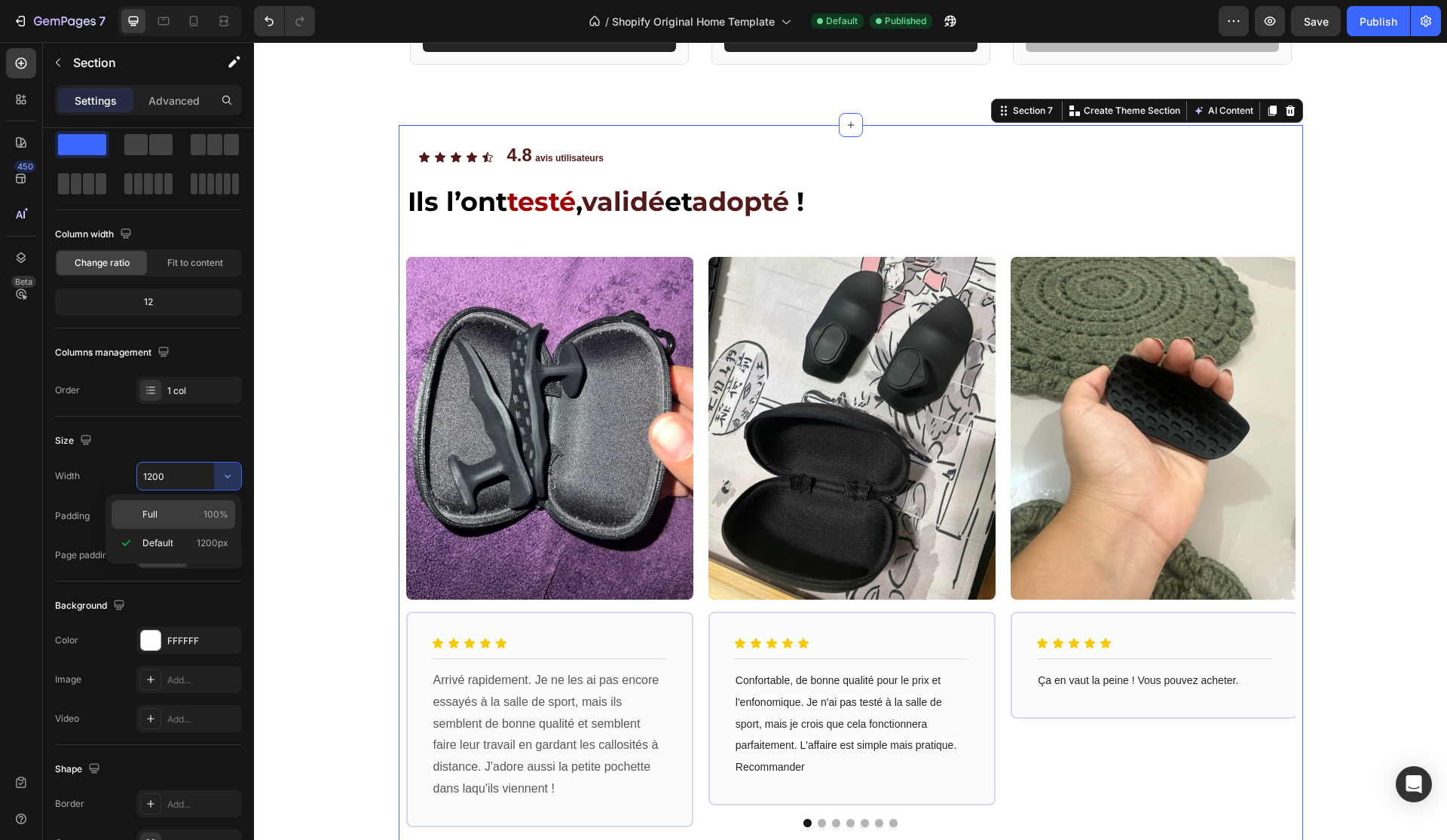
click at [192, 510] on p "Full 100%" at bounding box center [185, 514] width 86 height 14
type input "100%"
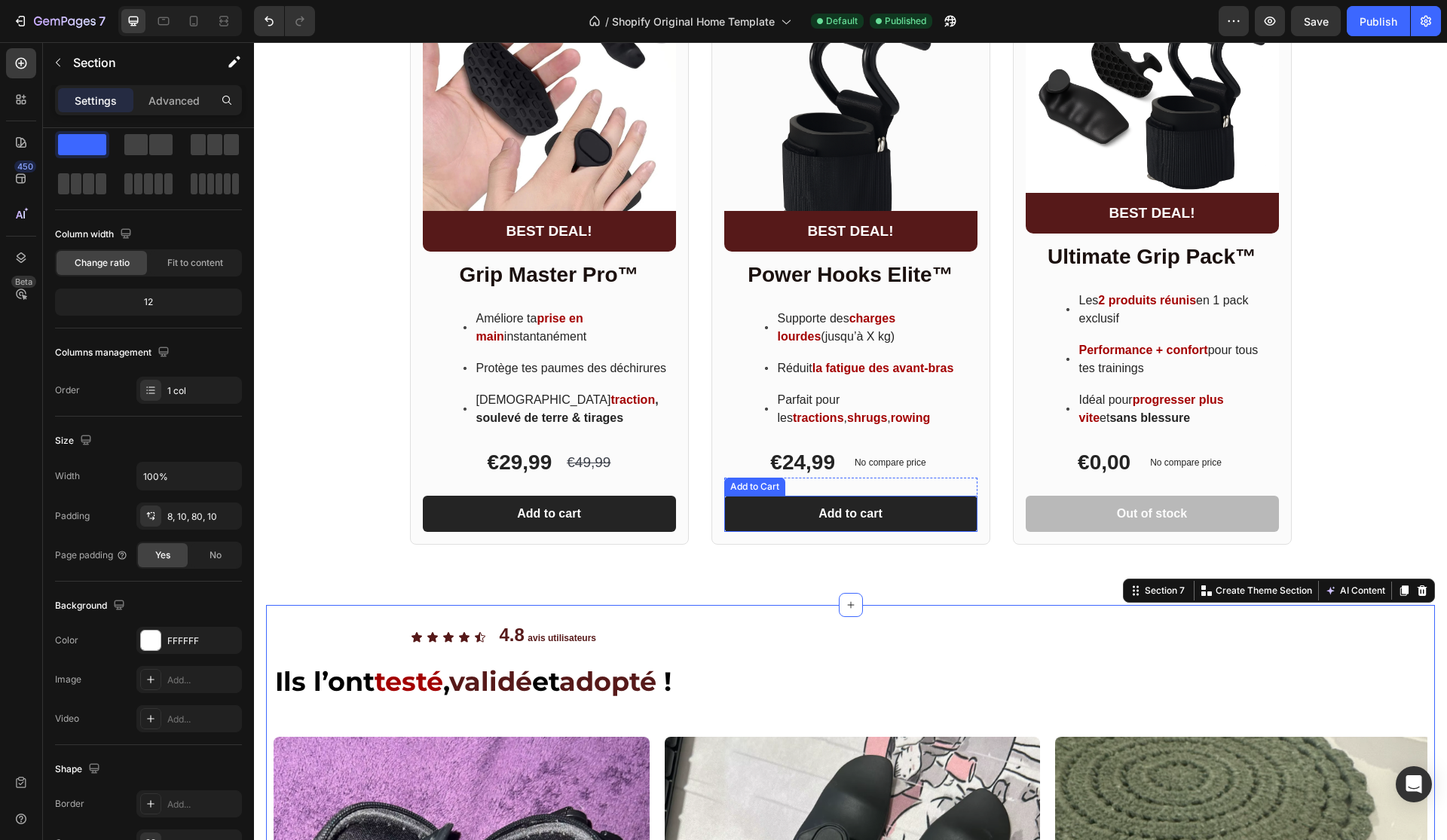
scroll to position [967, 0]
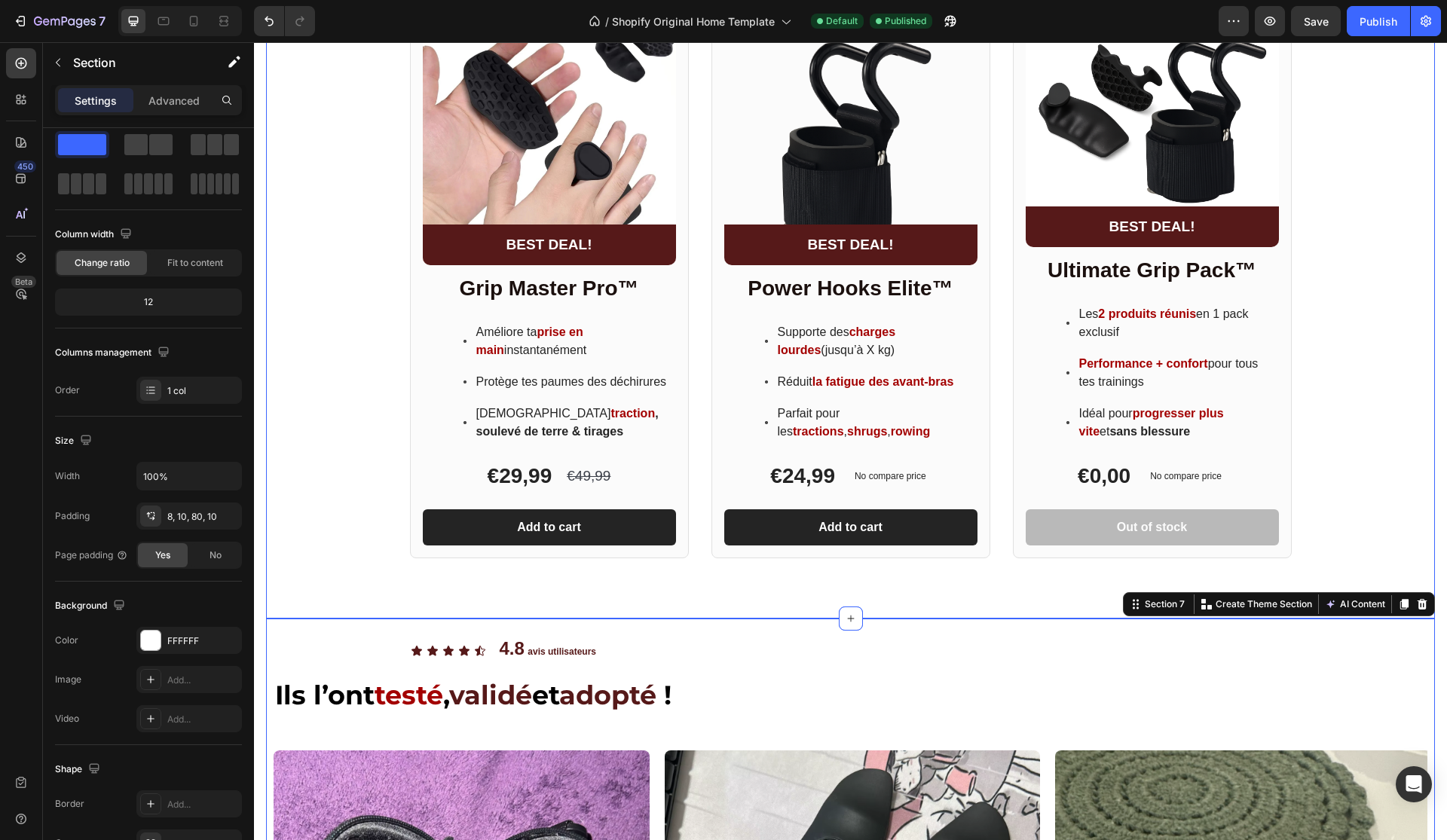
click at [1383, 327] on div "Product Images BEST DEAL! Text Block Row Row Grip Master Pro™ Heading Améliore …" at bounding box center [850, 270] width 1169 height 577
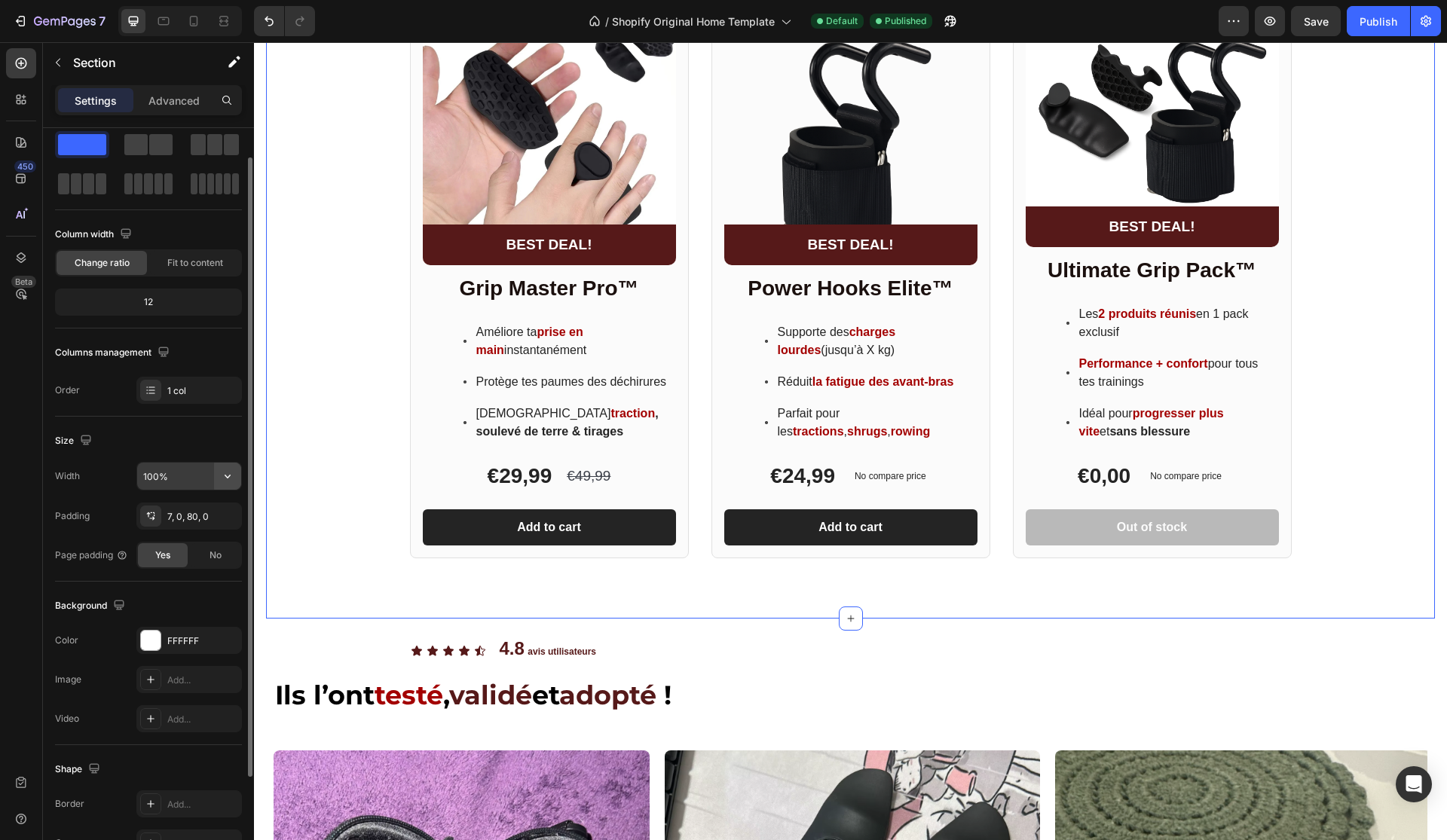
click at [227, 481] on icon "button" at bounding box center [227, 476] width 15 height 15
click at [190, 449] on div "Size" at bounding box center [148, 440] width 187 height 24
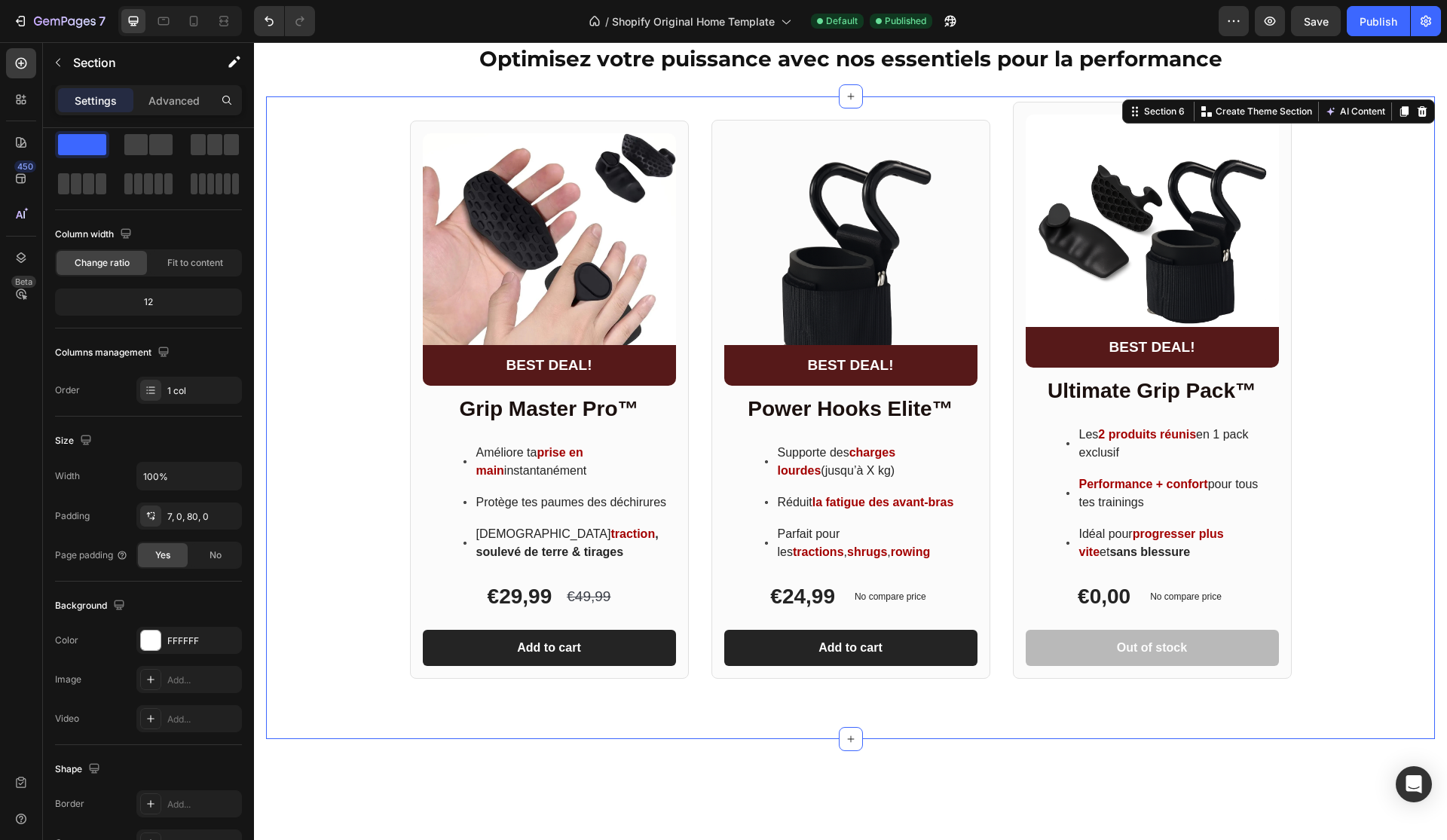
scroll to position [744, 0]
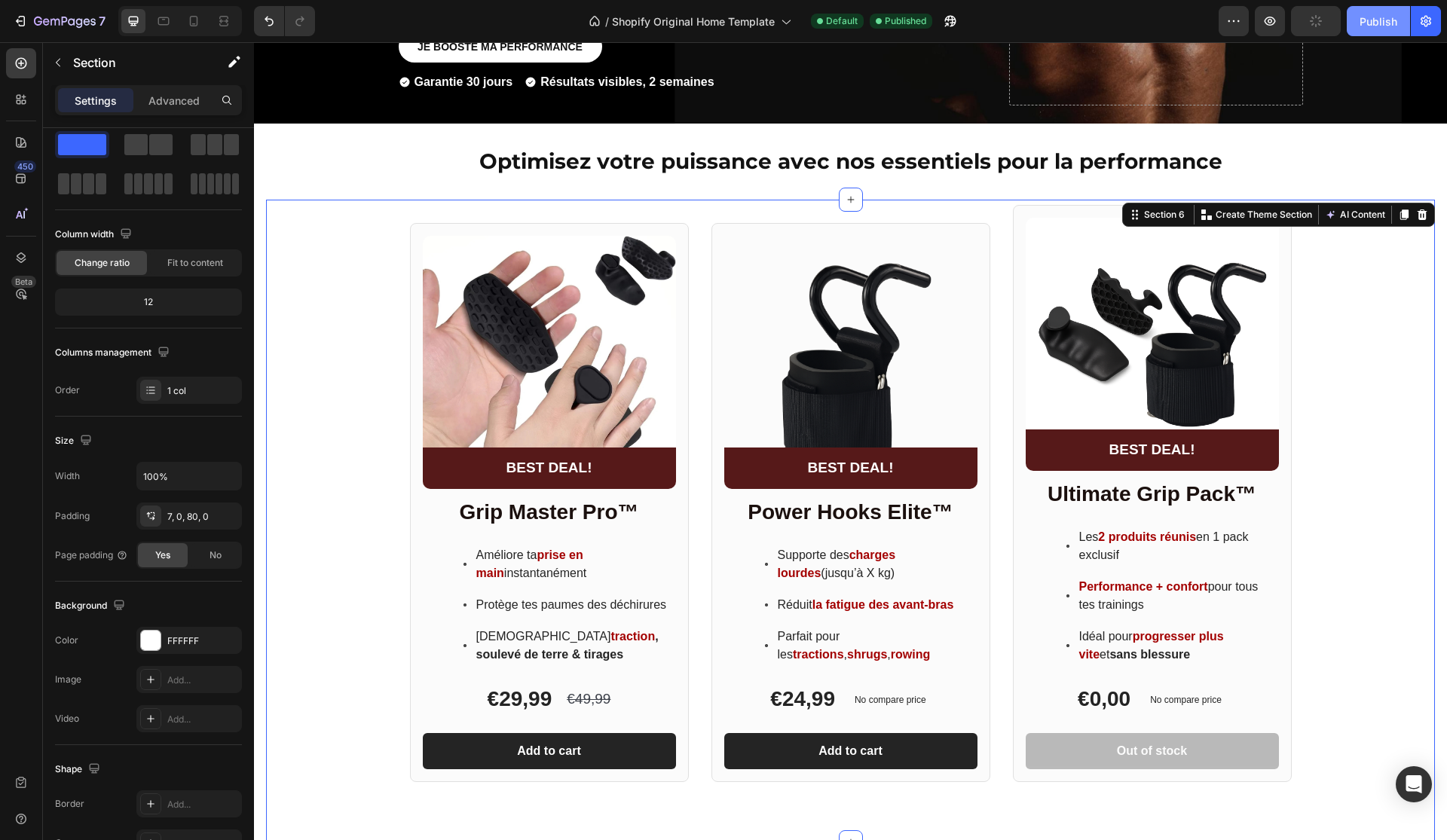
click at [1383, 14] on div "Publish" at bounding box center [1378, 22] width 38 height 16
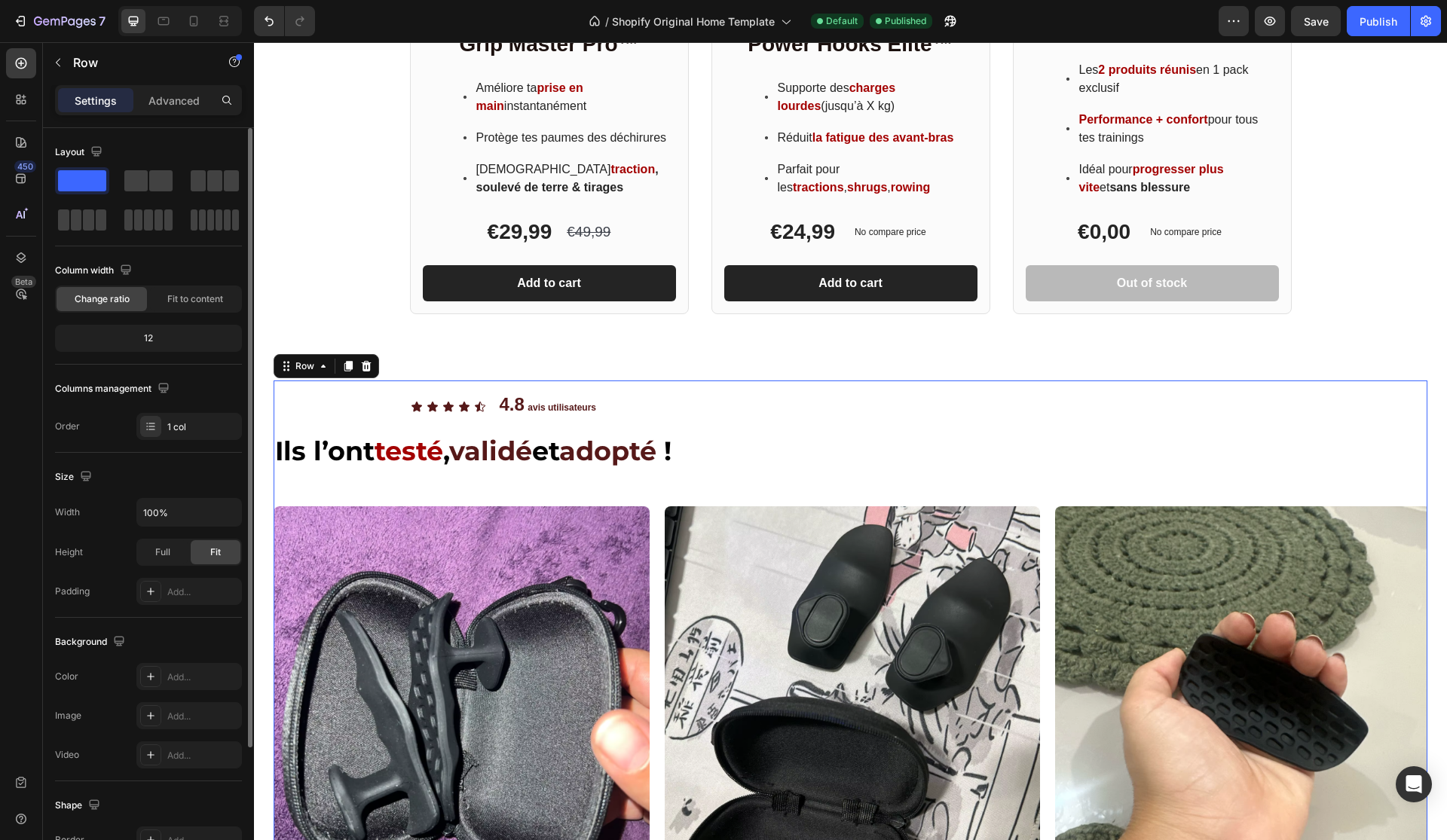
scroll to position [1240, 0]
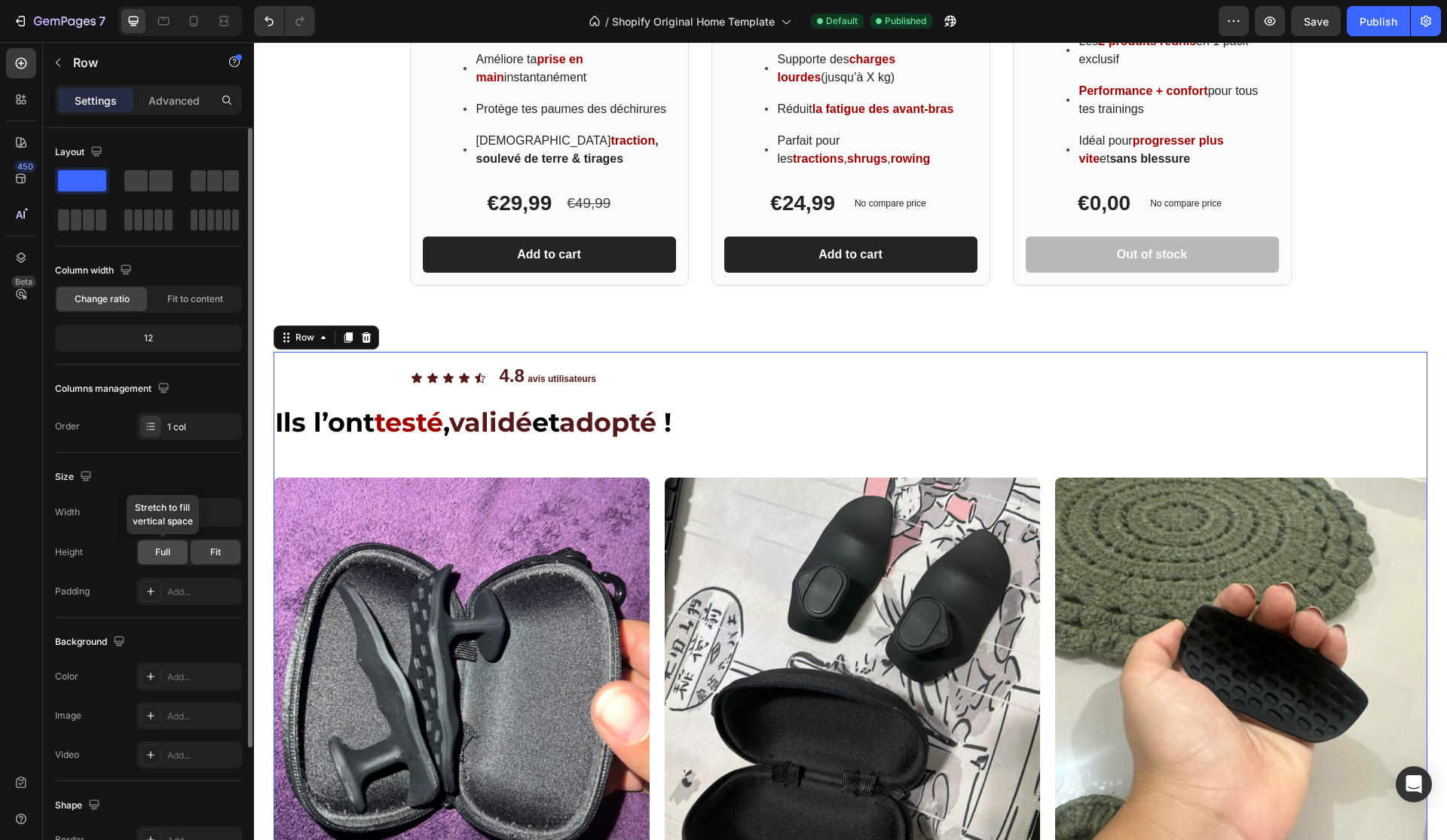
click at [163, 555] on span "Full" at bounding box center [162, 552] width 15 height 14
click at [213, 550] on span "Fit" at bounding box center [215, 552] width 10 height 14
click at [735, 469] on div "Icon Icon Icon Icon Icon Icon List 4.8 avis utilisateurs Text Block Row Ils l’o…" at bounding box center [851, 742] width 1154 height 780
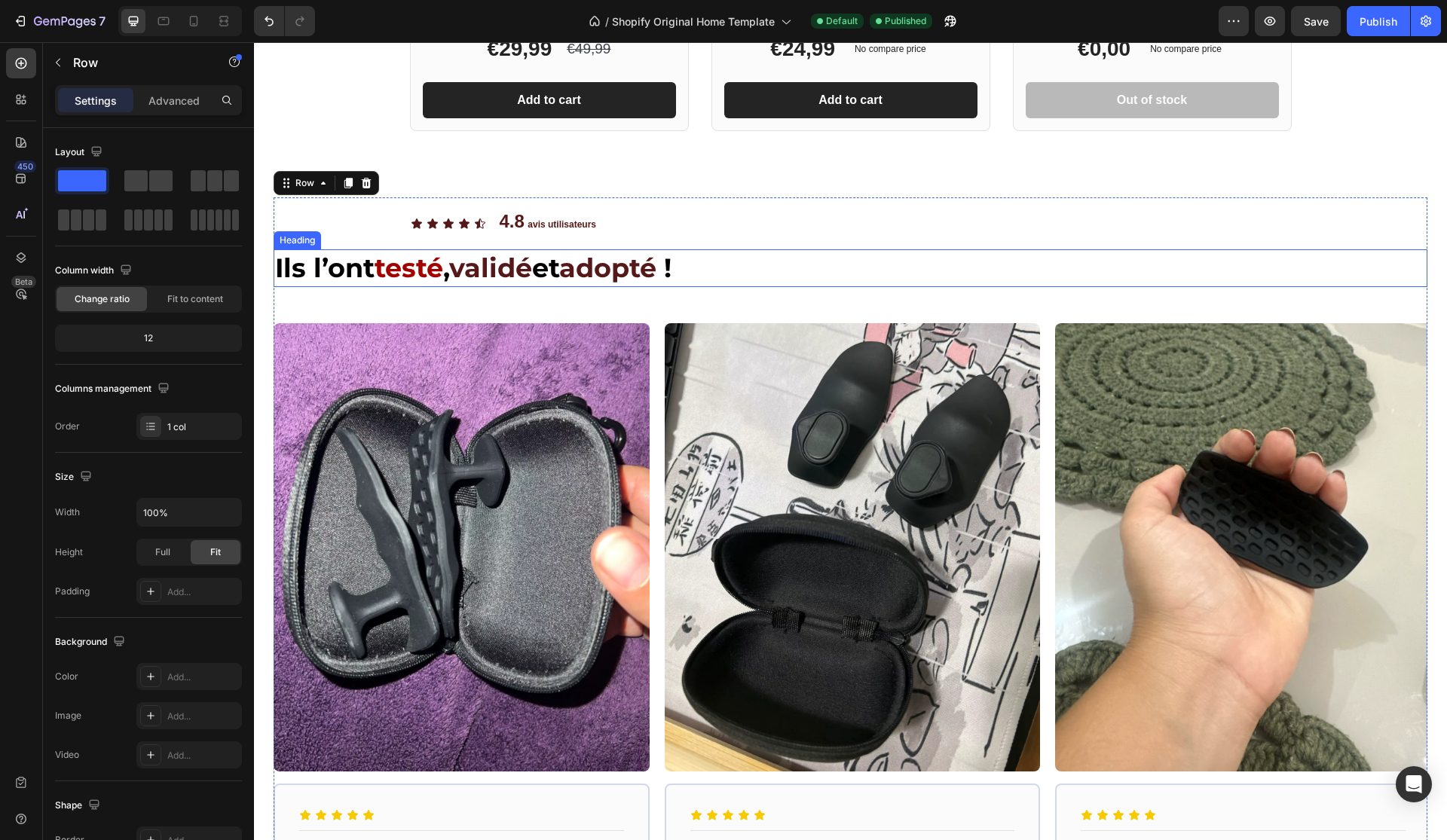
scroll to position [1449, 0]
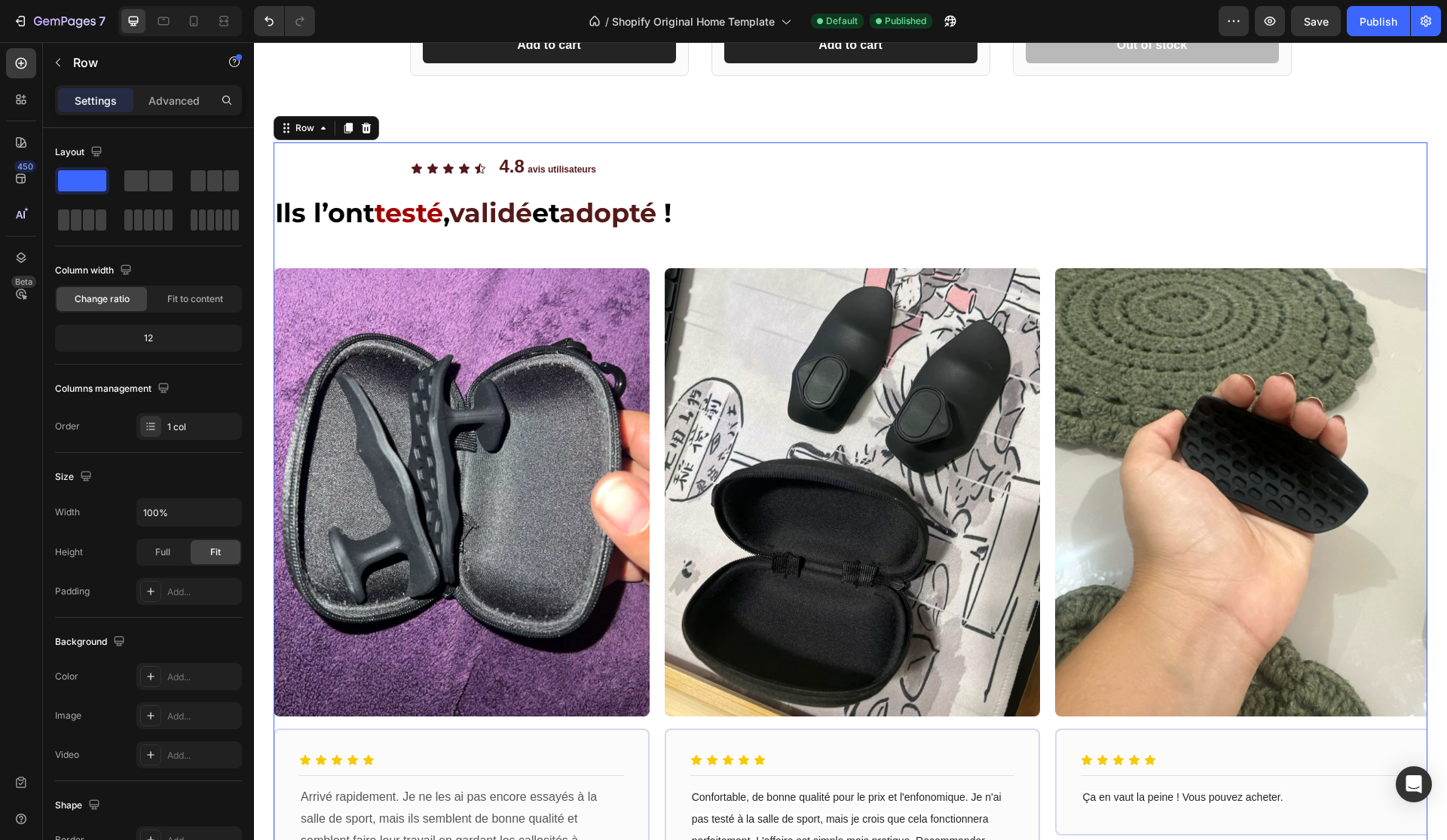
click at [264, 181] on section "Icon Icon Icon Icon Icon Icon List 4.8 avis utilisateurs Text Block Row Ils l’o…" at bounding box center [850, 559] width 1193 height 846
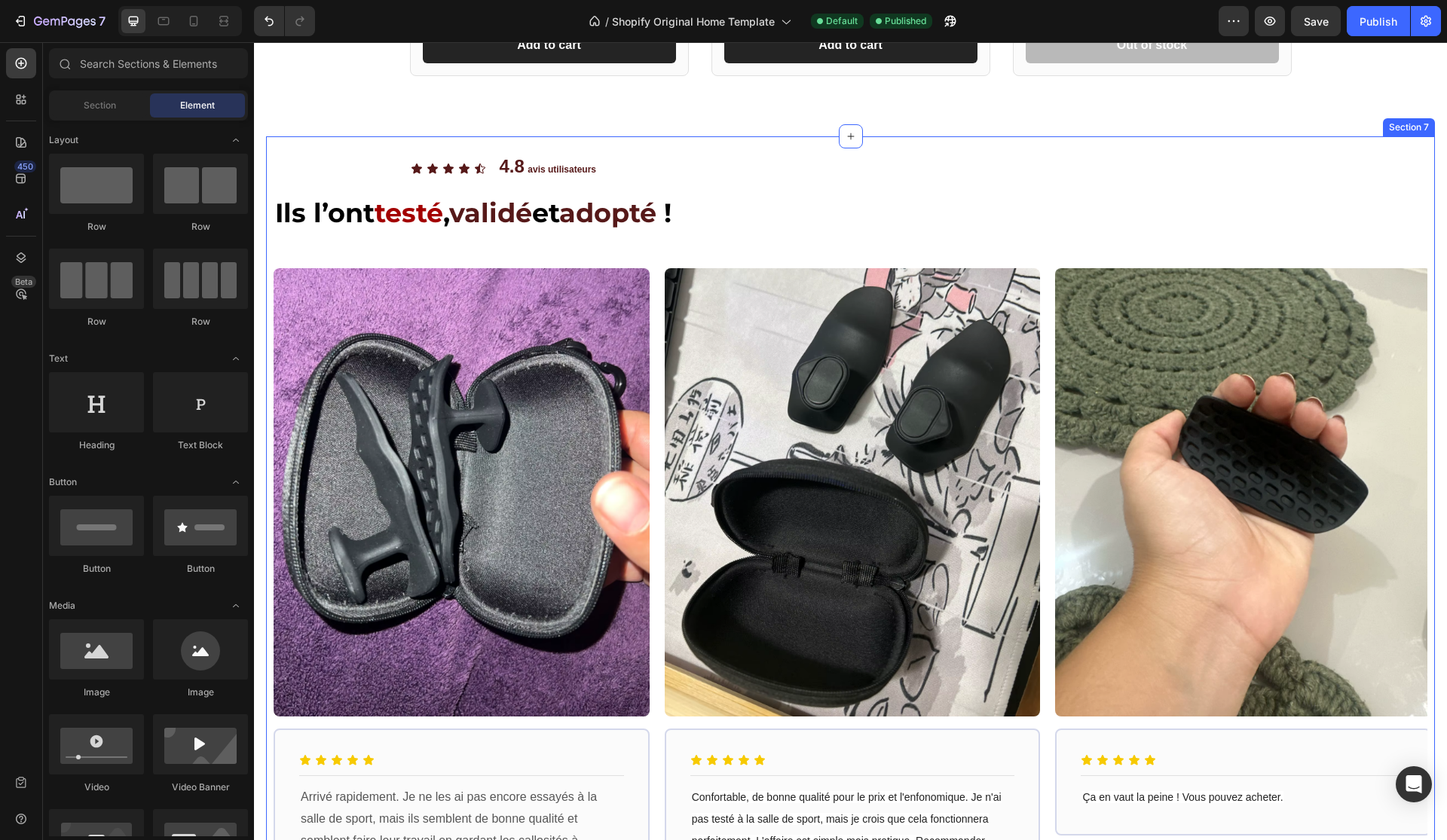
click at [316, 141] on div "Icon Icon Icon Icon Icon Icon List 4.8 avis utilisateurs Text Block Row Ils l’o…" at bounding box center [850, 559] width 1169 height 846
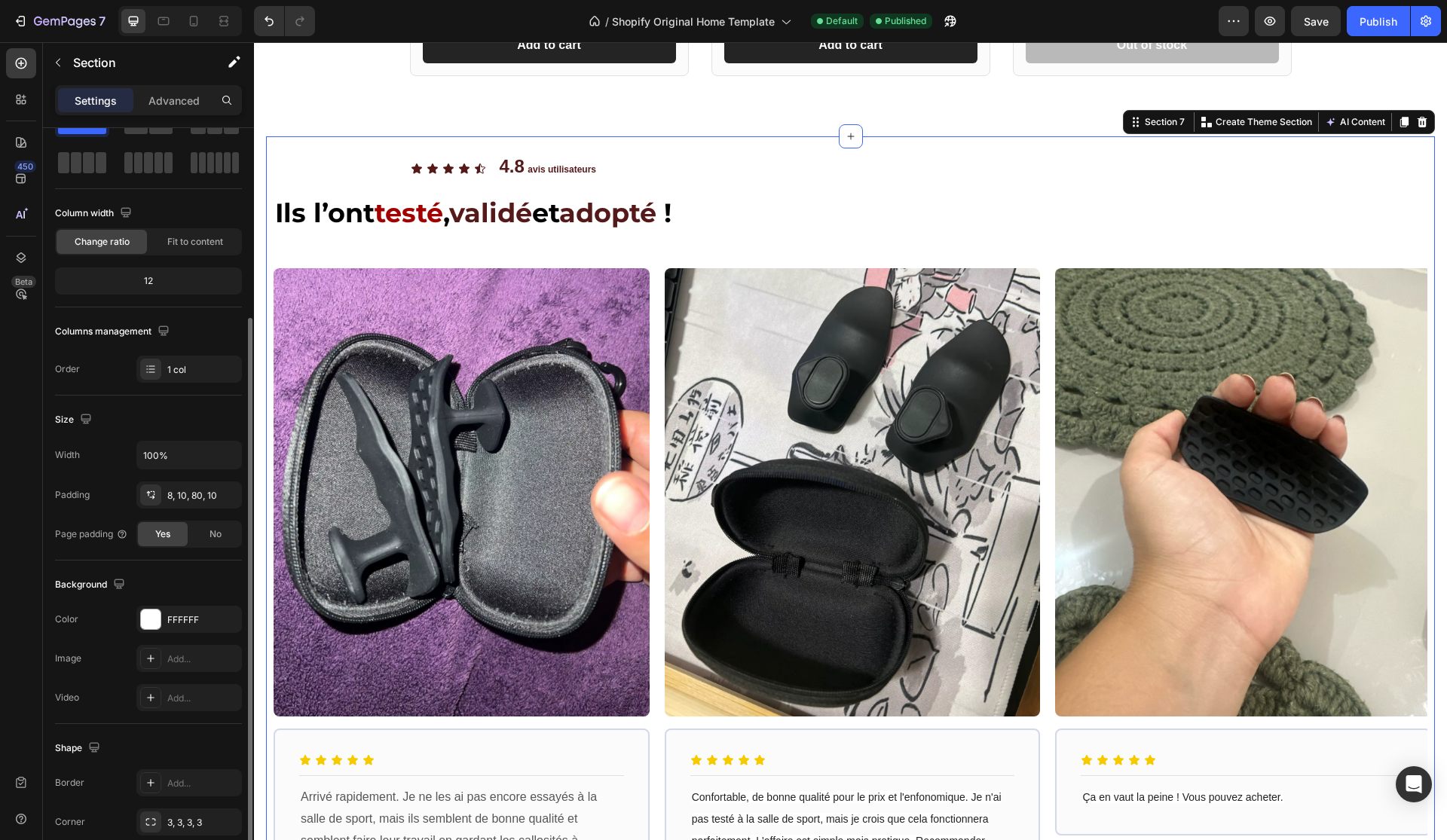
scroll to position [148, 0]
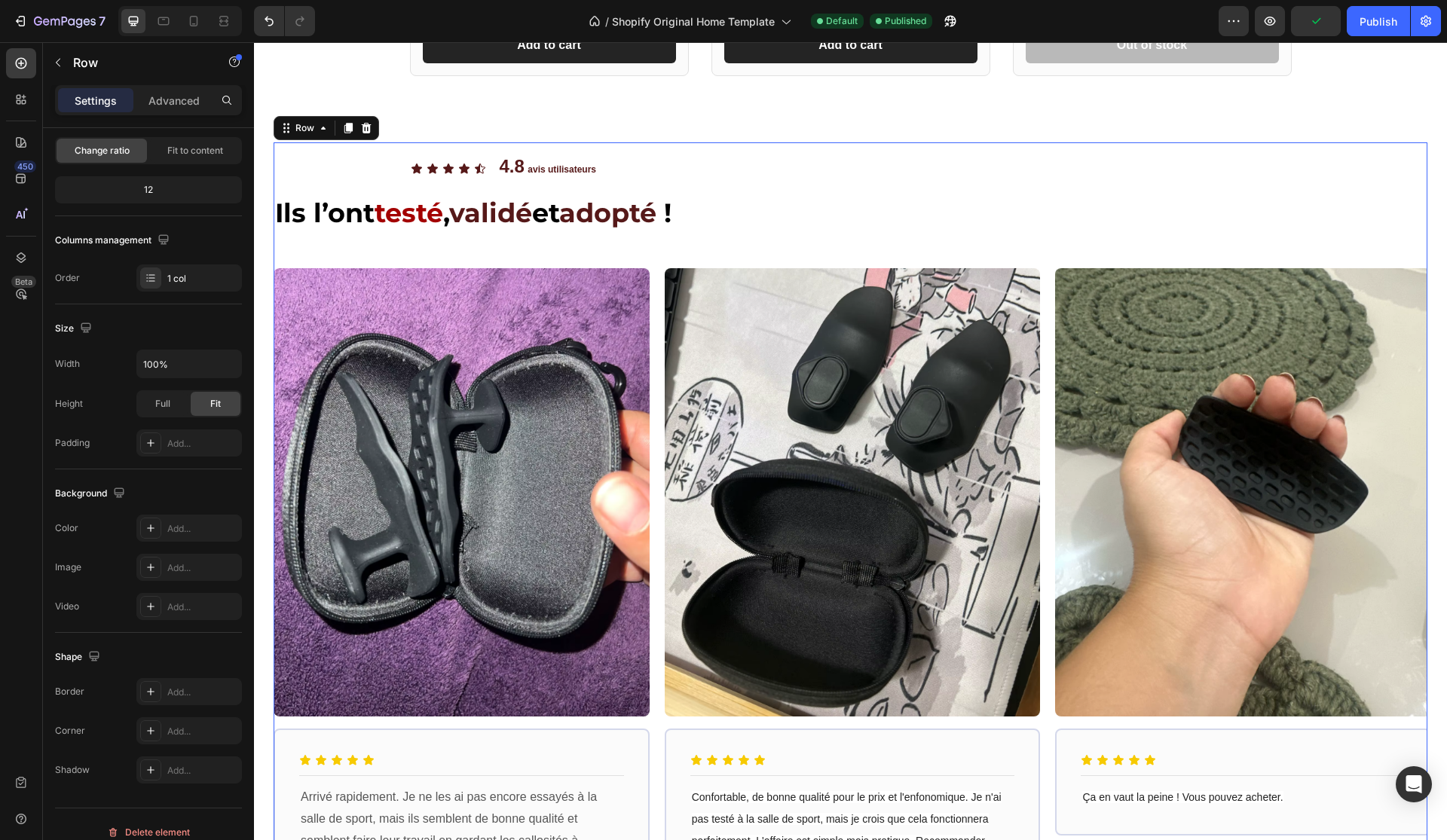
click at [803, 250] on div "Icon Icon Icon Icon Icon Icon List 4.8 avis utilisateurs Text Block Row Ils l’o…" at bounding box center [851, 532] width 1154 height 780
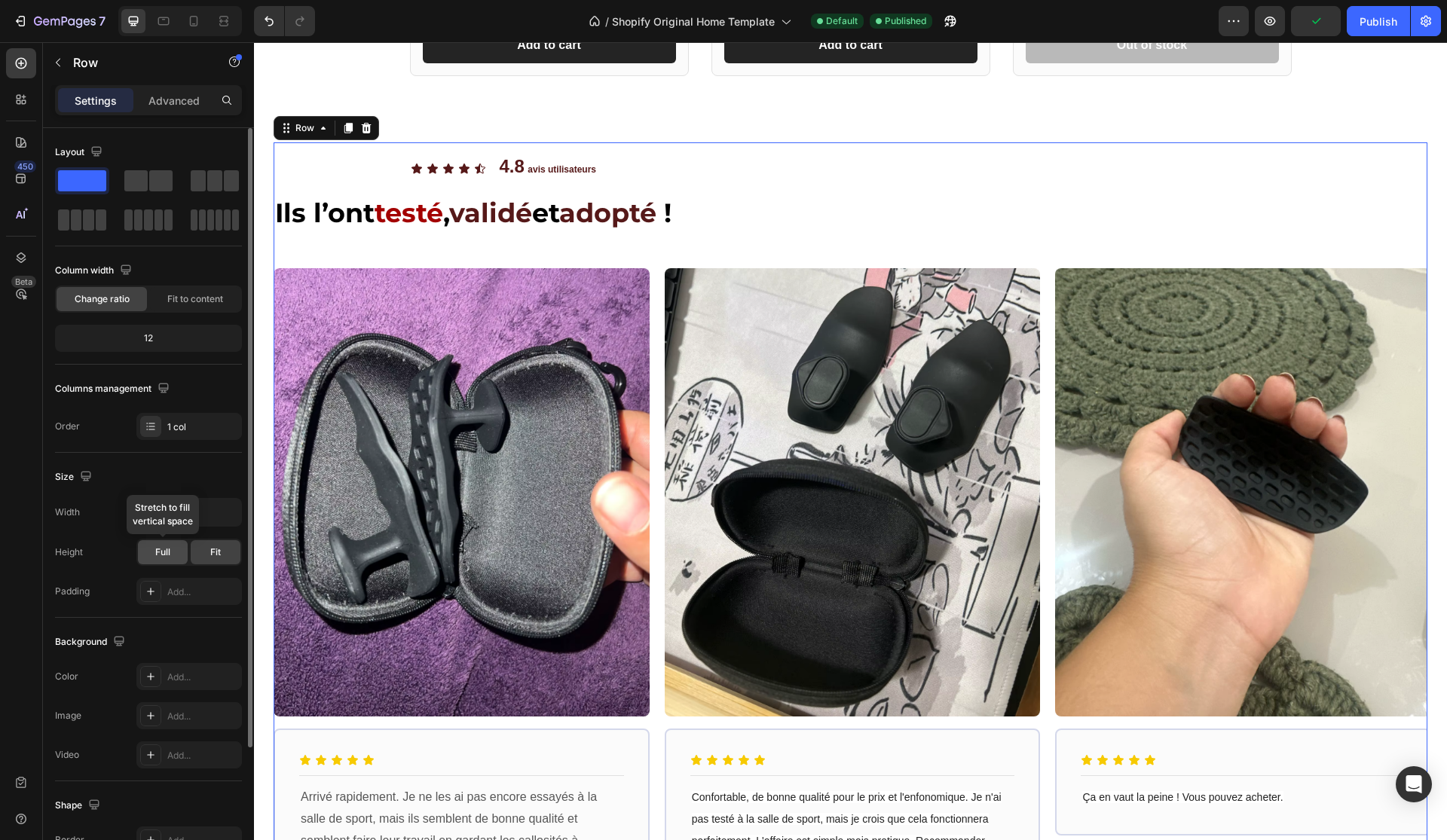
click at [168, 558] on span "Full" at bounding box center [162, 552] width 15 height 14
click at [204, 558] on div "Fit" at bounding box center [216, 552] width 50 height 24
click at [226, 516] on icon "button" at bounding box center [227, 512] width 15 height 15
click at [207, 555] on span "1200px" at bounding box center [212, 550] width 31 height 14
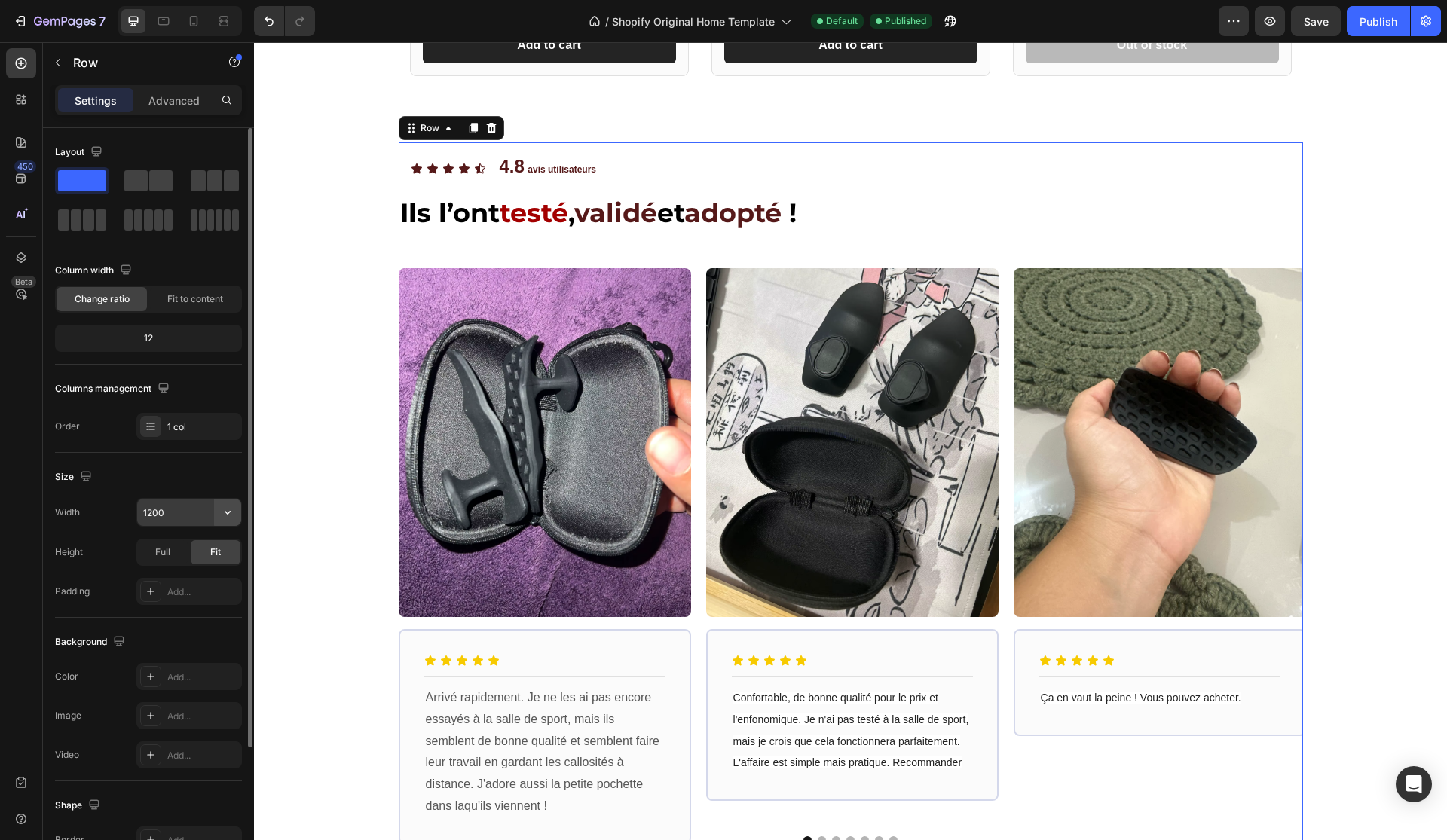
click at [232, 515] on icon "button" at bounding box center [227, 512] width 15 height 15
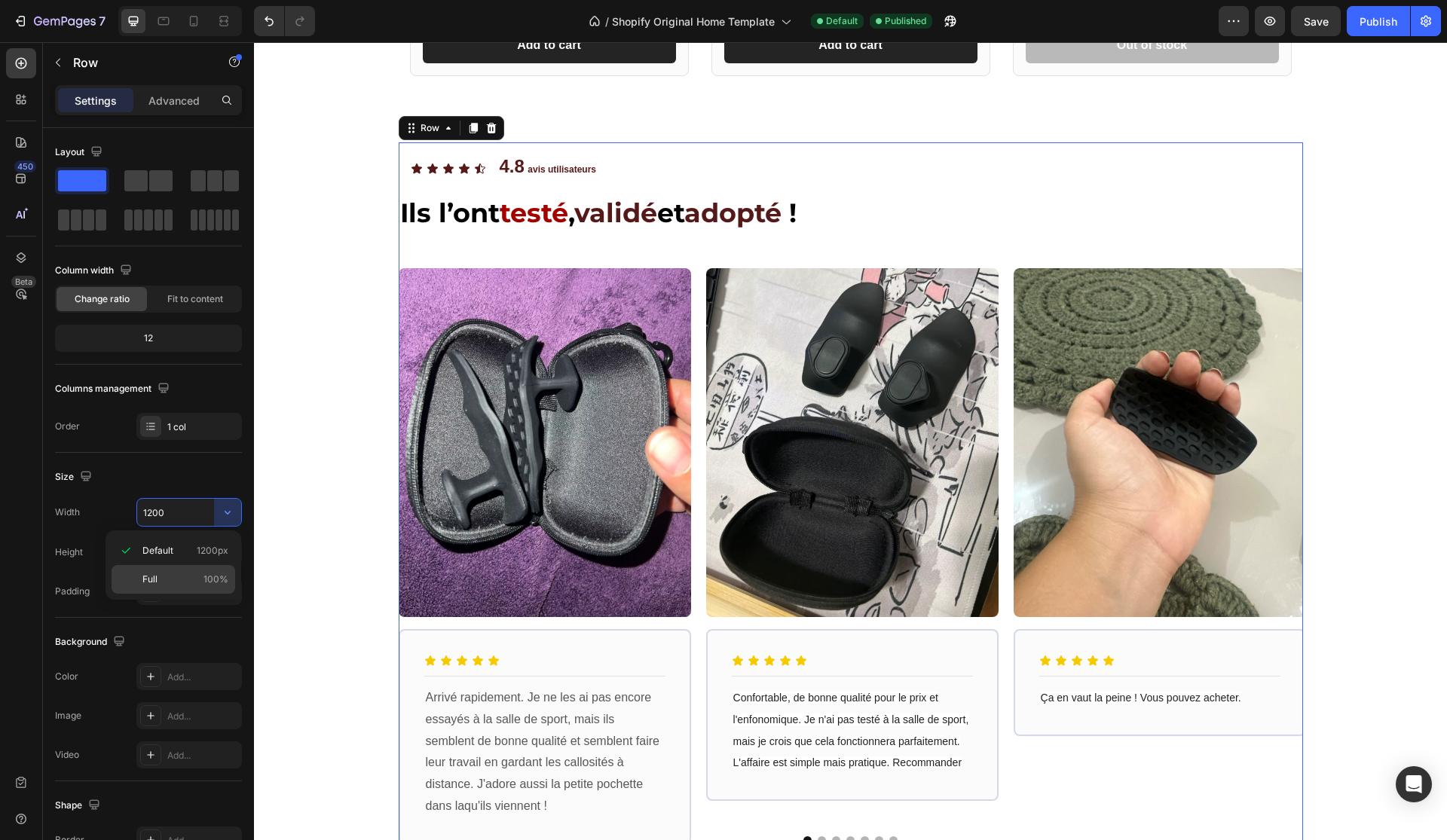
click at [204, 579] on span "100%" at bounding box center [216, 579] width 25 height 14
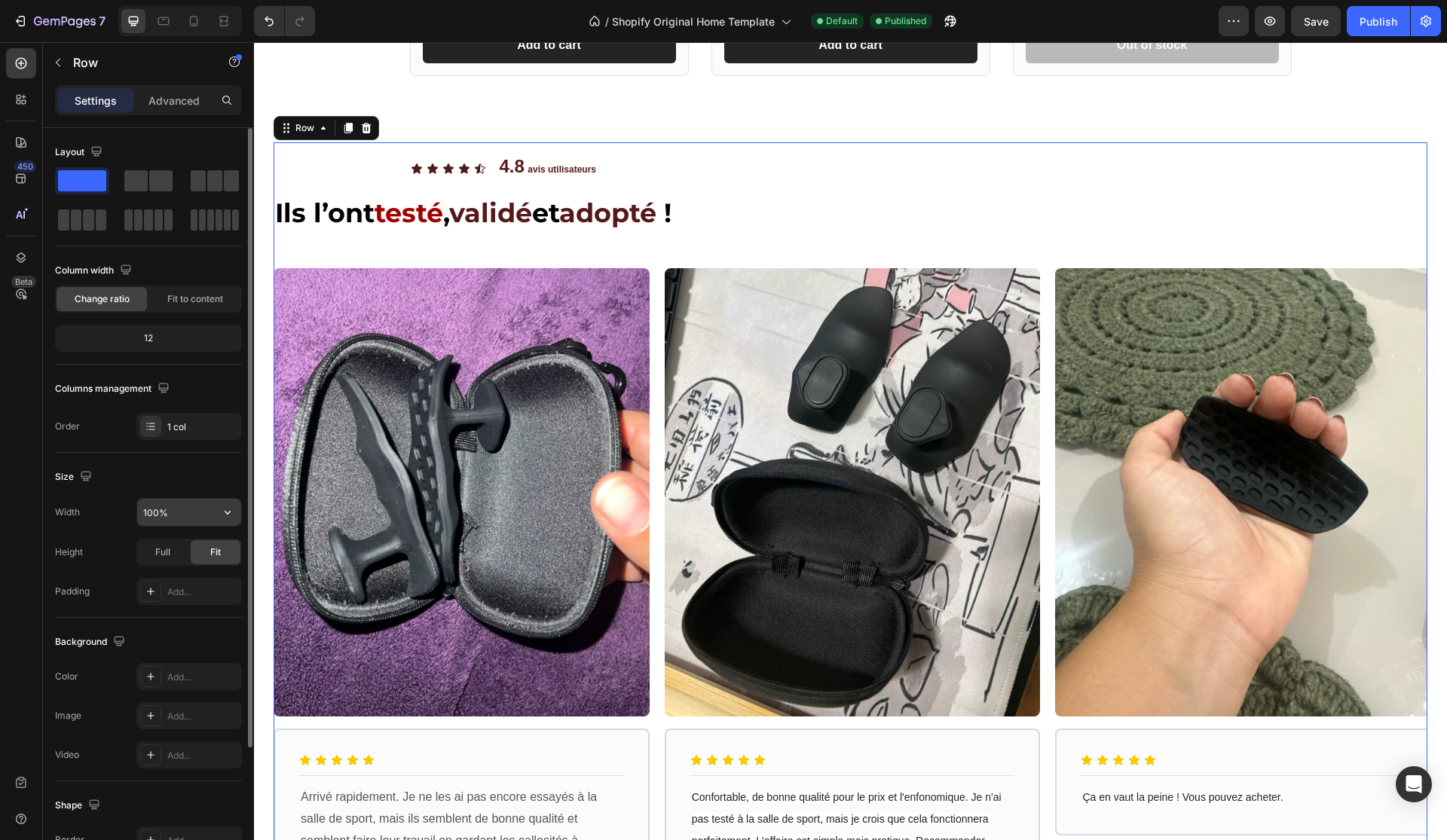
click at [200, 513] on input "100%" at bounding box center [189, 513] width 104 height 27
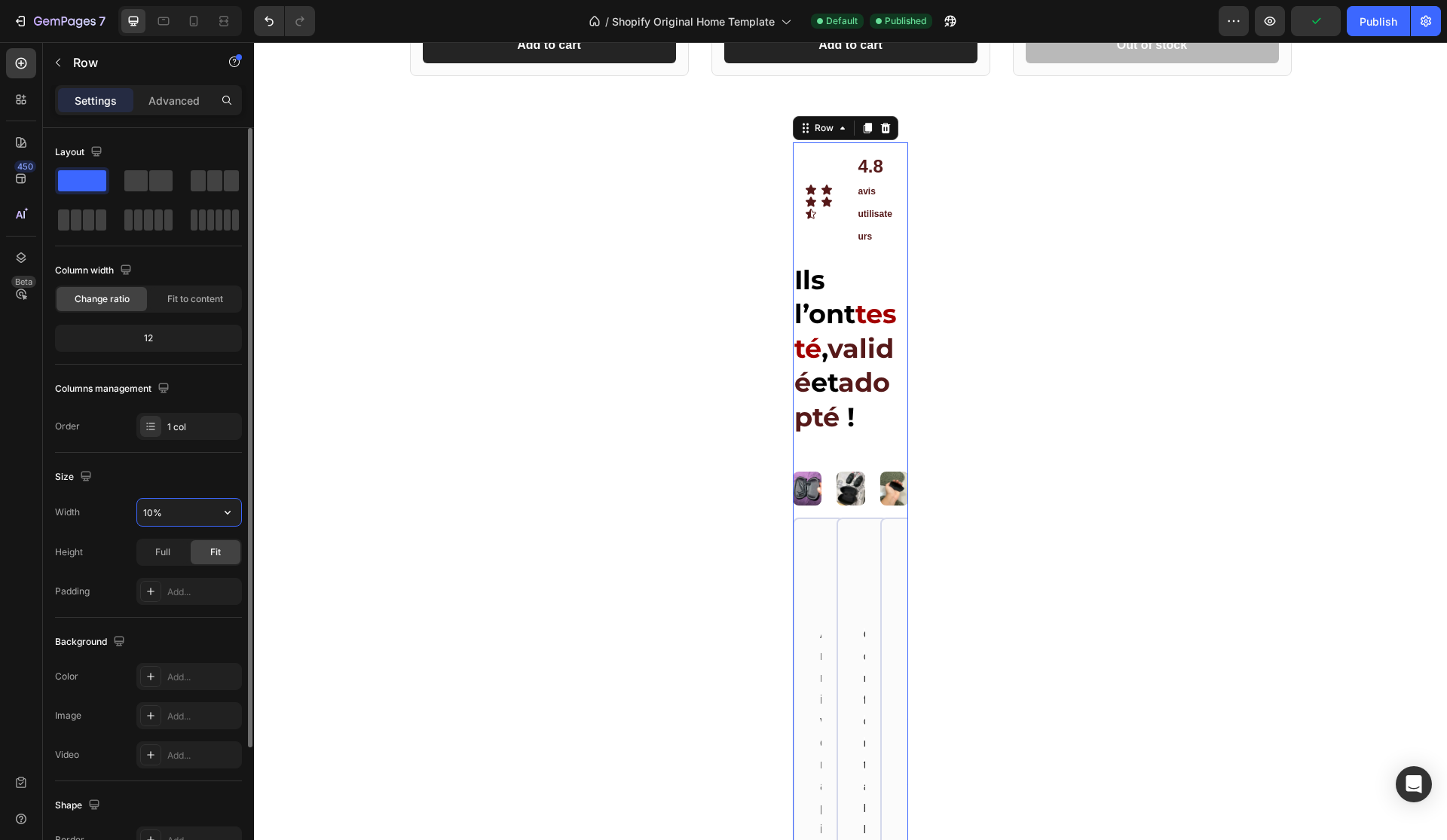
click at [154, 509] on input "10%" at bounding box center [189, 513] width 104 height 27
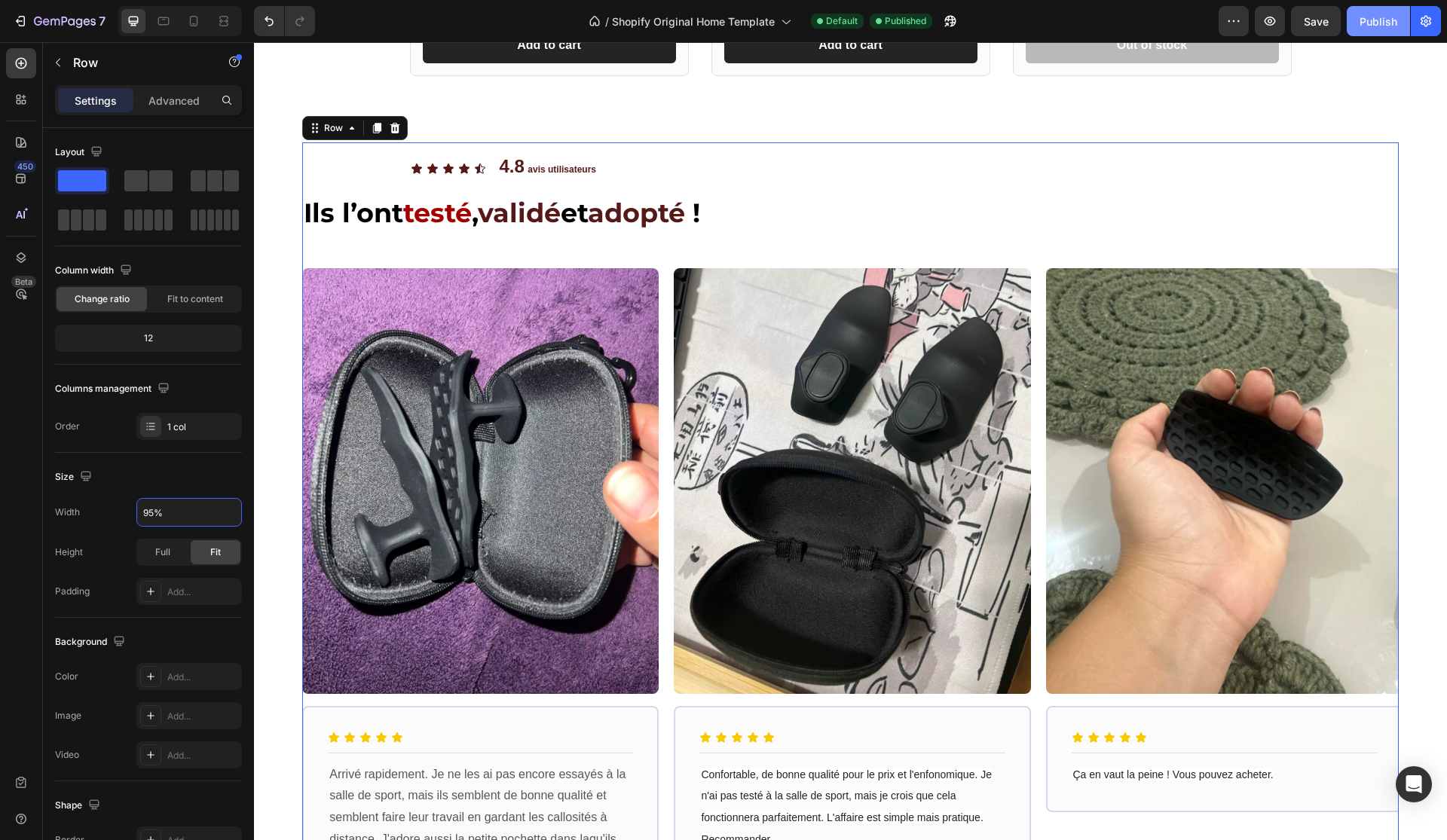
click at [1381, 7] on button "Publish" at bounding box center [1378, 22] width 63 height 30
click at [229, 517] on icon "button" at bounding box center [227, 512] width 15 height 15
click at [205, 562] on div "Default 1200px" at bounding box center [173, 551] width 124 height 29
type input "1200"
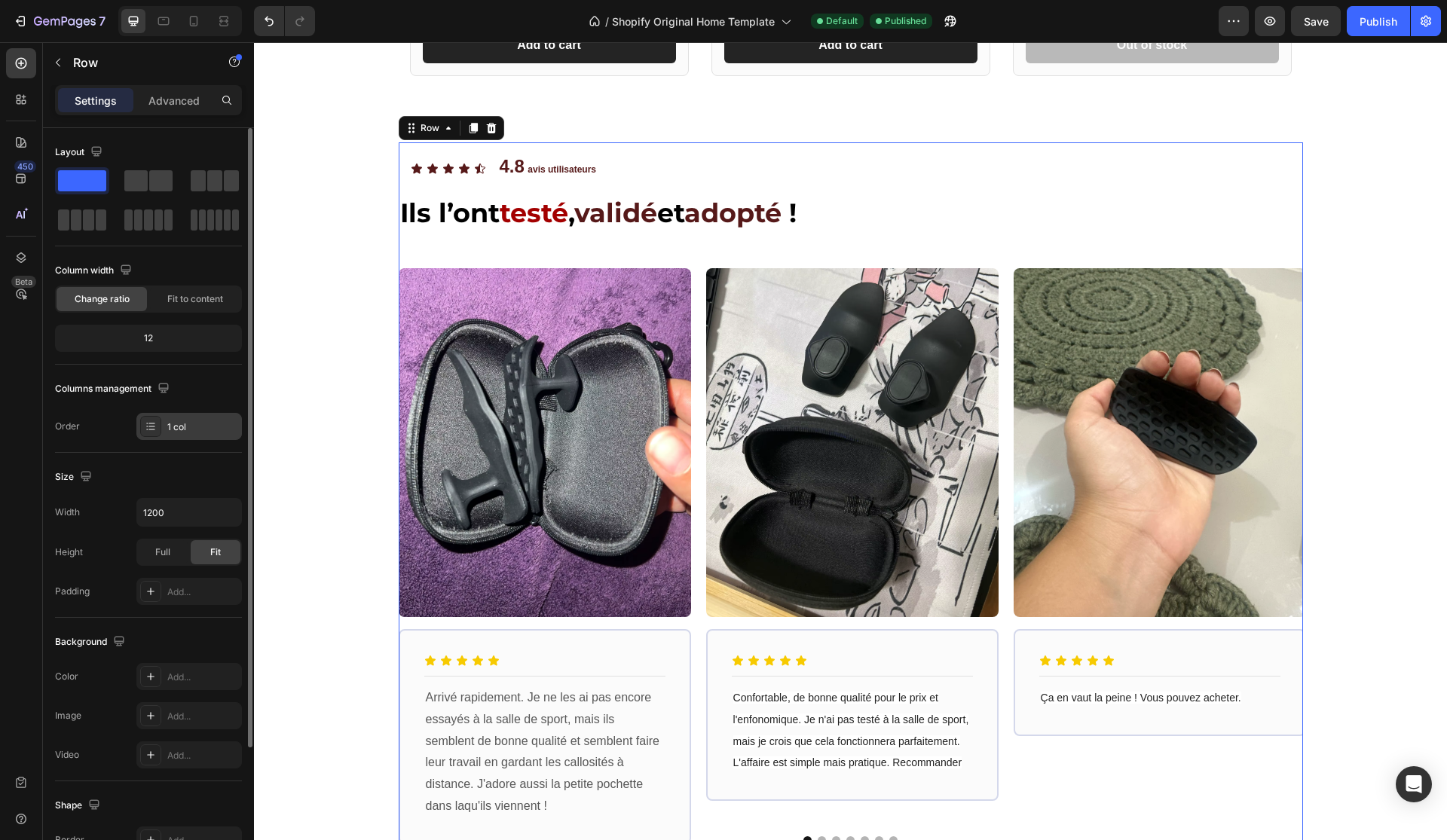
click at [194, 416] on div "1 col" at bounding box center [189, 427] width 105 height 27
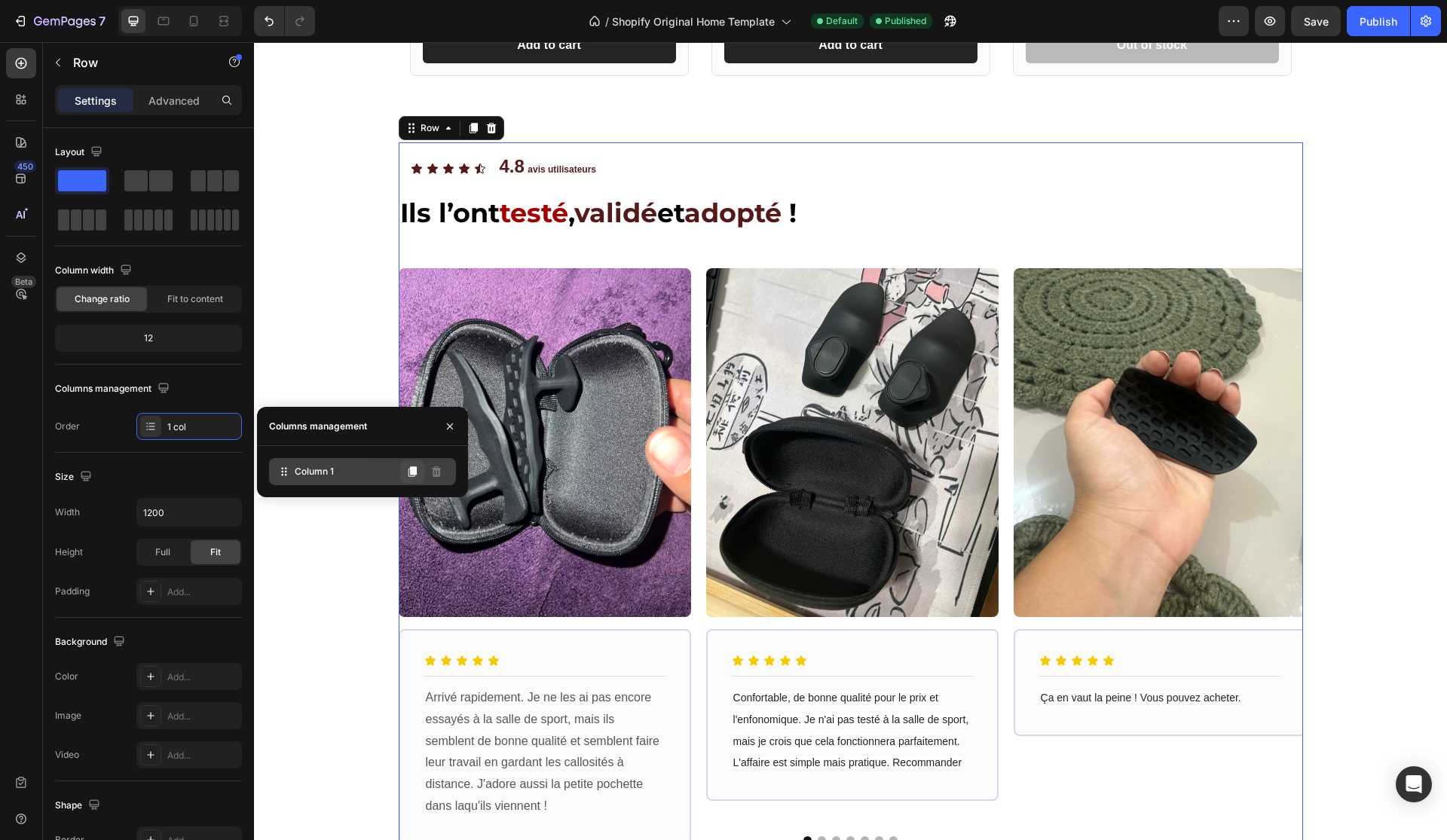
click at [414, 469] on icon at bounding box center [413, 471] width 8 height 10
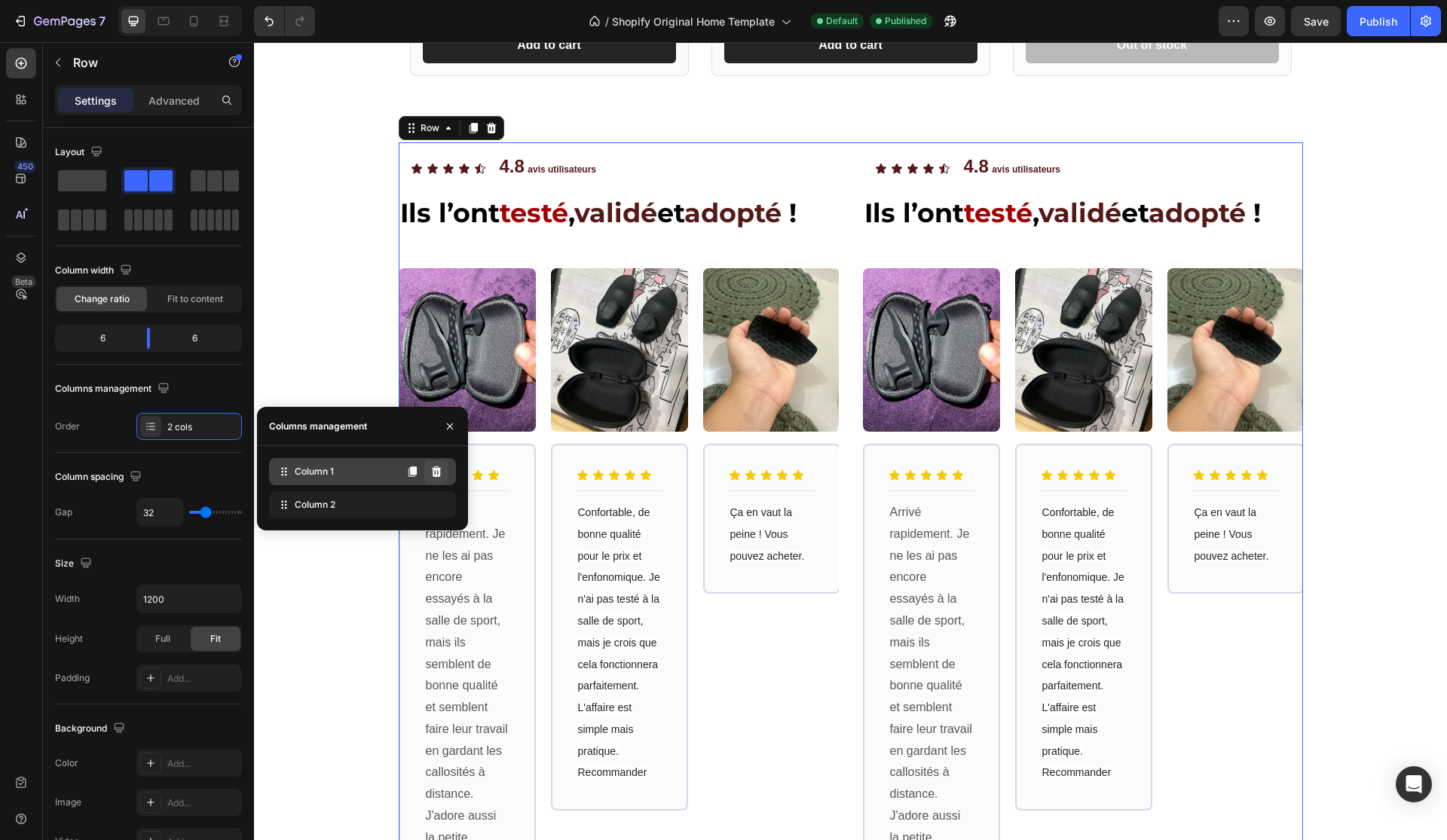
click at [442, 467] on button at bounding box center [437, 472] width 24 height 24
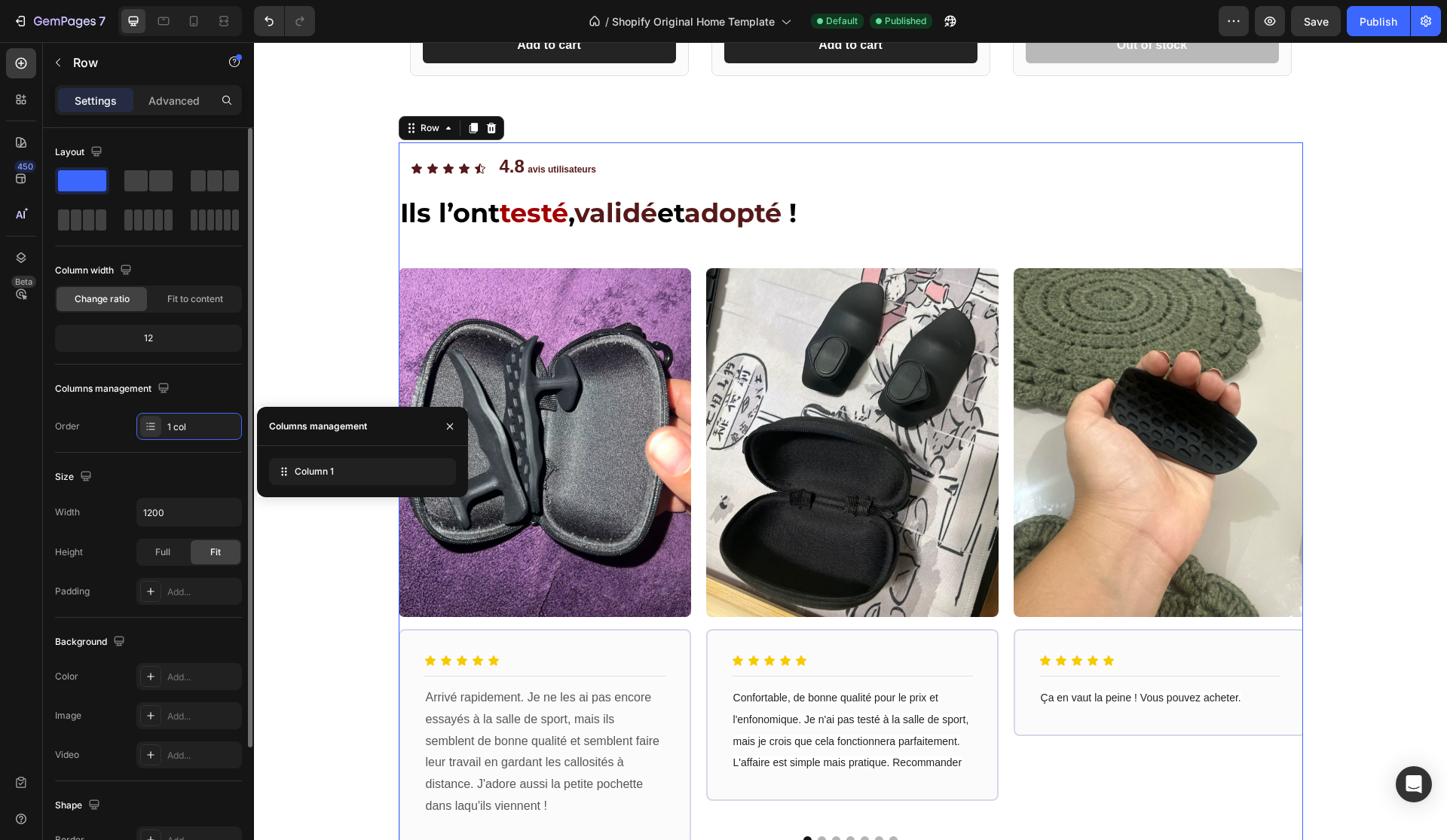
click at [211, 332] on div "12" at bounding box center [148, 338] width 181 height 21
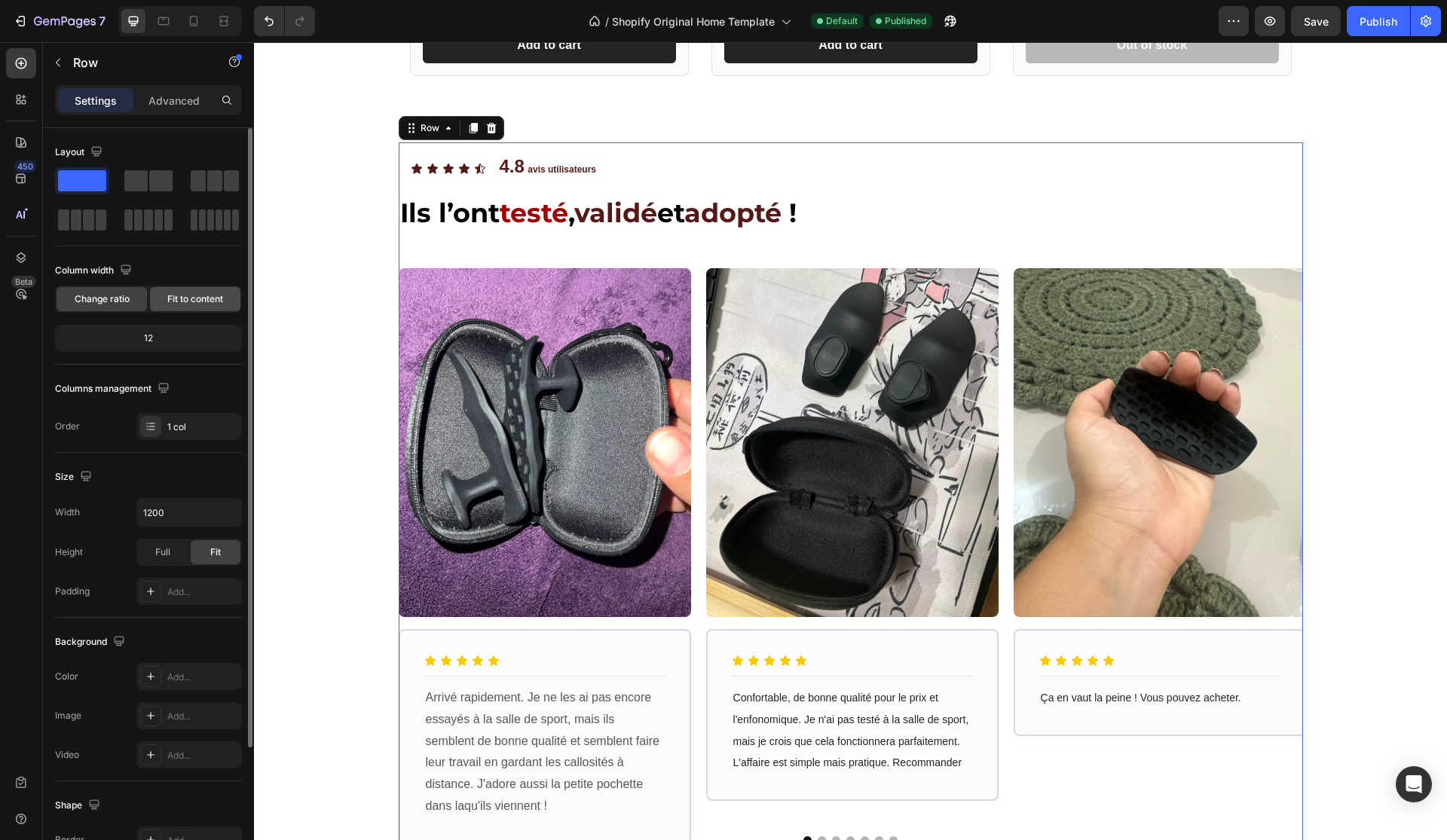
click at [206, 302] on span "Fit to content" at bounding box center [194, 298] width 55 height 14
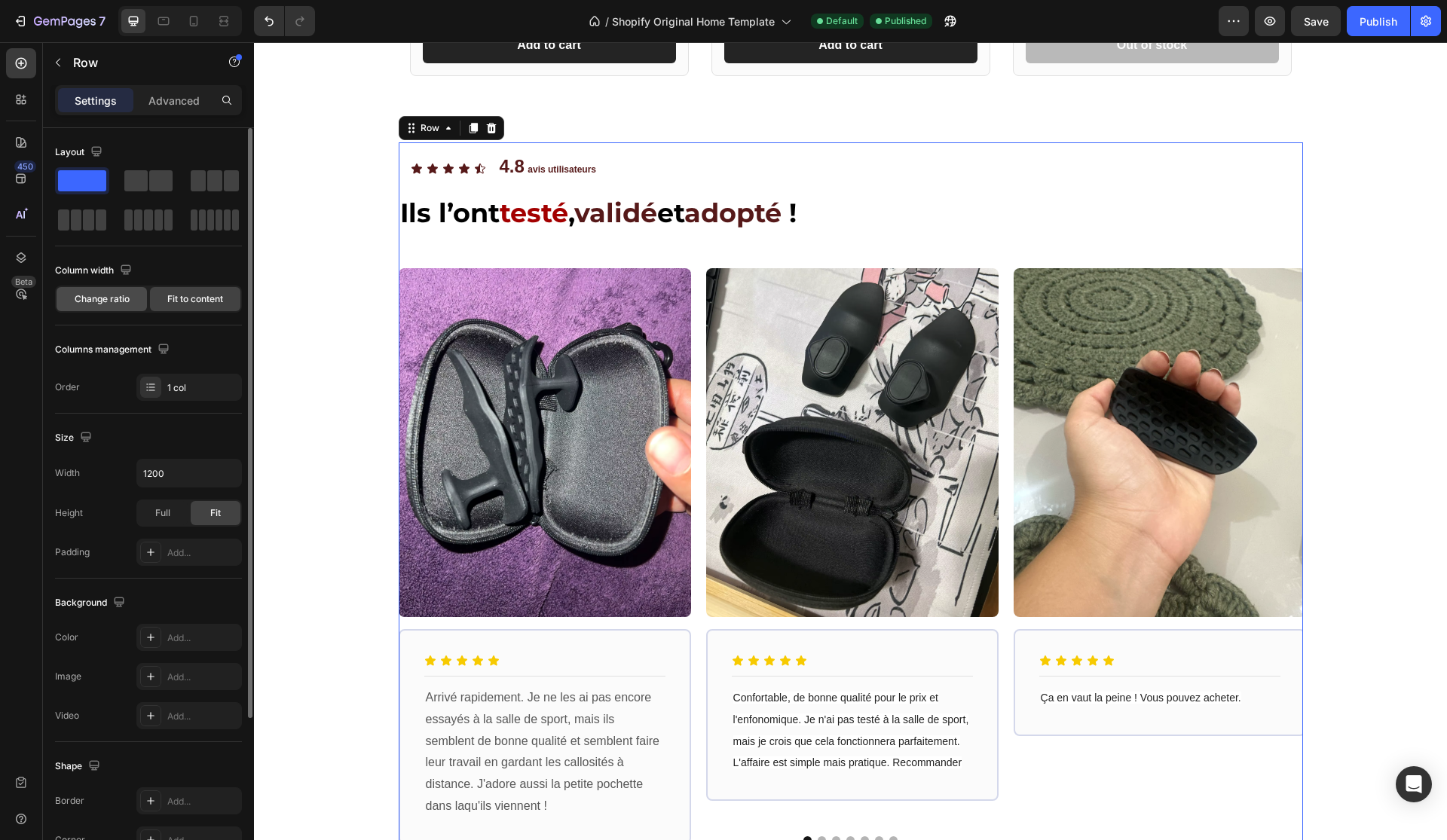
click at [108, 298] on span "Change ratio" at bounding box center [102, 298] width 55 height 14
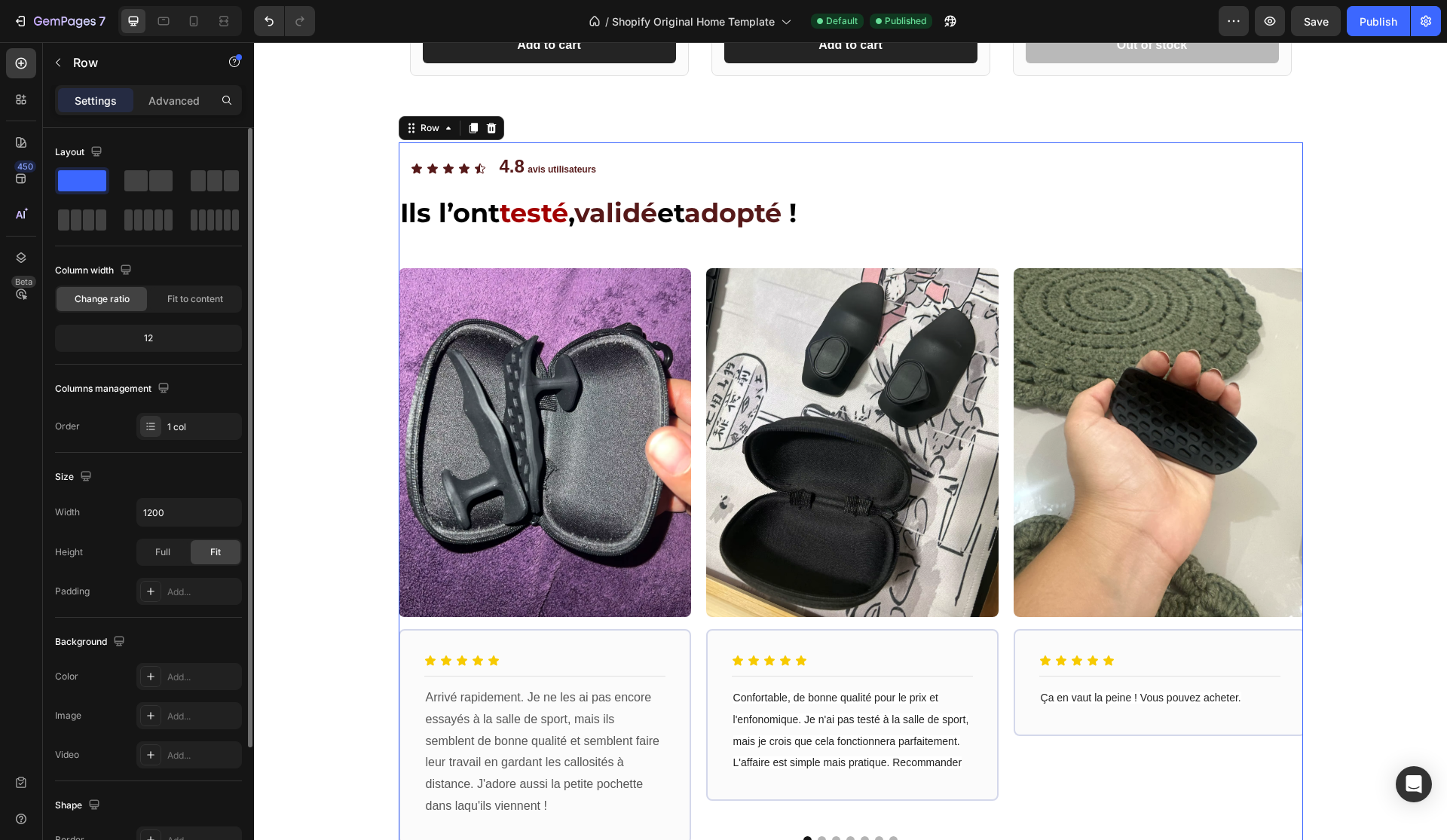
click at [145, 195] on div at bounding box center [148, 200] width 187 height 67
click at [152, 191] on span at bounding box center [161, 181] width 23 height 21
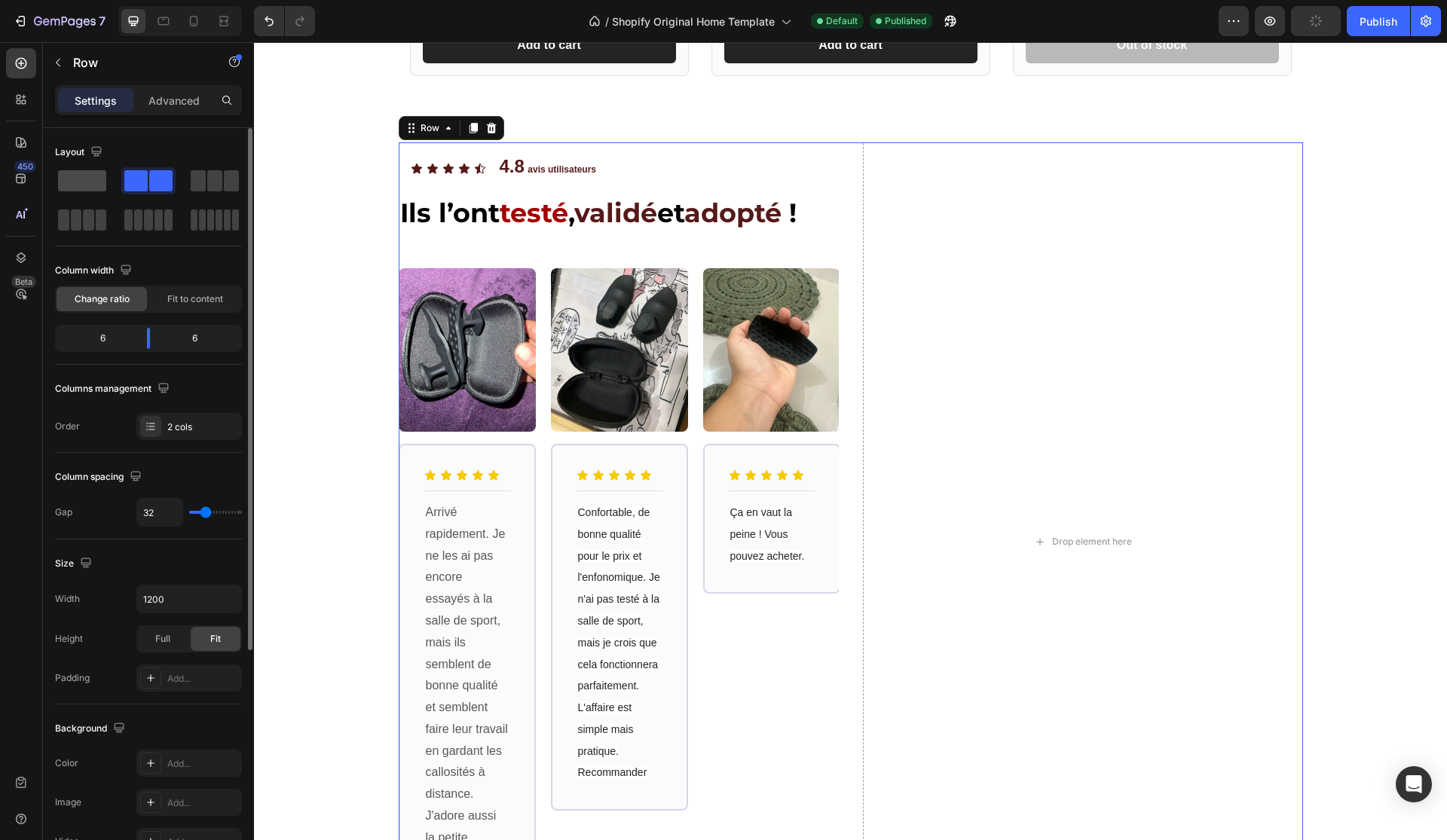
click at [80, 183] on span at bounding box center [82, 181] width 48 height 21
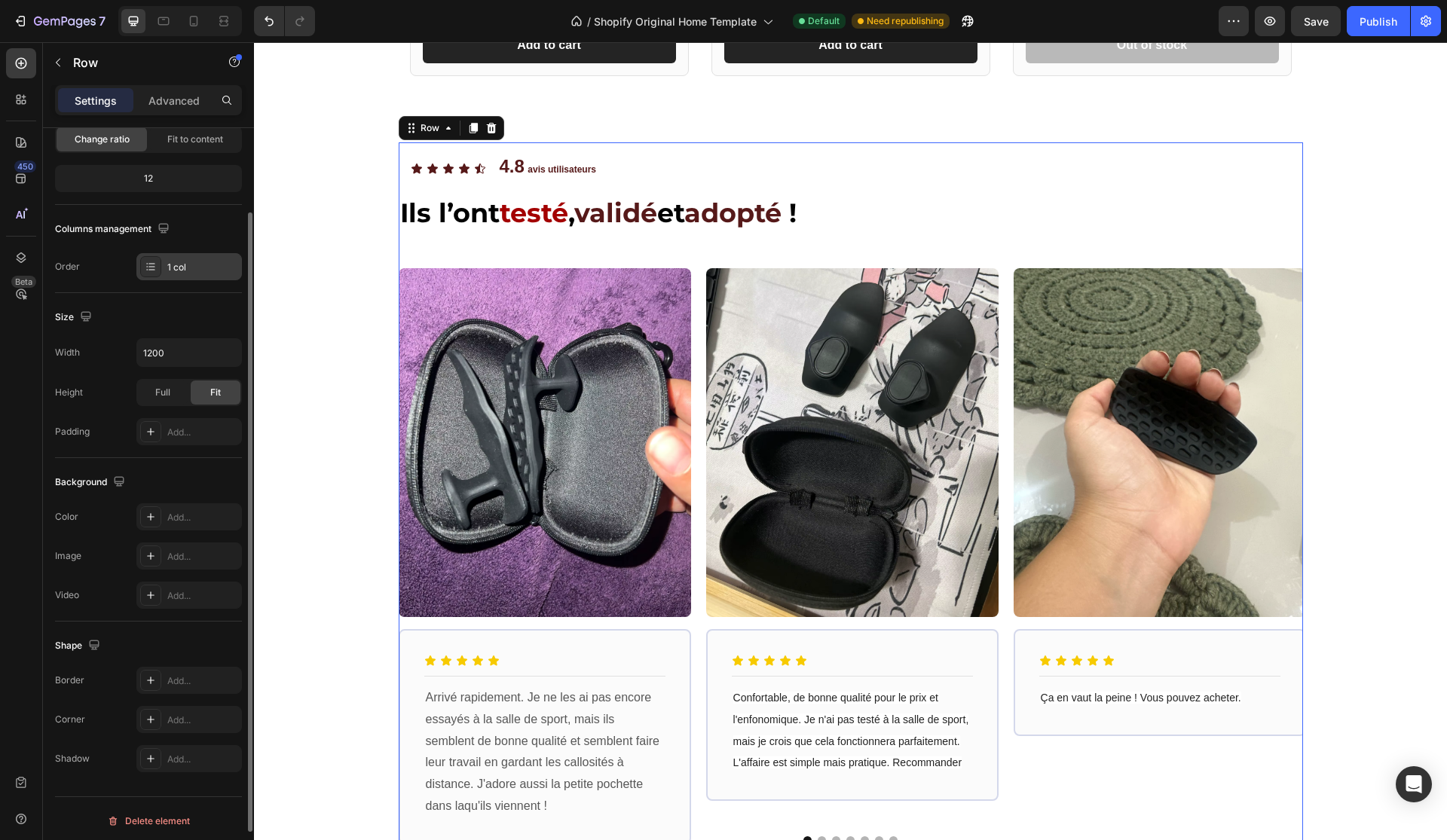
scroll to position [164, 0]
click at [188, 433] on div "Add..." at bounding box center [202, 428] width 71 height 14
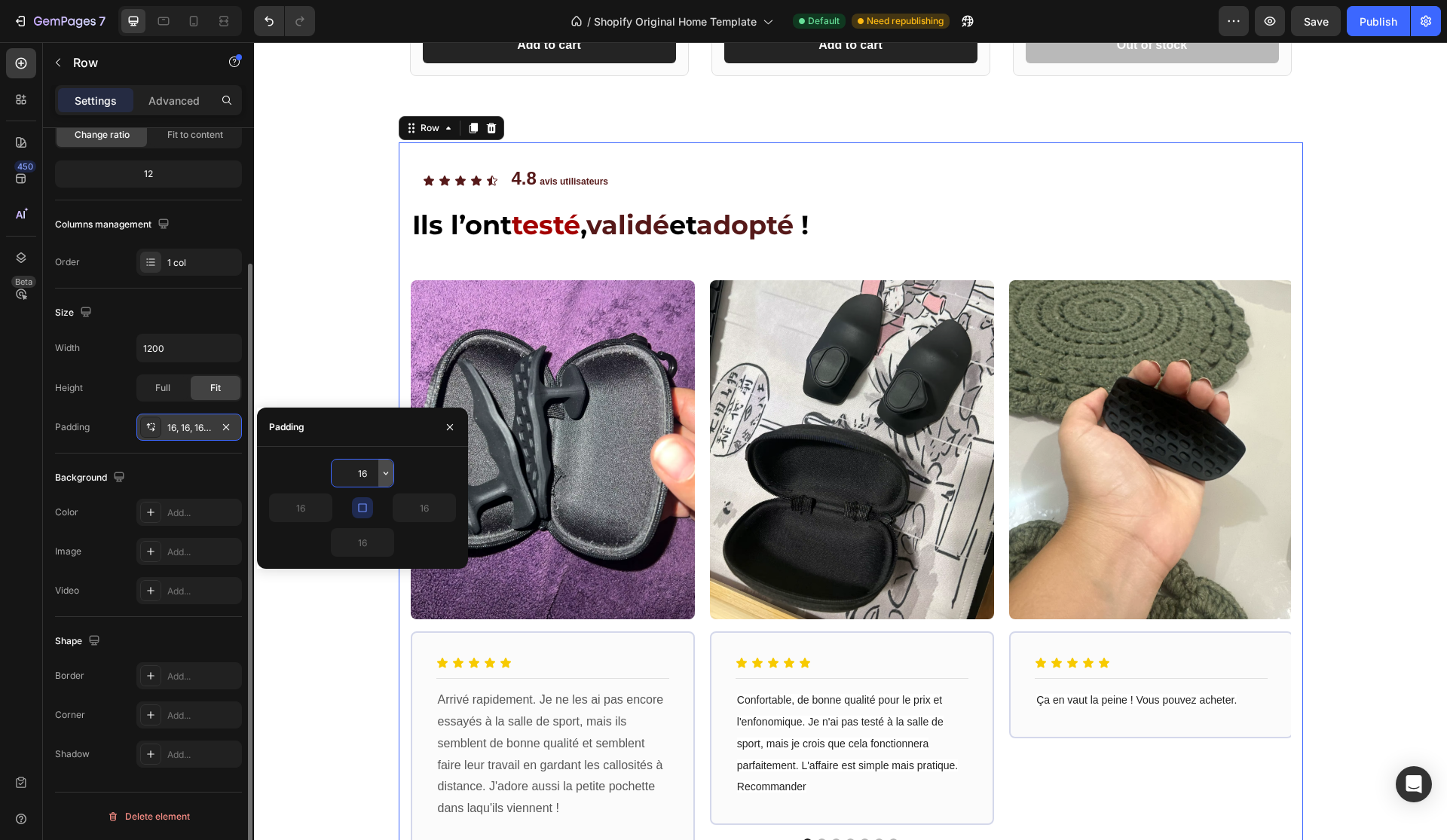
click at [391, 471] on icon "button" at bounding box center [385, 473] width 12 height 12
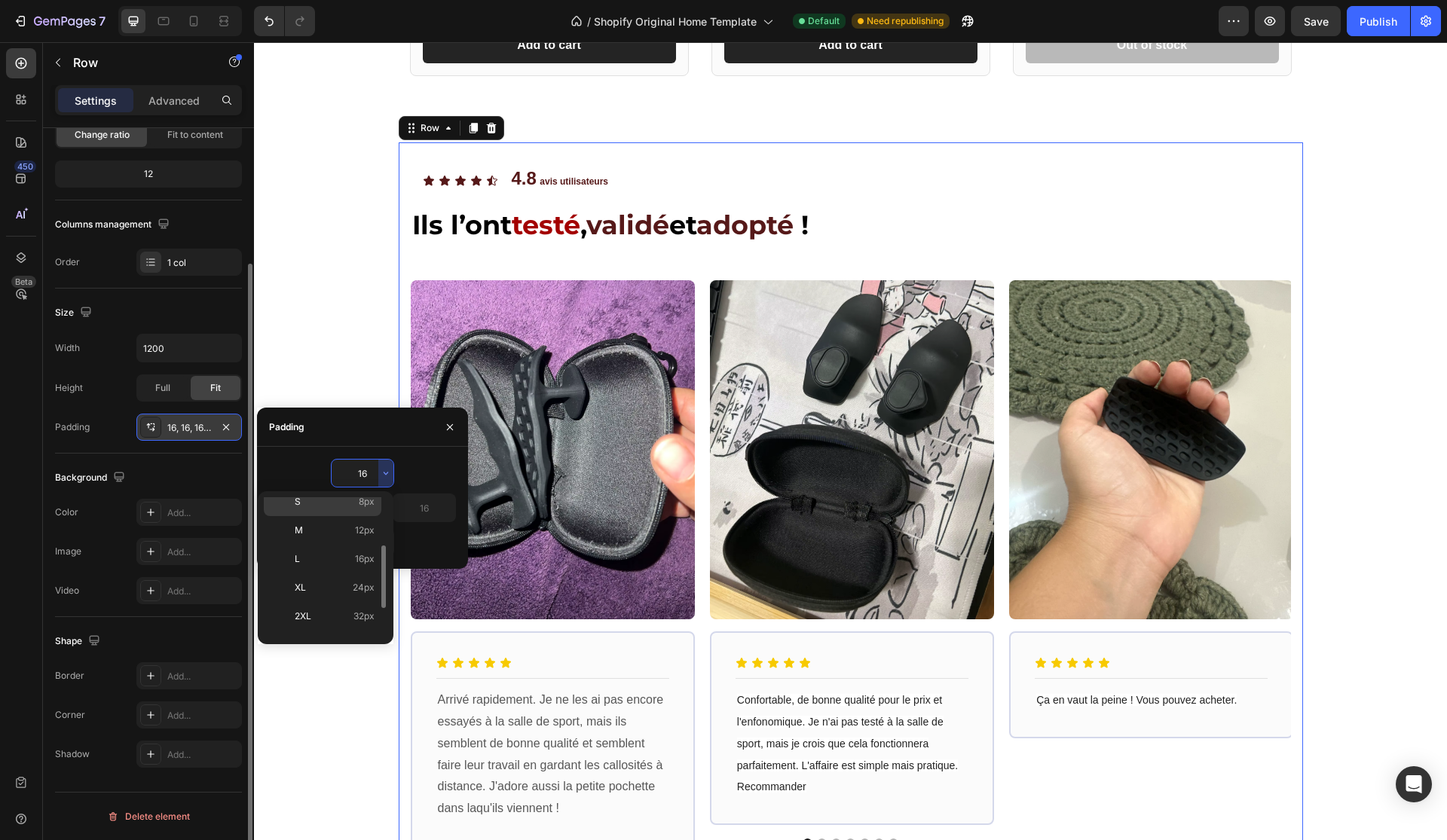
scroll to position [115, 0]
click at [336, 609] on div "2XL 32px" at bounding box center [323, 598] width 117 height 29
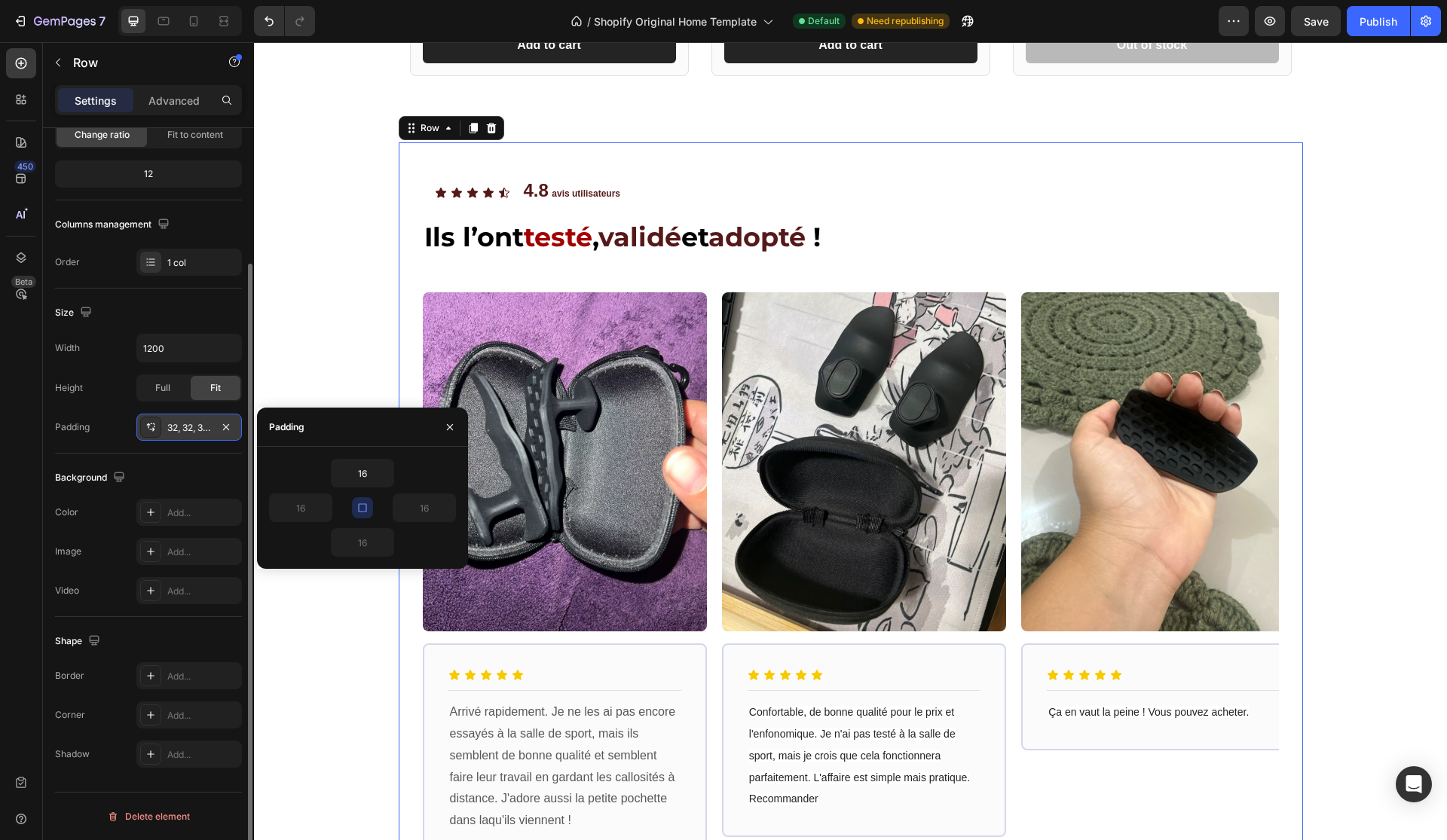
type input "32"
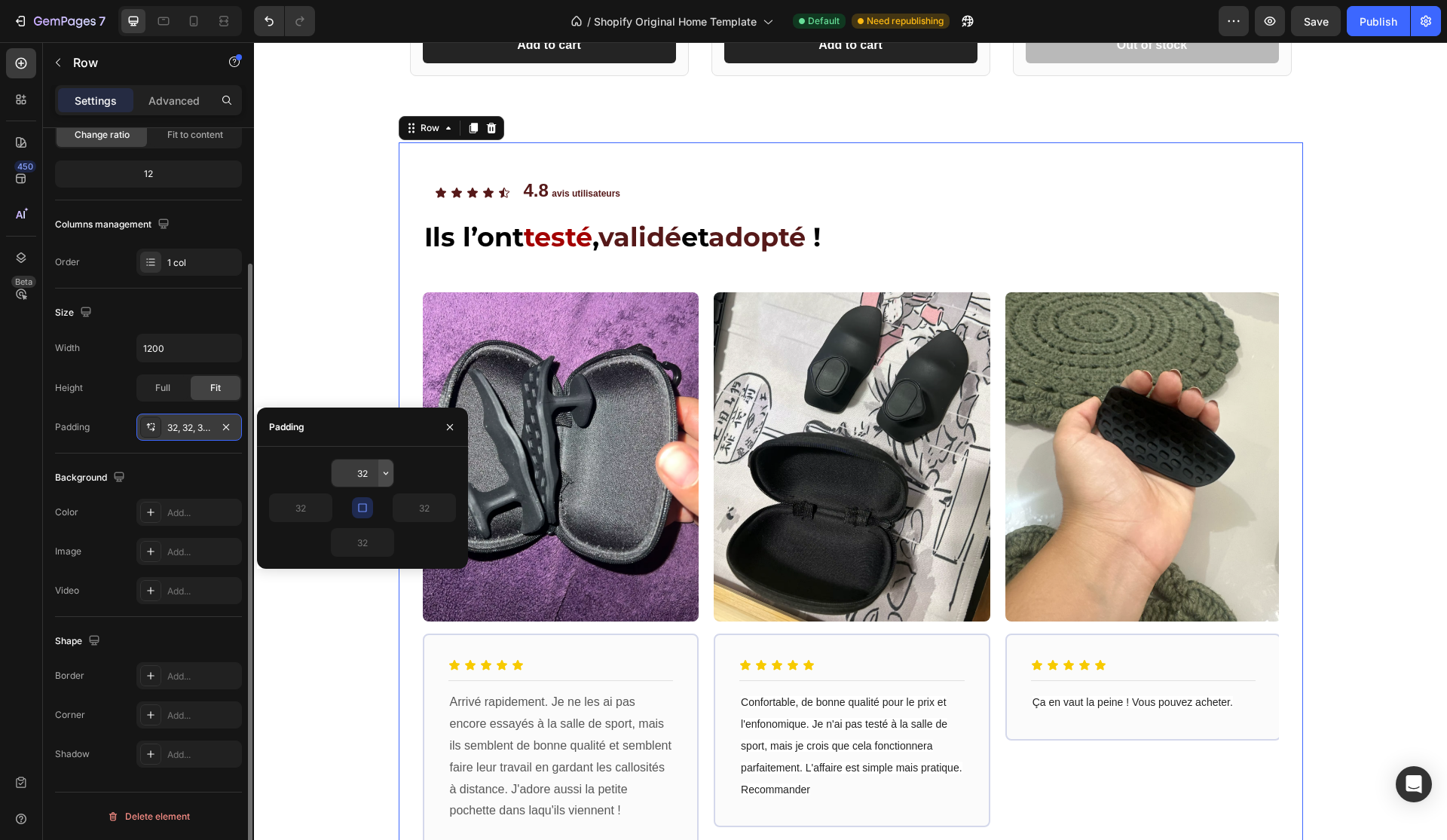
click at [382, 463] on button "button" at bounding box center [385, 473] width 15 height 27
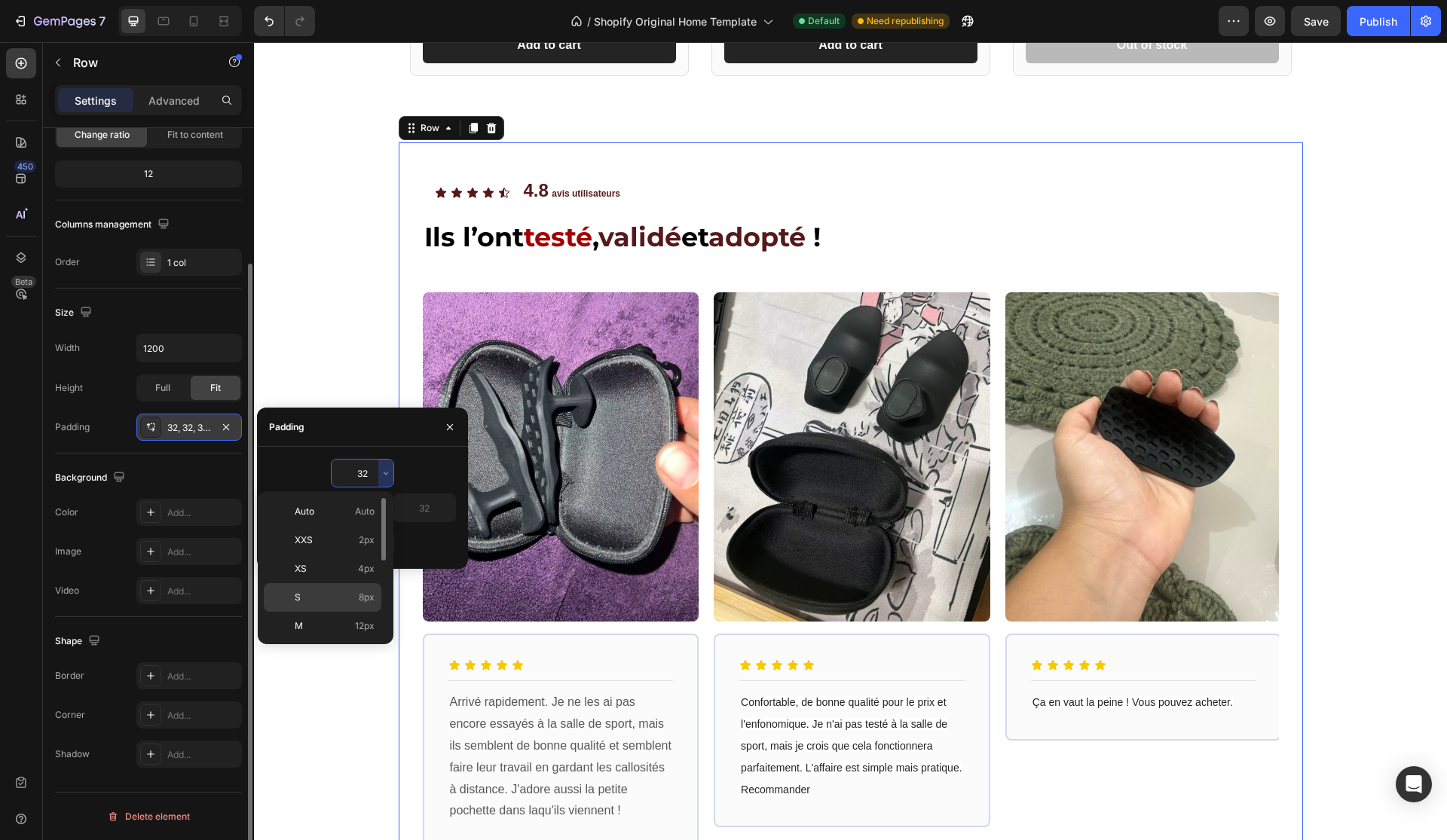
scroll to position [174, 0]
click at [318, 617] on p "5XL 112px" at bounding box center [335, 623] width 80 height 14
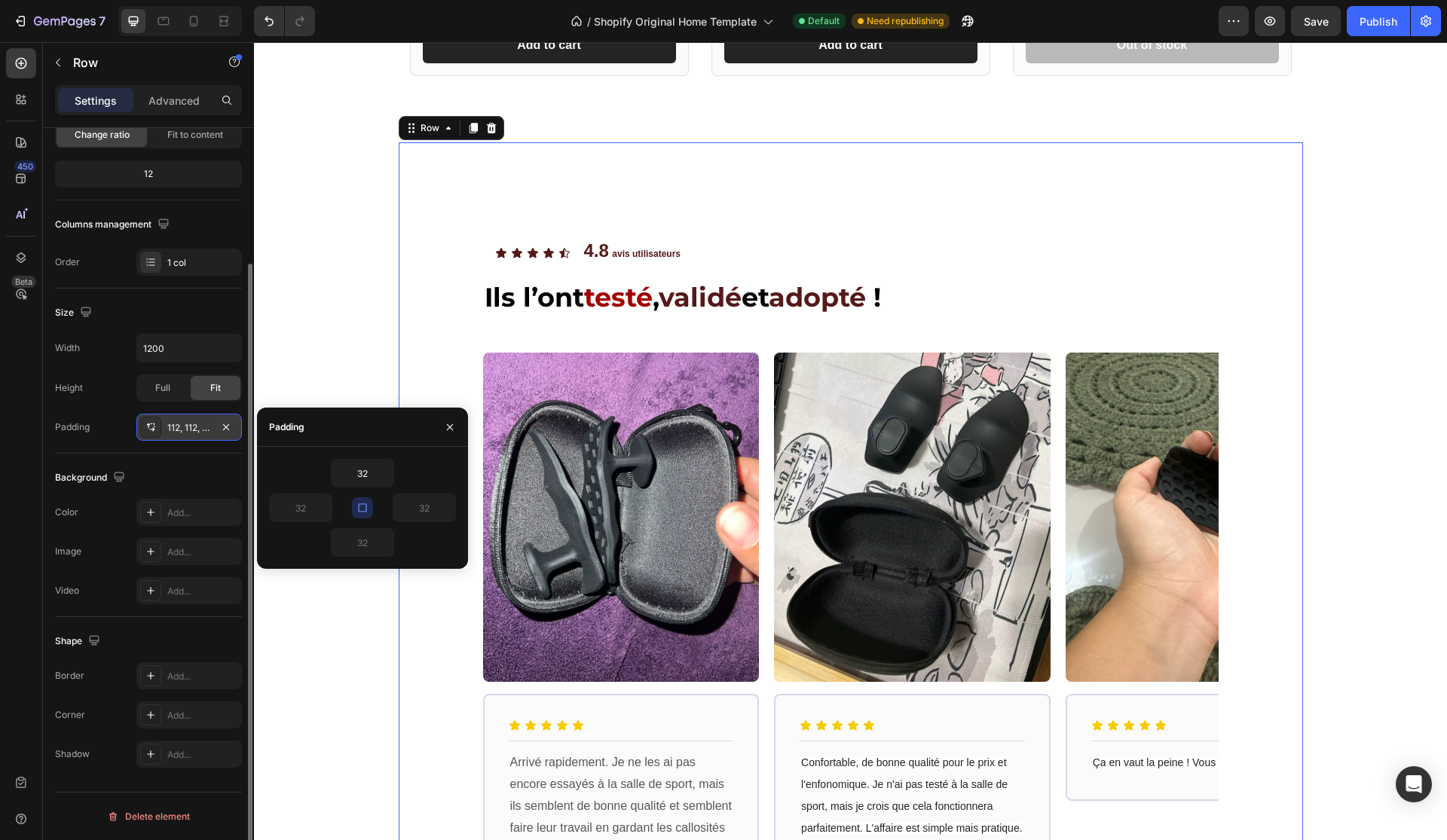
type input "112"
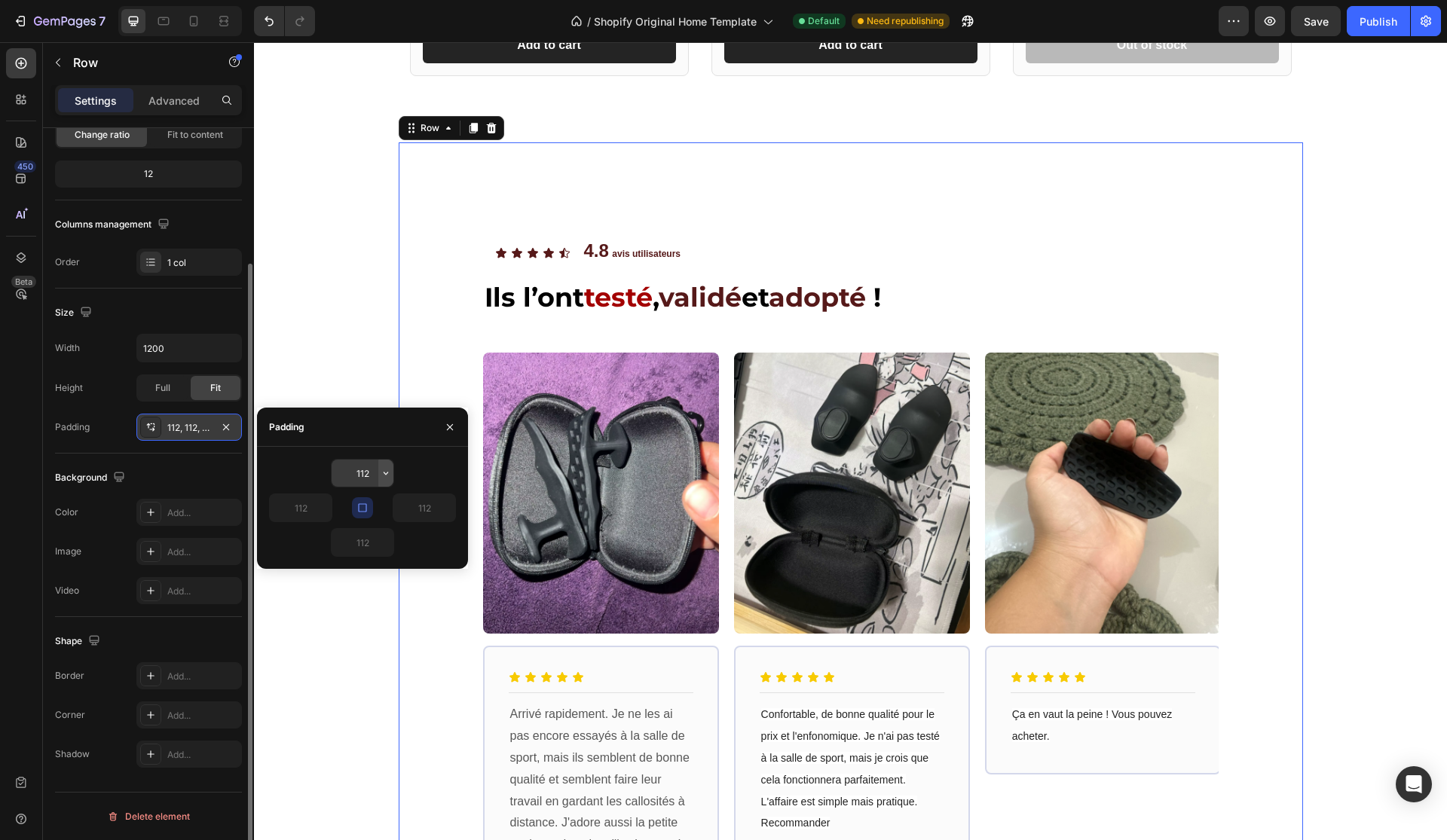
click at [389, 473] on icon "button" at bounding box center [385, 473] width 12 height 12
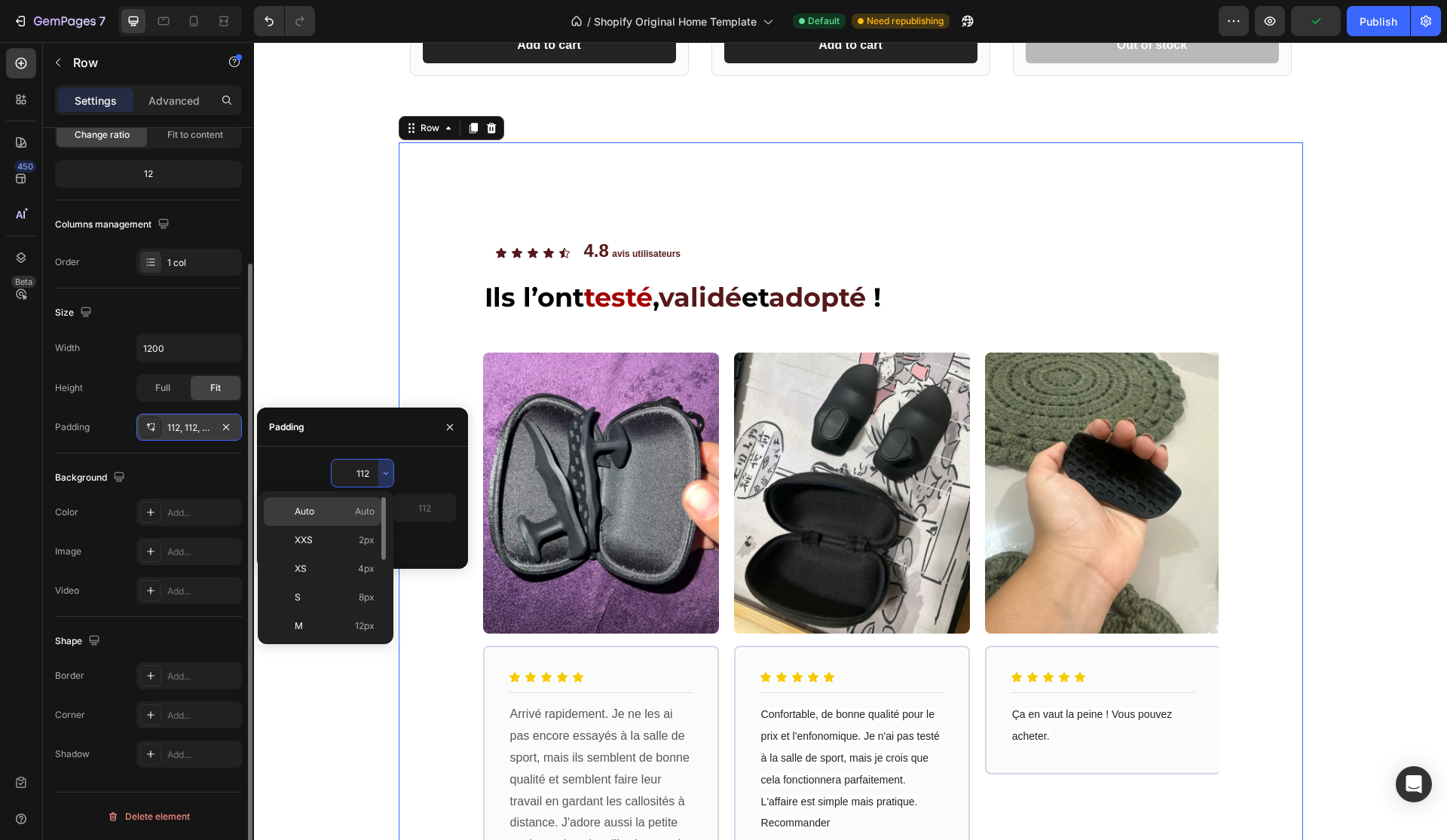
click at [346, 522] on div "Auto Auto" at bounding box center [323, 512] width 117 height 29
type input "Auto"
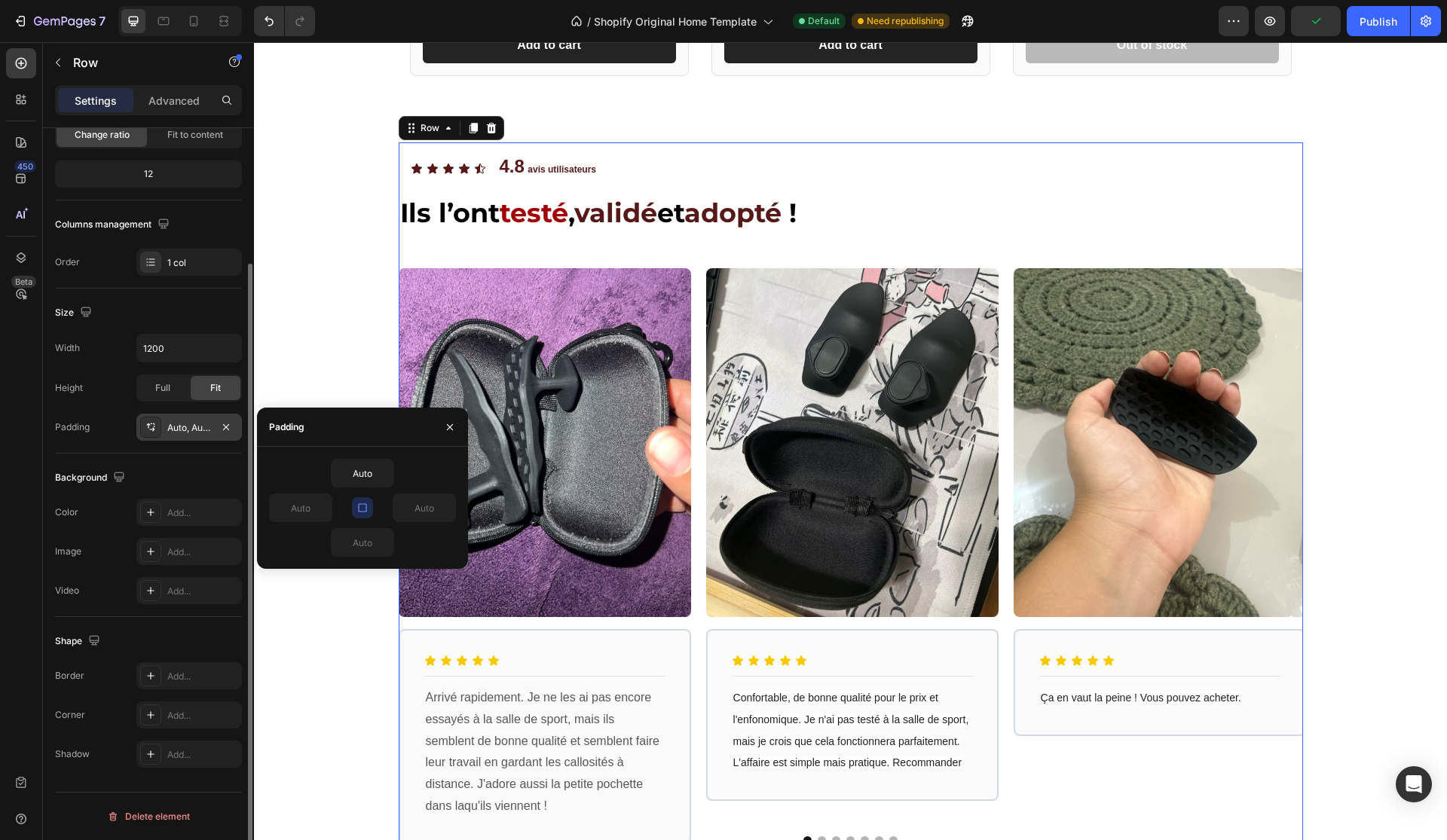
click at [196, 460] on div "Background The changes might be hidden by the video. Color Add... Image Add... …" at bounding box center [148, 535] width 187 height 164
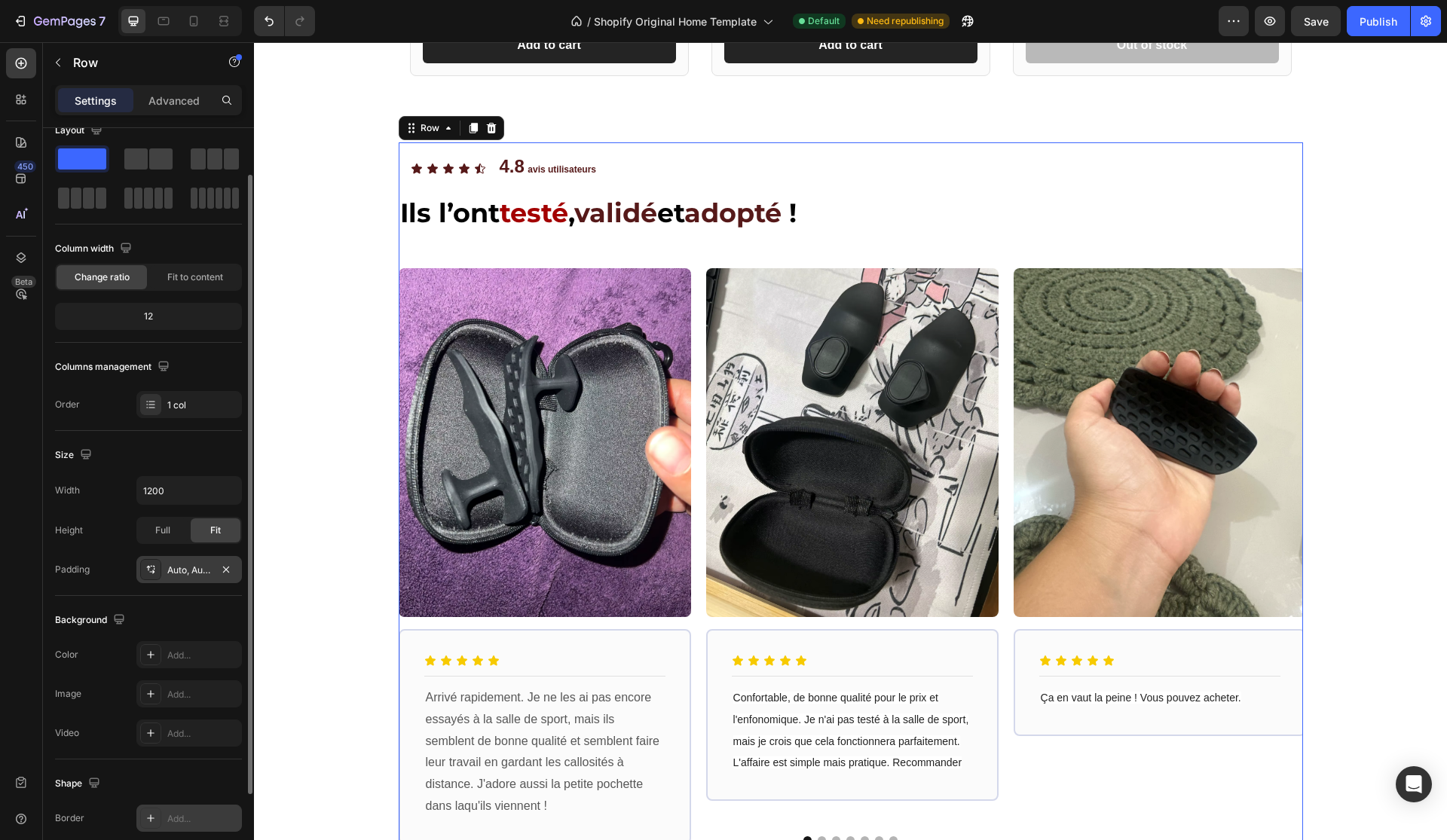
scroll to position [0, 0]
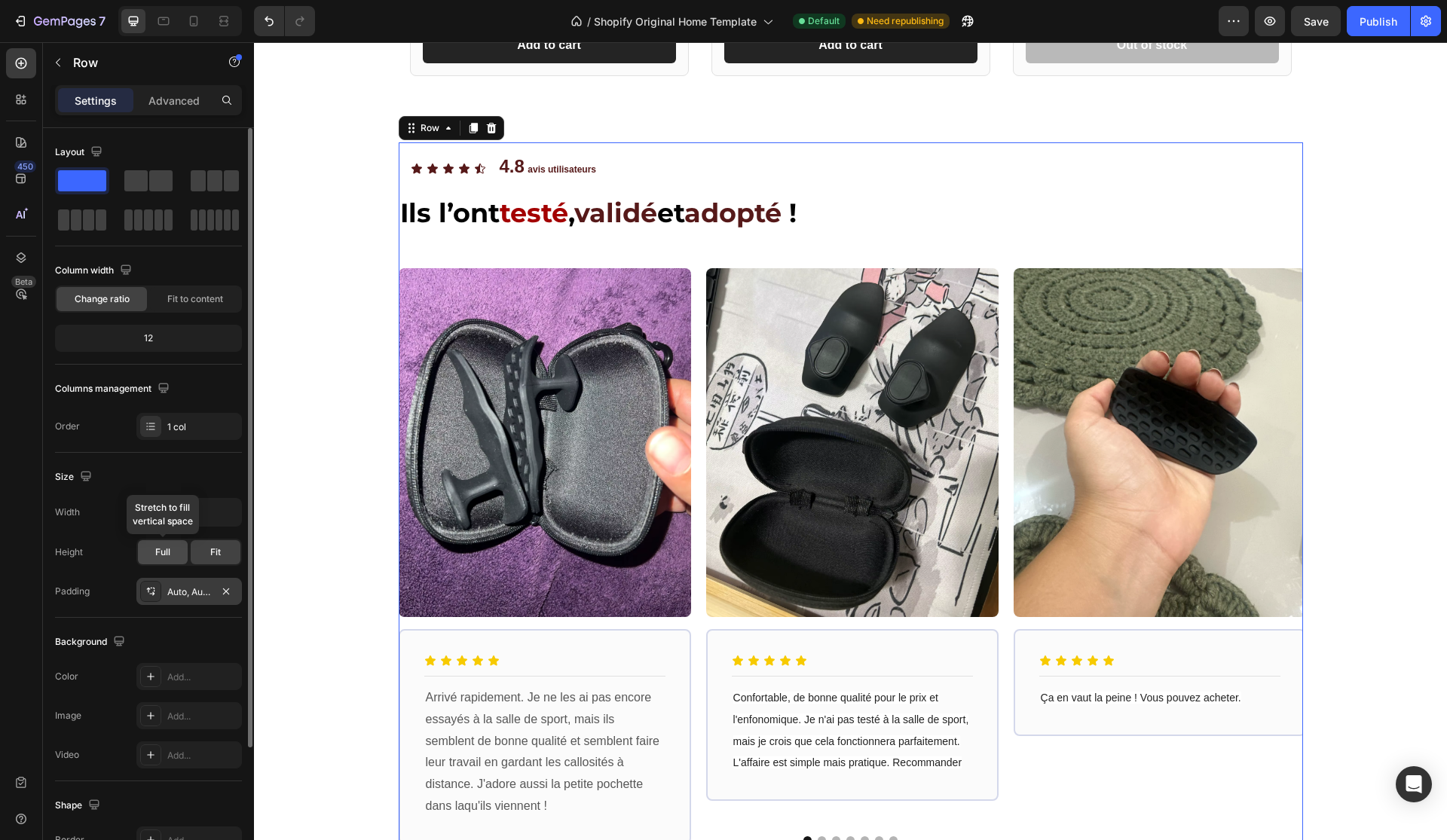
click at [168, 548] on span "Full" at bounding box center [162, 552] width 15 height 14
click at [206, 549] on div "Fit" at bounding box center [216, 552] width 50 height 24
click at [167, 548] on span "Full" at bounding box center [162, 552] width 15 height 14
click at [205, 548] on div "Fit" at bounding box center [216, 552] width 50 height 24
click at [160, 94] on p "Advanced" at bounding box center [174, 100] width 51 height 16
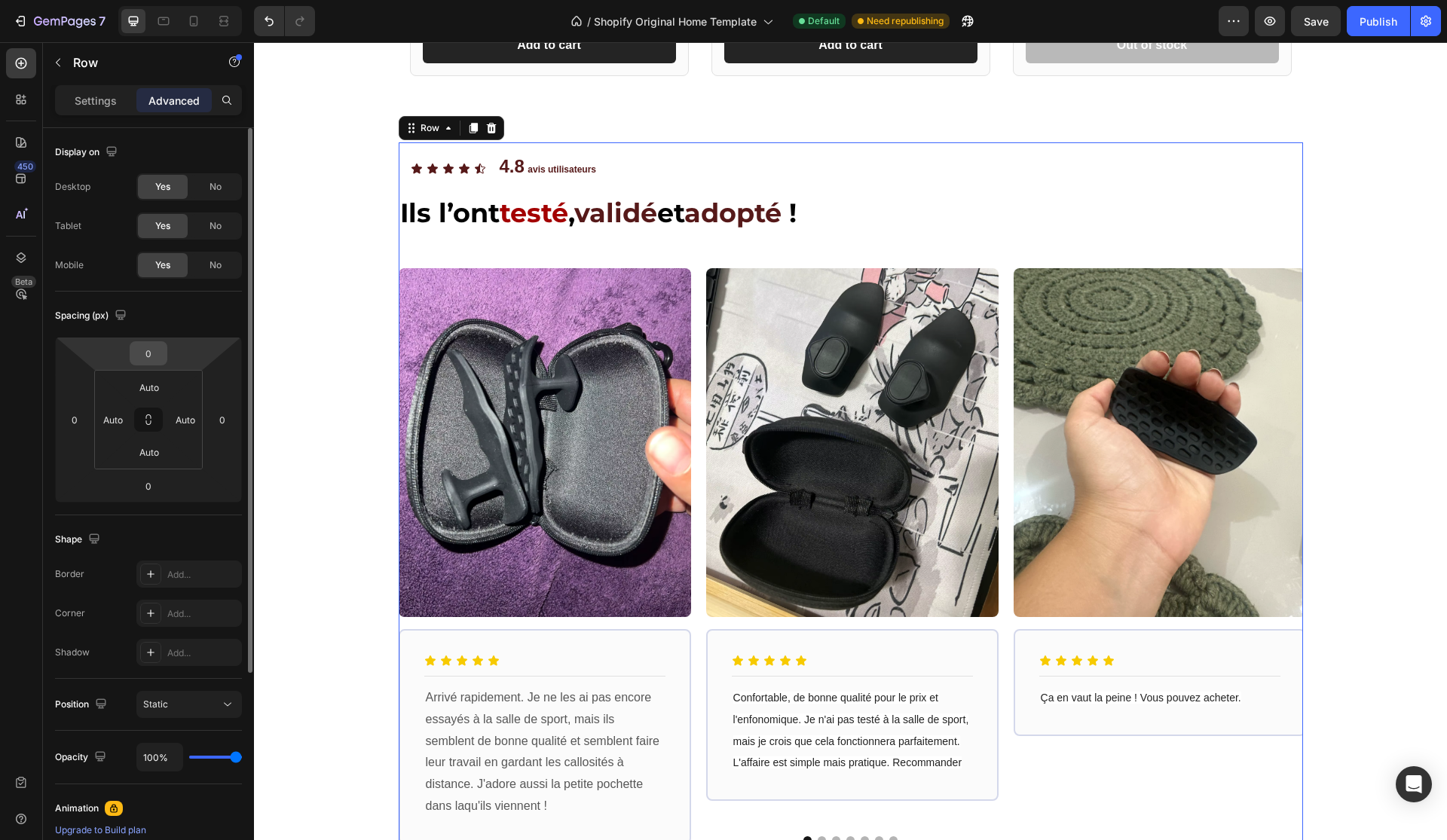
click at [161, 343] on input "0" at bounding box center [148, 353] width 30 height 22
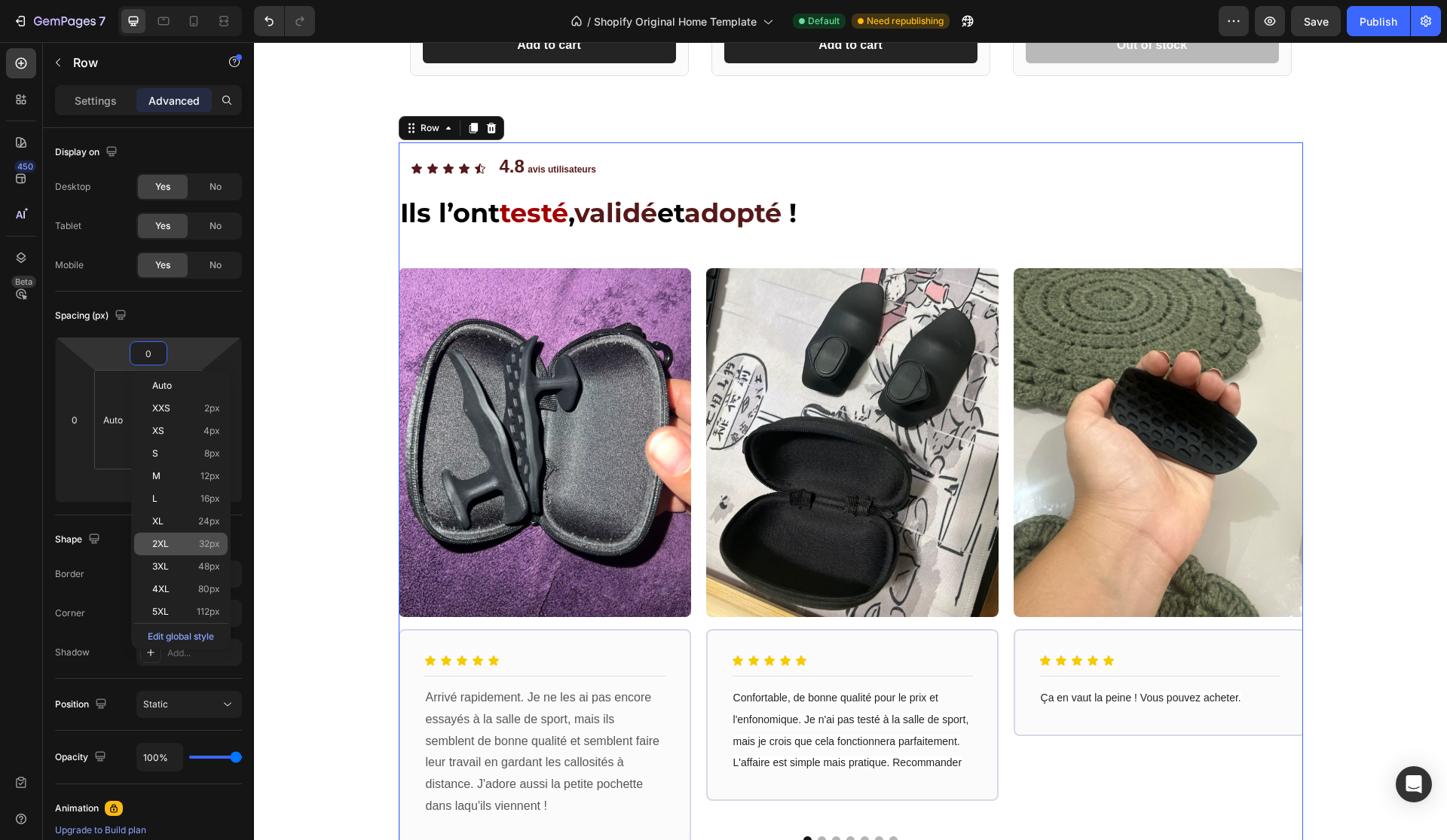
click at [199, 549] on span "32px" at bounding box center [209, 543] width 21 height 10
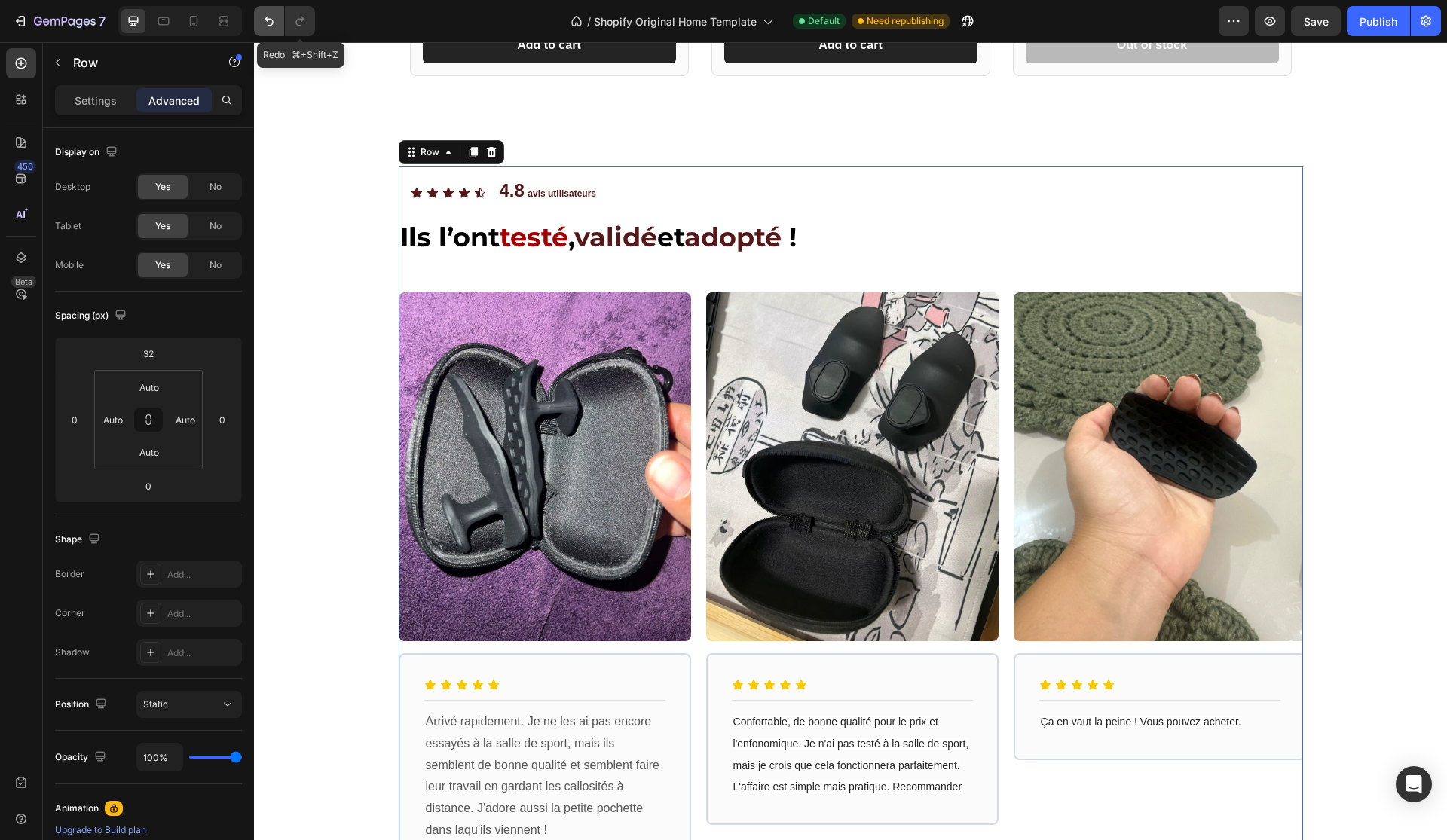
click at [272, 12] on button "Undo/Redo" at bounding box center [269, 22] width 30 height 30
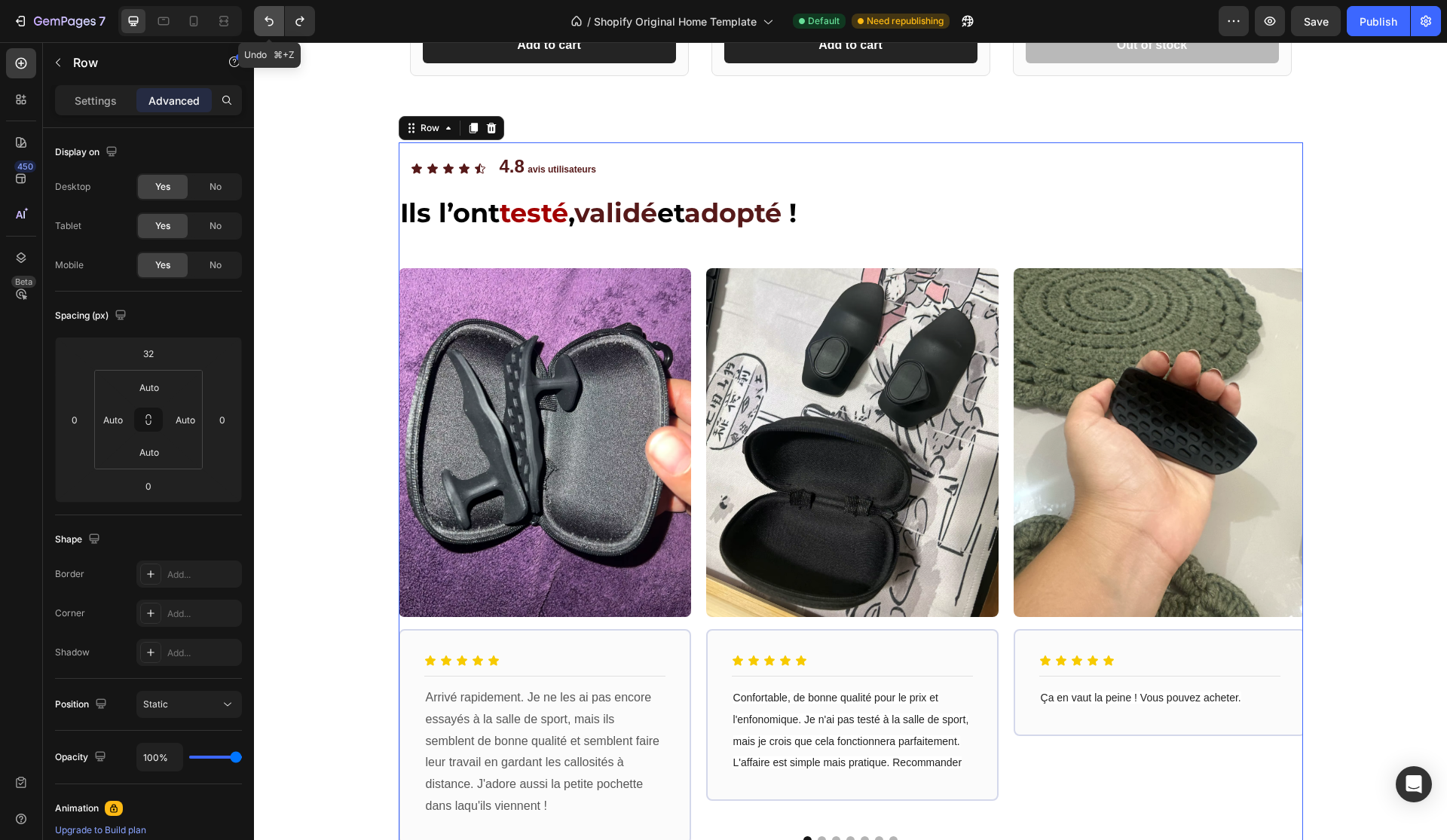
type input "0"
click at [215, 193] on span "No" at bounding box center [215, 186] width 12 height 14
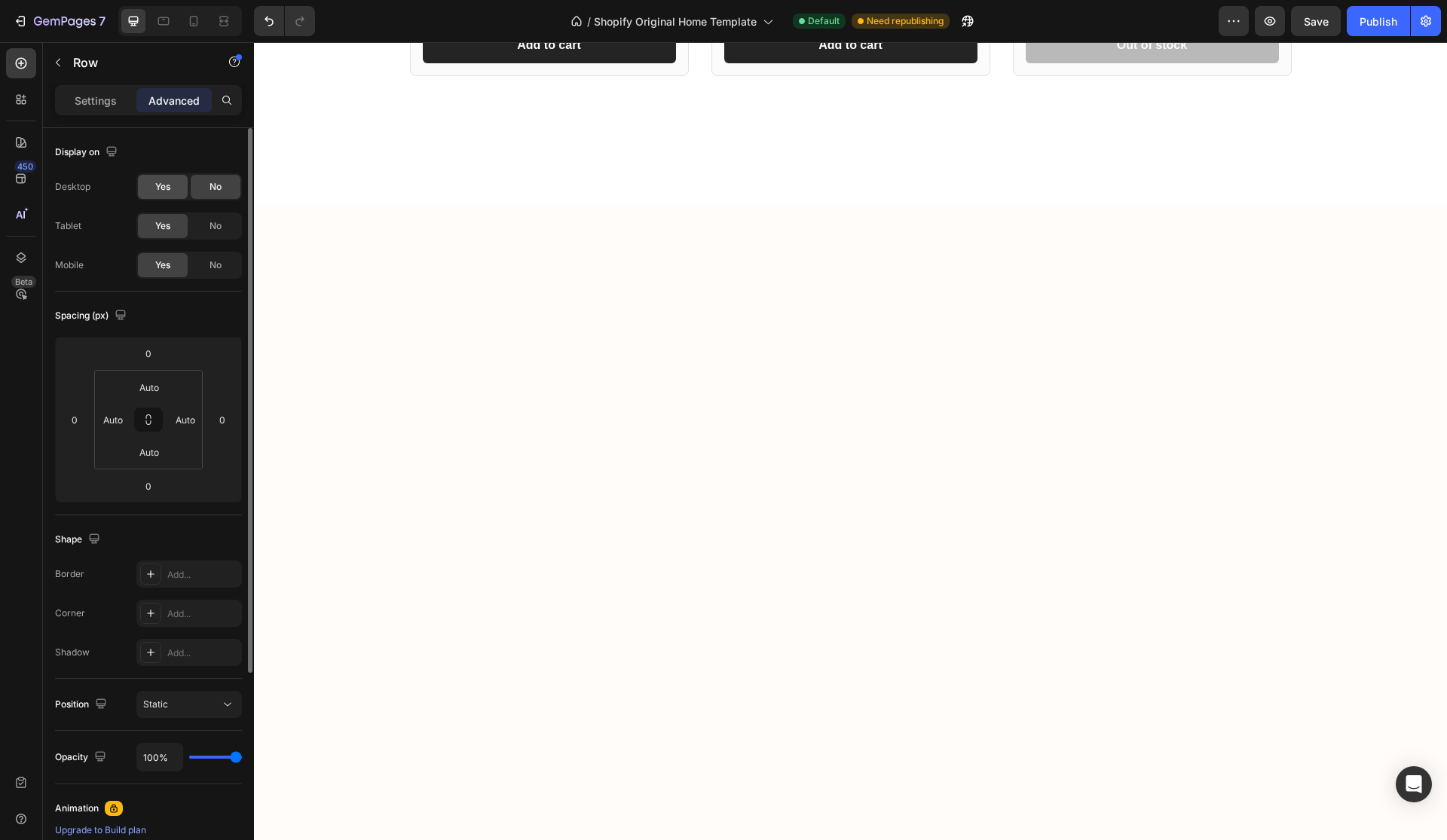
click at [181, 185] on div "Yes" at bounding box center [163, 187] width 50 height 24
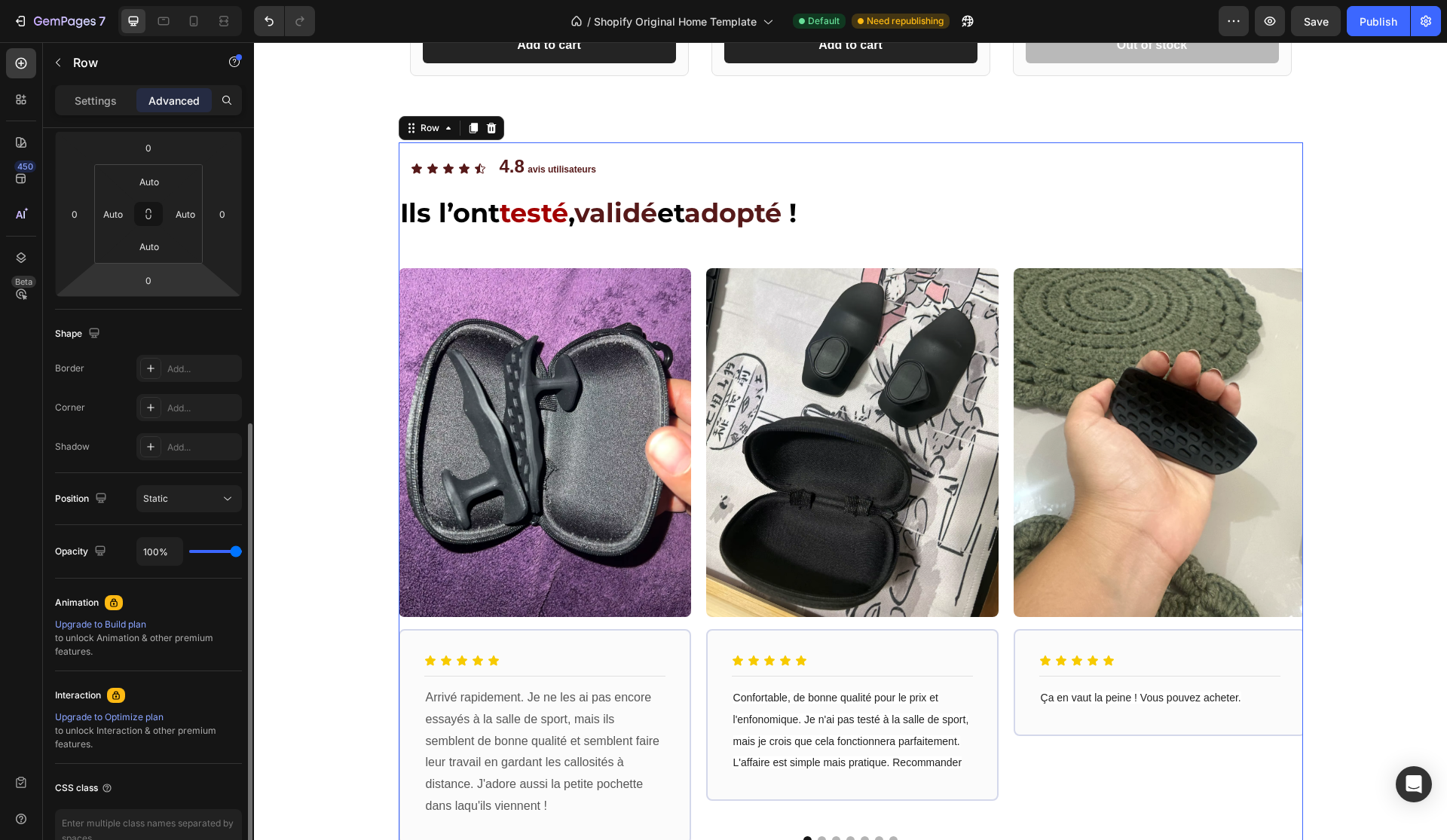
scroll to position [290, 0]
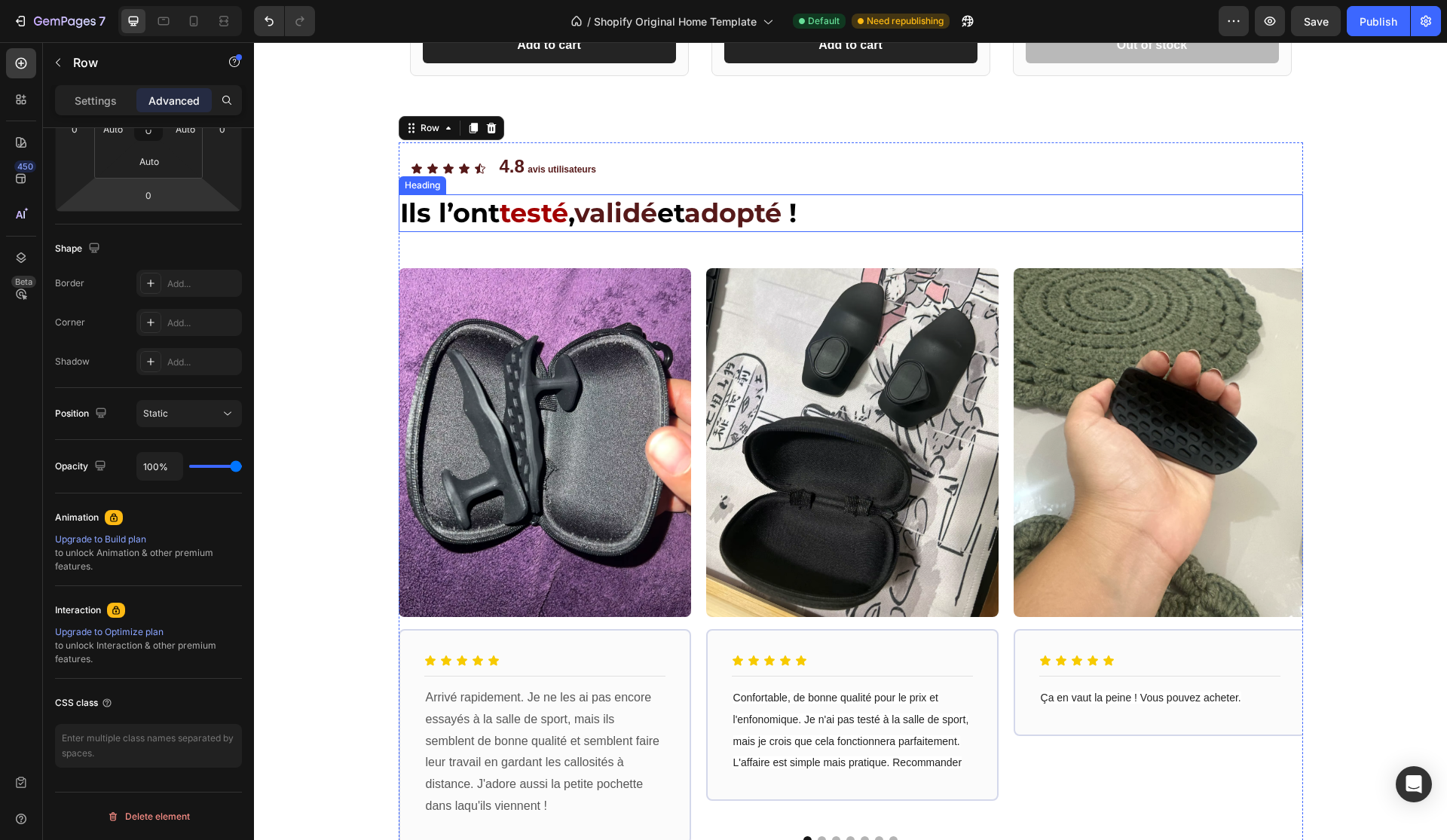
click at [942, 202] on h2 "Ils l’ont testé , validé et adopté !" at bounding box center [851, 213] width 904 height 38
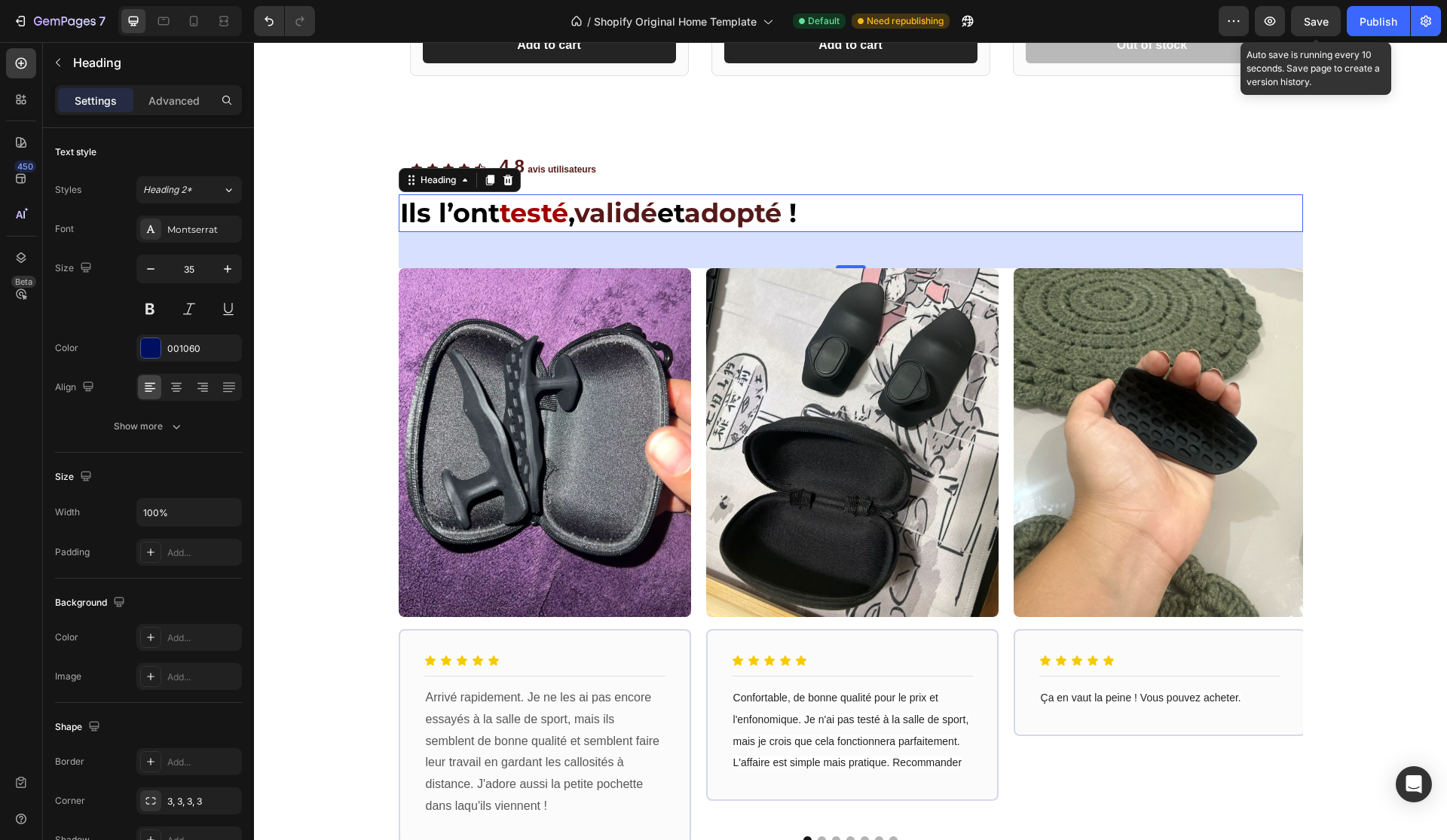
click at [1371, 36] on div "7 / Shopify Original Home Template Default Need republishing Preview Save Auto …" at bounding box center [723, 22] width 1447 height 43
click at [1371, 32] on button "Publish" at bounding box center [1378, 22] width 63 height 30
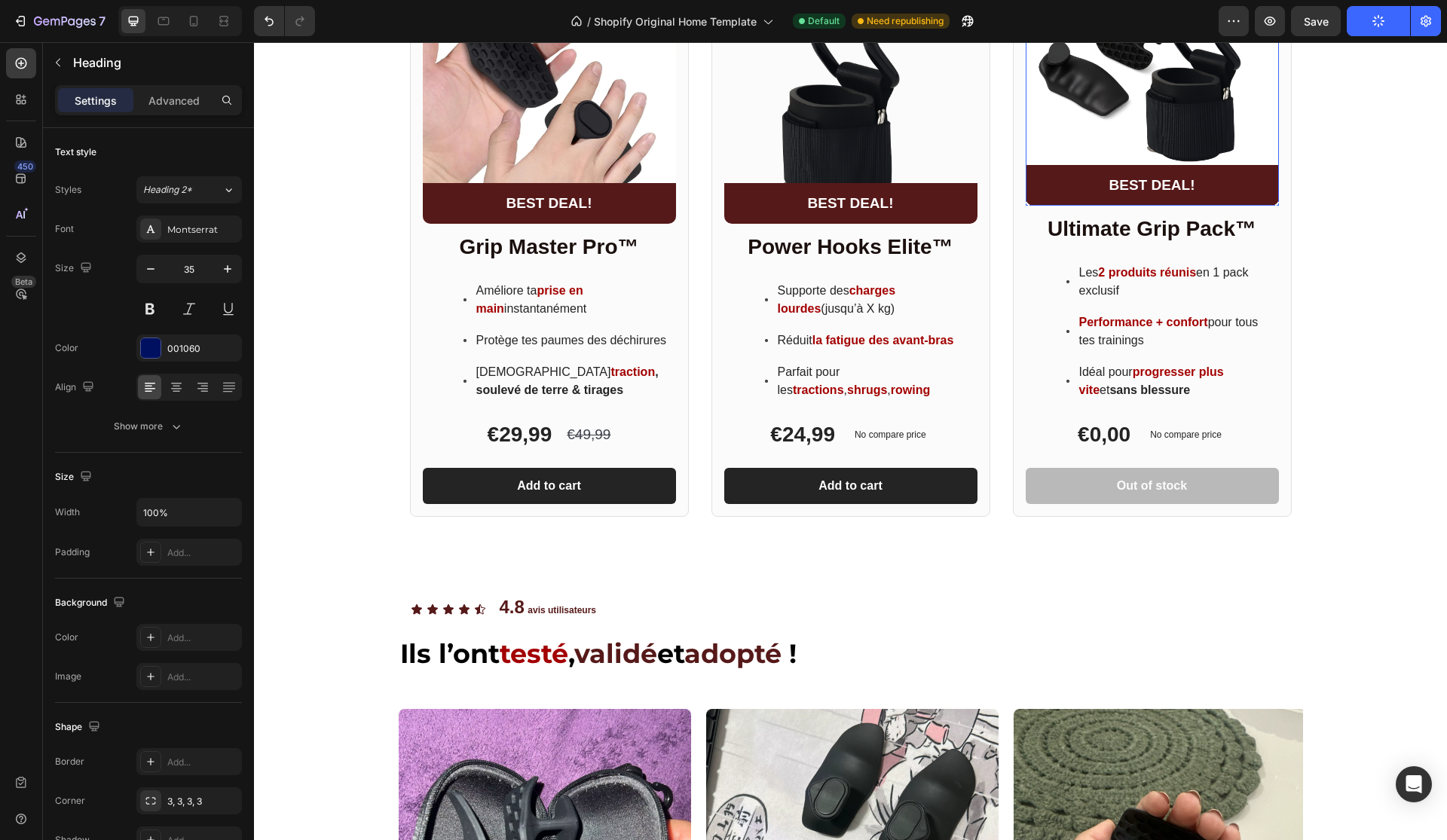
scroll to position [1065, 0]
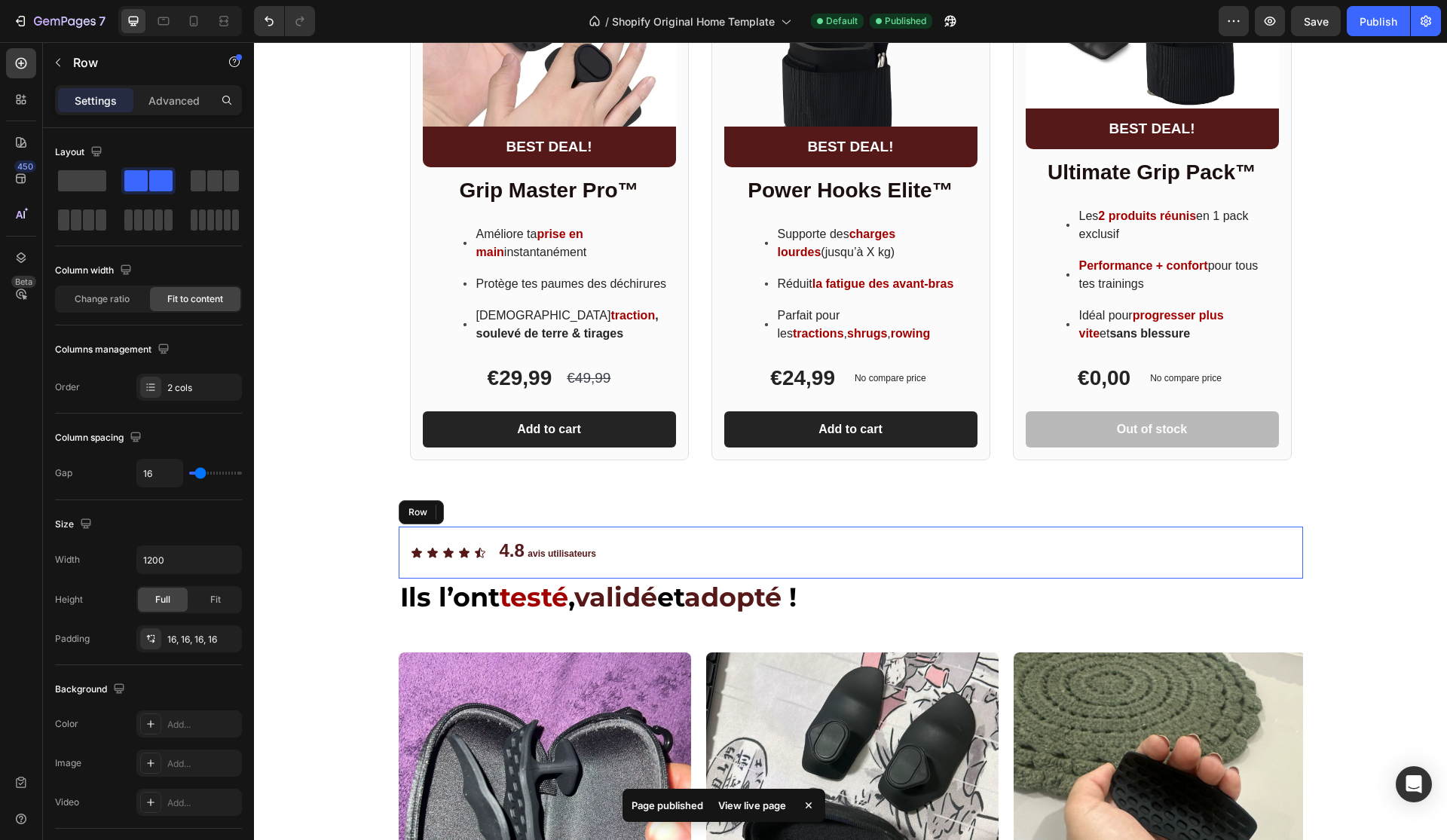
click at [625, 553] on div "Icon Icon Icon Icon Icon Icon List 4.8 avis utilisateurs Text Block Row" at bounding box center [851, 552] width 904 height 52
type input "10"
type input "8"
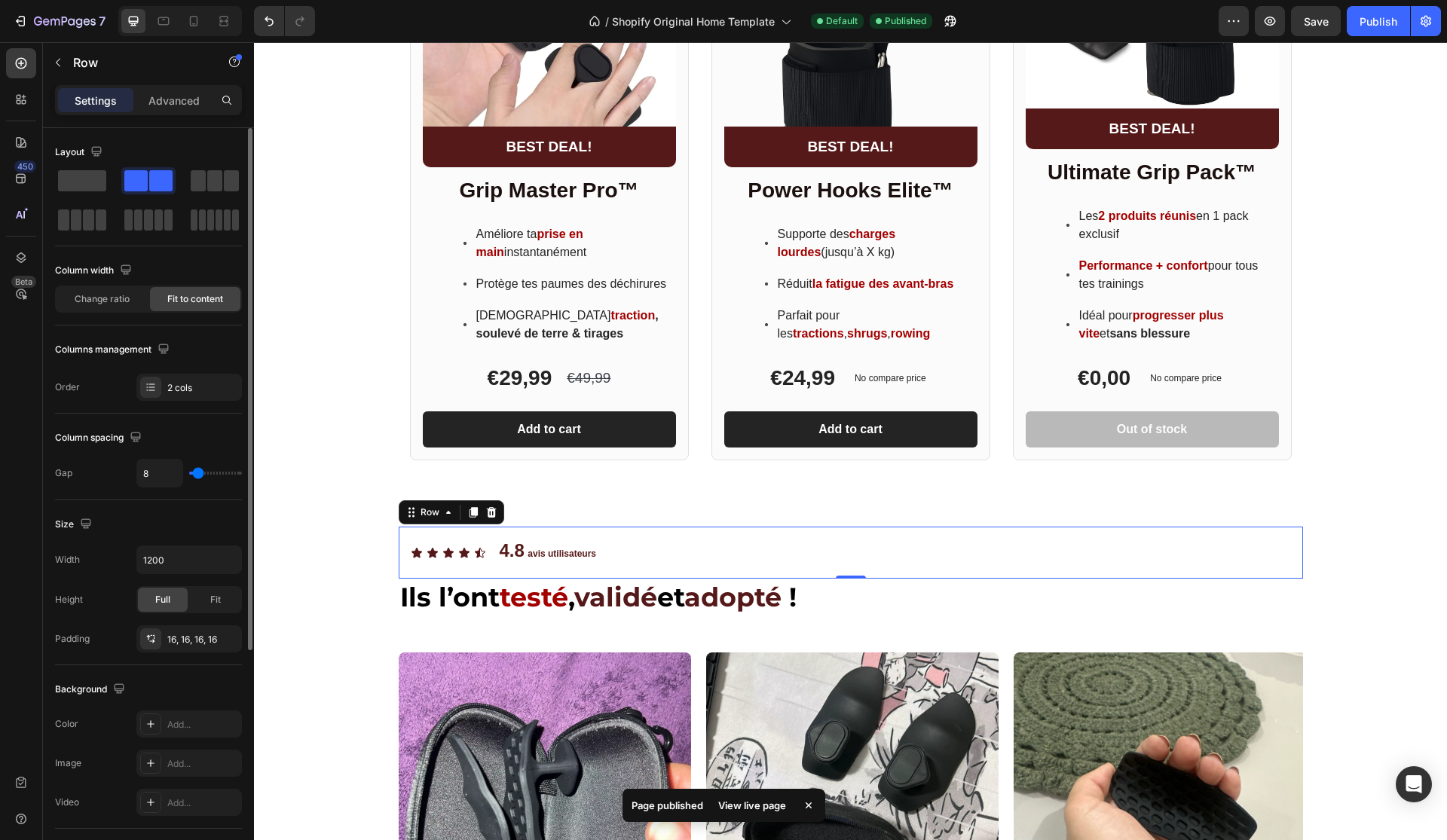
type input "6"
type input "2"
type input "0"
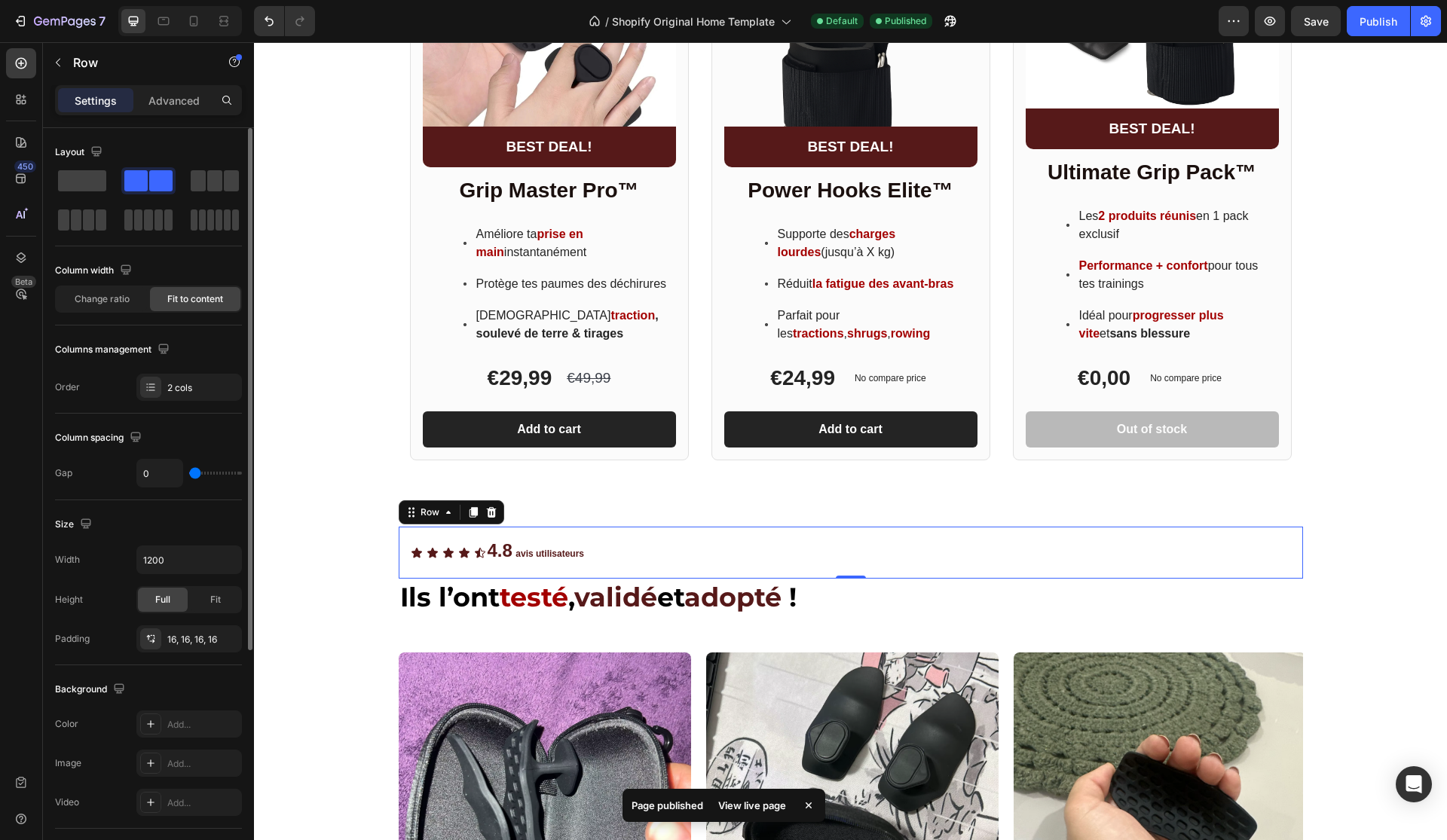
drag, startPoint x: 196, startPoint y: 475, endPoint x: 173, endPoint y: 475, distance: 23.0
type input "0"
click at [173, 475] on div "0" at bounding box center [189, 473] width 105 height 29
click at [269, 25] on icon "Undo/Redo" at bounding box center [269, 22] width 9 height 10
type input "16"
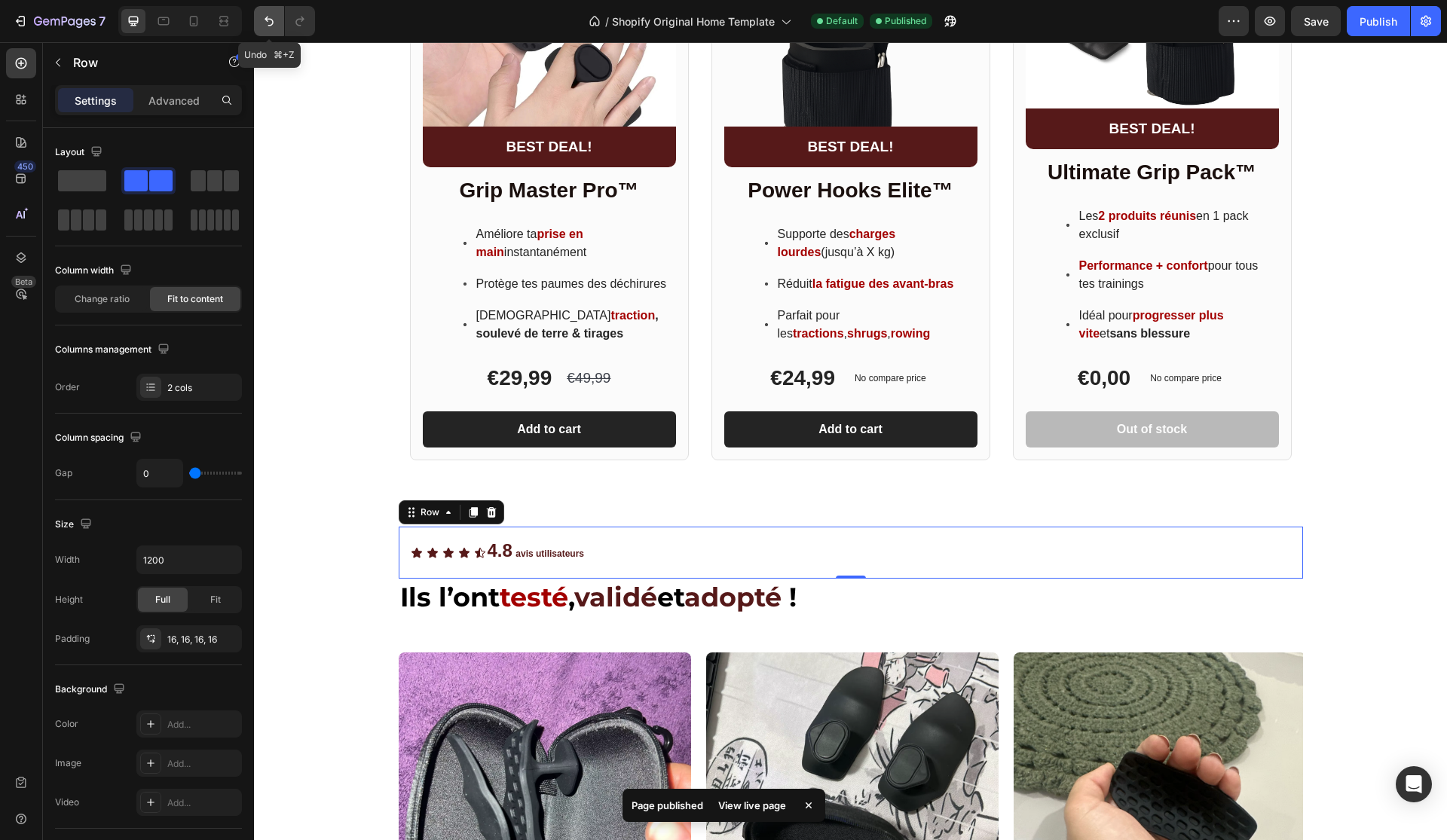
type input "16"
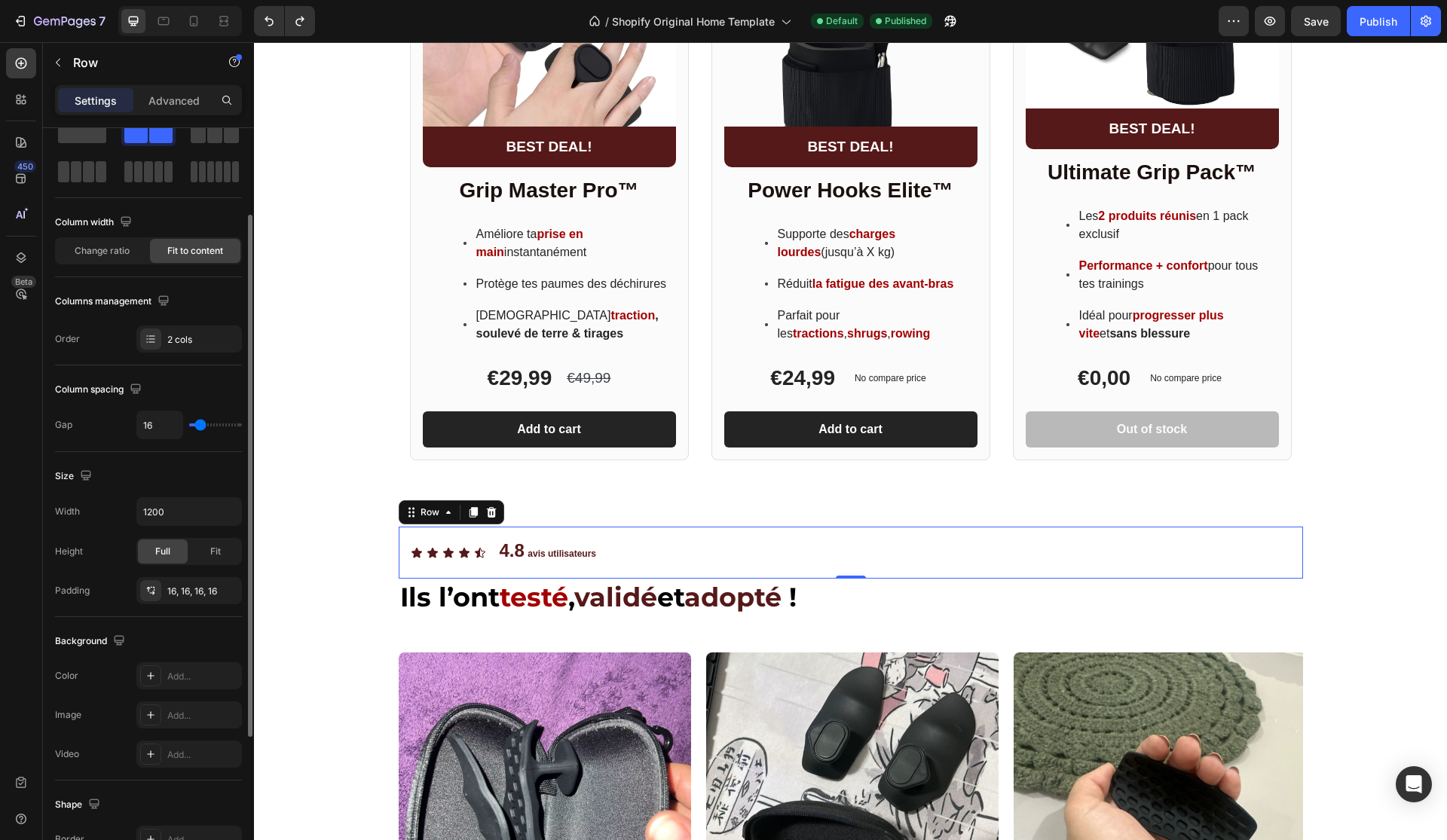
scroll to position [91, 0]
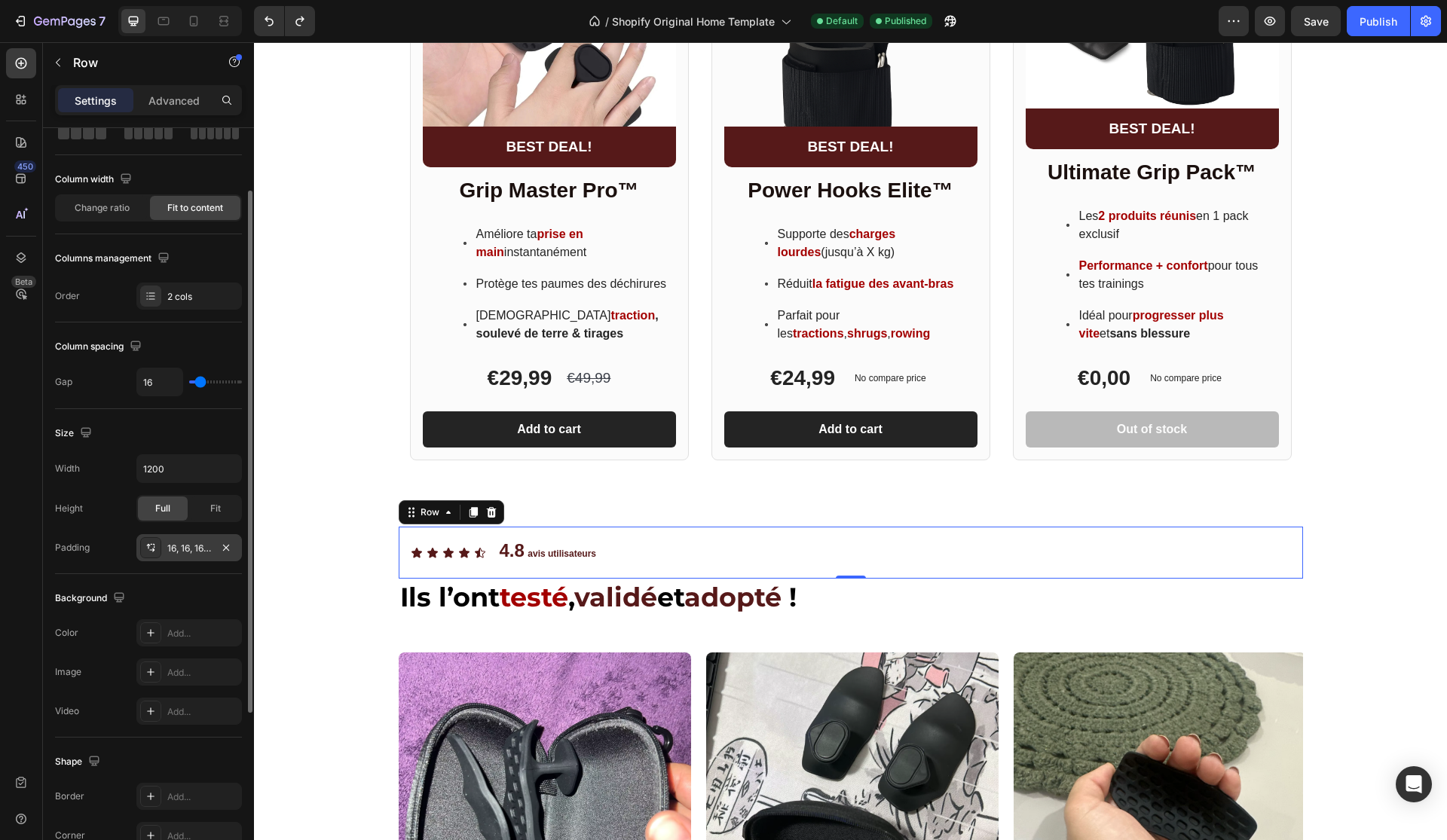
click at [152, 555] on div at bounding box center [151, 548] width 21 height 21
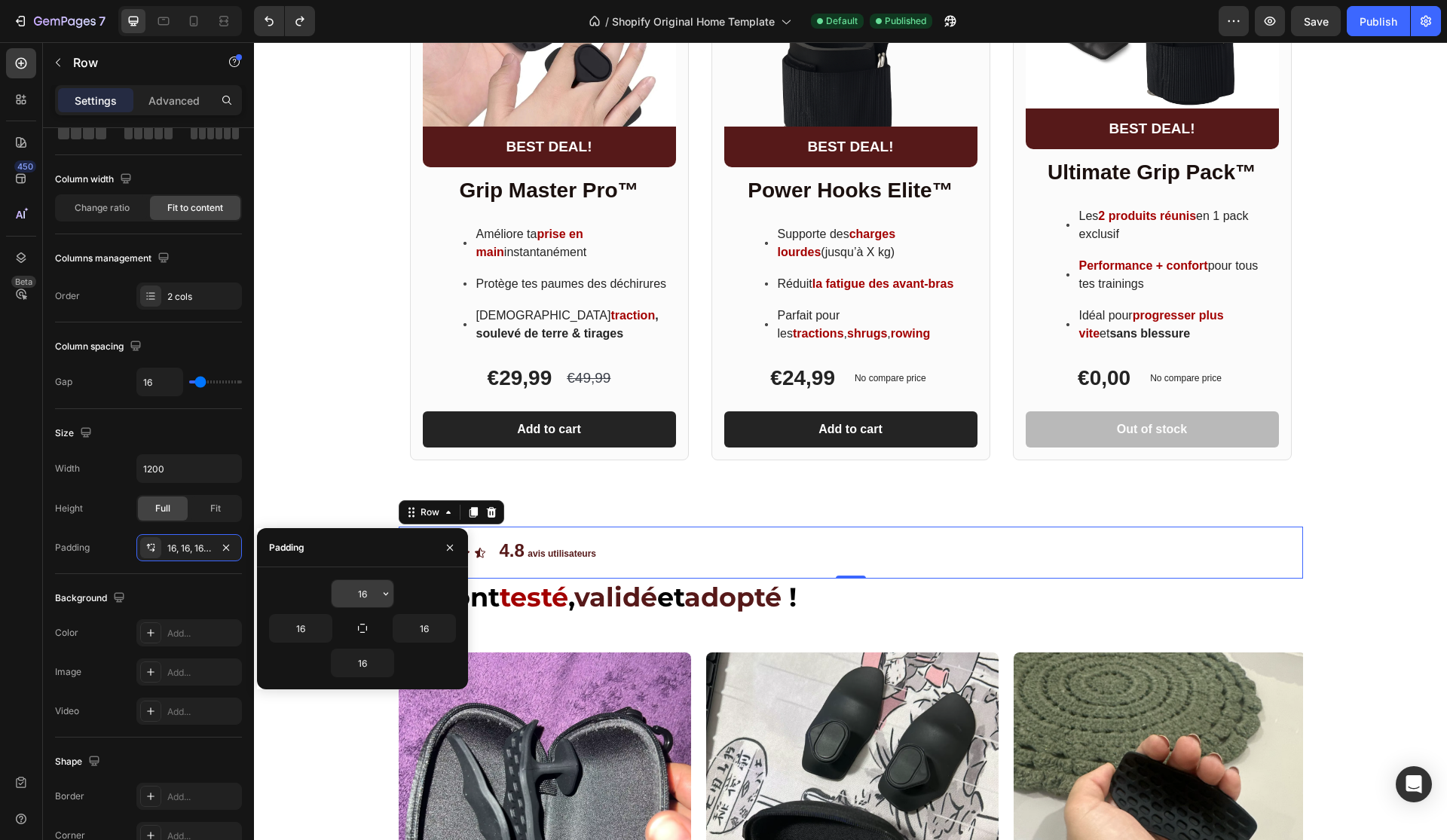
click at [390, 594] on icon "button" at bounding box center [385, 593] width 12 height 12
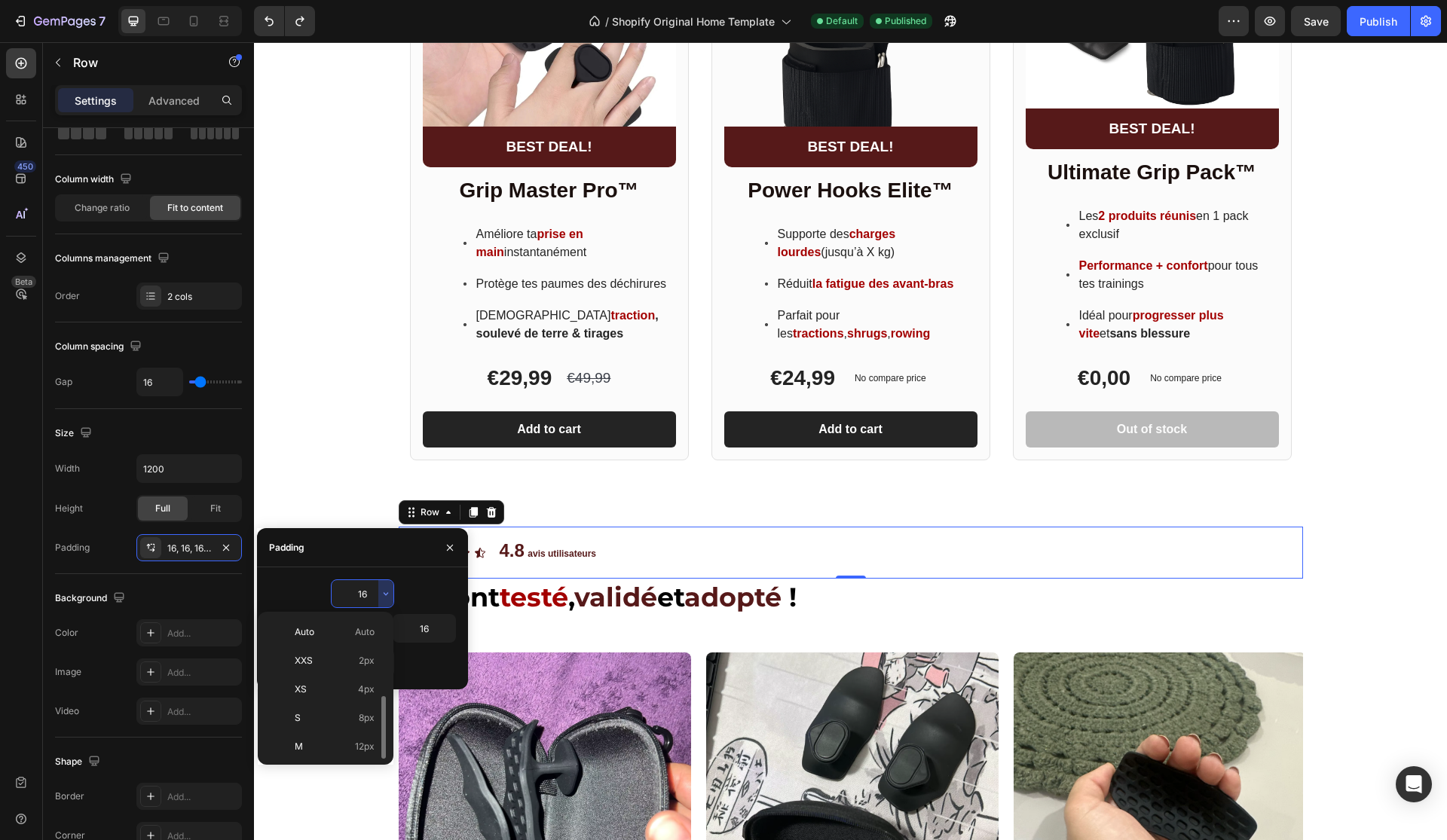
scroll to position [55, 0]
click at [362, 626] on div "XS 4px" at bounding box center [323, 635] width 117 height 29
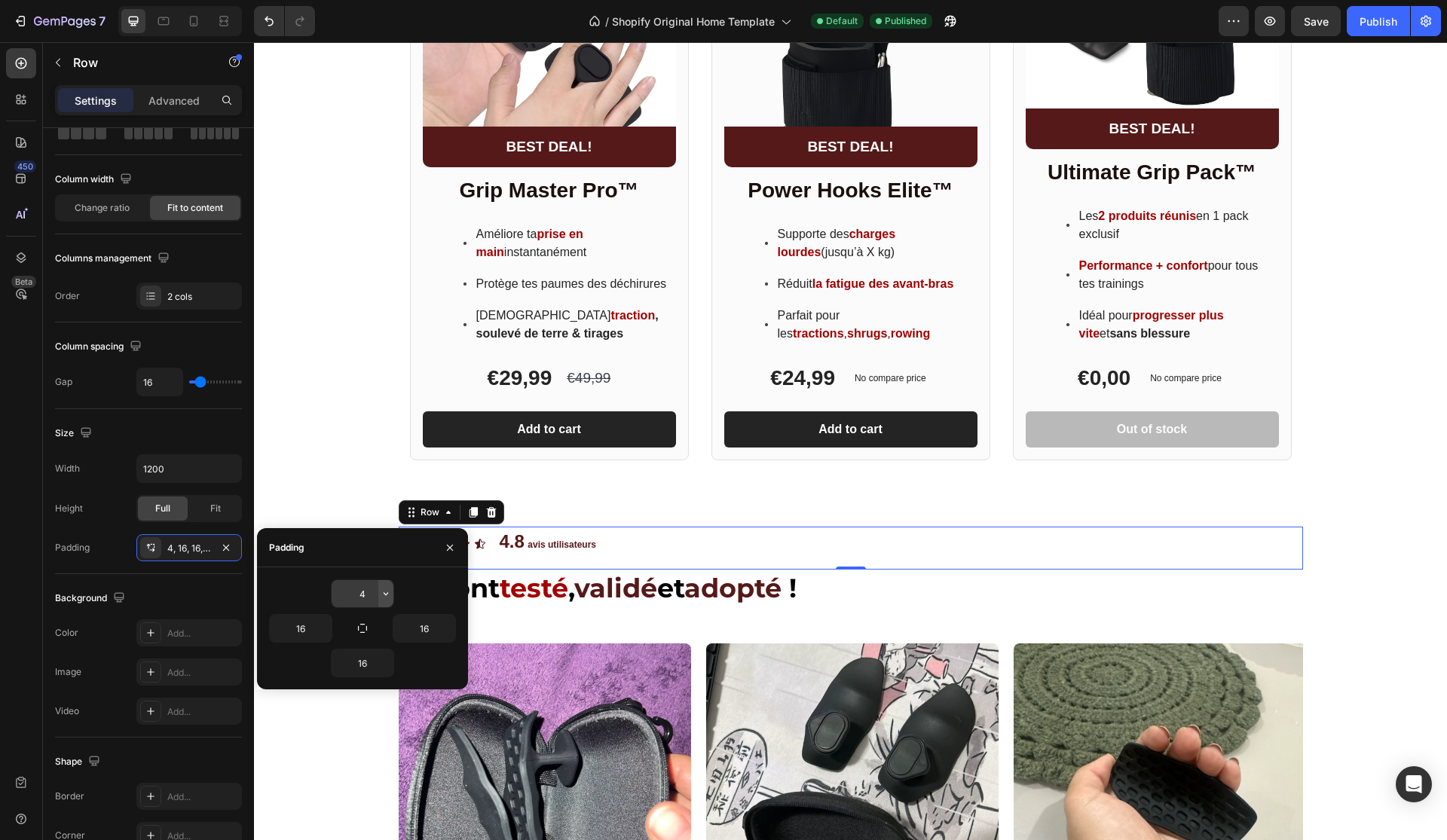
click at [384, 591] on icon "button" at bounding box center [385, 593] width 12 height 12
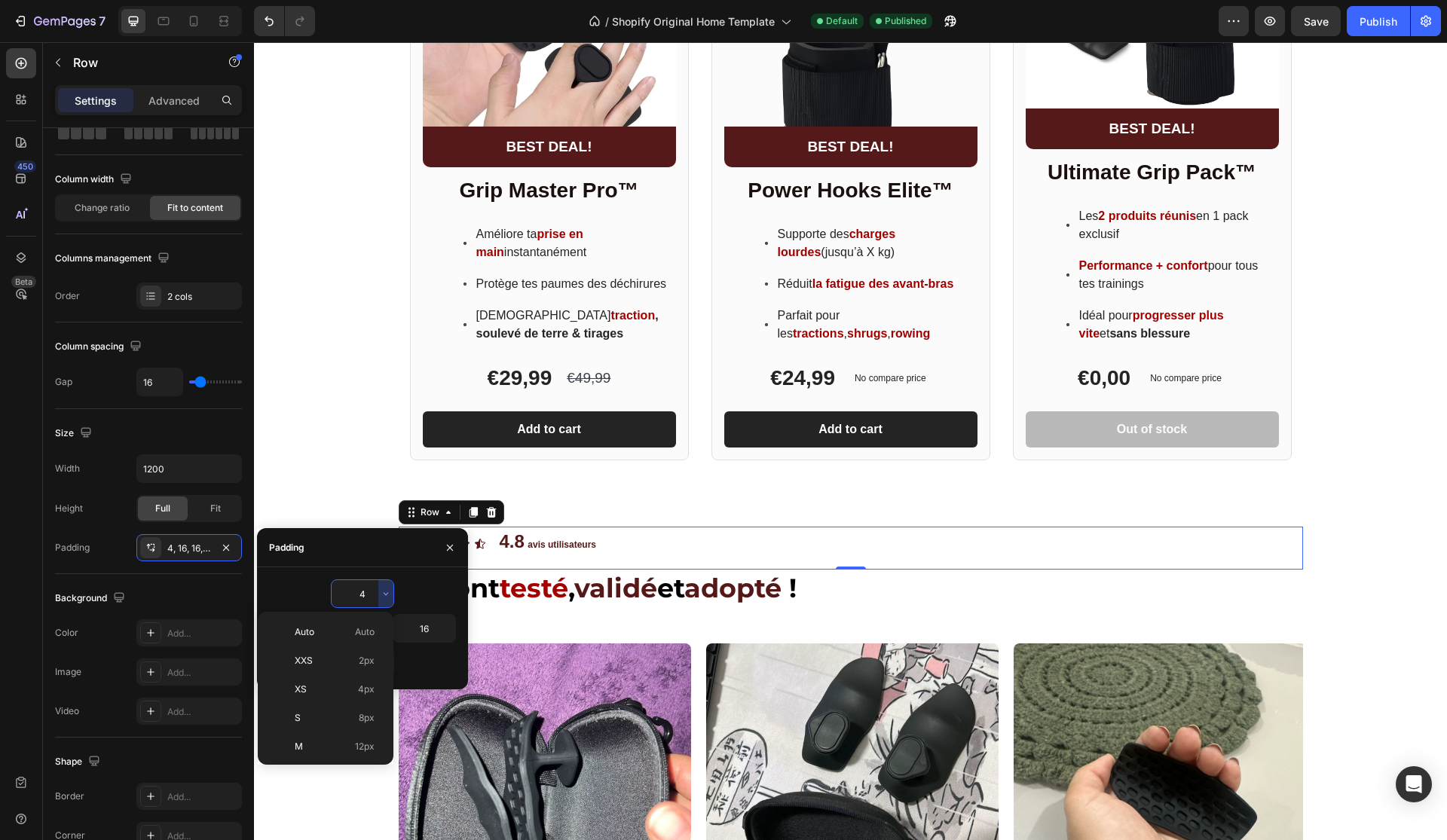
click at [360, 637] on span "Auto" at bounding box center [364, 631] width 19 height 14
type input "Auto"
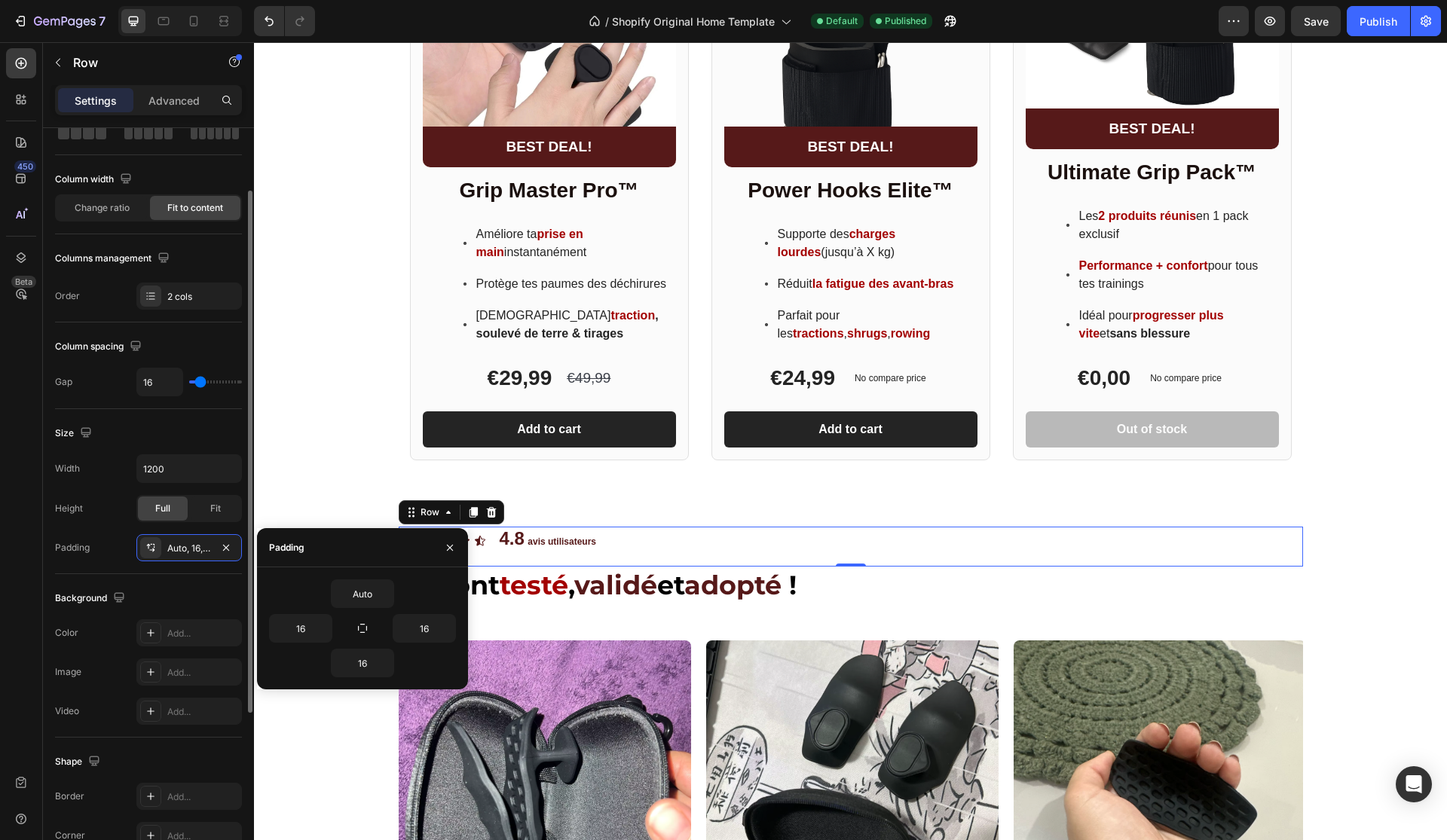
click at [154, 589] on div "Background" at bounding box center [148, 599] width 187 height 24
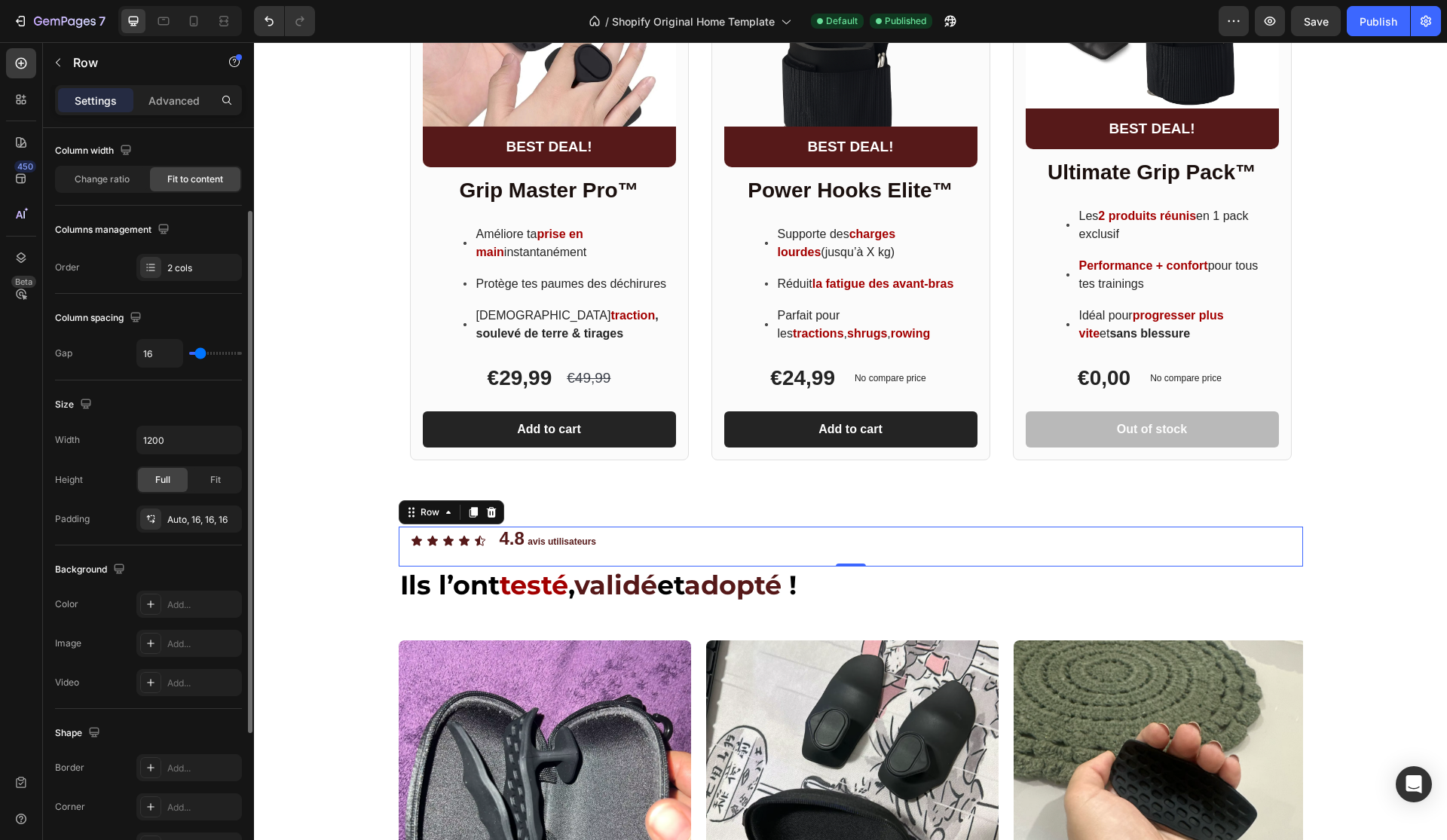
scroll to position [120, 0]
click at [210, 478] on span "Fit" at bounding box center [215, 480] width 10 height 14
click at [152, 489] on div "Full" at bounding box center [163, 480] width 50 height 24
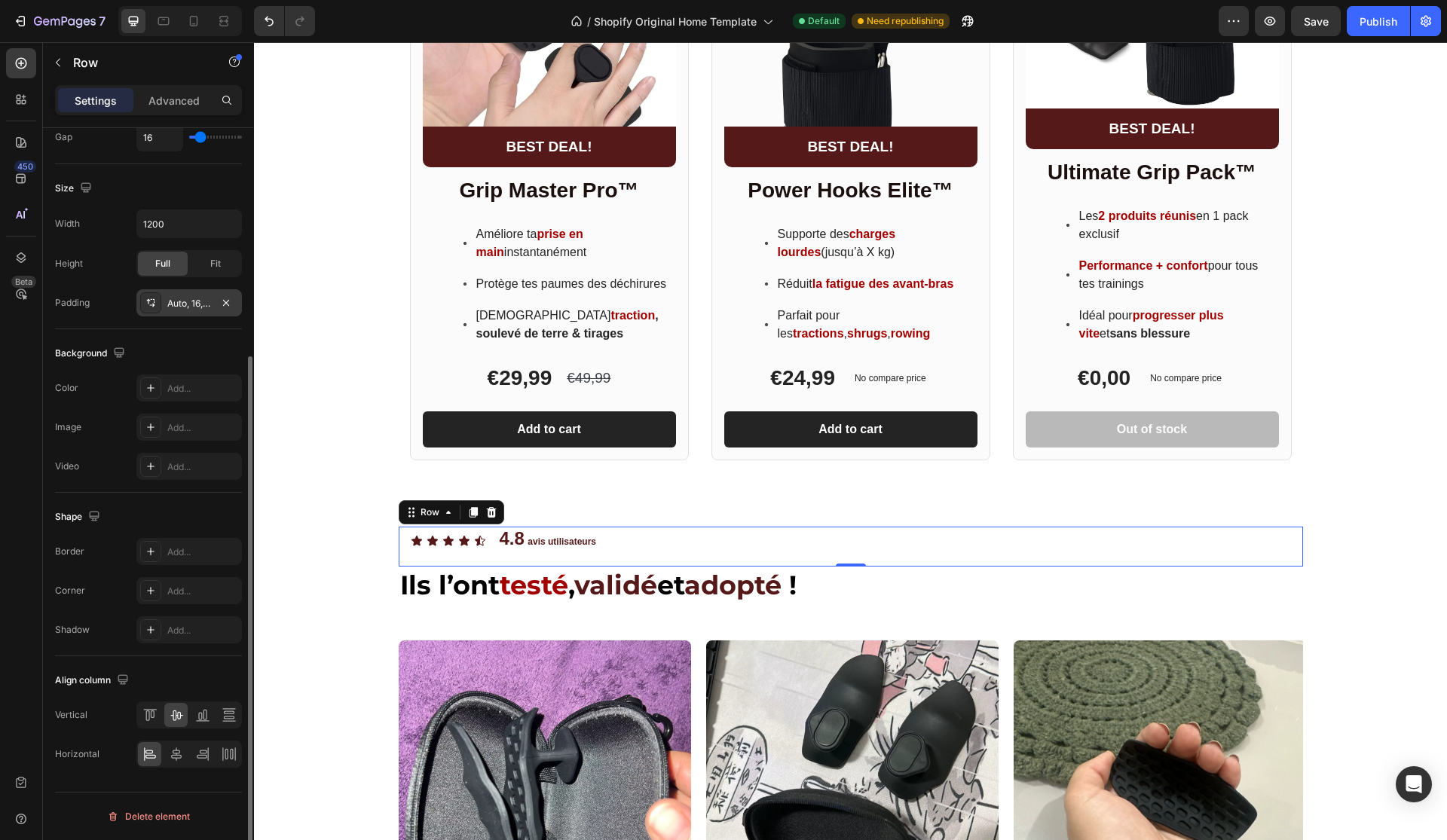
scroll to position [336, 0]
click at [148, 711] on icon at bounding box center [147, 715] width 4 height 10
click at [170, 709] on icon at bounding box center [176, 715] width 15 height 15
click at [176, 753] on icon at bounding box center [176, 753] width 10 height 14
click at [197, 753] on icon at bounding box center [202, 754] width 15 height 15
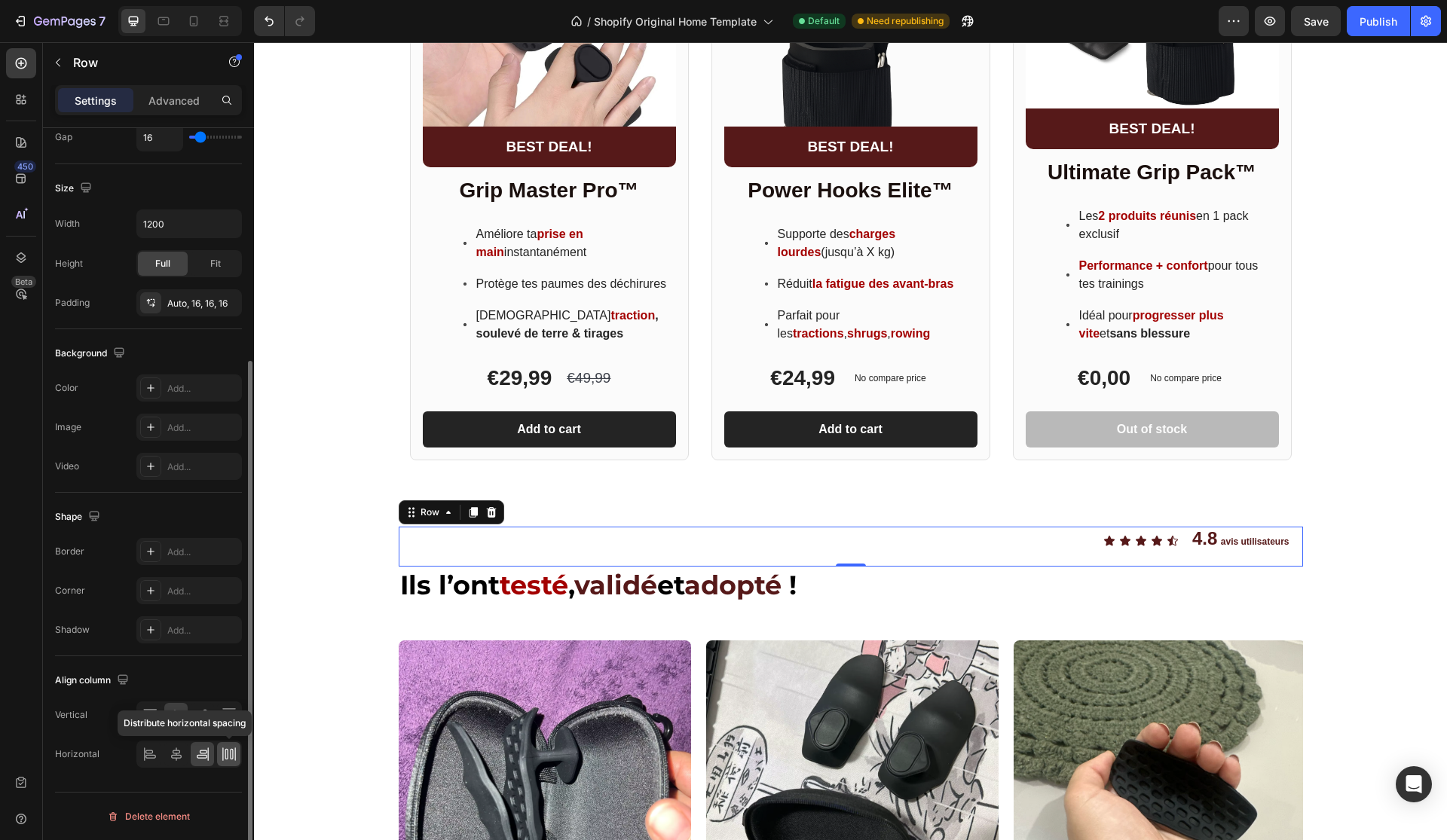
click at [225, 752] on icon at bounding box center [229, 754] width 15 height 15
click at [162, 757] on div at bounding box center [189, 754] width 105 height 27
click at [160, 755] on div at bounding box center [149, 754] width 23 height 24
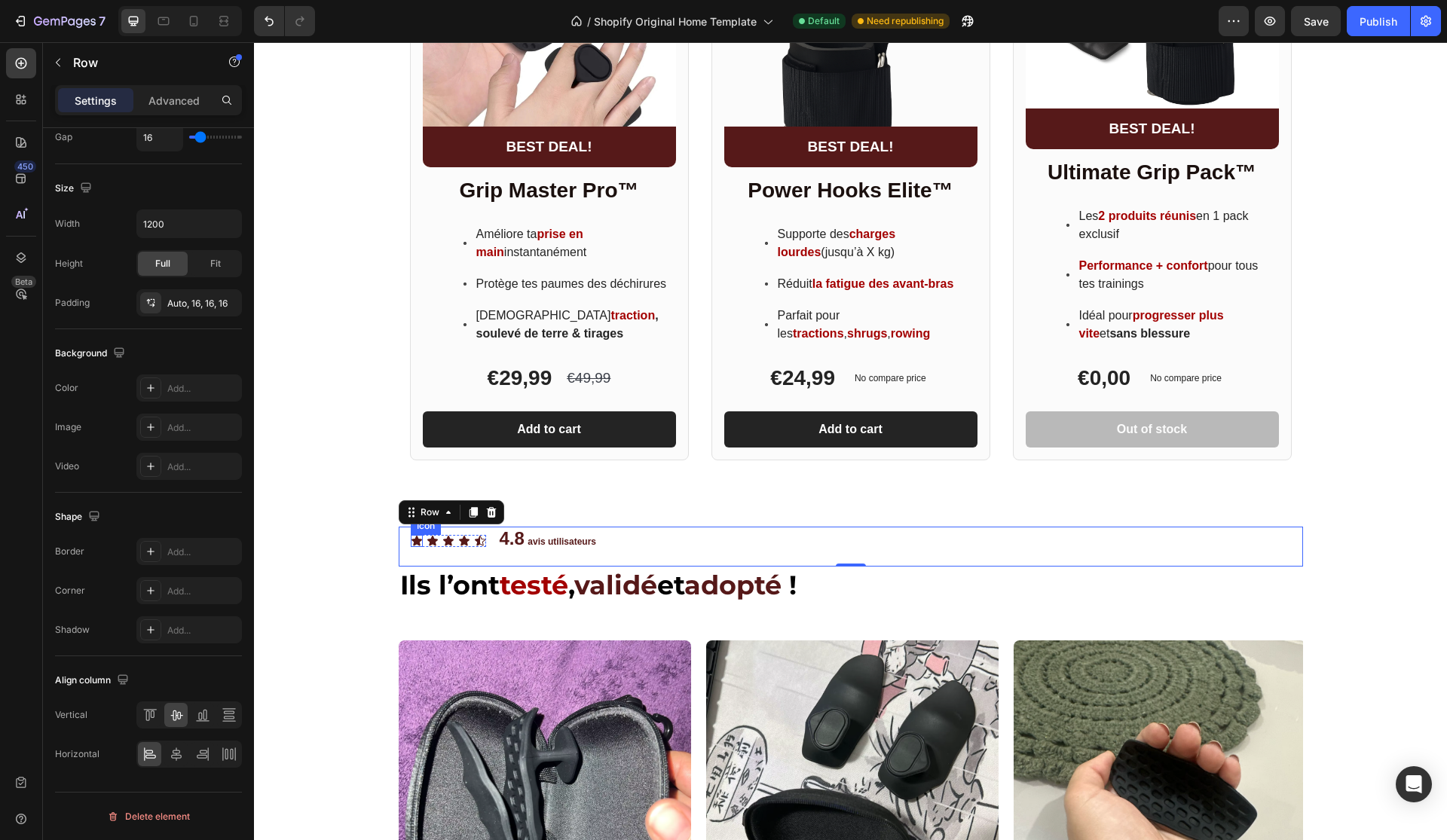
click at [428, 530] on div "Icon" at bounding box center [426, 526] width 30 height 18
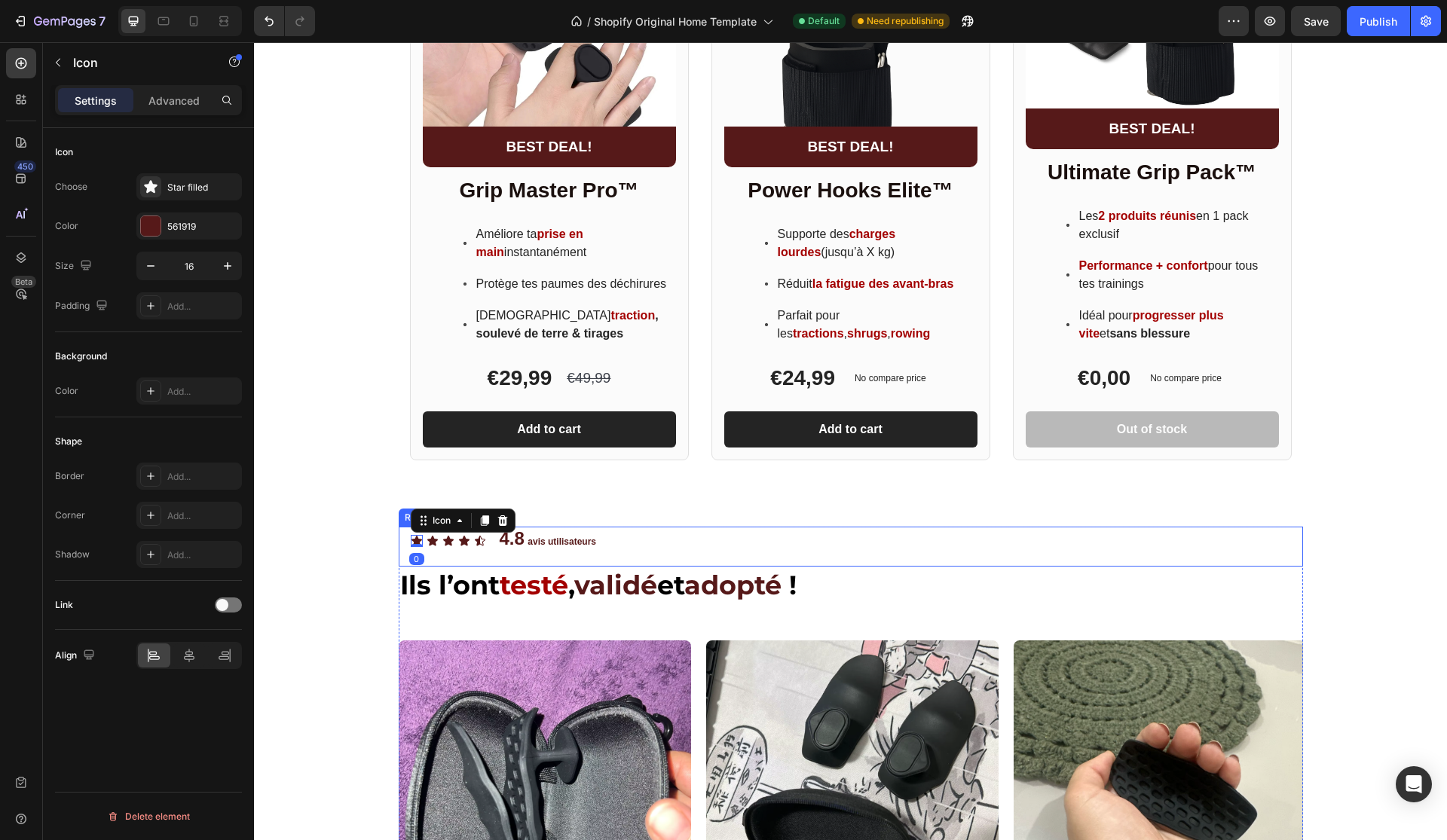
click at [446, 546] on div "Icon 0 Icon Icon Icon Icon Icon List" at bounding box center [449, 540] width 75 height 28
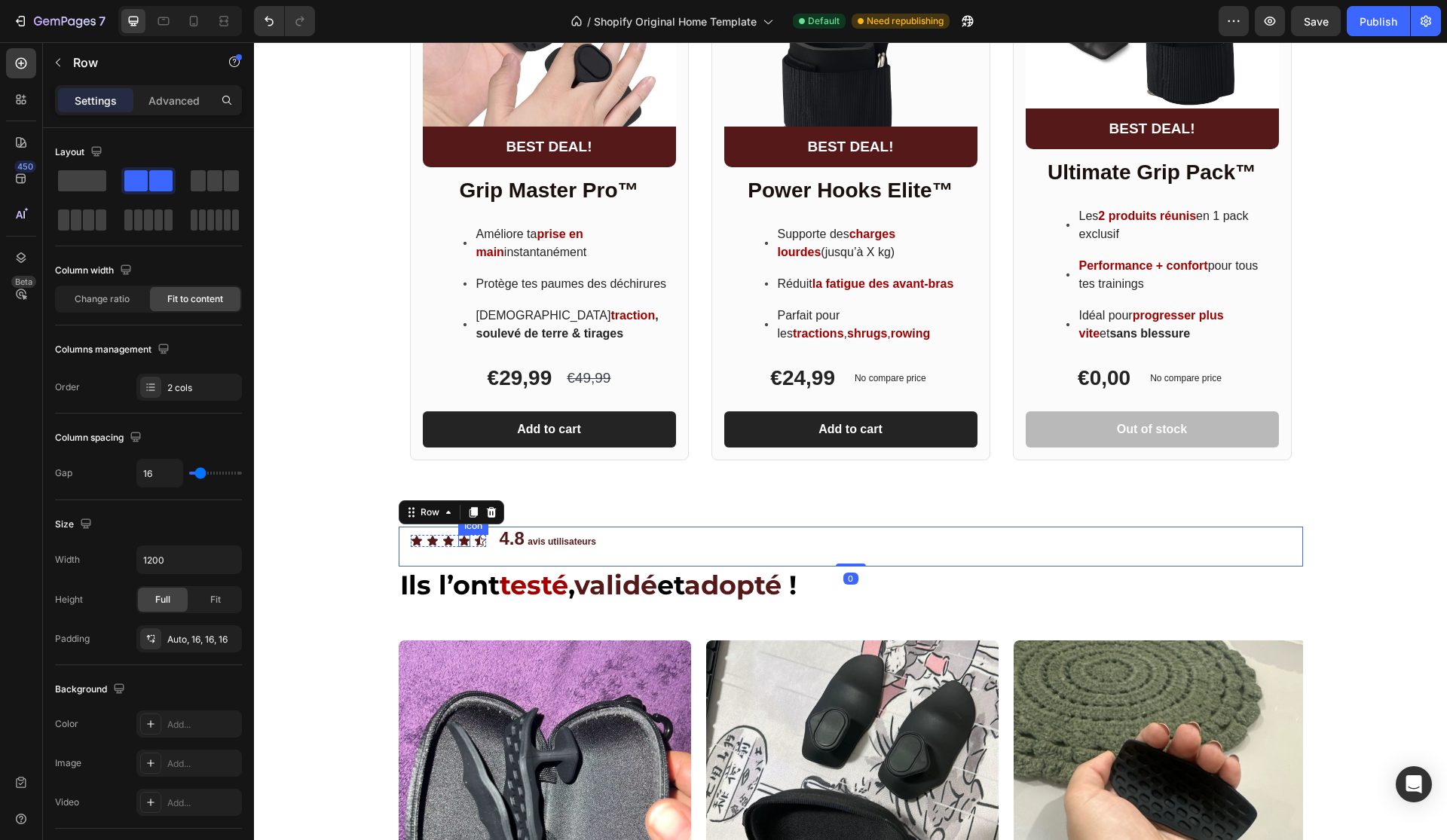
click at [458, 540] on icon at bounding box center [464, 541] width 12 height 12
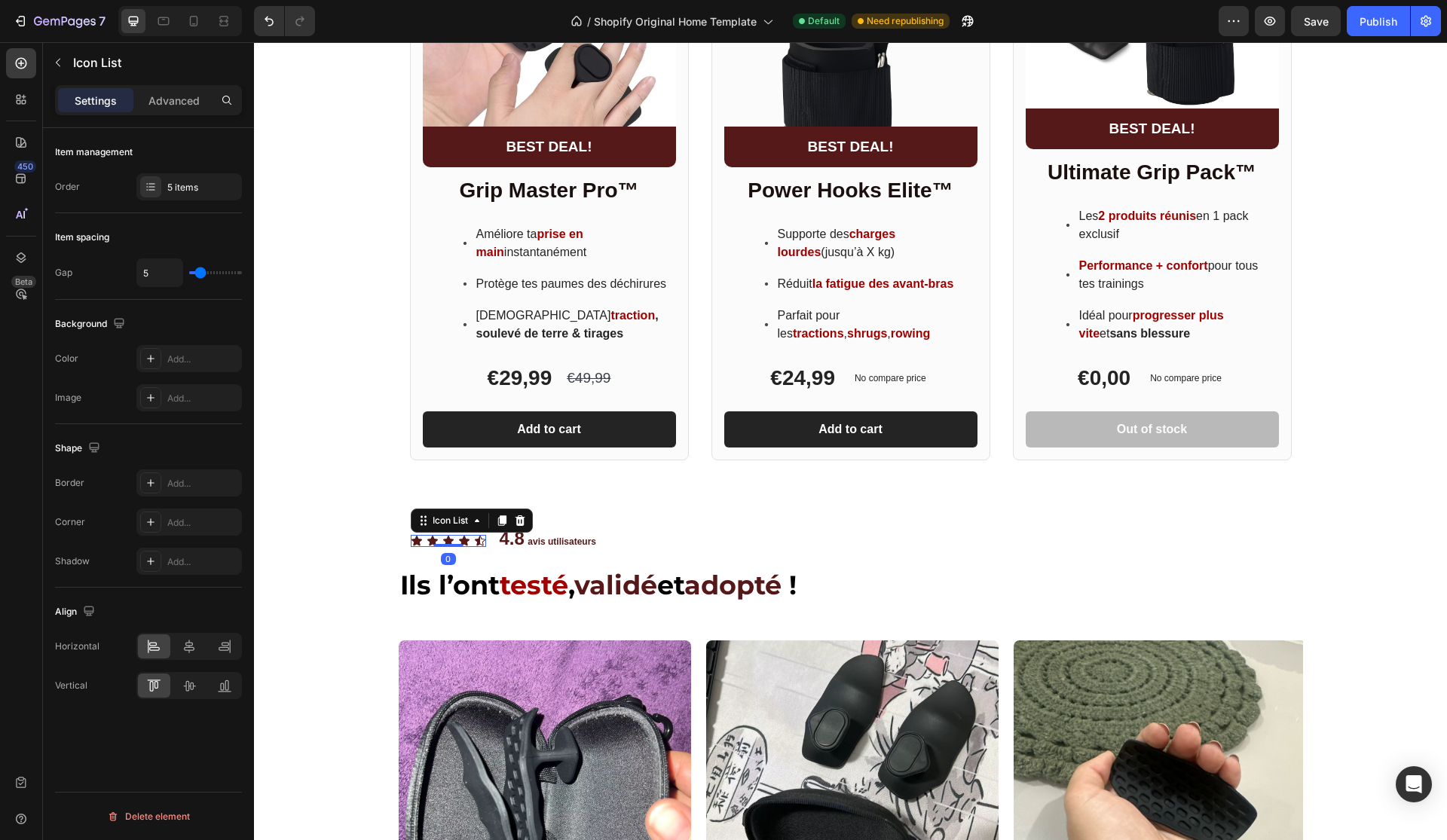
click at [471, 546] on div "Icon Icon Icon Icon Icon" at bounding box center [449, 541] width 75 height 12
click at [192, 674] on div at bounding box center [189, 685] width 32 height 24
click at [224, 678] on icon at bounding box center [224, 685] width 15 height 15
click at [220, 648] on icon at bounding box center [224, 646] width 15 height 15
click at [190, 648] on icon at bounding box center [189, 646] width 15 height 15
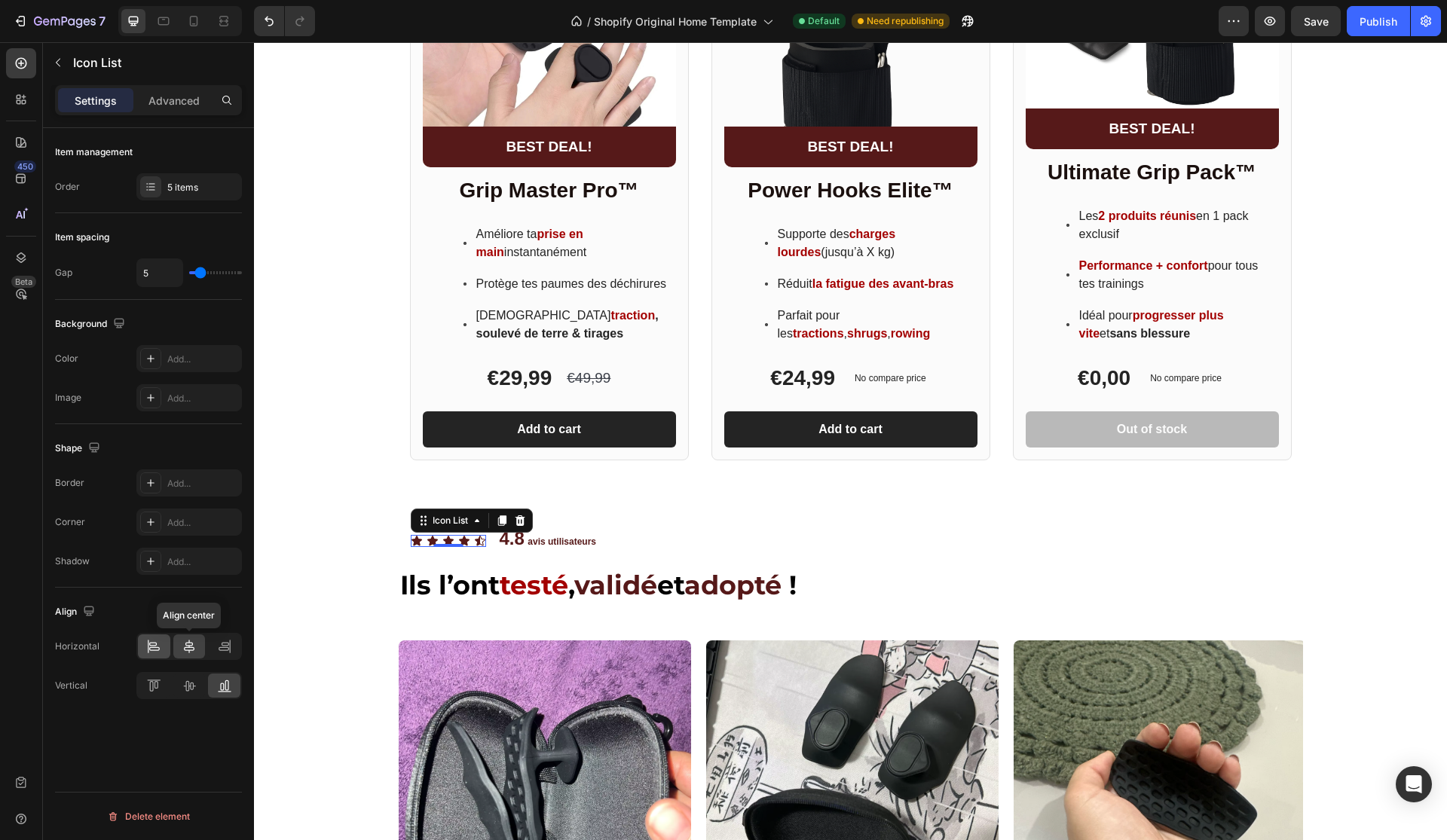
click at [162, 646] on div at bounding box center [154, 647] width 32 height 24
click at [162, 678] on div at bounding box center [154, 685] width 32 height 24
click at [154, 648] on icon at bounding box center [153, 646] width 15 height 15
click at [625, 540] on div "Icon Icon Icon Icon Icon Icon List 0 4.8 avis utilisateurs Text Block Row" at bounding box center [851, 546] width 904 height 40
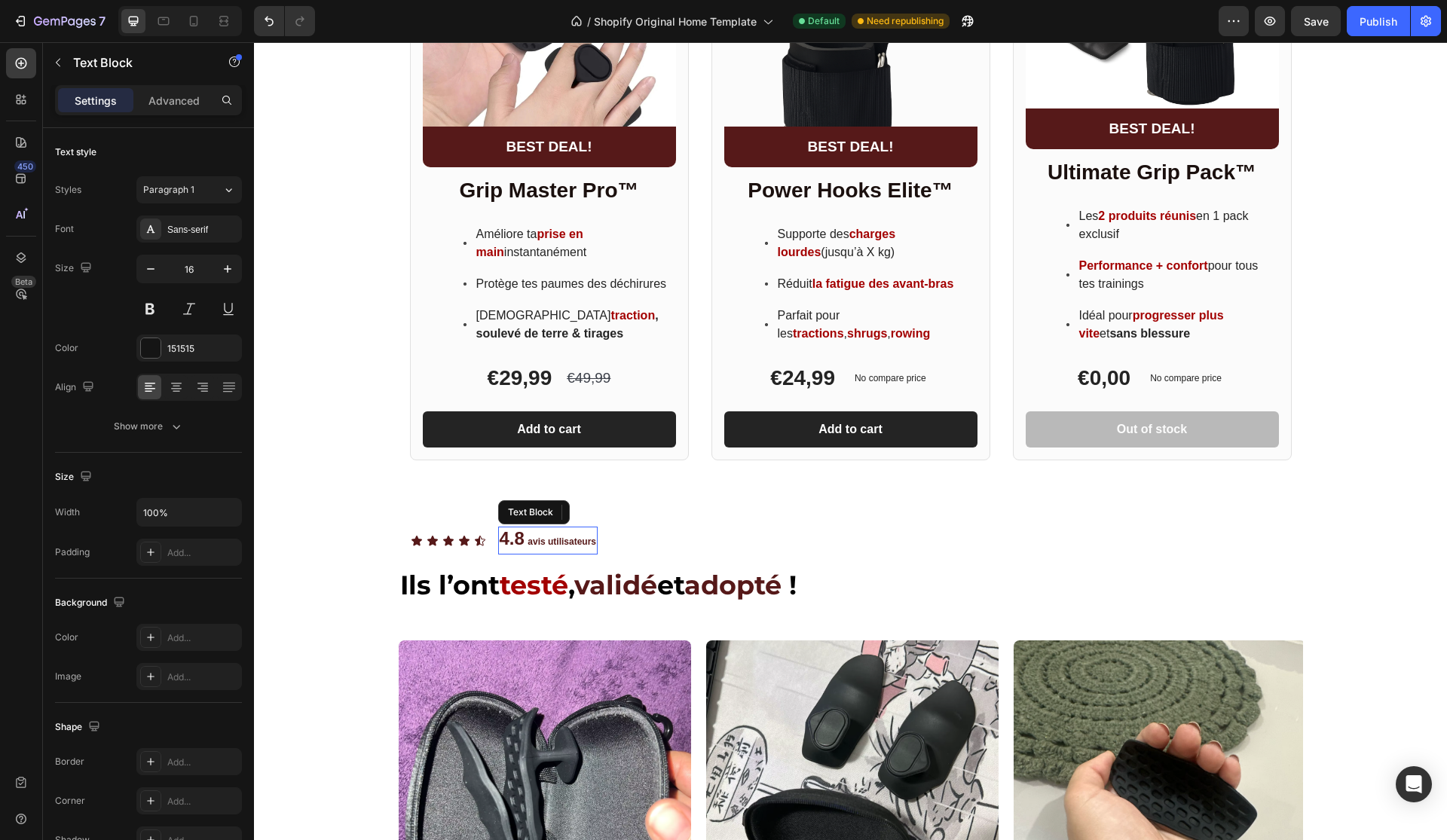
click at [586, 546] on strong "avis utilisateurs" at bounding box center [561, 542] width 68 height 10
click at [647, 544] on div "Icon Icon Icon Icon Icon Icon List 4.8 avis utilisateurs Text Block 0 Row" at bounding box center [851, 546] width 904 height 40
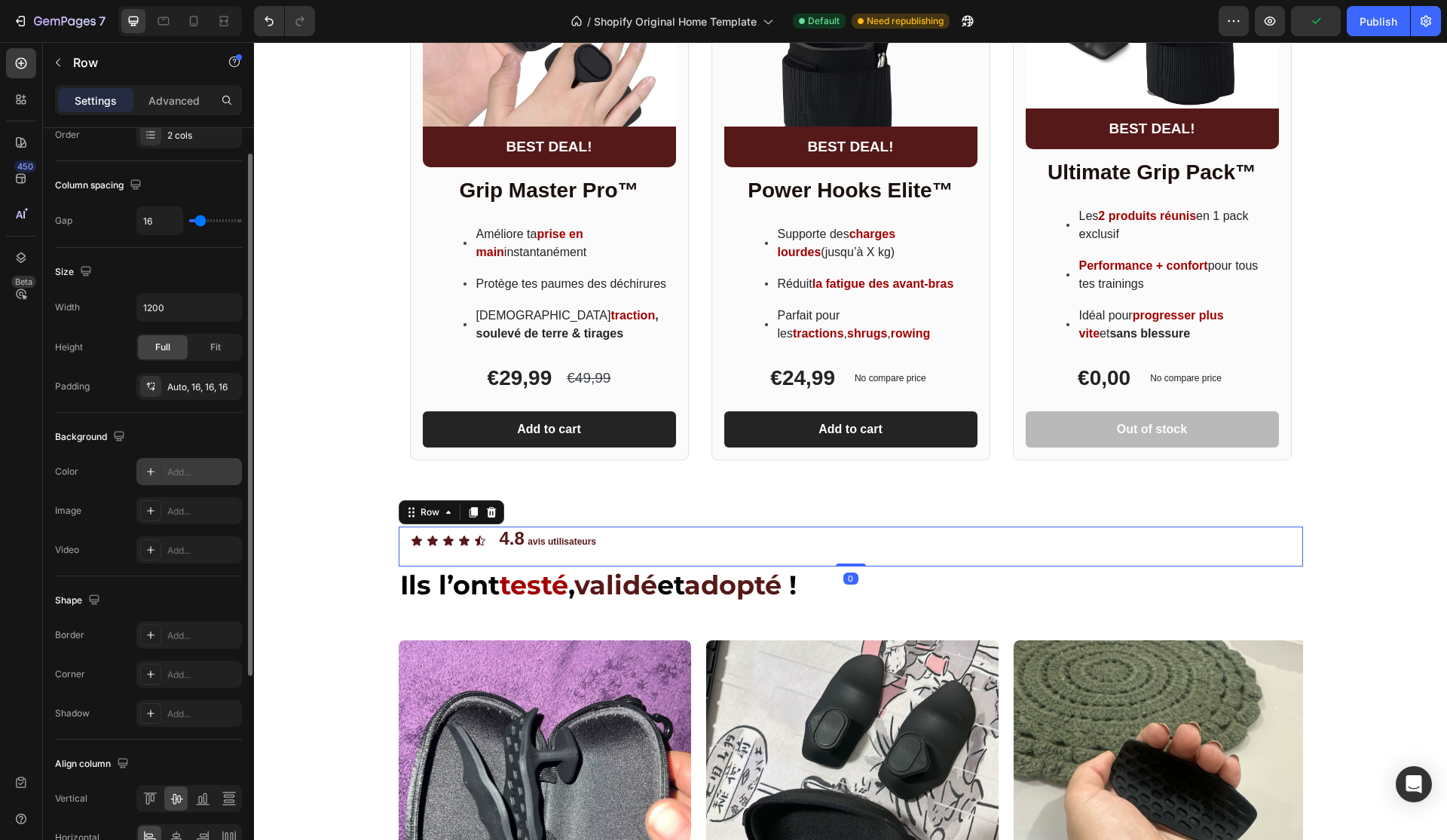
scroll to position [336, 0]
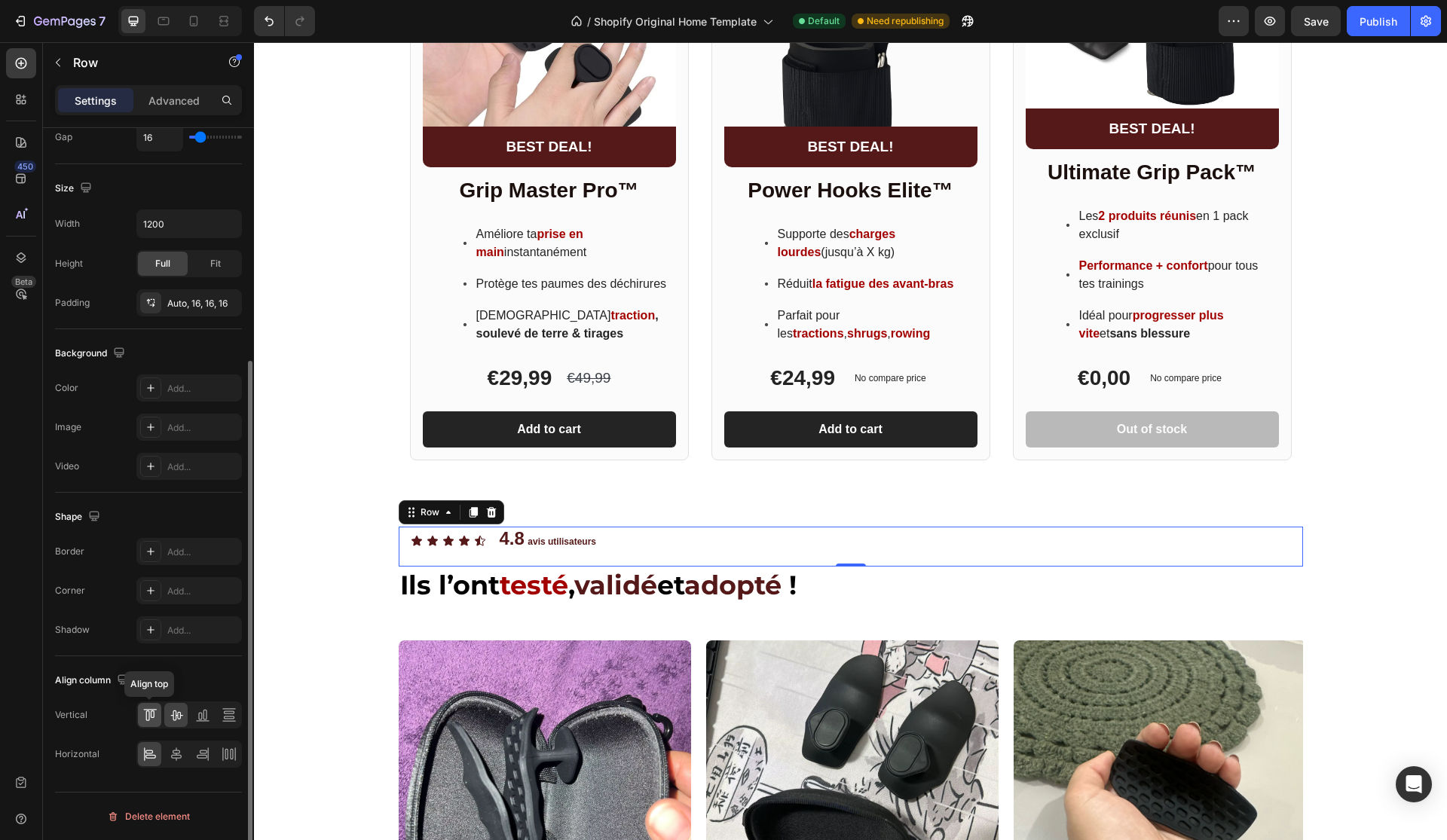
click at [149, 719] on icon at bounding box center [147, 715] width 4 height 10
click at [164, 717] on div at bounding box center [189, 715] width 105 height 27
click at [169, 723] on div at bounding box center [176, 715] width 23 height 24
click at [206, 716] on icon at bounding box center [205, 715] width 4 height 10
click at [171, 716] on icon at bounding box center [176, 715] width 12 height 10
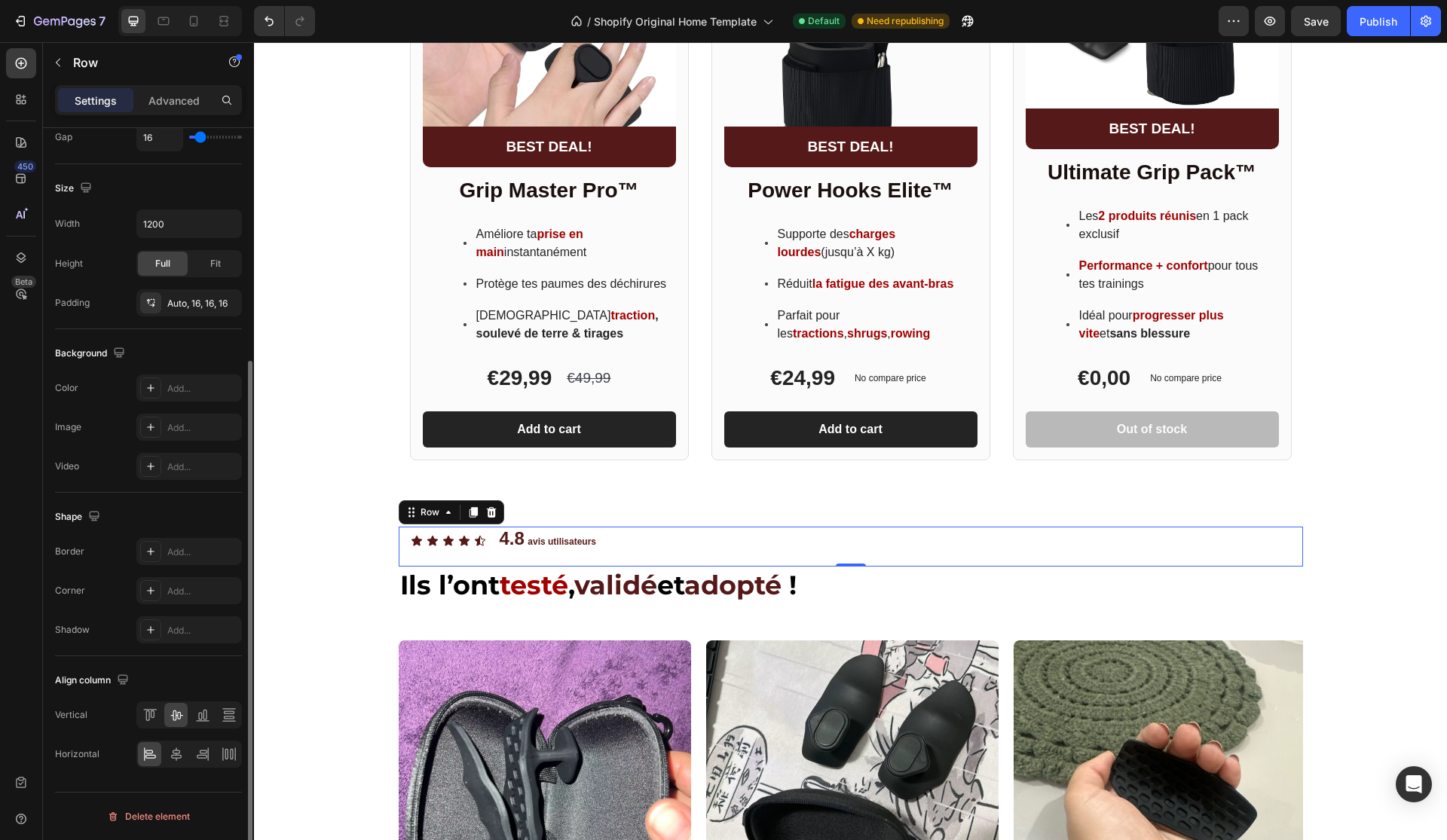
click at [175, 773] on div "Align column Vertical Horizontal" at bounding box center [148, 718] width 187 height 124
click at [1388, 23] on div "Publish" at bounding box center [1378, 22] width 38 height 16
